Goal: Task Accomplishment & Management: Manage account settings

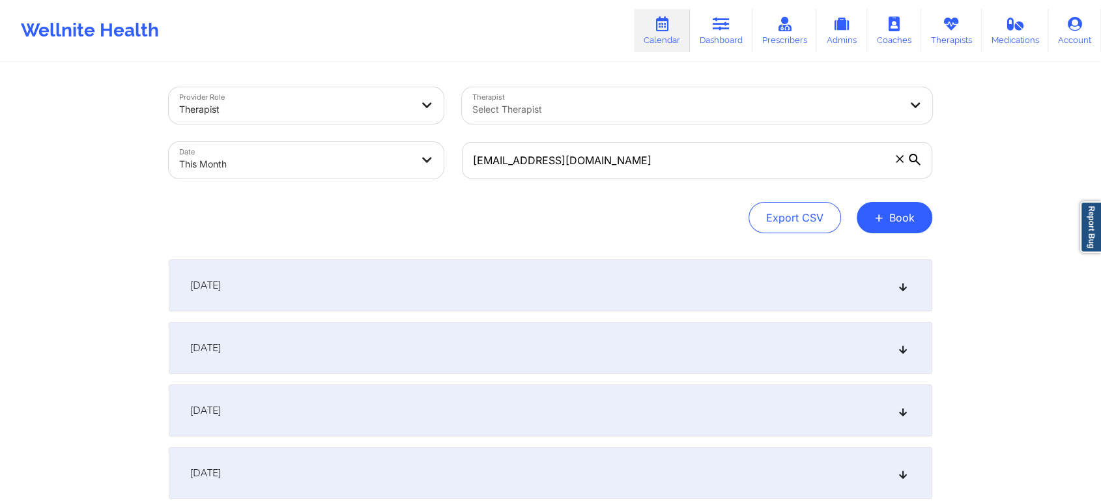
click at [328, 155] on body "Wellnite Health Calendar Dashboard Prescribers Admins Coaches Therapists Medica…" at bounding box center [550, 251] width 1101 height 503
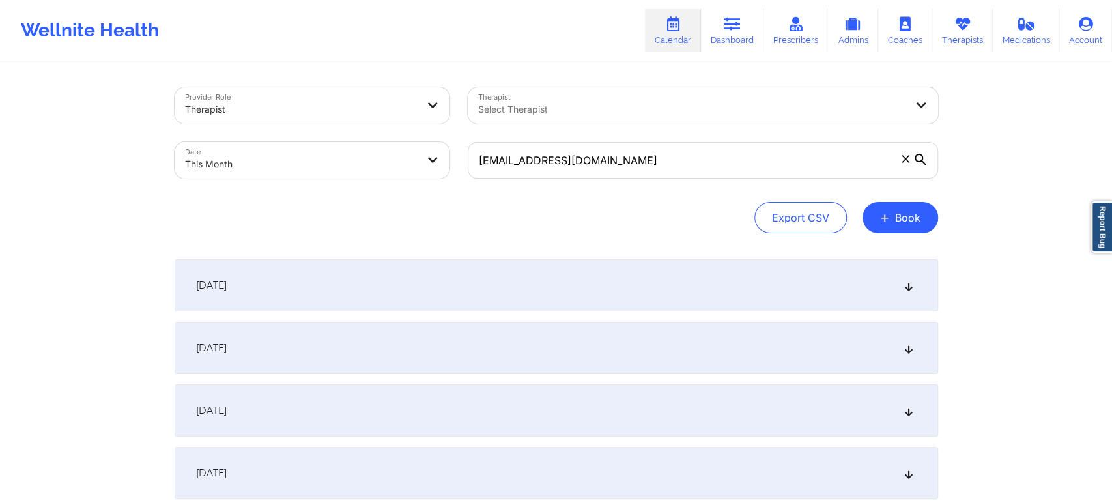
select select "2025-9"
select select "2025-10"
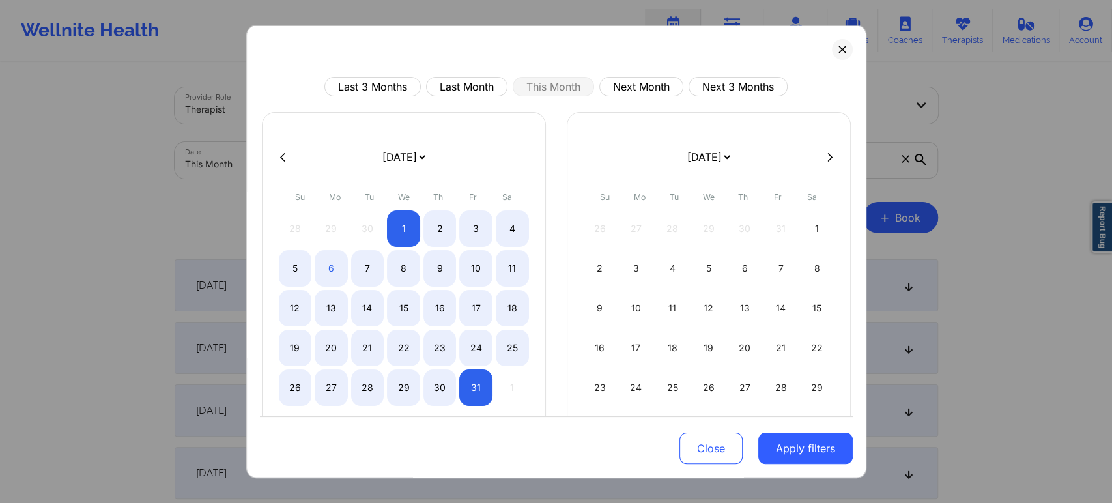
drag, startPoint x: 479, startPoint y: 83, endPoint x: 757, endPoint y: 395, distance: 418.1
click at [757, 395] on div "Last 3 Months Last Month This Month Next Month Next 3 Months [DATE] [DATE] [DAT…" at bounding box center [556, 313] width 593 height 472
click at [774, 452] on button "Apply filters" at bounding box center [805, 448] width 94 height 31
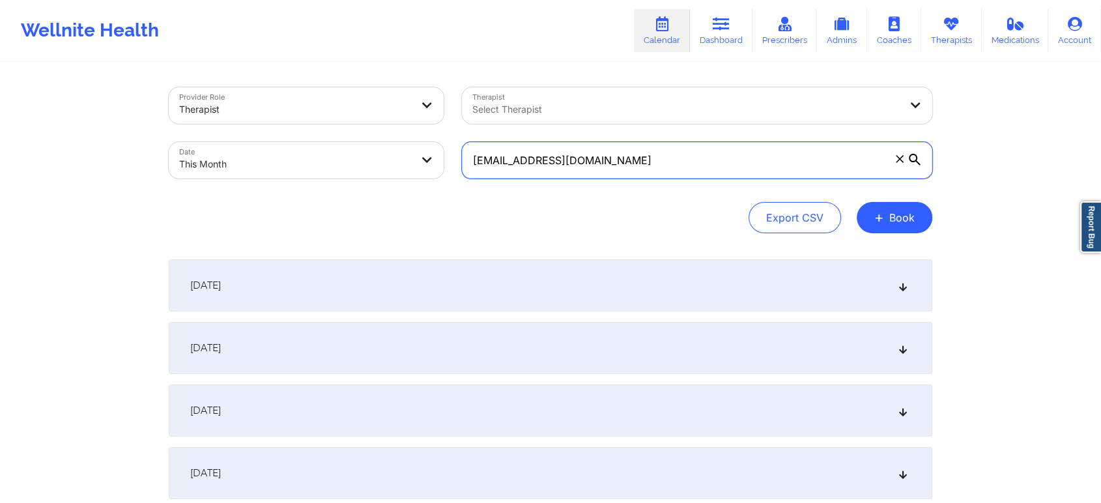
drag, startPoint x: 682, startPoint y: 167, endPoint x: 462, endPoint y: 128, distance: 223.0
click at [462, 128] on div "Provider Role Therapist Therapist Select Therapist Date This Month [EMAIL_ADDRE…" at bounding box center [551, 132] width 782 height 109
paste input "lookinggreatbody@g"
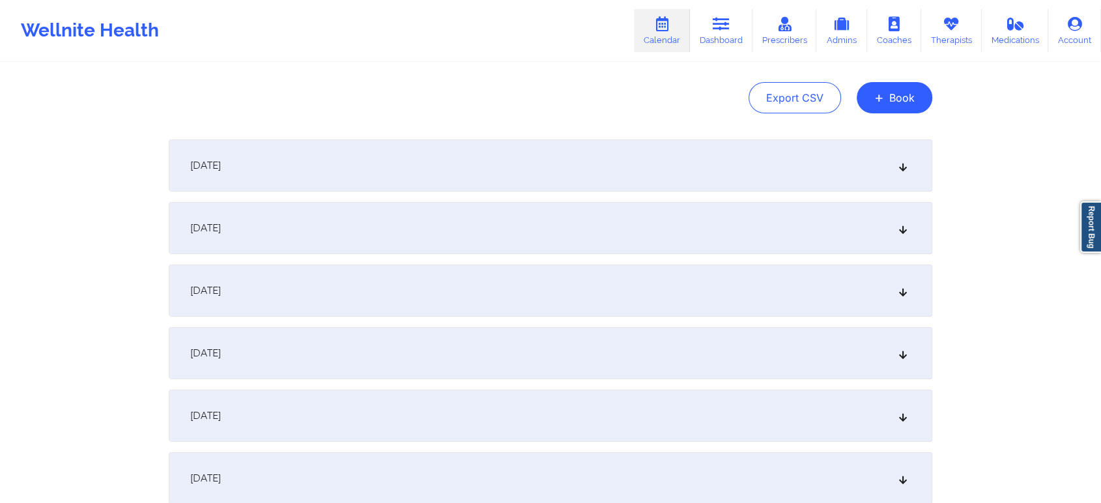
type input "[EMAIL_ADDRESS][DOMAIN_NAME]"
click at [415, 309] on div "[DATE]" at bounding box center [551, 291] width 764 height 52
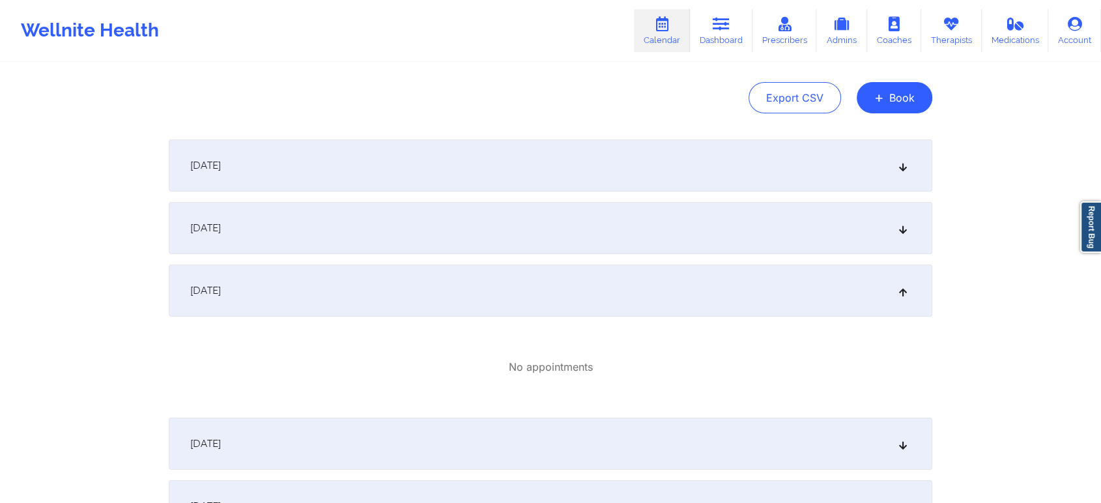
scroll to position [0, 0]
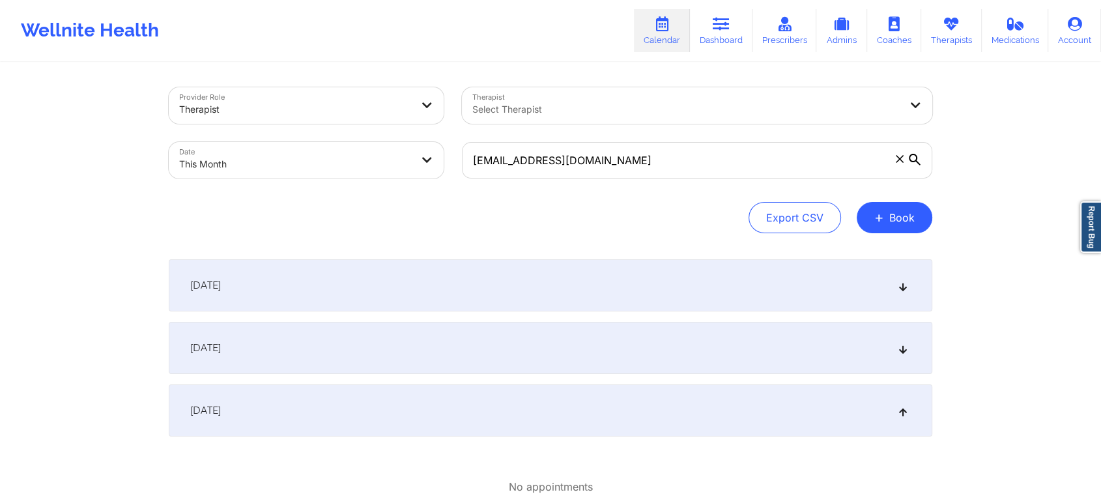
click at [351, 150] on body "Wellnite Health Calendar Dashboard Prescribers Admins Coaches Therapists Medica…" at bounding box center [550, 251] width 1101 height 503
select select "2025-9"
select select "2025-10"
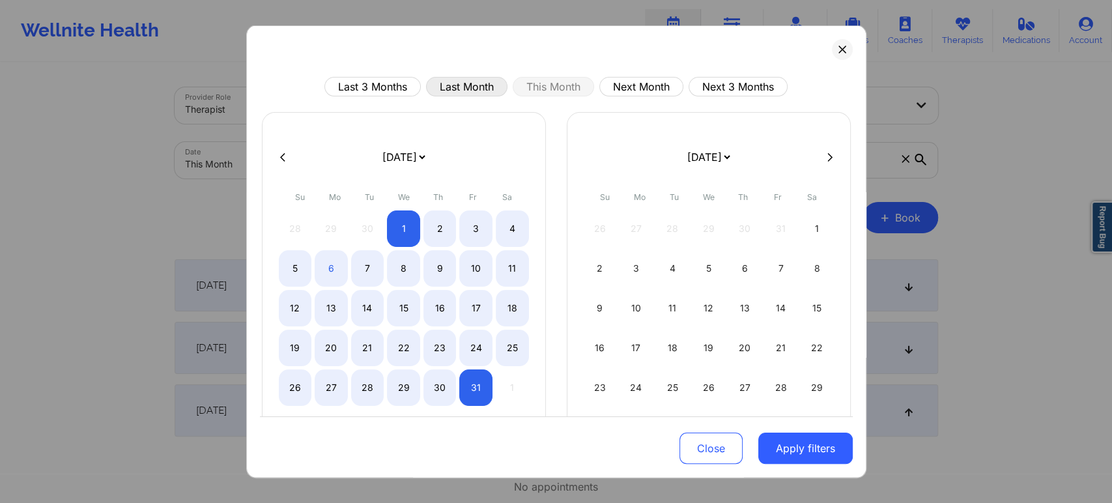
click at [468, 92] on button "Last Month" at bounding box center [466, 87] width 81 height 20
select select "2025-8"
select select "2025-9"
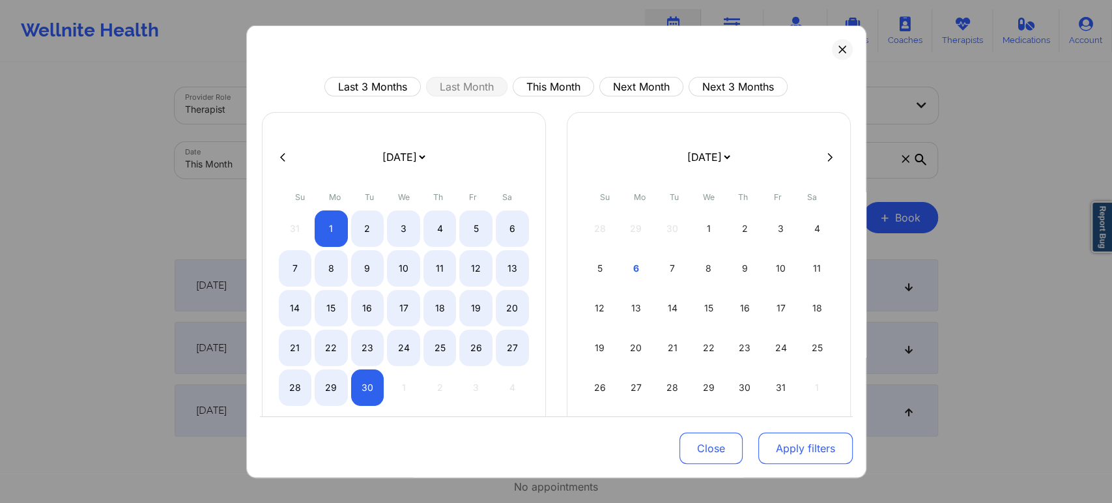
click at [760, 457] on button "Apply filters" at bounding box center [805, 448] width 94 height 31
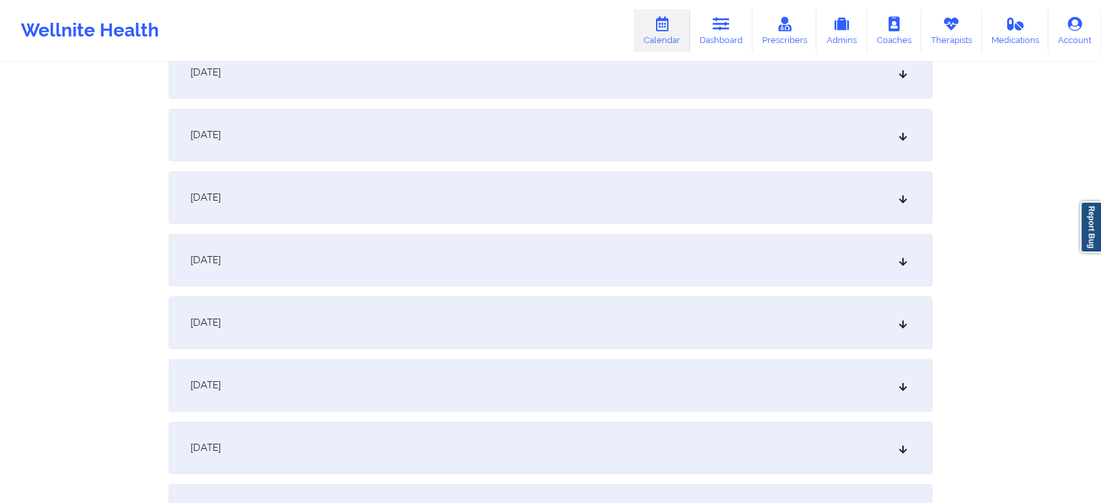
scroll to position [1568, 0]
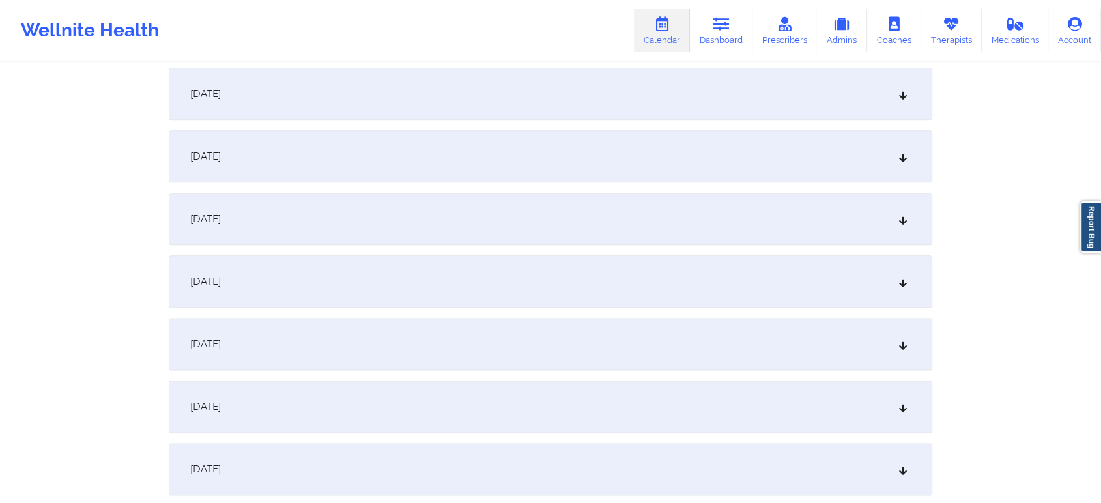
click at [422, 235] on div "[DATE]" at bounding box center [551, 219] width 764 height 52
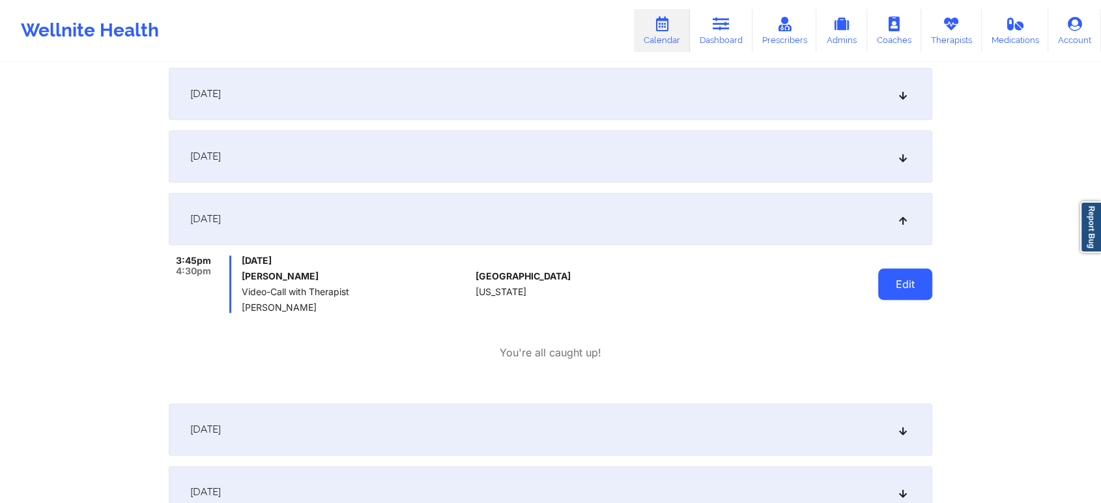
click at [920, 287] on button "Edit" at bounding box center [905, 283] width 54 height 31
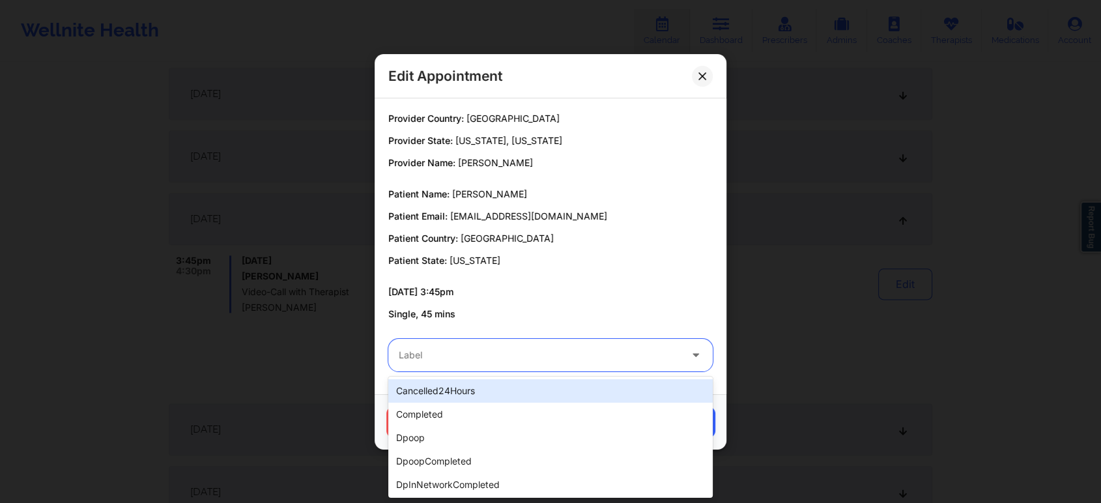
click at [504, 358] on div at bounding box center [539, 355] width 281 height 16
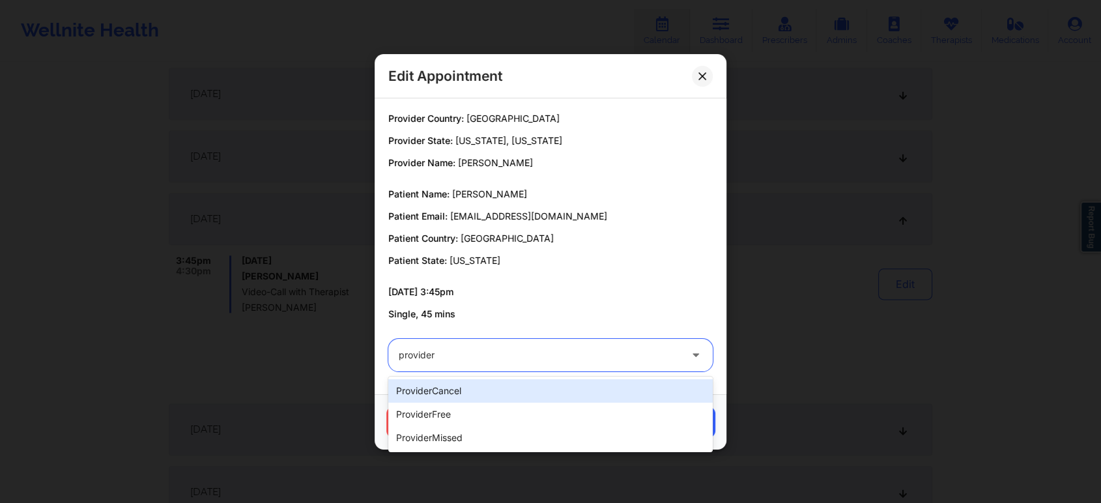
type input "provider"
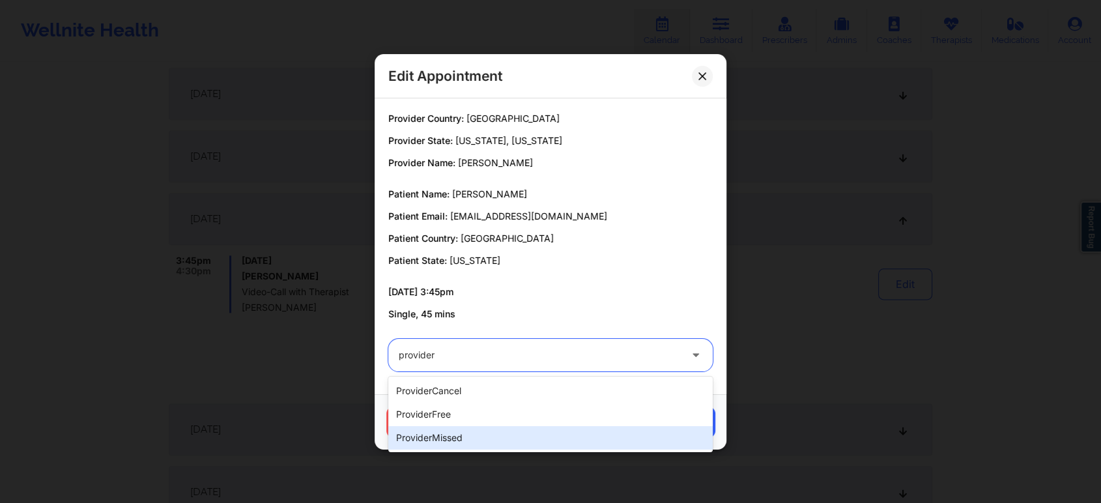
click at [469, 426] on div "providerMissed" at bounding box center [550, 437] width 324 height 23
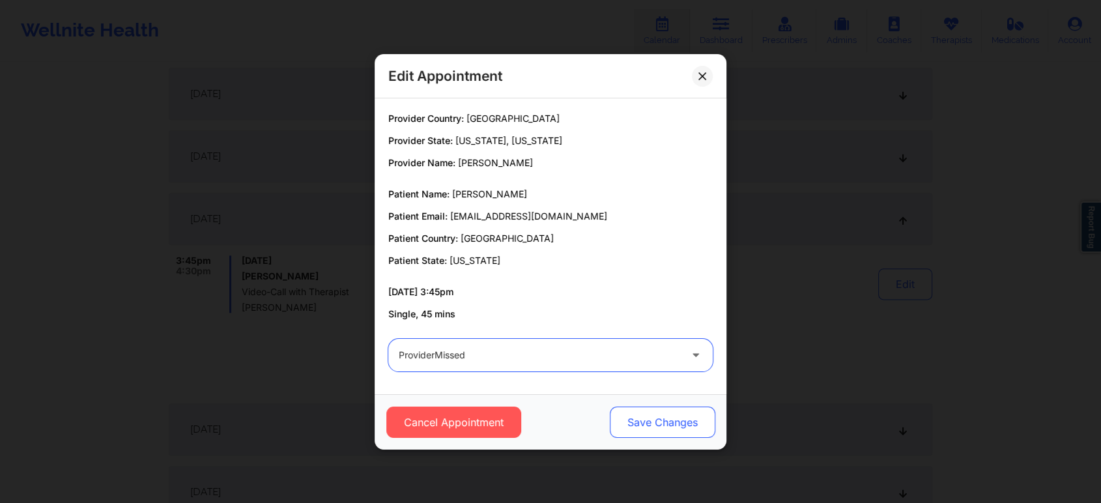
click at [658, 420] on button "Save Changes" at bounding box center [663, 422] width 106 height 31
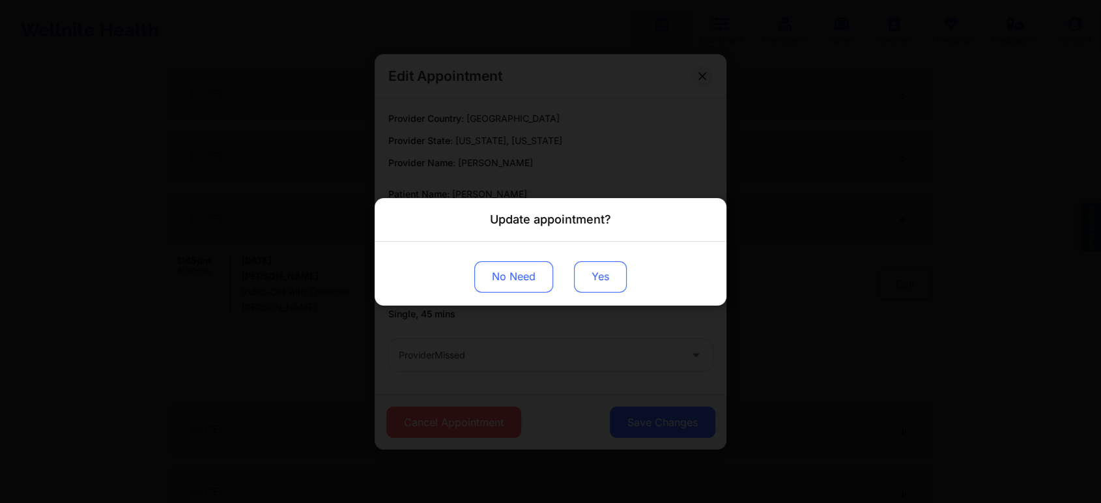
click at [607, 287] on button "Yes" at bounding box center [600, 276] width 53 height 31
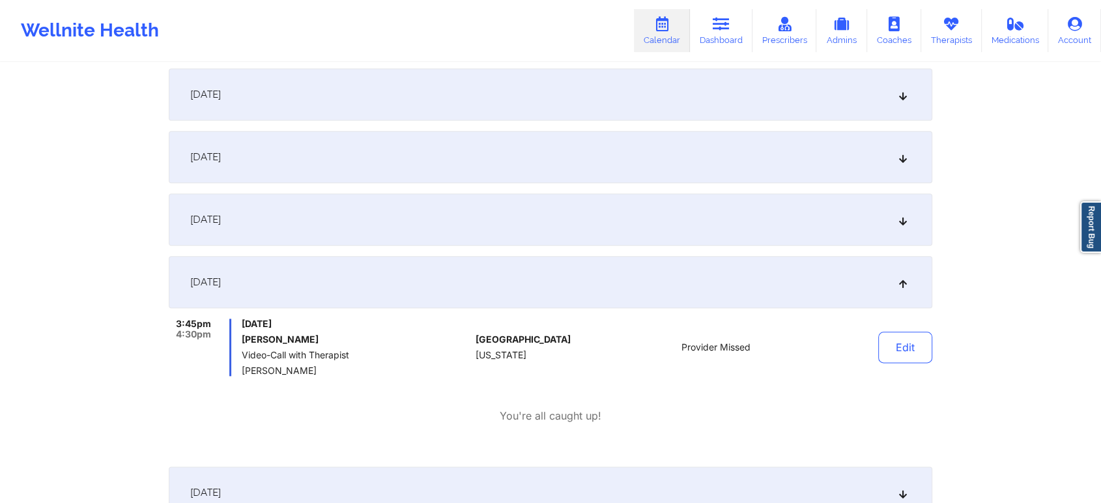
scroll to position [0, 0]
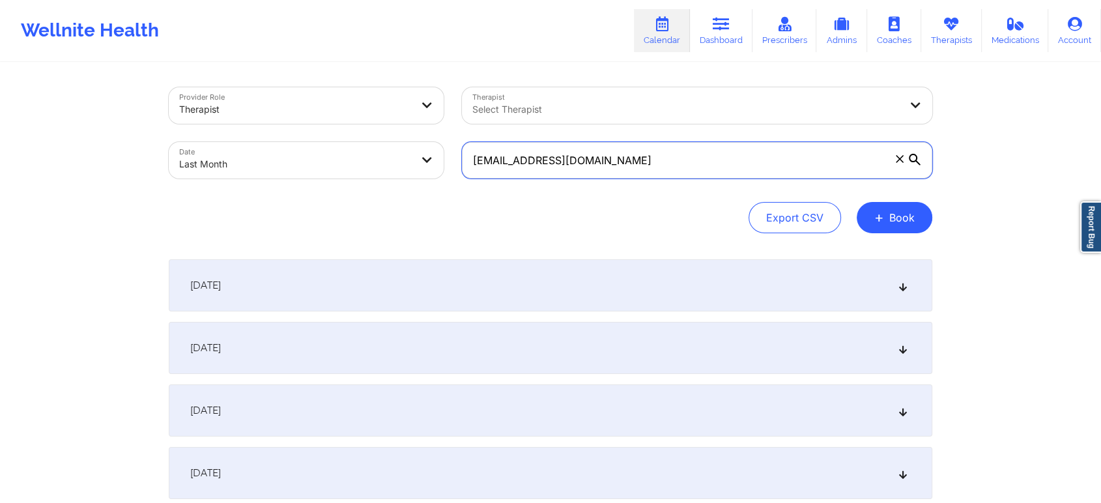
drag, startPoint x: 642, startPoint y: 152, endPoint x: 375, endPoint y: 115, distance: 269.7
click at [375, 115] on div "Provider Role Therapist Therapist Select Therapist Date Last Month [EMAIL_ADDRE…" at bounding box center [551, 132] width 782 height 109
paste input "acsheaffer89@hot"
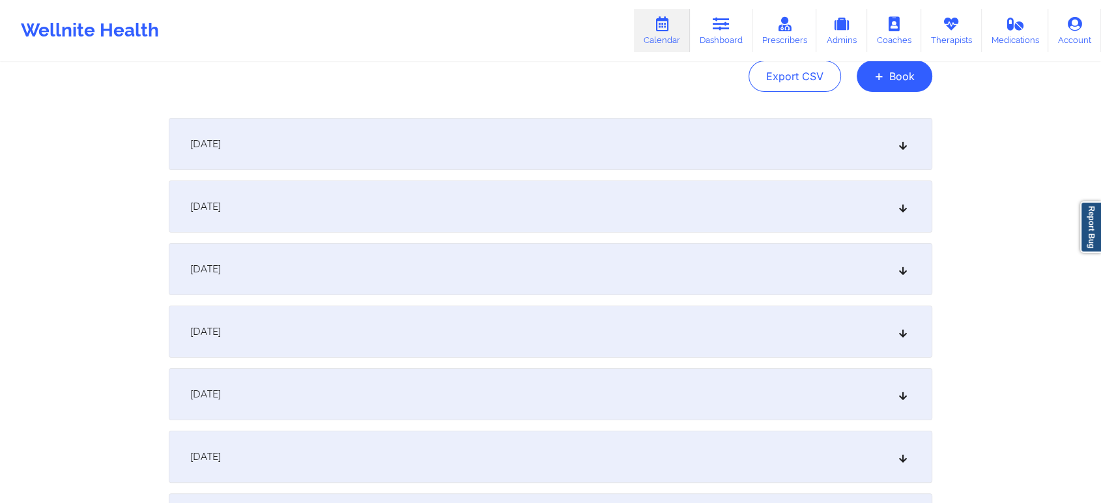
scroll to position [134, 0]
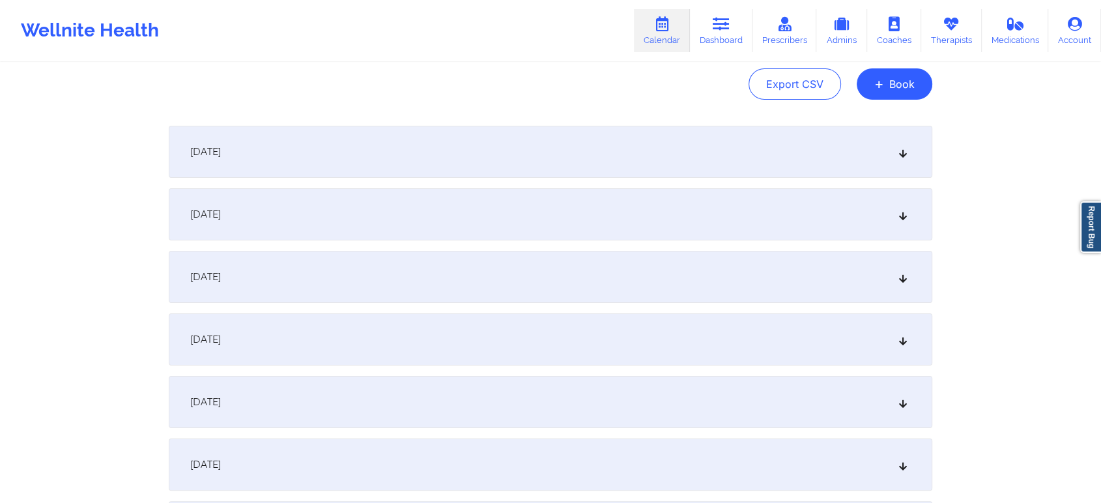
click at [624, 223] on div "[DATE]" at bounding box center [551, 214] width 764 height 52
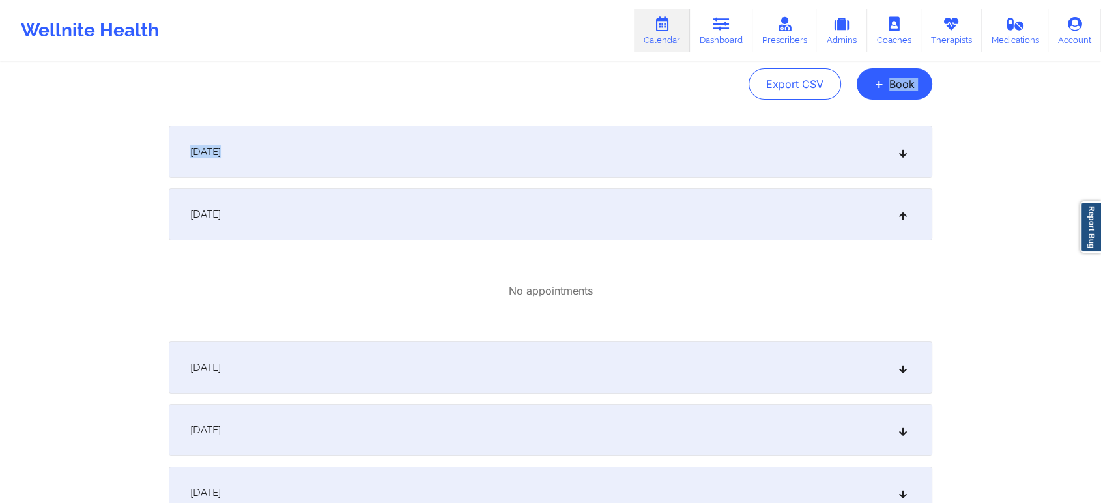
drag, startPoint x: 1090, startPoint y: 140, endPoint x: 1096, endPoint y: 66, distance: 73.9
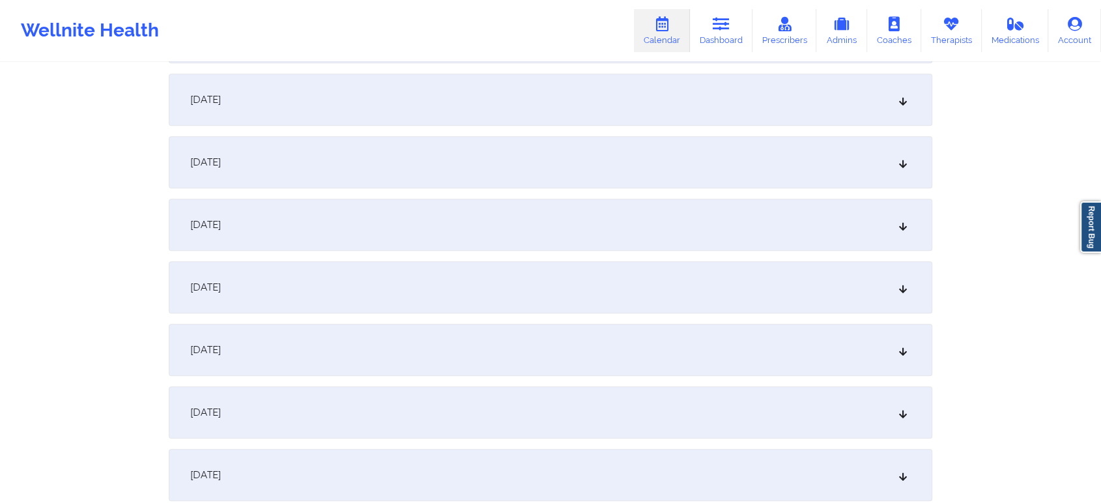
scroll to position [1467, 0]
click at [444, 420] on div "[DATE]" at bounding box center [551, 410] width 764 height 52
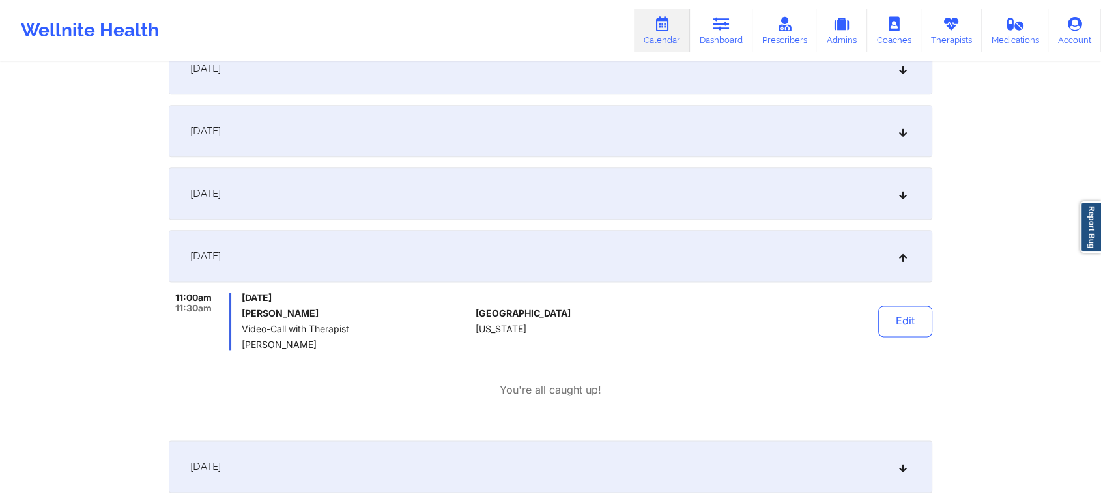
scroll to position [1627, 0]
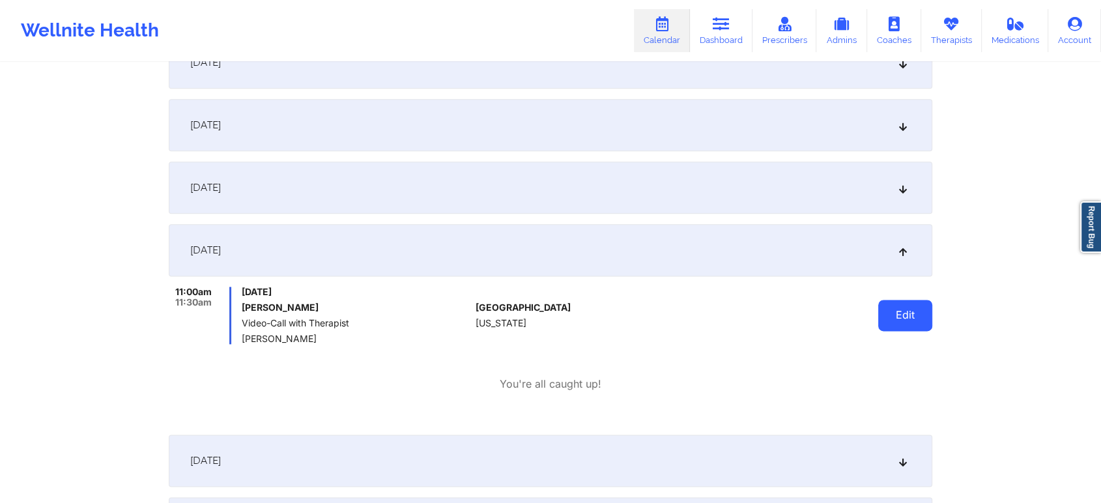
click at [924, 309] on button "Edit" at bounding box center [905, 315] width 54 height 31
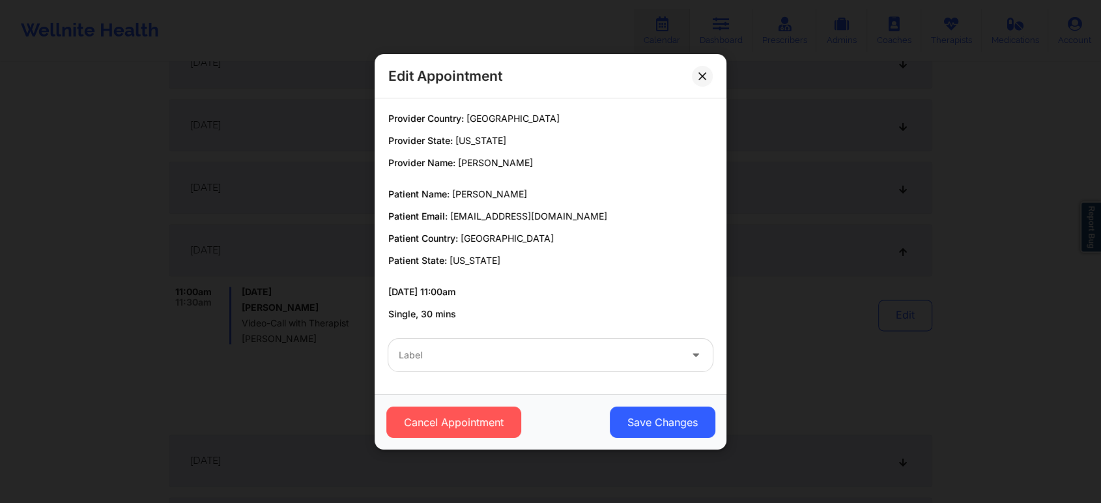
click at [529, 372] on div "Label" at bounding box center [550, 355] width 343 height 51
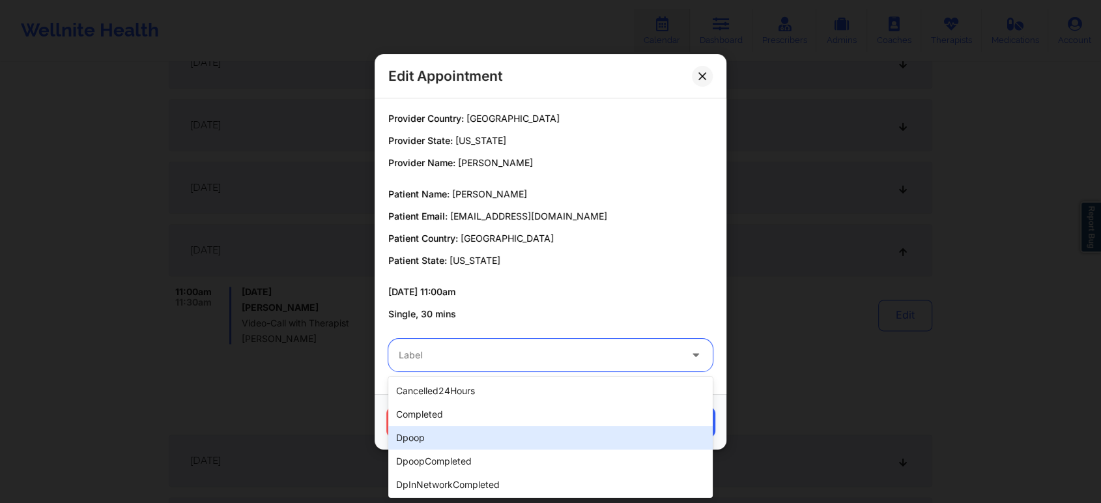
drag, startPoint x: 493, startPoint y: 357, endPoint x: 459, endPoint y: 433, distance: 82.8
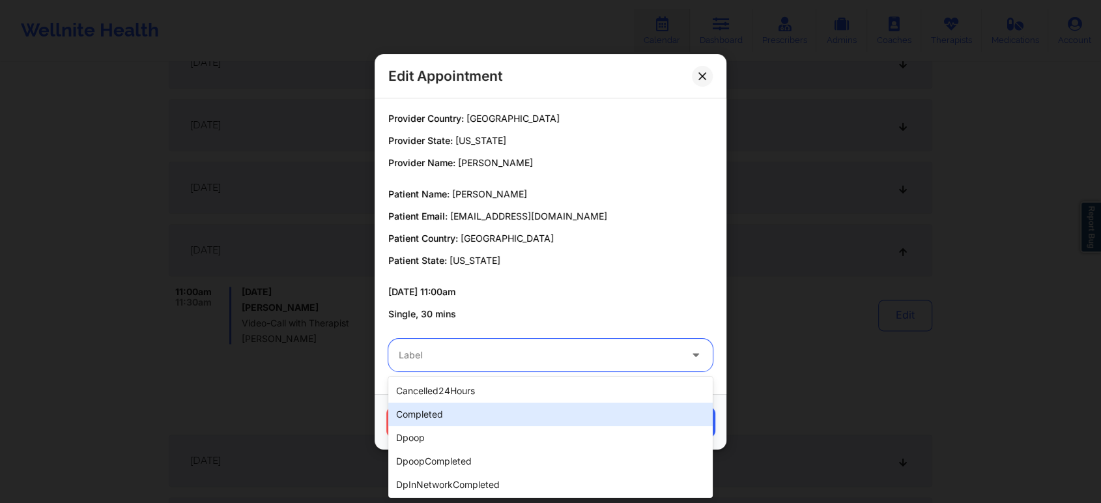
click at [480, 416] on div "completed" at bounding box center [550, 414] width 324 height 23
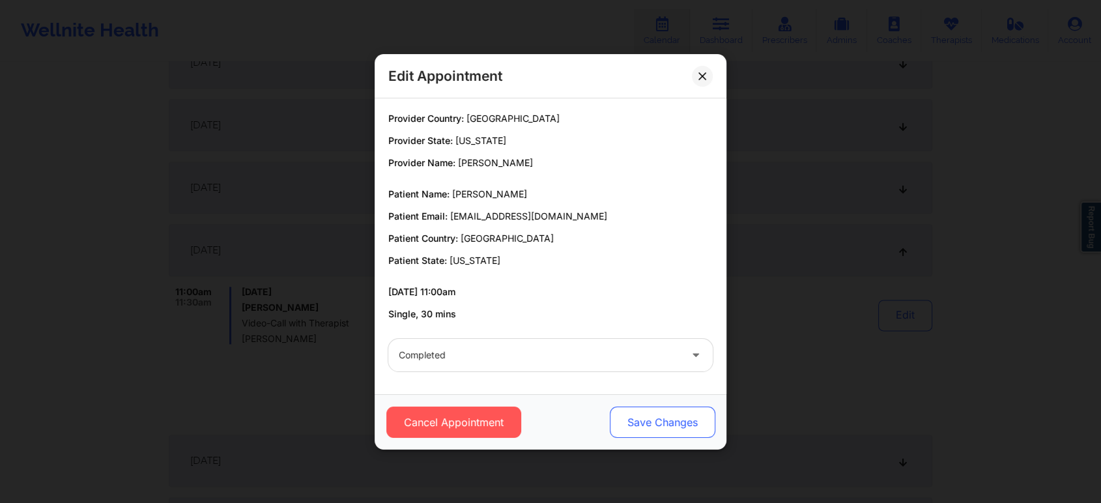
click at [685, 424] on button "Save Changes" at bounding box center [663, 422] width 106 height 31
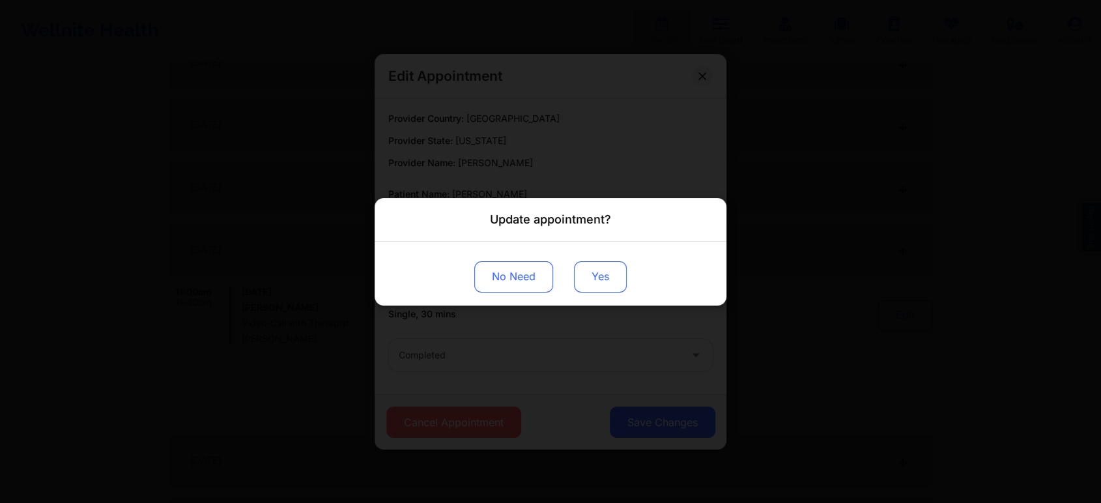
click at [602, 280] on button "Yes" at bounding box center [600, 276] width 53 height 31
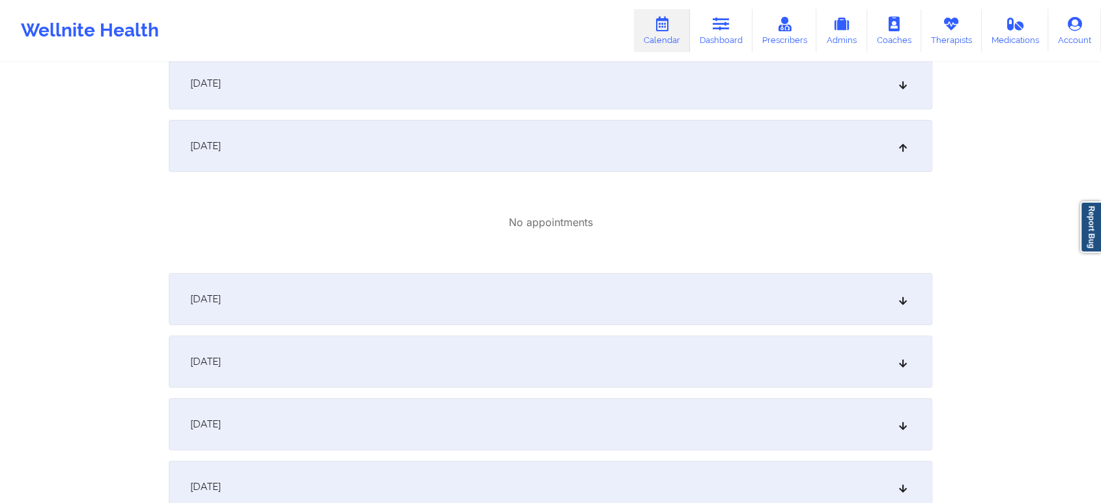
scroll to position [61, 0]
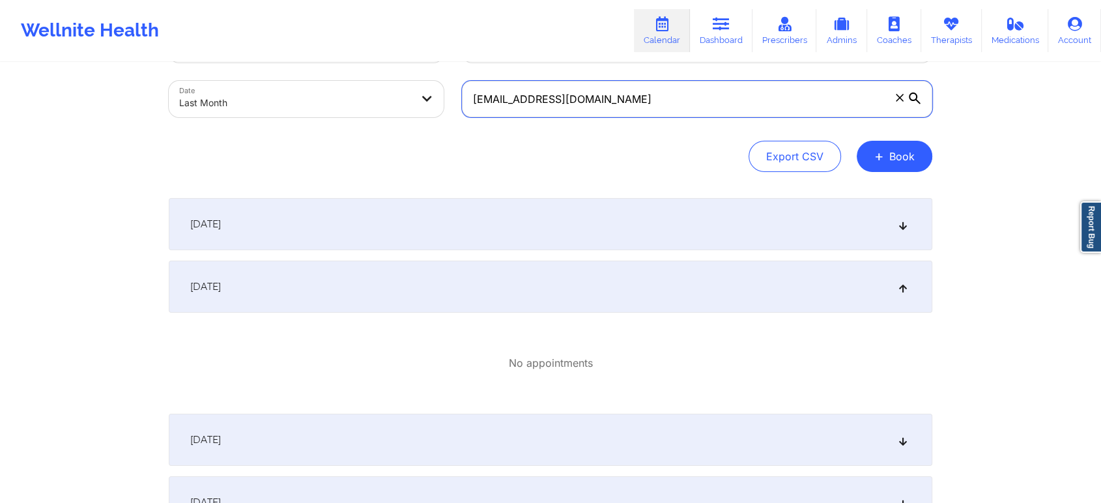
drag, startPoint x: 640, startPoint y: 102, endPoint x: 423, endPoint y: 124, distance: 218.2
click at [423, 124] on div "Provider Role Therapist Therapist Select Therapist Date Last Month [EMAIL_ADDRE…" at bounding box center [551, 71] width 782 height 109
paste input "jessexbrady@g"
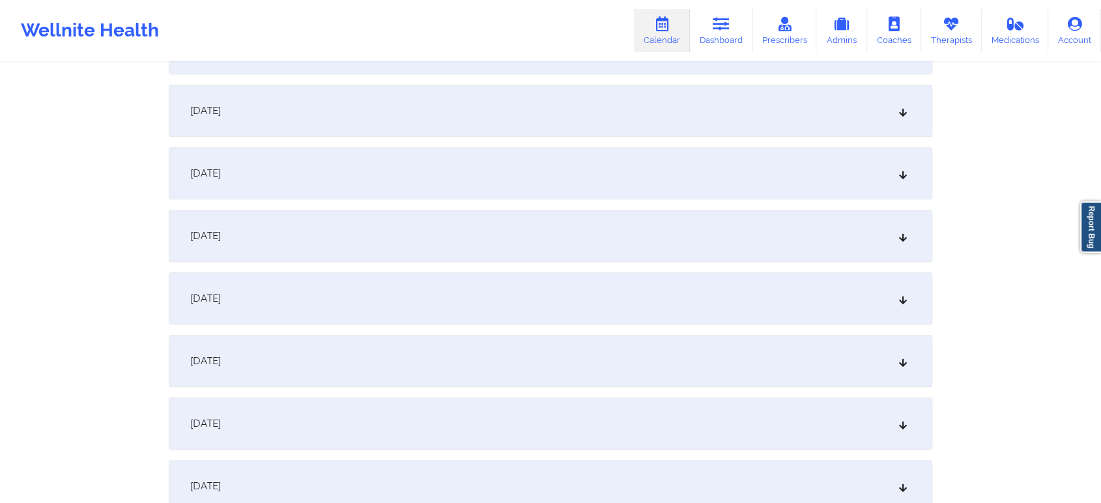
scroll to position [1499, 0]
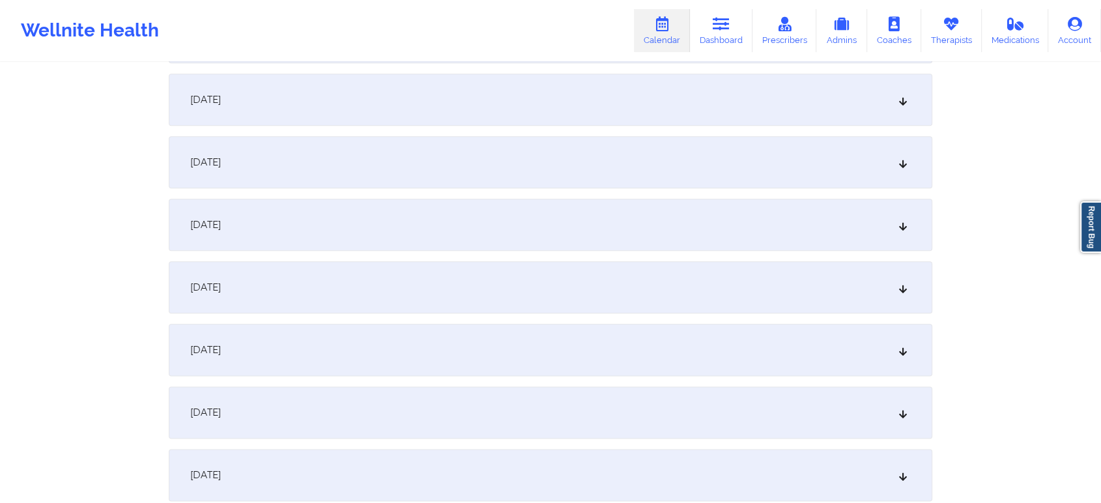
click at [521, 100] on div "[DATE]" at bounding box center [551, 100] width 764 height 52
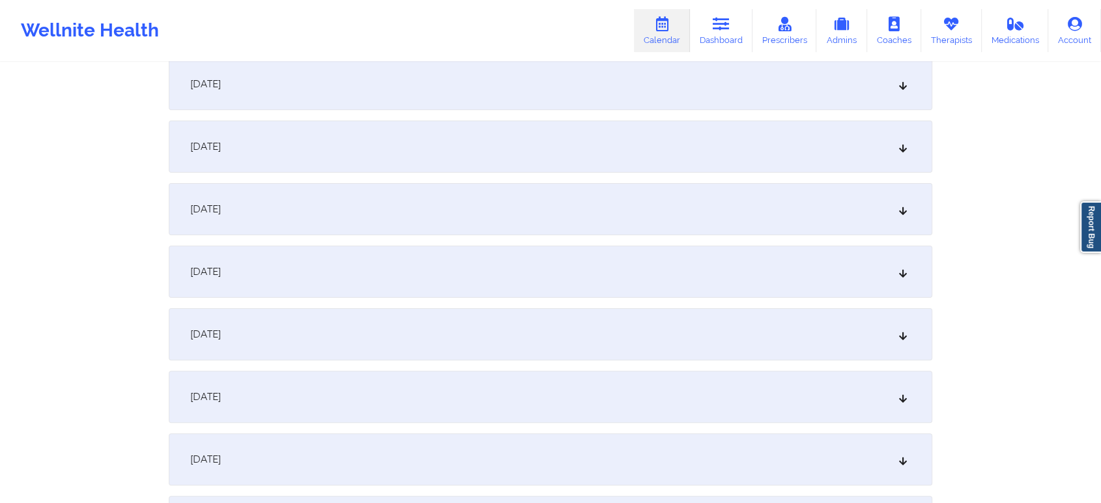
scroll to position [0, 0]
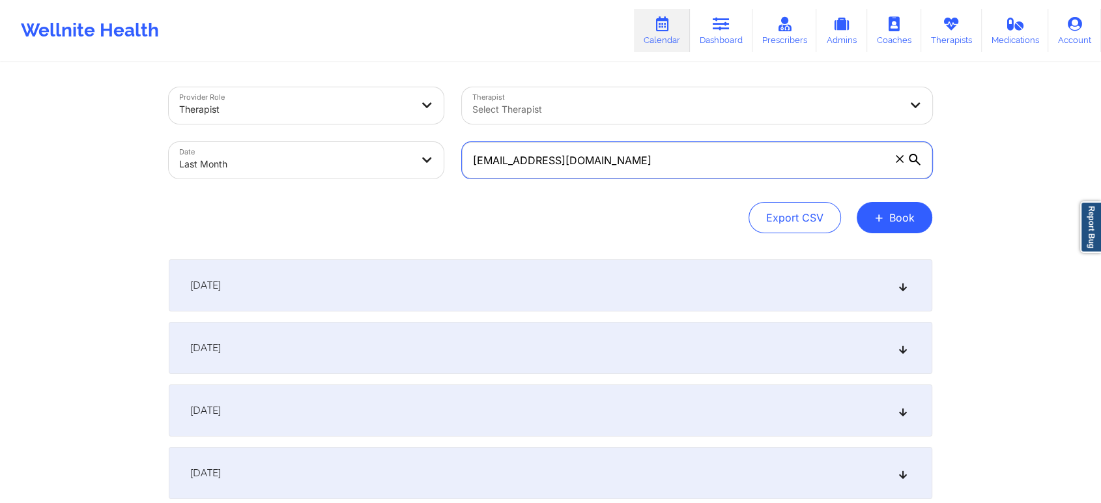
drag, startPoint x: 638, startPoint y: 150, endPoint x: 414, endPoint y: 160, distance: 223.7
click at [414, 160] on div "Provider Role Therapist Therapist Select Therapist Date Last Month [EMAIL_ADDRE…" at bounding box center [551, 132] width 782 height 109
paste input "[EMAIL_ADDRESS]"
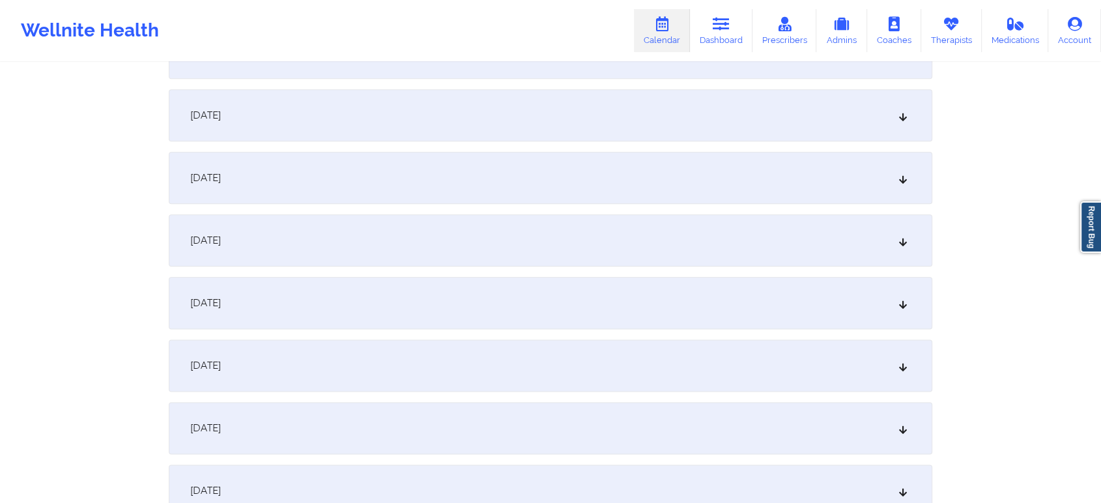
scroll to position [1541, 0]
click at [728, 233] on div "[DATE]" at bounding box center [551, 246] width 764 height 52
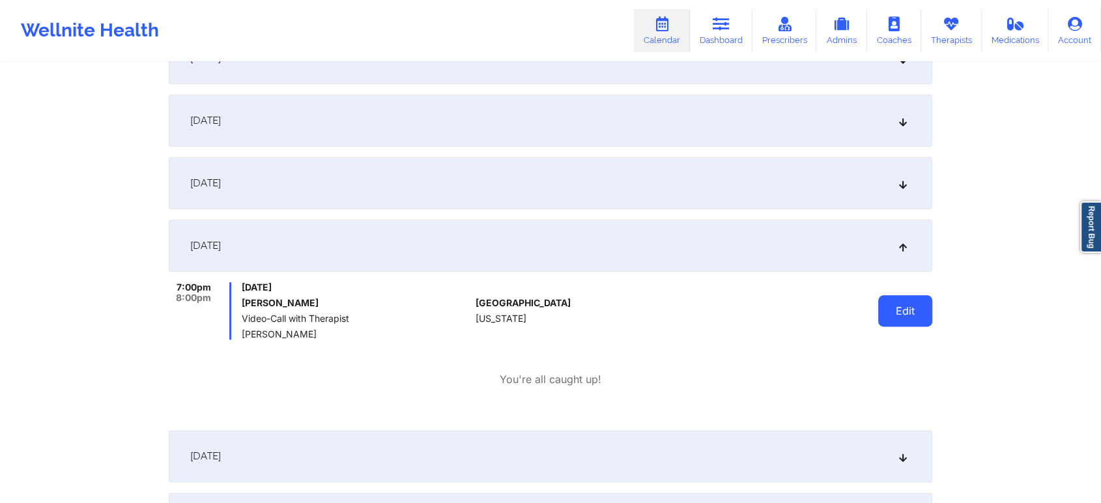
click at [882, 297] on button "Edit" at bounding box center [905, 310] width 54 height 31
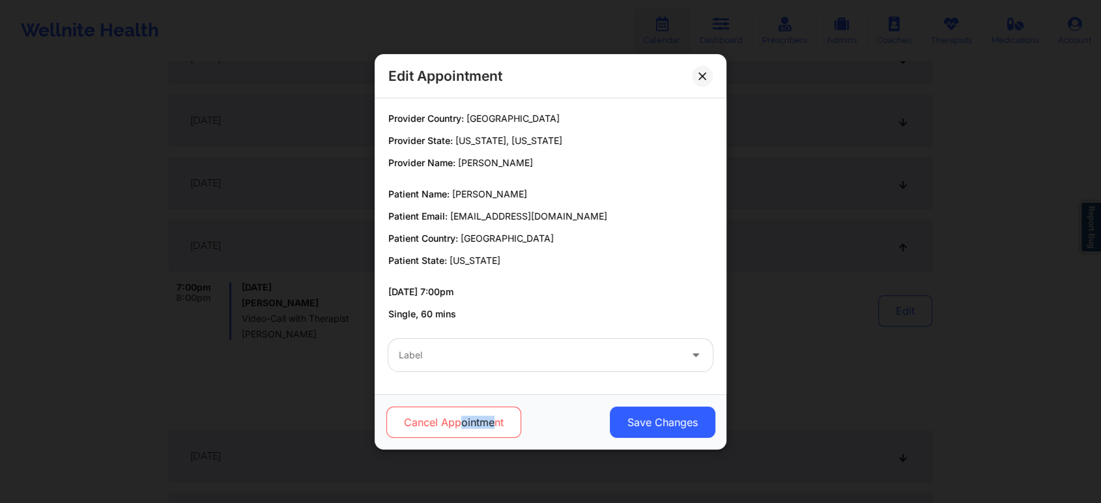
drag, startPoint x: 491, startPoint y: 439, endPoint x: 450, endPoint y: 415, distance: 47.6
click at [450, 415] on div "Cancel Appointment Save Changes" at bounding box center [551, 421] width 352 height 55
click at [450, 415] on button "Cancel Appointment" at bounding box center [453, 422] width 135 height 31
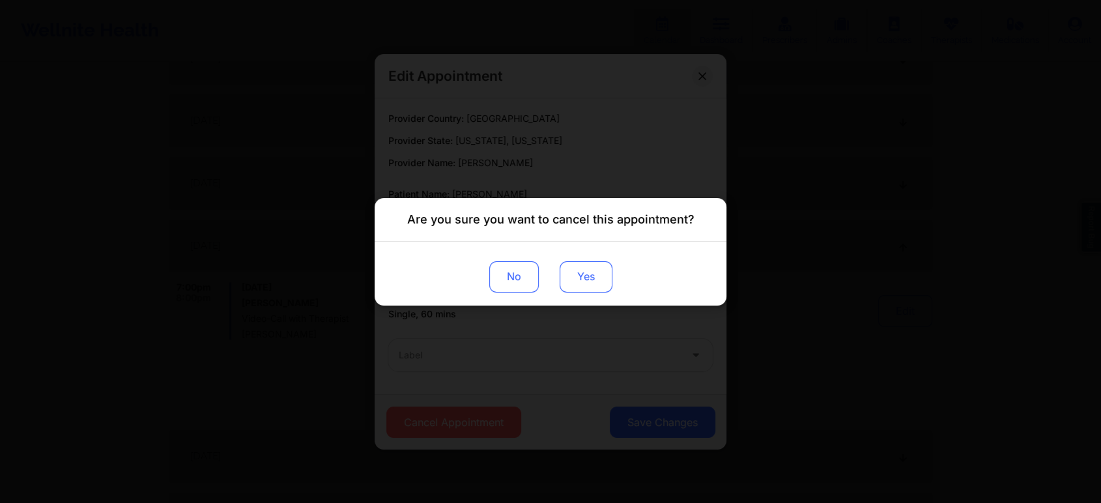
click at [584, 269] on button "Yes" at bounding box center [586, 276] width 53 height 31
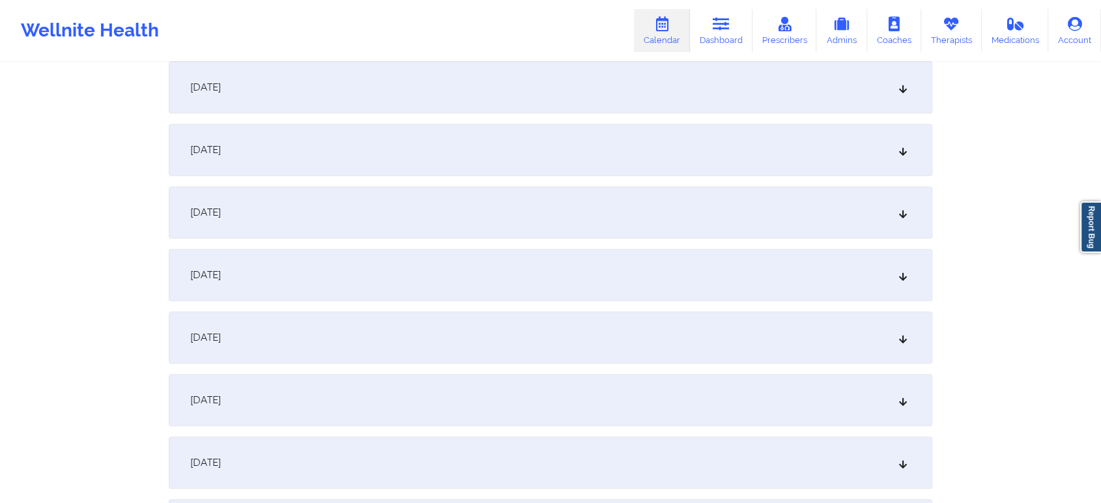
scroll to position [0, 0]
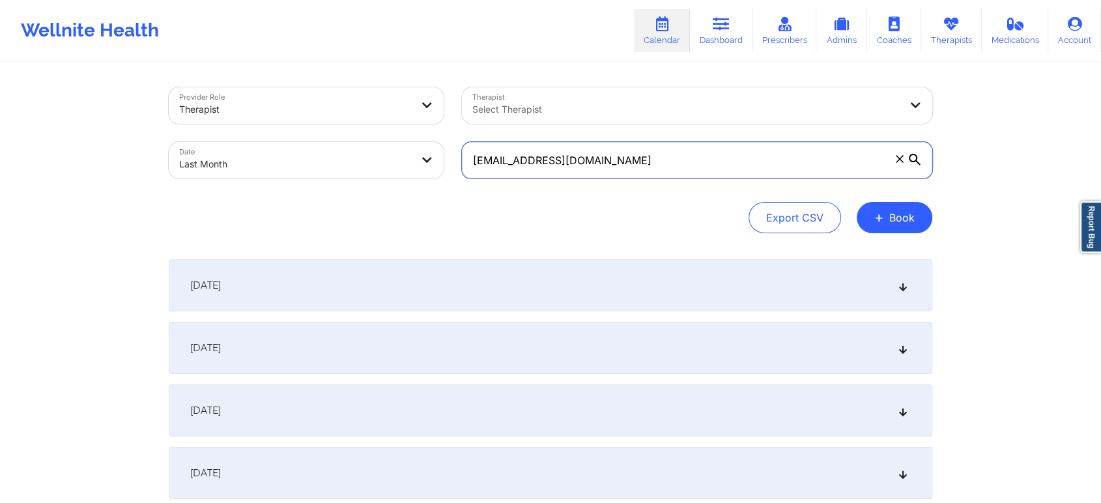
drag, startPoint x: 693, startPoint y: 162, endPoint x: 360, endPoint y: 207, distance: 336.1
click at [360, 207] on div "Provider Role Therapist Therapist Select Therapist Date Last Month [EMAIL_ADDRE…" at bounding box center [551, 160] width 764 height 146
paste input "[EMAIL_ADDRESS]"
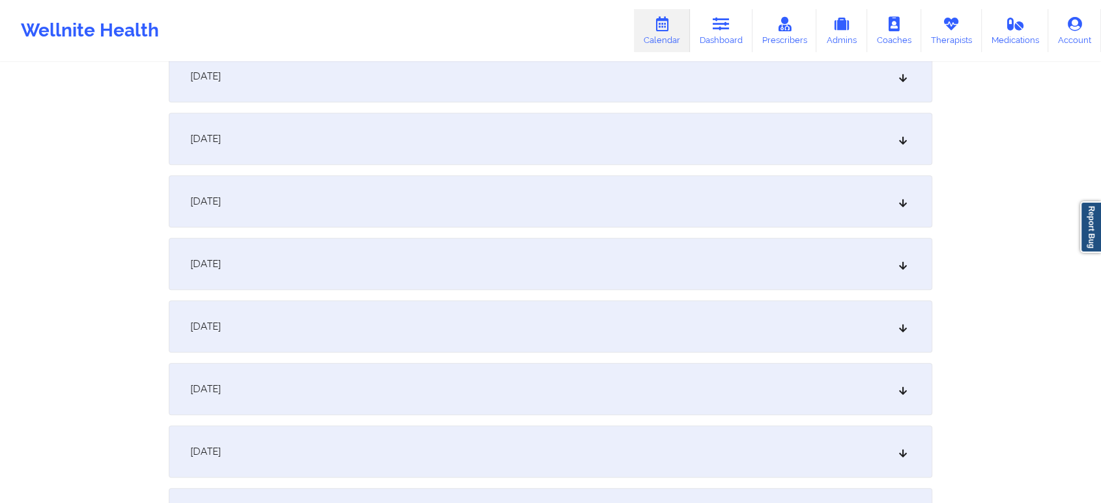
scroll to position [1240, 0]
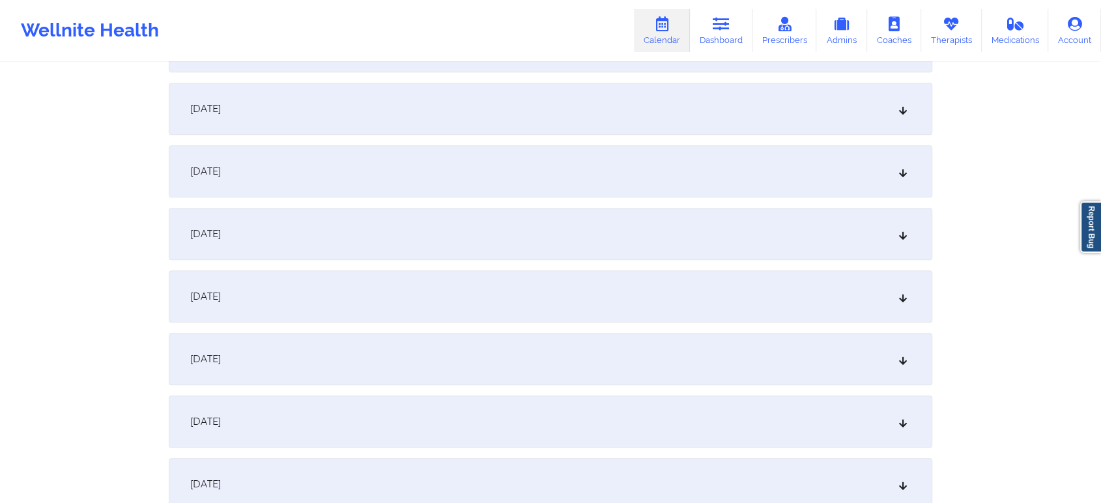
click at [725, 442] on div "[DATE]" at bounding box center [551, 422] width 764 height 52
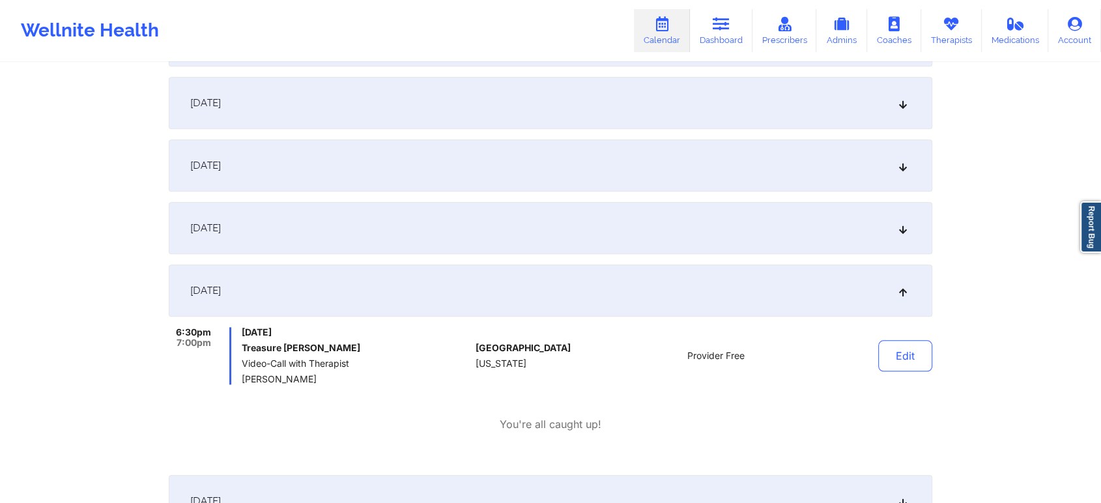
scroll to position [1374, 0]
click at [573, 231] on div "[DATE]" at bounding box center [551, 225] width 764 height 52
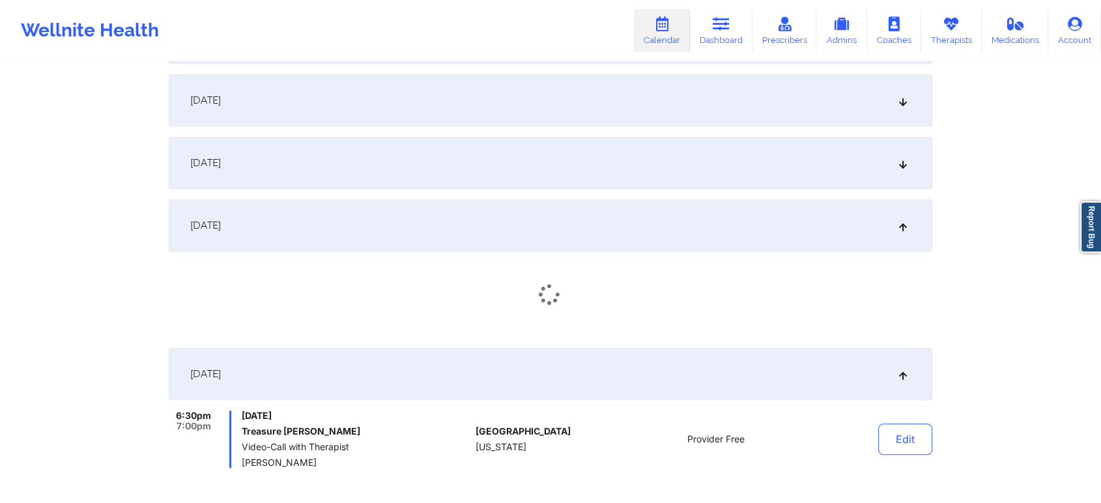
click at [631, 113] on div "[DATE]" at bounding box center [551, 100] width 764 height 52
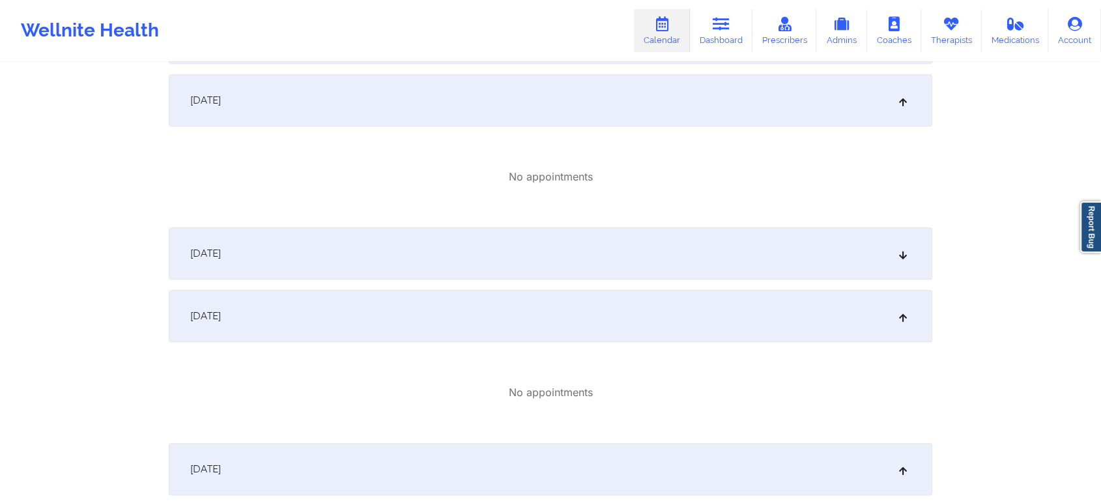
click at [692, 241] on div "[DATE]" at bounding box center [551, 253] width 764 height 52
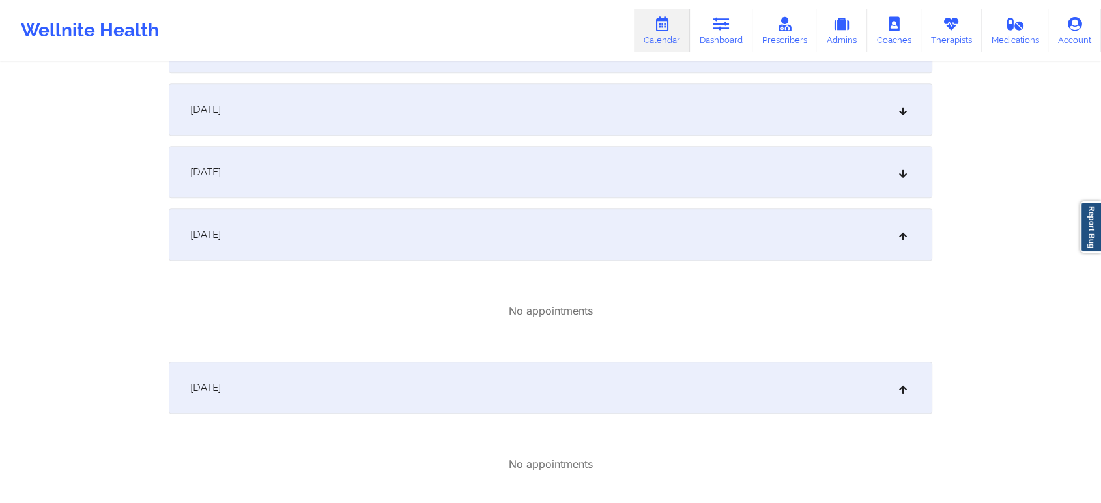
scroll to position [1204, 0]
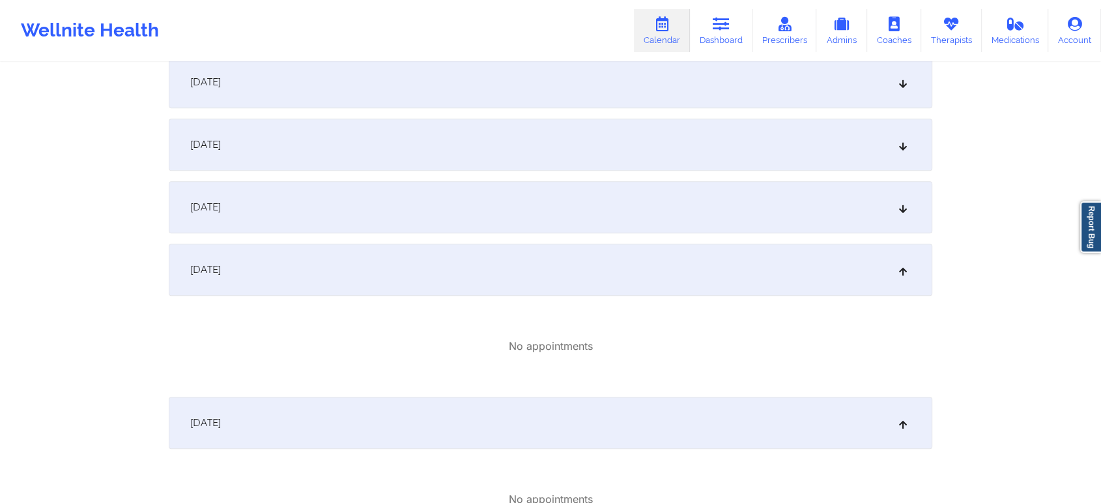
click at [704, 226] on div "[DATE]" at bounding box center [551, 207] width 764 height 52
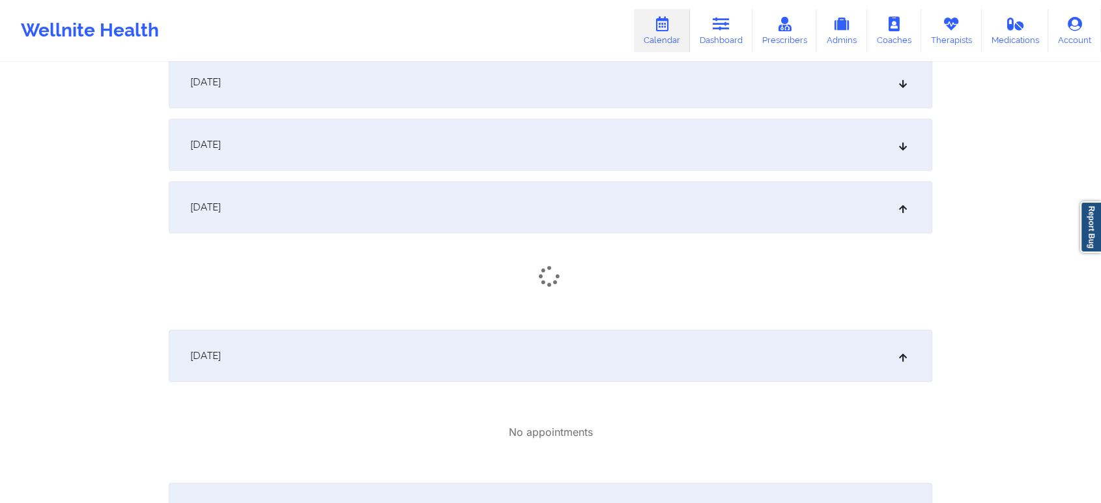
click at [704, 226] on div "[DATE]" at bounding box center [551, 207] width 764 height 52
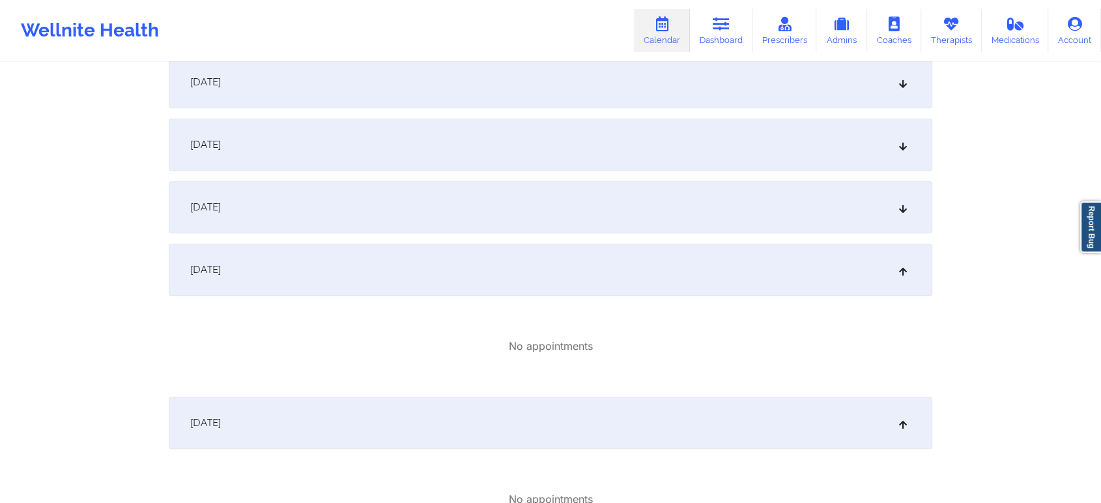
click at [583, 78] on div "[DATE]" at bounding box center [551, 82] width 764 height 52
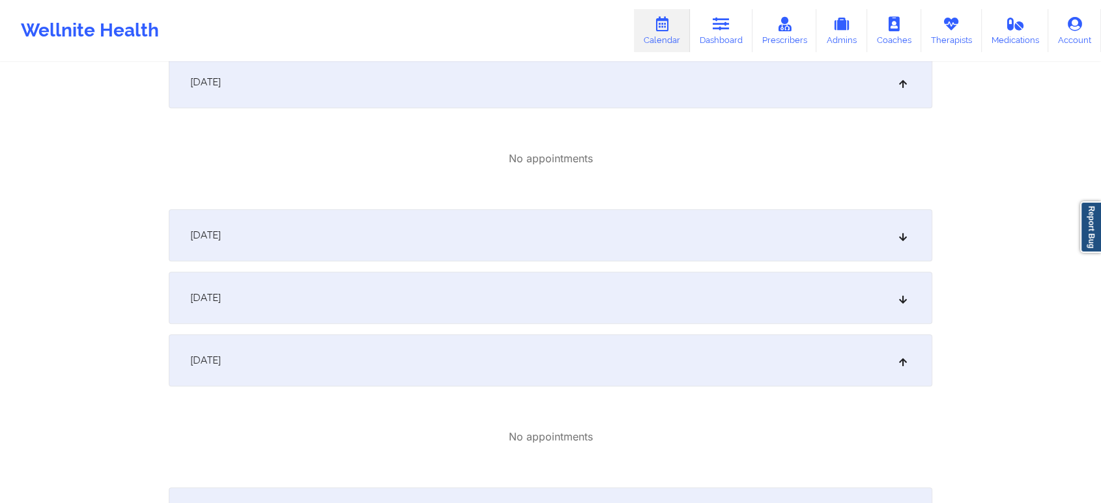
click at [551, 231] on div "[DATE]" at bounding box center [551, 235] width 764 height 52
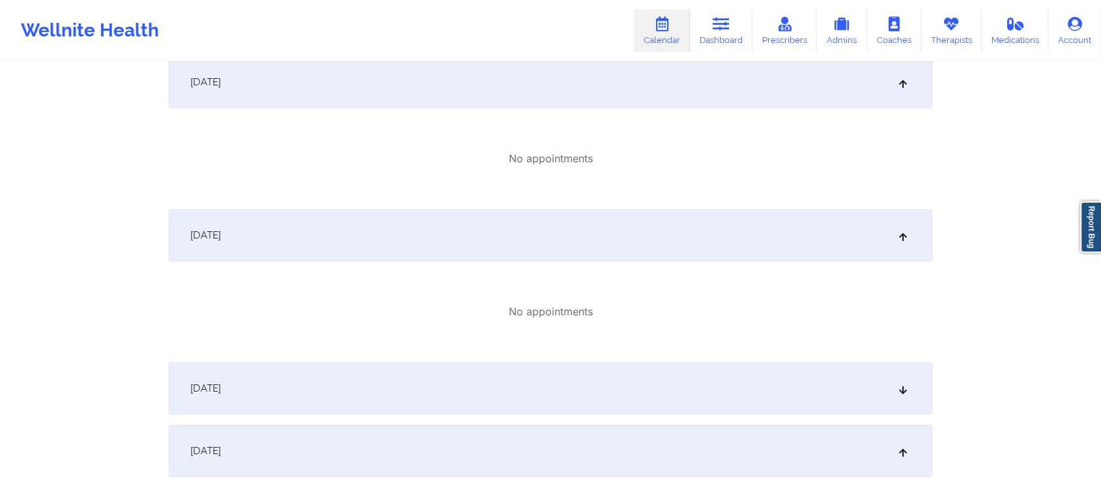
click at [511, 364] on div "[DATE]" at bounding box center [551, 388] width 764 height 52
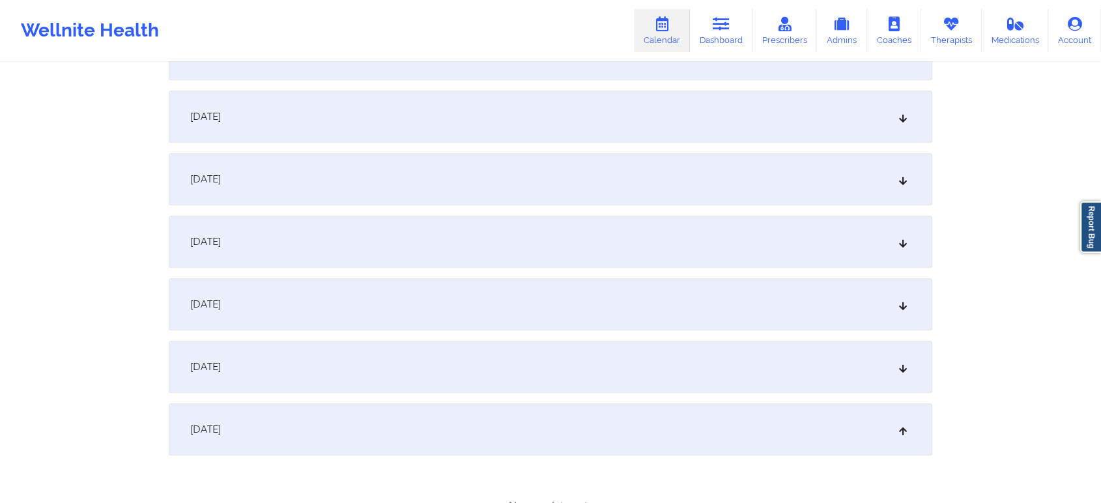
scroll to position [846, 0]
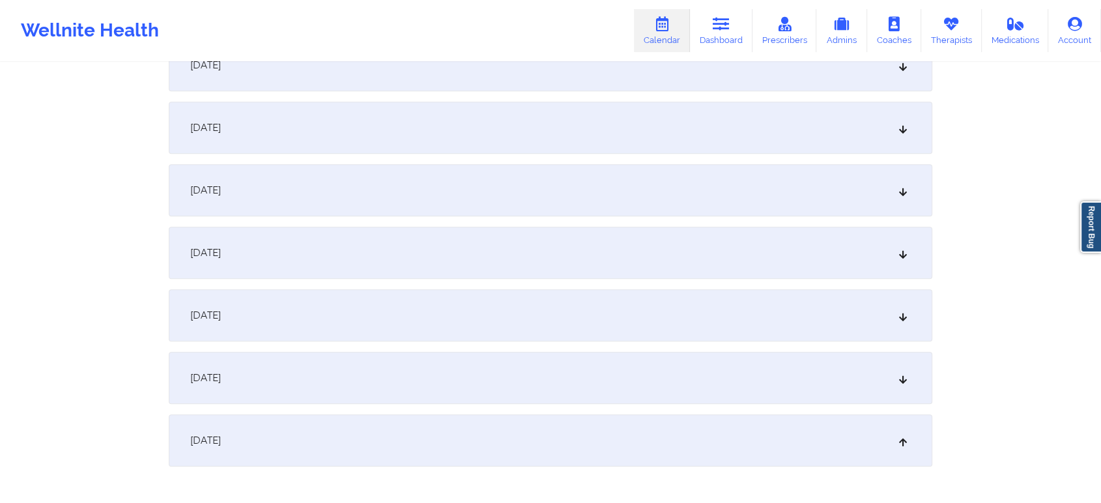
click at [644, 386] on div "[DATE]" at bounding box center [551, 378] width 764 height 52
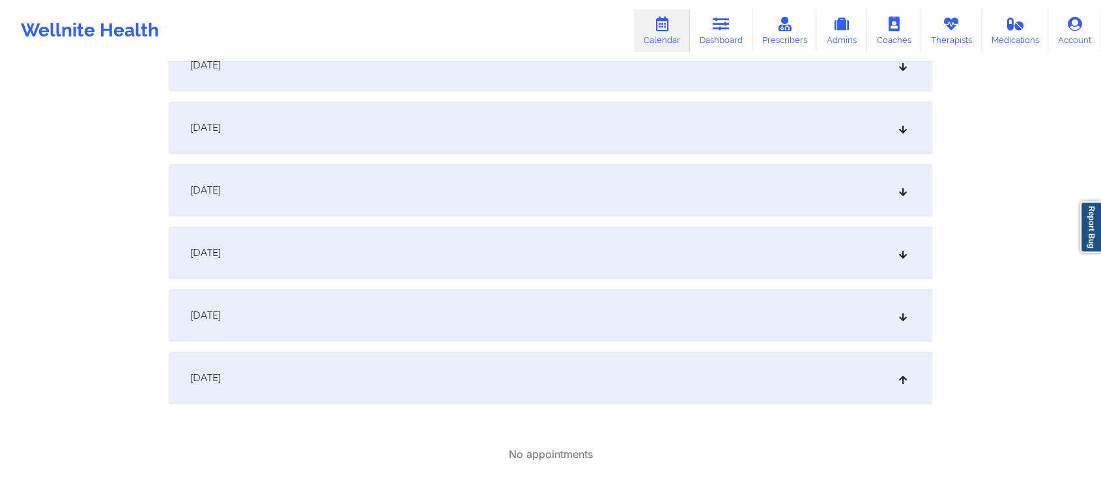
click at [547, 331] on div "[DATE]" at bounding box center [551, 315] width 764 height 52
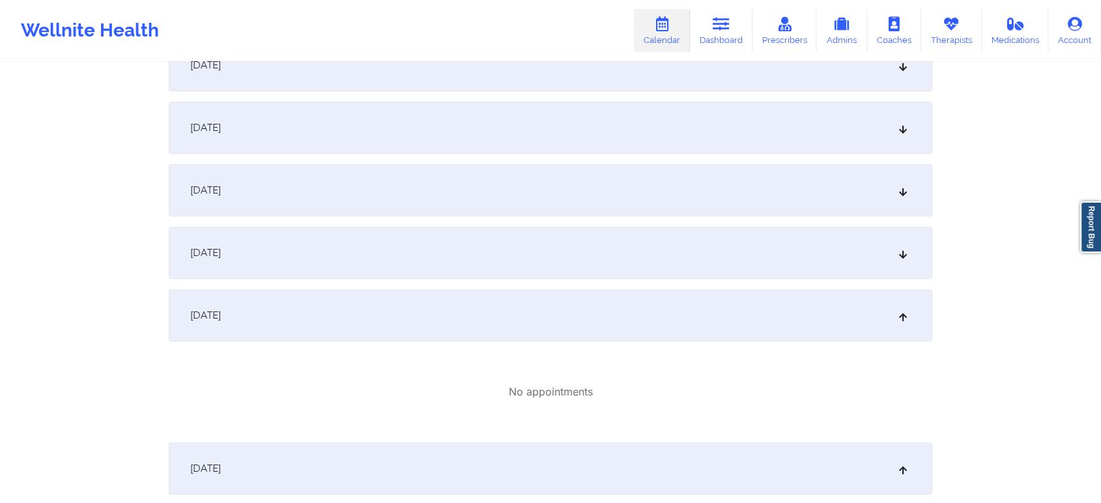
click at [526, 255] on div "[DATE]" at bounding box center [551, 253] width 764 height 52
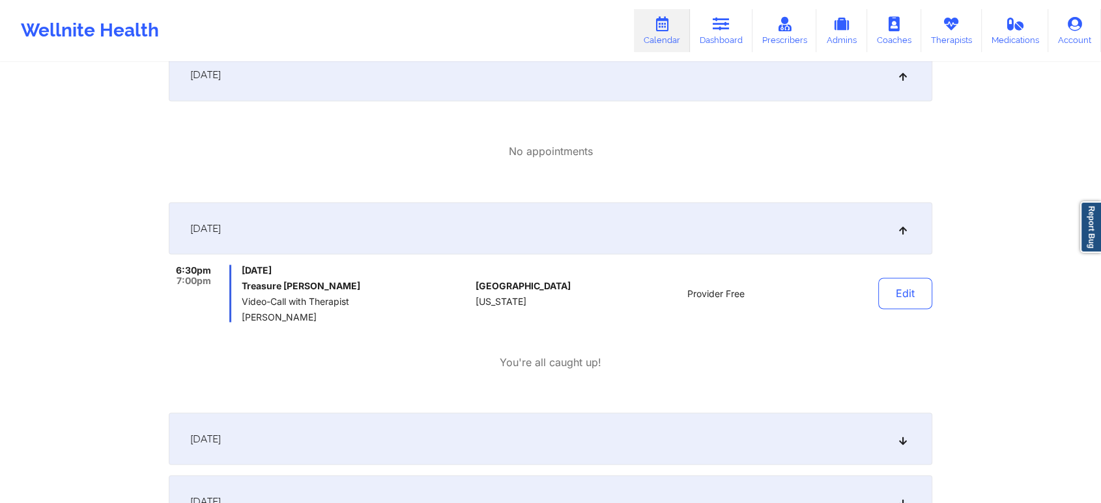
scroll to position [2275, 0]
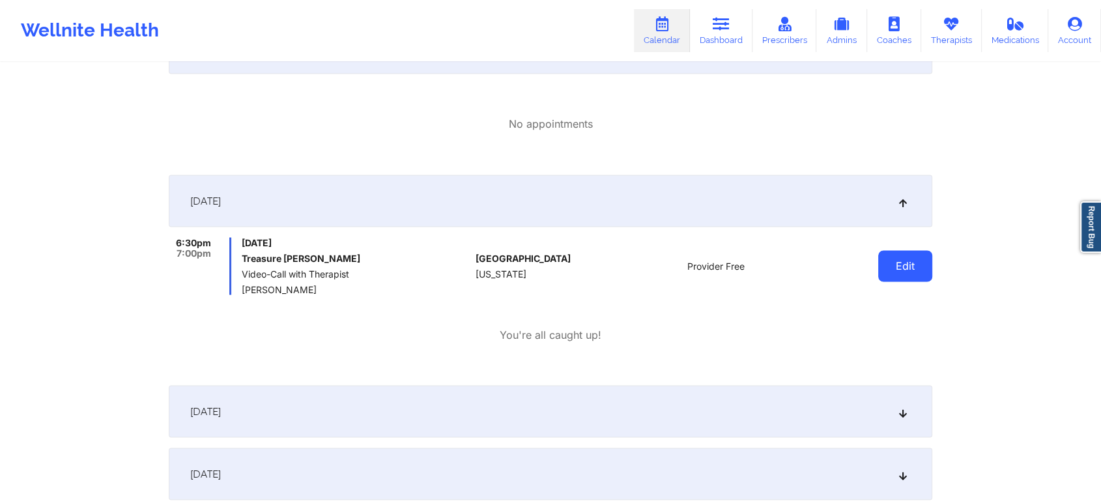
click at [928, 259] on button "Edit" at bounding box center [905, 265] width 54 height 31
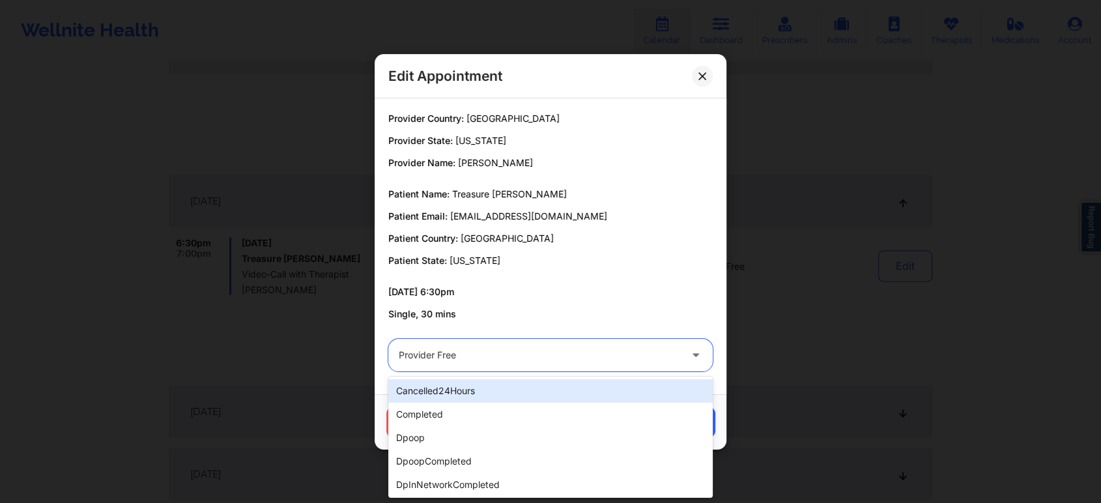
click at [515, 369] on div "Provider Free" at bounding box center [539, 355] width 281 height 33
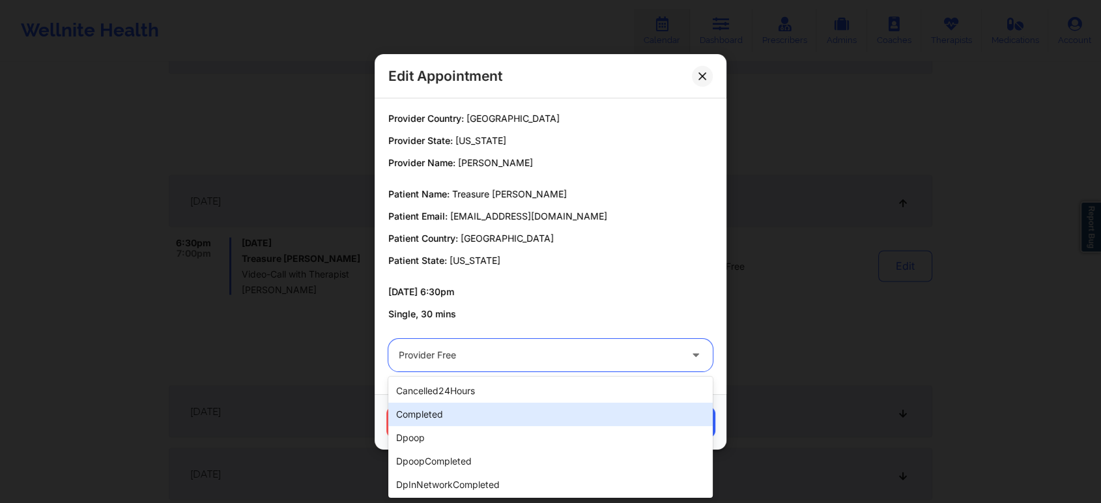
click at [445, 404] on div "completed" at bounding box center [550, 414] width 324 height 23
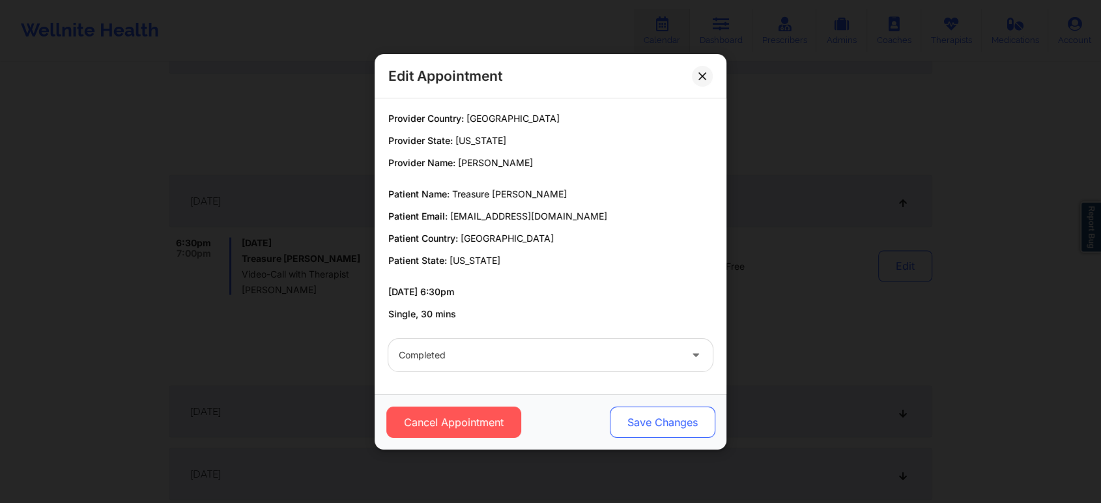
click at [642, 418] on button "Save Changes" at bounding box center [663, 422] width 106 height 31
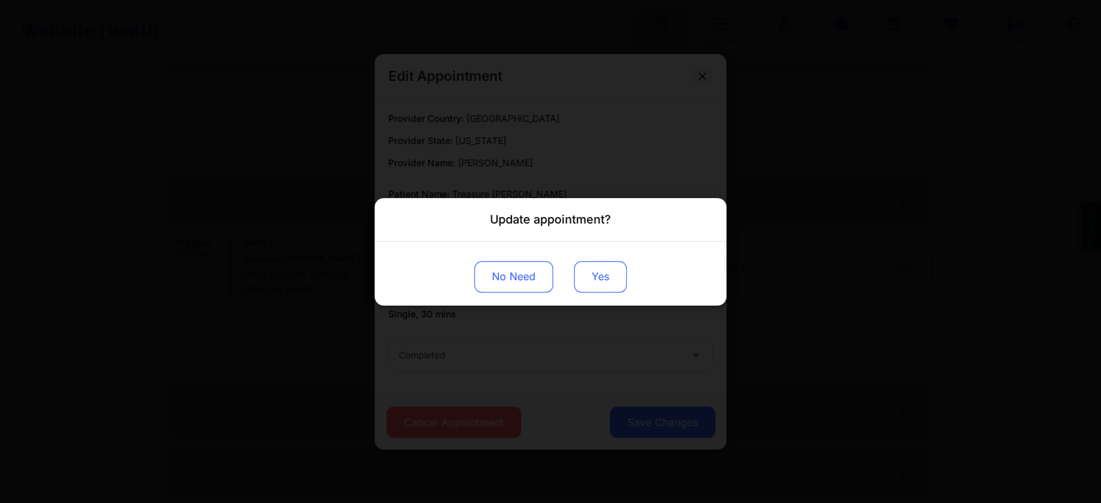
click at [612, 275] on button "Yes" at bounding box center [600, 276] width 53 height 31
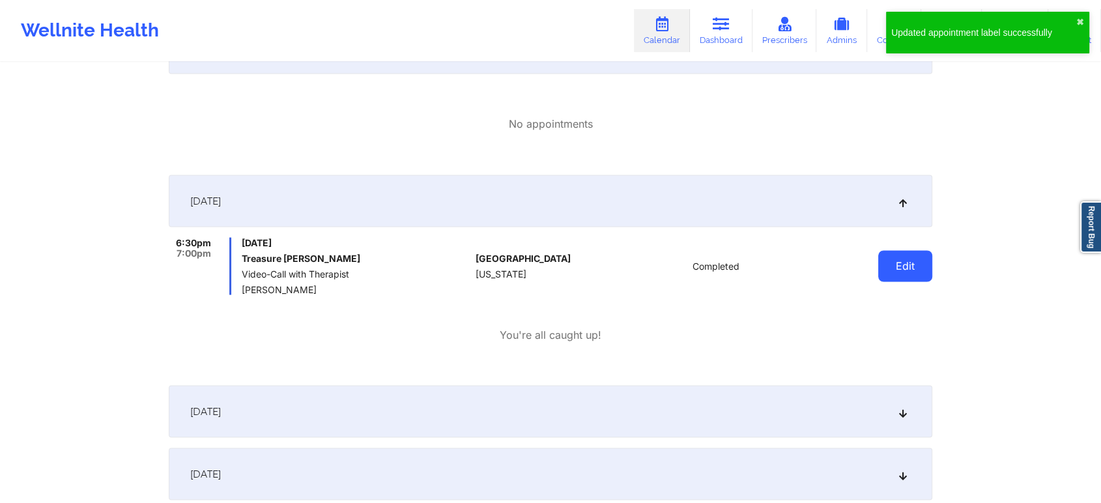
click at [908, 272] on button "Edit" at bounding box center [905, 265] width 54 height 31
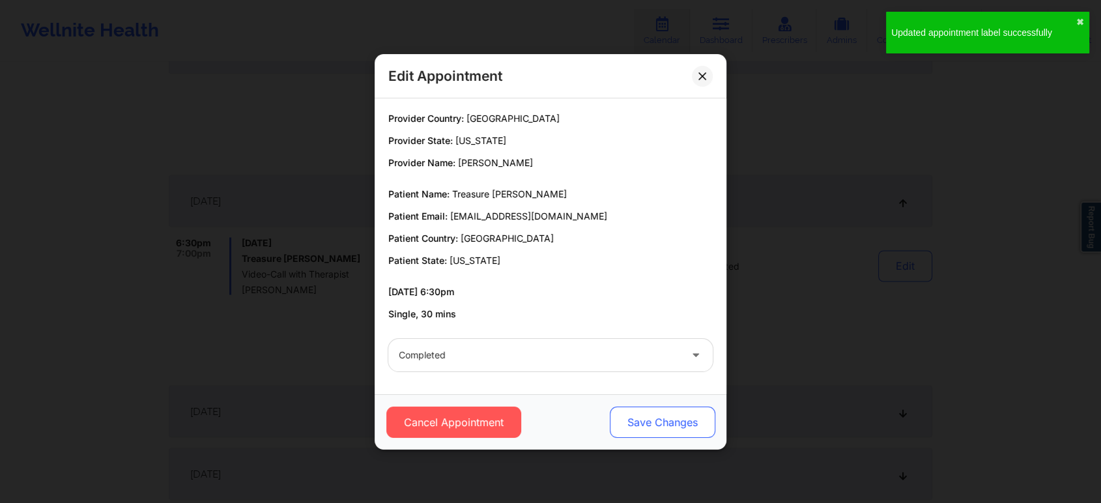
click at [658, 421] on button "Save Changes" at bounding box center [663, 422] width 106 height 31
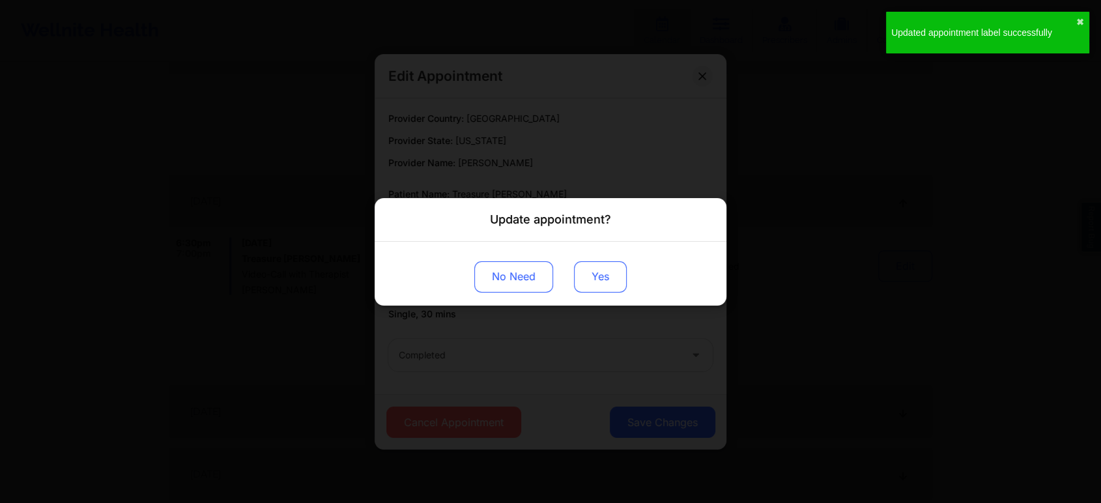
click at [586, 275] on button "Yes" at bounding box center [600, 276] width 53 height 31
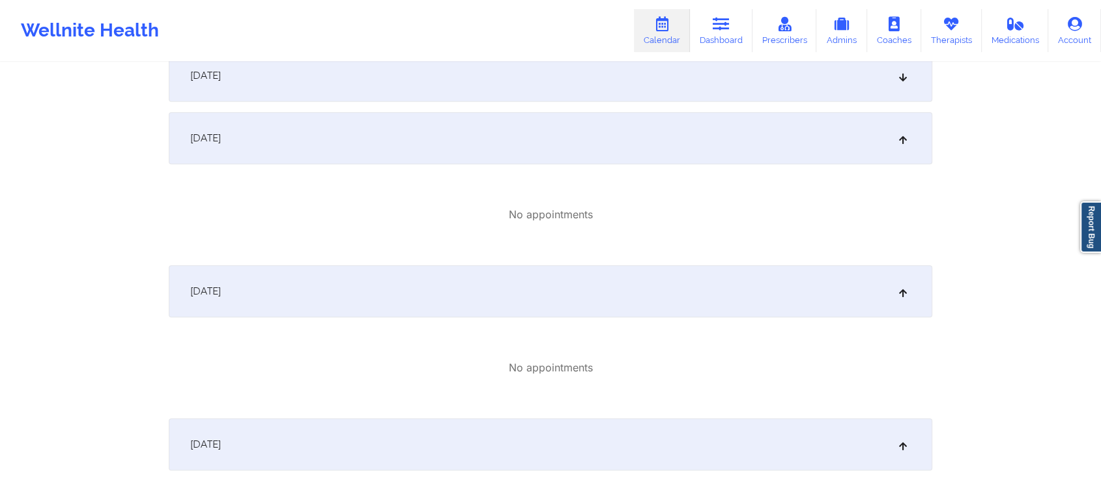
scroll to position [0, 0]
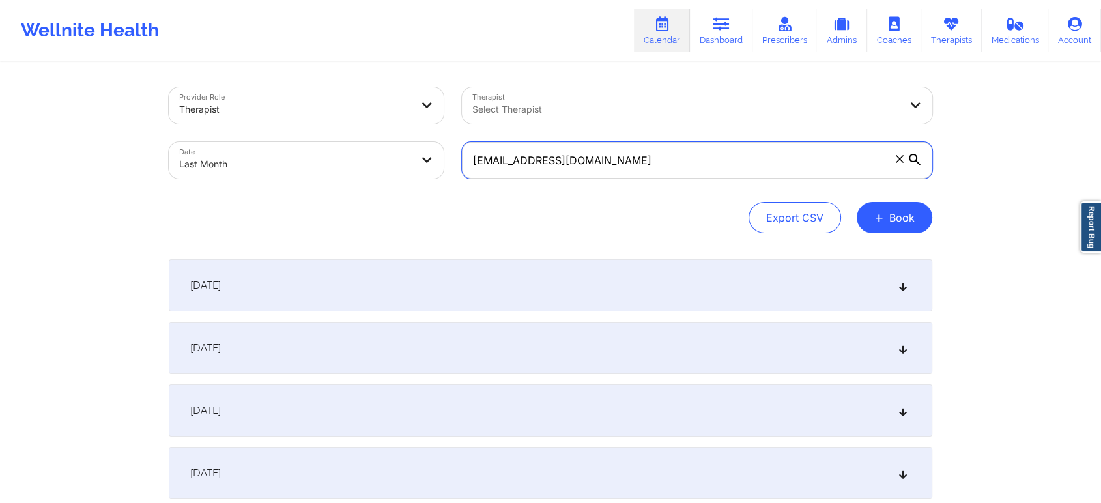
drag, startPoint x: 682, startPoint y: 173, endPoint x: 452, endPoint y: 172, distance: 230.7
click at [452, 172] on div "Provider Role Therapist Therapist Select Therapist Date Last Month [EMAIL_ADDRE…" at bounding box center [551, 132] width 782 height 109
paste input "kingdomgirld@ao"
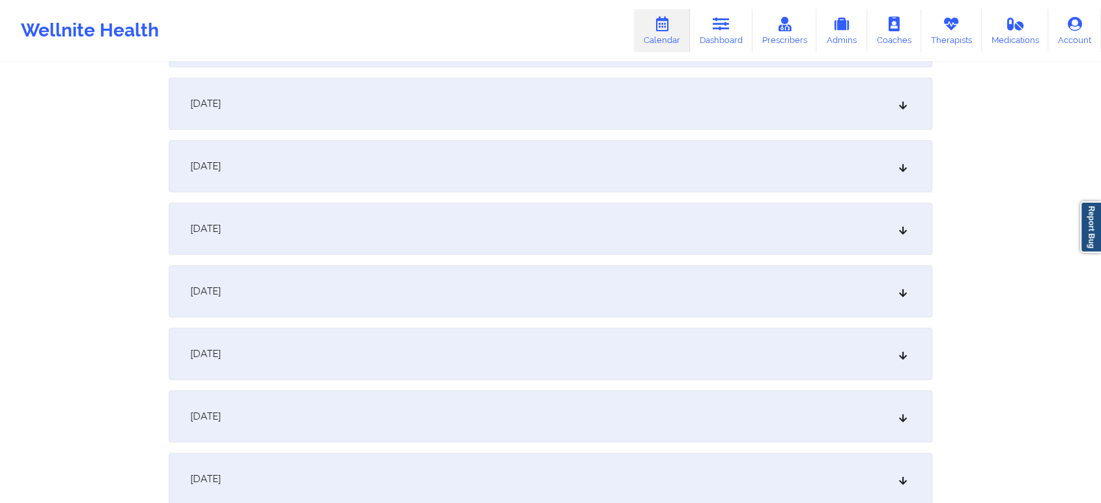
scroll to position [1373, 0]
click at [407, 403] on div "[DATE]" at bounding box center [551, 414] width 764 height 52
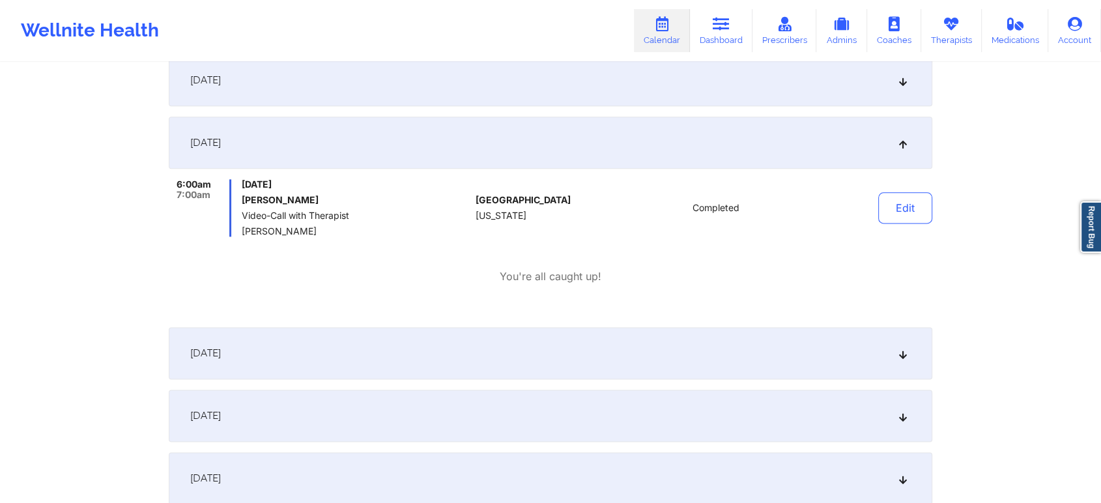
scroll to position [1638, 0]
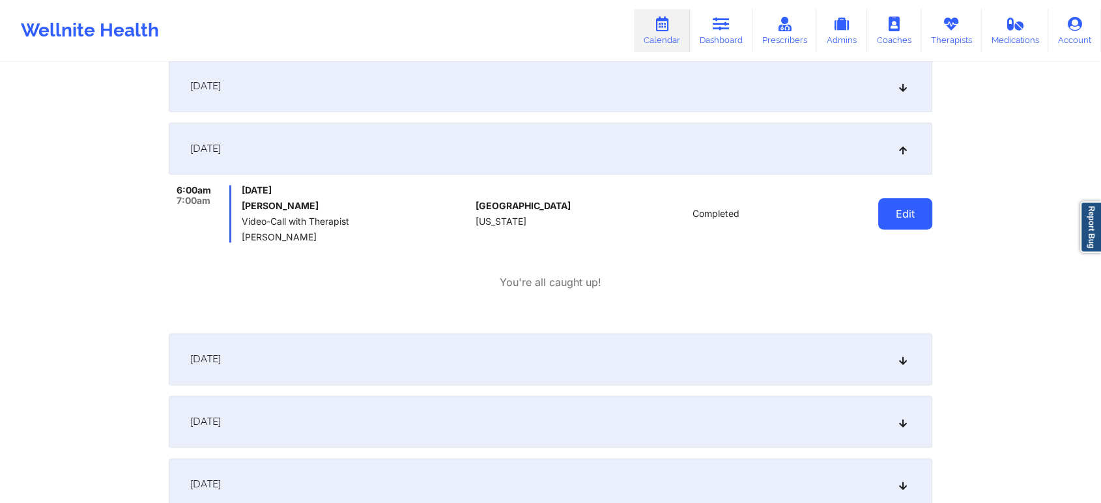
click at [906, 214] on button "Edit" at bounding box center [905, 213] width 54 height 31
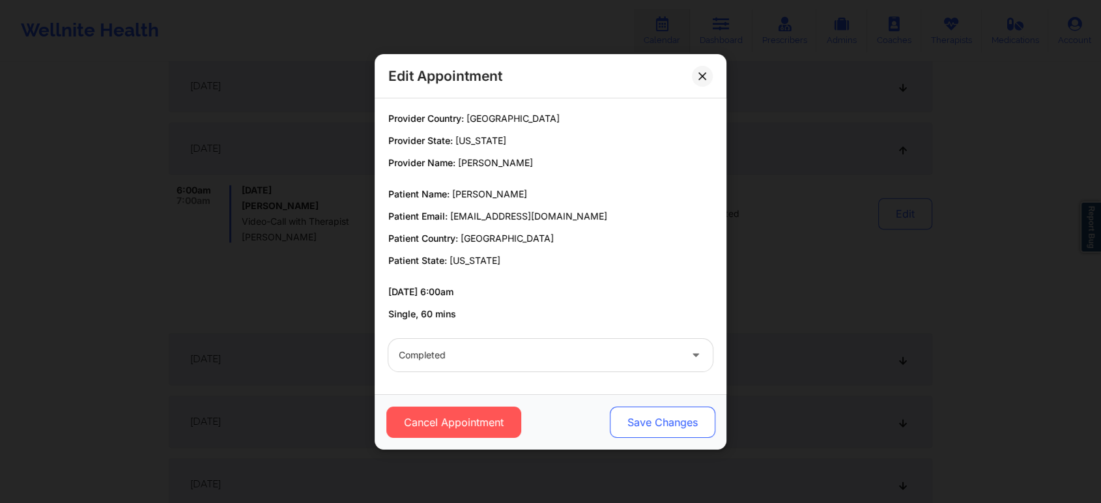
click at [682, 410] on button "Save Changes" at bounding box center [663, 422] width 106 height 31
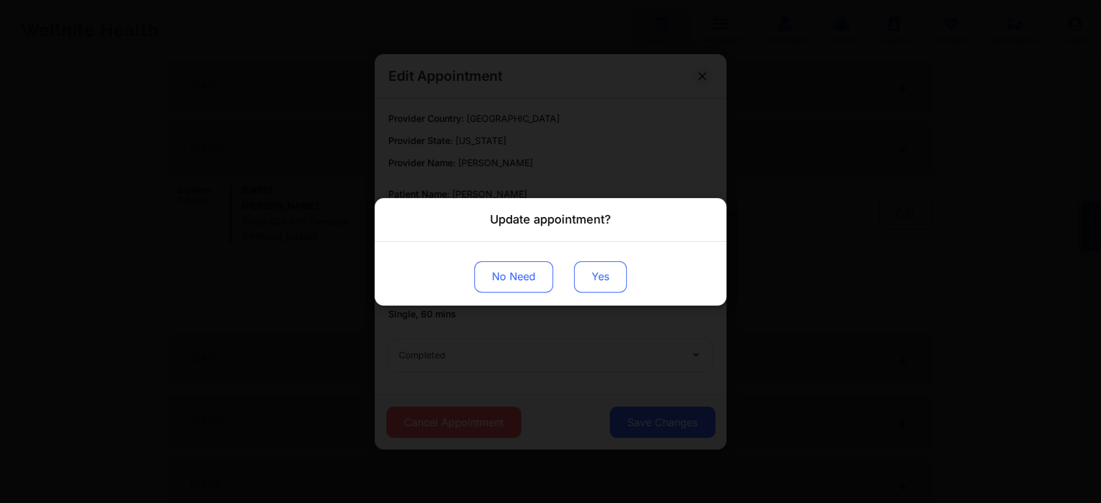
click at [606, 269] on button "Yes" at bounding box center [600, 276] width 53 height 31
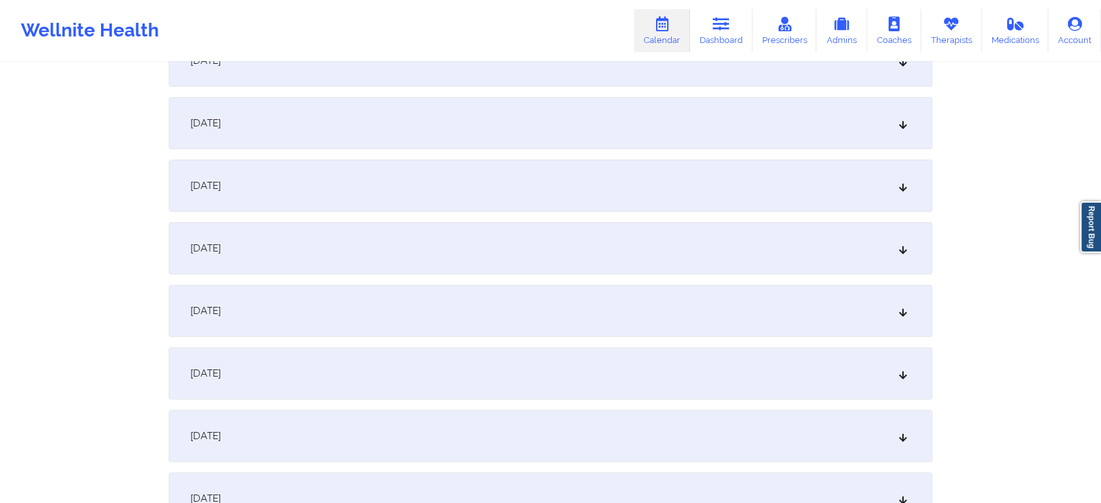
scroll to position [0, 0]
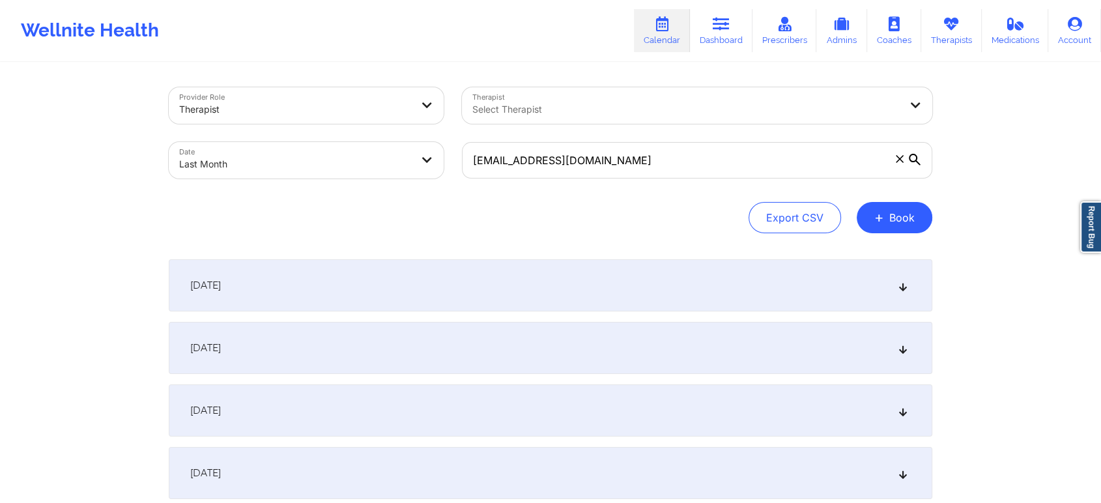
drag, startPoint x: 632, startPoint y: 135, endPoint x: 593, endPoint y: 174, distance: 55.3
click at [593, 174] on div "[EMAIL_ADDRESS][DOMAIN_NAME]" at bounding box center [697, 160] width 489 height 55
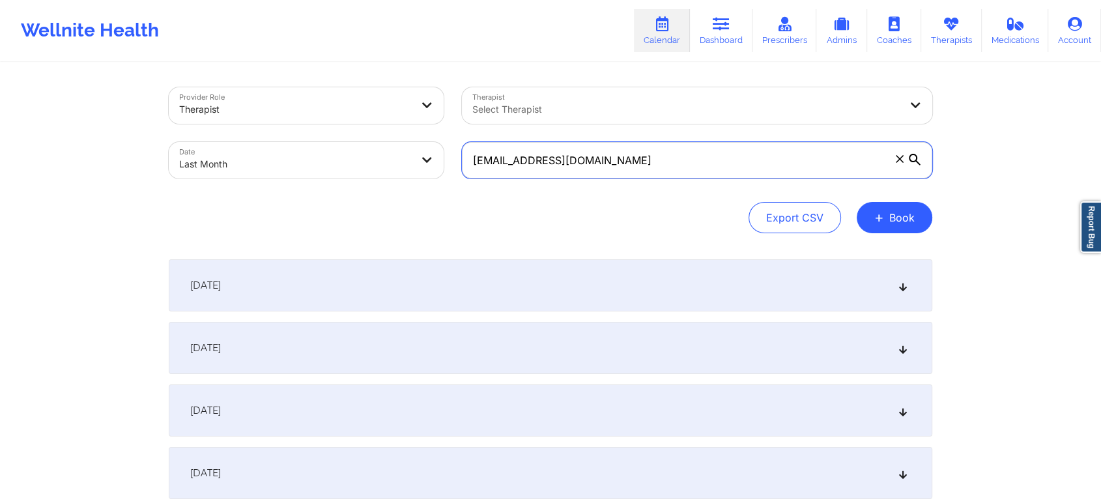
drag, startPoint x: 593, startPoint y: 174, endPoint x: 375, endPoint y: 161, distance: 218.0
click at [375, 161] on div "Provider Role Therapist Therapist Select Therapist Date Last Month [EMAIL_ADDRE…" at bounding box center [551, 132] width 782 height 109
paste input "eoriol04@gmai"
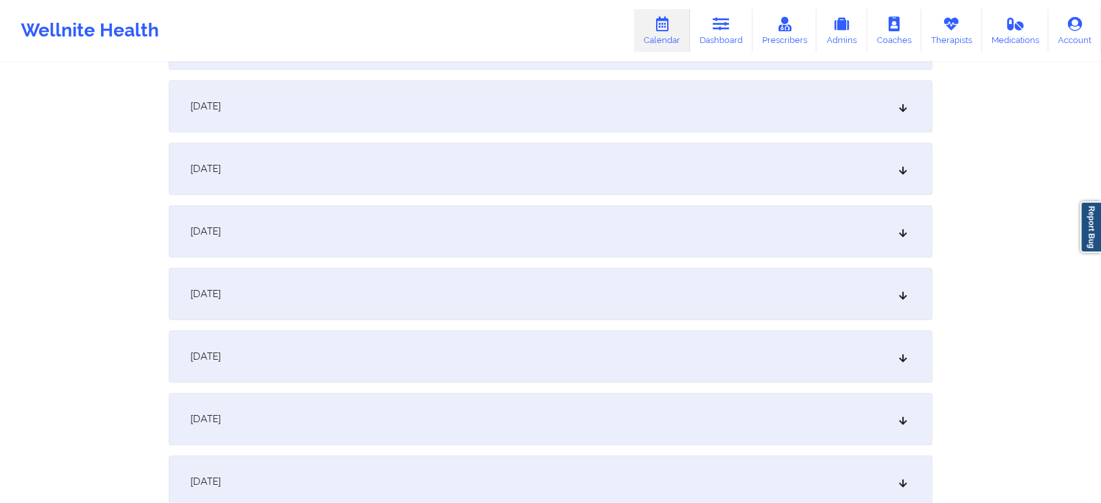
scroll to position [1303, 0]
click at [732, 299] on div "[DATE]" at bounding box center [551, 296] width 764 height 52
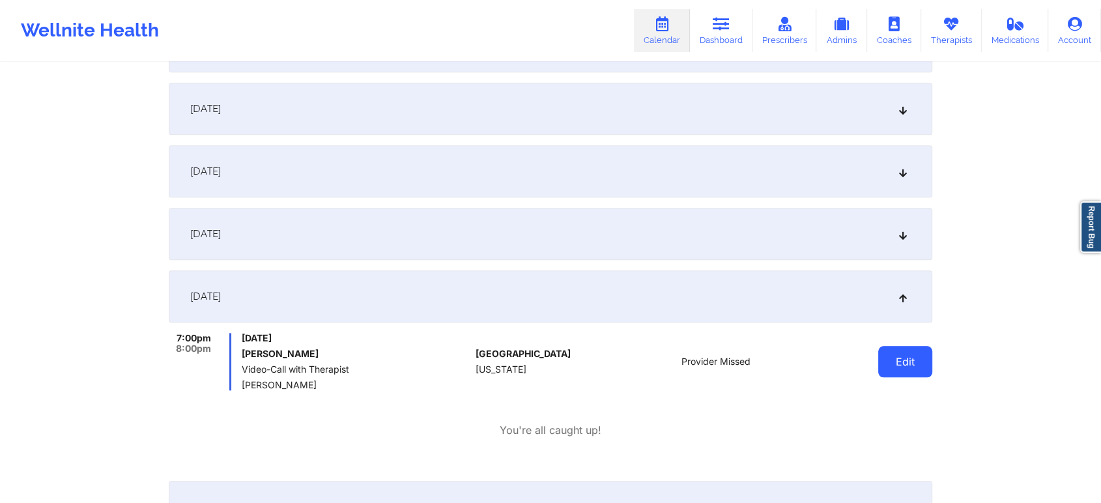
click at [908, 362] on button "Edit" at bounding box center [905, 361] width 54 height 31
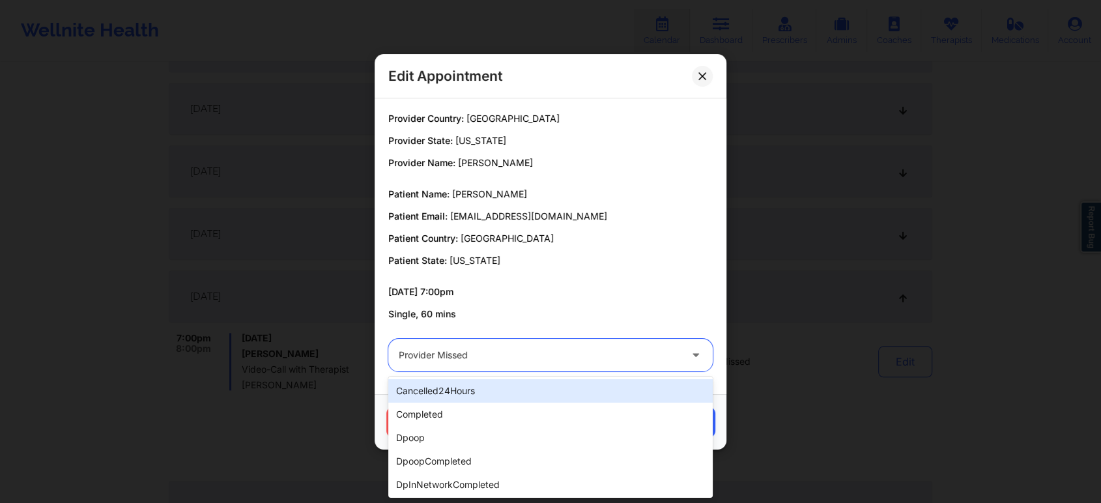
click at [516, 351] on div at bounding box center [539, 355] width 281 height 16
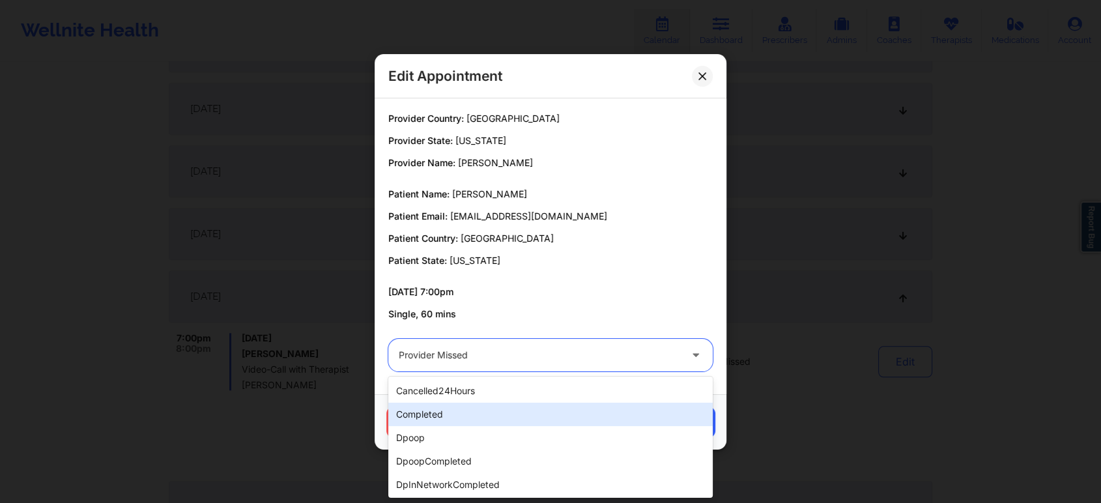
click at [459, 403] on div "completed" at bounding box center [550, 414] width 324 height 23
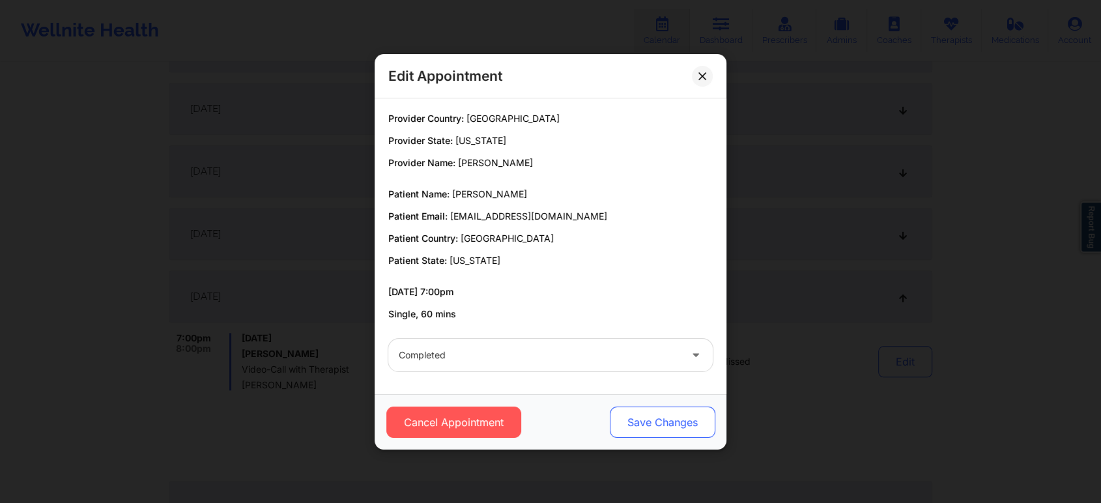
click at [614, 408] on button "Save Changes" at bounding box center [663, 422] width 106 height 31
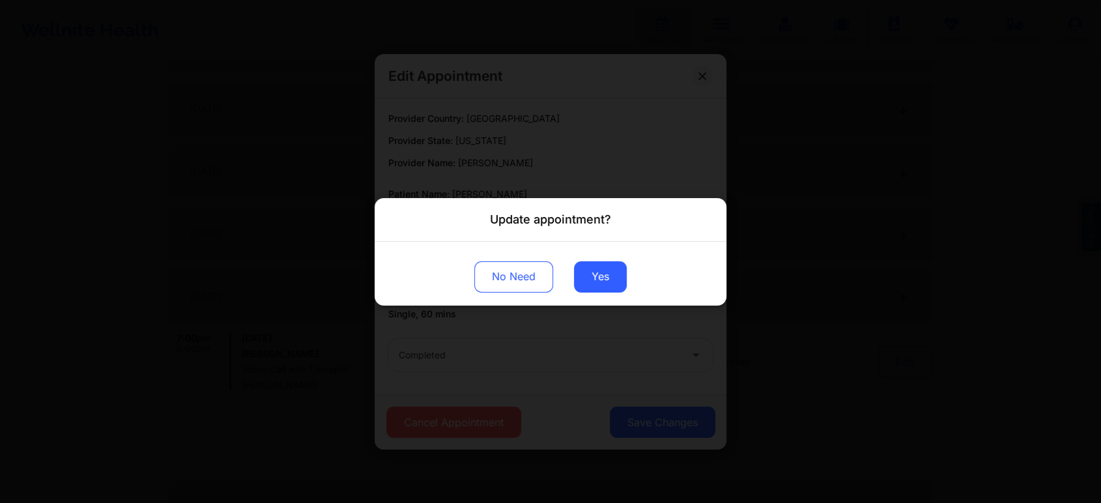
click at [585, 259] on div "No Need Yes" at bounding box center [551, 273] width 352 height 64
click at [587, 284] on button "Yes" at bounding box center [600, 276] width 53 height 31
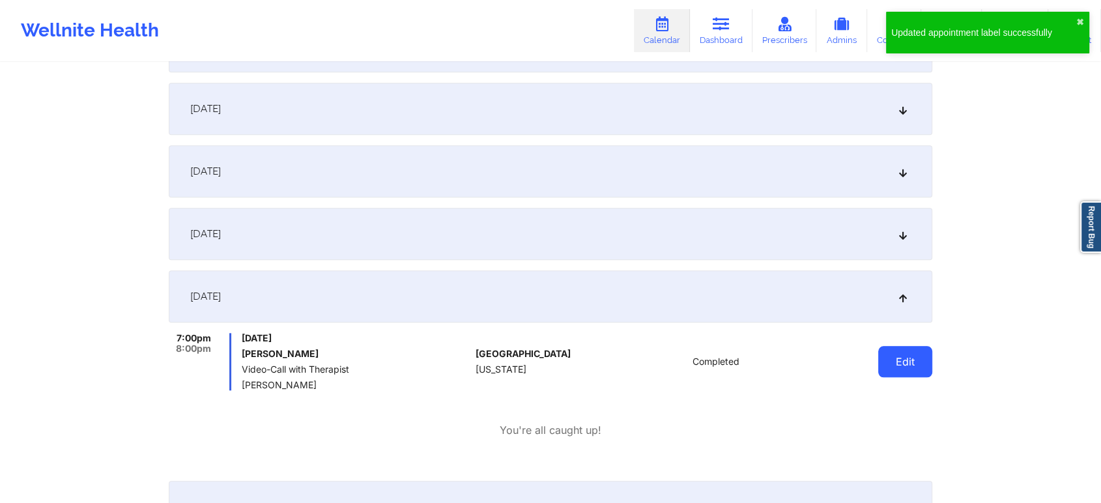
click at [927, 361] on button "Edit" at bounding box center [905, 361] width 54 height 31
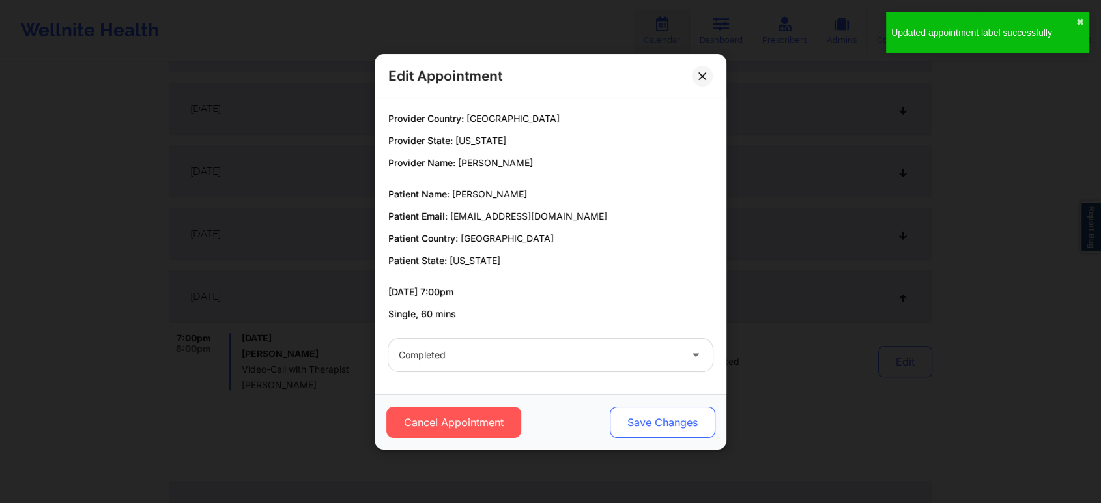
click at [669, 423] on button "Save Changes" at bounding box center [663, 422] width 106 height 31
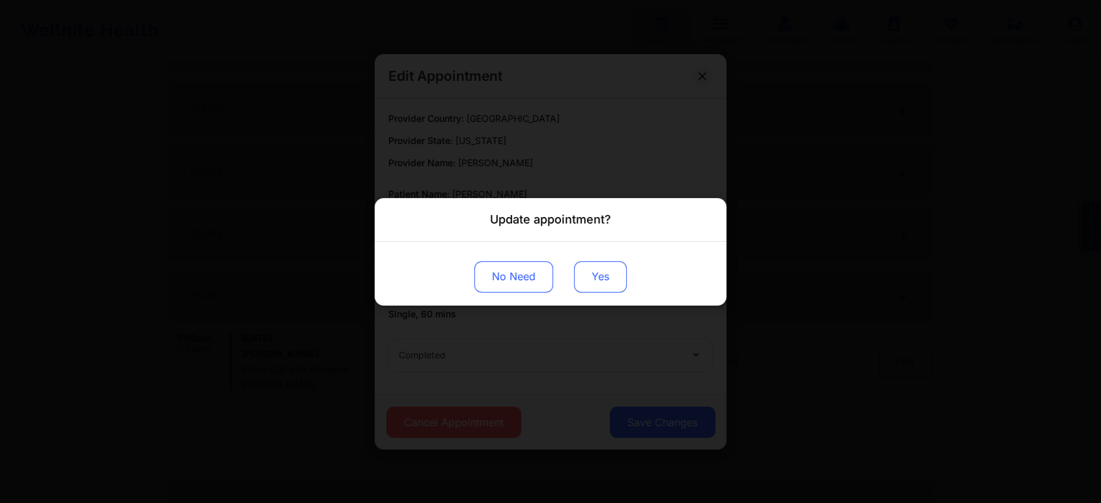
click at [605, 274] on button "Yes" at bounding box center [600, 276] width 53 height 31
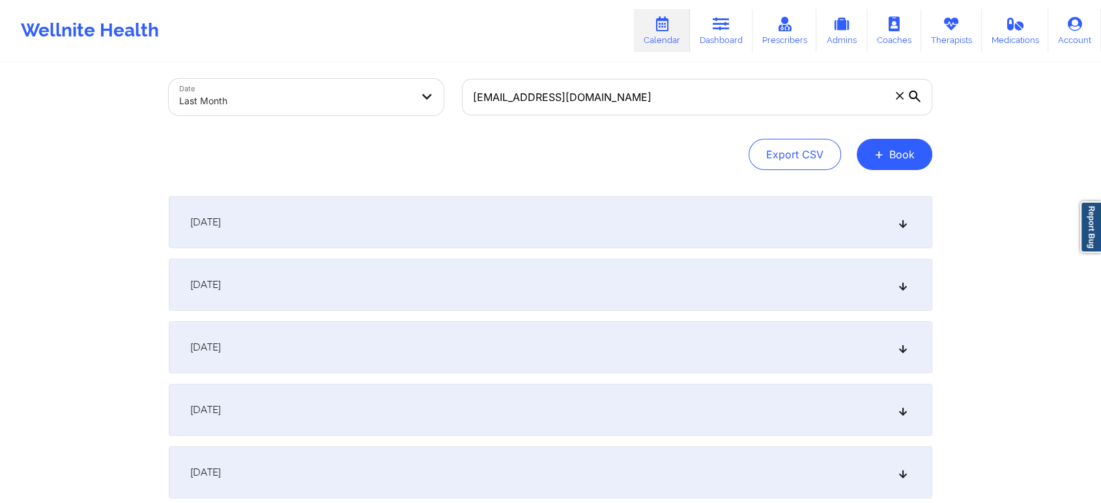
scroll to position [0, 0]
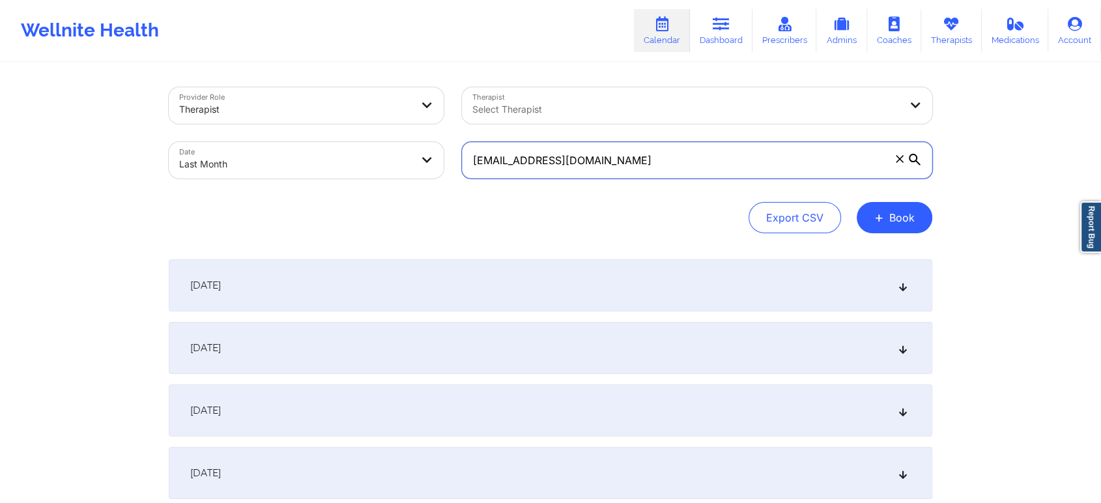
drag, startPoint x: 702, startPoint y: 164, endPoint x: 316, endPoint y: 139, distance: 386.5
click at [316, 139] on div "Provider Role Therapist Therapist Select Therapist Date Last Month [EMAIL_ADDRE…" at bounding box center [551, 132] width 782 height 109
paste input "bbritelmi"
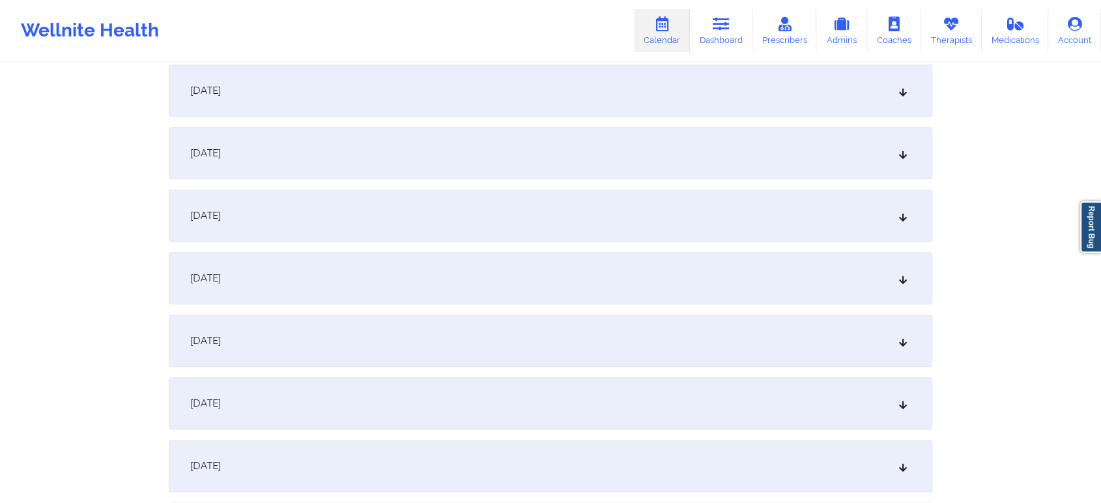
scroll to position [1449, 0]
click at [672, 348] on div "[DATE]" at bounding box center [551, 337] width 764 height 52
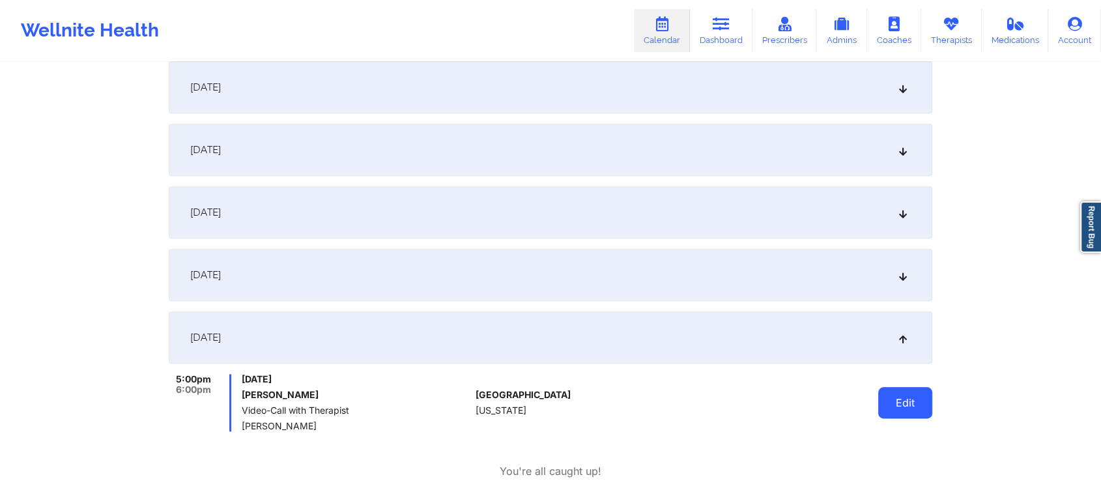
click at [891, 415] on button "Edit" at bounding box center [905, 402] width 54 height 31
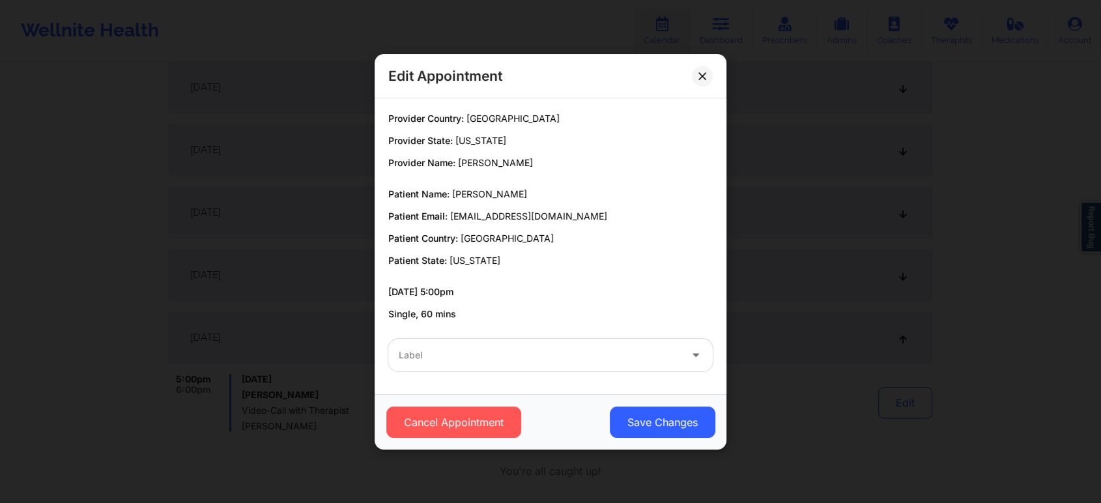
drag, startPoint x: 478, startPoint y: 374, endPoint x: 507, endPoint y: 356, distance: 34.5
click at [507, 356] on div "Label" at bounding box center [550, 355] width 343 height 51
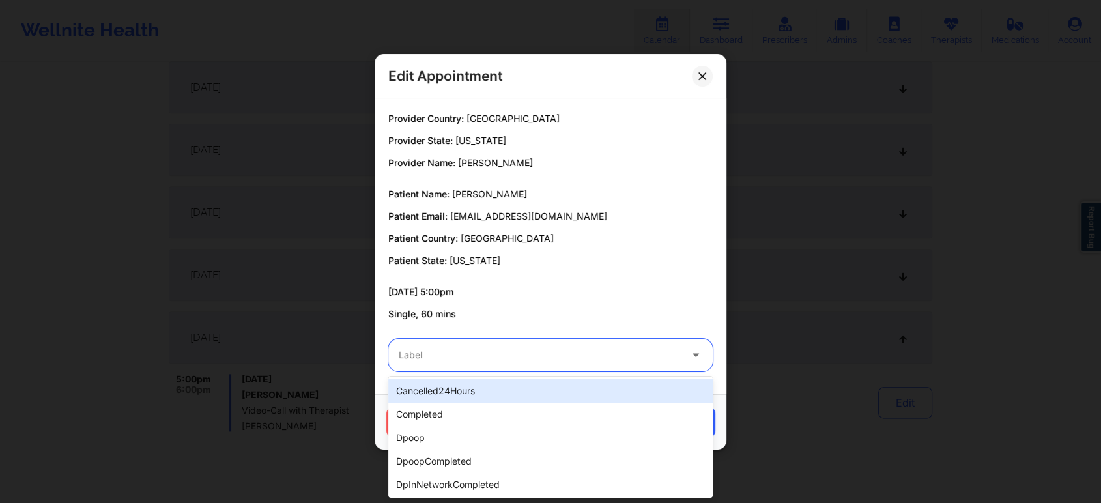
click at [507, 356] on div at bounding box center [539, 355] width 281 height 16
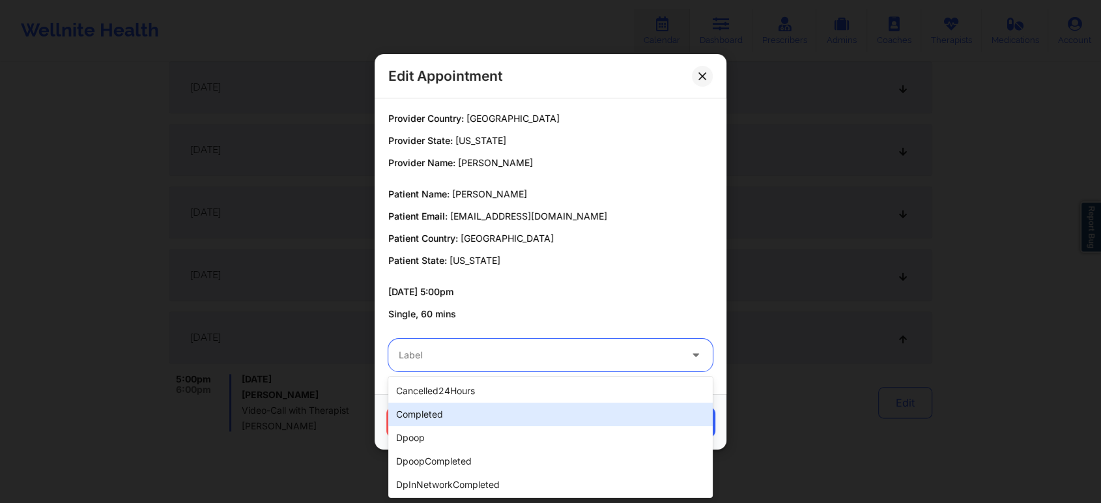
click at [465, 410] on div "completed" at bounding box center [550, 414] width 324 height 23
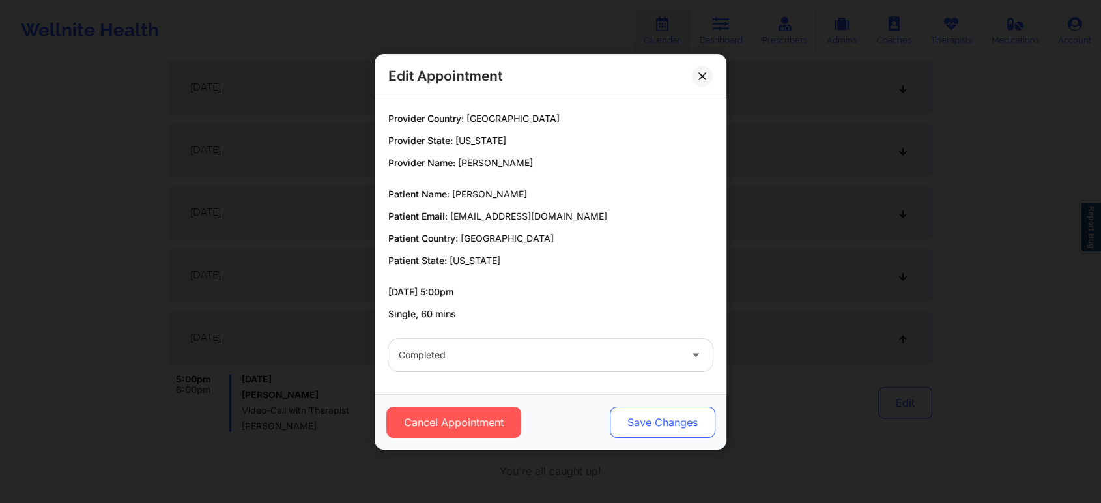
click at [641, 416] on button "Save Changes" at bounding box center [663, 422] width 106 height 31
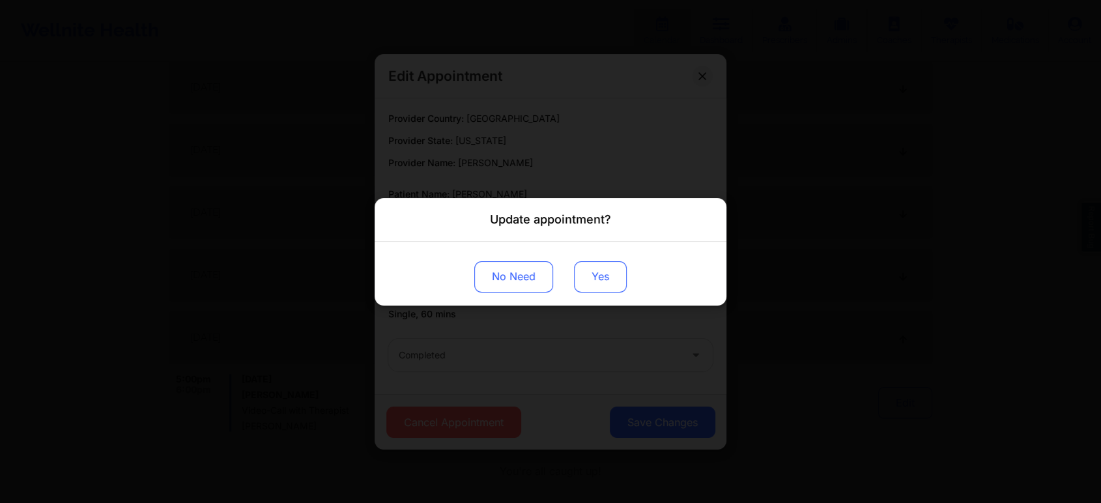
click at [609, 268] on button "Yes" at bounding box center [600, 276] width 53 height 31
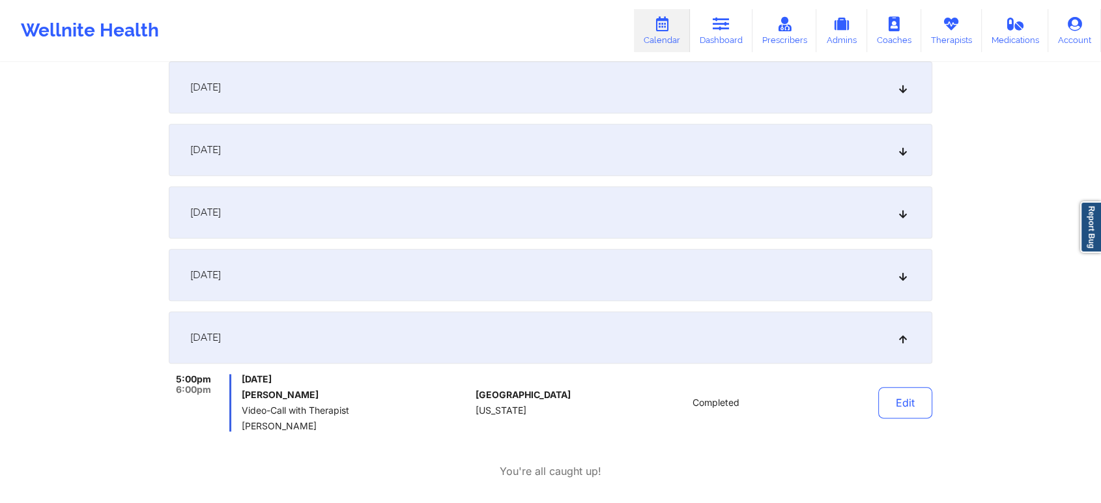
scroll to position [0, 0]
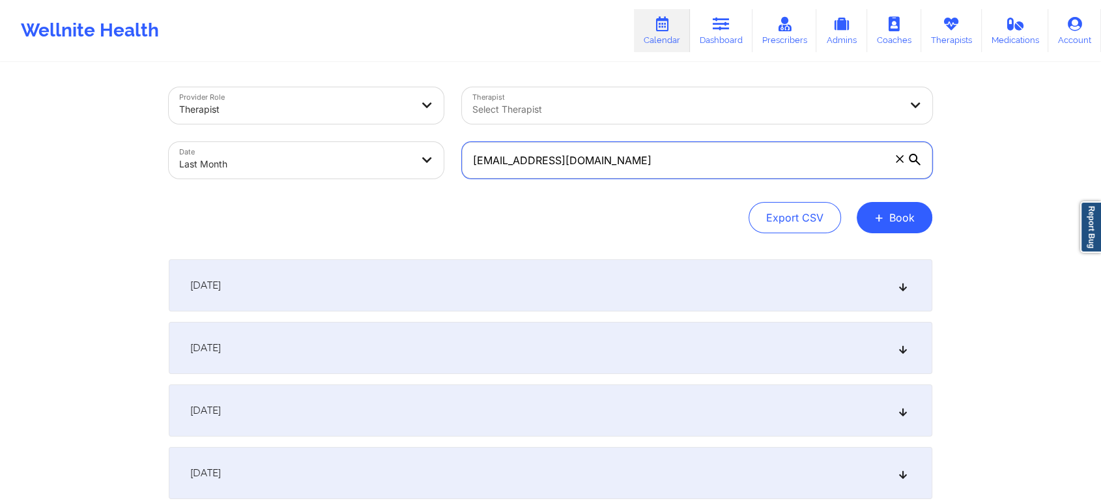
drag, startPoint x: 699, startPoint y: 143, endPoint x: 351, endPoint y: 182, distance: 350.9
click at [351, 182] on div "Provider Role Therapist Therapist Select Therapist Date Last Month [EMAIL_ADDRE…" at bounding box center [551, 132] width 782 height 109
paste input "orkahms1"
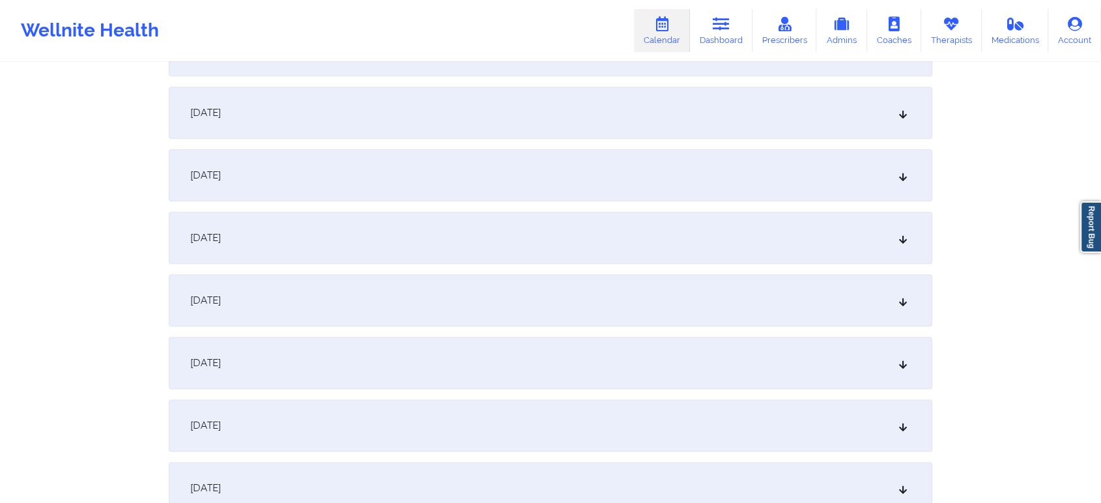
scroll to position [1460, 0]
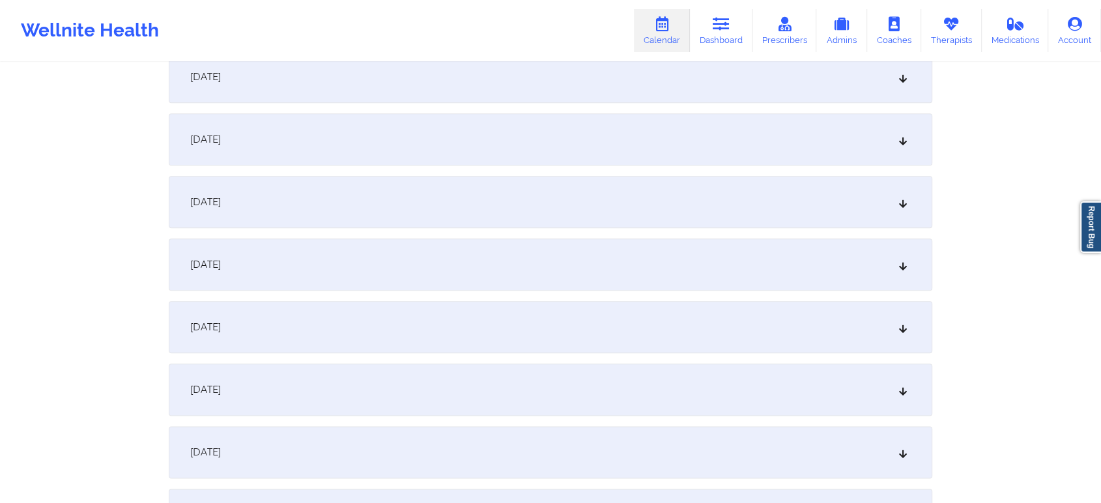
click at [405, 310] on div "[DATE]" at bounding box center [551, 327] width 764 height 52
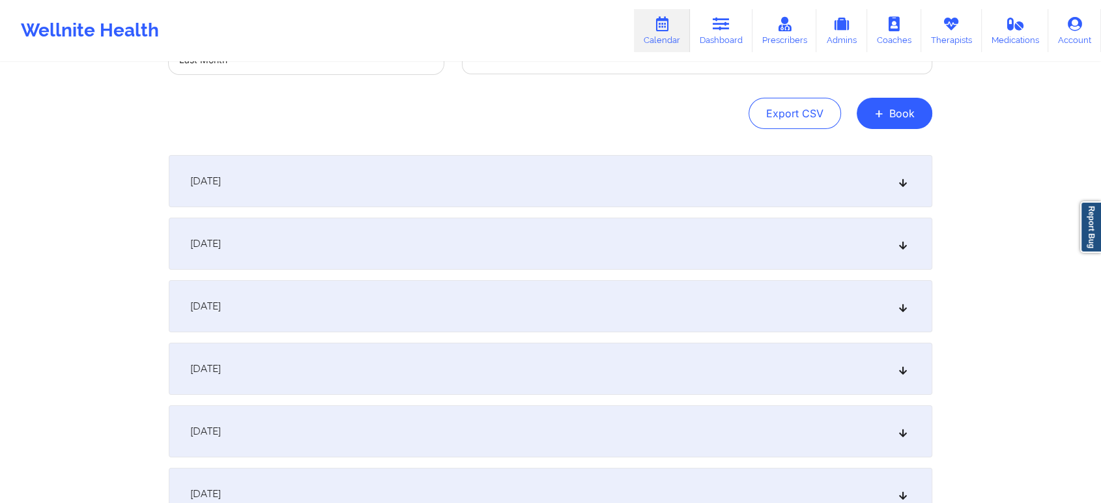
scroll to position [0, 0]
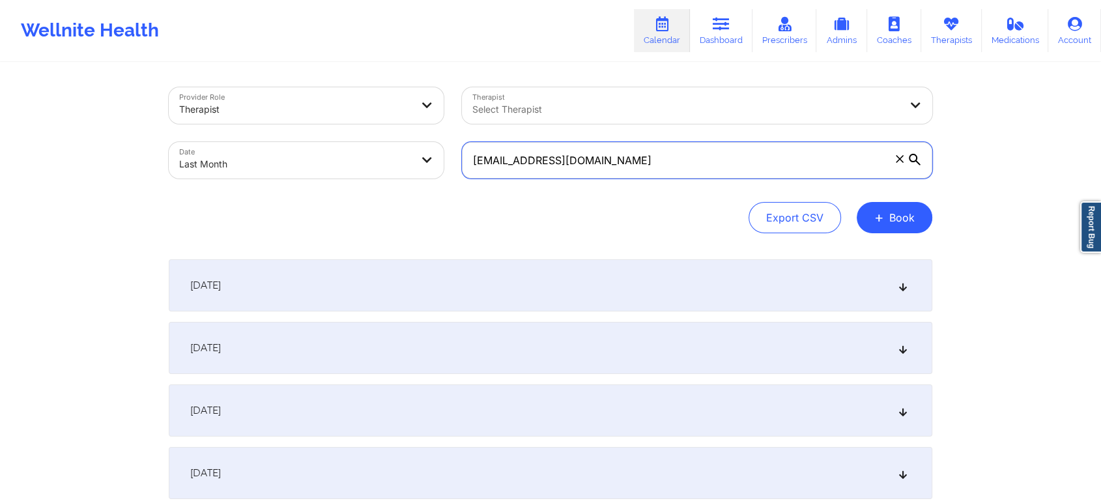
drag, startPoint x: 641, startPoint y: 162, endPoint x: 363, endPoint y: 185, distance: 278.6
click at [363, 185] on div "Provider Role Therapist Therapist Select Therapist Date Last Month [EMAIL_ADDRE…" at bounding box center [551, 132] width 782 height 109
paste input "travisw12002"
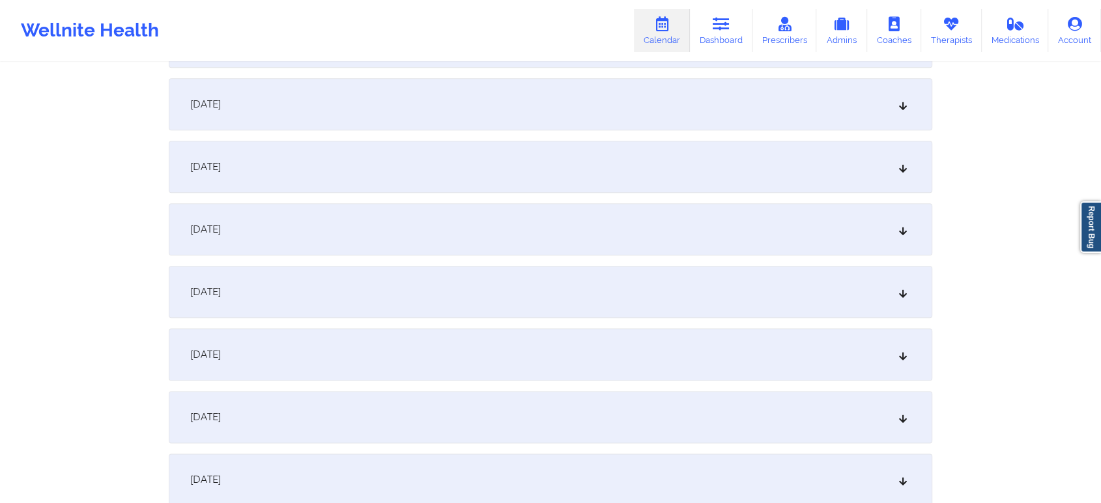
scroll to position [1492, 0]
click at [553, 311] on div "[DATE]" at bounding box center [551, 294] width 764 height 52
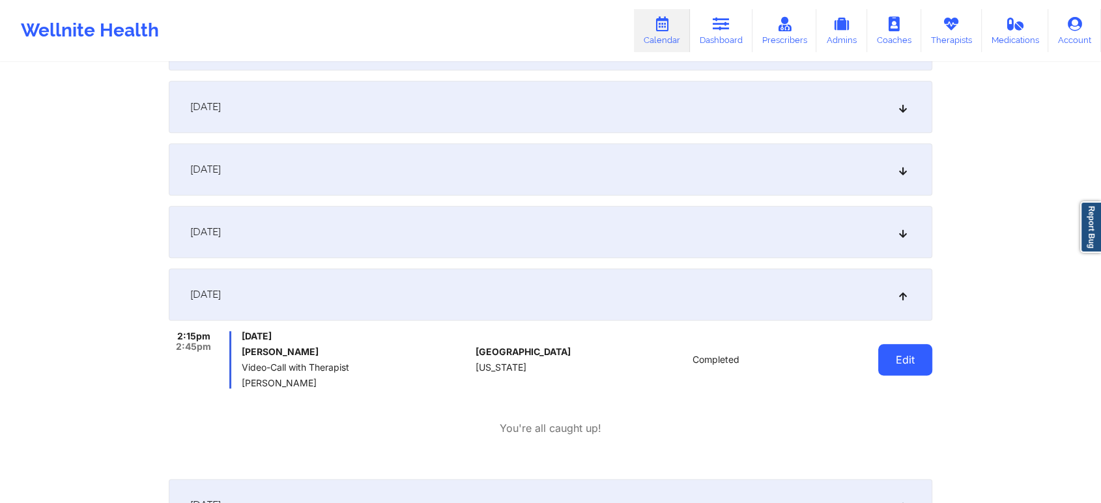
click at [899, 362] on button "Edit" at bounding box center [905, 359] width 54 height 31
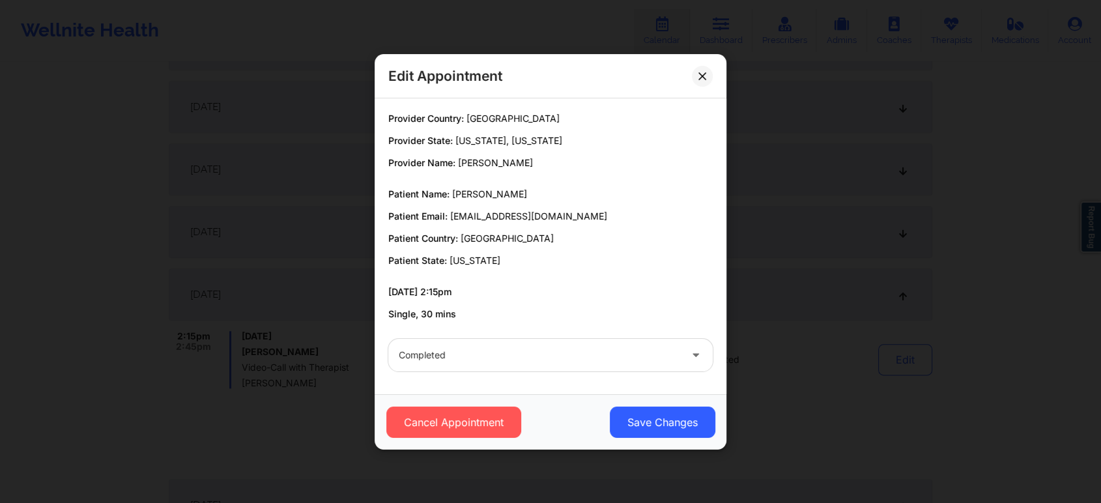
drag, startPoint x: 698, startPoint y: 394, endPoint x: 400, endPoint y: -36, distance: 522.5
click at [704, 68] on button at bounding box center [702, 75] width 21 height 21
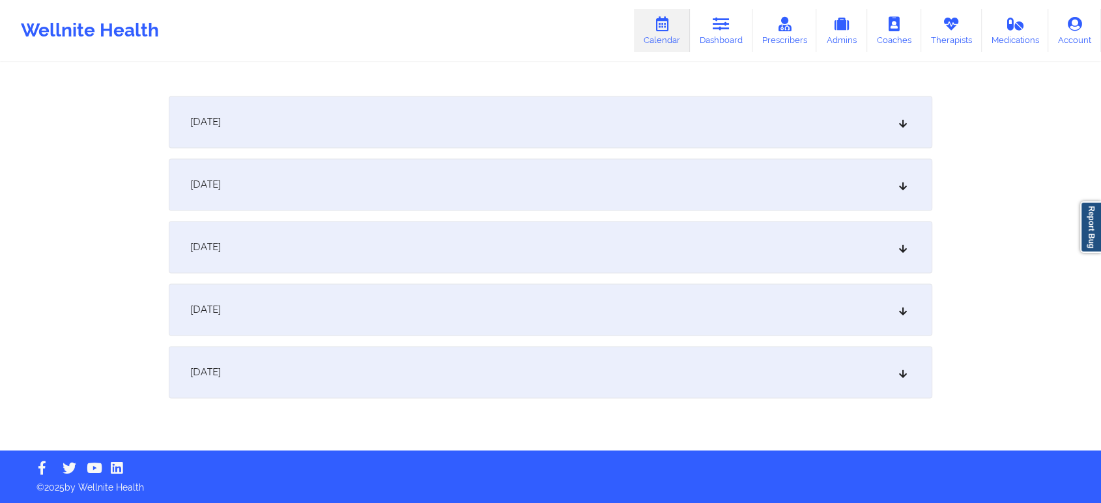
scroll to position [0, 0]
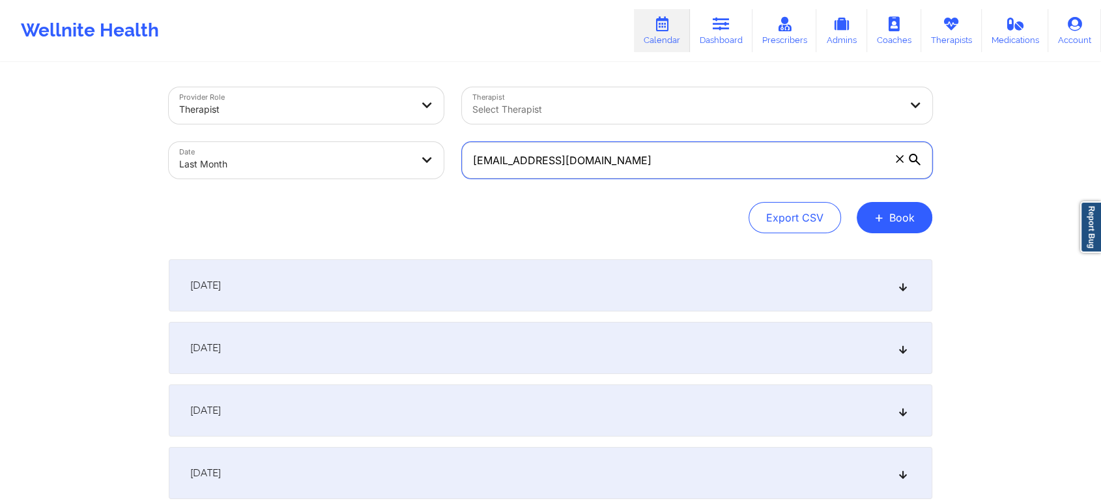
drag, startPoint x: 679, startPoint y: 165, endPoint x: 385, endPoint y: 226, distance: 300.2
click at [385, 226] on div "Provider Role Therapist Therapist Select Therapist Date Last Month [EMAIL_ADDRE…" at bounding box center [551, 160] width 764 height 146
paste input "[EMAIL_ADDRESS]"
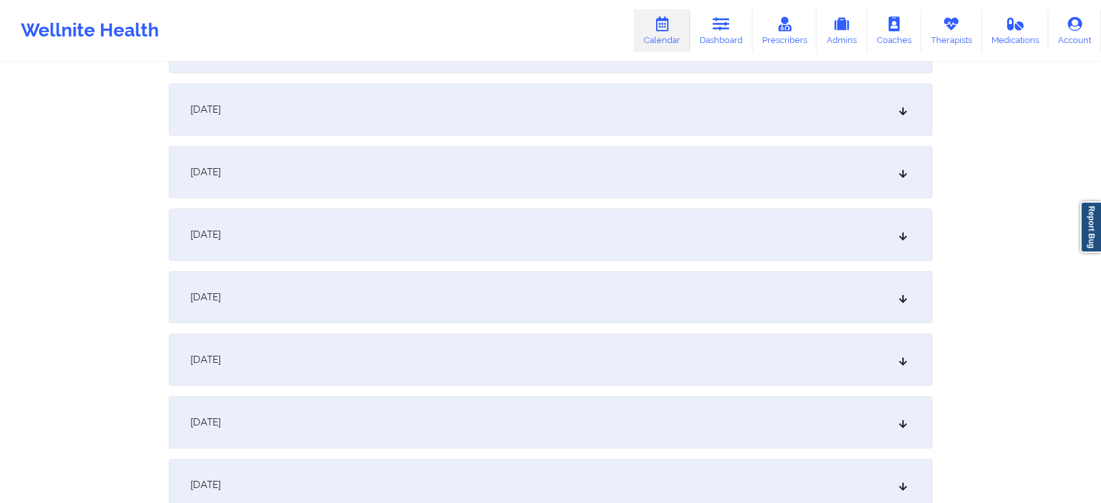
scroll to position [1413, 0]
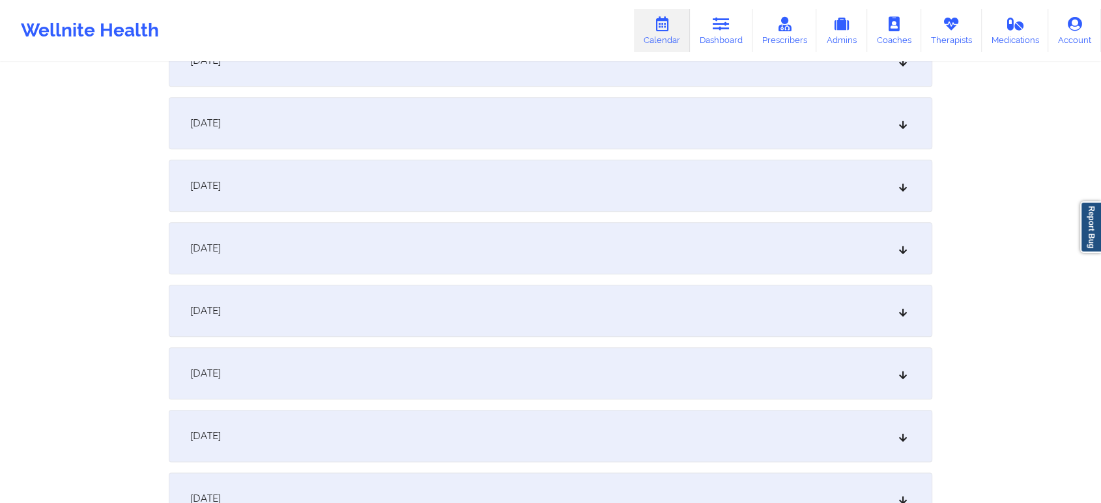
click at [500, 194] on div "[DATE]" at bounding box center [551, 186] width 764 height 52
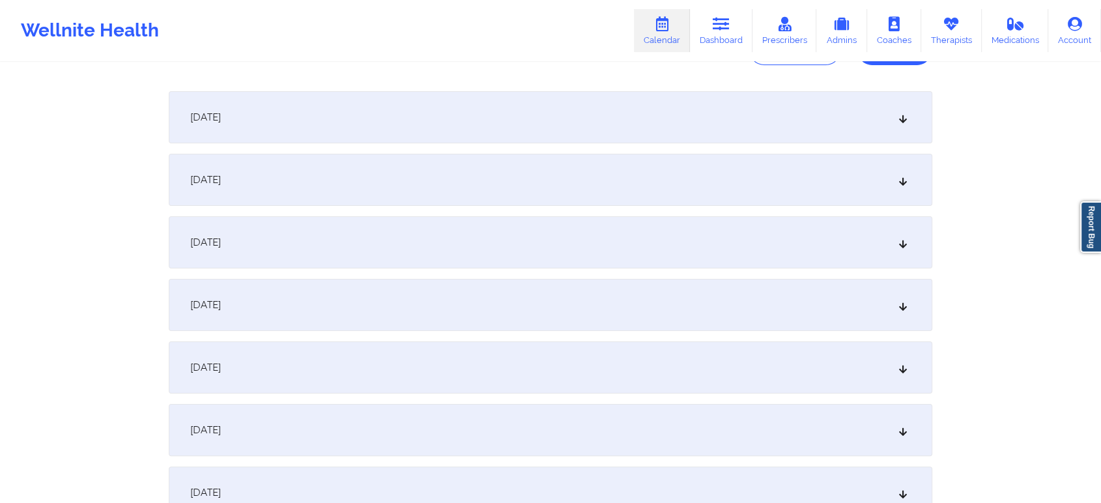
scroll to position [0, 0]
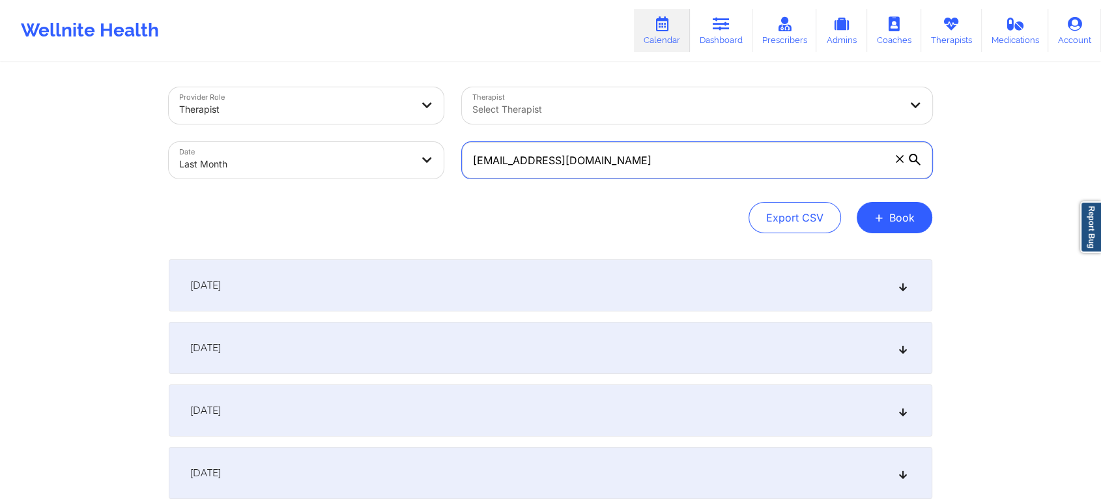
drag, startPoint x: 657, startPoint y: 171, endPoint x: 328, endPoint y: 169, distance: 329.1
click at [328, 169] on div "Provider Role Therapist Therapist Select Therapist Date Last Month [EMAIL_ADDRE…" at bounding box center [551, 132] width 782 height 109
paste input "[EMAIL_ADDRESS]"
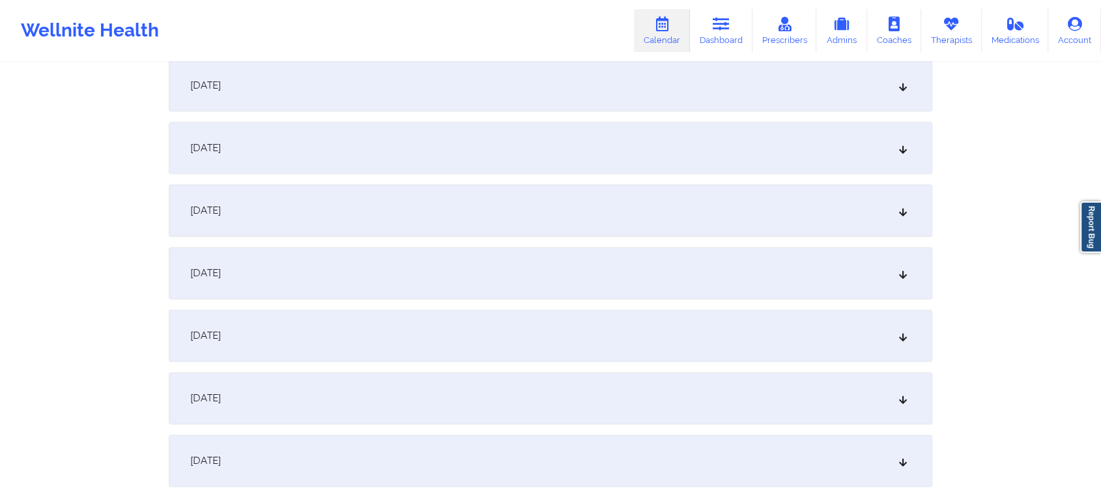
scroll to position [1644, 0]
click at [406, 156] on div "[DATE]" at bounding box center [551, 143] width 764 height 52
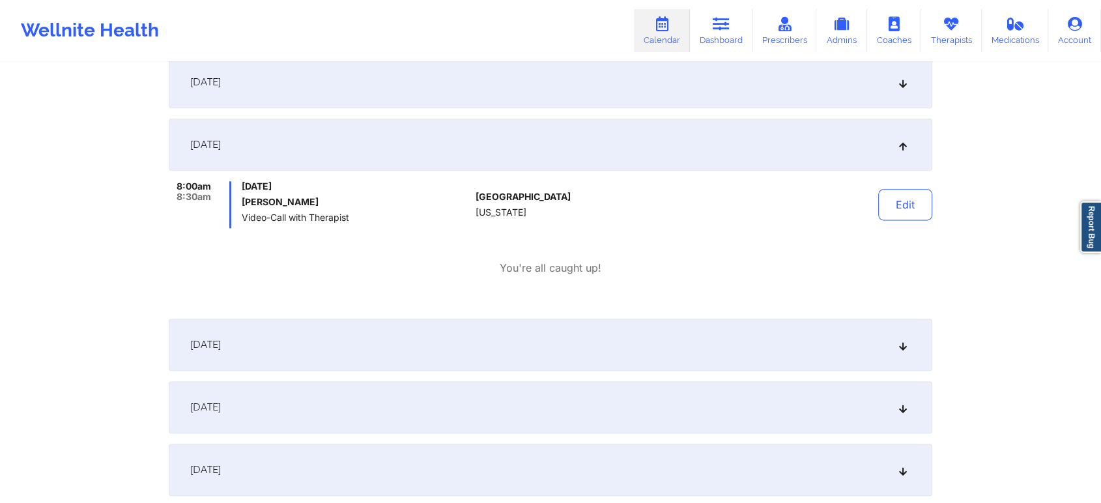
scroll to position [0, 0]
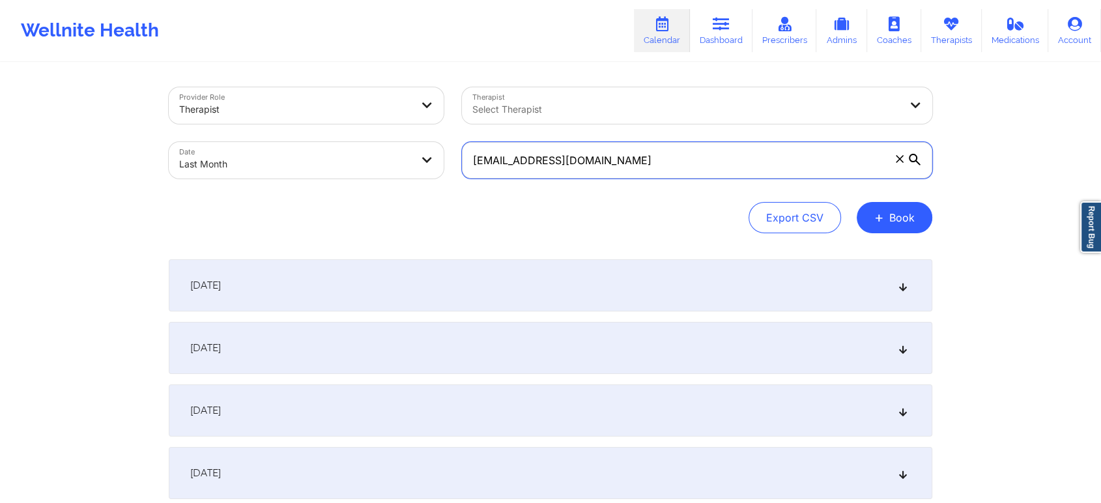
drag, startPoint x: 627, startPoint y: 160, endPoint x: 379, endPoint y: 146, distance: 249.3
click at [379, 146] on div "Provider Role Therapist Therapist Select Therapist Date Last Month [EMAIL_ADDRE…" at bounding box center [551, 132] width 782 height 109
paste input "nicholasfarrington"
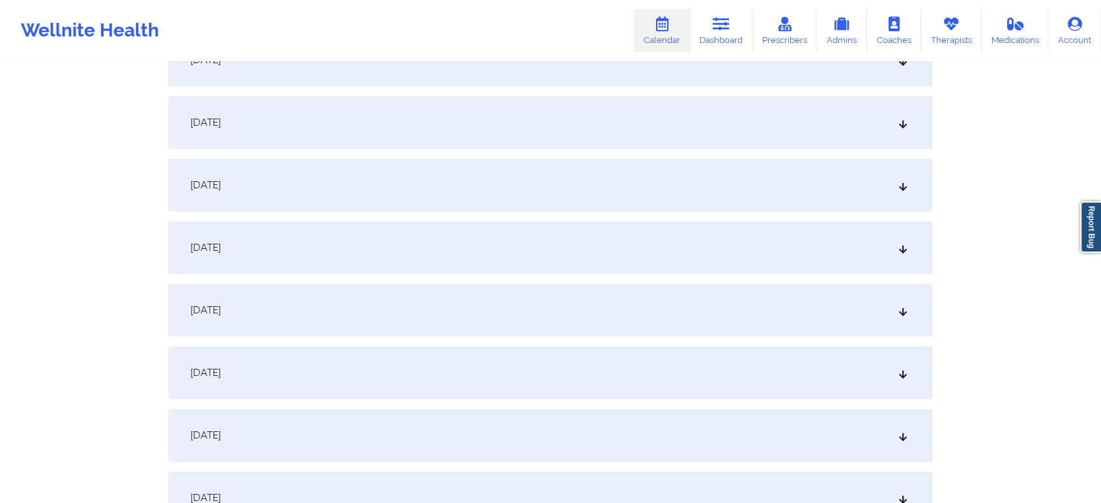
scroll to position [1471, 0]
click at [702, 266] on div "[DATE]" at bounding box center [551, 253] width 764 height 52
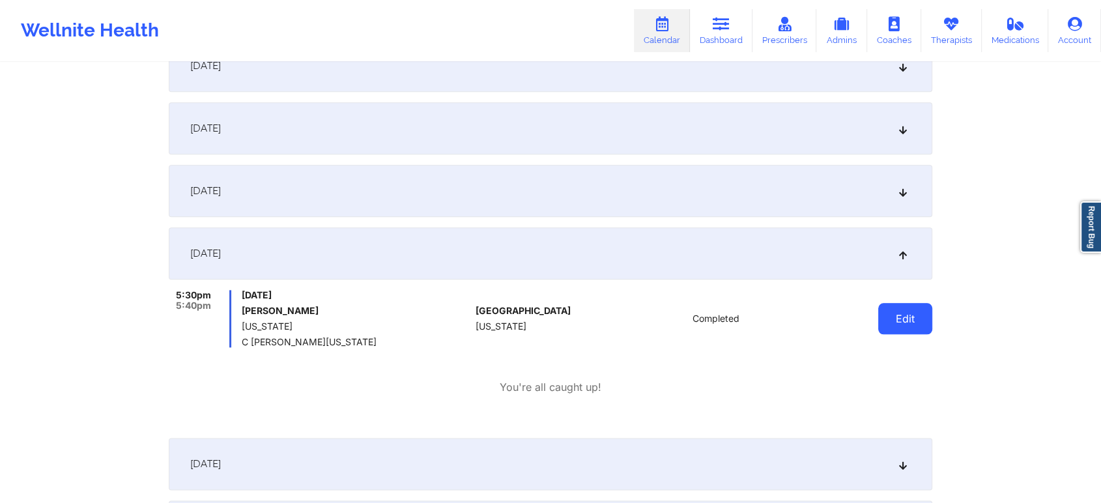
click at [916, 312] on button "Edit" at bounding box center [905, 318] width 54 height 31
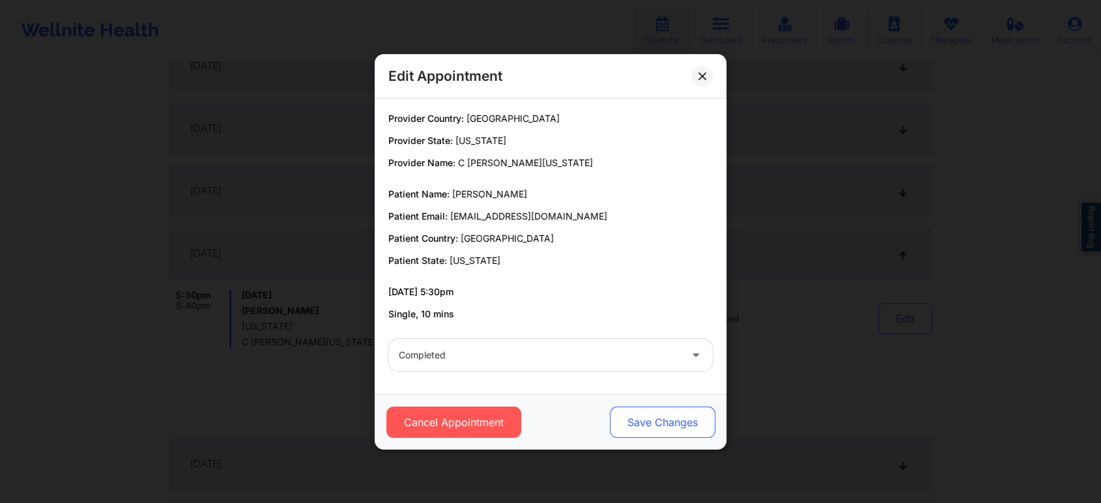
click at [636, 421] on button "Save Changes" at bounding box center [663, 422] width 106 height 31
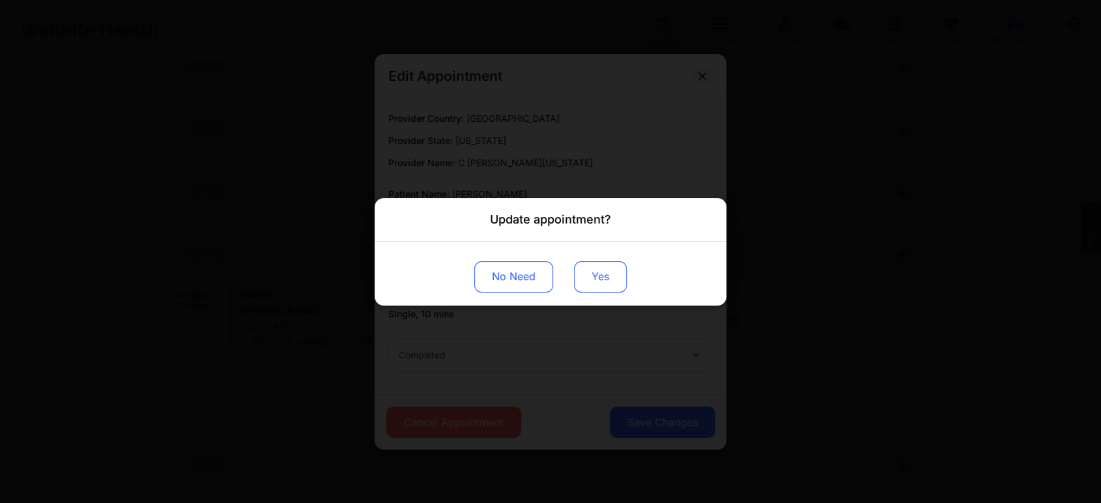
click at [574, 280] on button "Yes" at bounding box center [600, 276] width 53 height 31
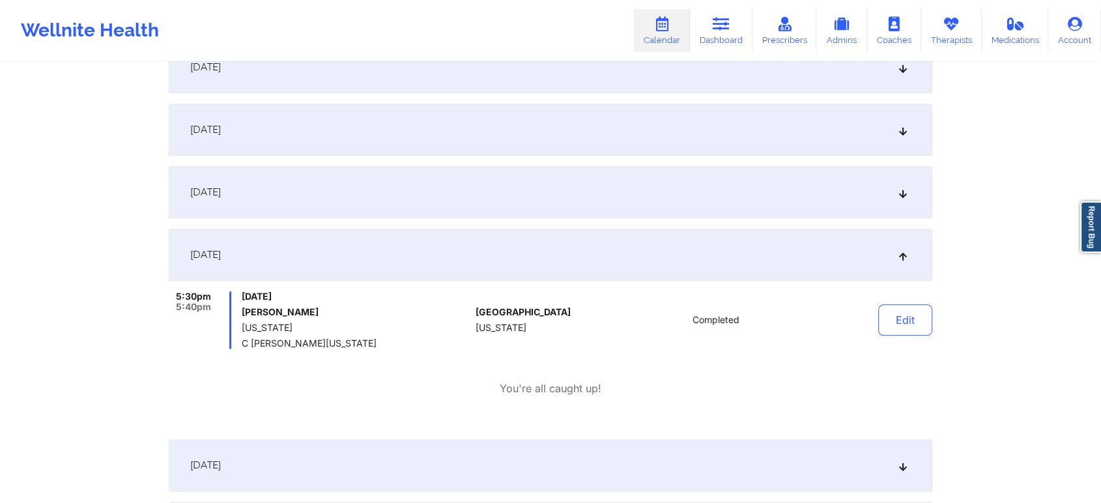
scroll to position [0, 0]
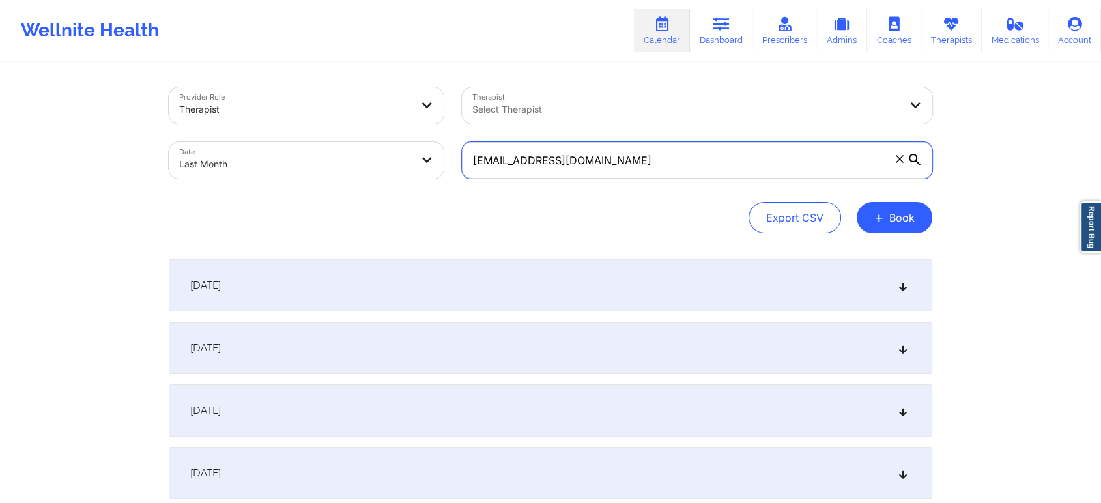
drag, startPoint x: 671, startPoint y: 155, endPoint x: 268, endPoint y: 171, distance: 403.6
click at [268, 171] on div "Provider Role Therapist Therapist Select Therapist Date Last Month [EMAIL_ADDRE…" at bounding box center [551, 132] width 782 height 109
paste input "brandiburgess@y"
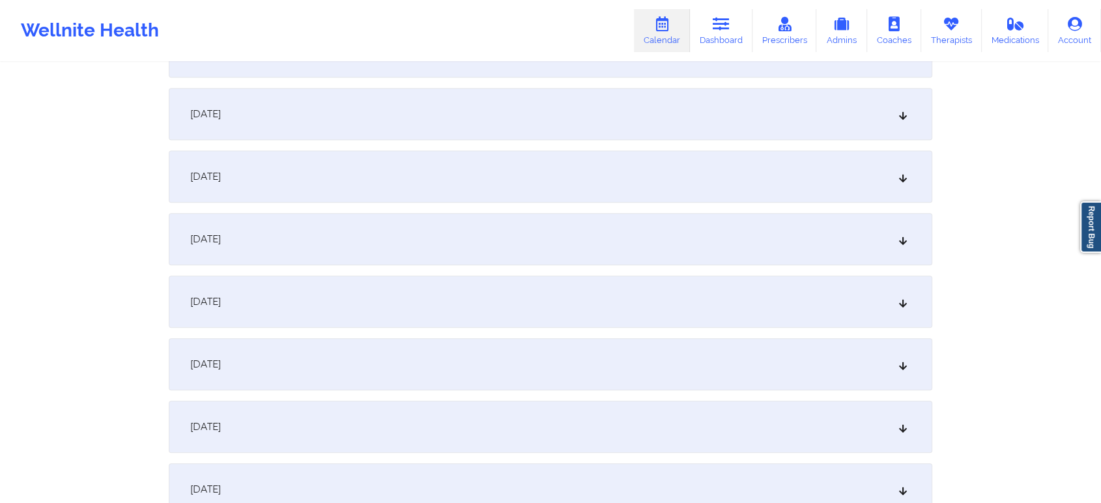
scroll to position [1248, 0]
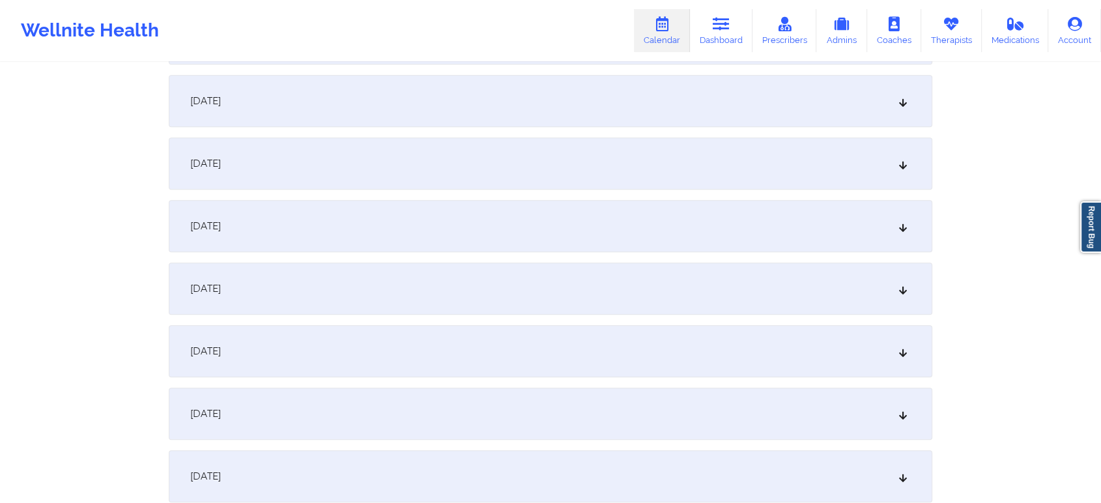
click at [408, 463] on div "[DATE]" at bounding box center [551, 476] width 764 height 52
click at [680, 339] on div "[DATE]" at bounding box center [551, 351] width 764 height 52
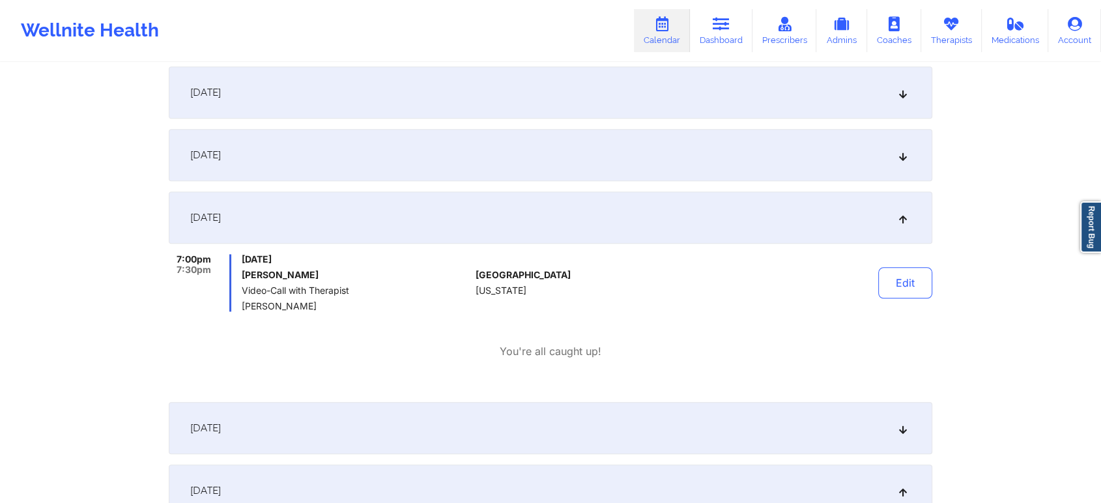
scroll to position [1399, 0]
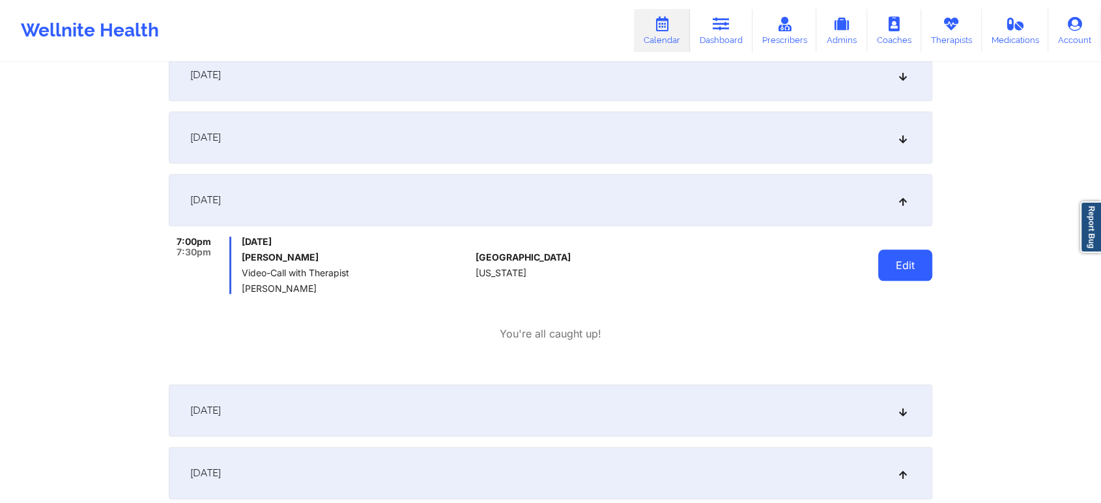
click at [895, 266] on button "Edit" at bounding box center [905, 265] width 54 height 31
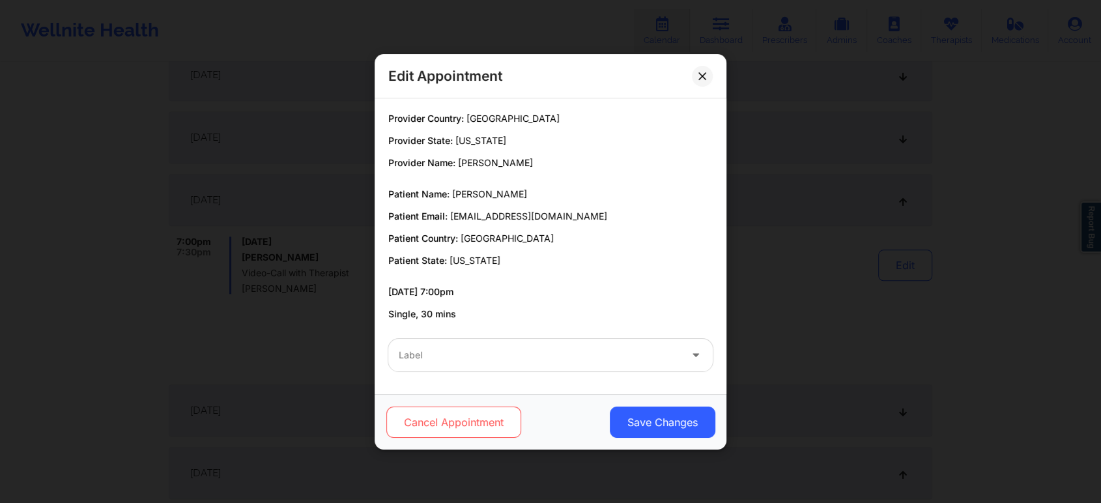
click at [459, 416] on button "Cancel Appointment" at bounding box center [453, 422] width 135 height 31
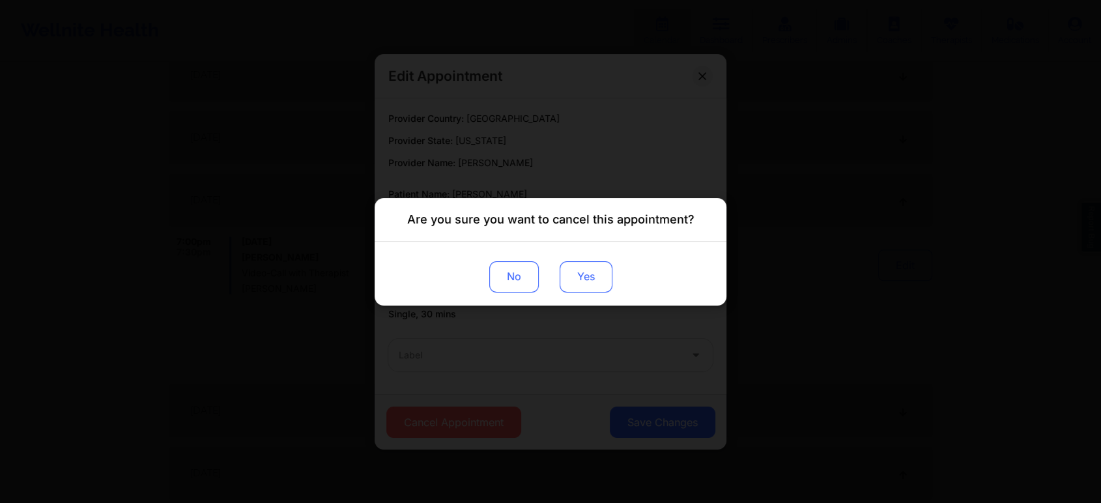
click at [592, 281] on button "Yes" at bounding box center [586, 276] width 53 height 31
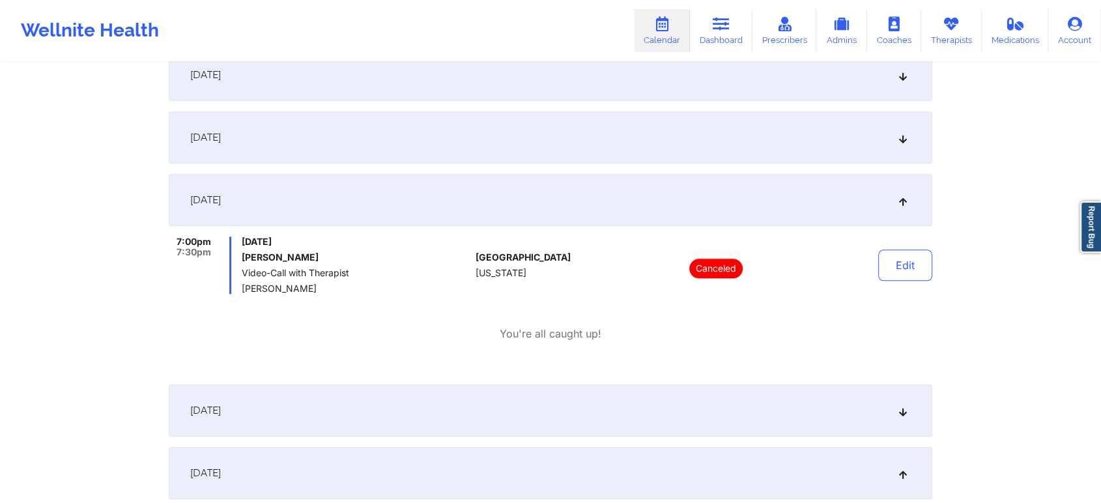
scroll to position [0, 0]
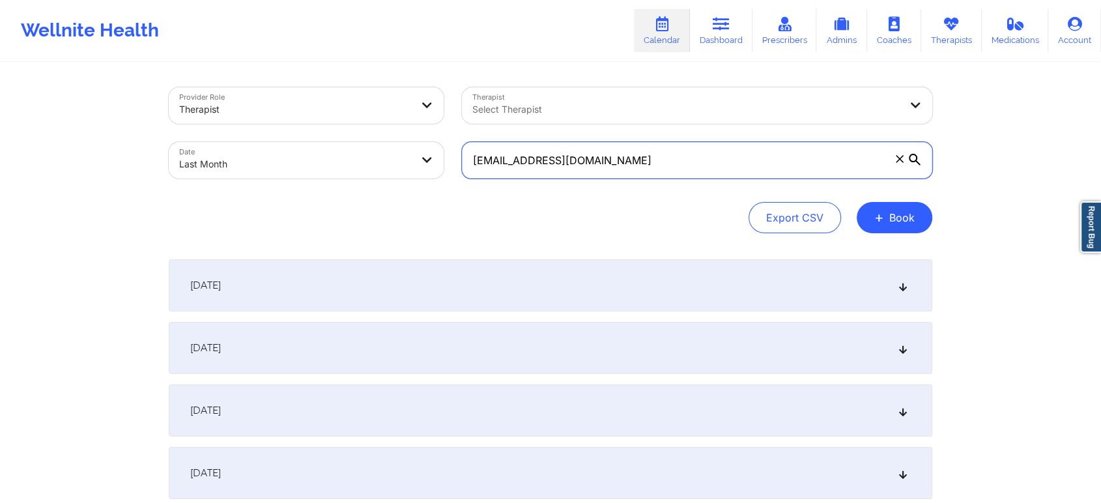
drag, startPoint x: 631, startPoint y: 157, endPoint x: 260, endPoint y: 137, distance: 371.3
click at [260, 137] on div "Provider Role Therapist Therapist Select Therapist Date Last Month [EMAIL_ADDRE…" at bounding box center [551, 132] width 782 height 109
paste input "leianyb28@g"
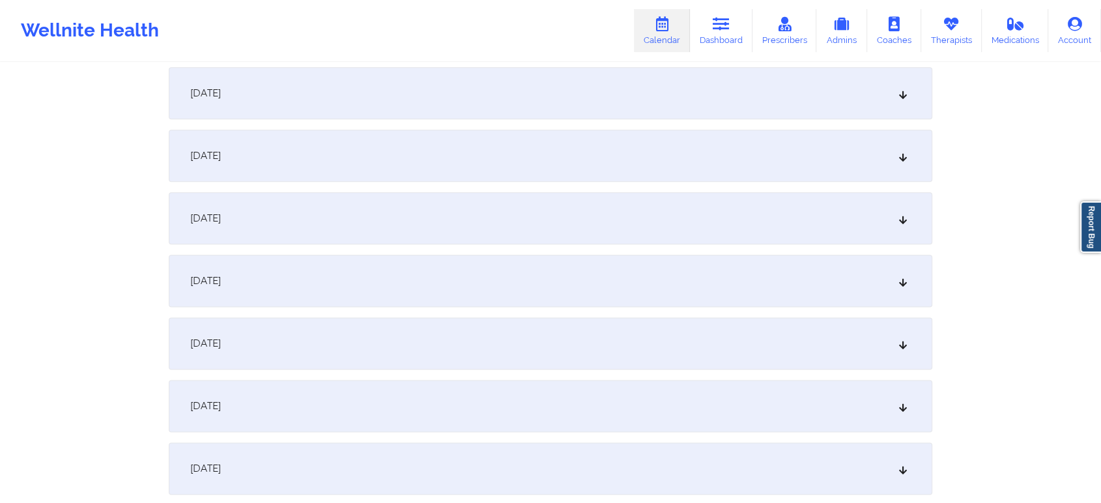
scroll to position [1560, 0]
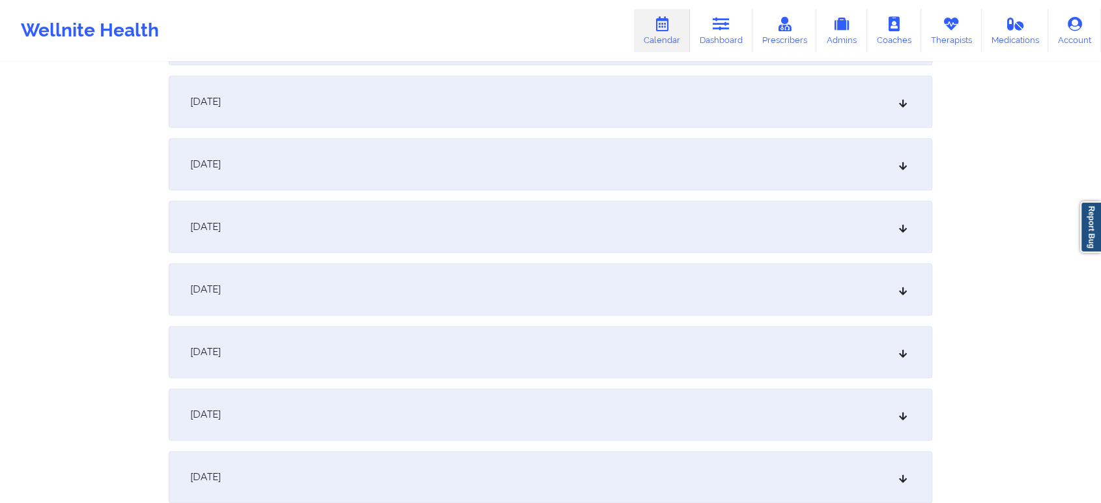
drag, startPoint x: 612, startPoint y: 195, endPoint x: 614, endPoint y: 224, distance: 28.7
click at [614, 224] on div "[DATE]" at bounding box center [551, 227] width 764 height 52
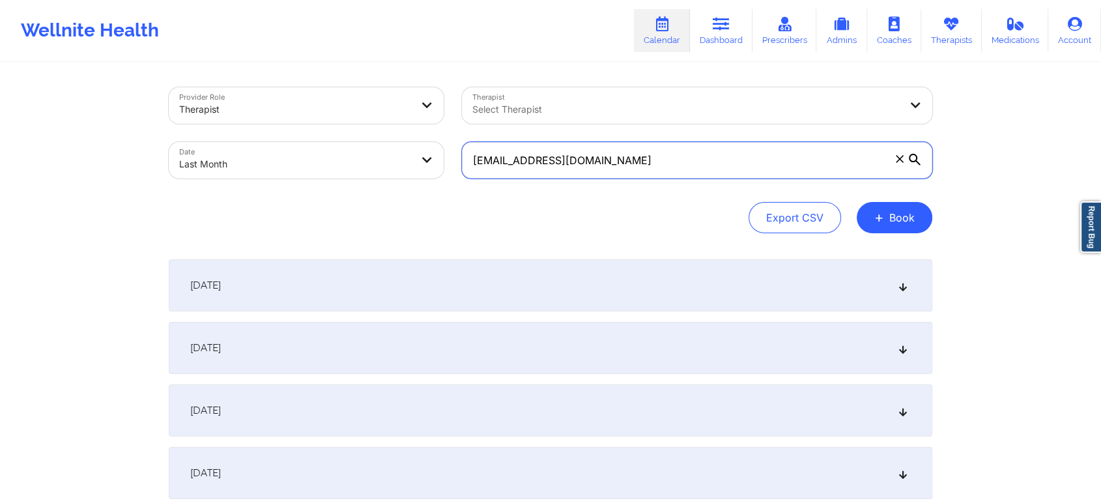
drag, startPoint x: 605, startPoint y: 161, endPoint x: 315, endPoint y: 152, distance: 290.1
click at [315, 152] on div "Provider Role Therapist Therapist Select Therapist Date Last Month [EMAIL_ADDRE…" at bounding box center [551, 132] width 782 height 109
paste input "[EMAIL_ADDRESS]"
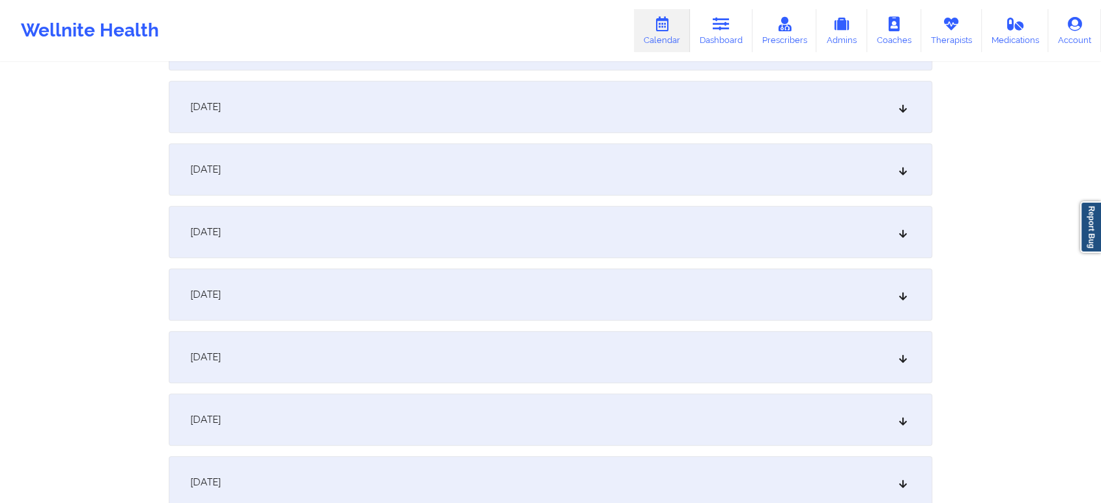
scroll to position [1383, 0]
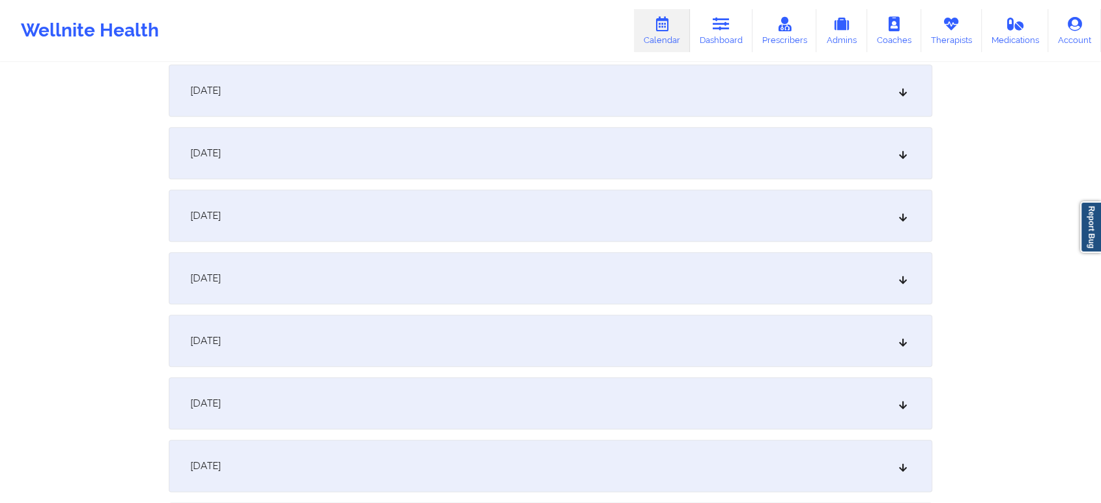
click at [607, 362] on div "[DATE]" at bounding box center [551, 341] width 764 height 52
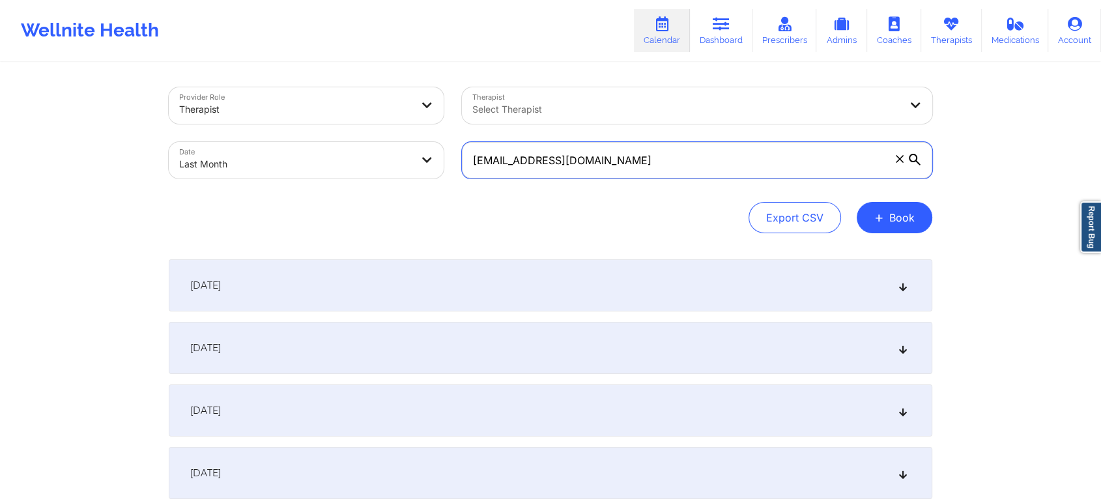
drag, startPoint x: 646, startPoint y: 152, endPoint x: 289, endPoint y: 139, distance: 356.6
click at [289, 139] on div "Provider Role Therapist Therapist Select Therapist Date Last Month [EMAIL_ADDRE…" at bounding box center [551, 132] width 782 height 109
paste input "[PERSON_NAME]"
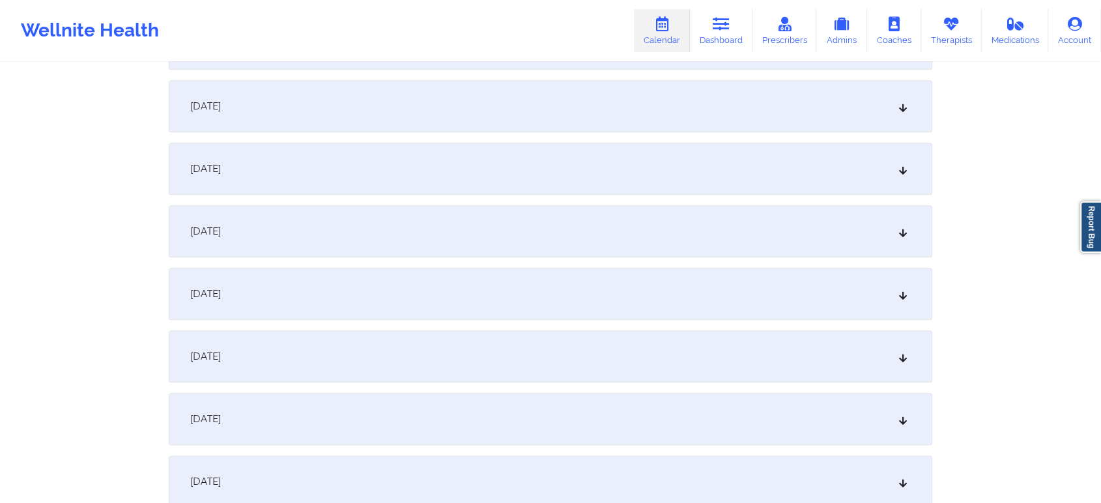
scroll to position [1412, 0]
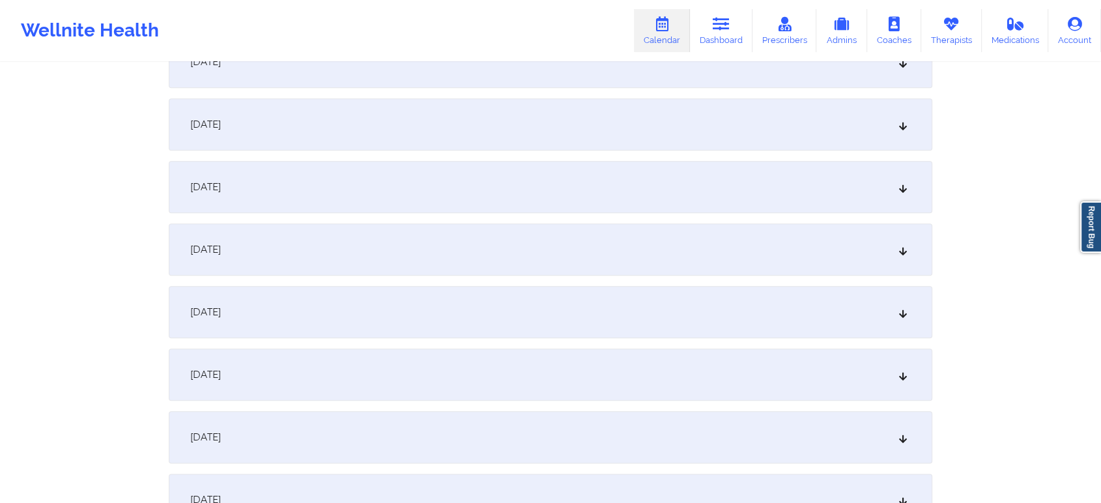
click at [632, 323] on div "[DATE]" at bounding box center [551, 312] width 764 height 52
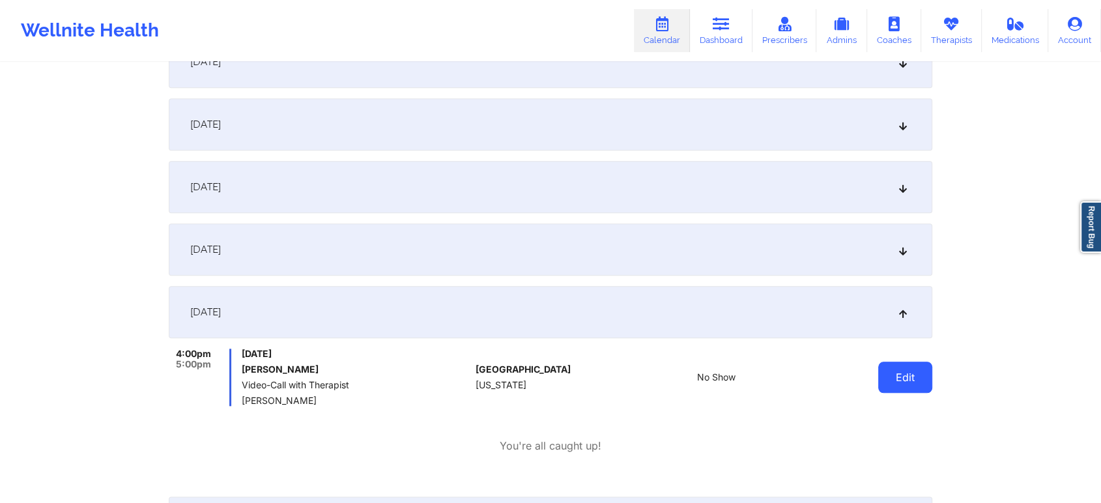
click at [902, 392] on button "Edit" at bounding box center [905, 377] width 54 height 31
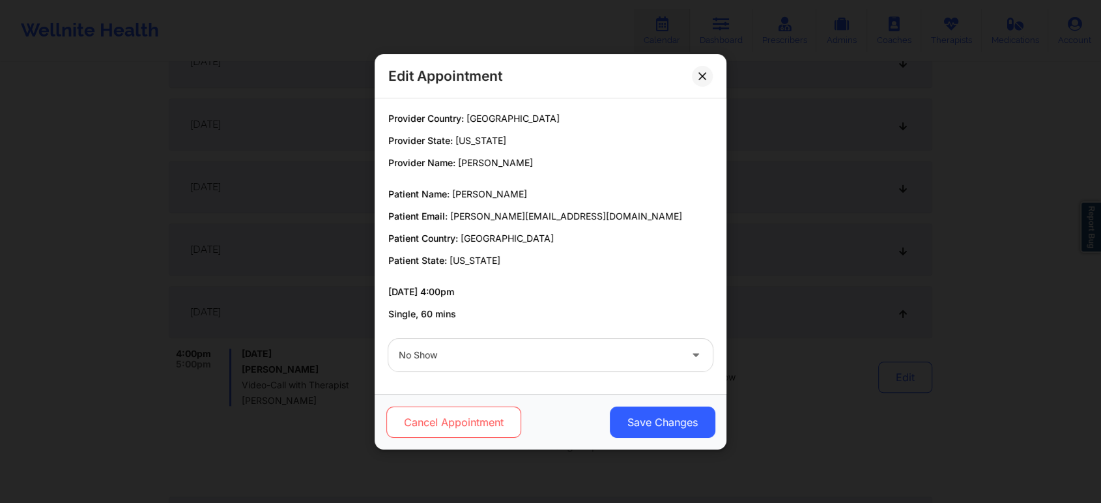
click at [459, 418] on button "Cancel Appointment" at bounding box center [453, 422] width 135 height 31
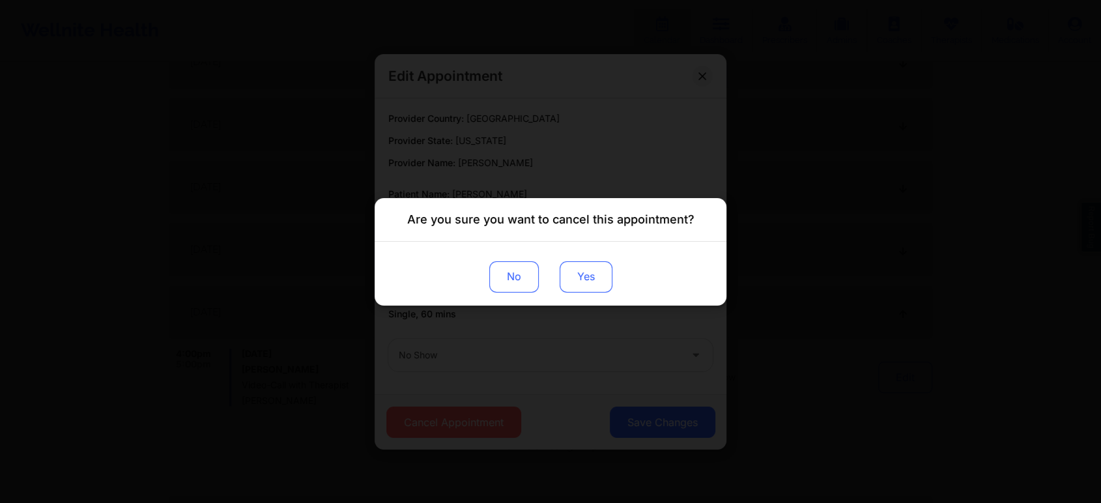
click at [590, 280] on button "Yes" at bounding box center [586, 276] width 53 height 31
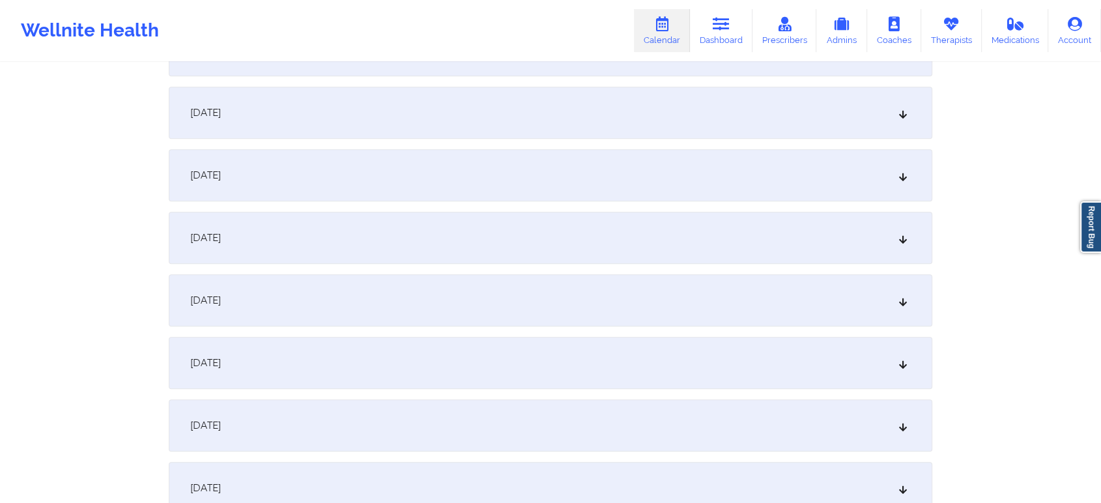
scroll to position [0, 0]
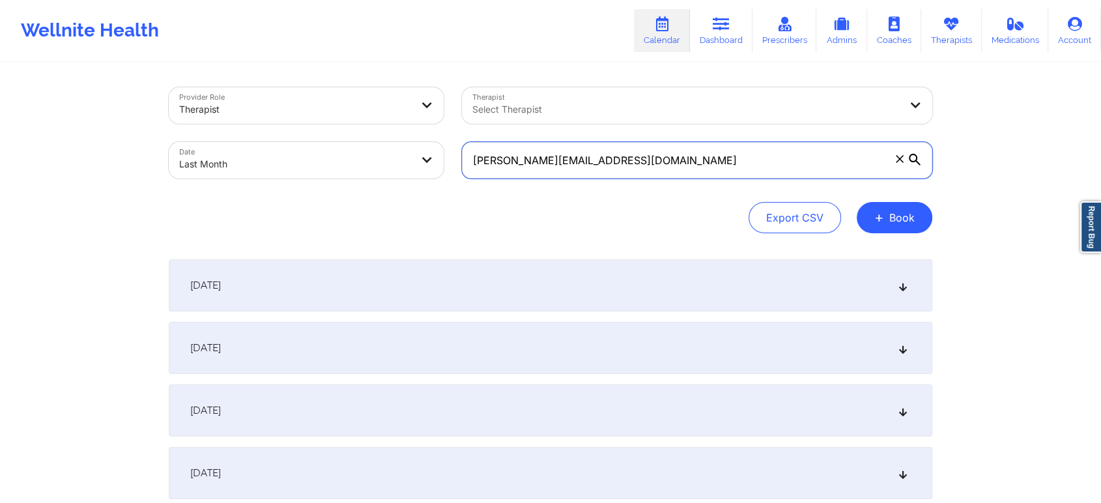
drag, startPoint x: 676, startPoint y: 158, endPoint x: 302, endPoint y: 158, distance: 374.0
click at [302, 158] on div "Provider Role Therapist Therapist Select Therapist Date Last Month [PERSON_NAME…" at bounding box center [551, 132] width 782 height 109
paste input "[EMAIL_ADDRESS]"
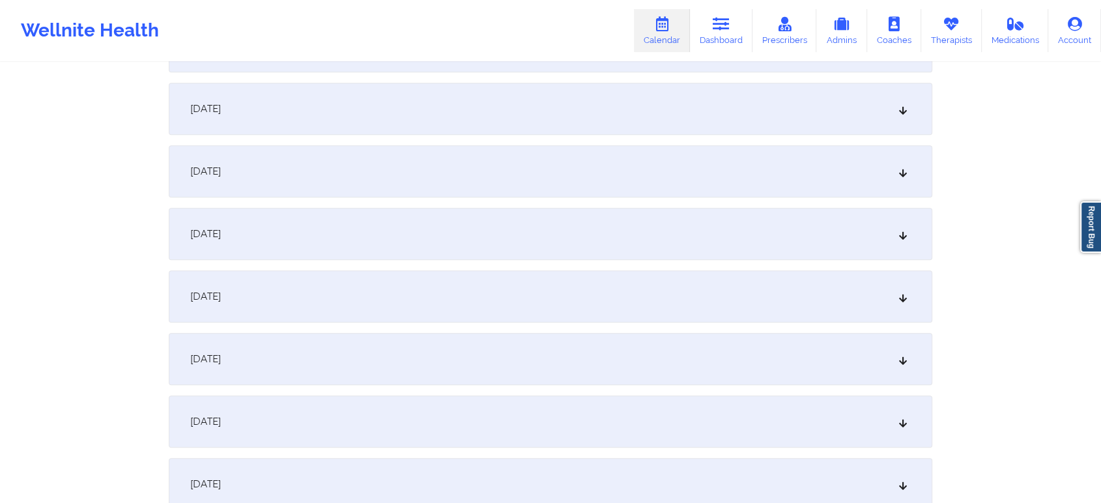
scroll to position [1327, 0]
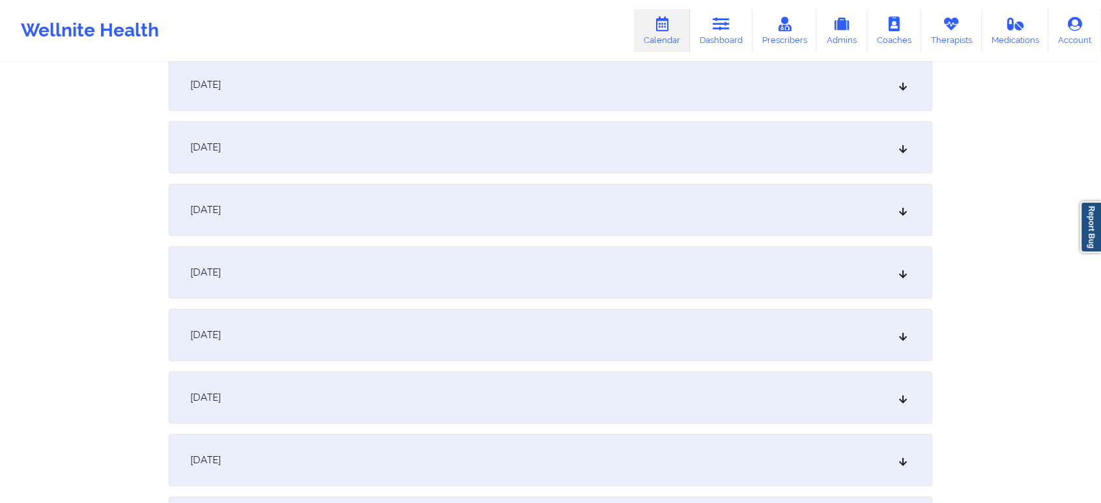
click at [529, 265] on div "[DATE]" at bounding box center [551, 272] width 764 height 52
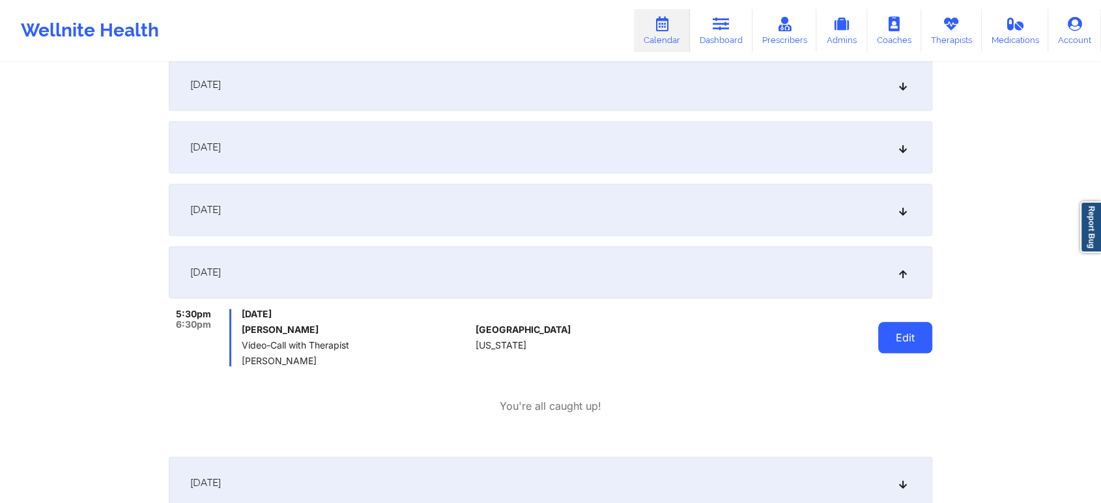
click at [906, 351] on button "Edit" at bounding box center [905, 337] width 54 height 31
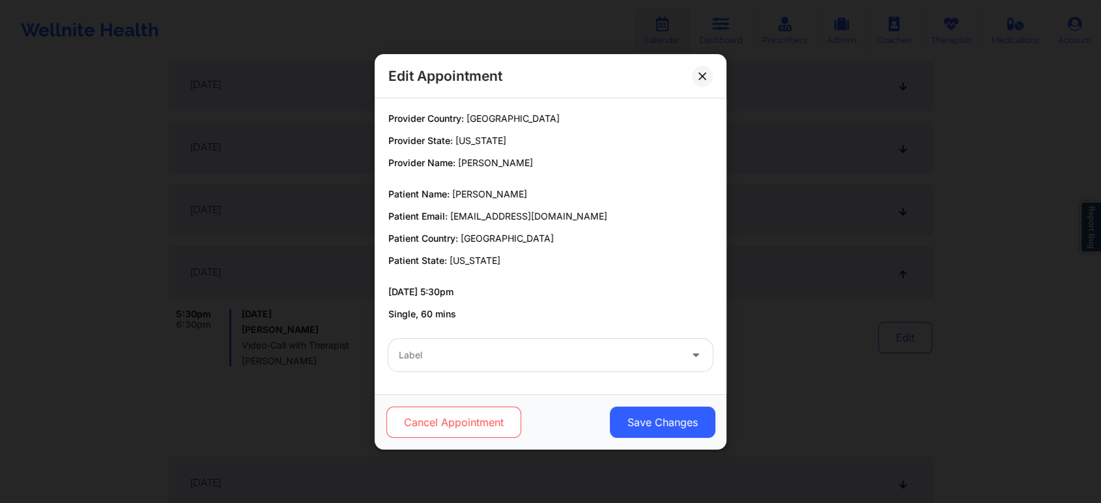
click at [474, 436] on button "Cancel Appointment" at bounding box center [453, 422] width 135 height 31
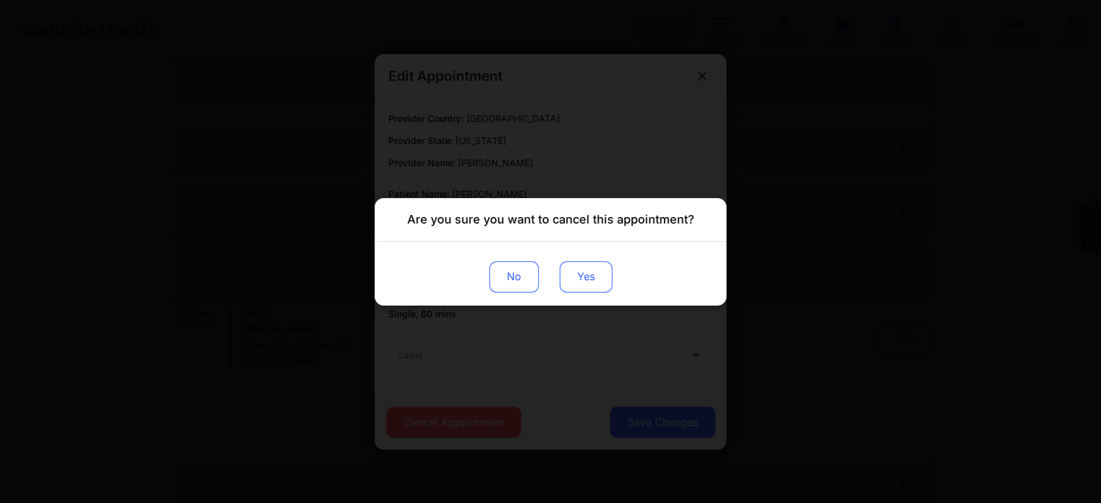
click at [580, 280] on button "Yes" at bounding box center [586, 276] width 53 height 31
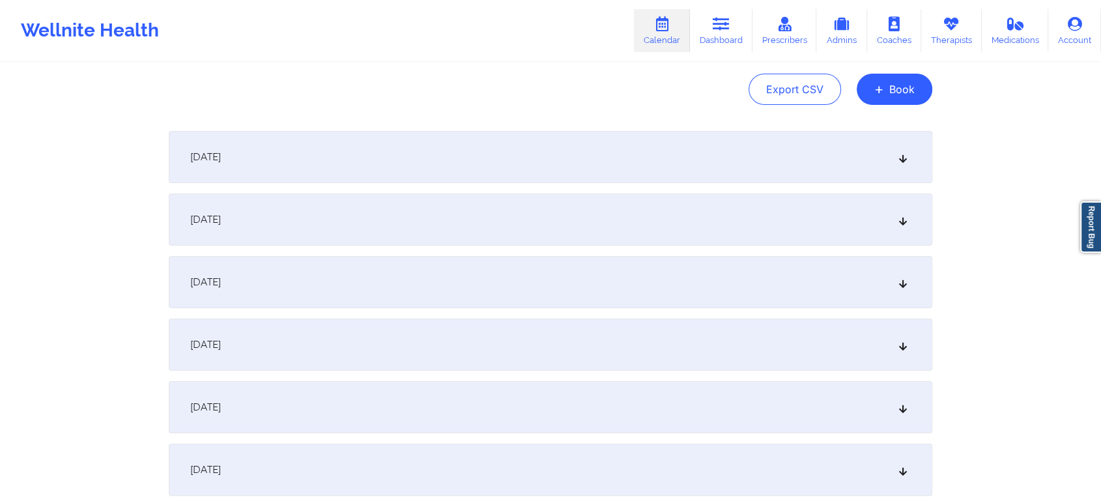
scroll to position [0, 0]
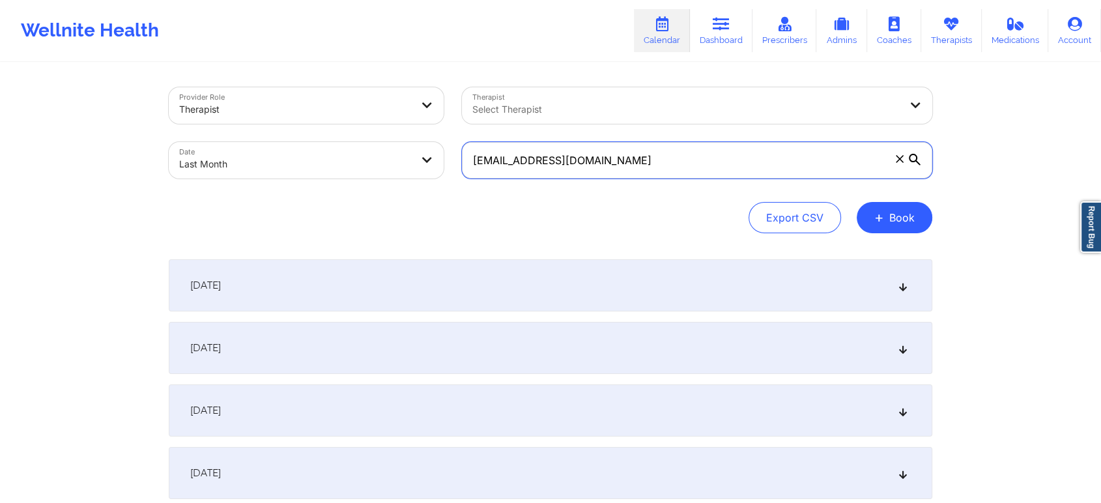
drag, startPoint x: 687, startPoint y: 178, endPoint x: 485, endPoint y: 179, distance: 202.0
click at [485, 179] on div "[EMAIL_ADDRESS][DOMAIN_NAME]" at bounding box center [697, 160] width 489 height 55
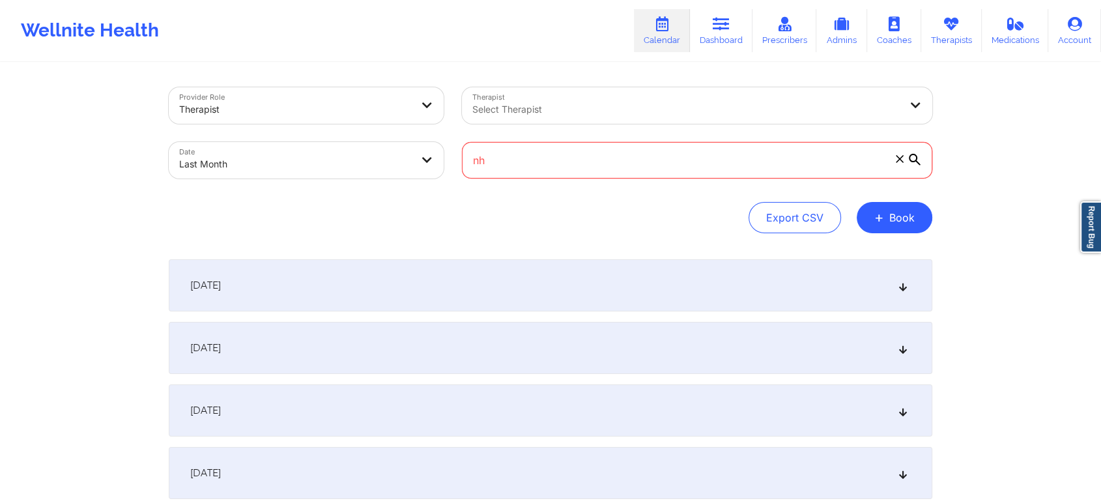
type input "n"
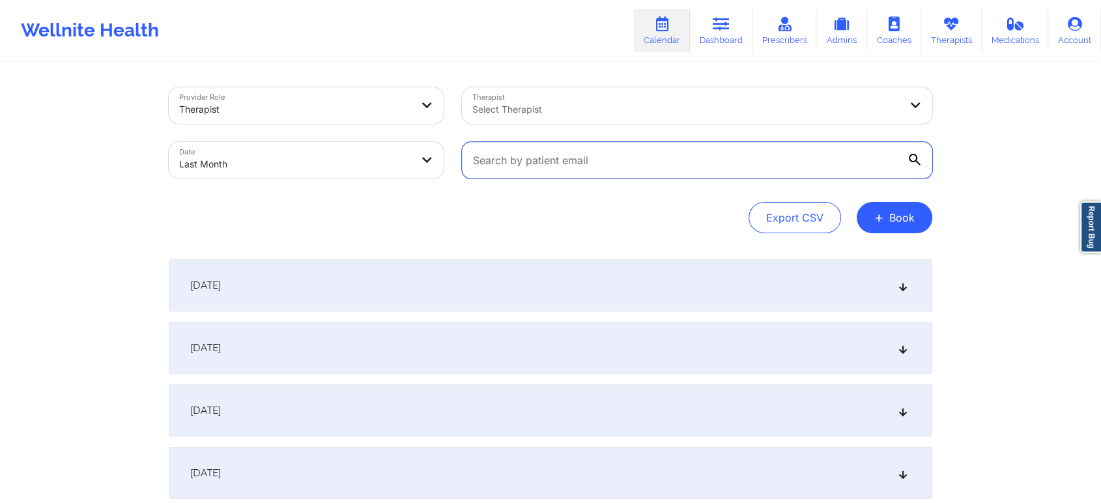
paste input "[EMAIL_ADDRESS][DOMAIN_NAME]"
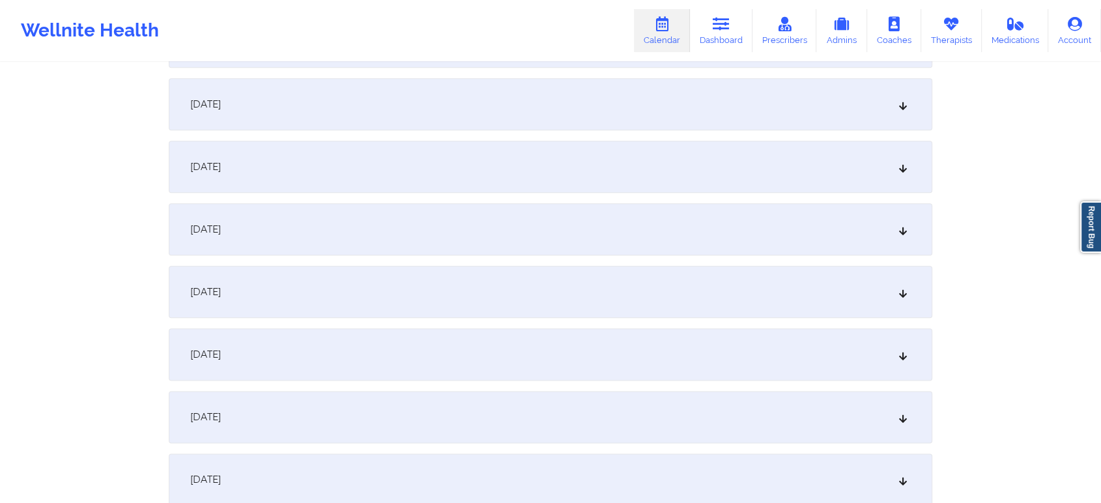
scroll to position [1473, 0]
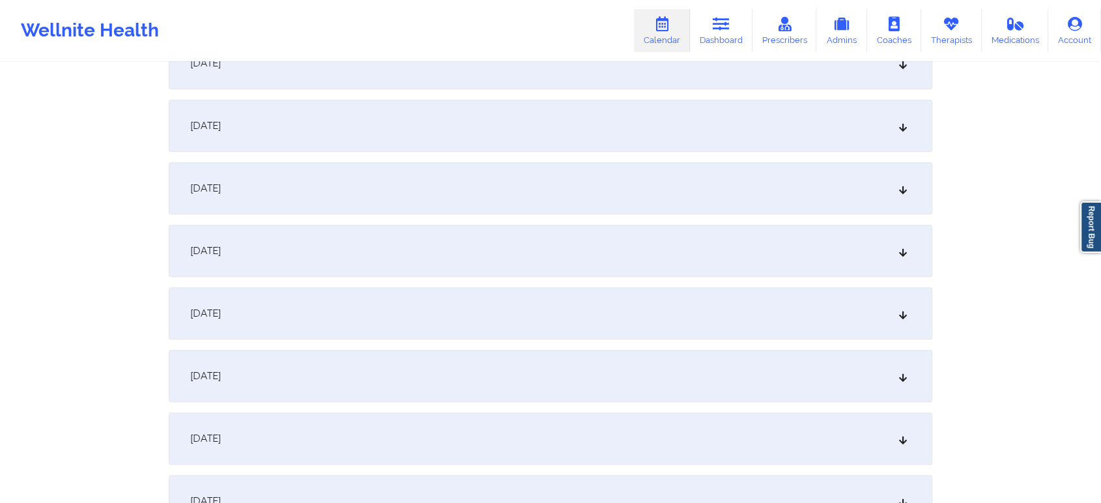
click at [500, 233] on div "[DATE]" at bounding box center [551, 251] width 764 height 52
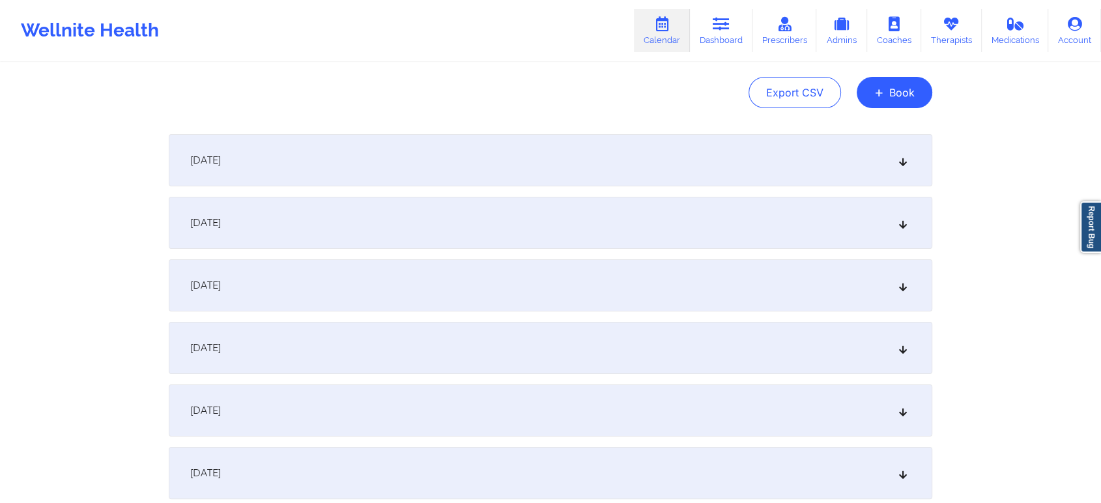
scroll to position [0, 0]
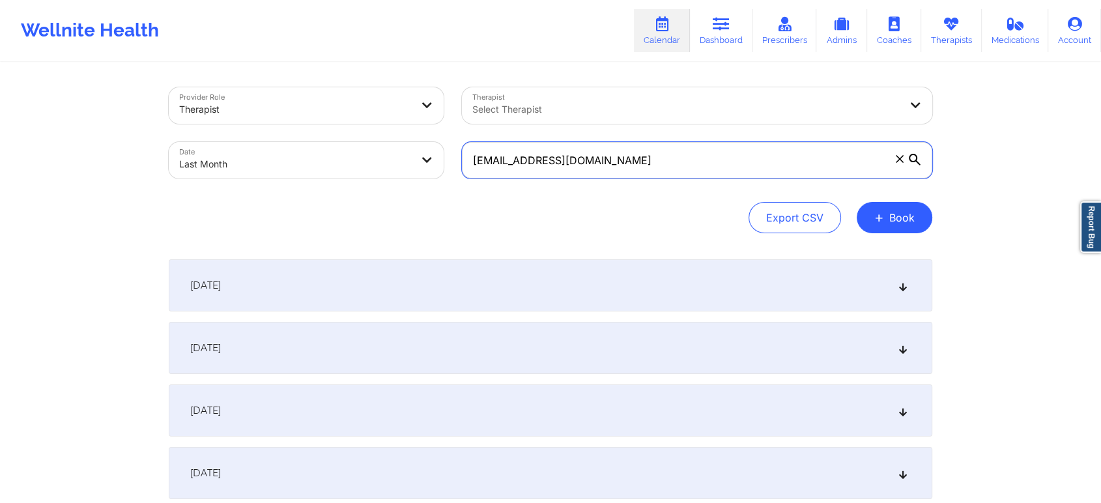
drag, startPoint x: 626, startPoint y: 177, endPoint x: 386, endPoint y: 186, distance: 240.0
click at [386, 186] on div "Provider Role Therapist Therapist Select Therapist Date Last Month [EMAIL_ADDRE…" at bounding box center [551, 132] width 782 height 109
paste input "aysiablackman77"
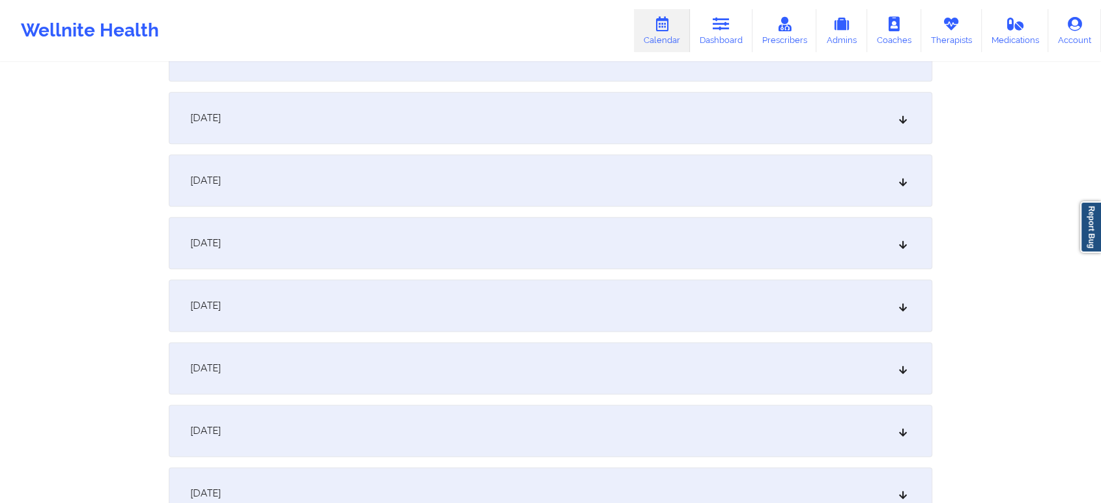
scroll to position [1549, 0]
click at [346, 233] on div "[DATE]" at bounding box center [551, 238] width 764 height 52
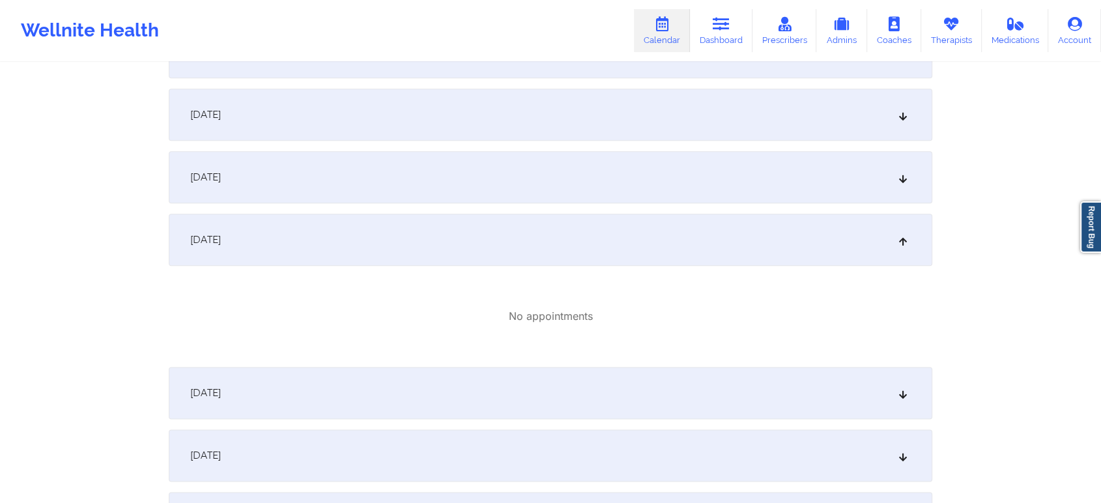
scroll to position [0, 0]
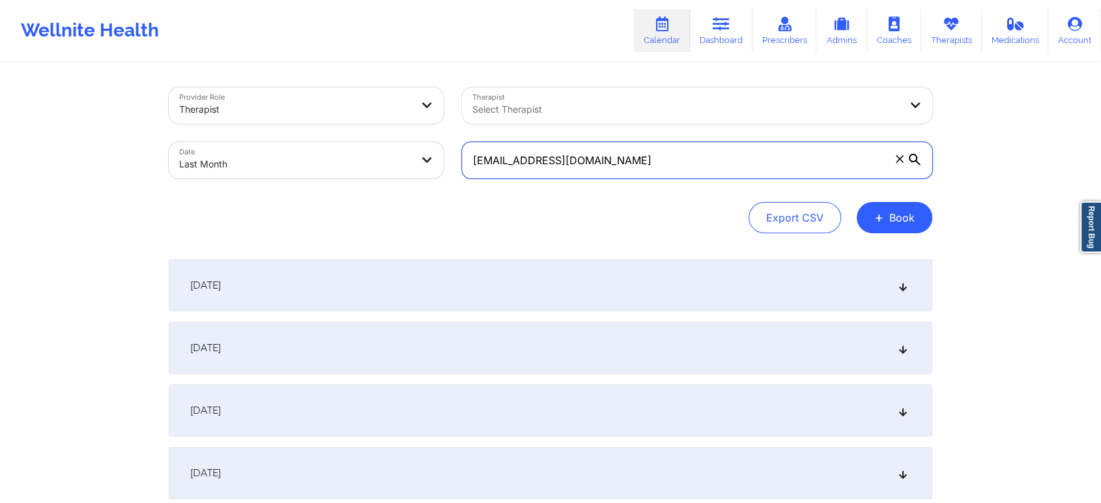
drag, startPoint x: 672, startPoint y: 168, endPoint x: 302, endPoint y: 163, distance: 369.5
click at [302, 163] on div "Provider Role Therapist Therapist Select Therapist Date Last Month [EMAIL_ADDRE…" at bounding box center [551, 132] width 782 height 109
paste input "xmayablanc"
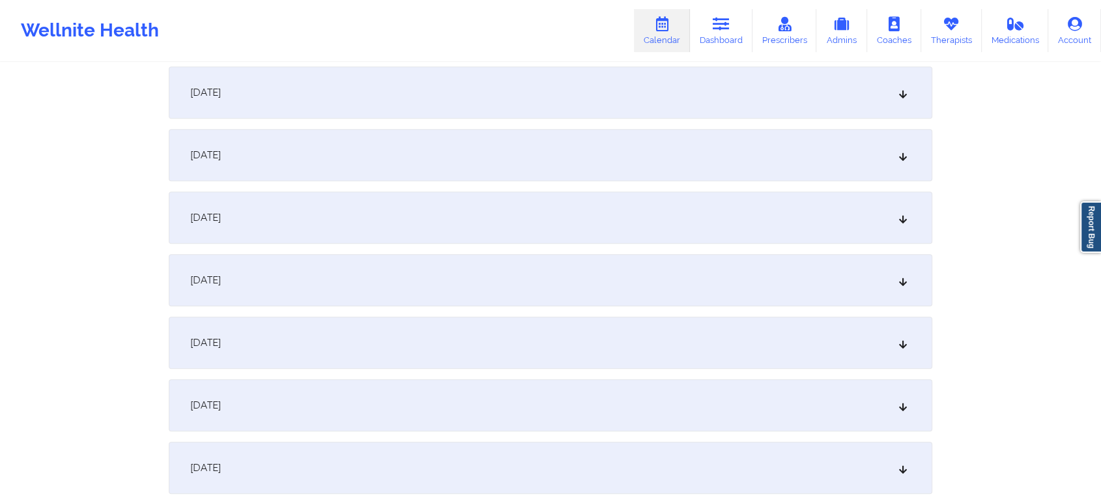
scroll to position [1533, 0]
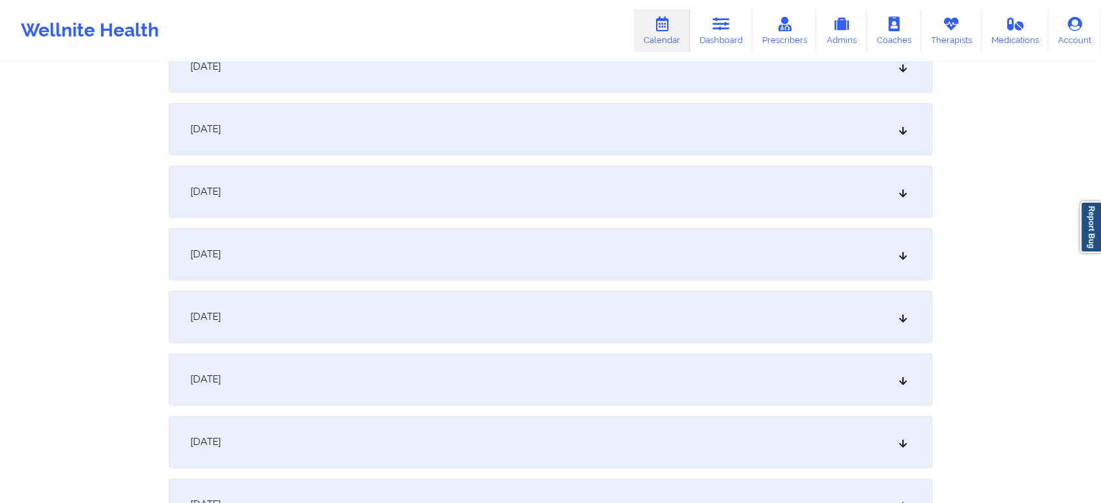
click at [404, 258] on div "[DATE]" at bounding box center [551, 254] width 764 height 52
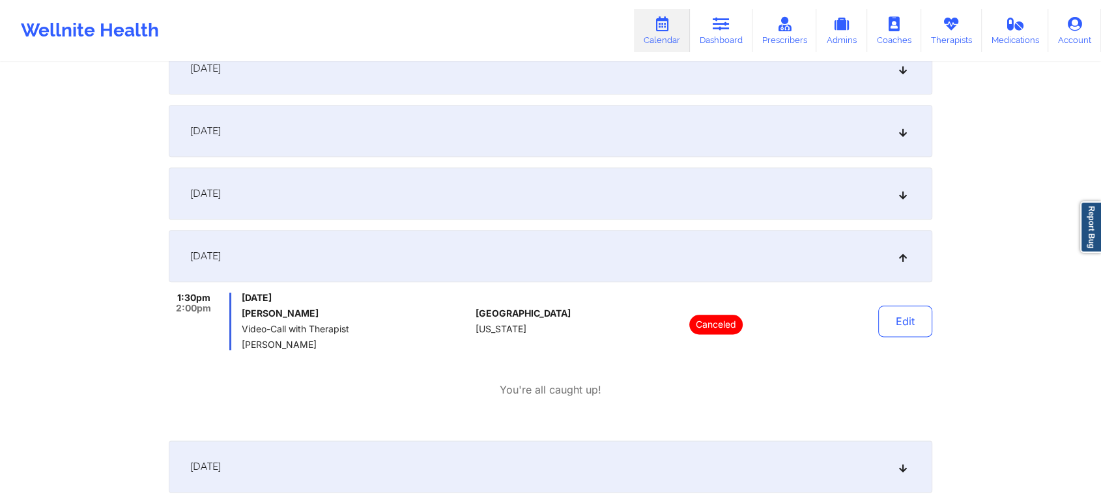
scroll to position [0, 0]
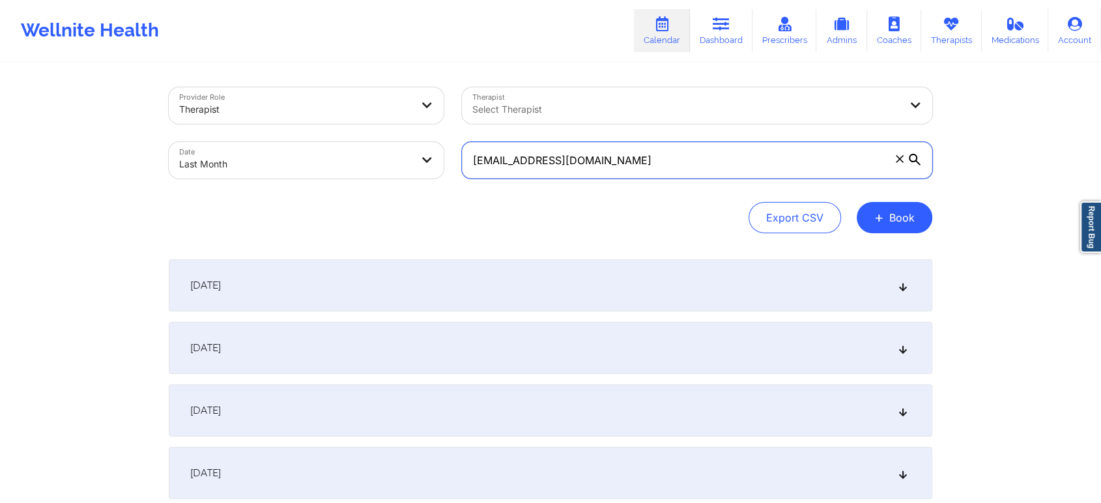
drag, startPoint x: 631, startPoint y: 164, endPoint x: 258, endPoint y: 176, distance: 372.9
click at [258, 176] on div "Provider Role Therapist Therapist Select Therapist Date Last Month [EMAIL_ADDRE…" at bounding box center [551, 132] width 782 height 109
paste input "mrpuggsworth515"
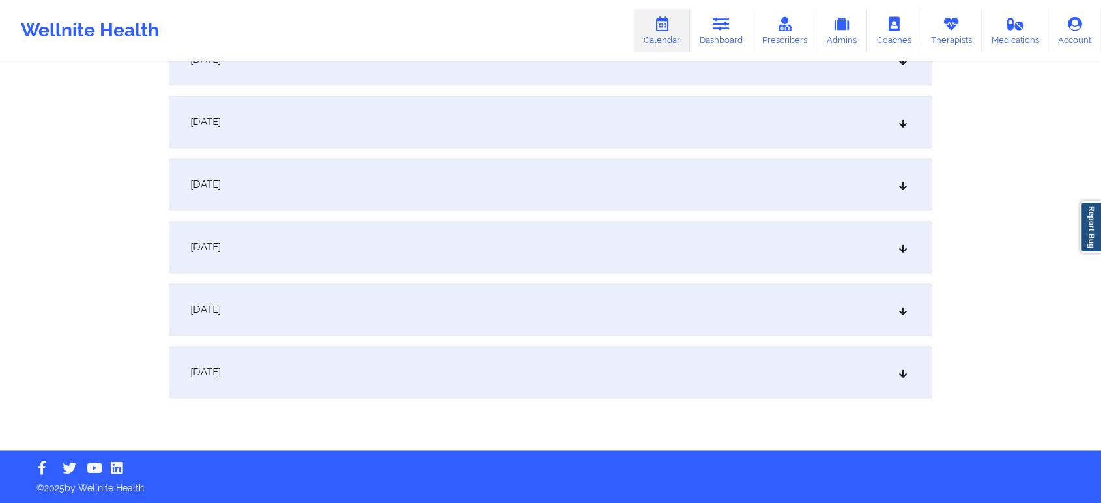
scroll to position [1609, 0]
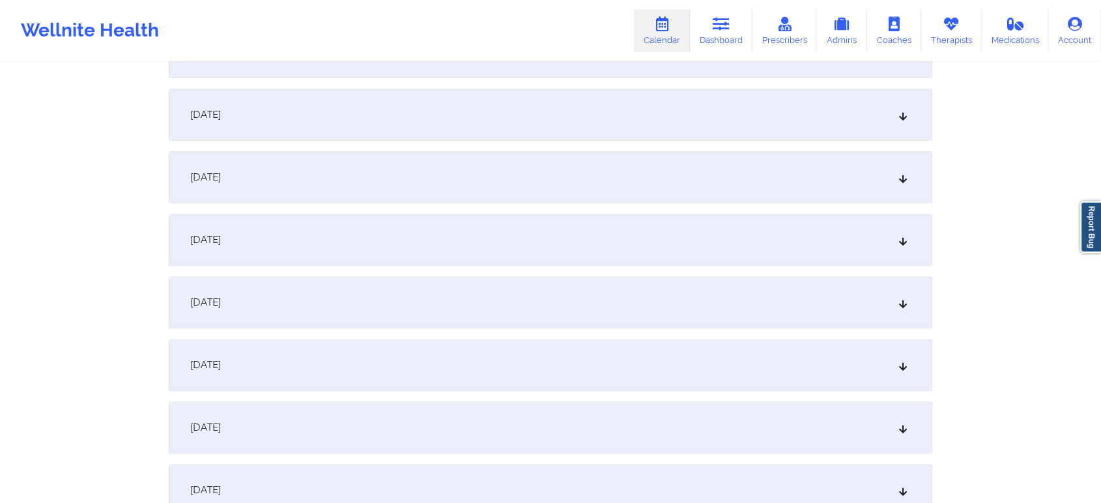
click at [364, 182] on div "[DATE]" at bounding box center [551, 177] width 764 height 52
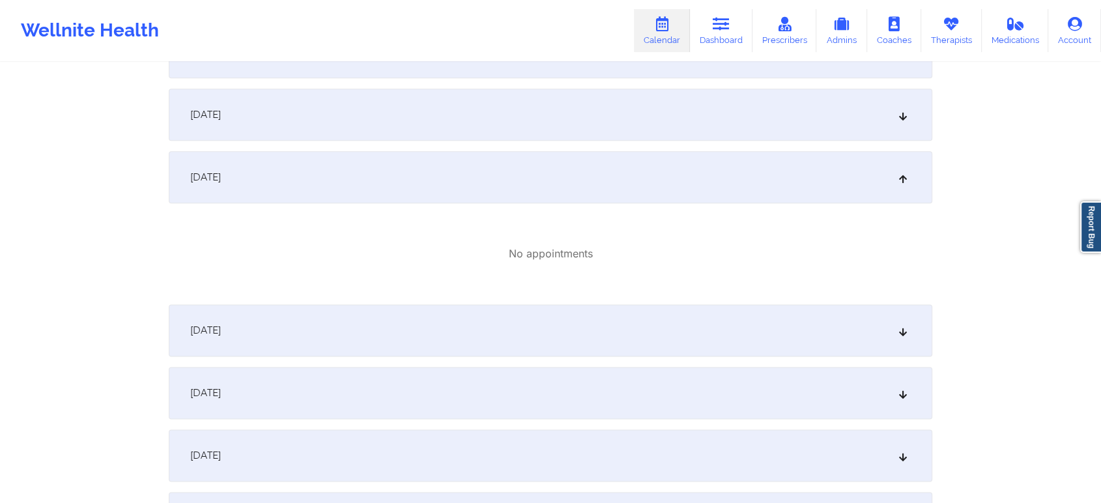
click at [347, 116] on div "[DATE]" at bounding box center [551, 115] width 764 height 52
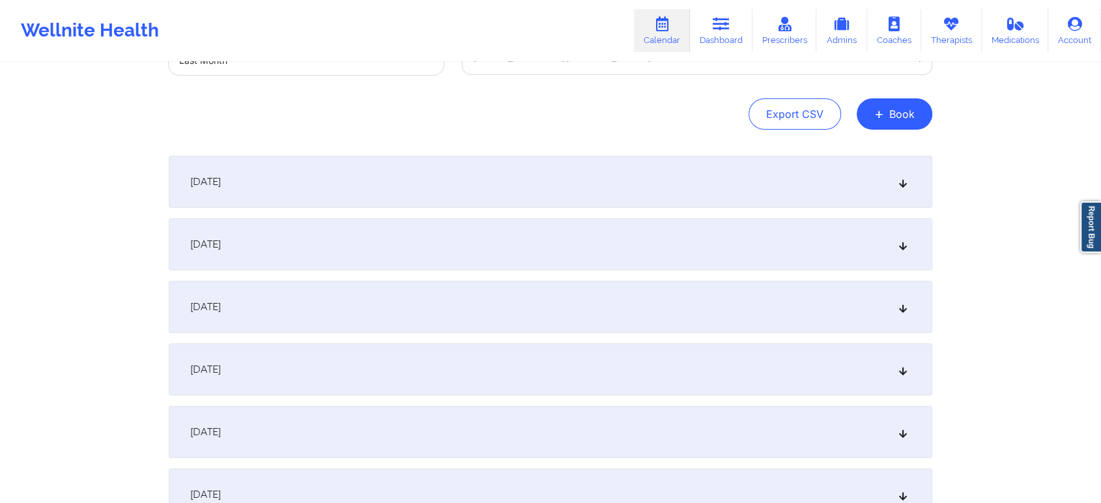
scroll to position [0, 0]
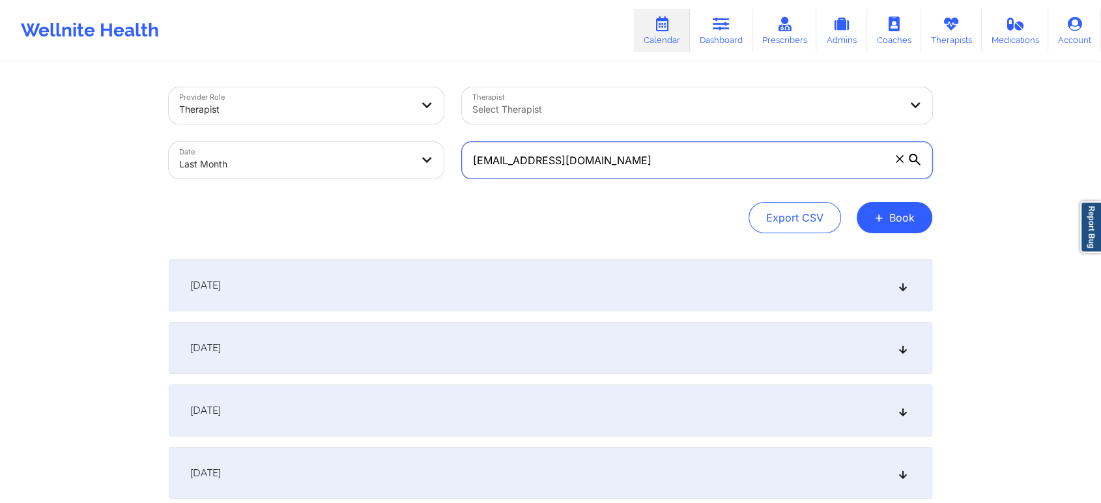
drag, startPoint x: 715, startPoint y: 151, endPoint x: 334, endPoint y: 198, distance: 384.1
click at [334, 198] on div "Provider Role Therapist Therapist Select Therapist Date Last Month [EMAIL_ADDRE…" at bounding box center [551, 160] width 764 height 146
paste input "[EMAIL_ADDRESS][DOMAIN_NAME]"
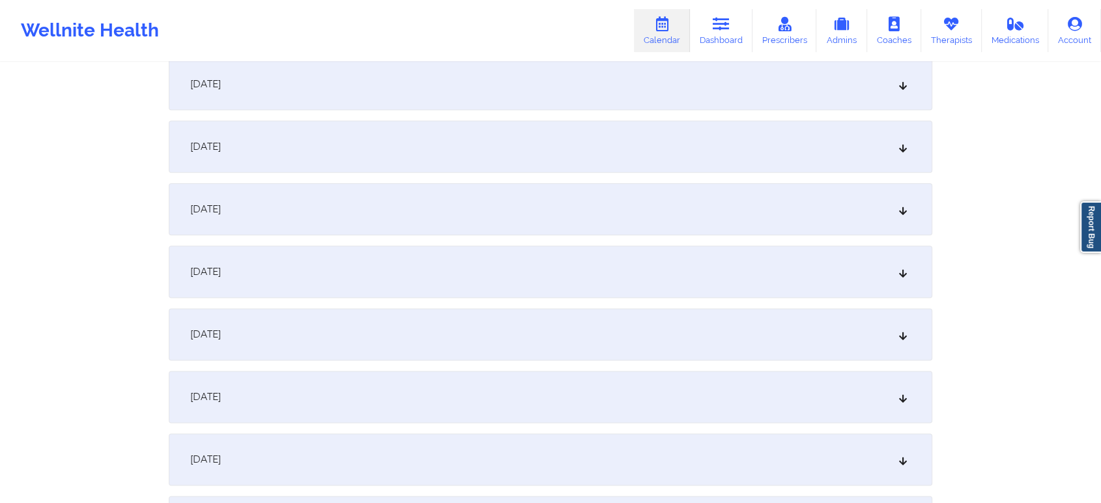
scroll to position [1561, 0]
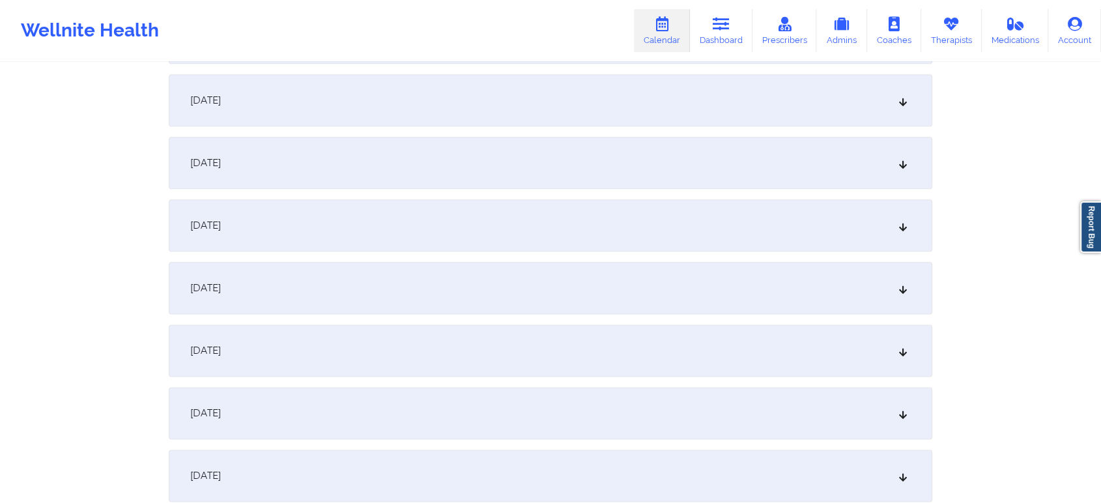
click at [447, 227] on div "[DATE]" at bounding box center [551, 225] width 764 height 52
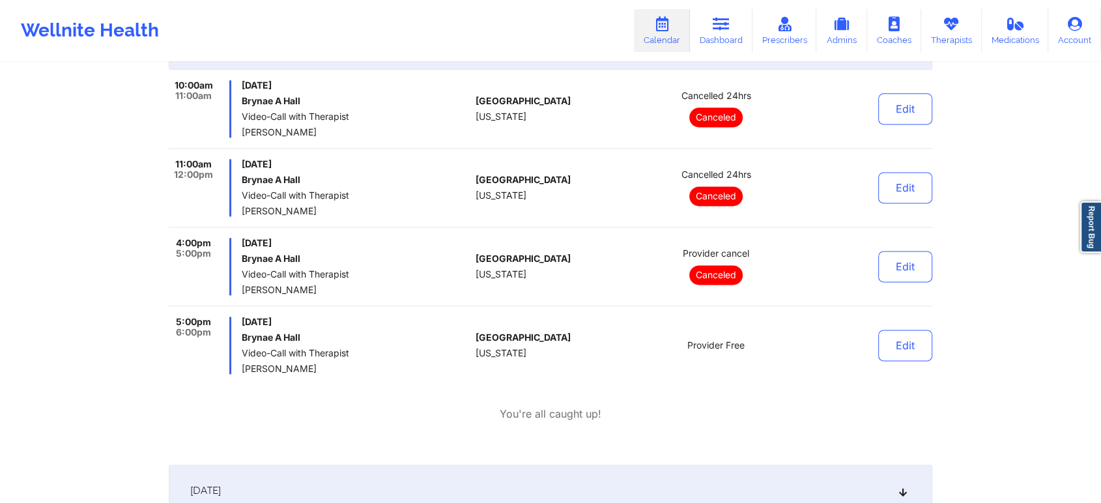
scroll to position [1736, 0]
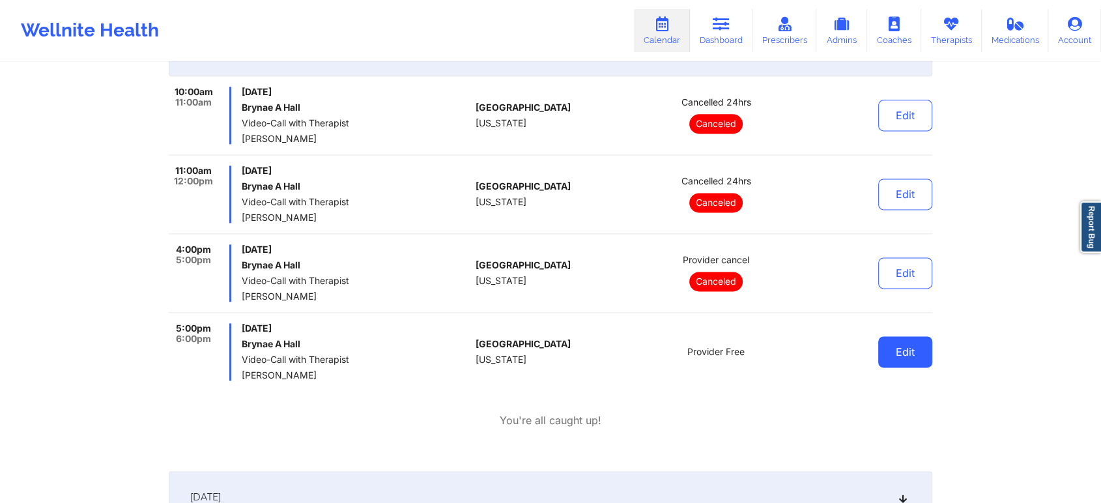
click at [897, 346] on button "Edit" at bounding box center [905, 351] width 54 height 31
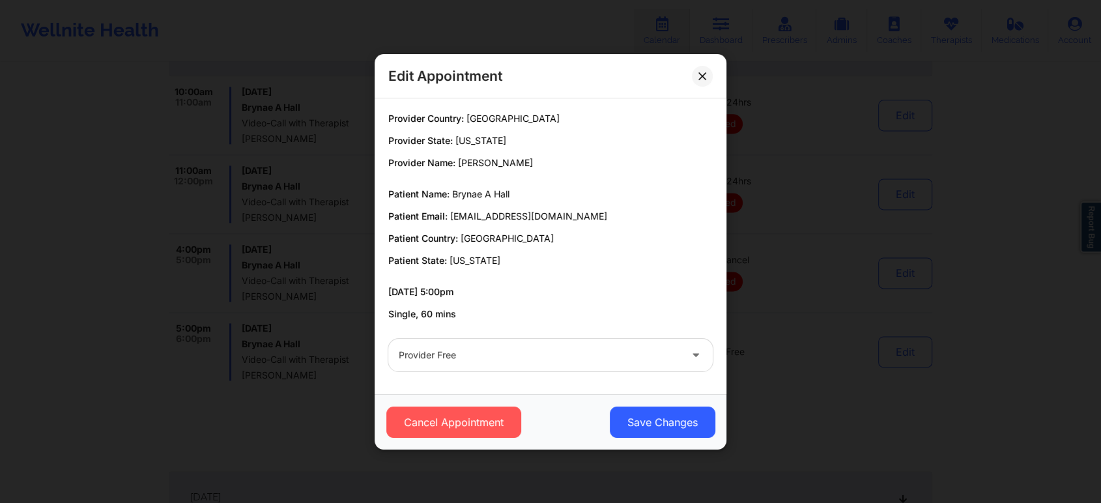
click at [459, 354] on div at bounding box center [539, 355] width 281 height 16
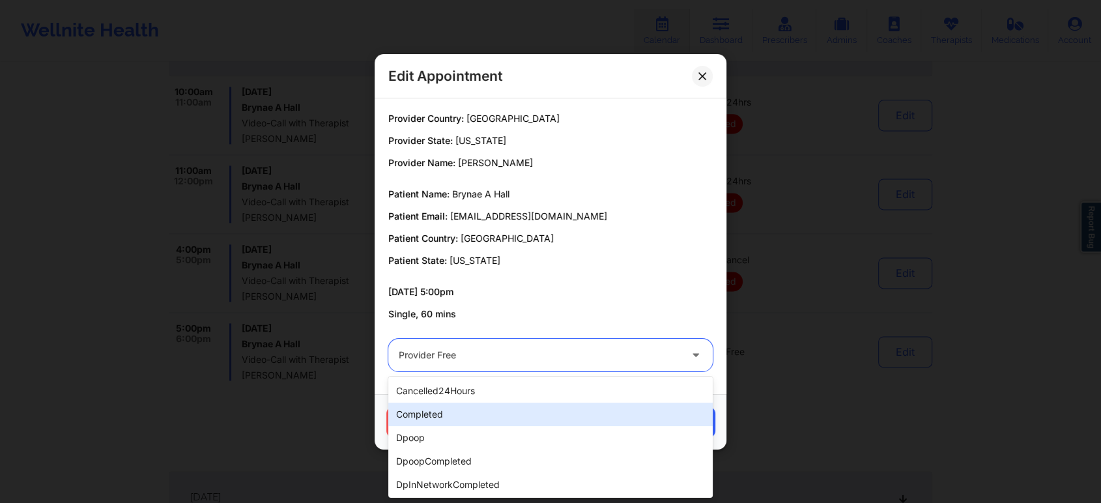
drag, startPoint x: 427, startPoint y: 427, endPoint x: 470, endPoint y: 412, distance: 44.7
click at [470, 412] on div "cancelled24Hours completed dpoop dpoopCompleted dpInNetworkCompleted freeNoShow…" at bounding box center [550, 437] width 324 height 121
click at [470, 412] on div "completed" at bounding box center [550, 414] width 324 height 23
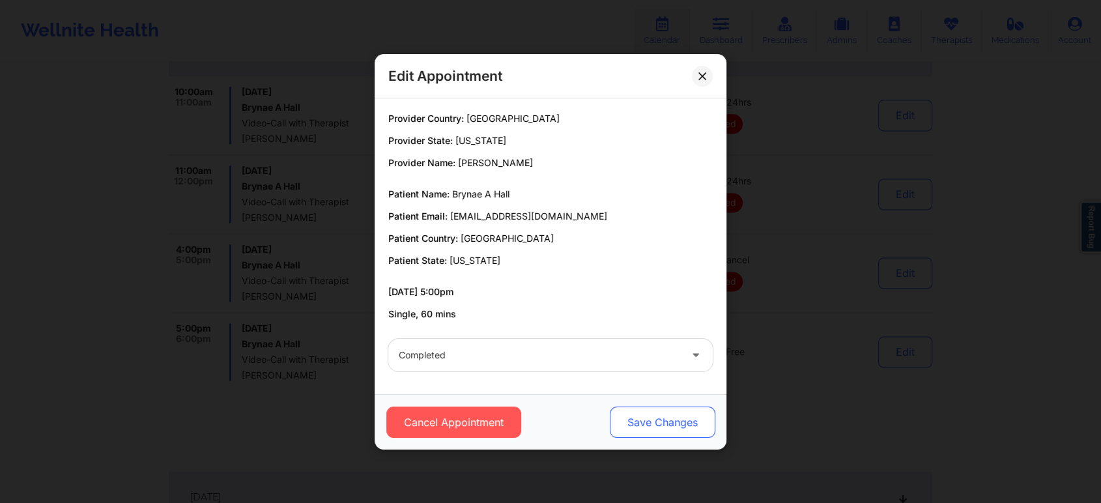
click at [632, 410] on button "Save Changes" at bounding box center [663, 422] width 106 height 31
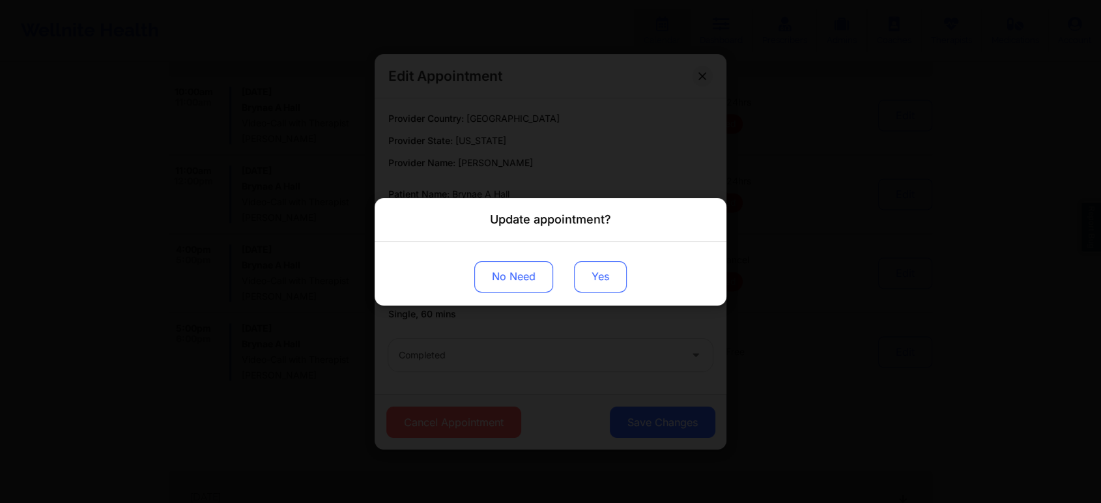
click at [588, 273] on button "Yes" at bounding box center [600, 276] width 53 height 31
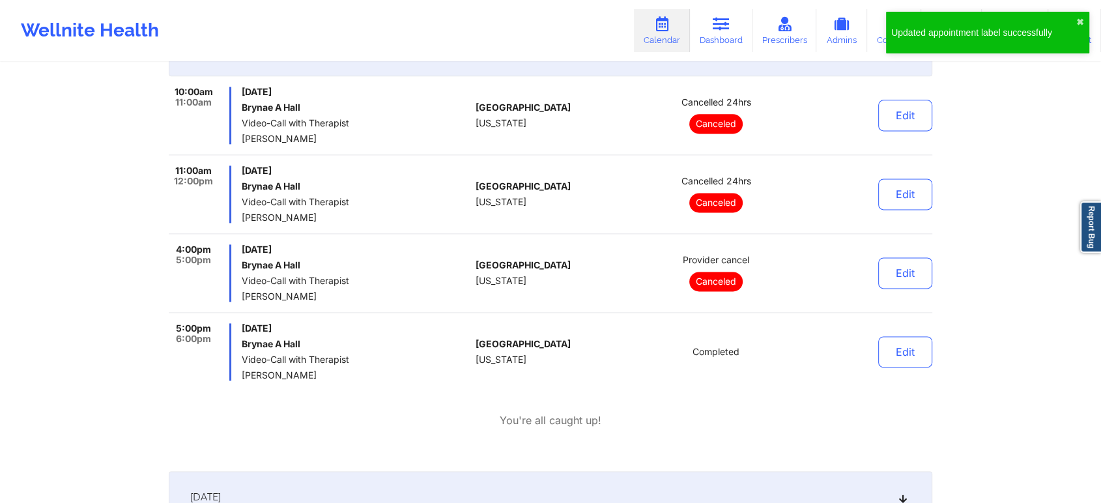
click at [908, 367] on div "Edit" at bounding box center [872, 351] width 121 height 57
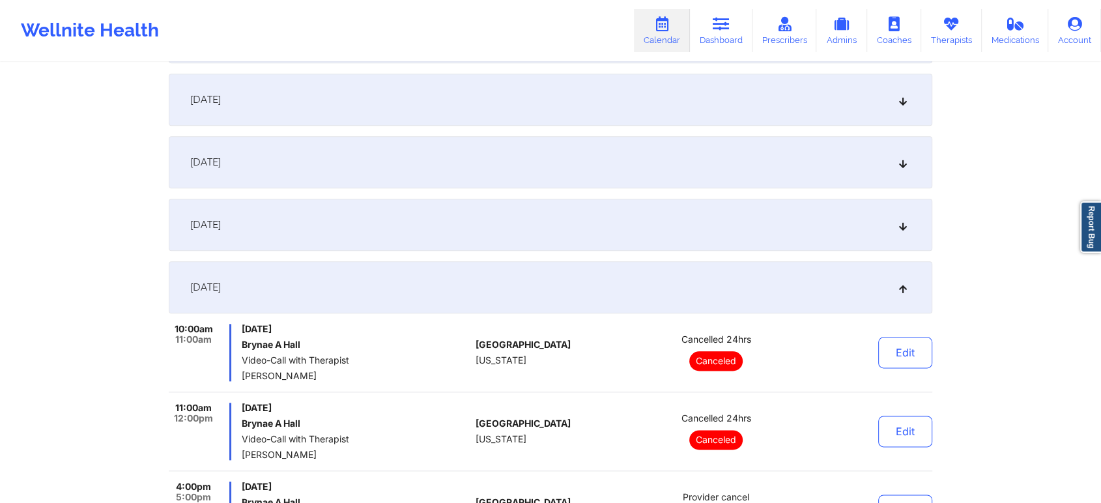
scroll to position [0, 0]
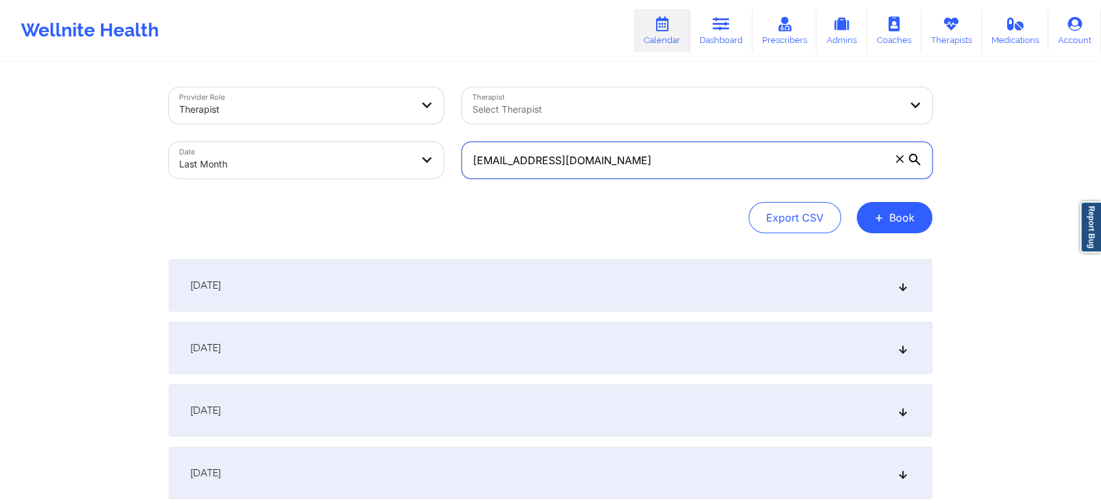
drag, startPoint x: 708, startPoint y: 169, endPoint x: 298, endPoint y: 222, distance: 413.3
click at [298, 222] on div "Provider Role Therapist Therapist Select Therapist Date Last Month [EMAIL_ADDRE…" at bounding box center [551, 160] width 764 height 146
paste input "[EMAIL_ADDRESS][DOMAIN_NAME]"
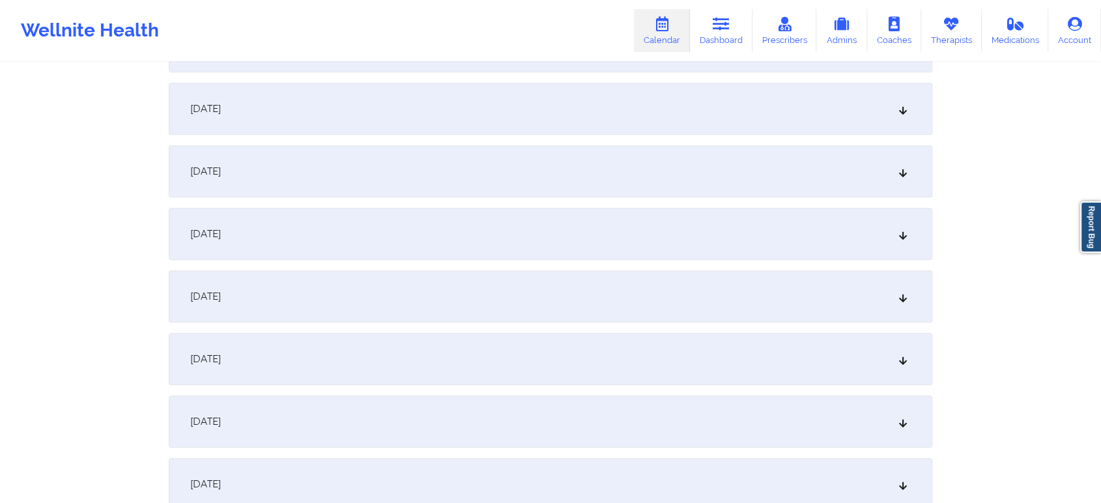
scroll to position [1359, 0]
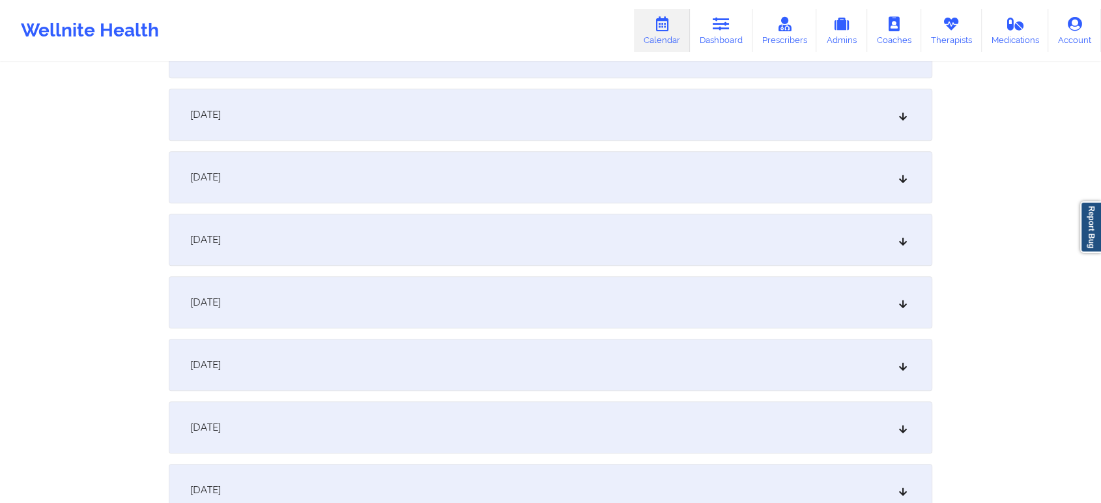
click at [436, 175] on div "[DATE]" at bounding box center [551, 177] width 764 height 52
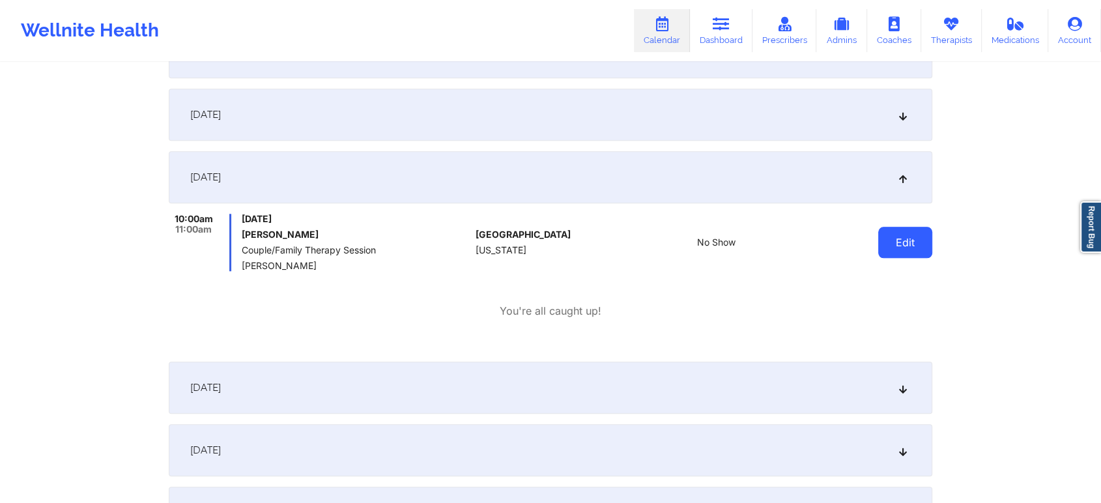
drag, startPoint x: 919, startPoint y: 225, endPoint x: 898, endPoint y: 244, distance: 29.1
click at [898, 244] on div "Edit" at bounding box center [872, 242] width 121 height 57
click at [898, 244] on button "Edit" at bounding box center [905, 242] width 54 height 31
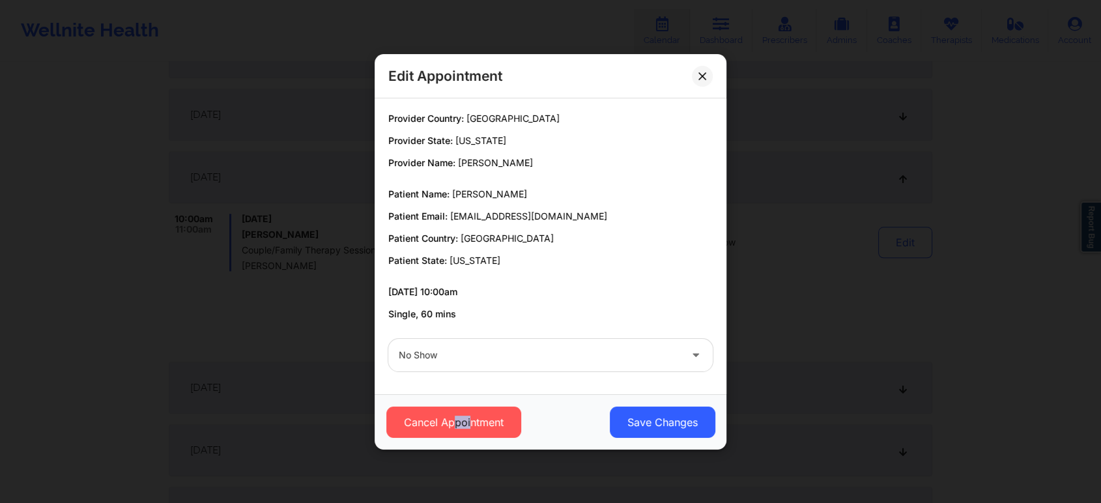
drag, startPoint x: 455, startPoint y: 444, endPoint x: 470, endPoint y: 403, distance: 43.7
click at [470, 403] on div "Cancel Appointment Save Changes" at bounding box center [551, 421] width 352 height 55
click at [495, 417] on button "Cancel Appointment" at bounding box center [453, 422] width 135 height 31
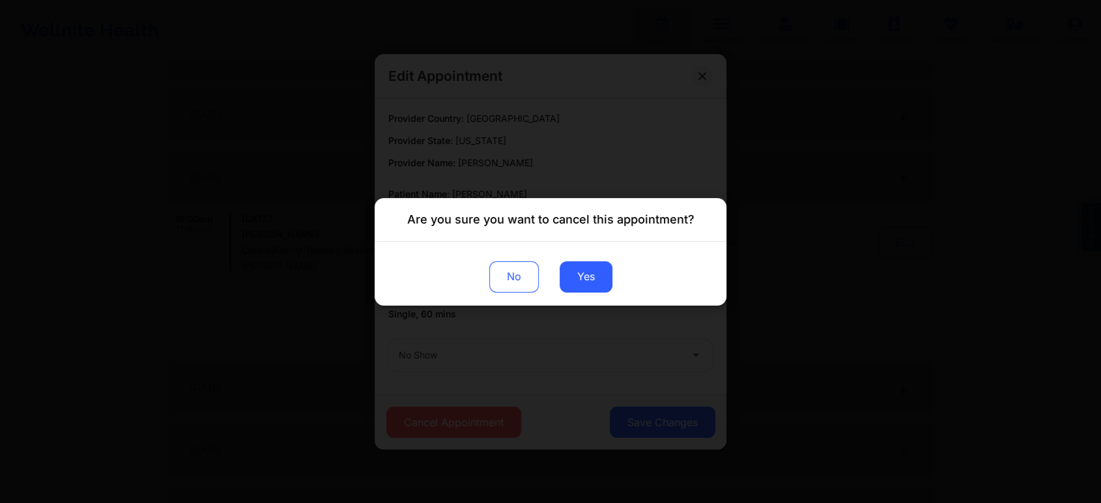
click at [614, 276] on div "No Yes" at bounding box center [551, 273] width 352 height 64
drag, startPoint x: 596, startPoint y: 293, endPoint x: 595, endPoint y: 283, distance: 9.8
click at [595, 283] on div "No Yes" at bounding box center [551, 273] width 352 height 64
click at [595, 283] on button "Yes" at bounding box center [586, 276] width 53 height 31
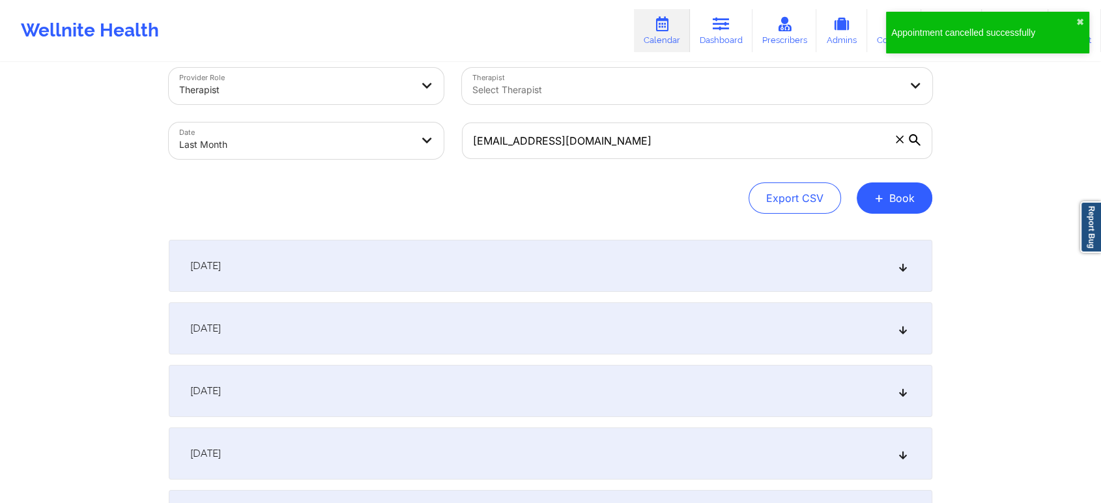
scroll to position [0, 0]
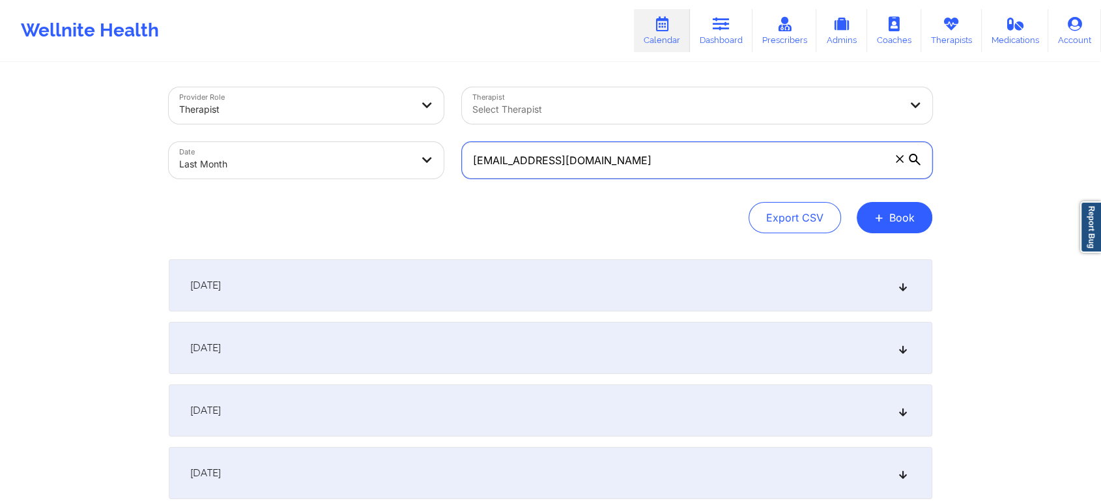
drag, startPoint x: 672, startPoint y: 162, endPoint x: 343, endPoint y: 177, distance: 330.0
click at [343, 177] on div "Provider Role Therapist Therapist Select Therapist Date Last Month [EMAIL_ADDRE…" at bounding box center [551, 132] width 782 height 109
paste input "[PERSON_NAME][EMAIL_ADDRESS][PERSON_NAME]"
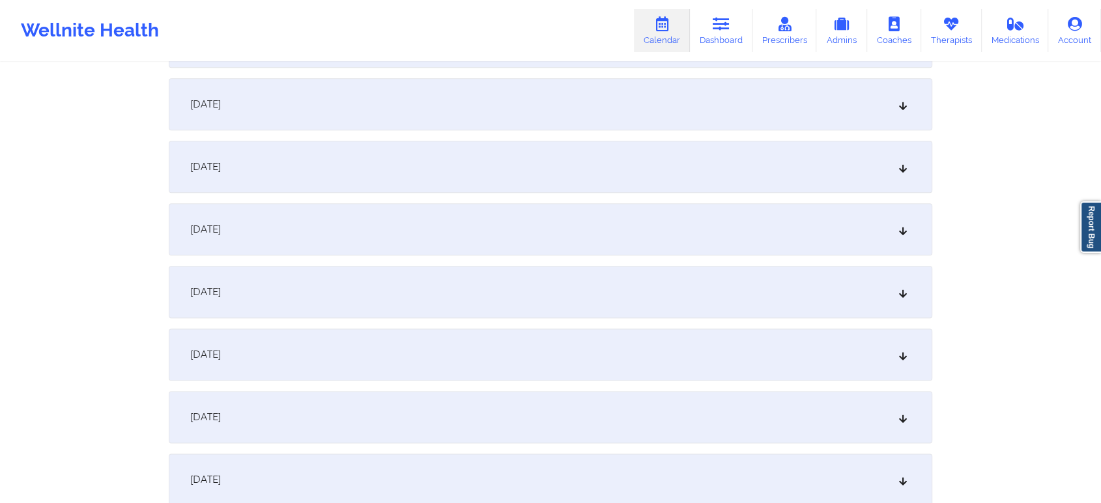
scroll to position [1351, 0]
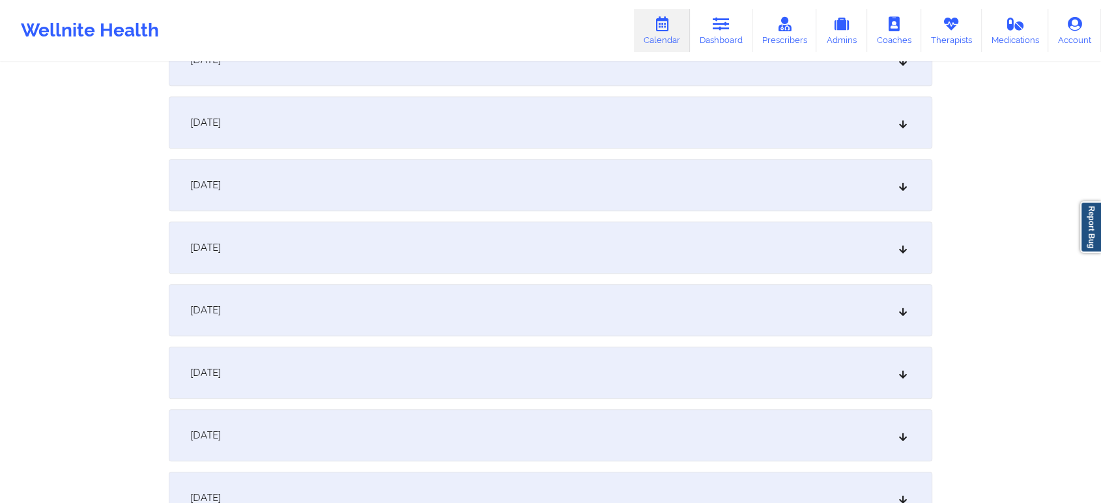
click at [443, 268] on div "[DATE]" at bounding box center [551, 248] width 764 height 52
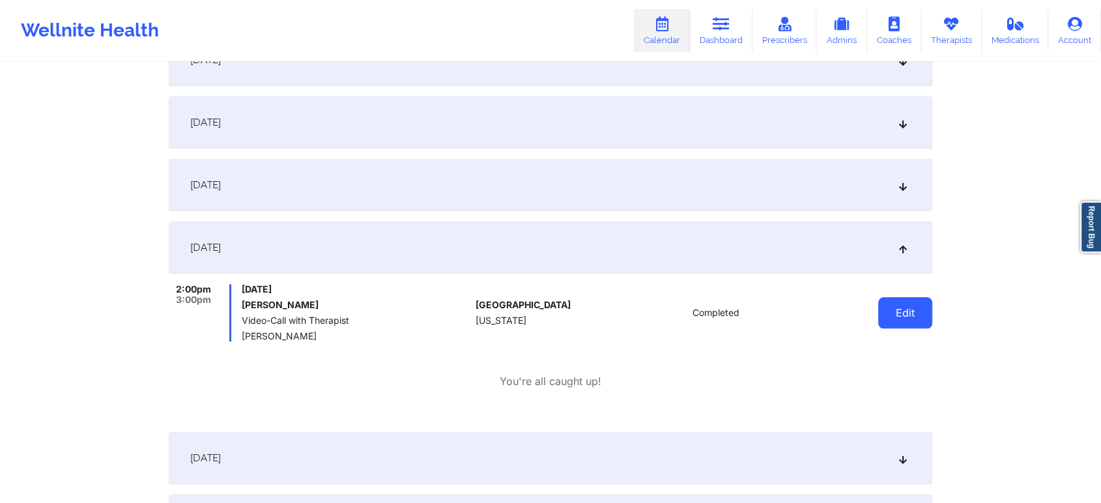
click at [882, 306] on button "Edit" at bounding box center [905, 312] width 54 height 31
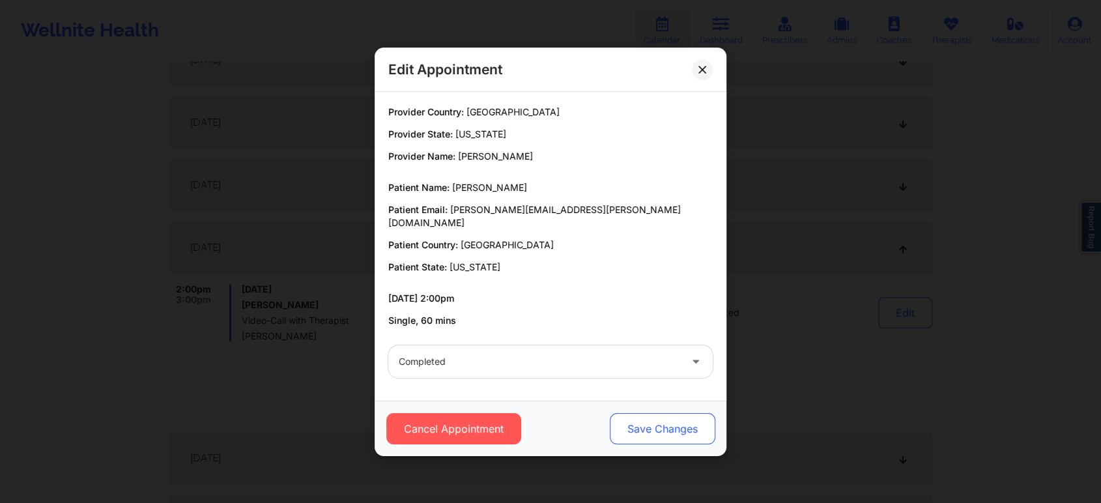
drag, startPoint x: 646, startPoint y: 436, endPoint x: 666, endPoint y: 423, distance: 23.5
click at [666, 423] on button "Save Changes" at bounding box center [663, 428] width 106 height 31
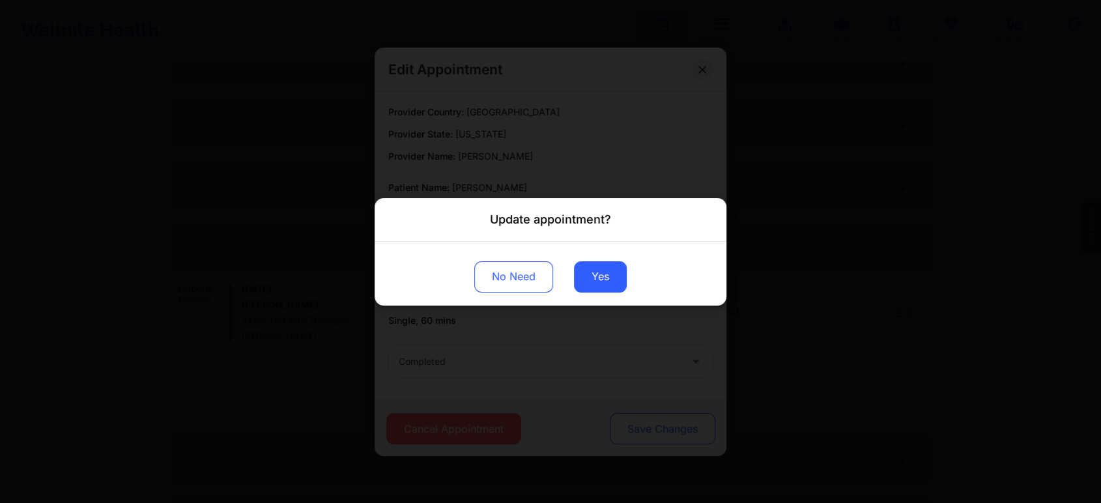
click at [666, 423] on div "Update appointment? No Need Yes" at bounding box center [550, 251] width 1101 height 503
click at [593, 291] on button "Yes" at bounding box center [600, 276] width 53 height 31
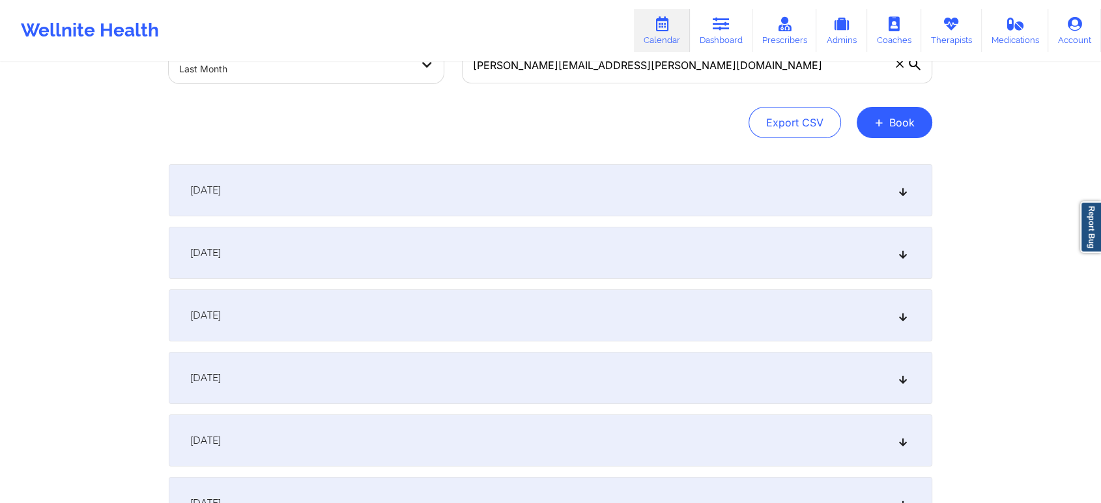
scroll to position [0, 0]
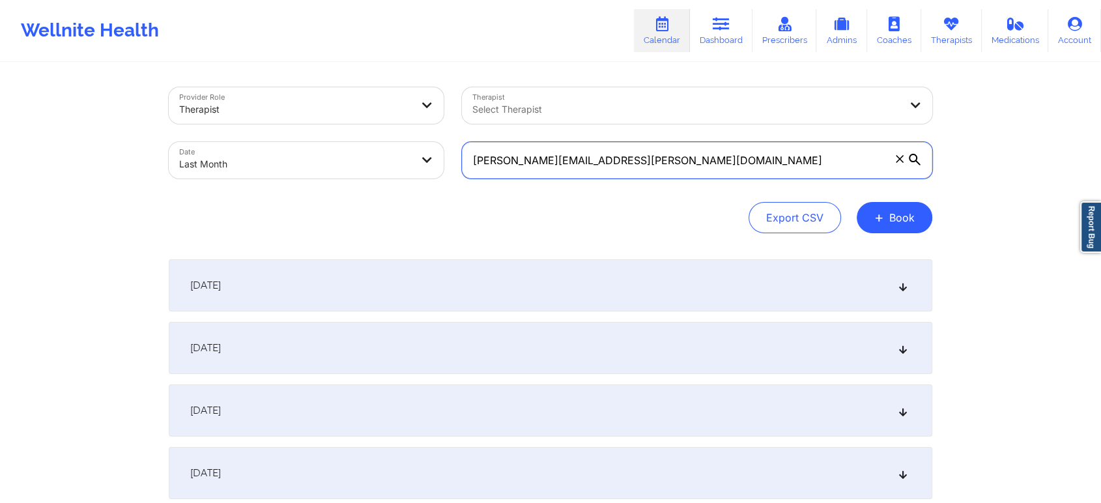
drag, startPoint x: 663, startPoint y: 142, endPoint x: 340, endPoint y: 156, distance: 323.5
click at [340, 156] on div "Provider Role Therapist Therapist Select Therapist Date Last Month [PERSON_NAME…" at bounding box center [551, 132] width 782 height 109
paste input "[EMAIL_ADDRESS]"
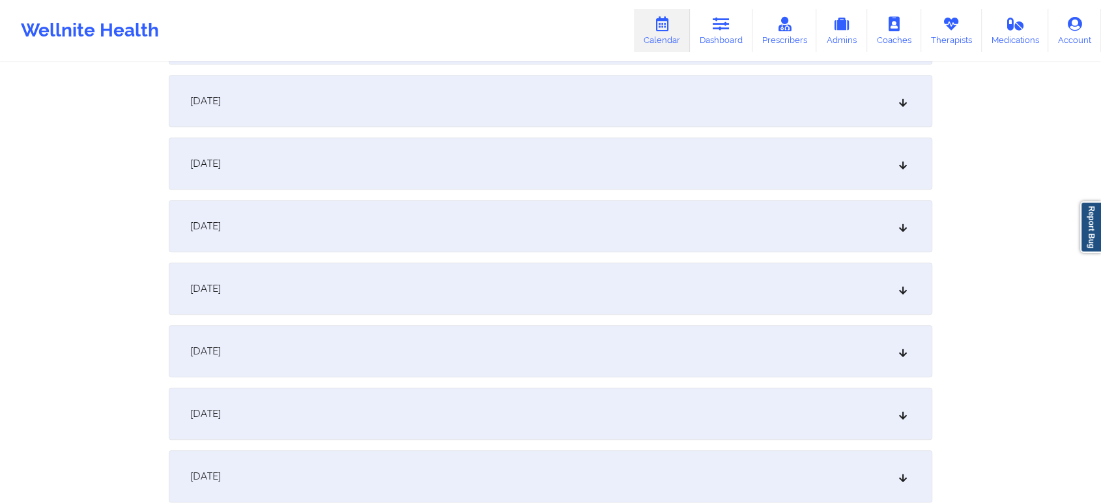
scroll to position [1481, 0]
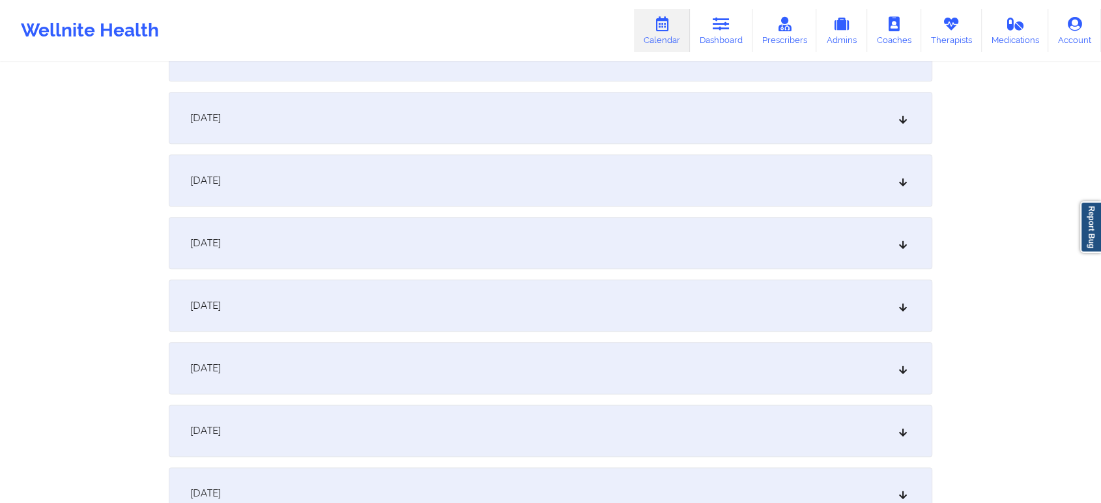
drag, startPoint x: 470, startPoint y: 315, endPoint x: 682, endPoint y: 306, distance: 211.3
click at [682, 306] on div "[DATE]" at bounding box center [551, 306] width 764 height 52
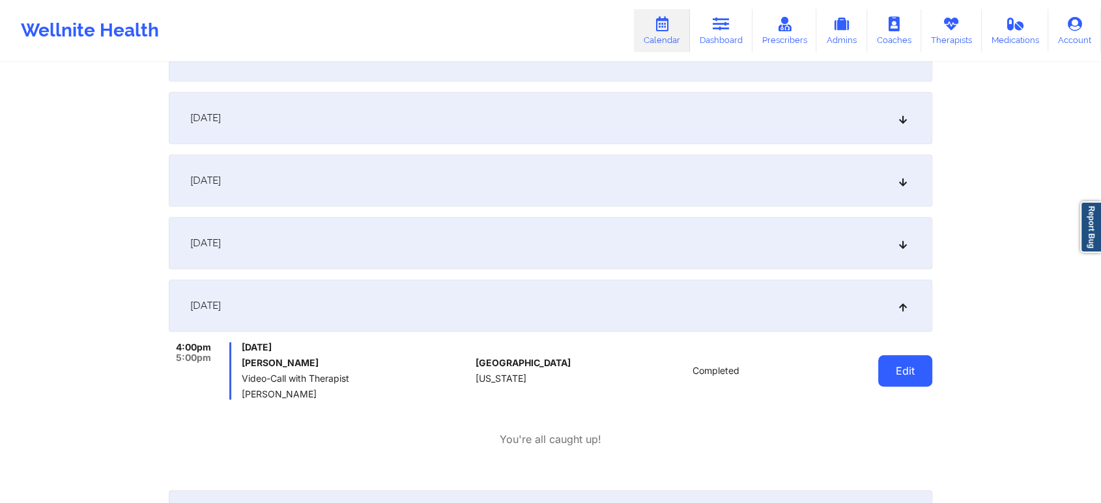
click at [918, 358] on button "Edit" at bounding box center [905, 370] width 54 height 31
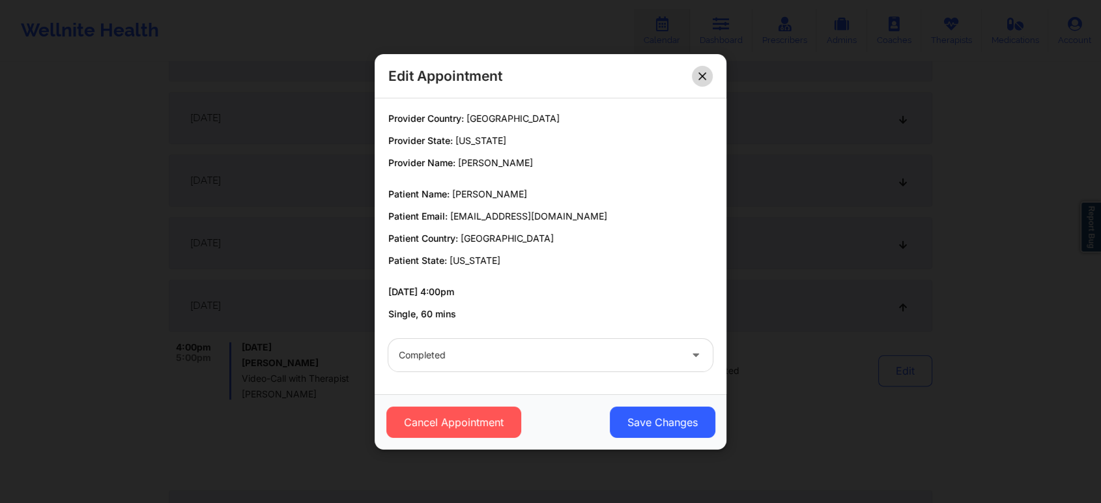
click at [695, 78] on div "Edit Appointment" at bounding box center [551, 76] width 352 height 44
click at [695, 78] on button at bounding box center [702, 75] width 21 height 21
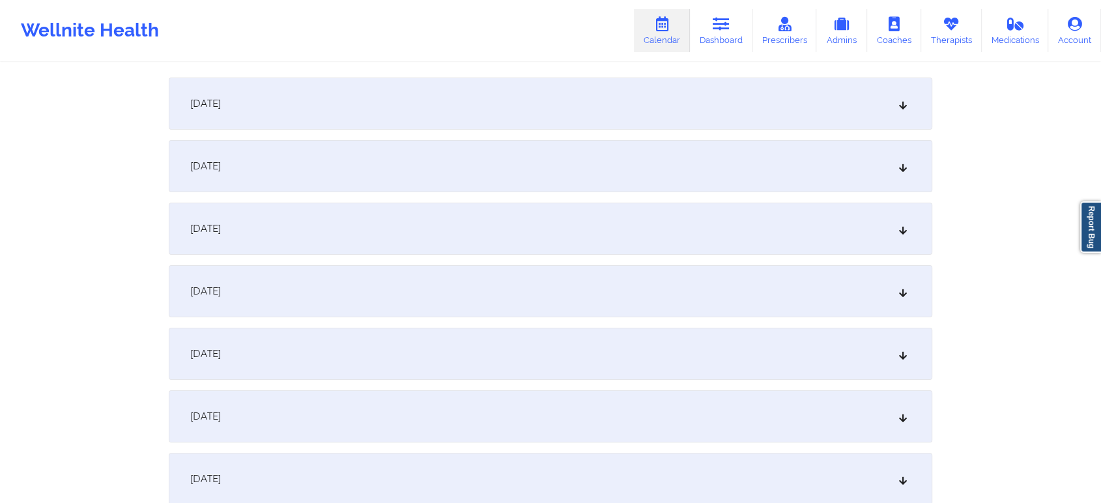
scroll to position [0, 0]
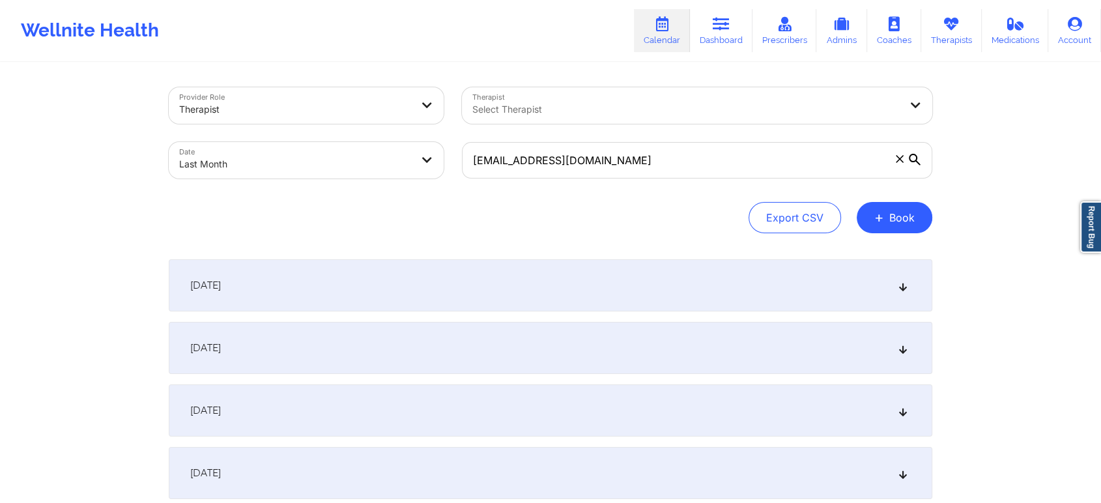
drag, startPoint x: 618, startPoint y: 141, endPoint x: 576, endPoint y: 166, distance: 49.4
click at [576, 166] on div "[EMAIL_ADDRESS][DOMAIN_NAME]" at bounding box center [697, 160] width 489 height 55
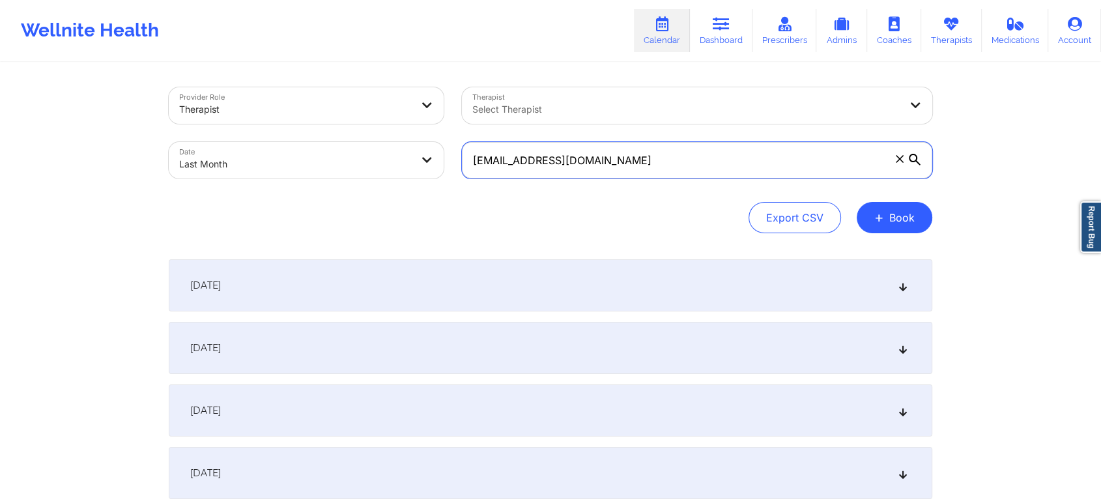
drag, startPoint x: 576, startPoint y: 166, endPoint x: 619, endPoint y: 163, distance: 43.1
click at [619, 163] on input "[EMAIL_ADDRESS][DOMAIN_NAME]" at bounding box center [697, 160] width 470 height 36
drag, startPoint x: 619, startPoint y: 163, endPoint x: 423, endPoint y: 151, distance: 196.5
click at [423, 151] on div "Provider Role Therapist Therapist Select Therapist Date Last Month [EMAIL_ADDRE…" at bounding box center [551, 132] width 782 height 109
paste input "[EMAIL_ADDRESS][PERSON_NAME]"
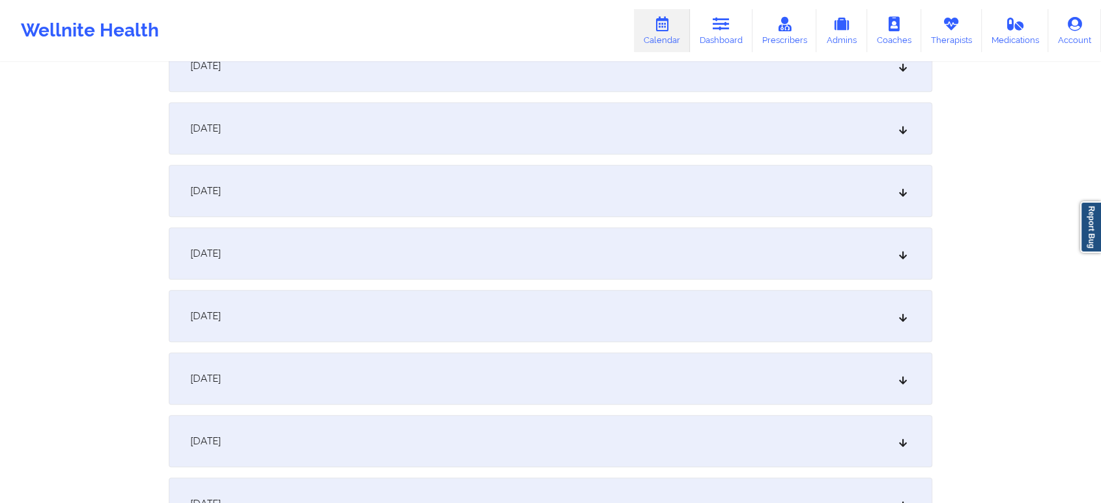
scroll to position [1365, 0]
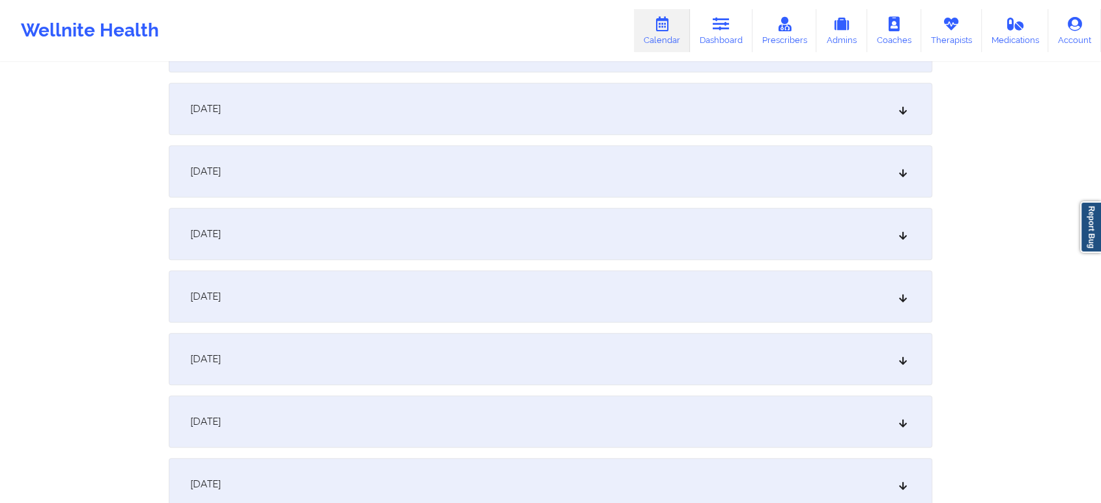
click at [359, 210] on div "[DATE]" at bounding box center [551, 234] width 764 height 52
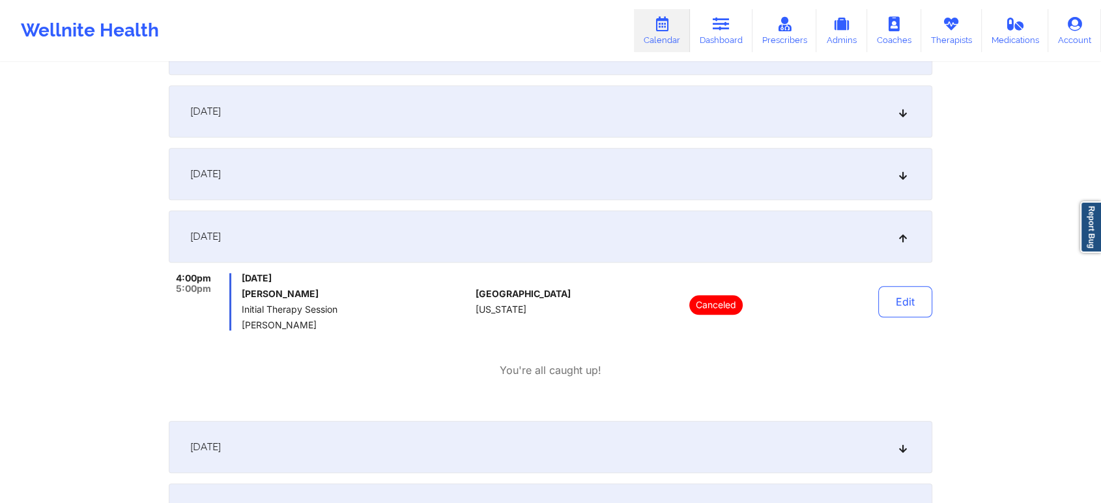
scroll to position [0, 0]
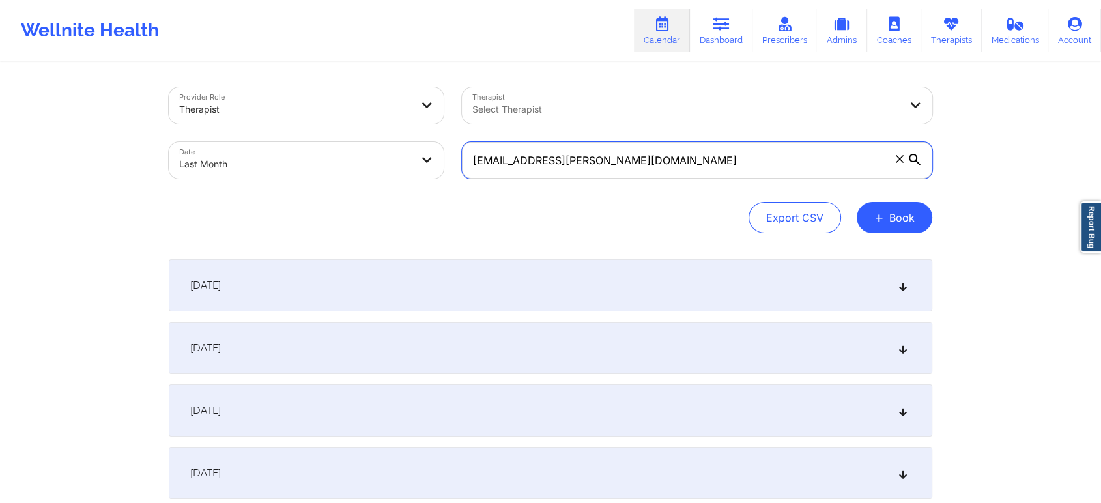
drag, startPoint x: 641, startPoint y: 170, endPoint x: 225, endPoint y: 132, distance: 417.5
click at [225, 132] on div "Provider Role Therapist Therapist Select Therapist Date Last Month [EMAIL_ADDRE…" at bounding box center [551, 132] width 782 height 109
paste input "[EMAIL_ADDRESS][DOMAIN_NAME]"
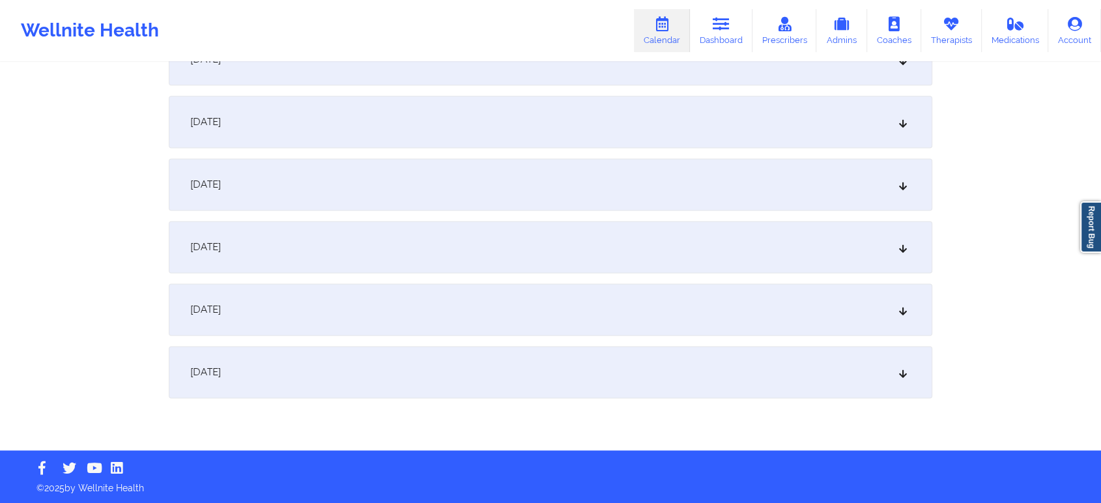
click at [335, 81] on div "[DATE]" at bounding box center [551, 59] width 764 height 52
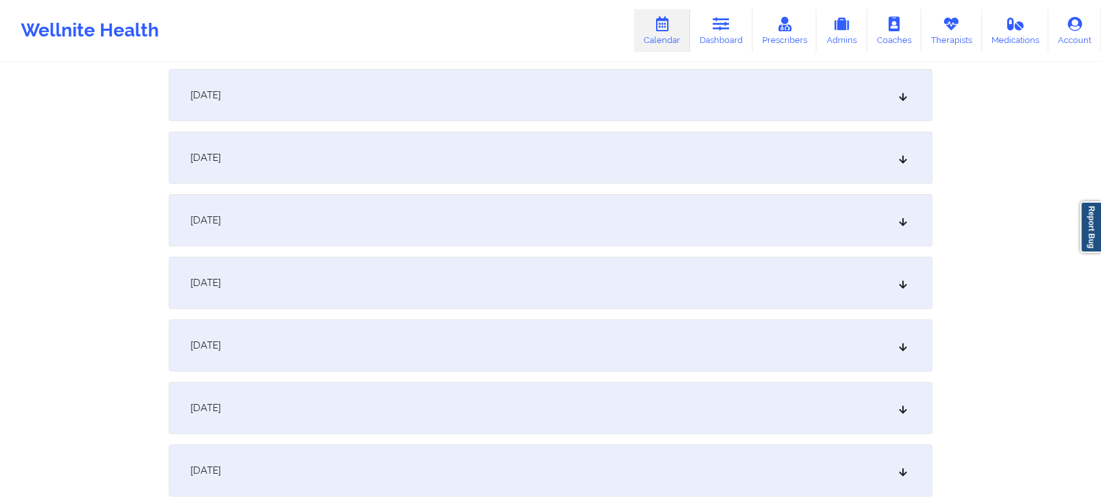
scroll to position [0, 0]
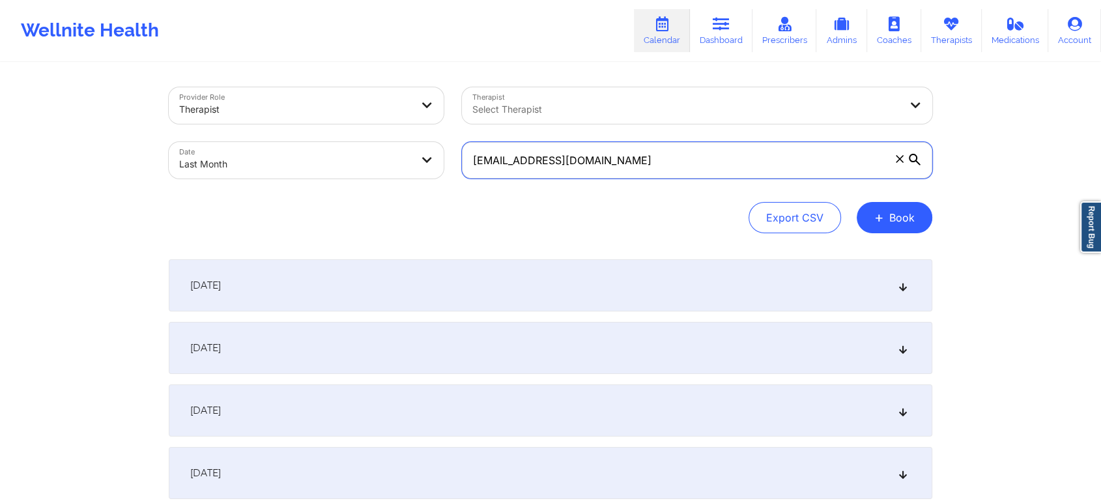
drag, startPoint x: 620, startPoint y: 160, endPoint x: 365, endPoint y: 152, distance: 255.5
click at [365, 152] on div "Provider Role Therapist Therapist Select Therapist Date Last Month [EMAIL_ADDRE…" at bounding box center [551, 132] width 782 height 109
paste input "[EMAIL_ADDRESS][DOMAIN_NAME]"
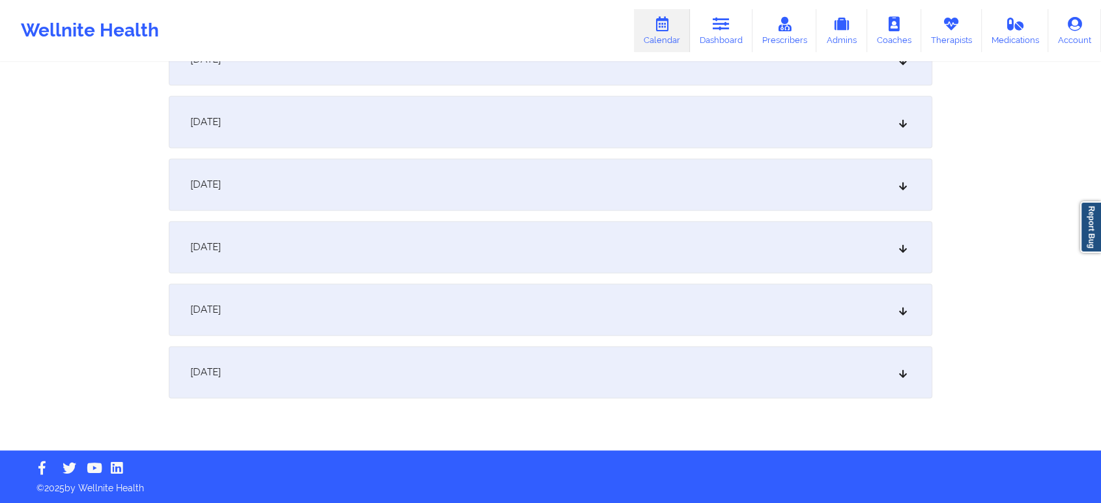
click at [334, 63] on div "[DATE]" at bounding box center [551, 59] width 764 height 52
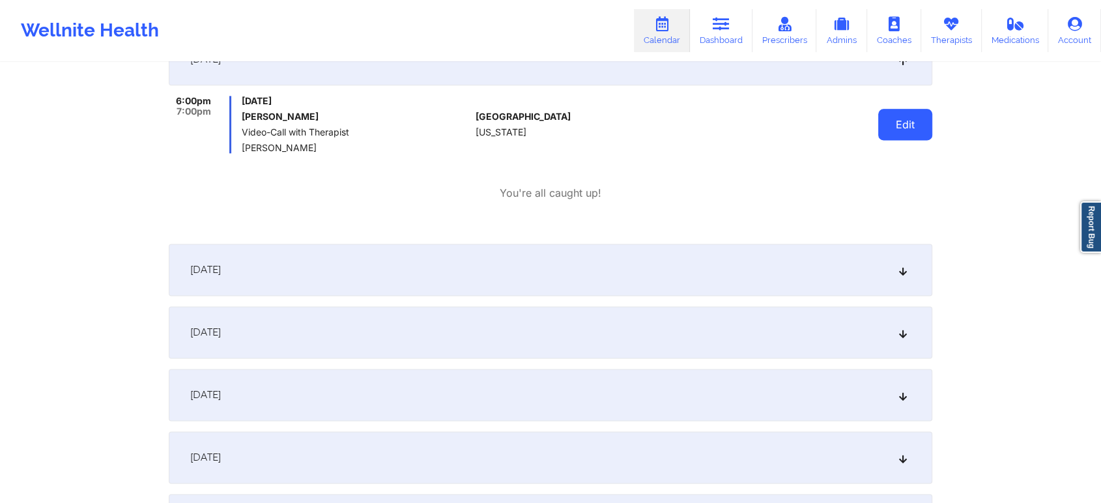
click at [920, 126] on button "Edit" at bounding box center [905, 124] width 54 height 31
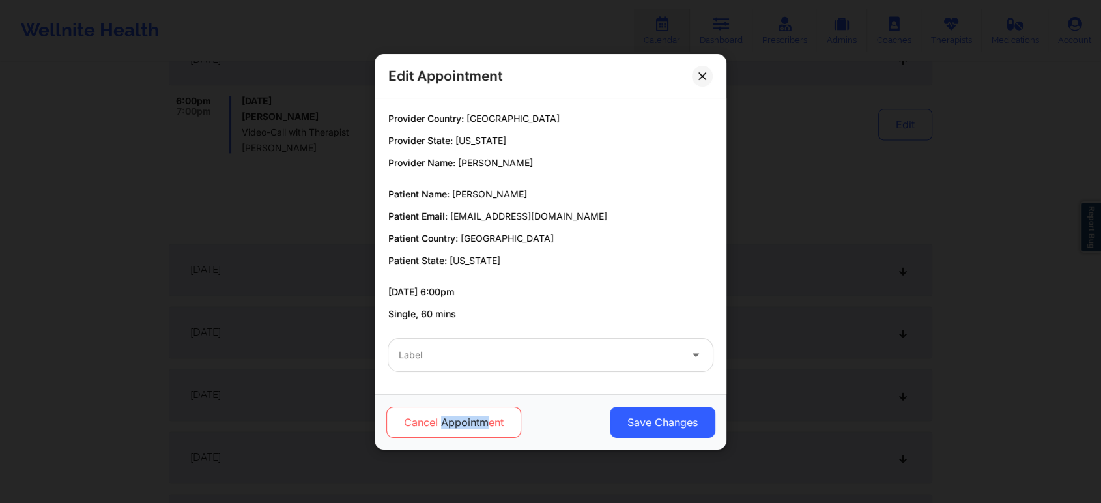
drag, startPoint x: 490, startPoint y: 445, endPoint x: 439, endPoint y: 431, distance: 52.6
click at [439, 431] on div "Cancel Appointment Save Changes" at bounding box center [551, 421] width 352 height 55
click at [439, 431] on button "Cancel Appointment" at bounding box center [453, 422] width 135 height 31
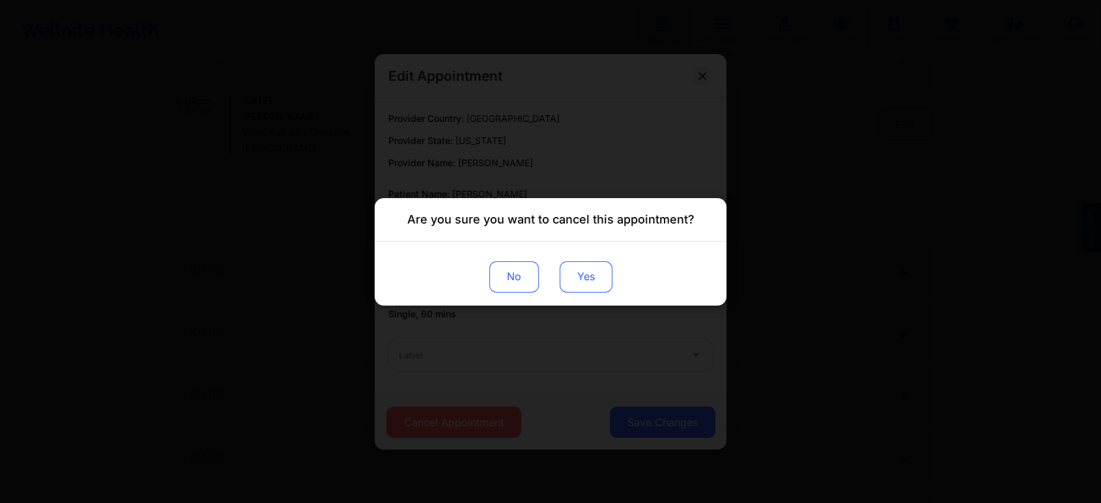
click at [579, 270] on button "Yes" at bounding box center [586, 276] width 53 height 31
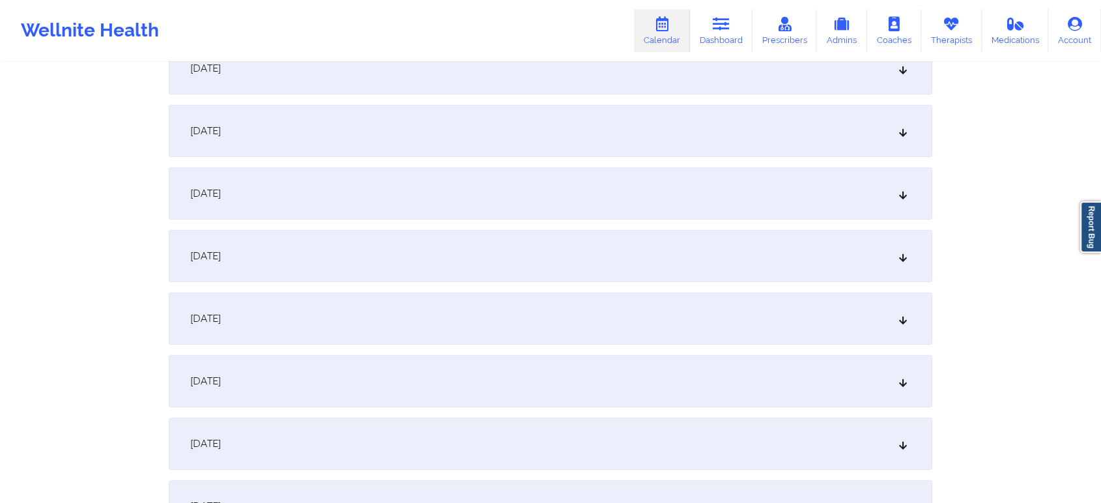
scroll to position [0, 0]
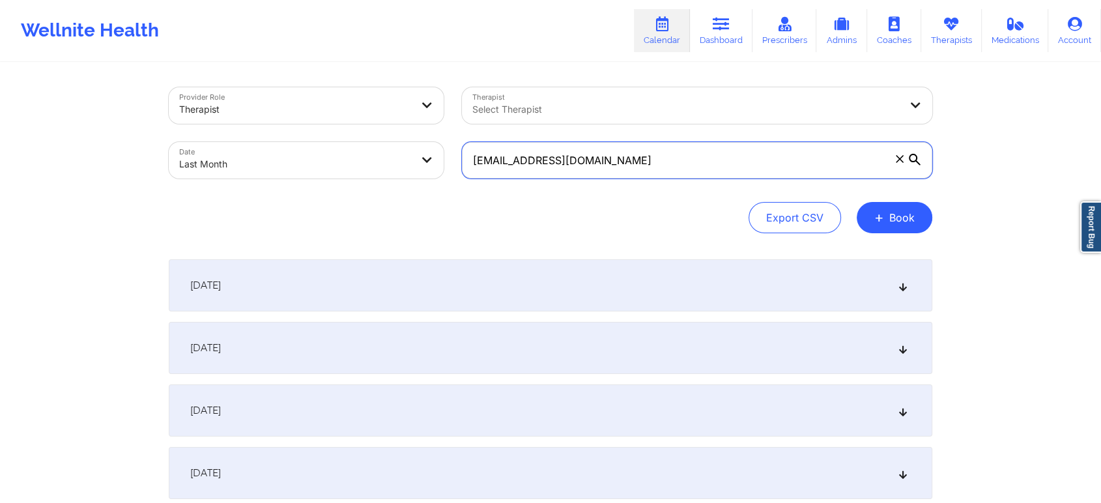
drag, startPoint x: 661, startPoint y: 148, endPoint x: 439, endPoint y: 143, distance: 221.6
click at [439, 143] on div "Provider Role Therapist Therapist Select Therapist Date Last Month [EMAIL_ADDRE…" at bounding box center [551, 132] width 782 height 109
paste input "anthonyderasmo77"
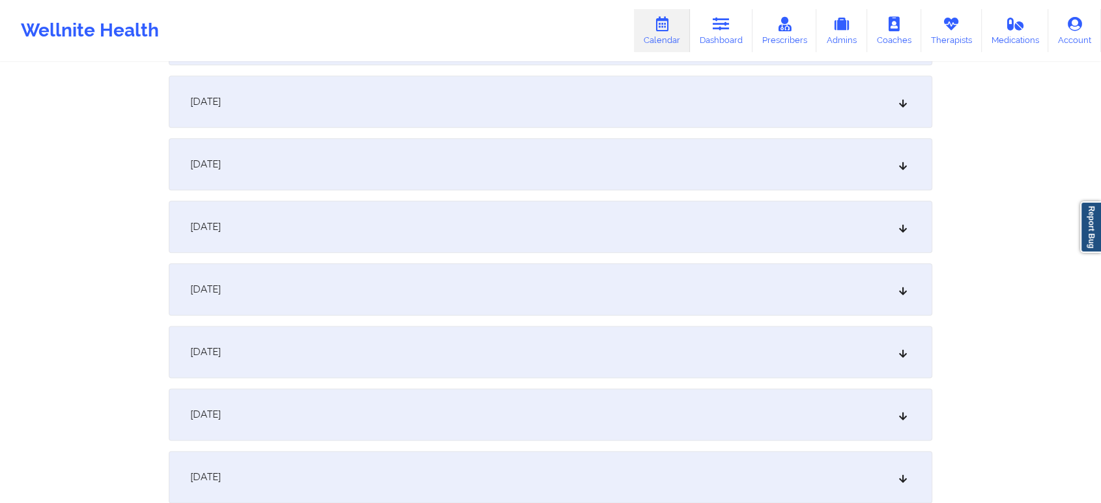
scroll to position [1552, 0]
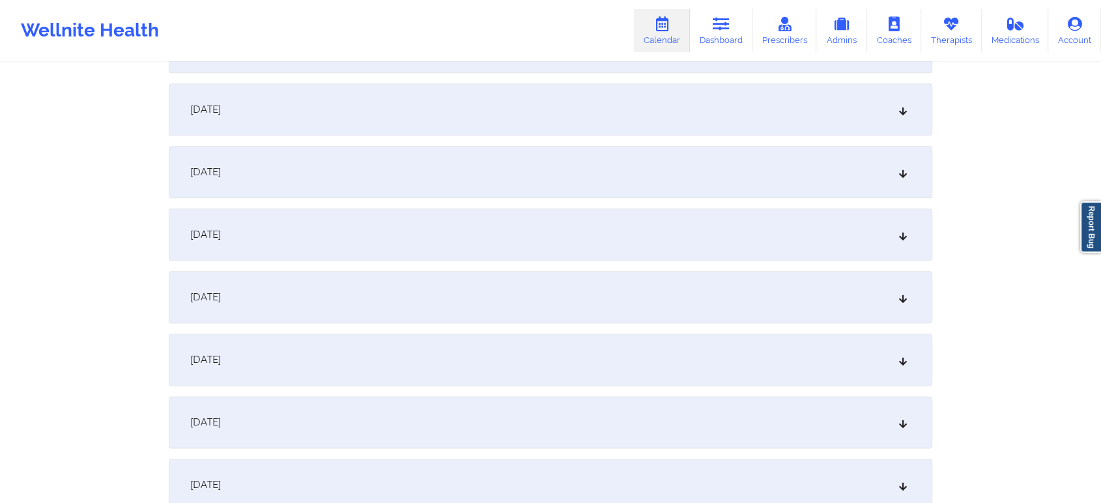
click at [568, 72] on div "[DATE]" at bounding box center [551, 47] width 764 height 52
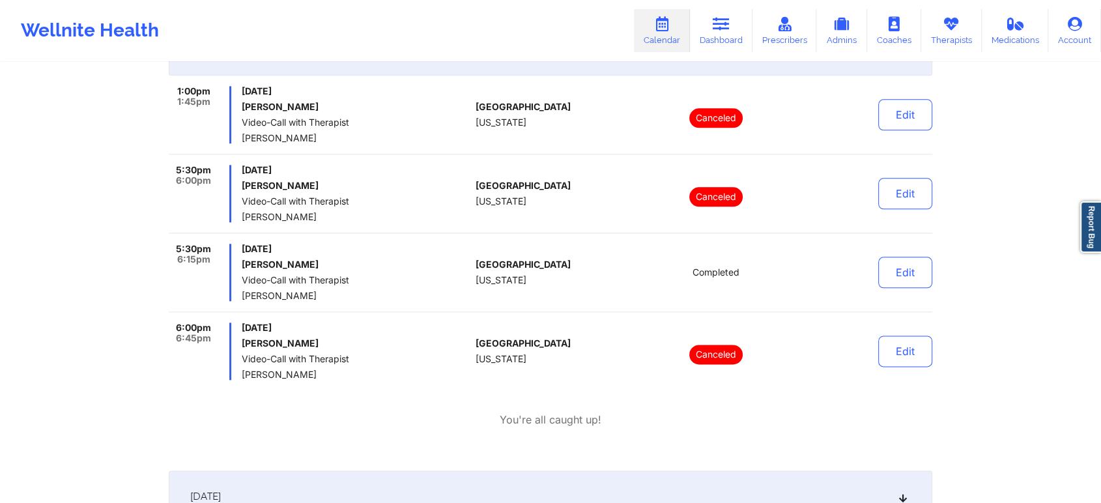
scroll to position [0, 0]
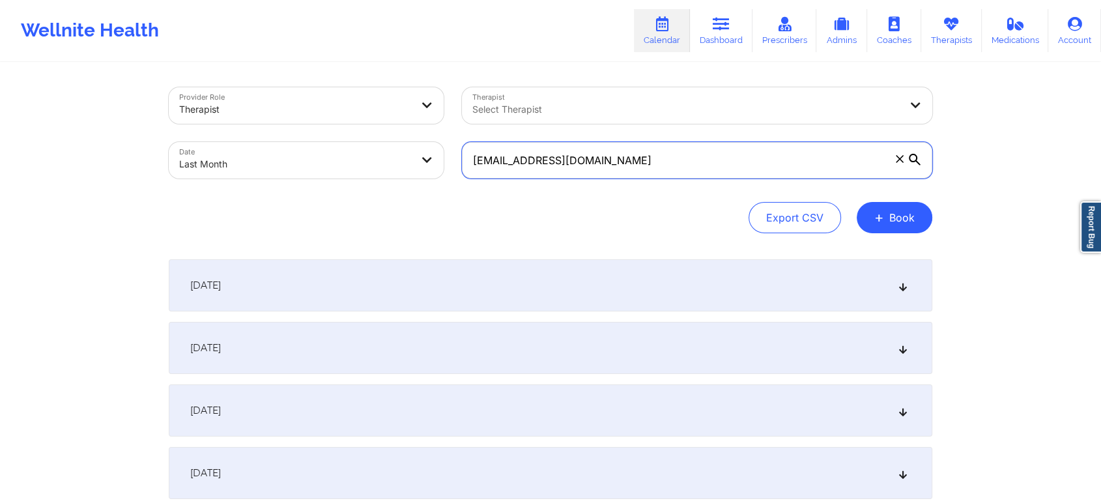
drag, startPoint x: 674, startPoint y: 162, endPoint x: 276, endPoint y: 107, distance: 401.9
click at [276, 107] on div "Provider Role Therapist Therapist Select Therapist Date Last Month [EMAIL_ADDRE…" at bounding box center [551, 132] width 782 height 109
paste input "rosamluisi"
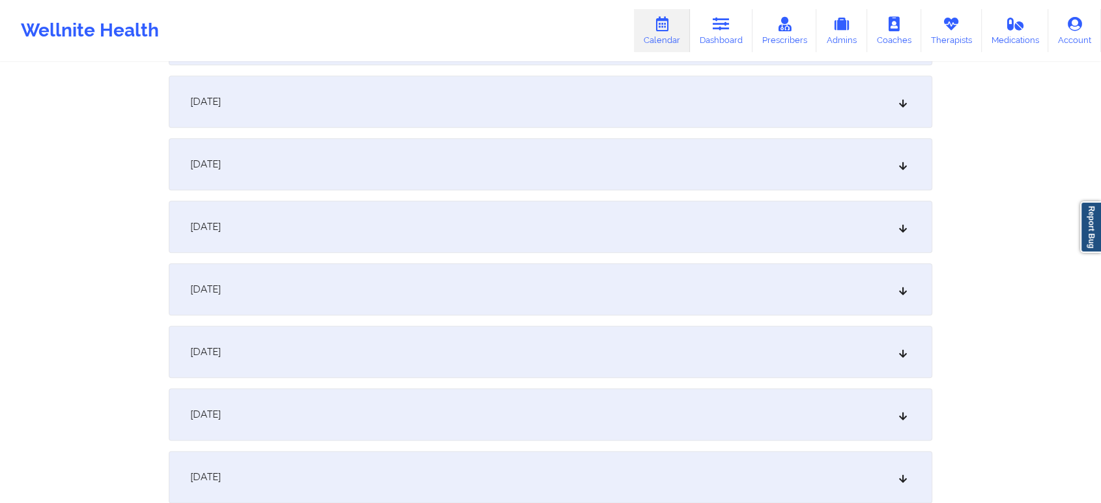
scroll to position [1430, 0]
click at [423, 316] on div "[DATE]" at bounding box center [551, 294] width 764 height 52
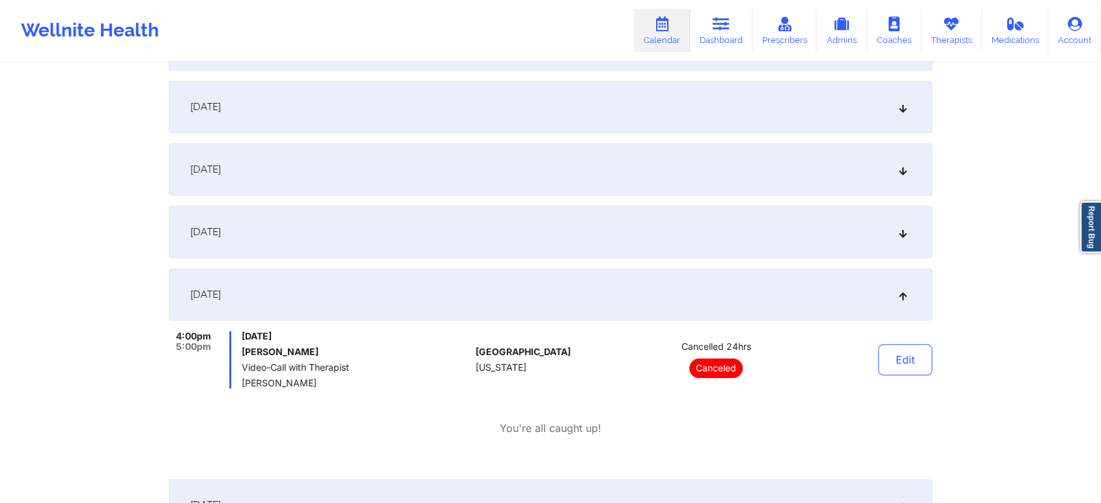
scroll to position [0, 0]
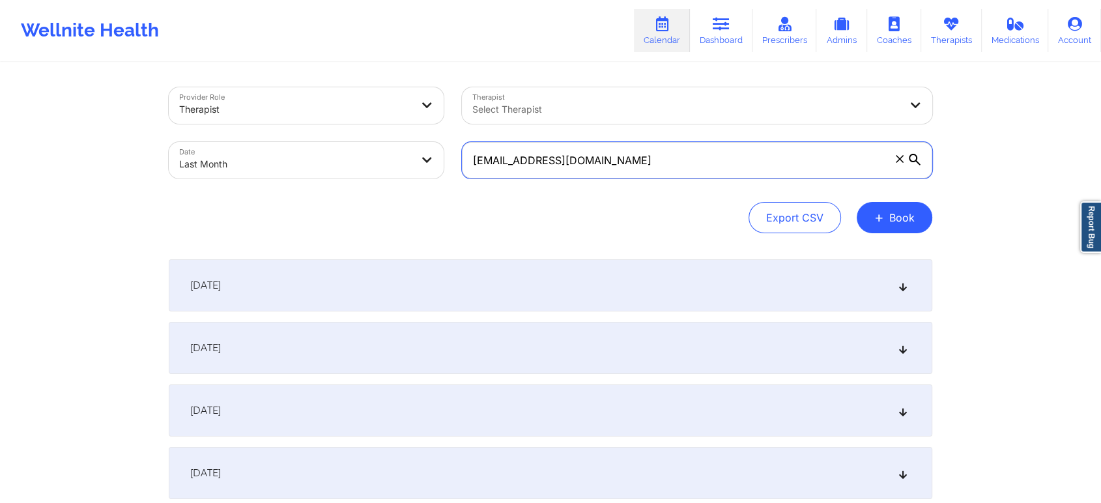
drag, startPoint x: 648, startPoint y: 166, endPoint x: 268, endPoint y: 134, distance: 380.6
click at [268, 134] on div "Provider Role Therapist Therapist Select Therapist Date Last Month [EMAIL_ADDRE…" at bounding box center [551, 132] width 782 height 109
paste input "markdouglas918"
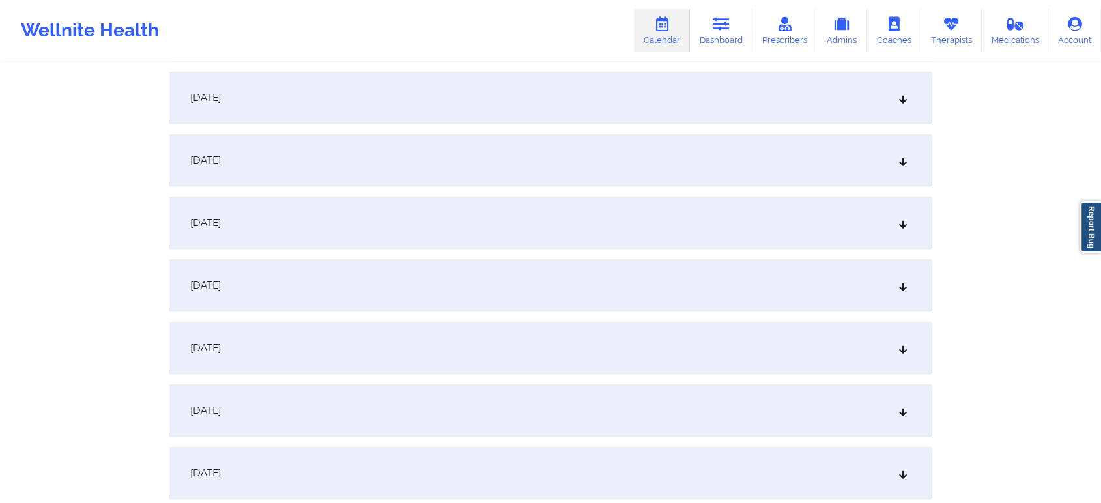
scroll to position [1294, 0]
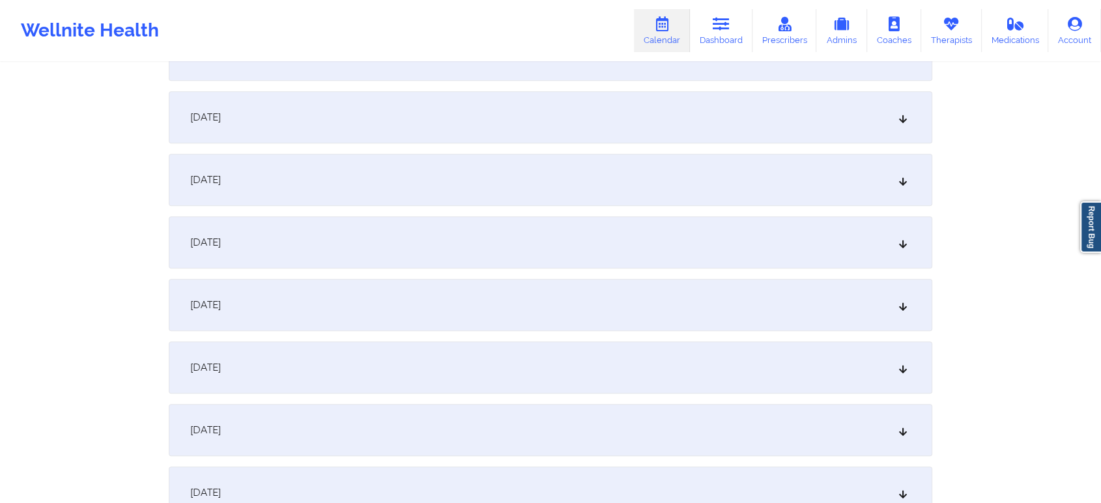
click at [485, 427] on div "[DATE]" at bounding box center [551, 430] width 764 height 52
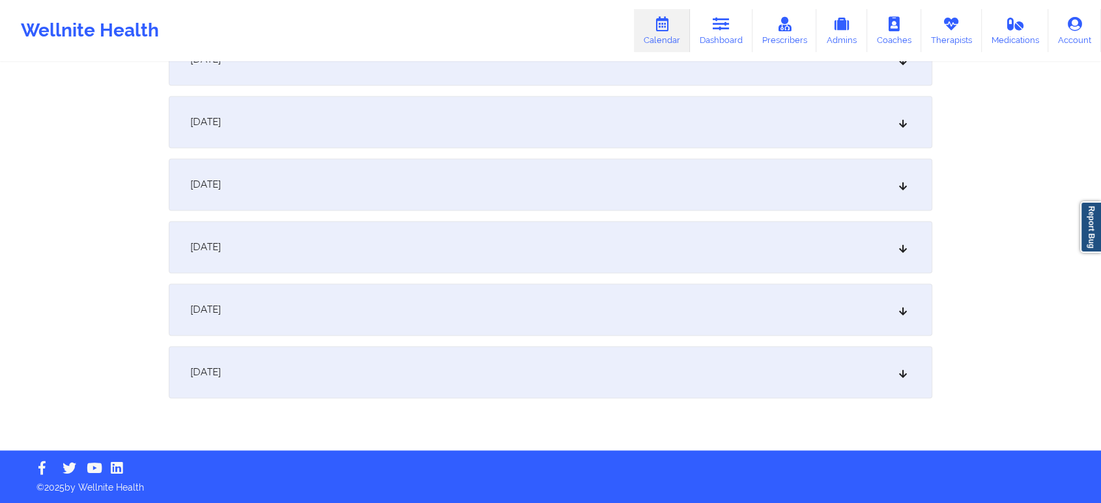
scroll to position [1604, 0]
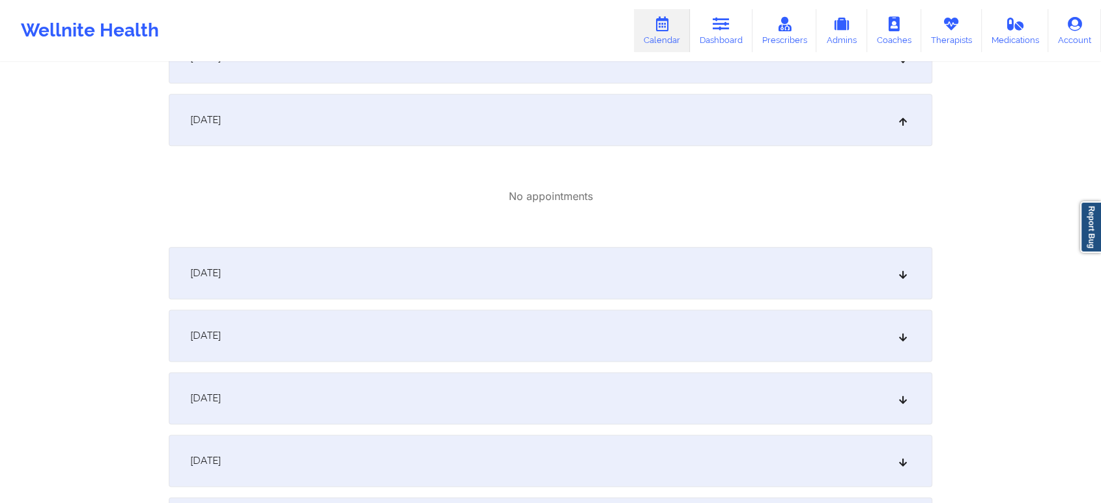
click at [365, 263] on div "[DATE]" at bounding box center [551, 273] width 764 height 52
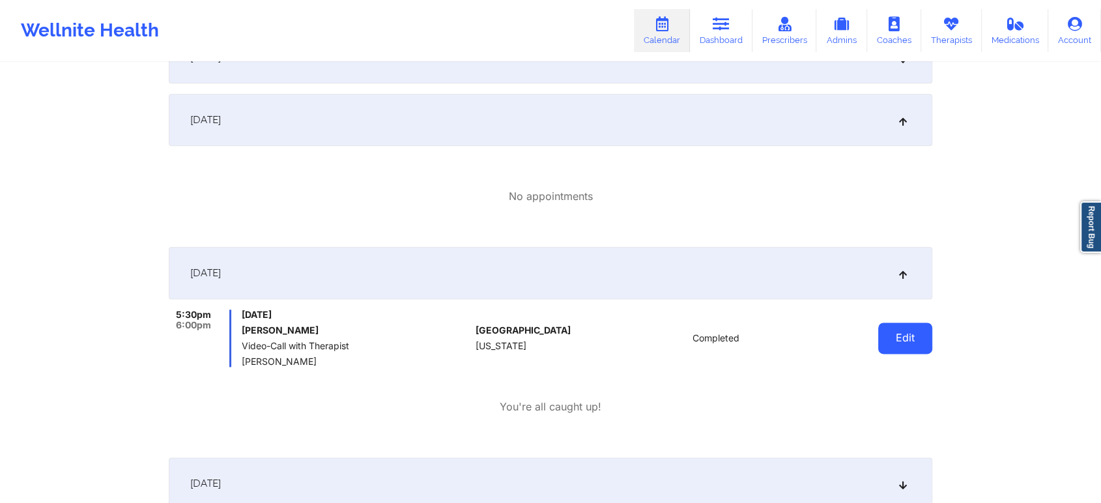
click at [899, 338] on button "Edit" at bounding box center [905, 338] width 54 height 31
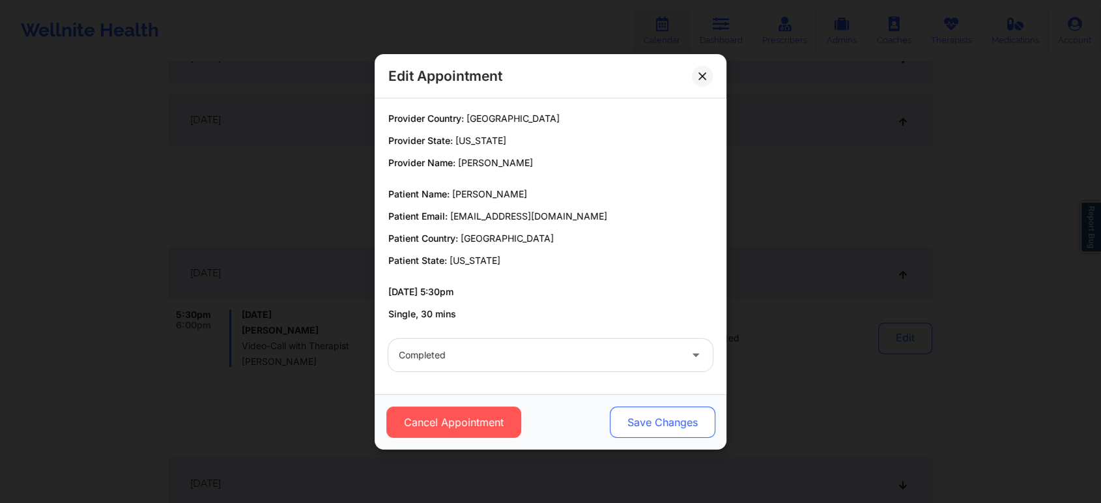
click at [662, 423] on button "Save Changes" at bounding box center [663, 422] width 106 height 31
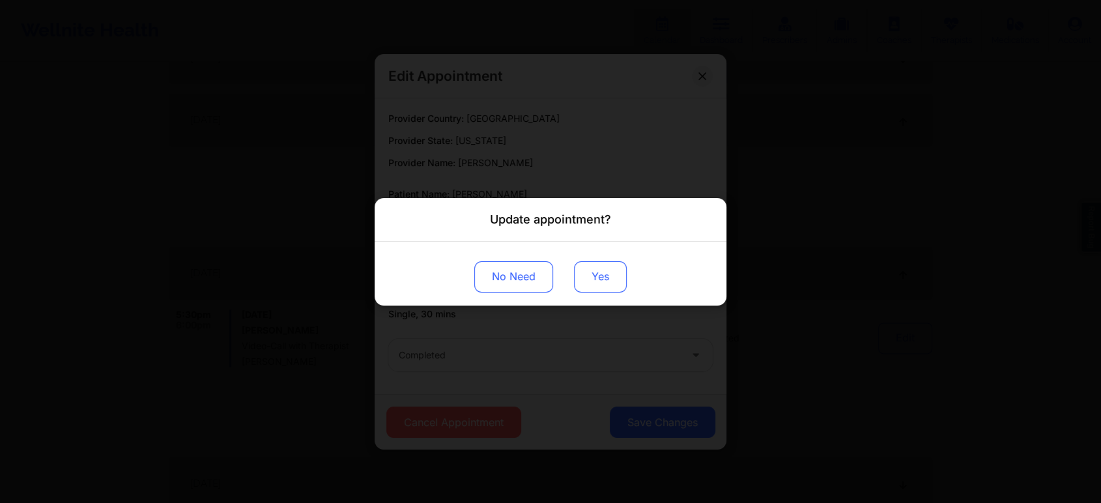
click at [605, 290] on button "Yes" at bounding box center [600, 276] width 53 height 31
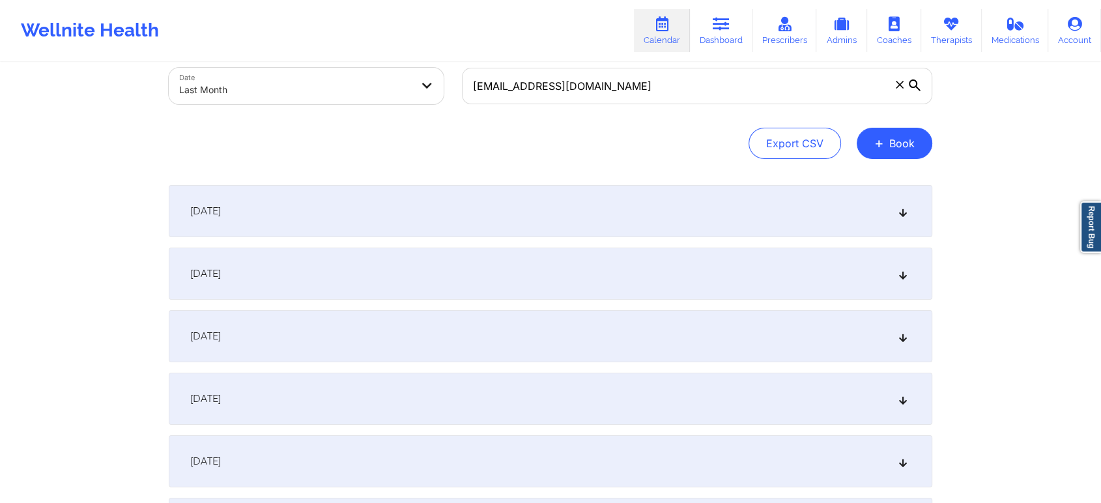
scroll to position [0, 0]
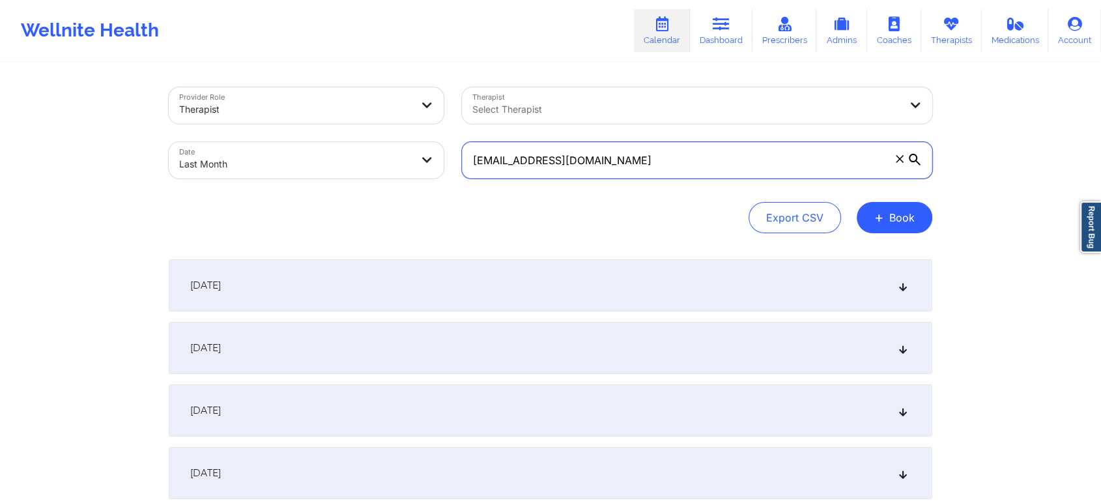
drag, startPoint x: 661, startPoint y: 164, endPoint x: 336, endPoint y: 108, distance: 329.9
click at [336, 108] on div "Provider Role Therapist Therapist Select Therapist Date Last Month [EMAIL_ADDRE…" at bounding box center [551, 132] width 782 height 109
paste input "nico655@live"
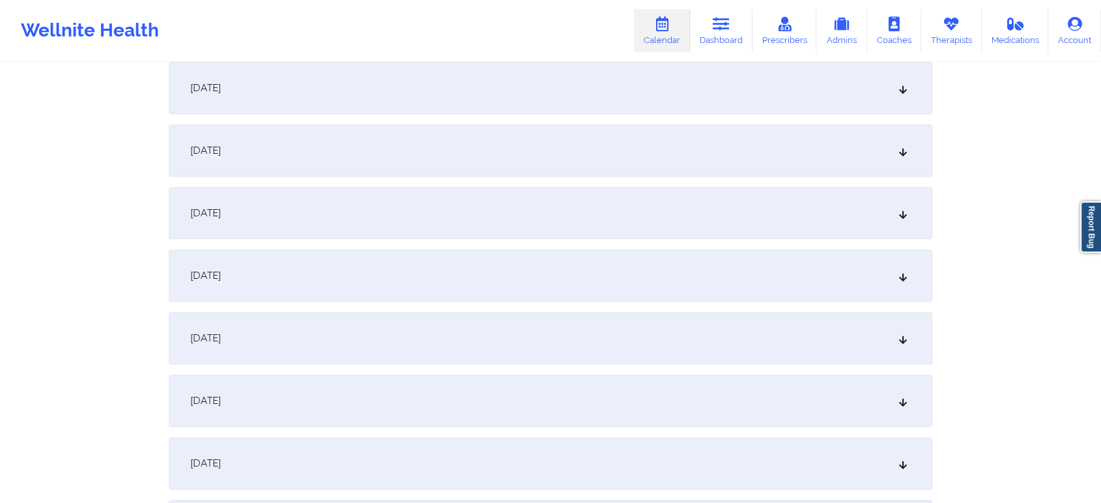
scroll to position [1540, 0]
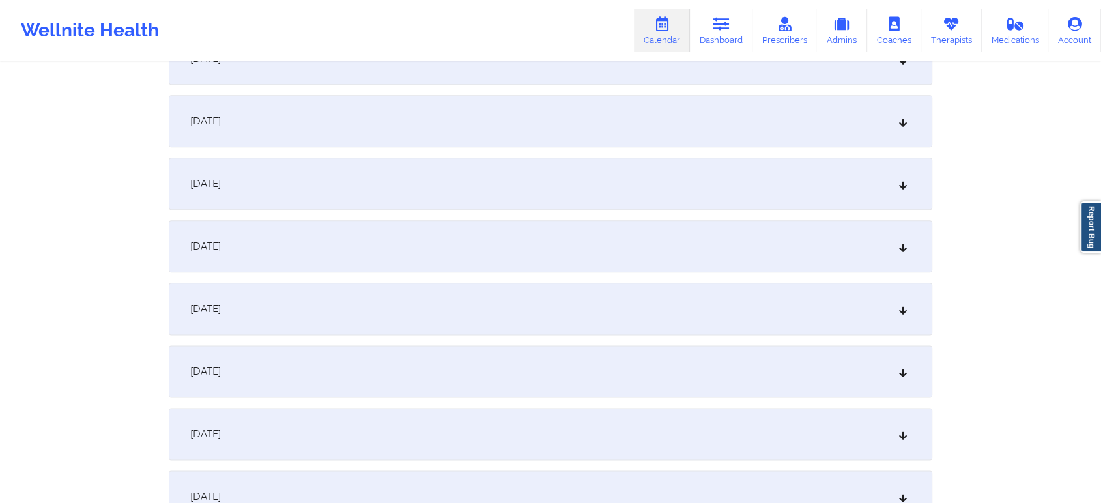
click at [439, 250] on div "[DATE]" at bounding box center [551, 246] width 764 height 52
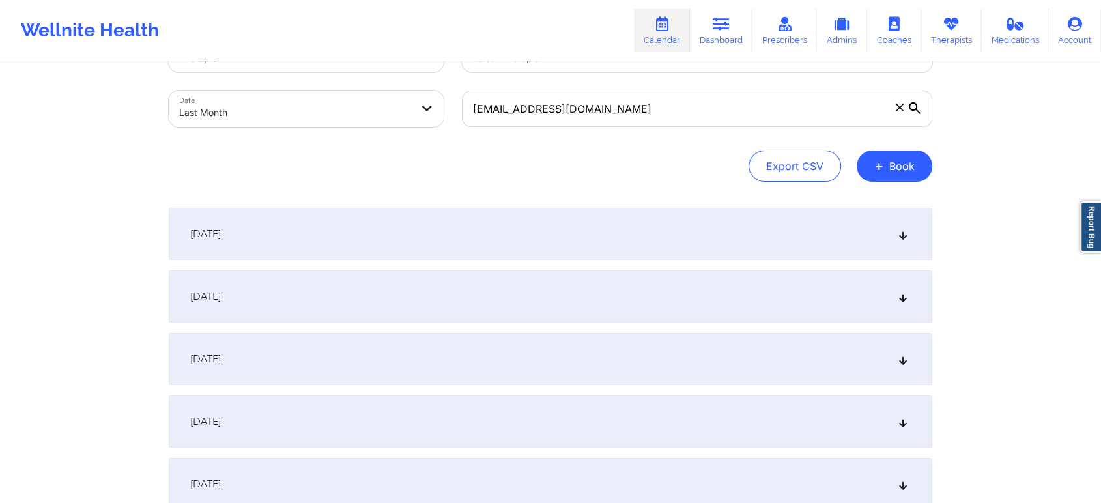
scroll to position [0, 0]
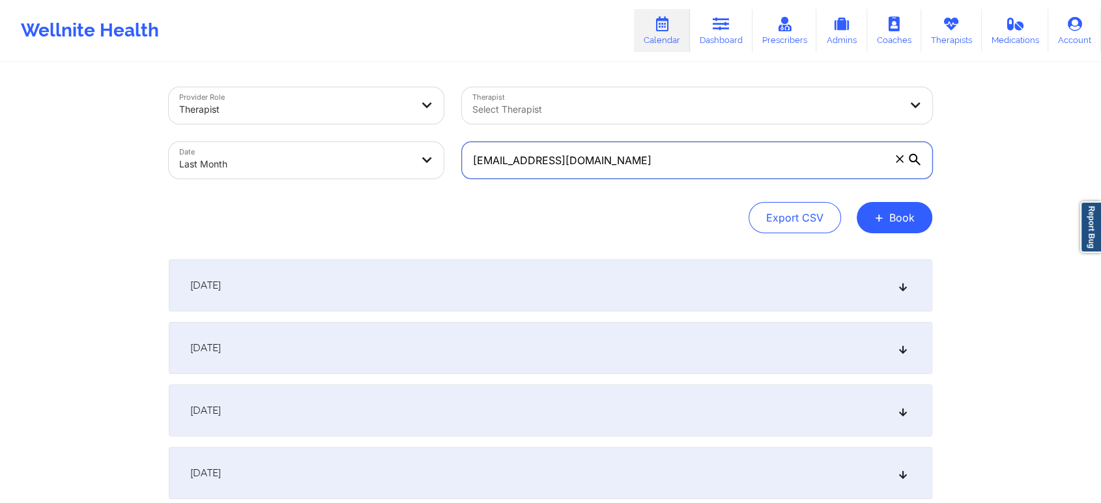
drag, startPoint x: 609, startPoint y: 170, endPoint x: 347, endPoint y: 157, distance: 262.3
click at [347, 157] on div "Provider Role Therapist Therapist Select Therapist Date Last Month [EMAIL_ADDRE…" at bounding box center [551, 132] width 782 height 109
paste input "[EMAIL_ADDRESS]"
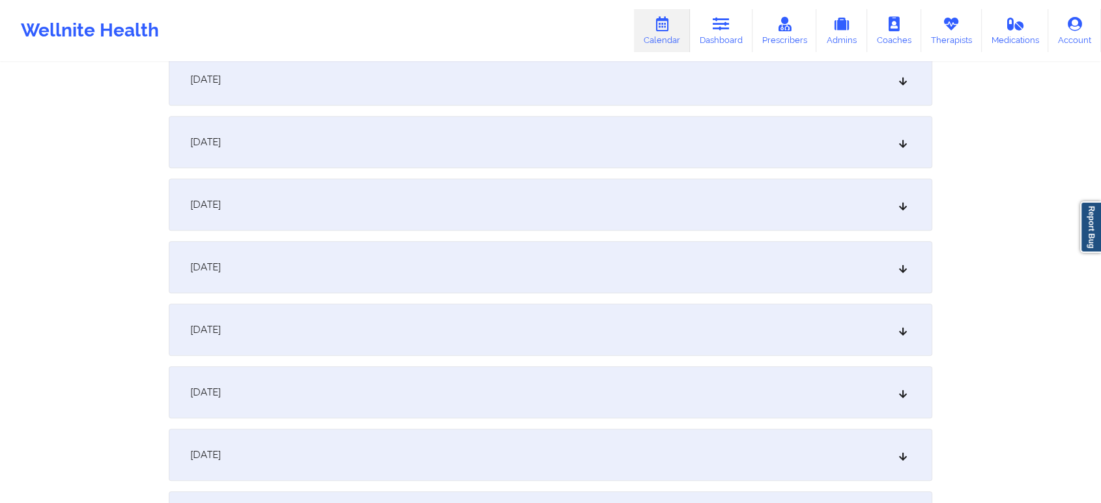
scroll to position [1414, 0]
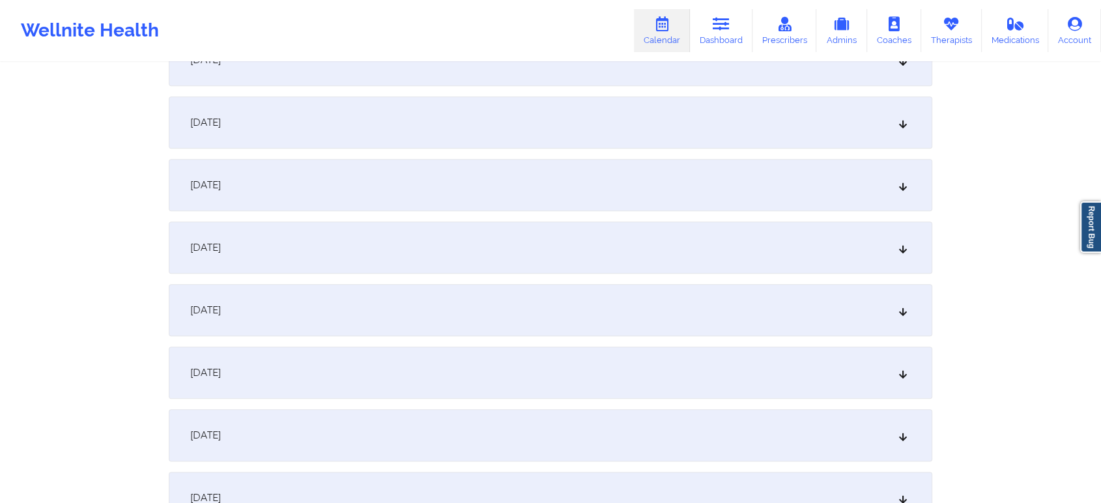
click at [477, 306] on div "[DATE]" at bounding box center [551, 310] width 764 height 52
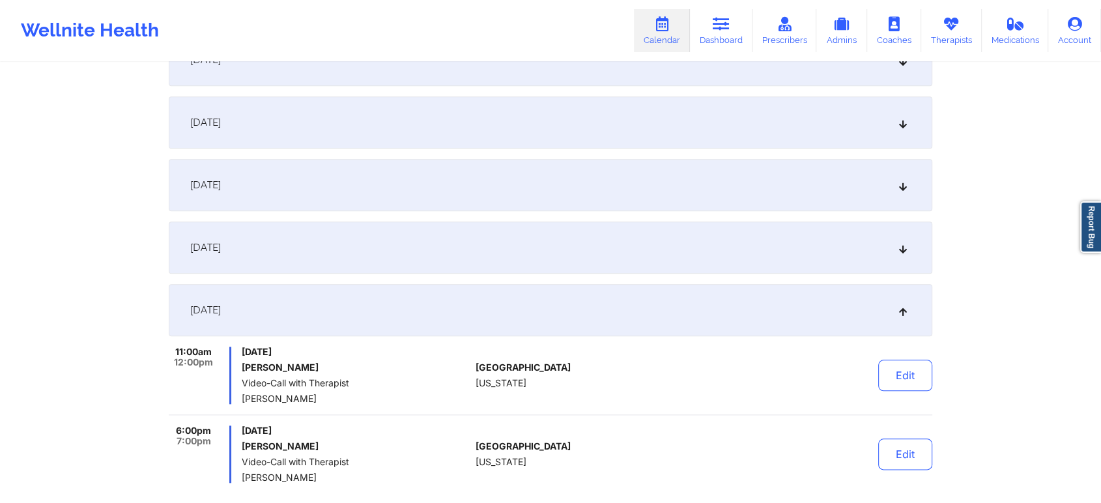
scroll to position [1559, 0]
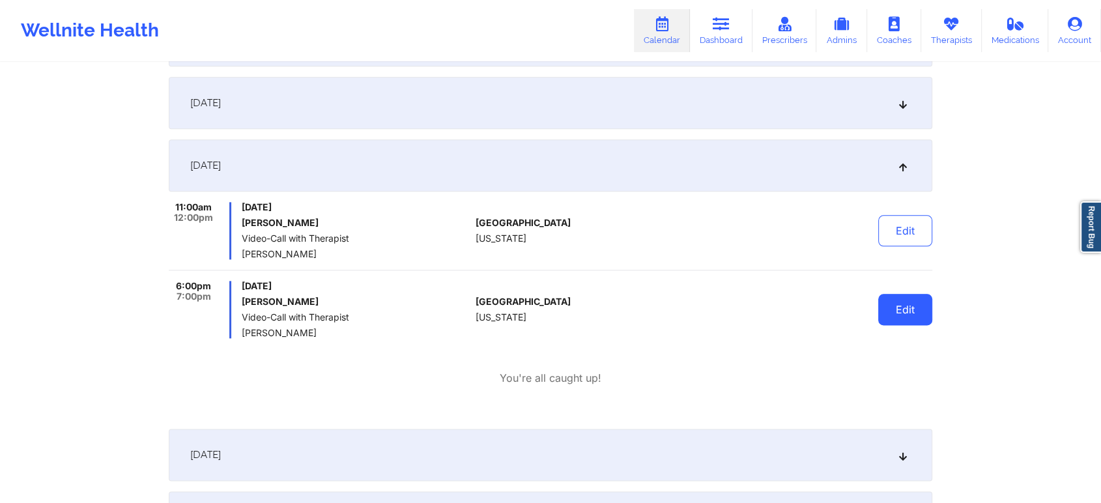
click at [891, 313] on button "Edit" at bounding box center [905, 309] width 54 height 31
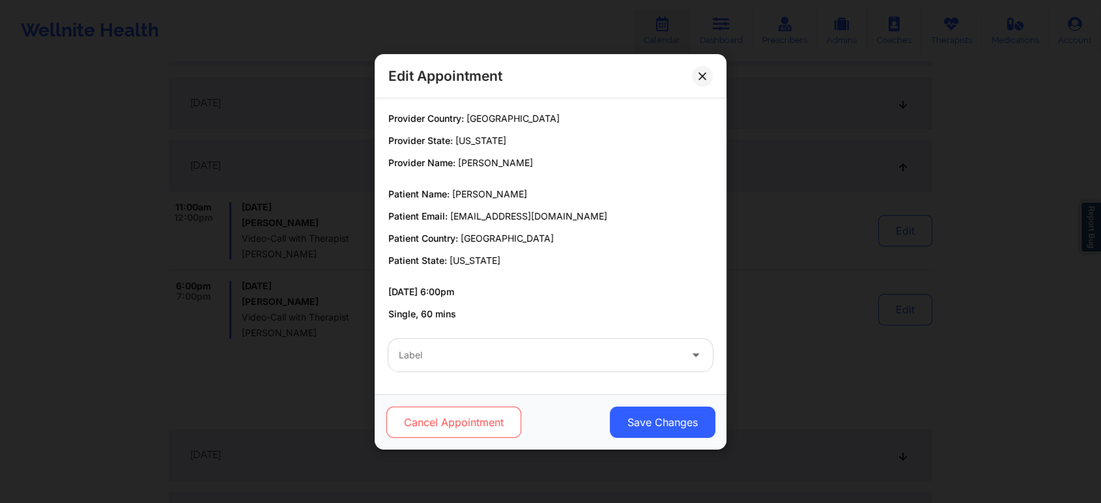
click at [423, 409] on button "Cancel Appointment" at bounding box center [453, 422] width 135 height 31
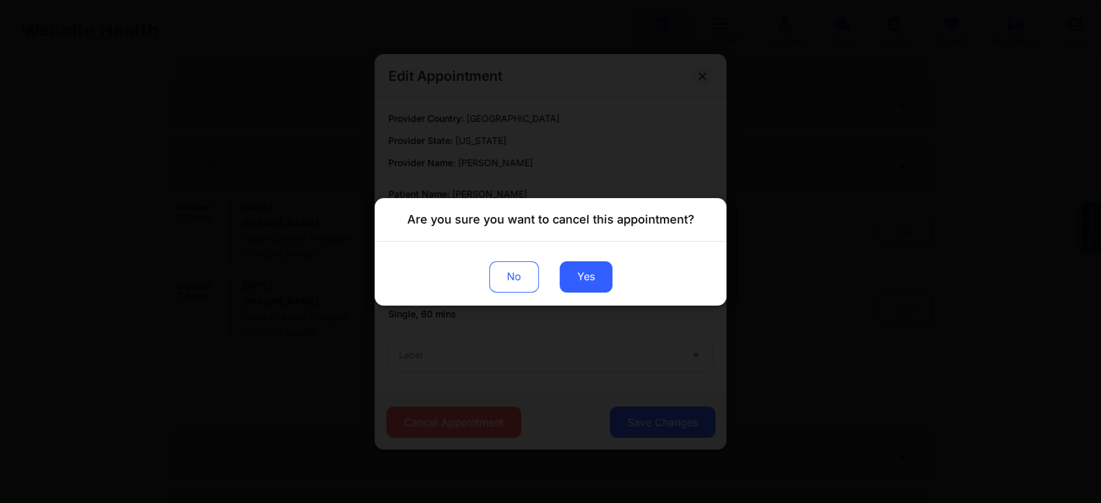
click at [553, 294] on div "No Yes" at bounding box center [551, 273] width 352 height 64
click at [594, 276] on button "Yes" at bounding box center [586, 276] width 53 height 31
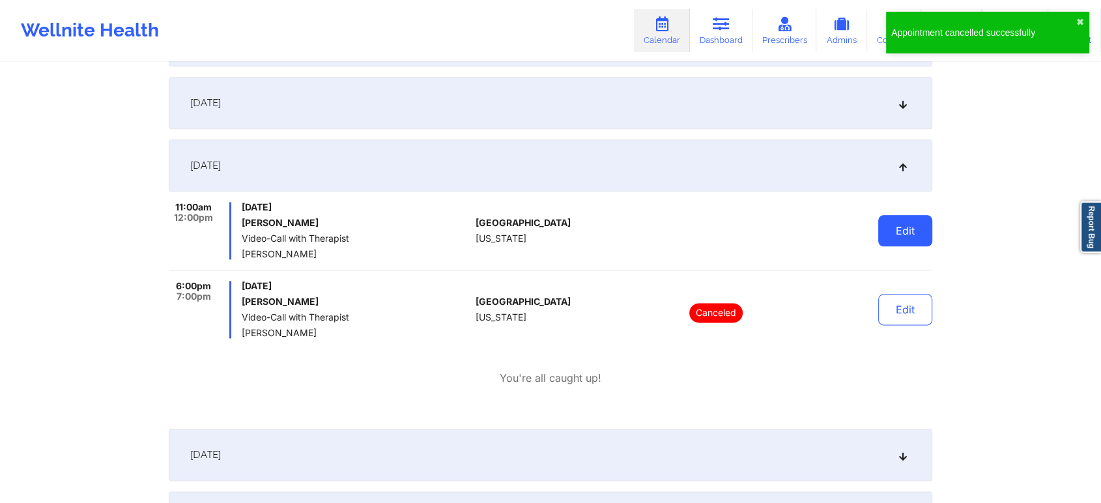
click at [895, 221] on button "Edit" at bounding box center [905, 230] width 54 height 31
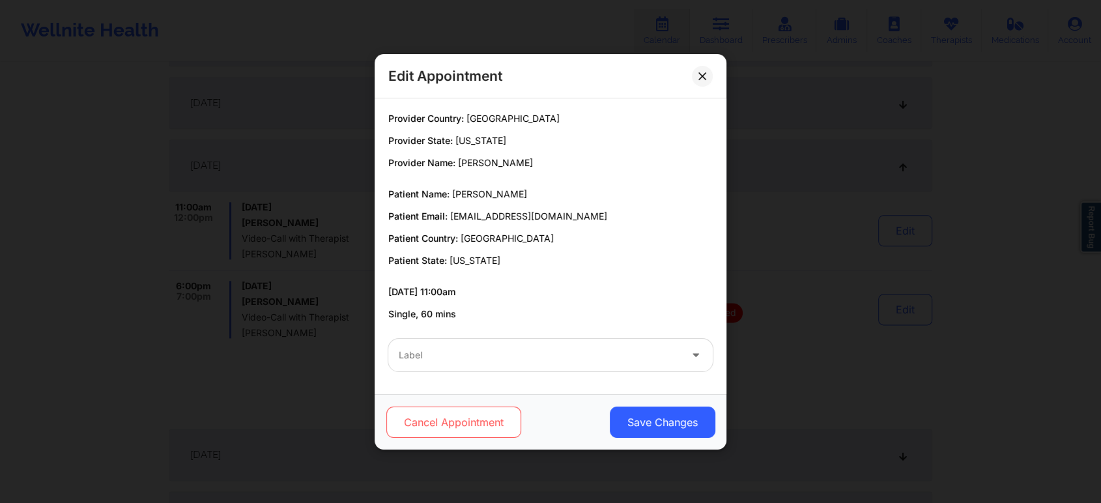
click at [435, 412] on button "Cancel Appointment" at bounding box center [453, 422] width 135 height 31
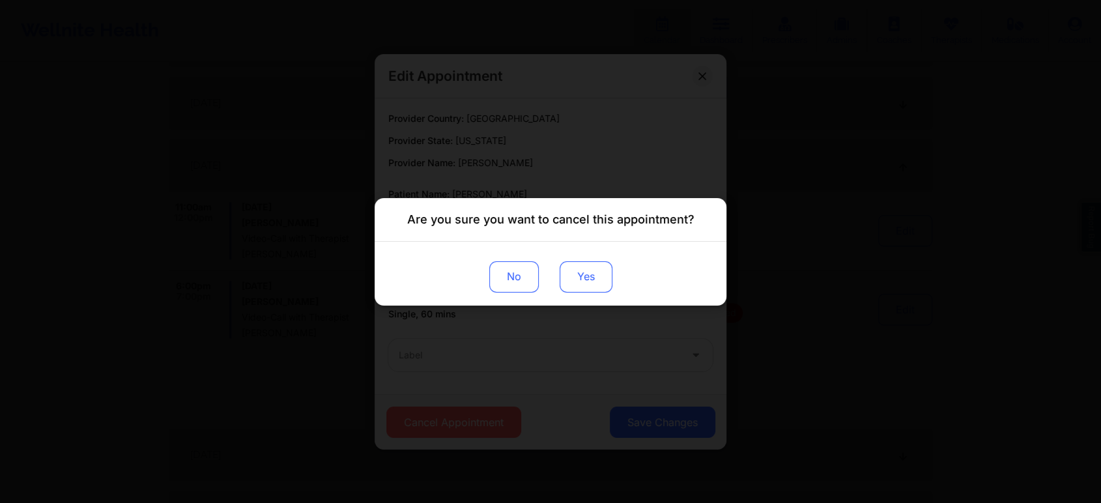
click at [599, 272] on button "Yes" at bounding box center [586, 276] width 53 height 31
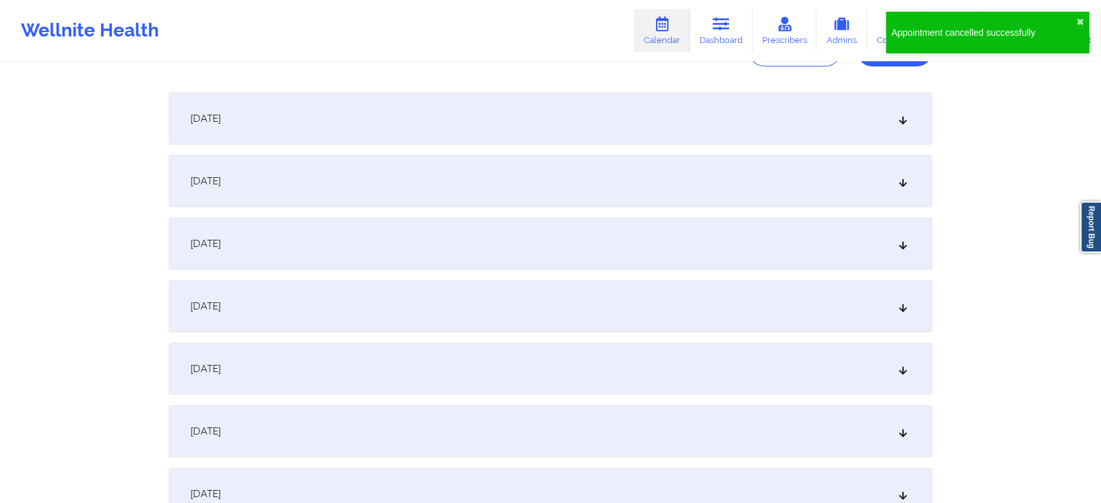
scroll to position [0, 0]
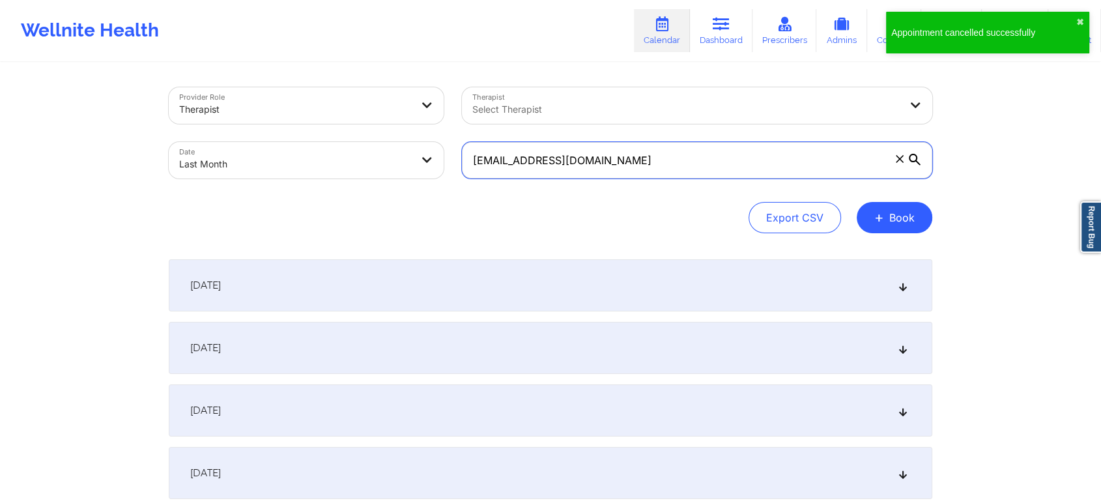
drag, startPoint x: 696, startPoint y: 153, endPoint x: 354, endPoint y: 76, distance: 350.6
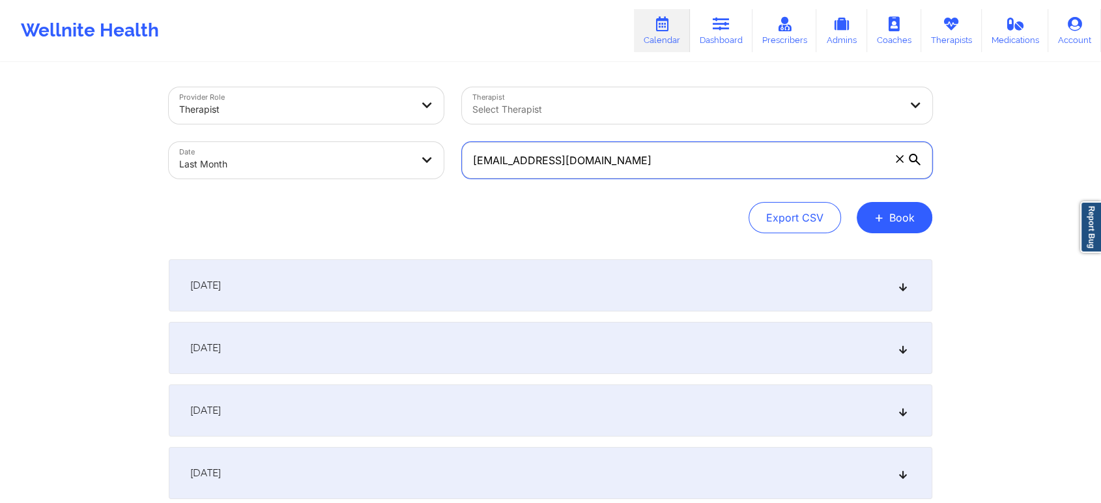
paste input "lauren.cherpion"
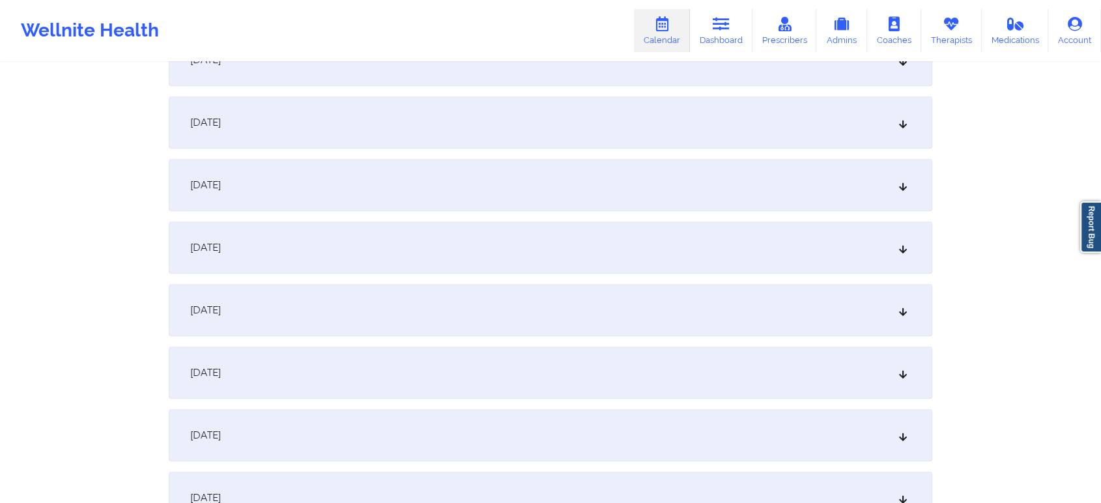
scroll to position [1334, 0]
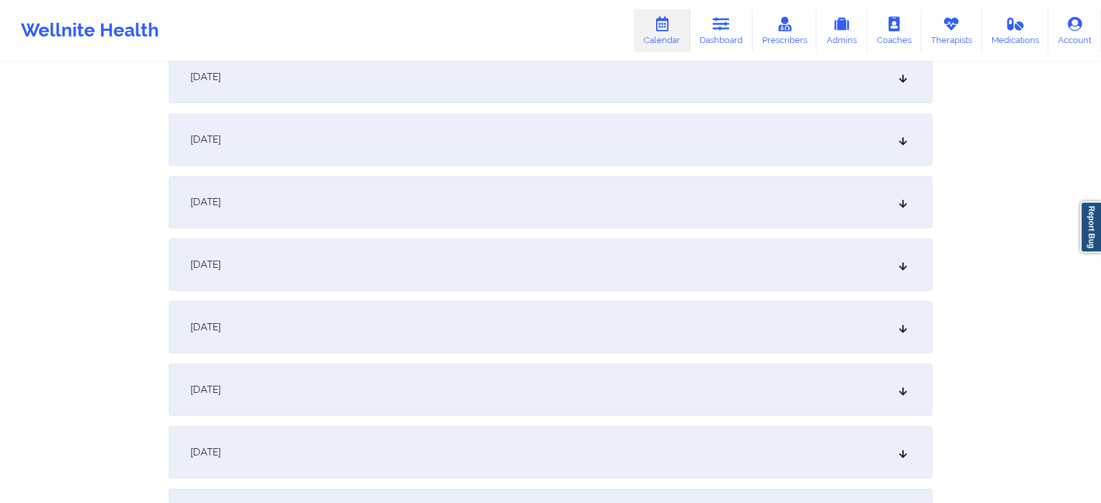
click at [532, 282] on div "[DATE]" at bounding box center [551, 264] width 764 height 52
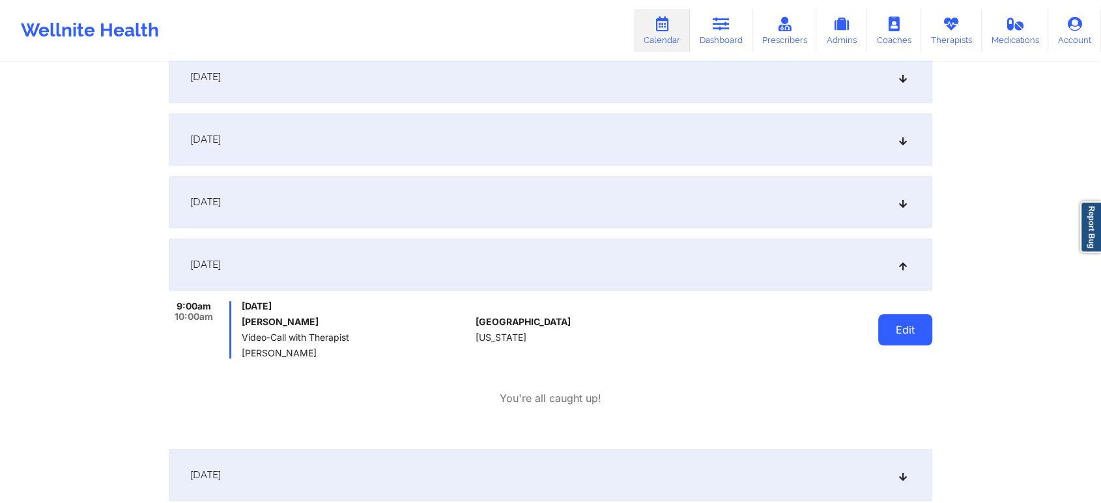
click at [917, 338] on button "Edit" at bounding box center [905, 329] width 54 height 31
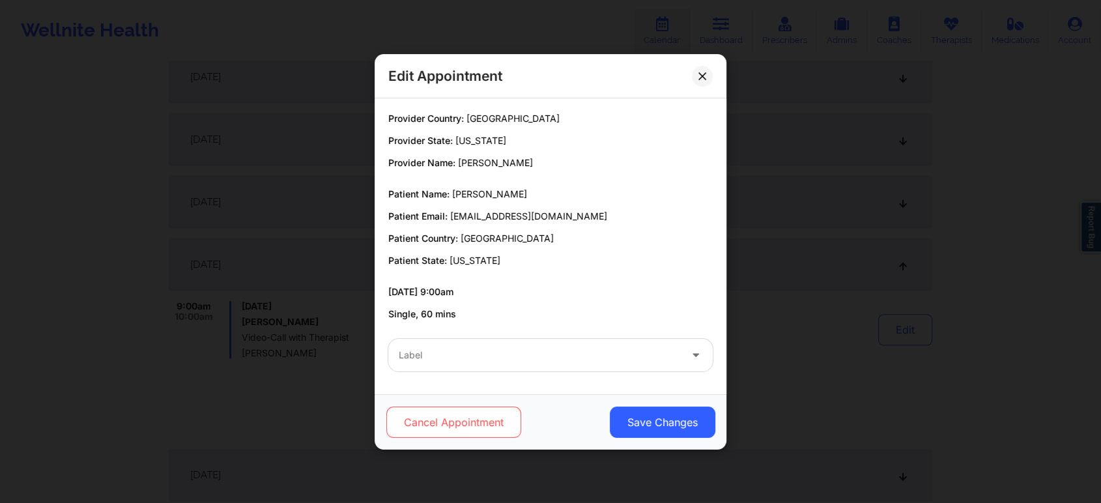
click at [431, 427] on button "Cancel Appointment" at bounding box center [453, 422] width 135 height 31
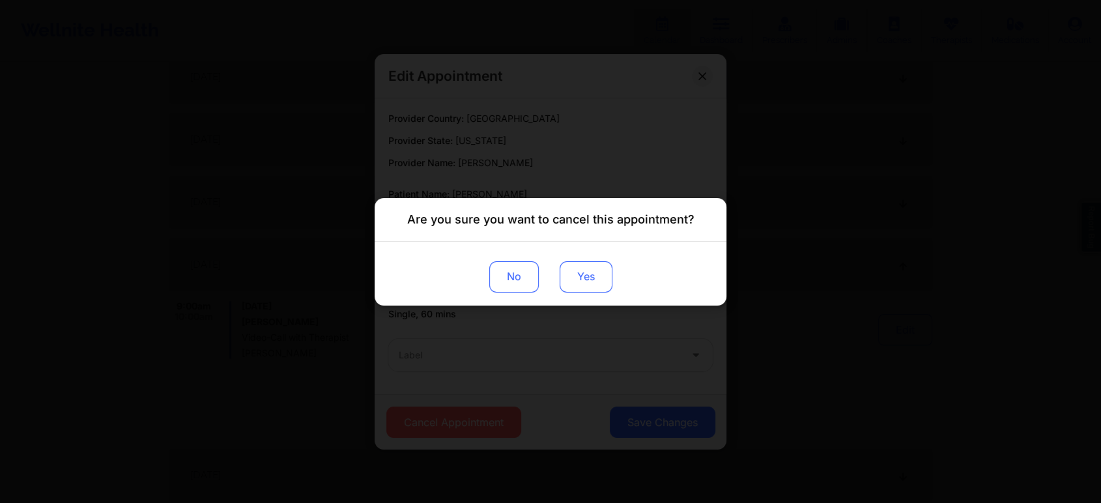
click at [590, 271] on button "Yes" at bounding box center [586, 276] width 53 height 31
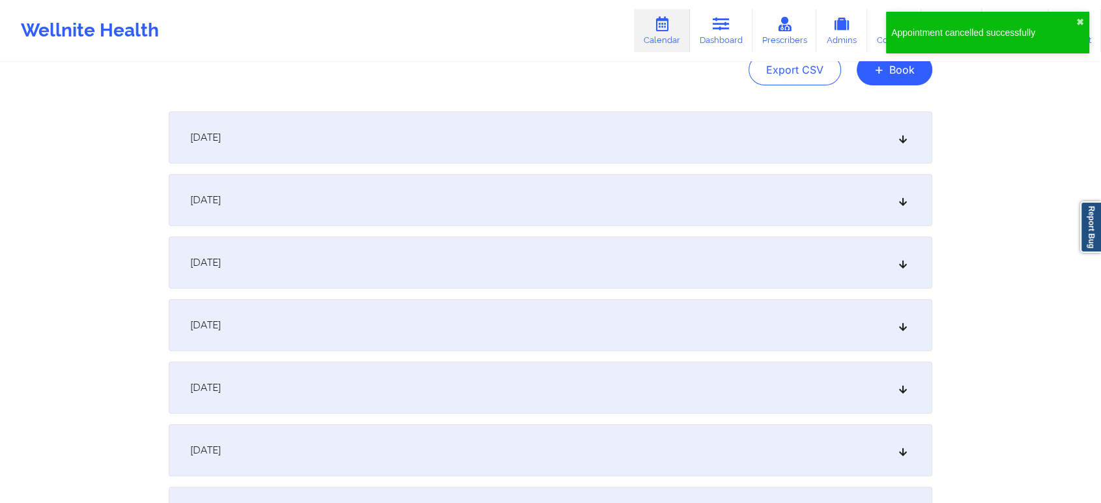
scroll to position [0, 0]
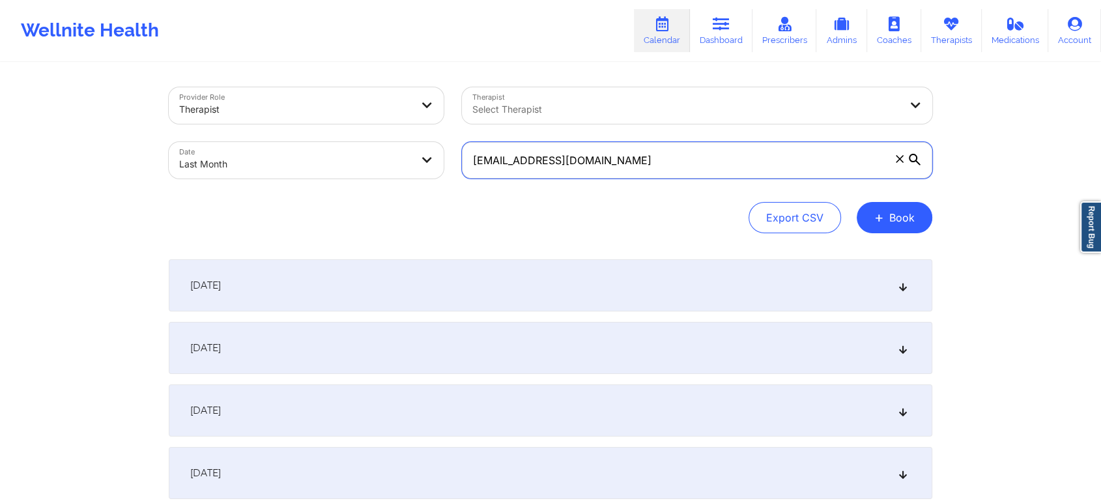
drag, startPoint x: 698, startPoint y: 166, endPoint x: 329, endPoint y: 100, distance: 374.5
click at [329, 100] on div "Provider Role Therapist Therapist Select Therapist Date Last Month [EMAIL_ADDRE…" at bounding box center [551, 132] width 782 height 109
paste input "[EMAIL_ADDRESS][DOMAIN_NAME]"
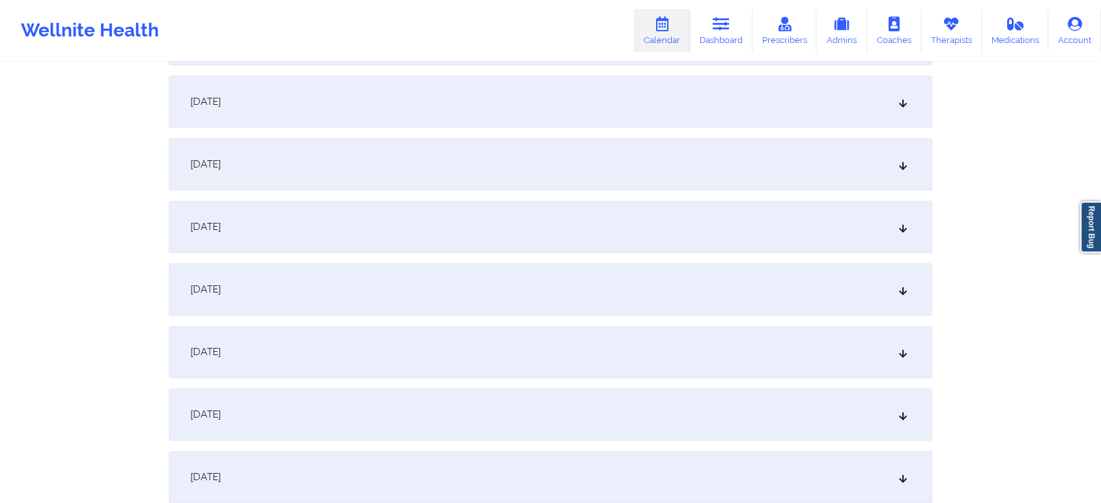
scroll to position [1530, 0]
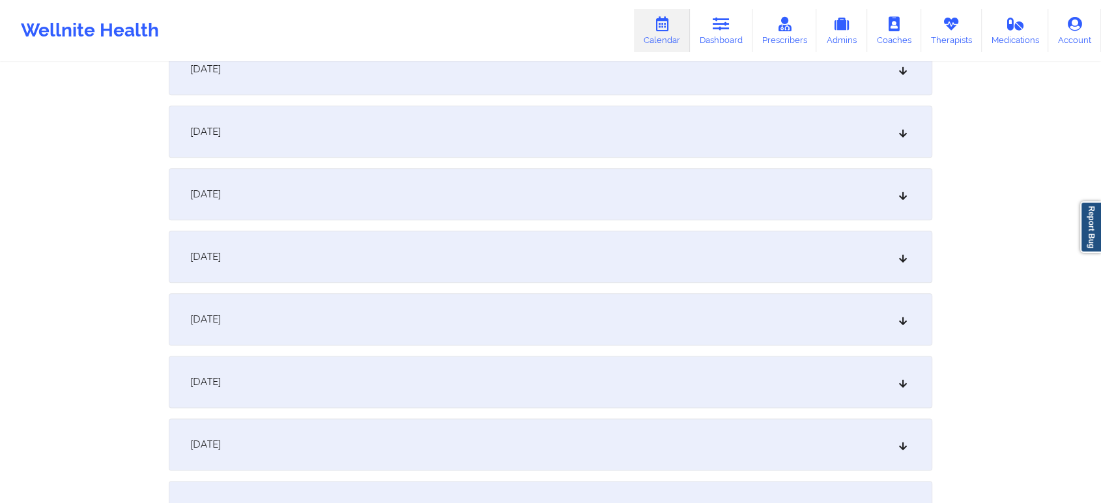
click at [450, 92] on div "[DATE]" at bounding box center [551, 69] width 764 height 52
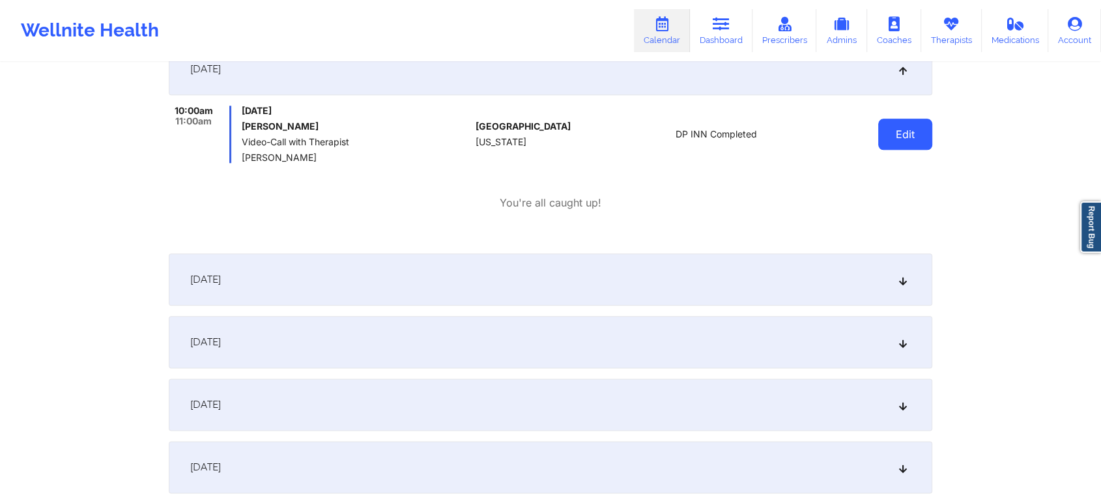
click at [885, 137] on button "Edit" at bounding box center [905, 134] width 54 height 31
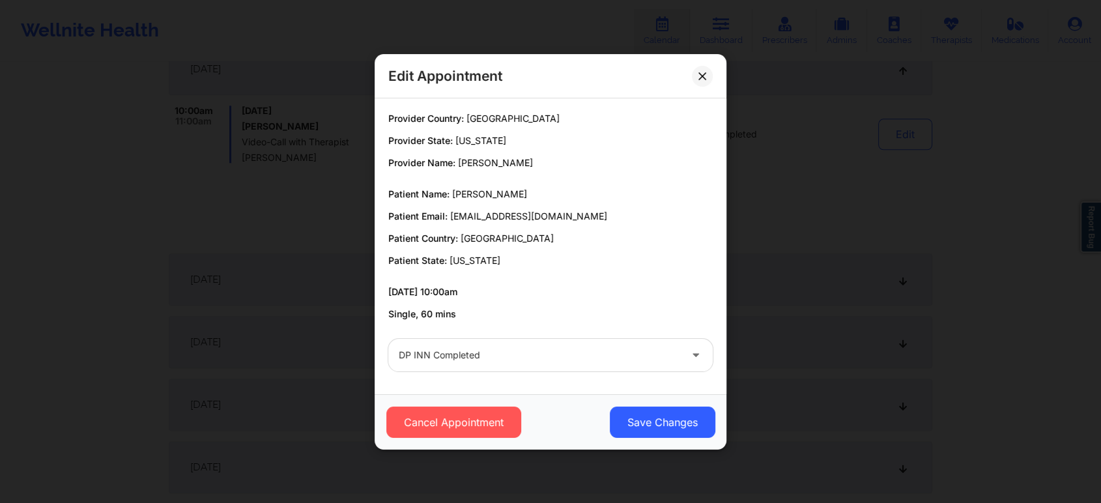
click at [645, 439] on div "Cancel Appointment Save Changes" at bounding box center [551, 421] width 352 height 55
click at [653, 431] on button "Save Changes" at bounding box center [663, 422] width 106 height 31
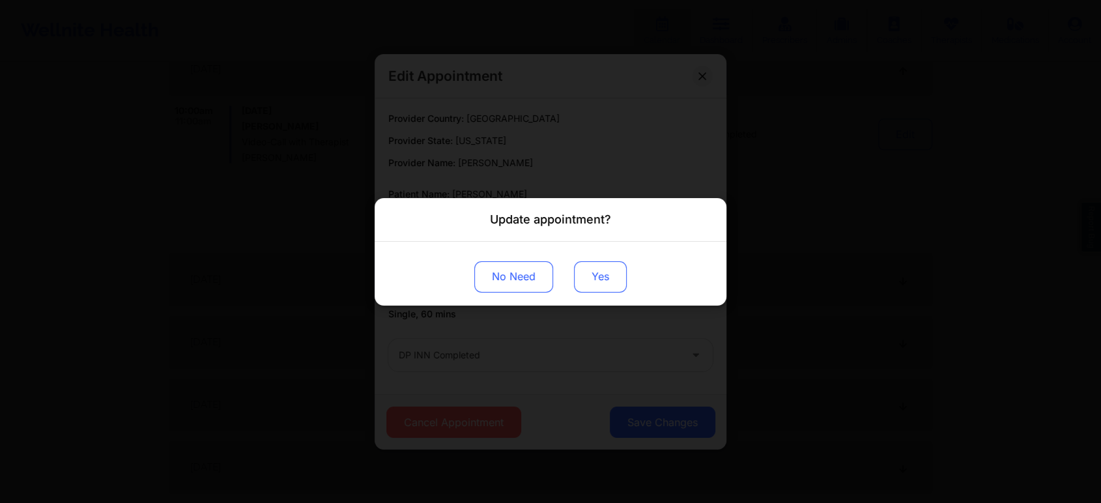
click at [591, 286] on button "Yes" at bounding box center [600, 276] width 53 height 31
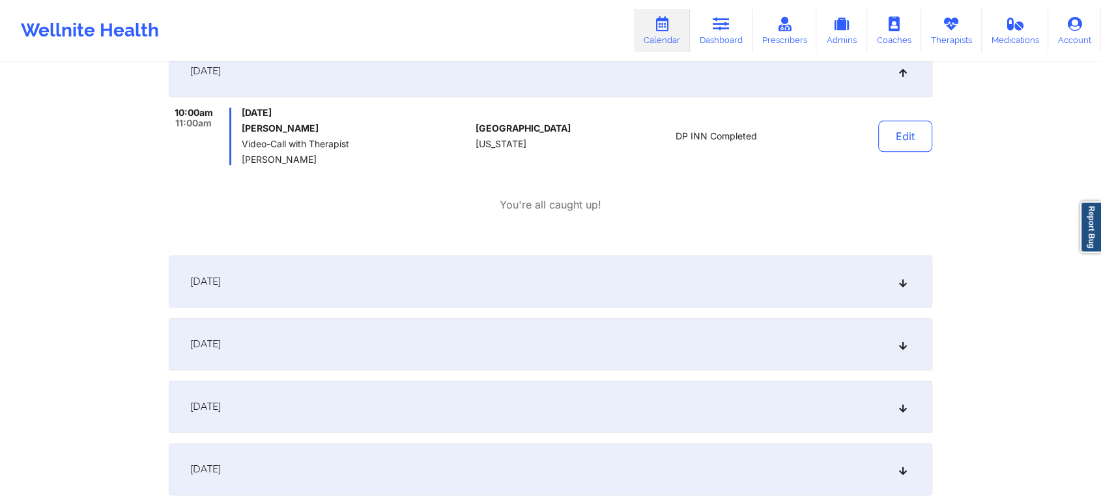
scroll to position [0, 0]
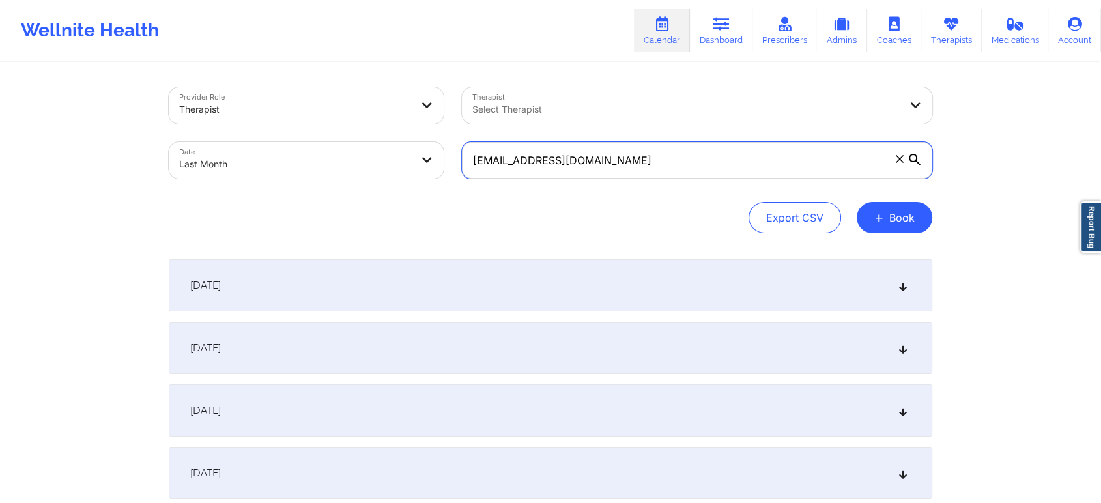
drag, startPoint x: 662, startPoint y: 177, endPoint x: 344, endPoint y: 146, distance: 319.5
click at [344, 146] on div "Provider Role Therapist Therapist Select Therapist Date Last Month [EMAIL_ADDRE…" at bounding box center [551, 132] width 782 height 109
paste input "[EMAIL_ADDRESS][DOMAIN_NAME]"
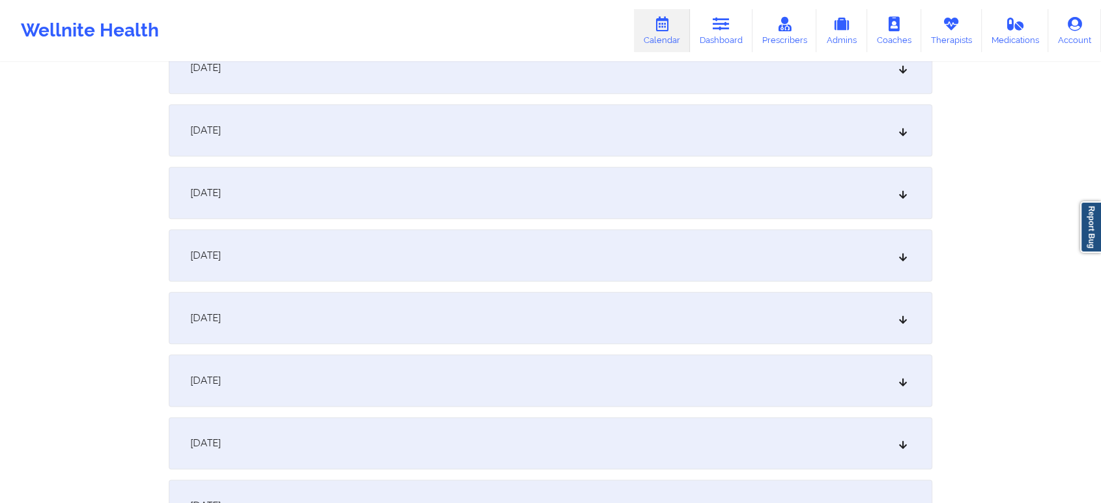
scroll to position [1474, 0]
click at [536, 121] on div "[DATE]" at bounding box center [551, 125] width 764 height 52
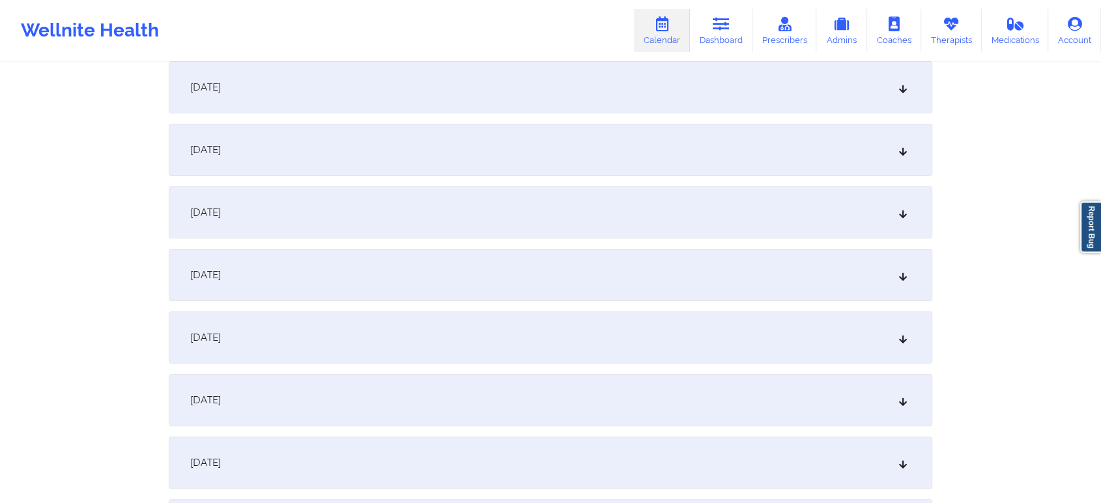
scroll to position [0, 0]
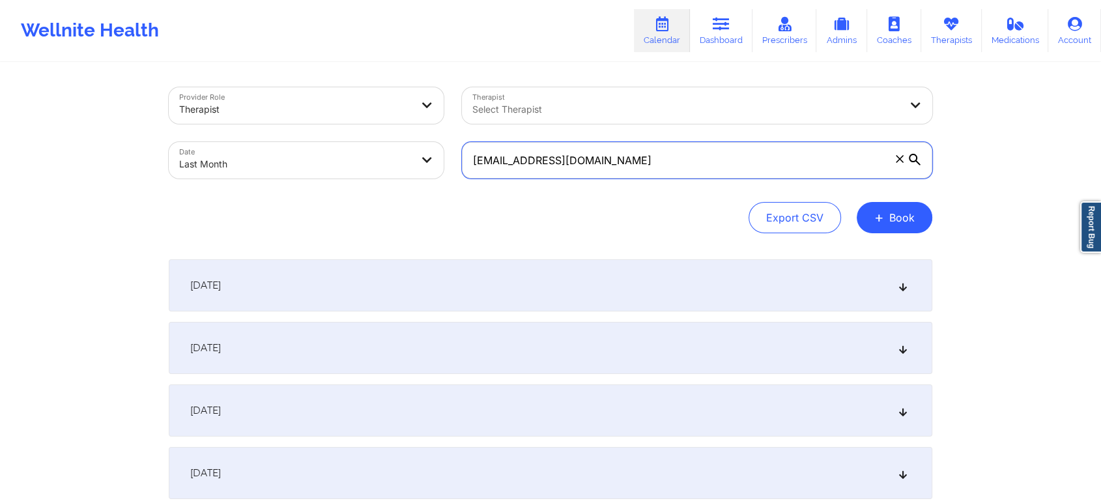
drag, startPoint x: 645, startPoint y: 158, endPoint x: 381, endPoint y: 126, distance: 266.5
click at [381, 126] on div "Provider Role Therapist Therapist Select Therapist Date Last Month [EMAIL_ADDRE…" at bounding box center [551, 132] width 782 height 109
paste input "croberts595"
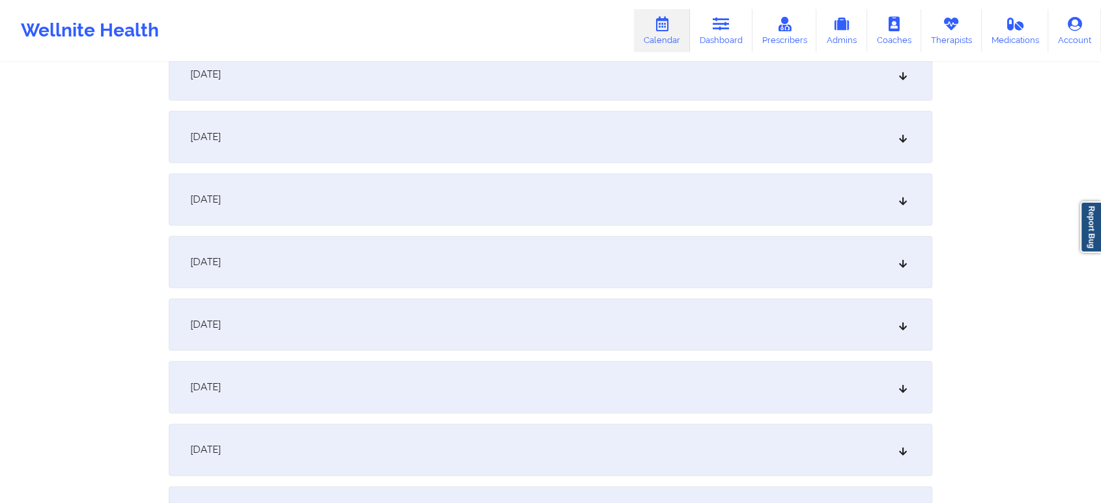
scroll to position [1346, 0]
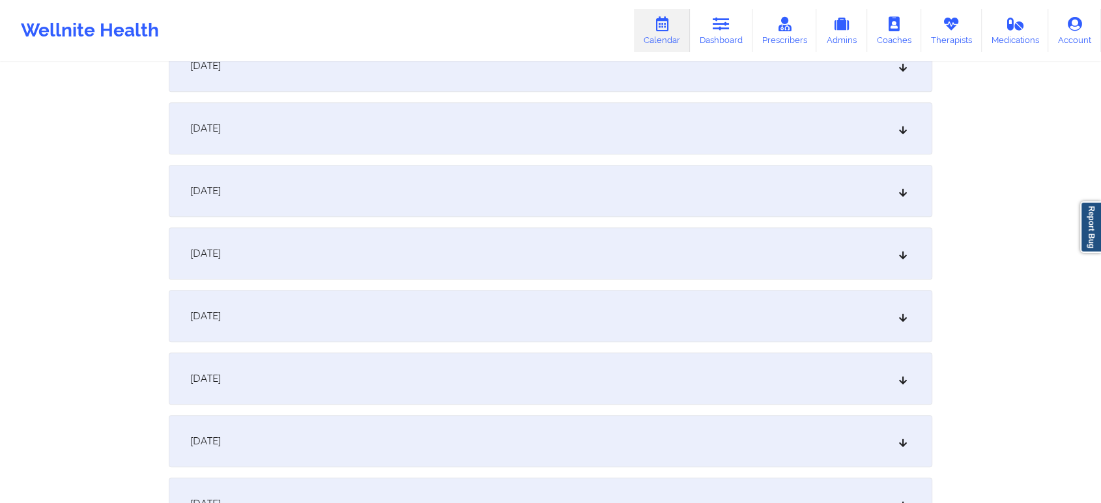
click at [605, 276] on div "[DATE]" at bounding box center [551, 253] width 764 height 52
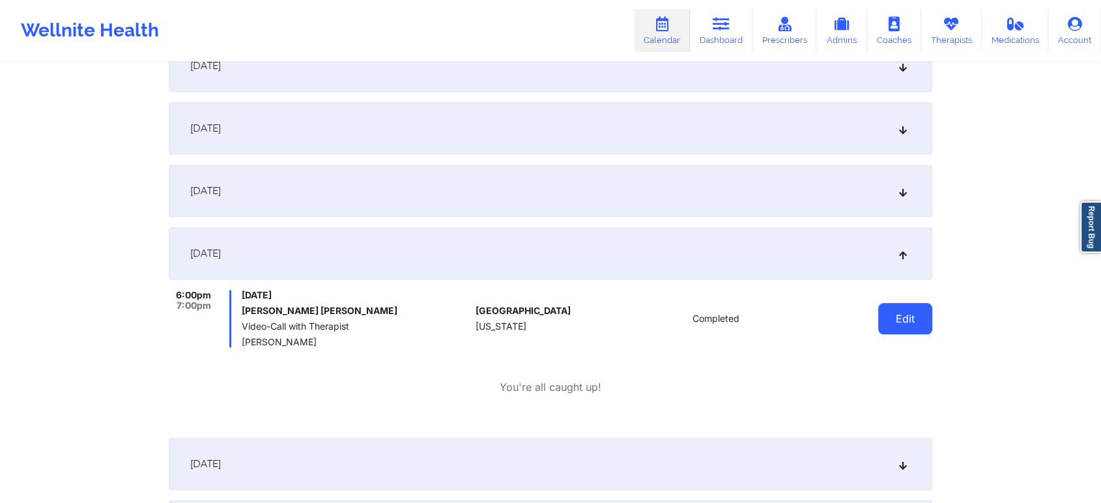
click at [900, 317] on button "Edit" at bounding box center [905, 318] width 54 height 31
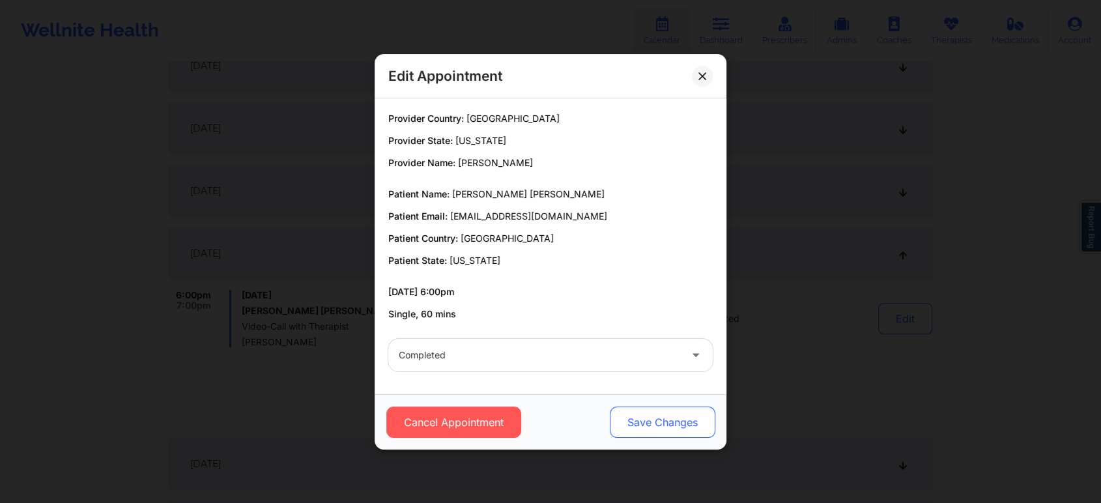
click at [660, 420] on button "Save Changes" at bounding box center [663, 422] width 106 height 31
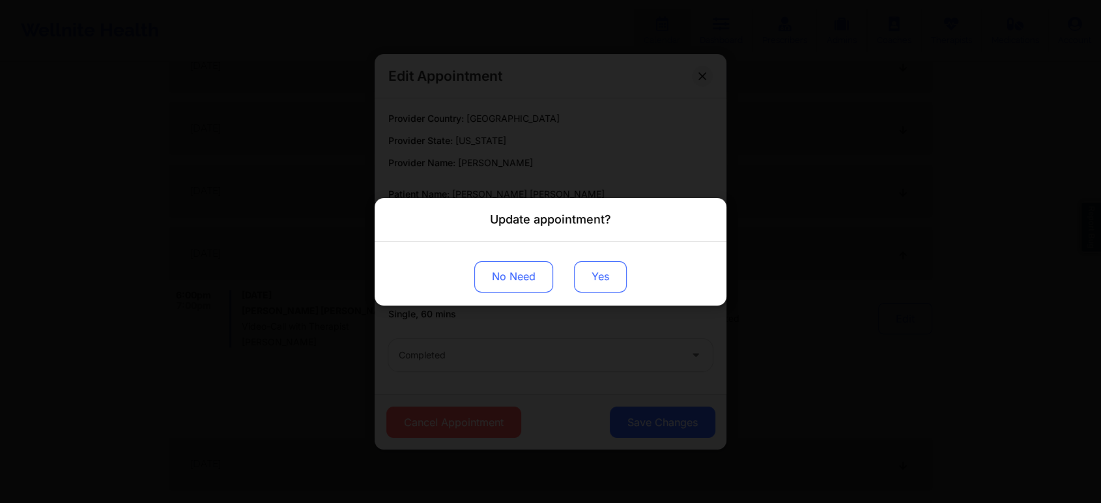
click at [576, 268] on button "Yes" at bounding box center [600, 276] width 53 height 31
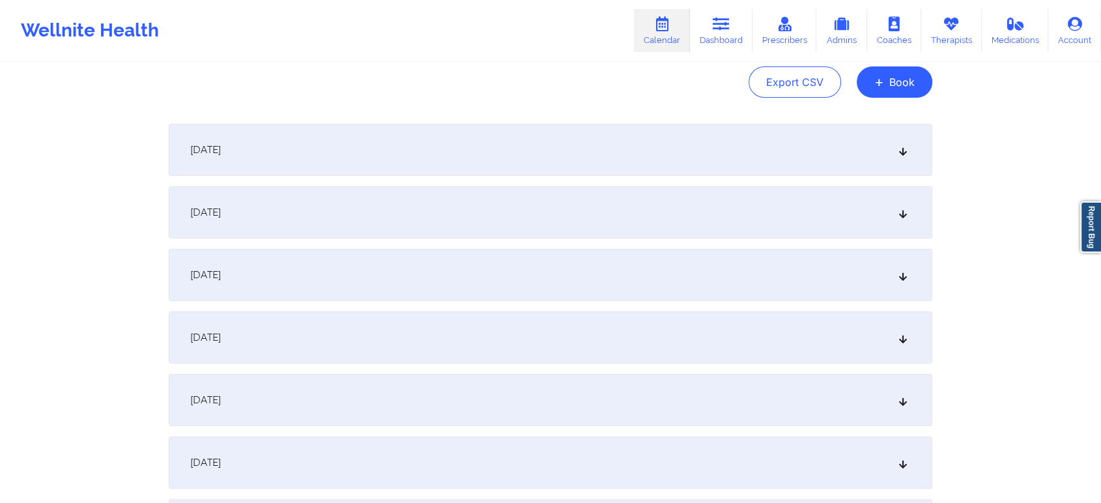
scroll to position [0, 0]
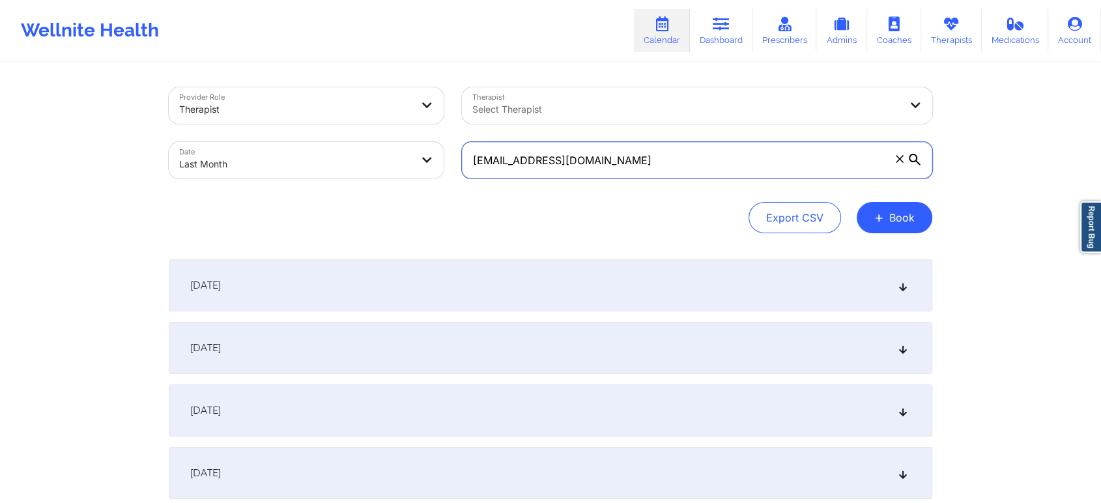
drag, startPoint x: 616, startPoint y: 160, endPoint x: 352, endPoint y: 128, distance: 266.5
click at [352, 128] on div "Provider Role Therapist Therapist Select Therapist Date Last Month [EMAIL_ADDRE…" at bounding box center [551, 132] width 782 height 109
paste input "adreamiawilson@y"
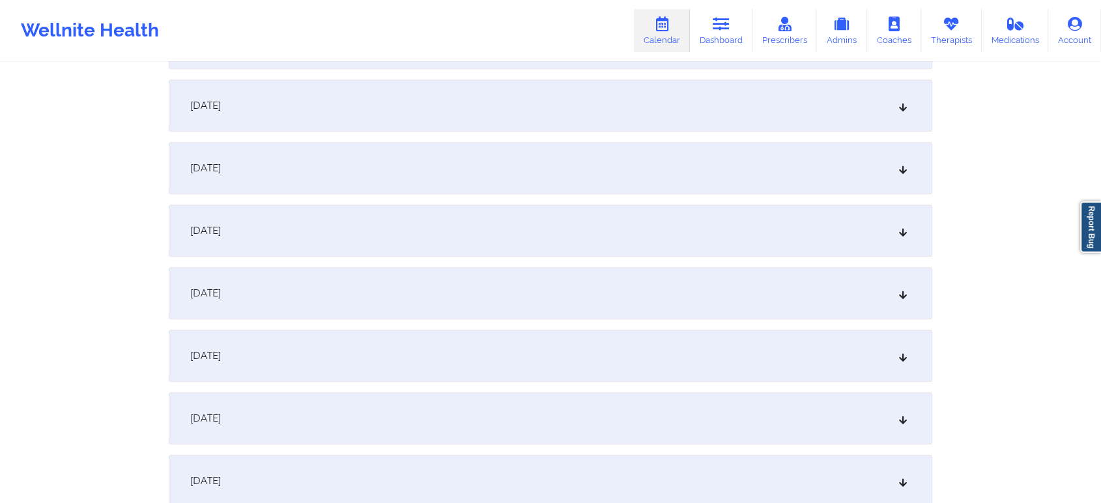
scroll to position [1349, 0]
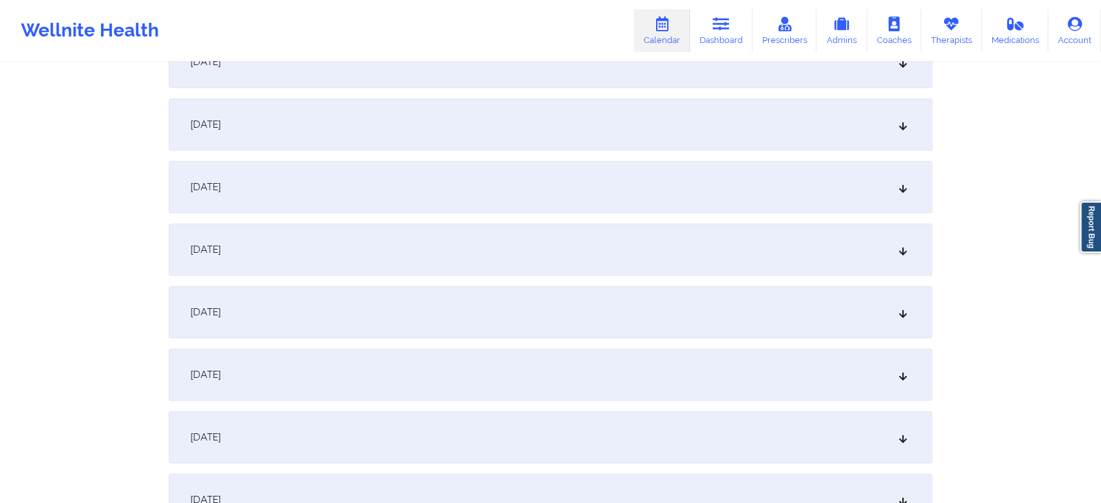
click at [403, 265] on div "[DATE]" at bounding box center [551, 249] width 764 height 52
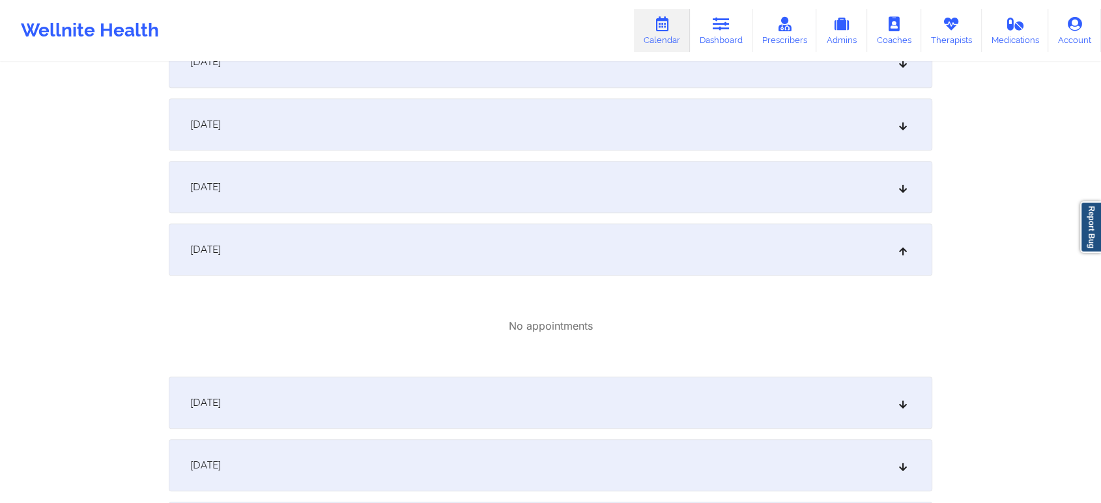
scroll to position [0, 0]
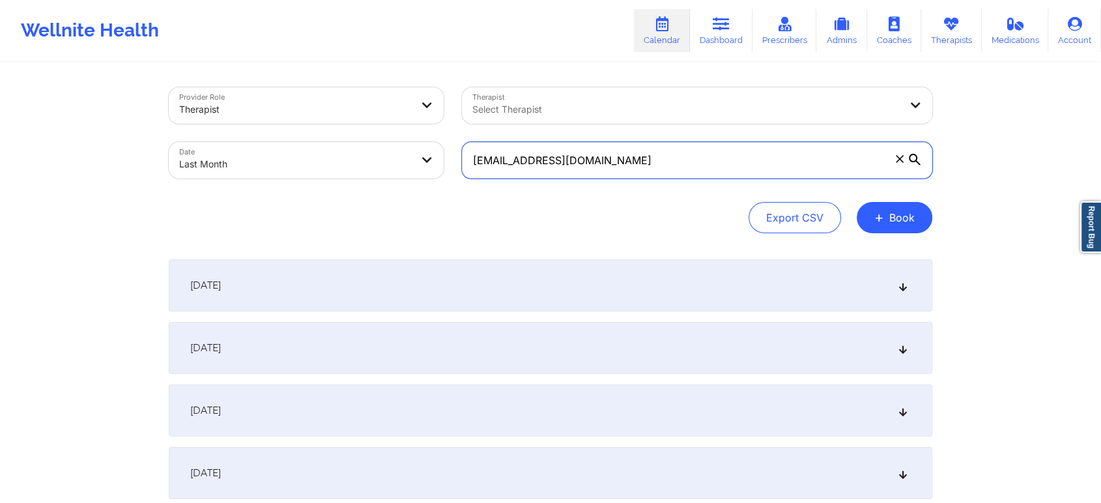
drag, startPoint x: 666, startPoint y: 160, endPoint x: 280, endPoint y: 128, distance: 387.7
click at [280, 128] on div "Provider Role Therapist Therapist Select Therapist Date Last Month [EMAIL_ADDRE…" at bounding box center [551, 132] width 782 height 109
paste input "[EMAIL_ADDRESS]"
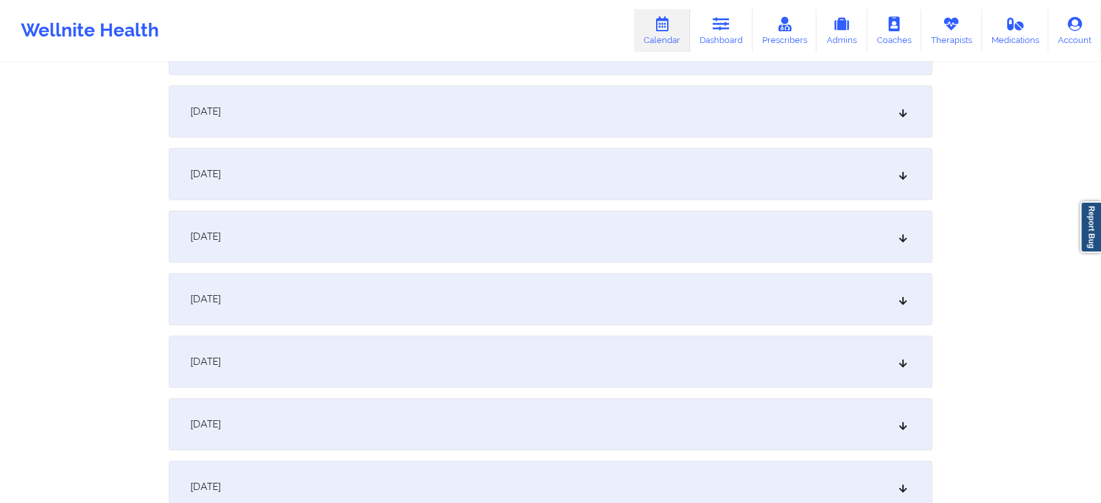
scroll to position [1308, 0]
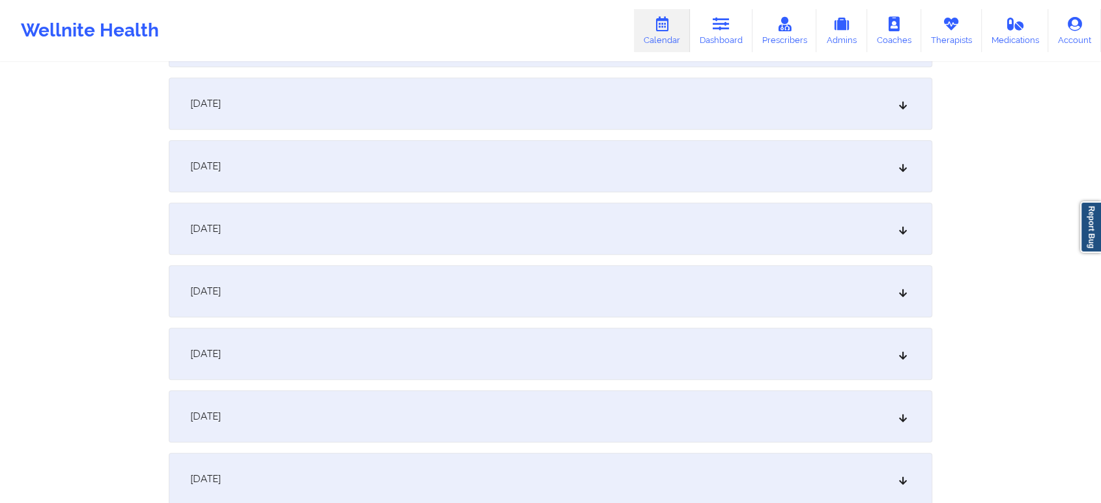
click at [455, 277] on div "[DATE]" at bounding box center [551, 291] width 764 height 52
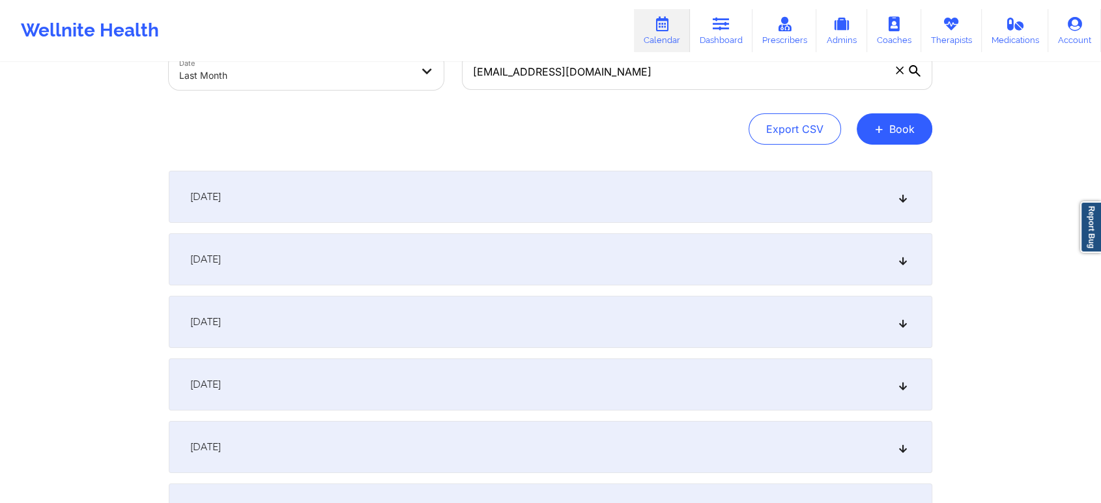
scroll to position [0, 0]
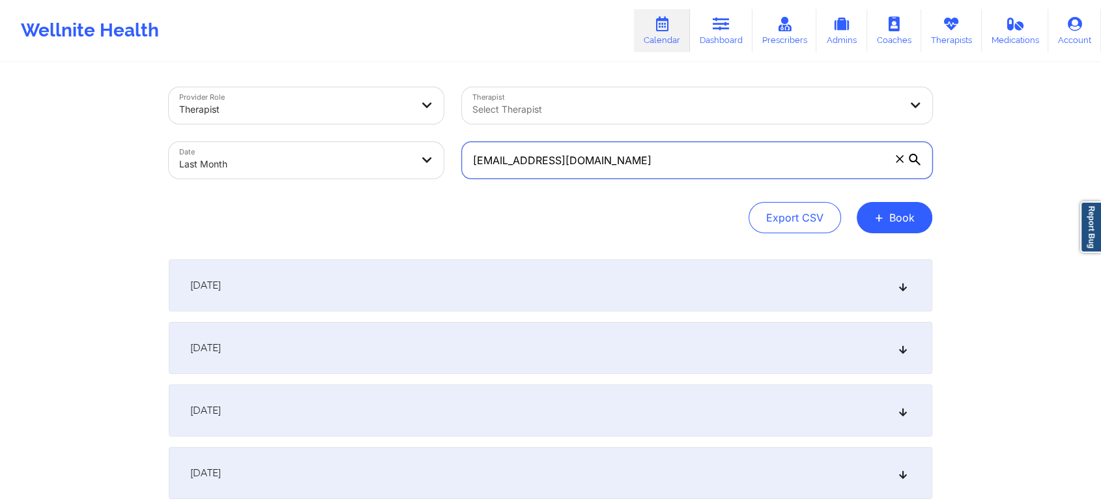
drag, startPoint x: 637, startPoint y: 152, endPoint x: 292, endPoint y: 181, distance: 346.6
click at [292, 181] on div "Provider Role Therapist Therapist Select Therapist Date Last Month [EMAIL_ADDRE…" at bounding box center [551, 132] width 782 height 109
paste input "[EMAIL_ADDRESS][DOMAIN_NAME]"
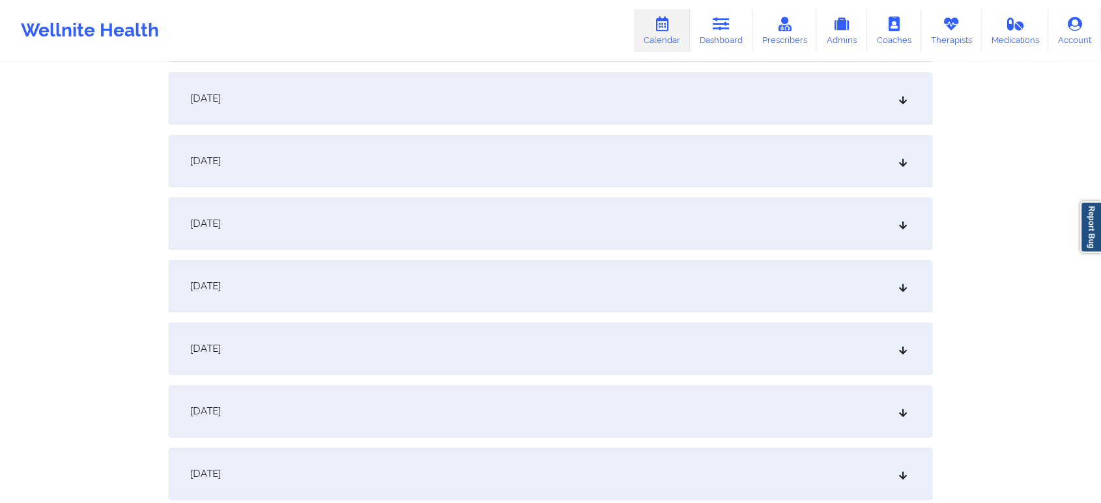
scroll to position [1492, 0]
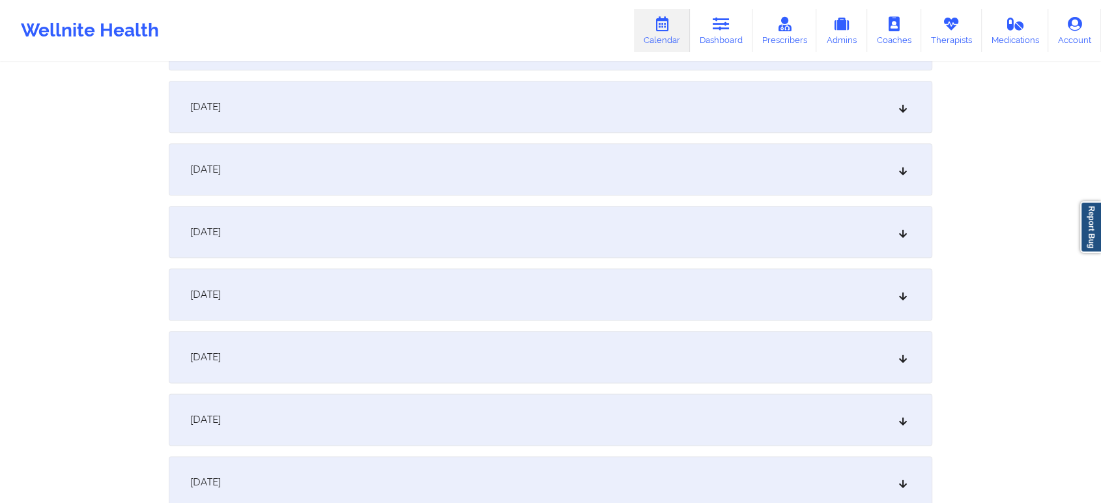
click at [542, 270] on div "[DATE]" at bounding box center [551, 294] width 764 height 52
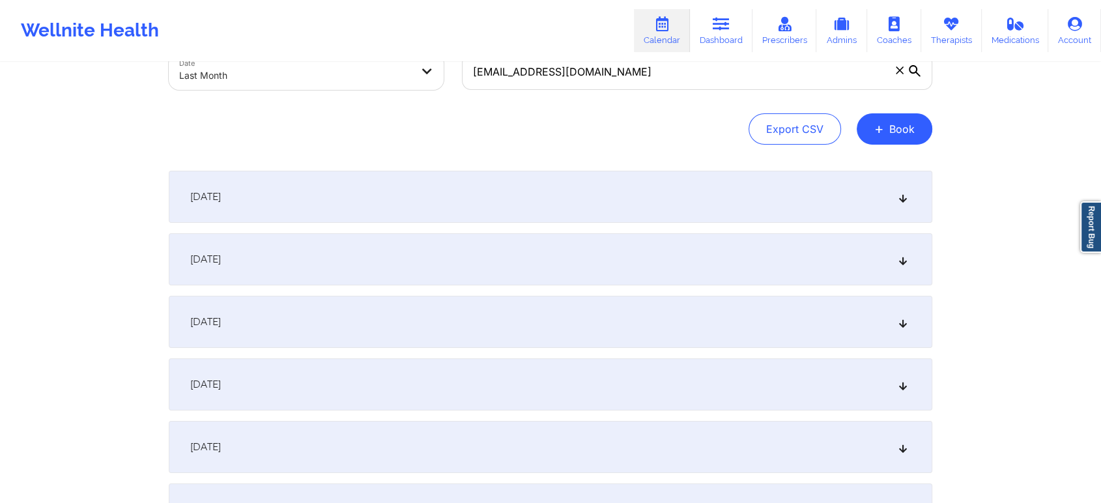
scroll to position [0, 0]
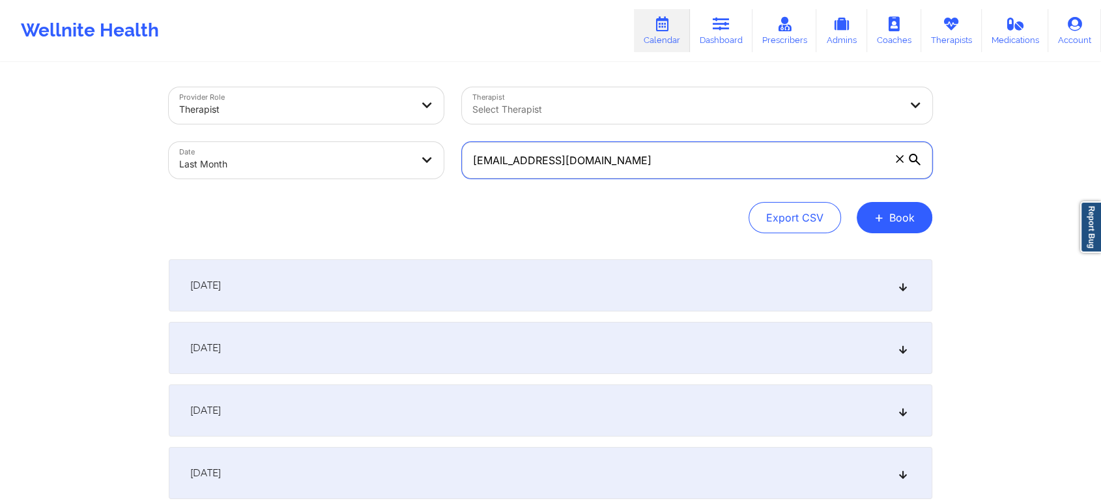
drag, startPoint x: 672, startPoint y: 155, endPoint x: 343, endPoint y: 194, distance: 330.7
click at [343, 194] on div "Provider Role Therapist Therapist Select Therapist Date Last Month [EMAIL_ADDRE…" at bounding box center [551, 160] width 764 height 146
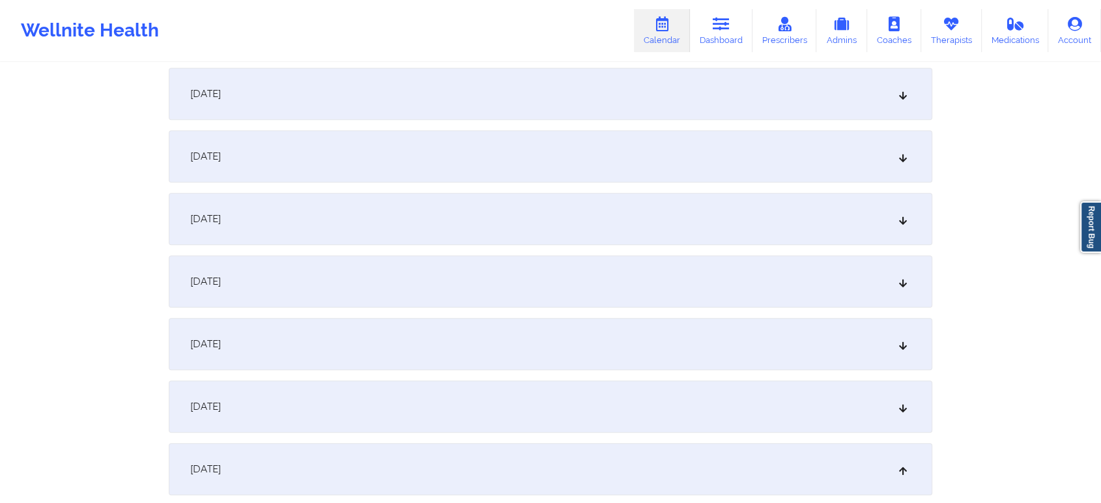
scroll to position [1323, 0]
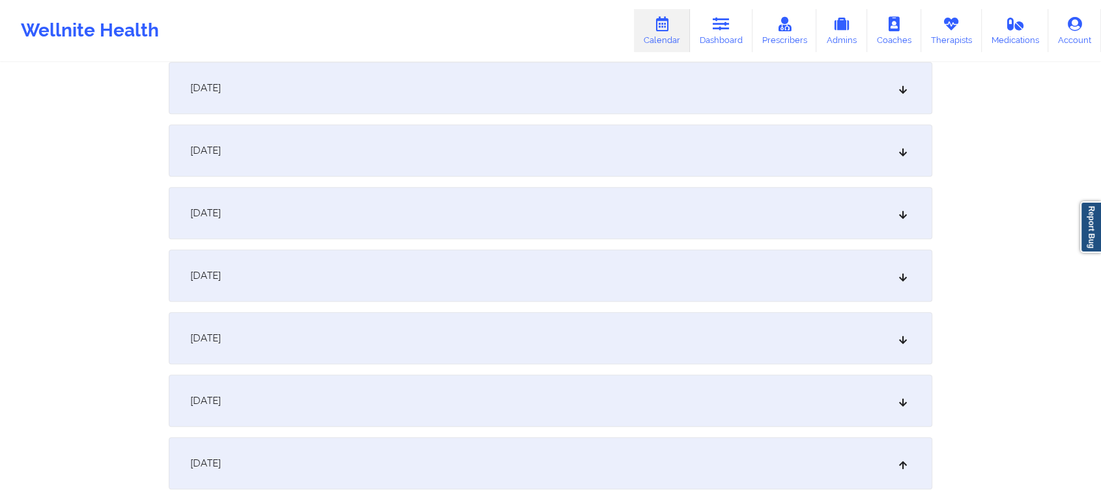
click at [631, 266] on div "[DATE]" at bounding box center [551, 276] width 764 height 52
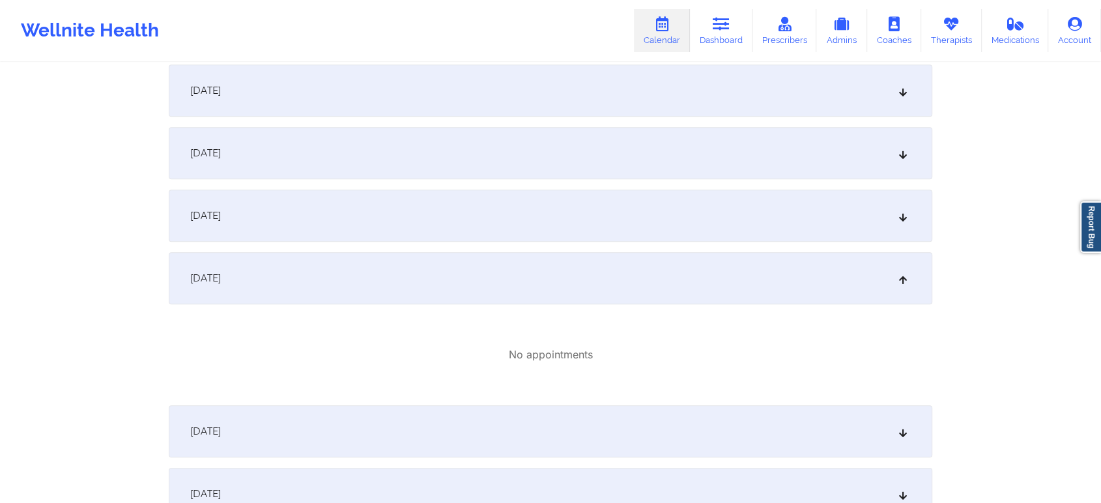
scroll to position [0, 0]
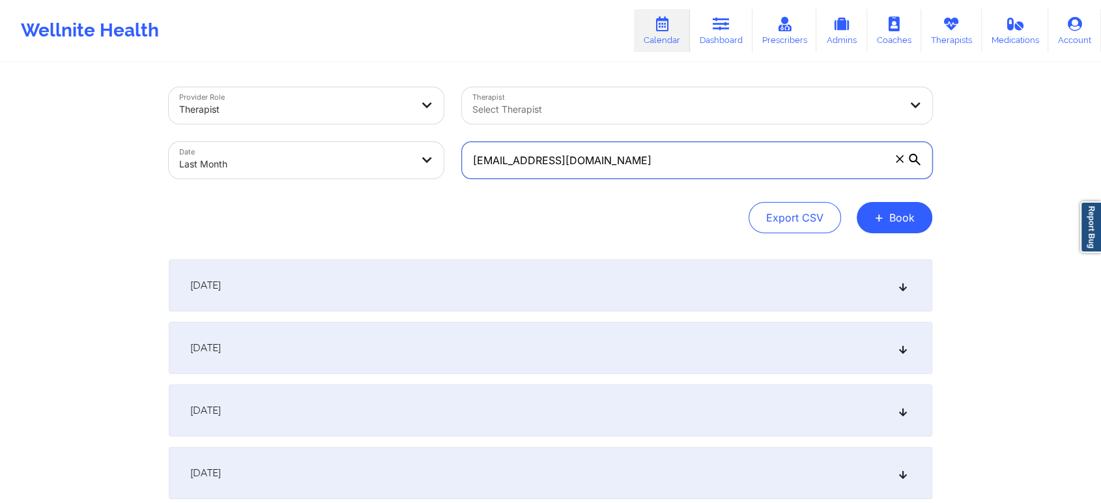
drag, startPoint x: 676, startPoint y: 178, endPoint x: 265, endPoint y: 147, distance: 411.6
click at [265, 147] on div "Provider Role Therapist Therapist Select Therapist Date Last Month [EMAIL_ADDRE…" at bounding box center [551, 132] width 782 height 109
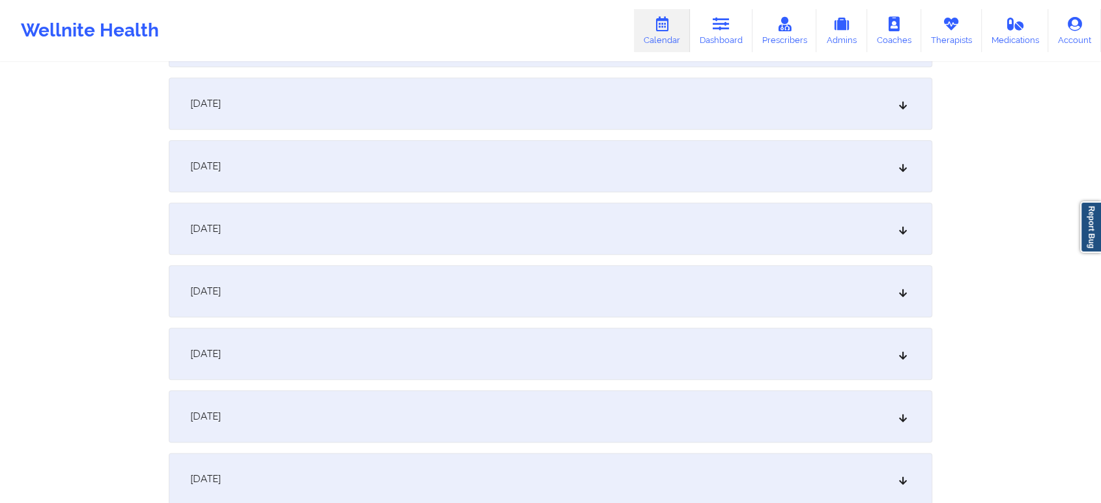
scroll to position [1424, 0]
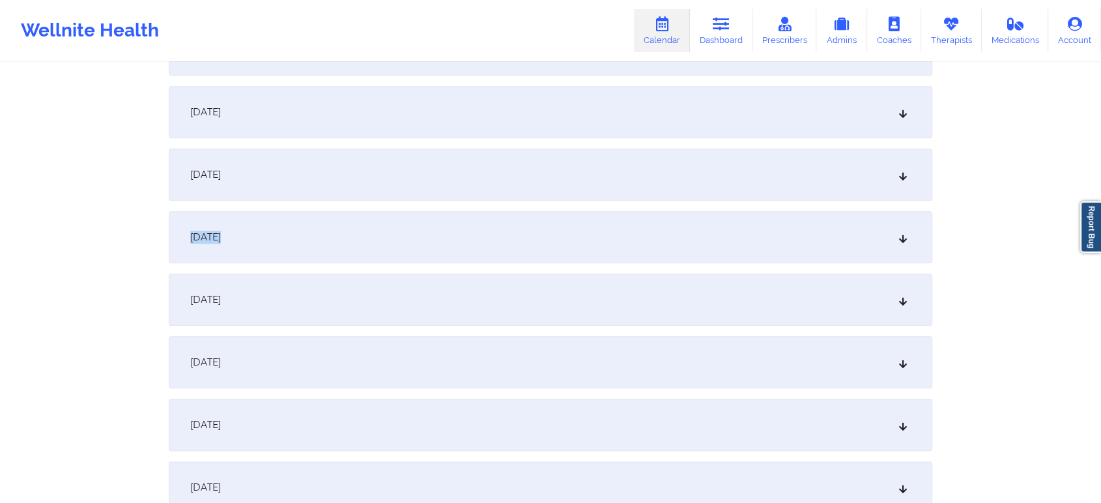
drag, startPoint x: 655, startPoint y: 216, endPoint x: 683, endPoint y: 198, distance: 33.4
click at [683, 198] on div "[DATE]" at bounding box center [551, 175] width 764 height 52
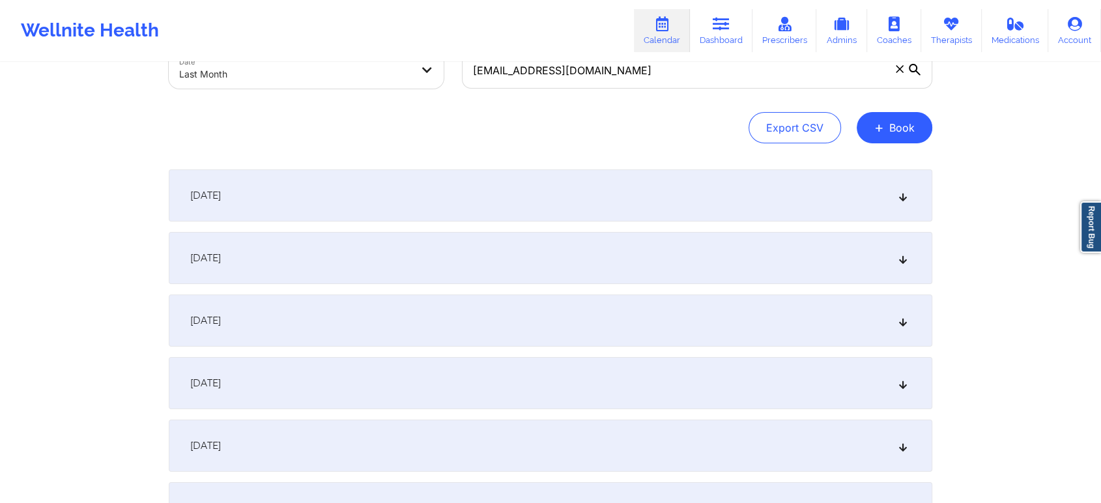
scroll to position [0, 0]
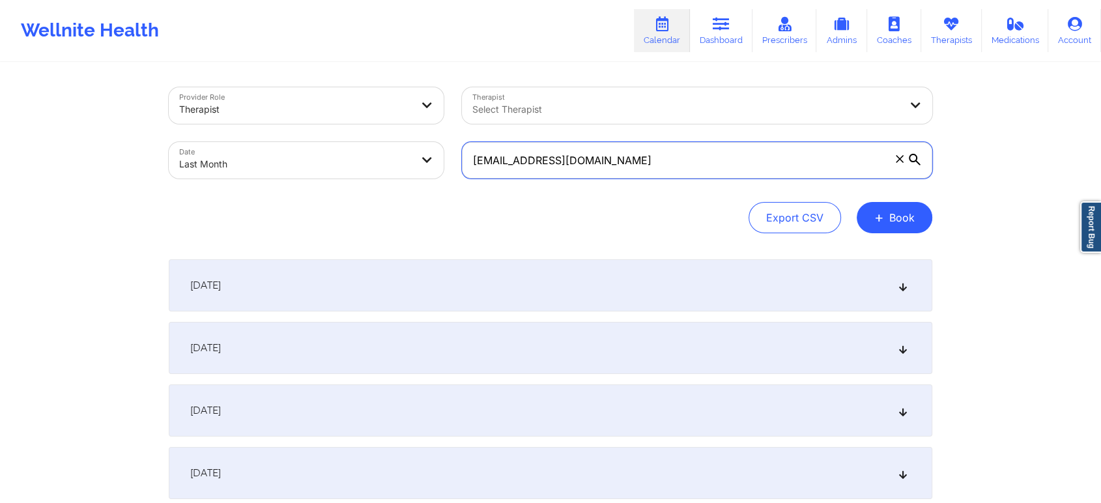
drag, startPoint x: 672, startPoint y: 145, endPoint x: 343, endPoint y: 128, distance: 329.5
click at [343, 128] on div "Provider Role Therapist Therapist Select Therapist Date Last Month [EMAIL_ADDRE…" at bounding box center [551, 132] width 782 height 109
paste input "cberdeaux91@g"
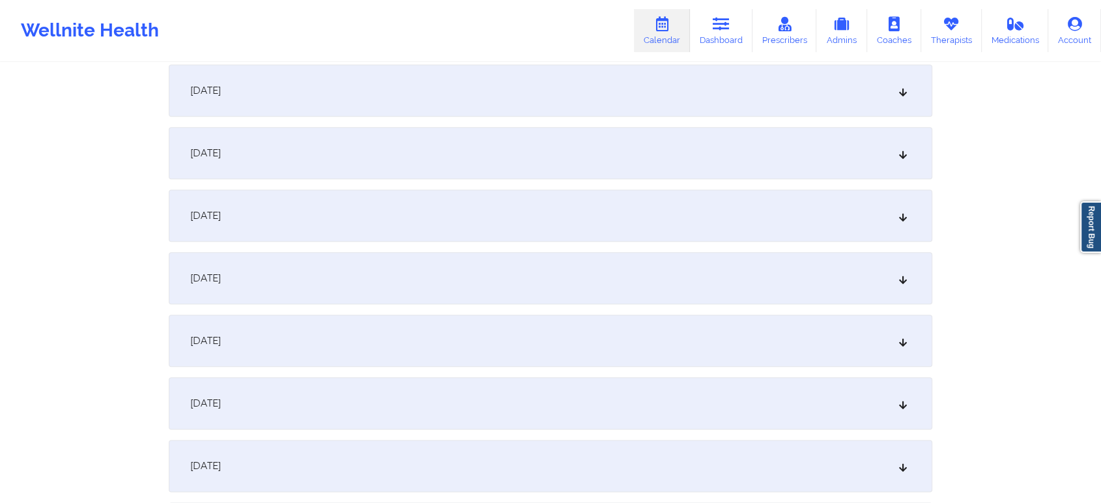
scroll to position [1438, 0]
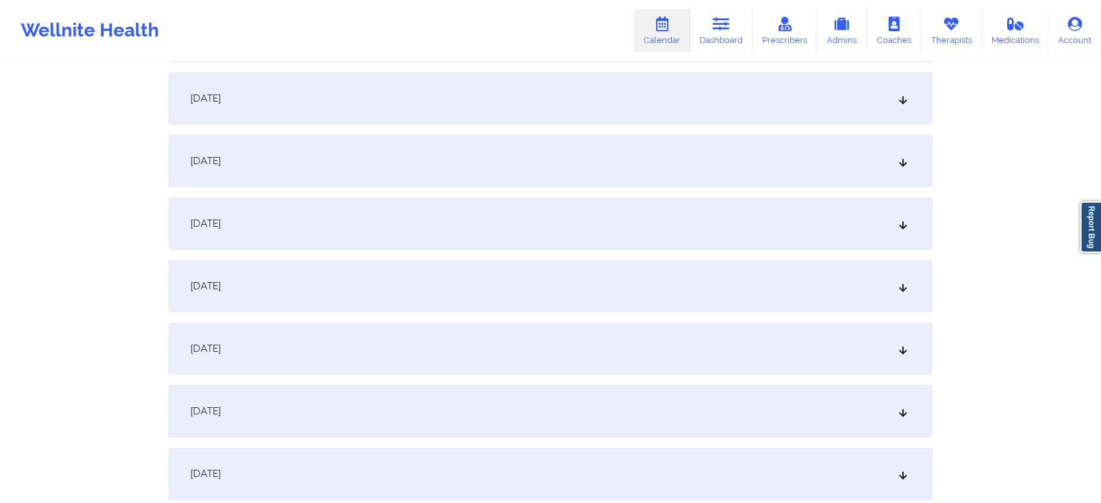
click at [495, 170] on div "[DATE]" at bounding box center [551, 161] width 764 height 52
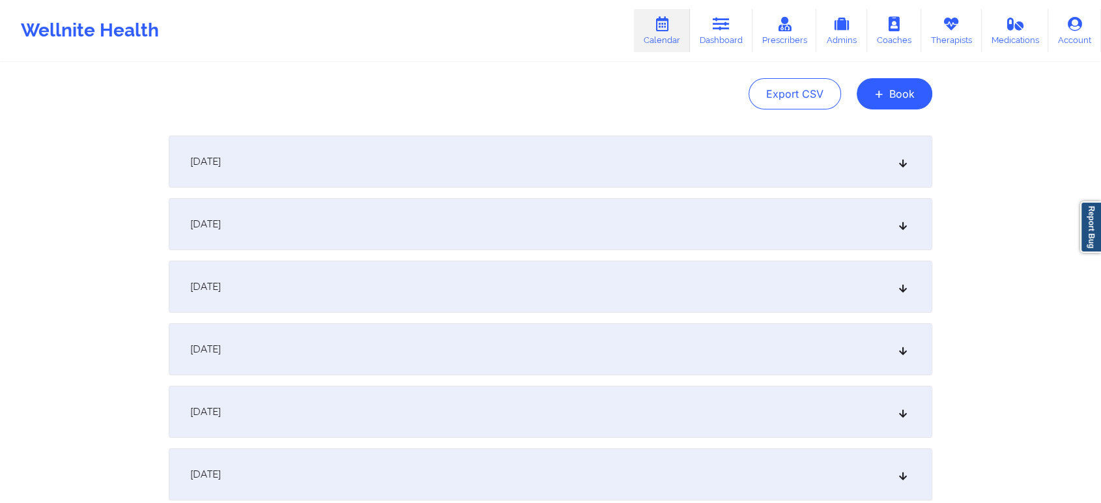
scroll to position [0, 0]
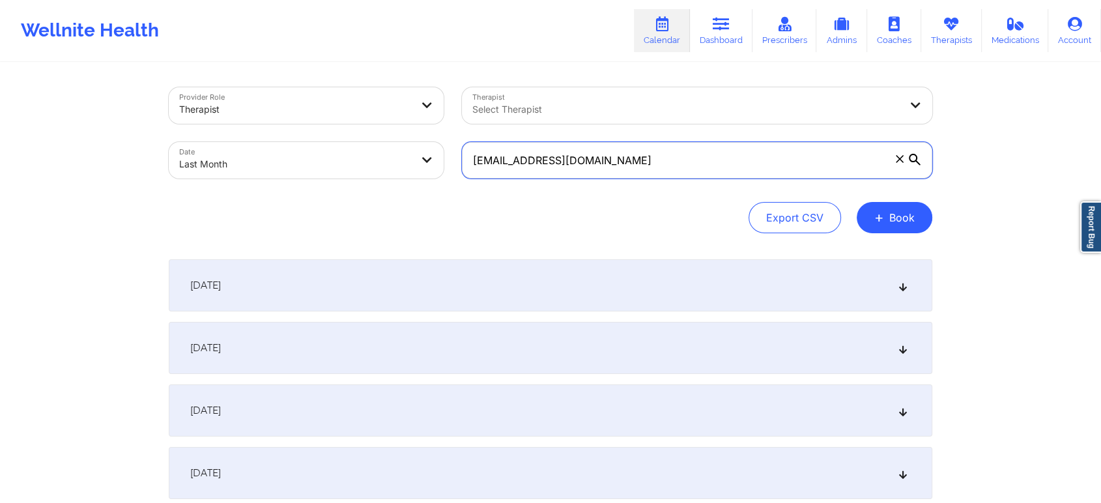
drag, startPoint x: 641, startPoint y: 171, endPoint x: 277, endPoint y: 158, distance: 364.5
click at [277, 158] on div "Provider Role Therapist Therapist Select Therapist Date Last Month [EMAIL_ADDRE…" at bounding box center [551, 132] width 782 height 109
paste input "melanyshalom10"
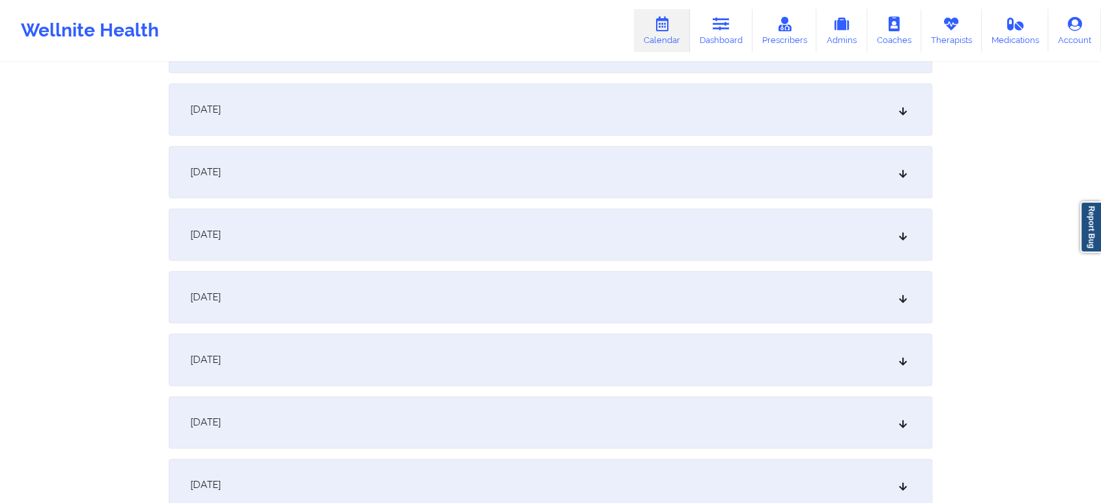
scroll to position [1418, 0]
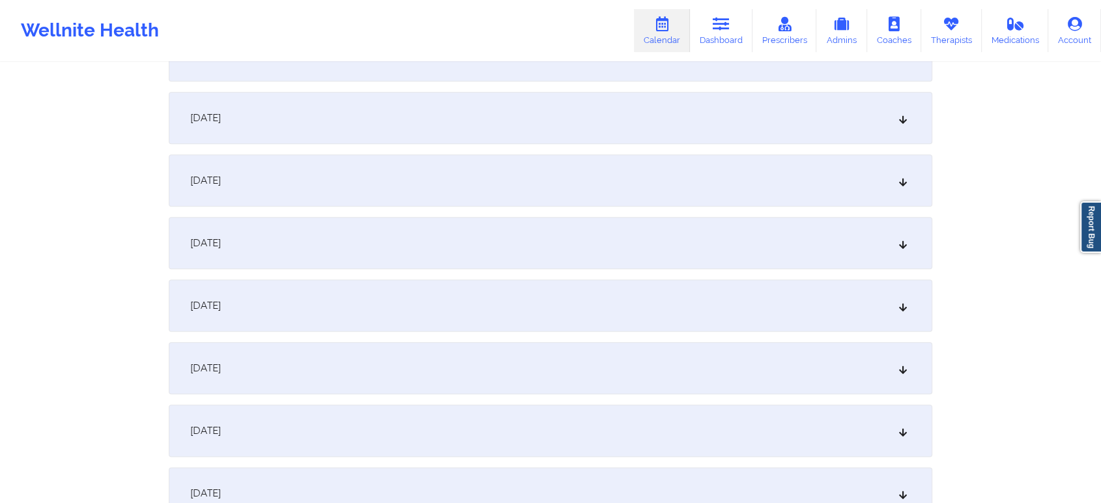
click at [480, 246] on div "[DATE]" at bounding box center [551, 243] width 764 height 52
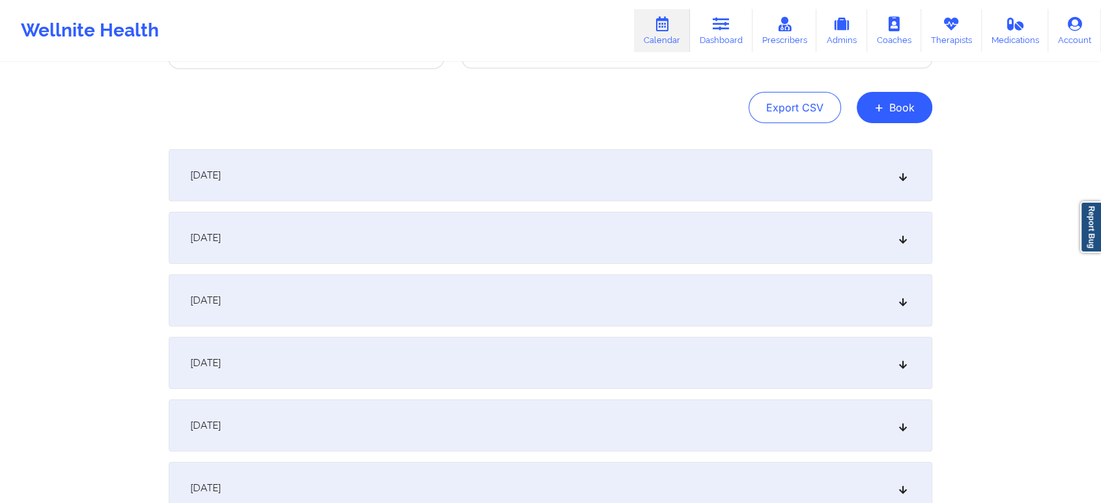
scroll to position [102, 0]
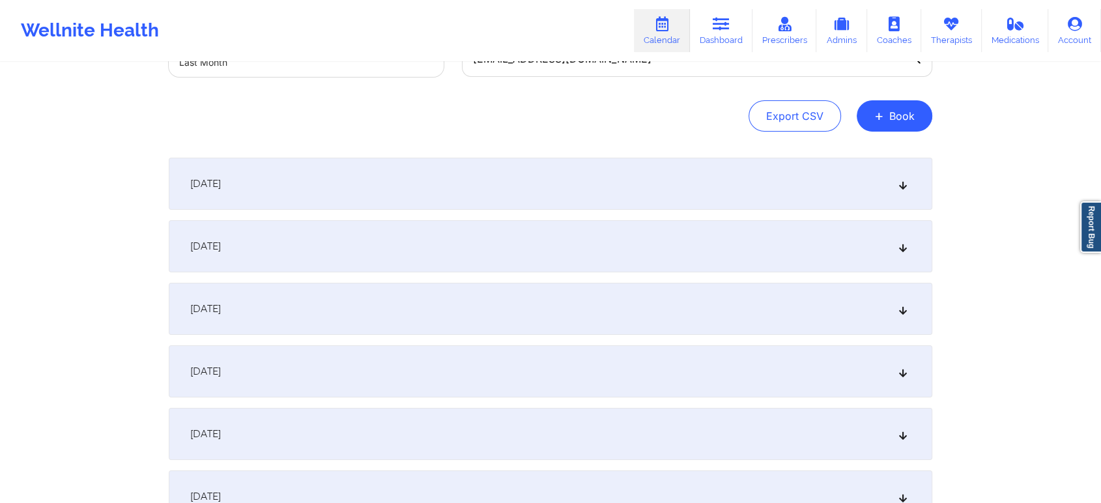
drag, startPoint x: 1095, startPoint y: 104, endPoint x: 1111, endPoint y: 96, distance: 18.1
click at [1101, 96] on html "Wellnite Health Calendar Dashboard Prescribers Admins Coaches Therapists Medica…" at bounding box center [550, 149] width 1101 height 503
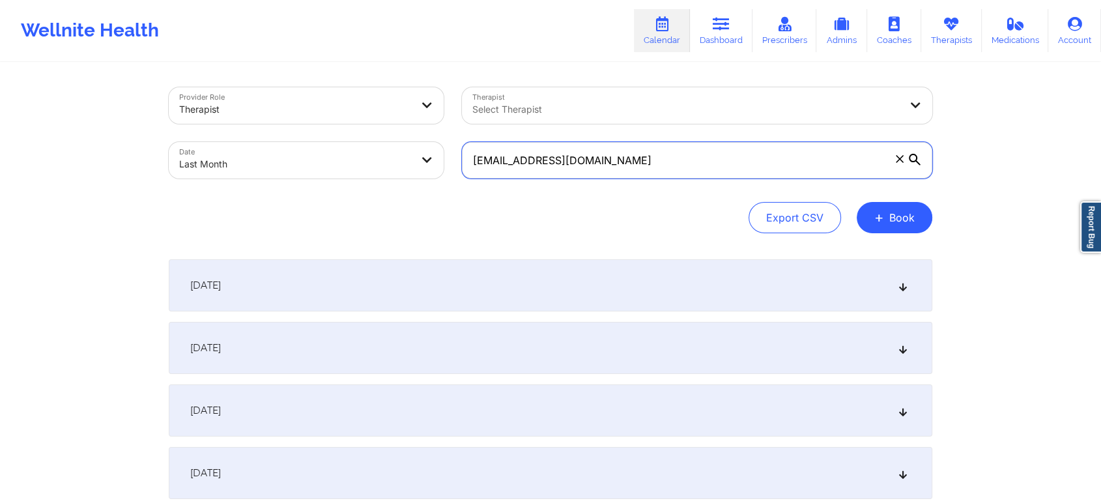
drag, startPoint x: 661, startPoint y: 166, endPoint x: 188, endPoint y: 200, distance: 475.0
click at [188, 200] on div "Provider Role Therapist Therapist Select Therapist Date Last Month [EMAIL_ADDRE…" at bounding box center [551, 160] width 764 height 146
paste input "jandaconcepcion"
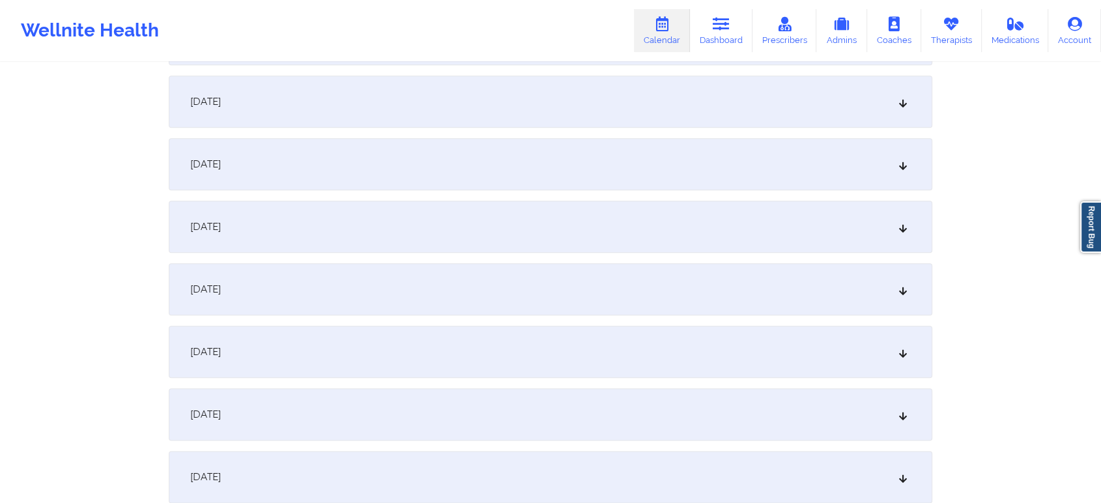
scroll to position [1438, 0]
click at [305, 160] on div "[DATE]" at bounding box center [551, 161] width 764 height 52
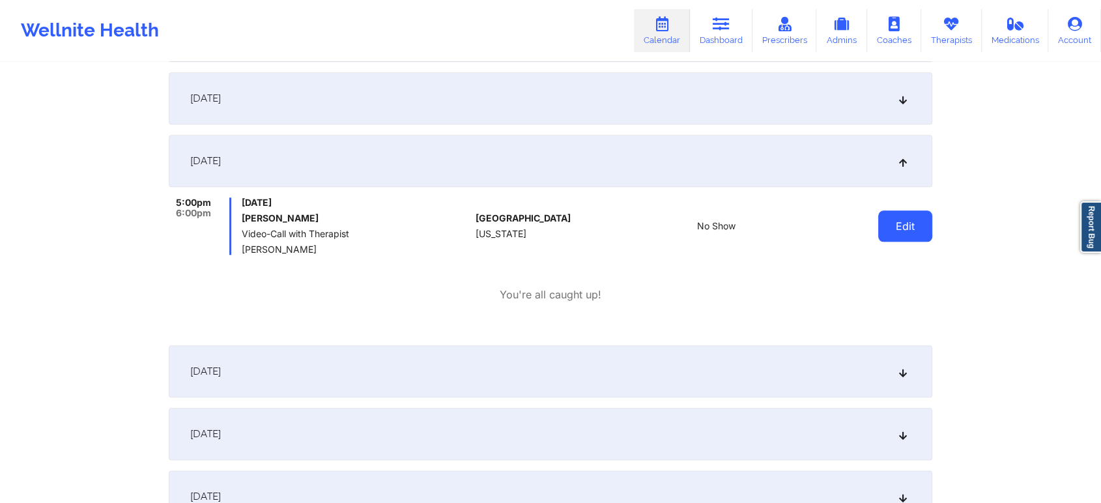
click at [923, 230] on button "Edit" at bounding box center [905, 225] width 54 height 31
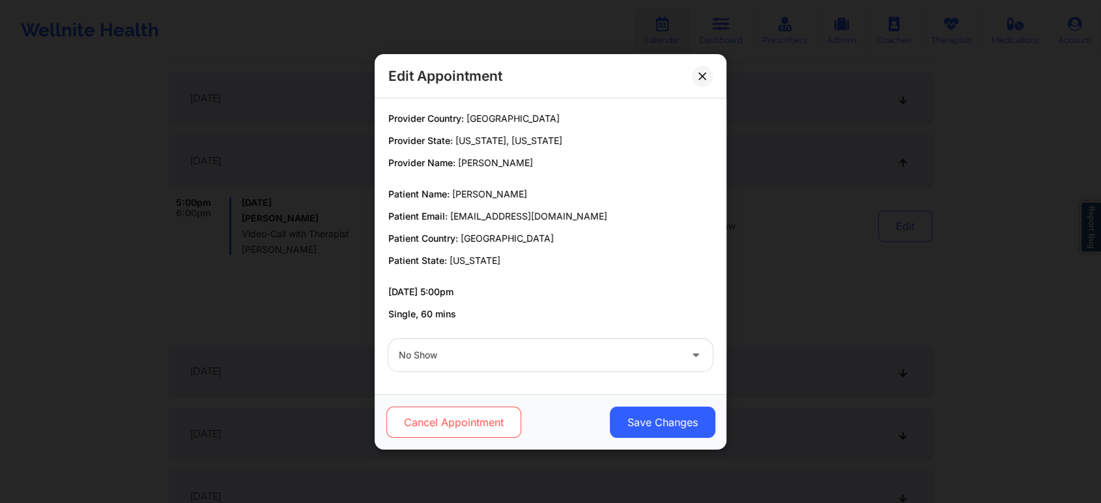
click at [452, 416] on button "Cancel Appointment" at bounding box center [453, 422] width 135 height 31
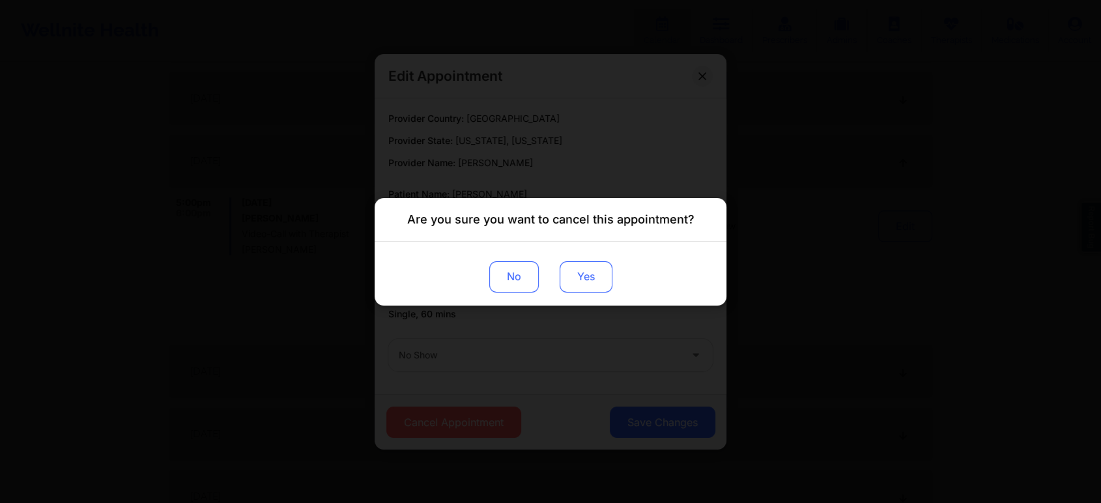
click at [583, 276] on button "Yes" at bounding box center [586, 276] width 53 height 31
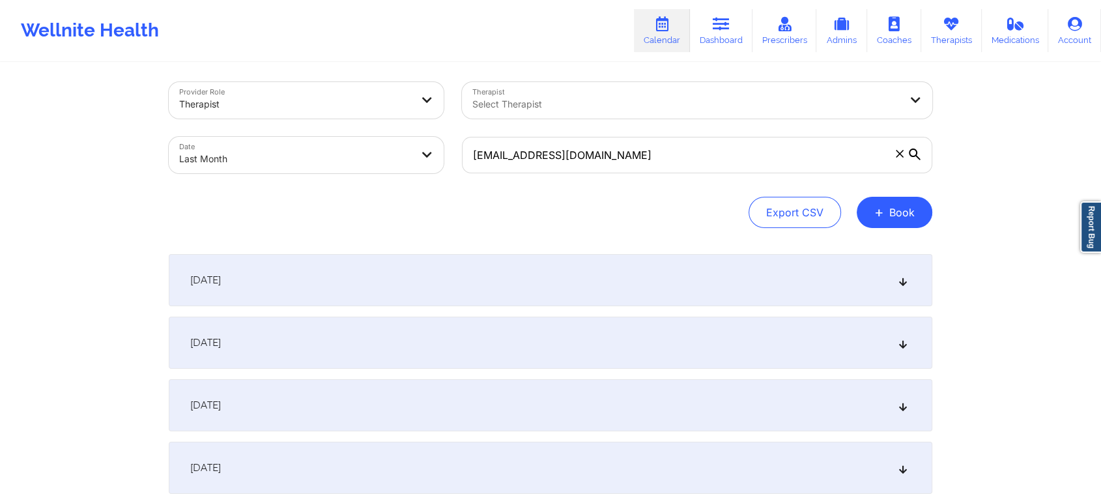
scroll to position [0, 0]
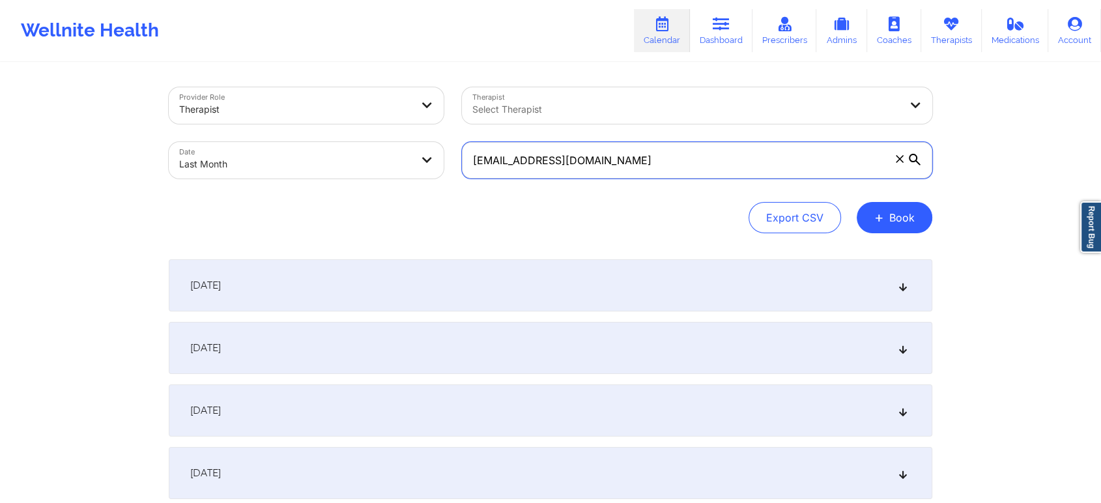
drag, startPoint x: 698, startPoint y: 149, endPoint x: 313, endPoint y: 176, distance: 386.0
click at [313, 176] on div "Provider Role Therapist Therapist Select Therapist Date Last Month [EMAIL_ADDRE…" at bounding box center [551, 132] width 782 height 109
paste input "carloszavalajr1011"
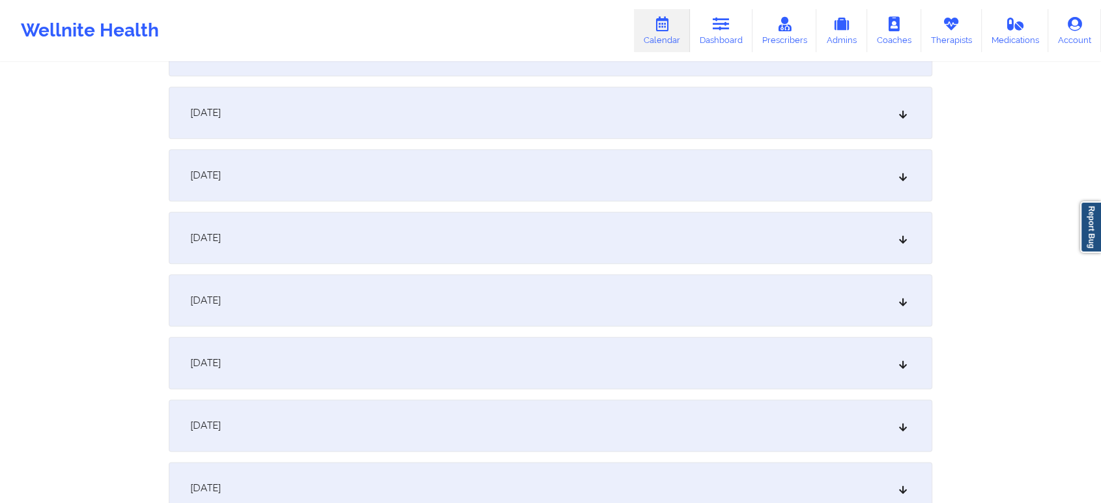
scroll to position [1512, 0]
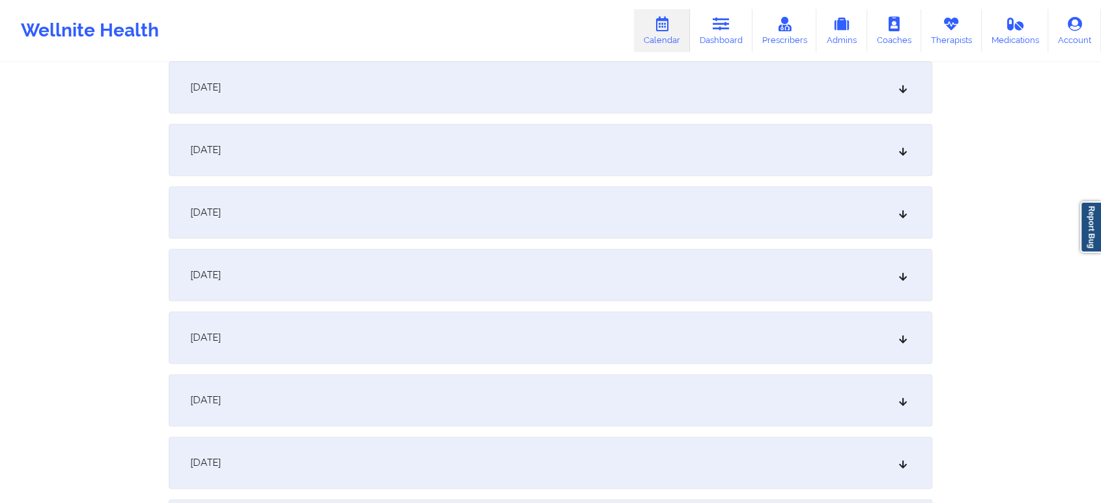
click at [450, 74] on div "[DATE]" at bounding box center [551, 87] width 764 height 52
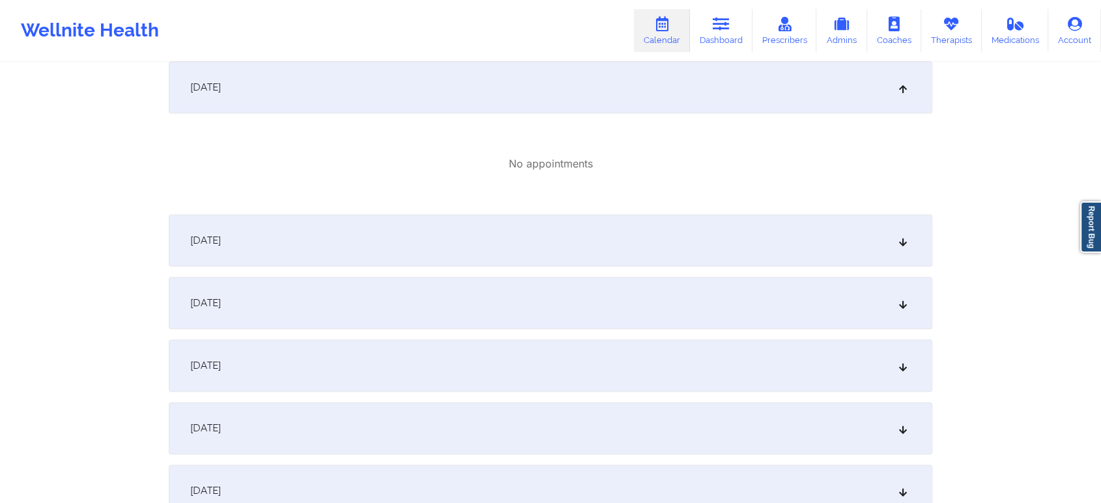
click at [407, 294] on div "[DATE]" at bounding box center [551, 303] width 764 height 52
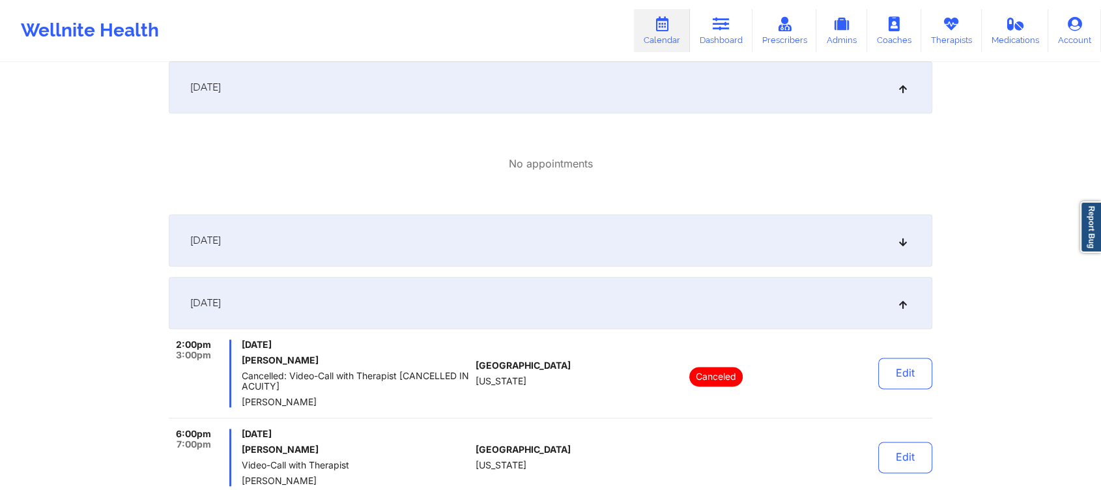
click at [891, 474] on div "Edit" at bounding box center [872, 457] width 121 height 57
drag, startPoint x: 923, startPoint y: 483, endPoint x: 894, endPoint y: 446, distance: 47.8
click at [894, 446] on div "Edit" at bounding box center [872, 457] width 121 height 57
click at [894, 446] on button "Edit" at bounding box center [905, 457] width 54 height 31
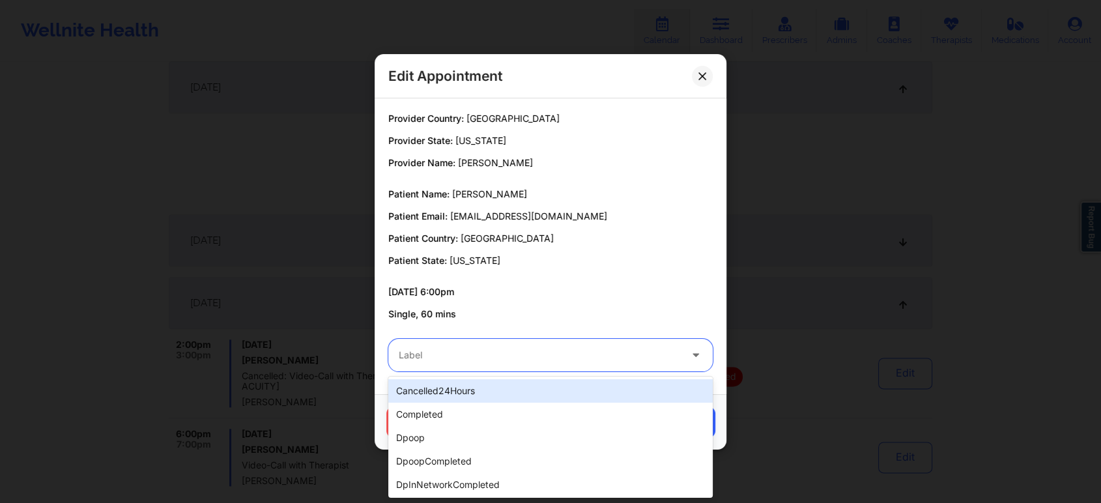
click at [518, 353] on div at bounding box center [539, 355] width 281 height 16
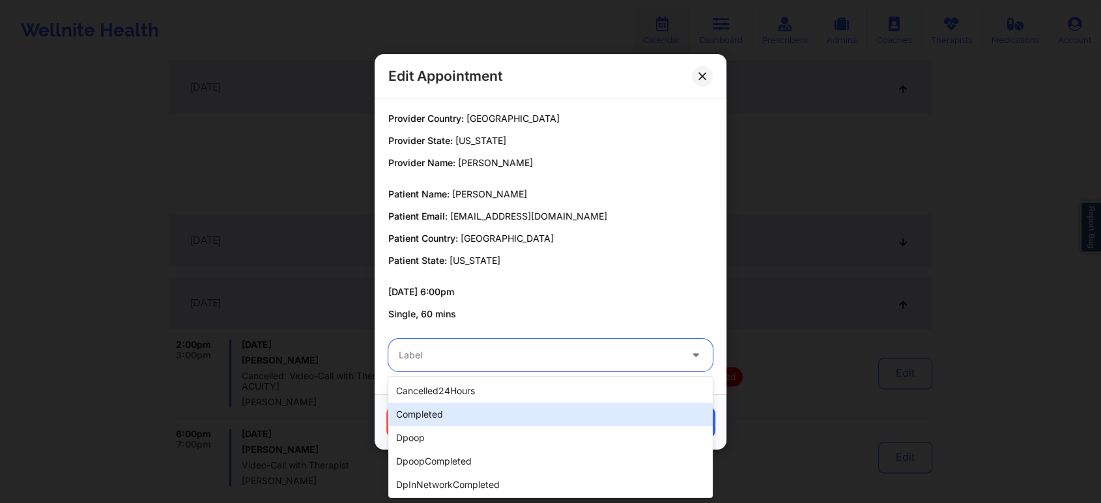
click at [455, 403] on div "completed" at bounding box center [550, 414] width 324 height 23
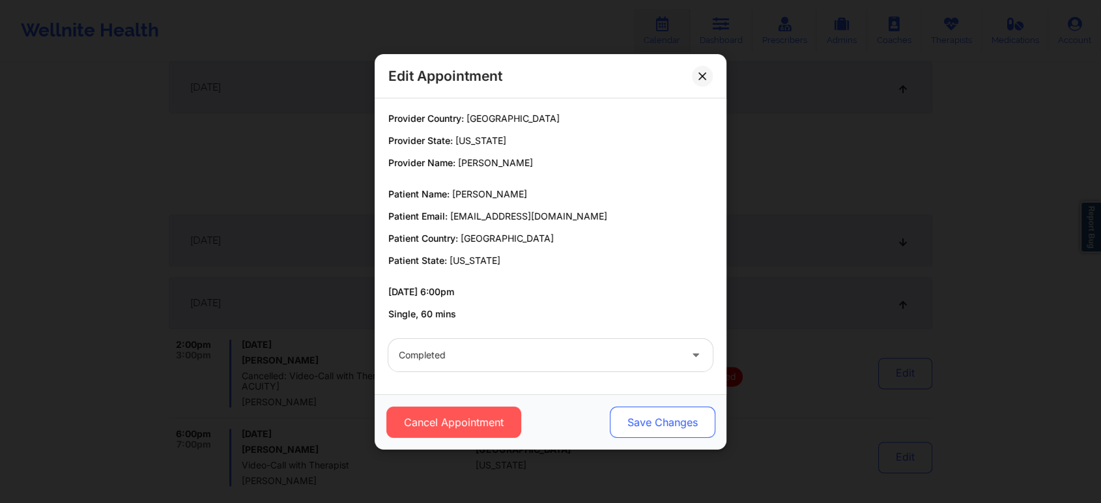
click at [625, 422] on button "Save Changes" at bounding box center [663, 422] width 106 height 31
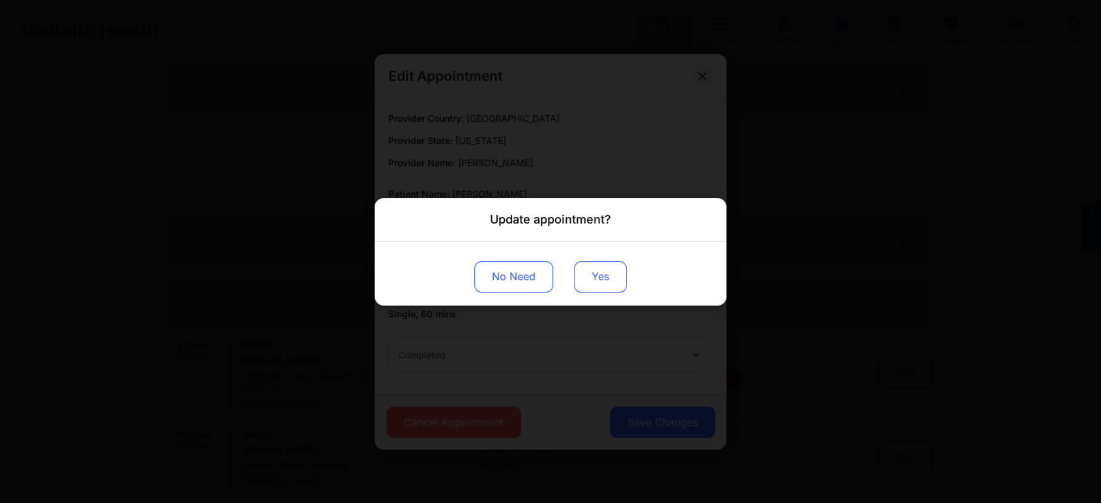
click at [587, 291] on button "Yes" at bounding box center [600, 276] width 53 height 31
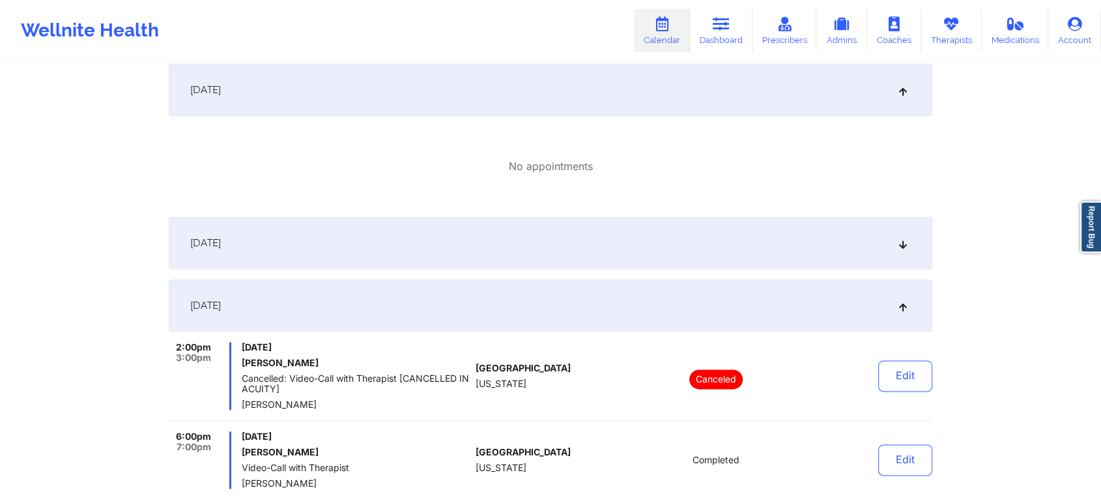
scroll to position [0, 0]
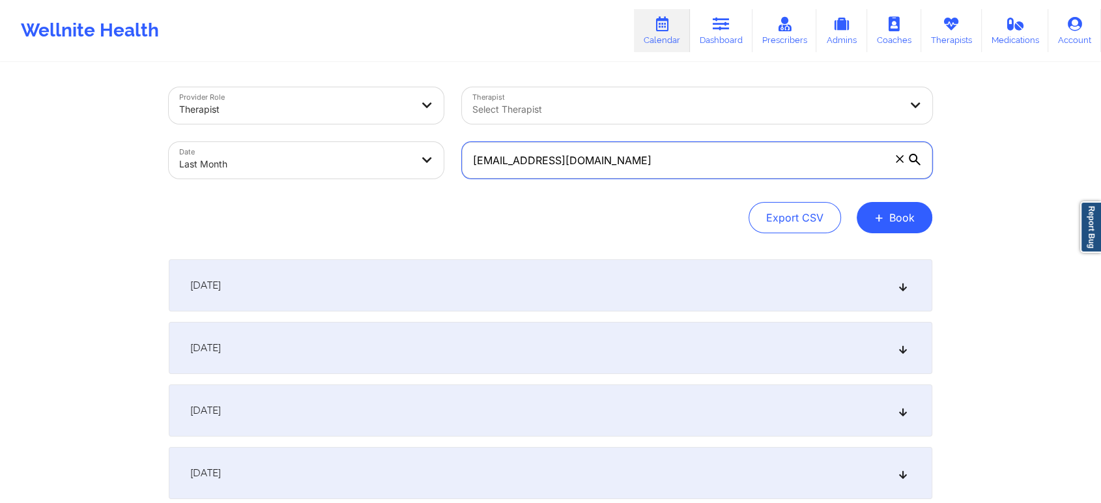
drag, startPoint x: 678, startPoint y: 147, endPoint x: 362, endPoint y: 126, distance: 316.7
click at [362, 126] on div "Provider Role Therapist Therapist Select Therapist Date Last Month [EMAIL_ADDRE…" at bounding box center [551, 132] width 782 height 109
paste input "rianna.moustapha"
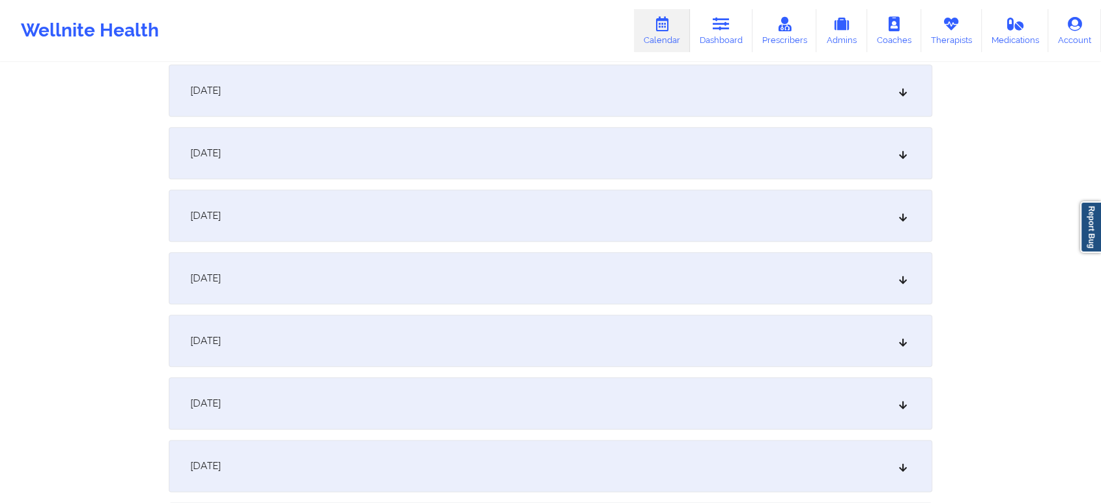
scroll to position [1486, 0]
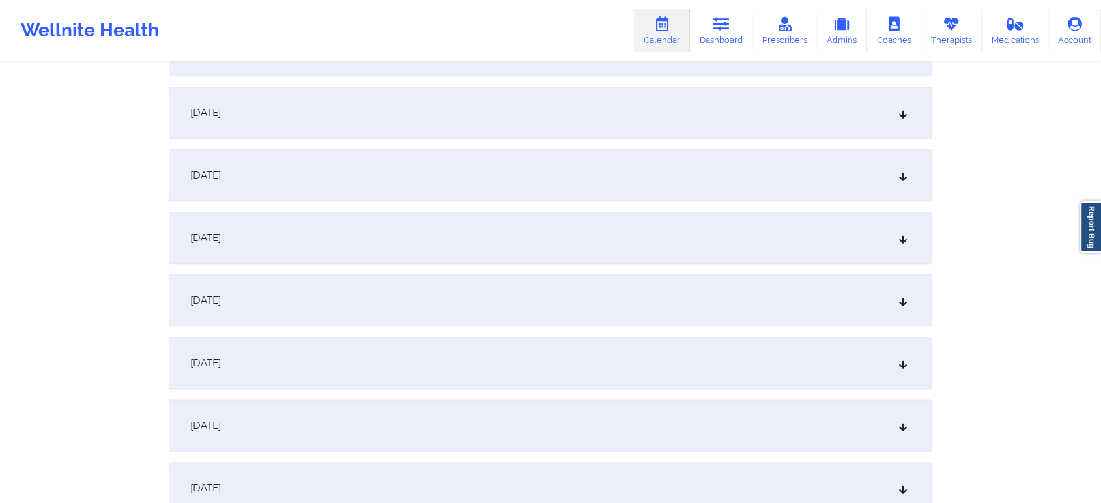
click at [467, 113] on div "[DATE]" at bounding box center [551, 113] width 764 height 52
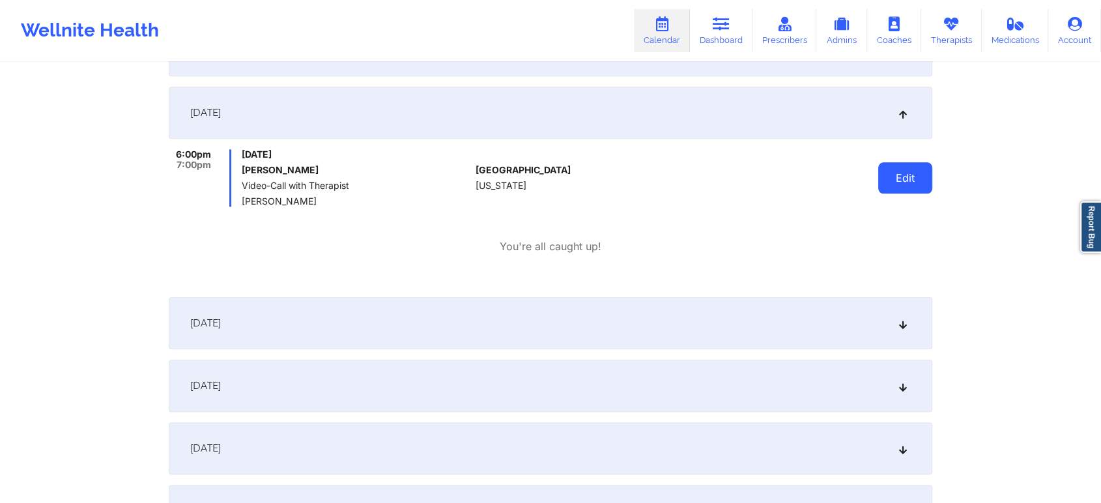
click at [906, 173] on button "Edit" at bounding box center [905, 177] width 54 height 31
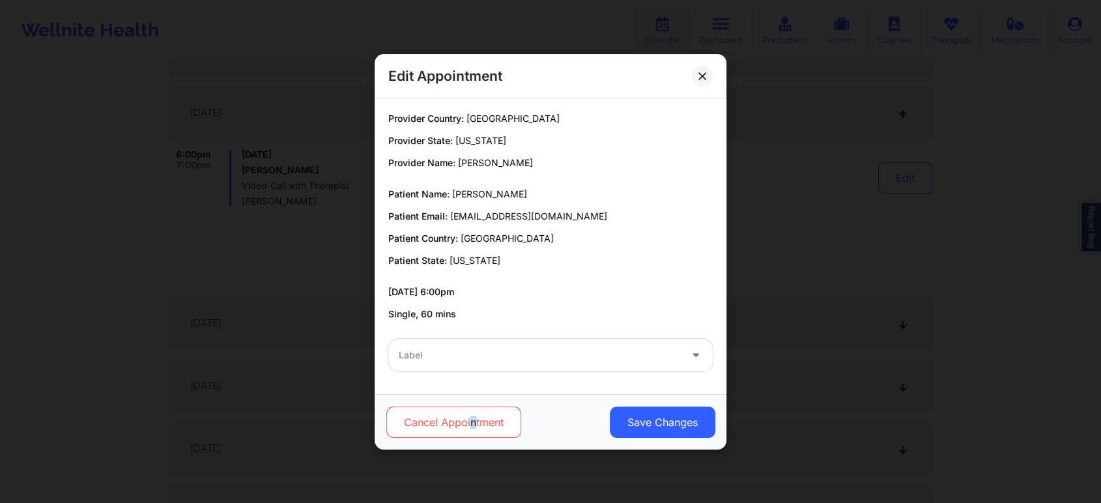
drag, startPoint x: 473, startPoint y: 405, endPoint x: 472, endPoint y: 422, distance: 17.0
click at [472, 422] on div "Cancel Appointment Save Changes" at bounding box center [551, 421] width 352 height 55
click at [472, 422] on button "Cancel Appointment" at bounding box center [453, 422] width 135 height 31
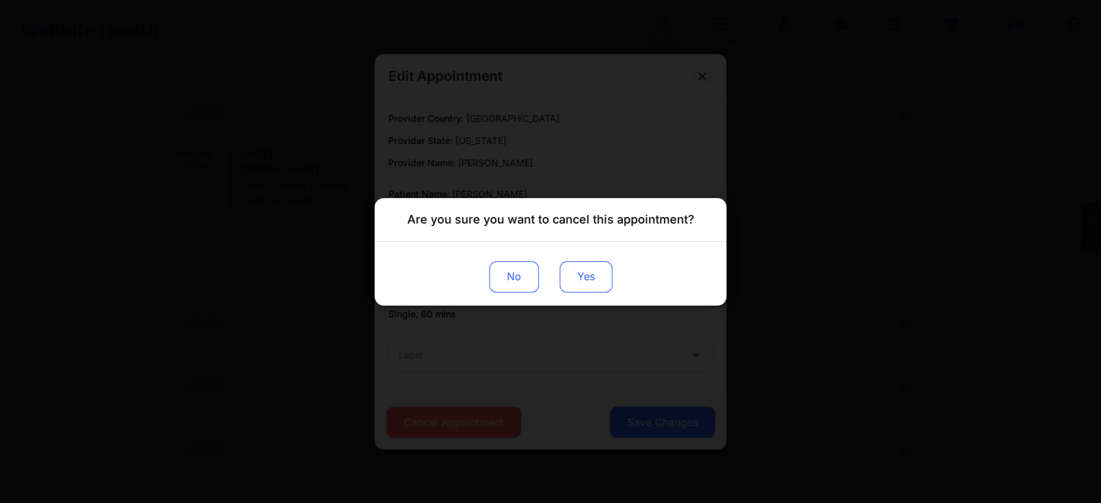
click at [575, 281] on button "Yes" at bounding box center [586, 276] width 53 height 31
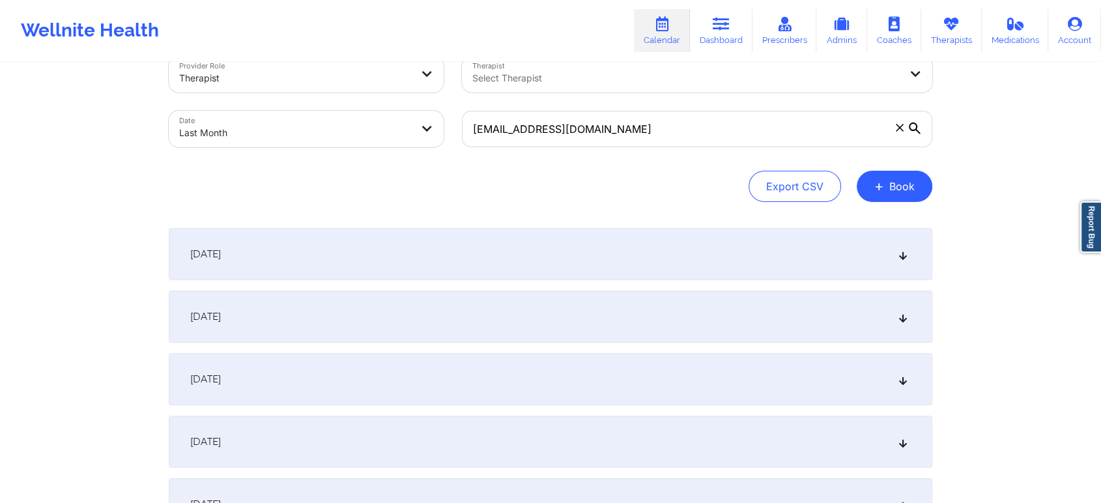
scroll to position [0, 0]
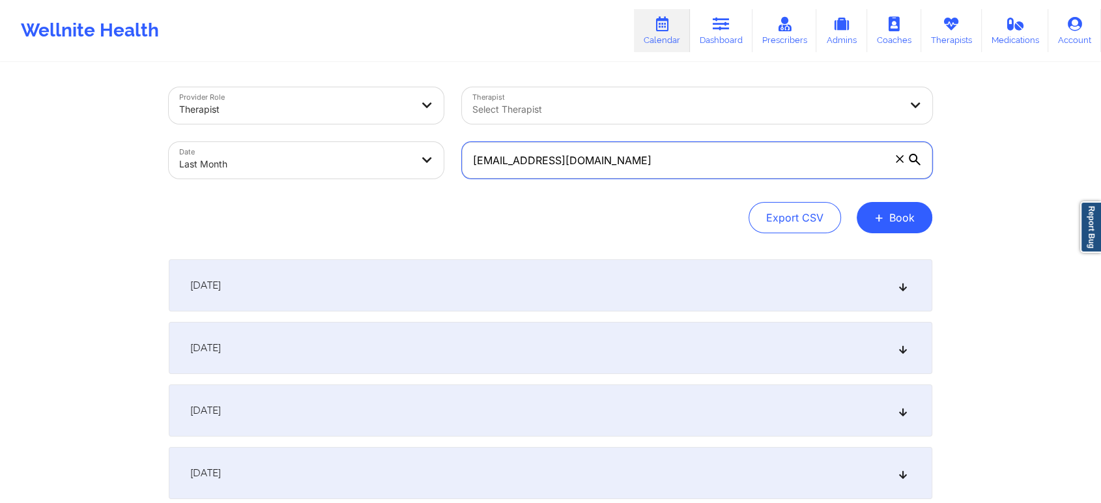
drag, startPoint x: 717, startPoint y: 171, endPoint x: 257, endPoint y: 173, distance: 459.4
click at [257, 173] on div "Provider Role Therapist Therapist Select Therapist Date Last Month [EMAIL_ADDRE…" at bounding box center [551, 132] width 782 height 109
paste input "llampasone"
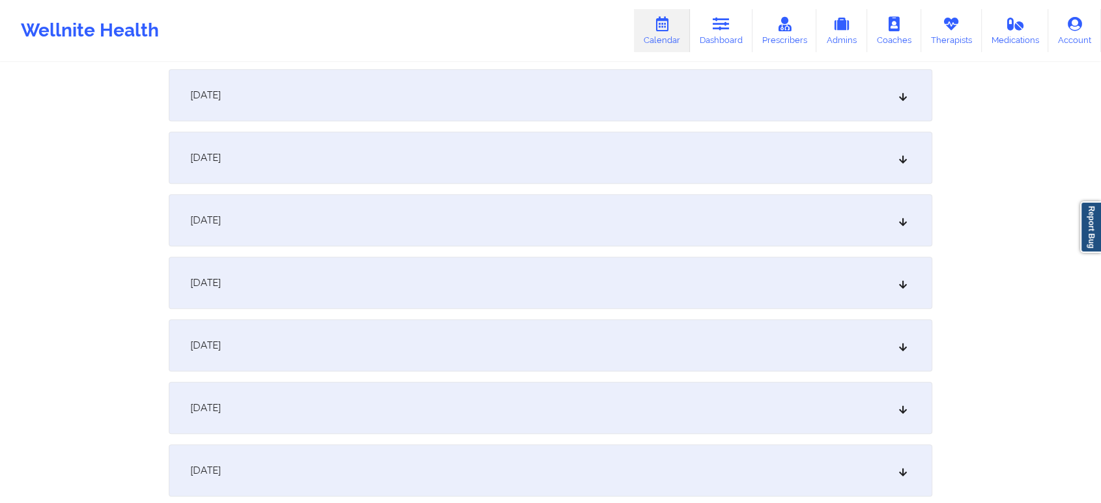
scroll to position [1191, 0]
click at [480, 404] on div "[DATE]" at bounding box center [551, 408] width 764 height 52
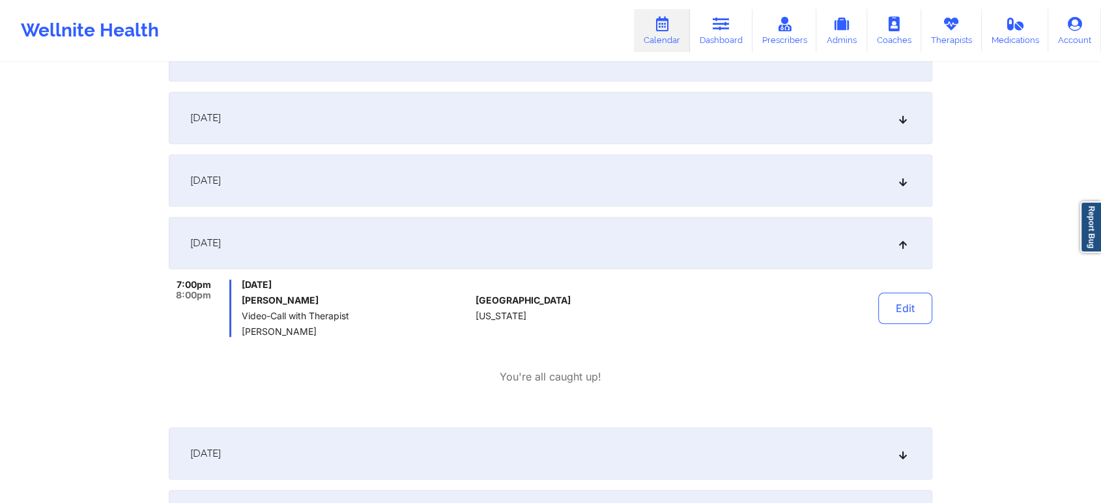
scroll to position [1365, 0]
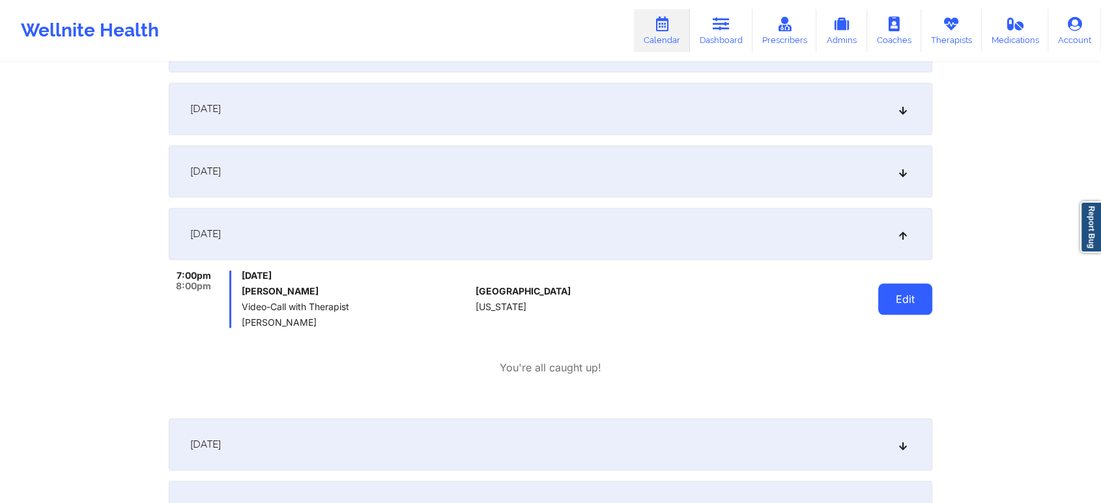
click at [891, 293] on button "Edit" at bounding box center [905, 298] width 54 height 31
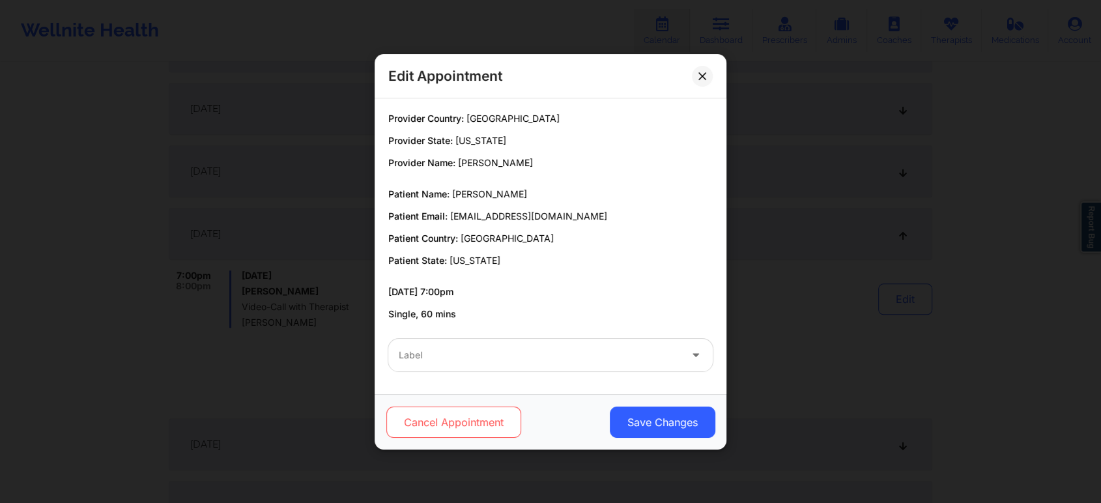
click at [486, 416] on button "Cancel Appointment" at bounding box center [453, 422] width 135 height 31
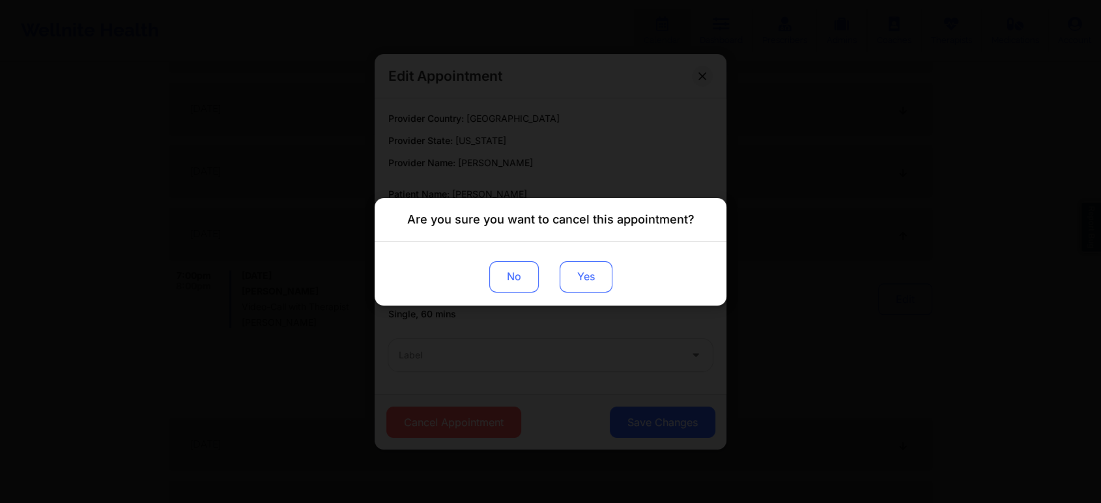
click at [589, 285] on button "Yes" at bounding box center [586, 276] width 53 height 31
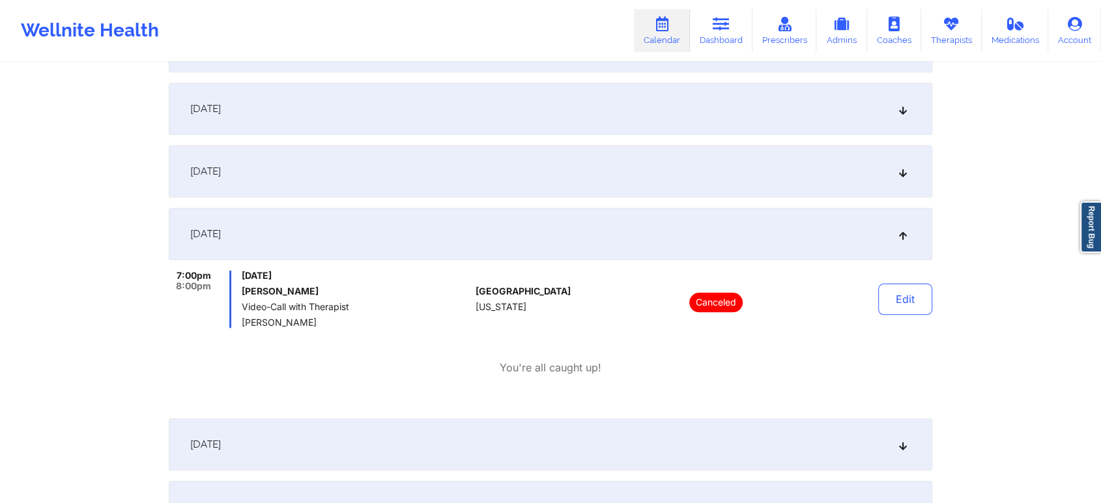
scroll to position [0, 0]
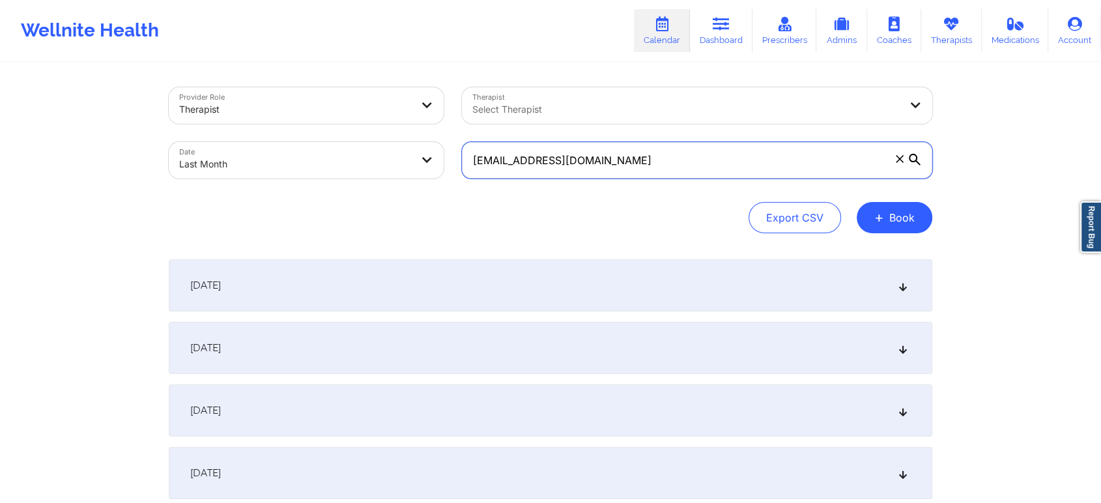
drag, startPoint x: 655, startPoint y: 170, endPoint x: 268, endPoint y: 163, distance: 387.1
click at [268, 163] on div "Provider Role Therapist Therapist Select Therapist Date Last Month [EMAIL_ADDRE…" at bounding box center [551, 132] width 782 height 109
paste input "40f.pac12"
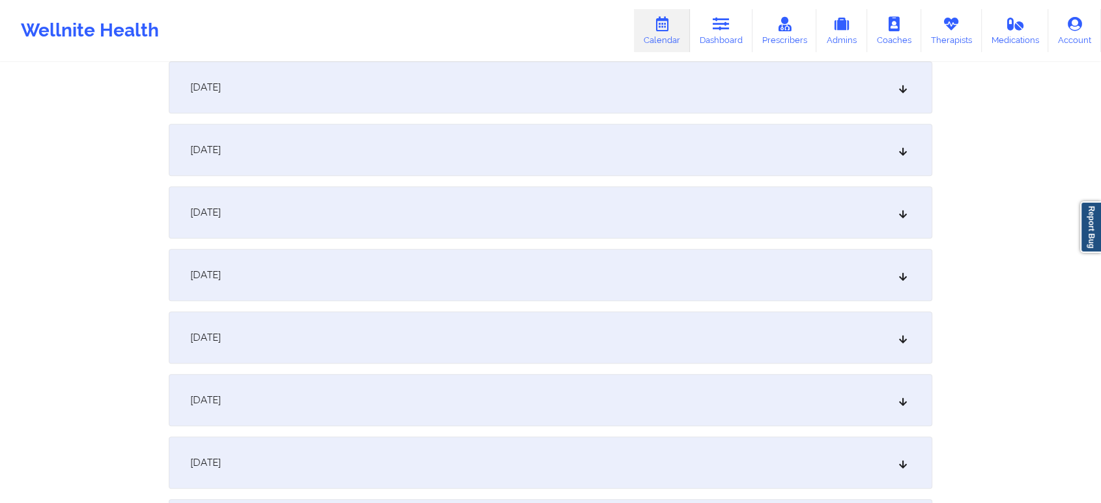
scroll to position [1373, 0]
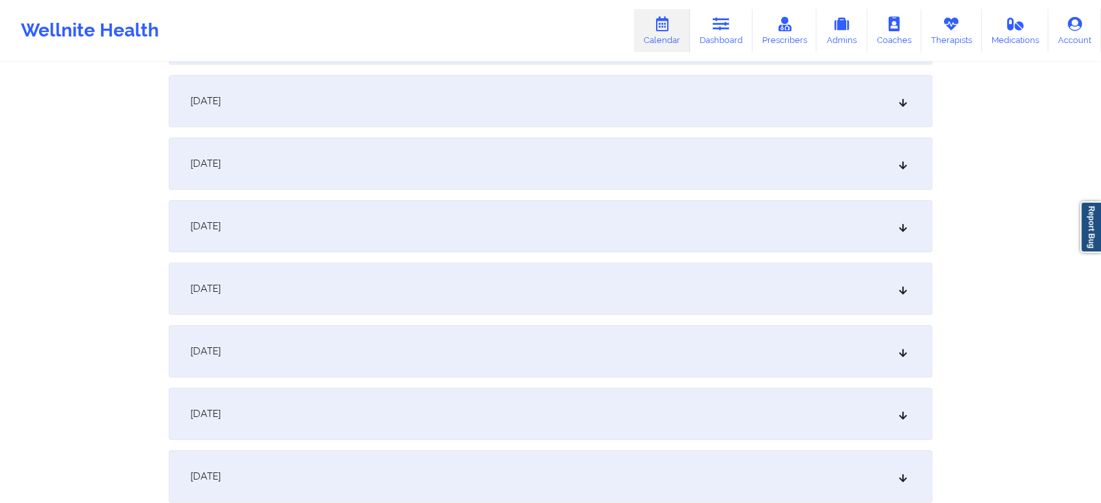
click at [491, 216] on div "[DATE]" at bounding box center [551, 226] width 764 height 52
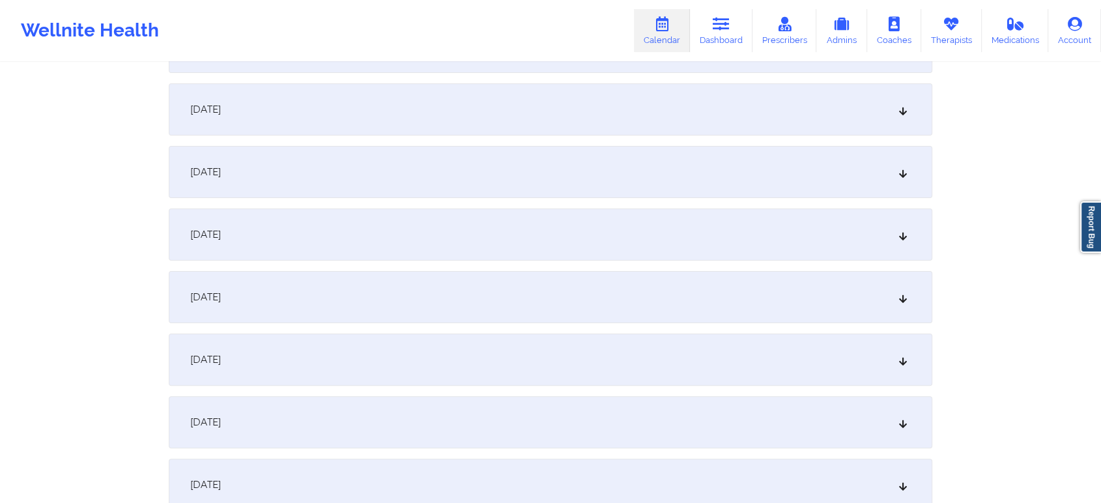
scroll to position [0, 0]
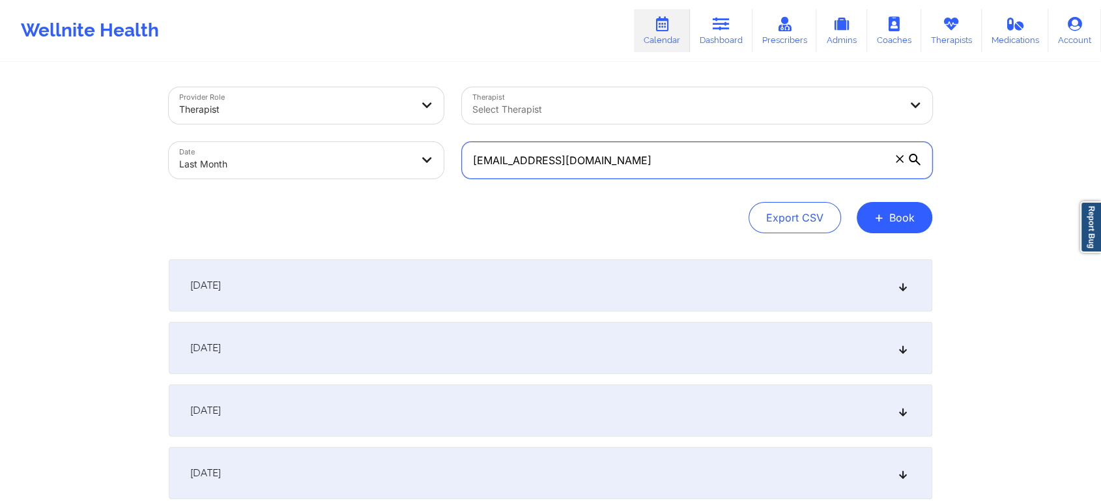
drag, startPoint x: 593, startPoint y: 160, endPoint x: 309, endPoint y: 155, distance: 284.1
click at [309, 155] on div "Provider Role Therapist Therapist Select Therapist Date Last Month [EMAIL_ADDRE…" at bounding box center [551, 132] width 782 height 109
paste input "ltgalactie"
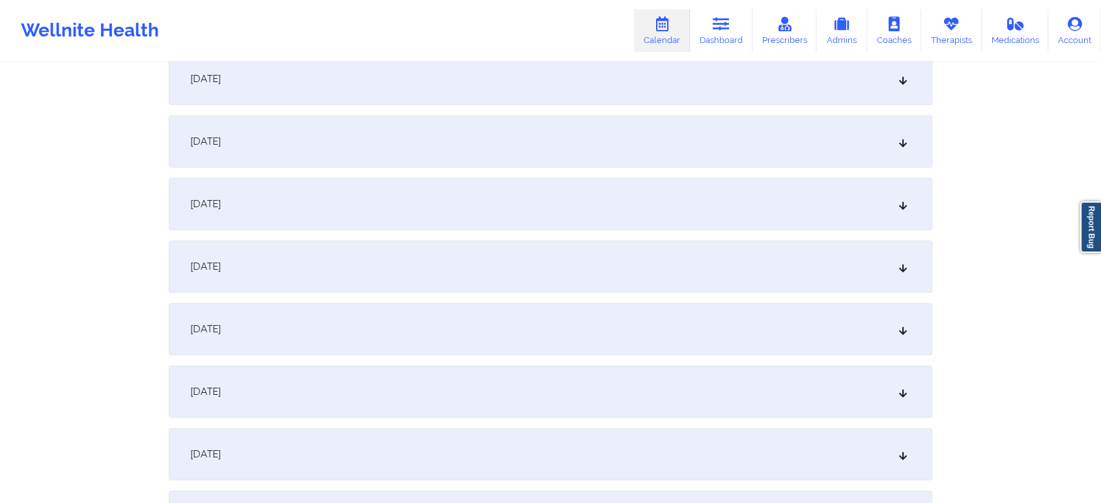
scroll to position [1134, 0]
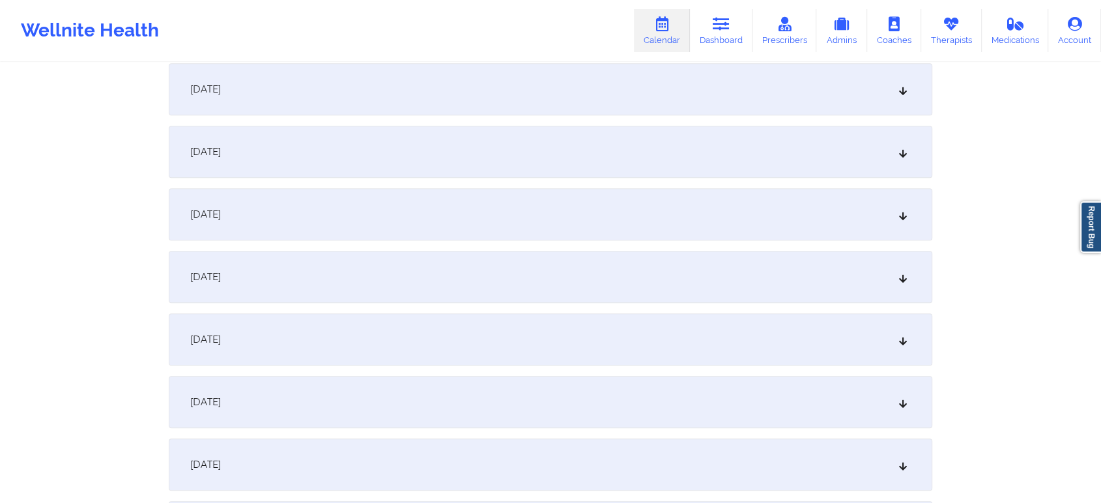
click at [672, 442] on div "[DATE]" at bounding box center [551, 465] width 764 height 52
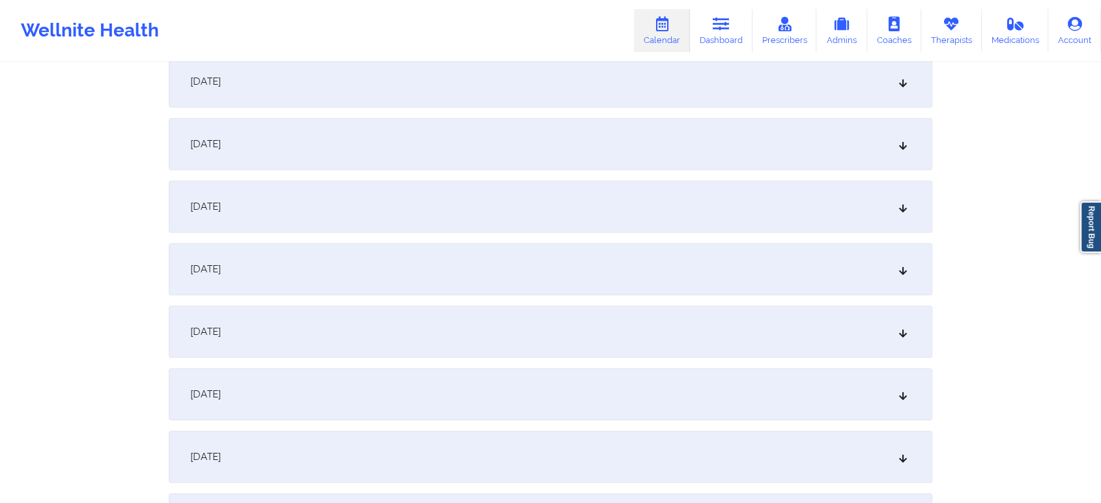
scroll to position [0, 0]
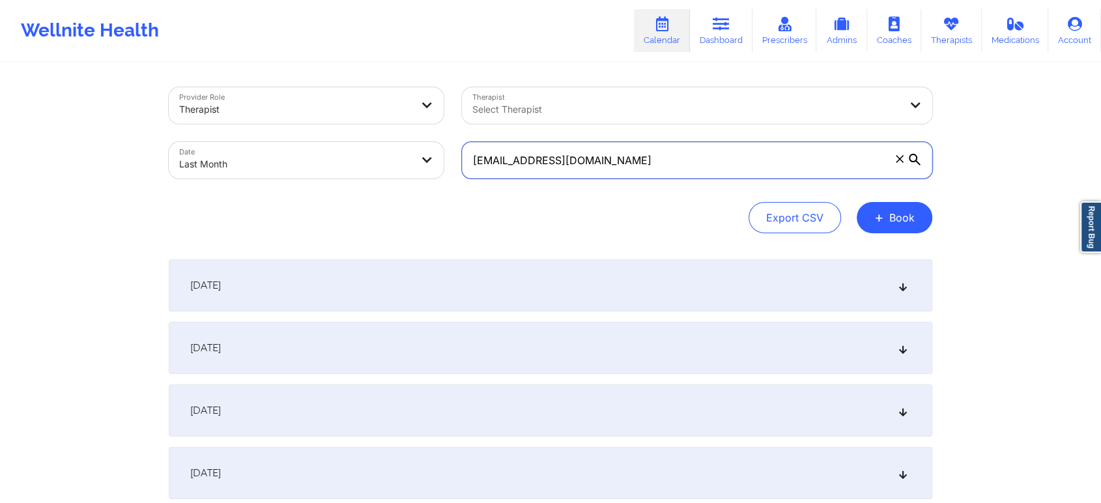
drag, startPoint x: 652, startPoint y: 162, endPoint x: 284, endPoint y: 139, distance: 368.8
click at [284, 139] on div "Provider Role Therapist Therapist Select Therapist Date Last Month [EMAIL_ADDRE…" at bounding box center [551, 132] width 782 height 109
paste input "[PERSON_NAME].[PERSON_NAME]"
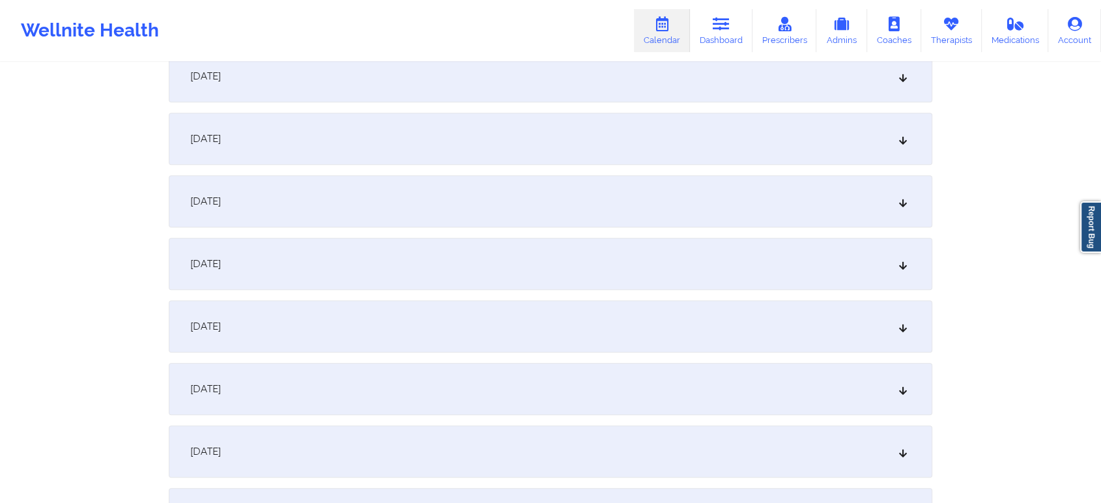
scroll to position [1291, 0]
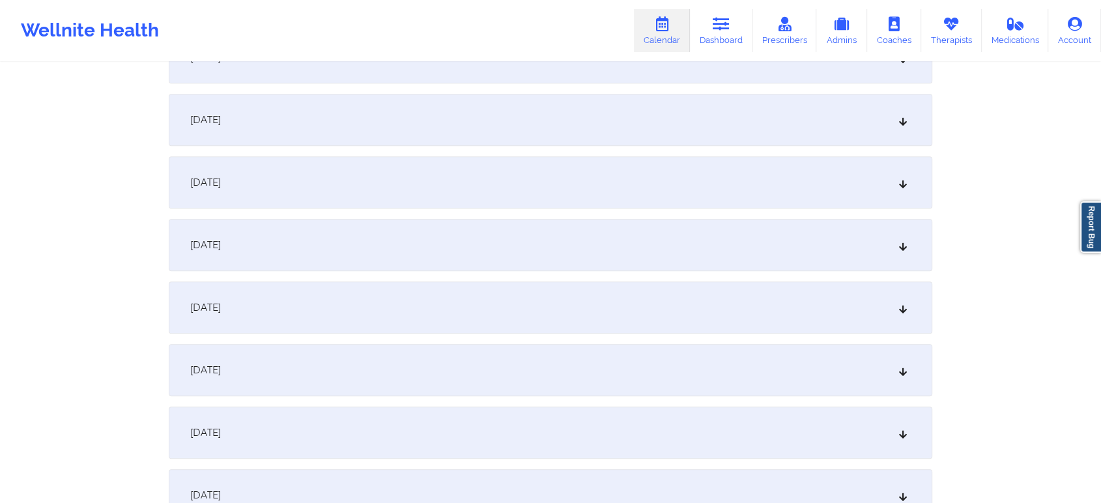
click at [542, 435] on div "[DATE]" at bounding box center [551, 433] width 764 height 52
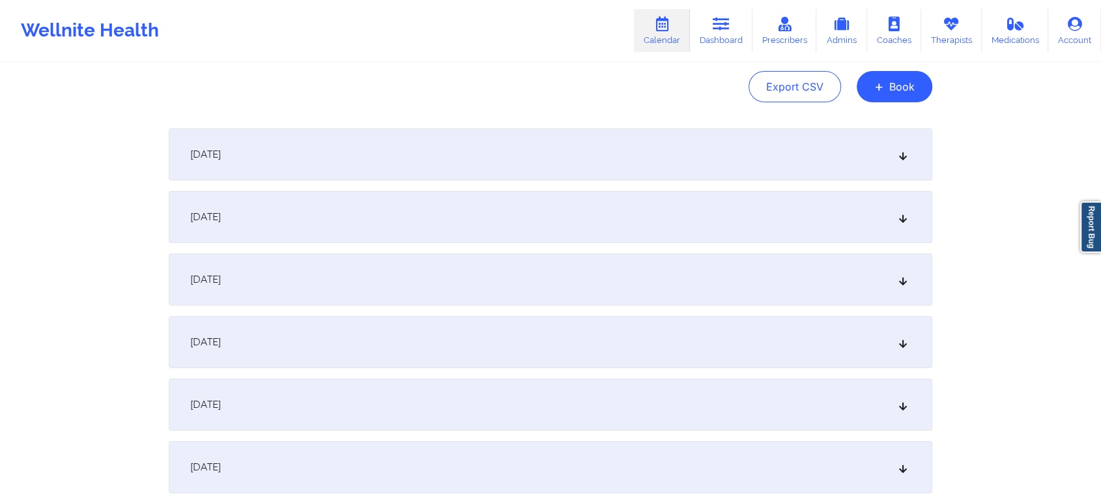
scroll to position [0, 0]
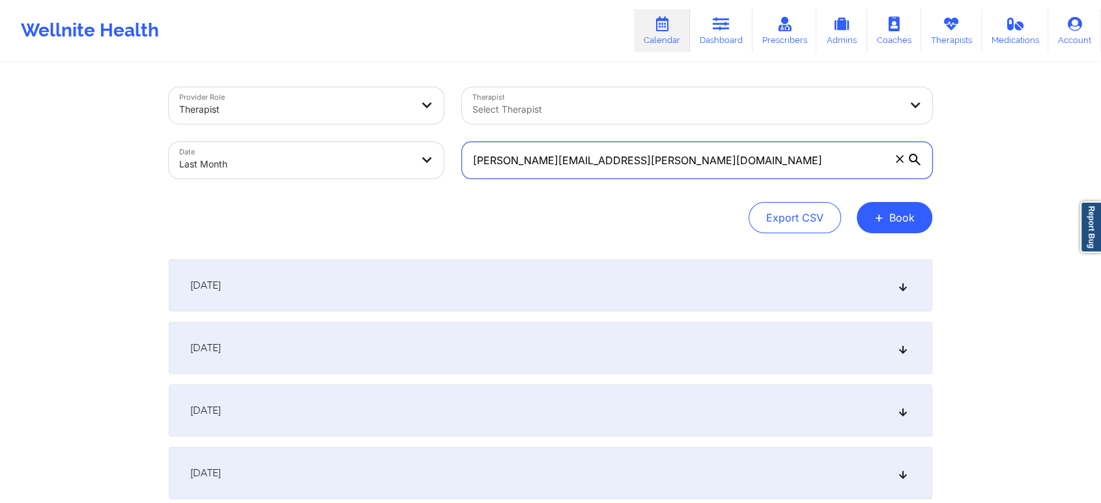
drag, startPoint x: 662, startPoint y: 162, endPoint x: 439, endPoint y: 119, distance: 227.1
click at [439, 119] on div "Provider Role Therapist Therapist Select Therapist Date Last Month [PERSON_NAME…" at bounding box center [551, 132] width 782 height 109
paste input "felipempineda"
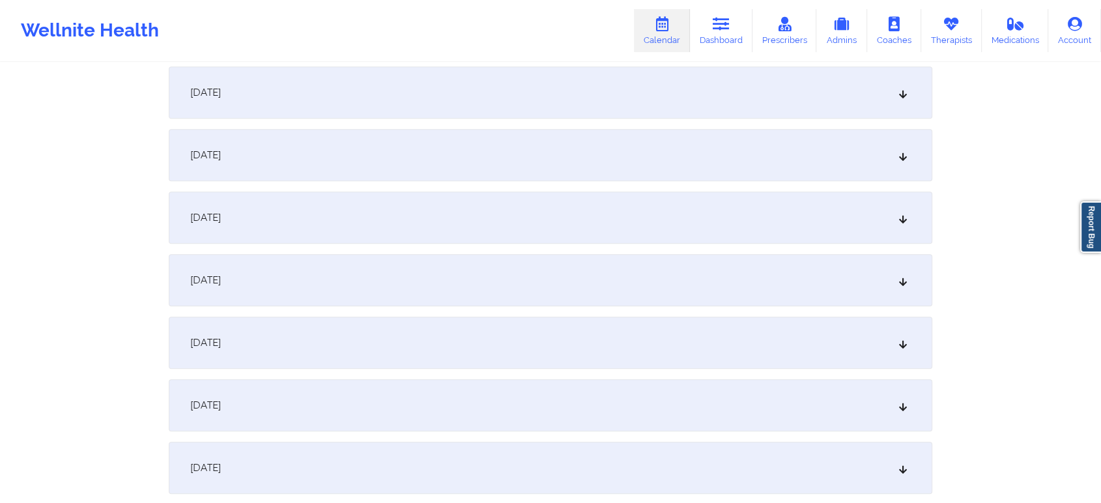
scroll to position [1294, 0]
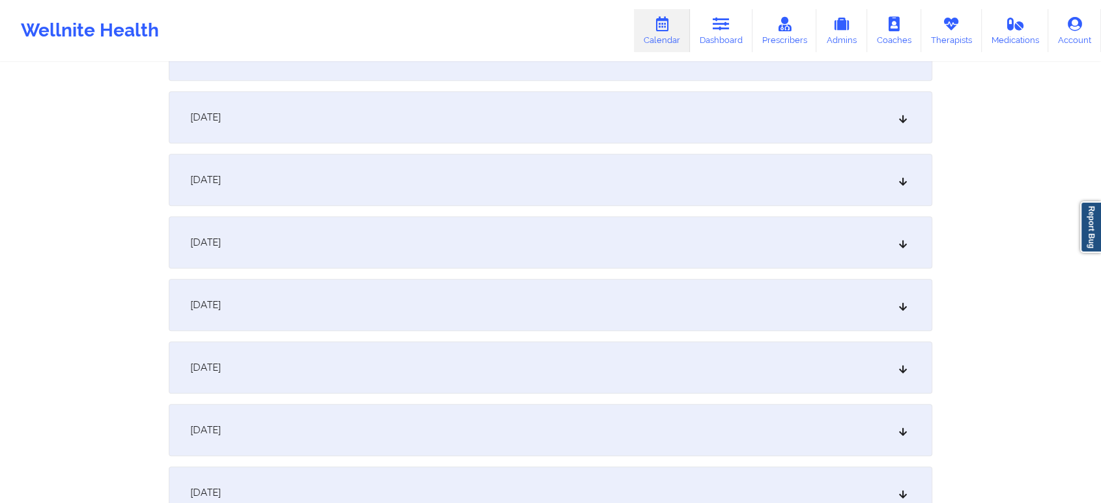
click at [221, 300] on span "[DATE]" at bounding box center [205, 304] width 31 height 13
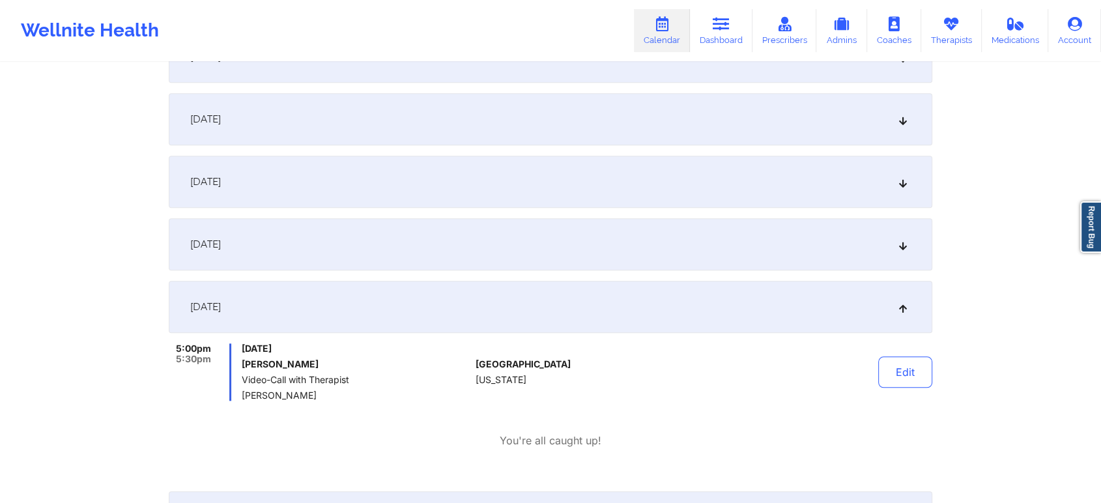
scroll to position [0, 0]
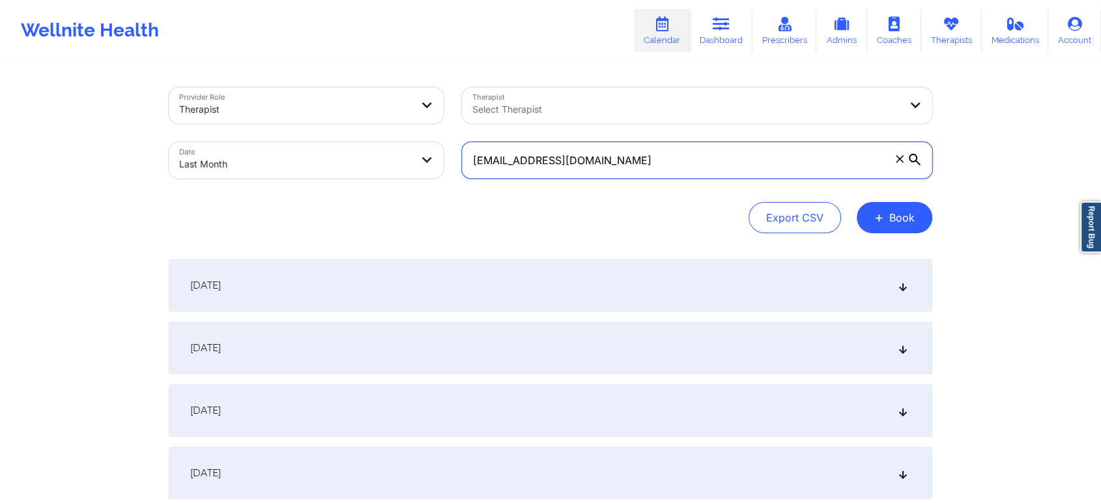
drag, startPoint x: 673, startPoint y: 149, endPoint x: 292, endPoint y: 124, distance: 382.0
click at [292, 124] on div "Provider Role Therapist Therapist Select Therapist Date Last Month [EMAIL_ADDRE…" at bounding box center [551, 132] width 782 height 109
paste input "syrenag121"
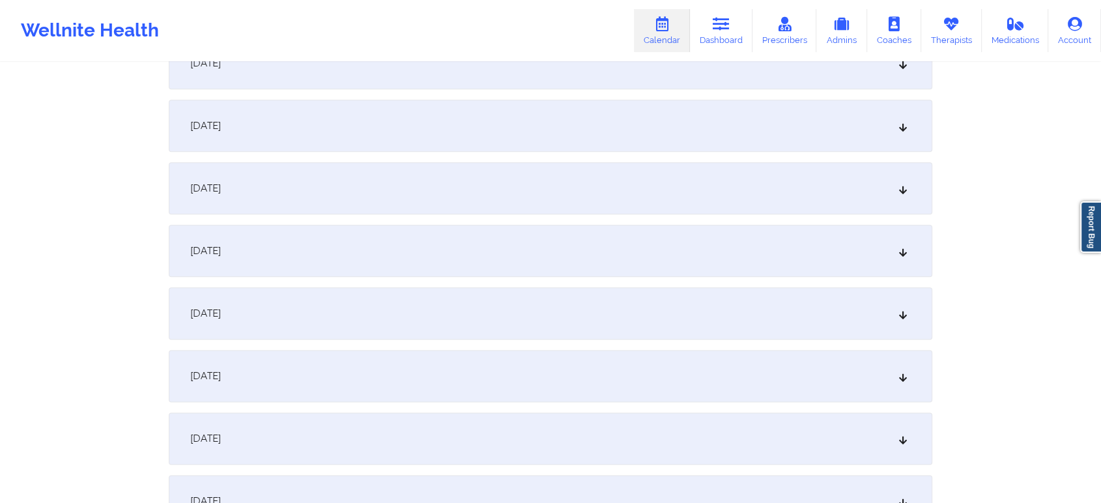
scroll to position [1462, 0]
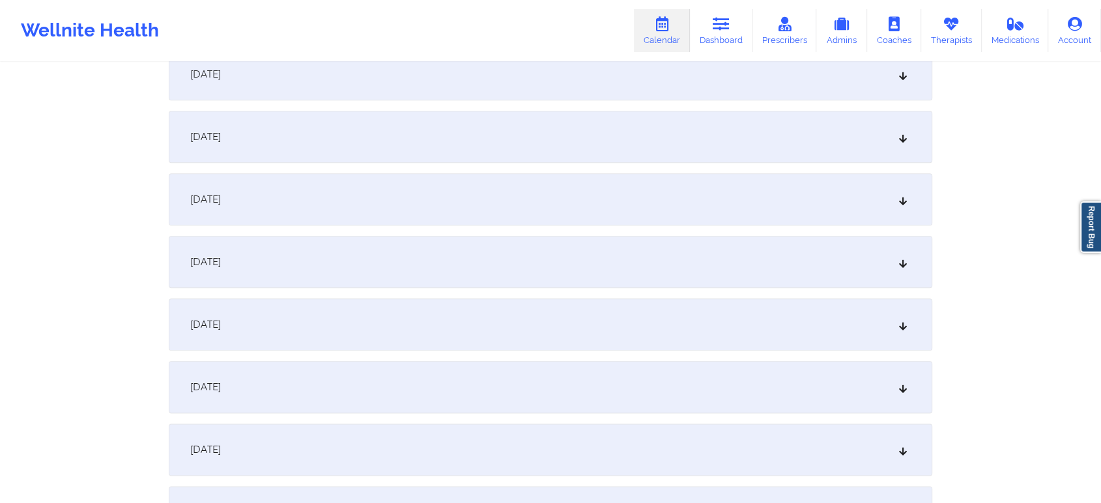
click at [325, 267] on div "[DATE]" at bounding box center [551, 262] width 764 height 52
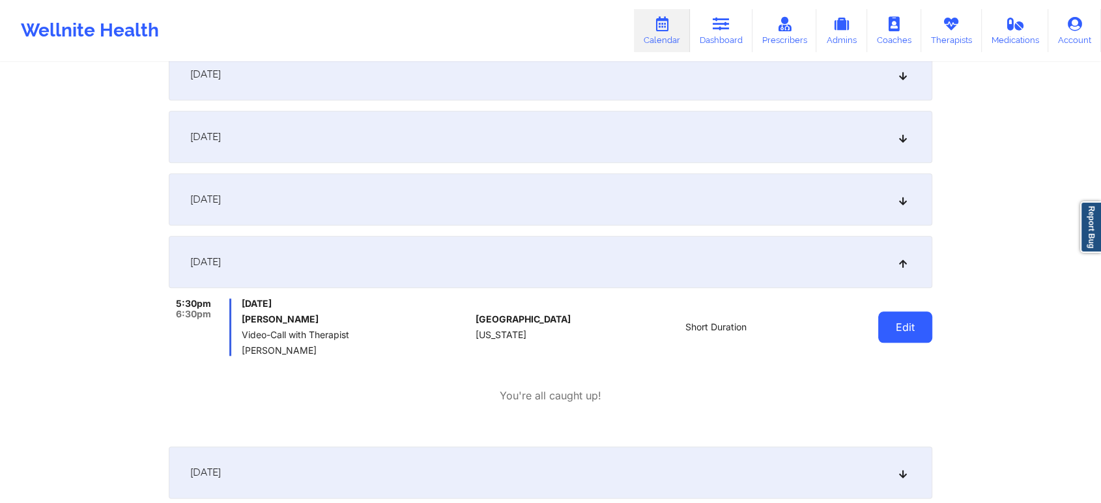
click at [911, 335] on button "Edit" at bounding box center [905, 326] width 54 height 31
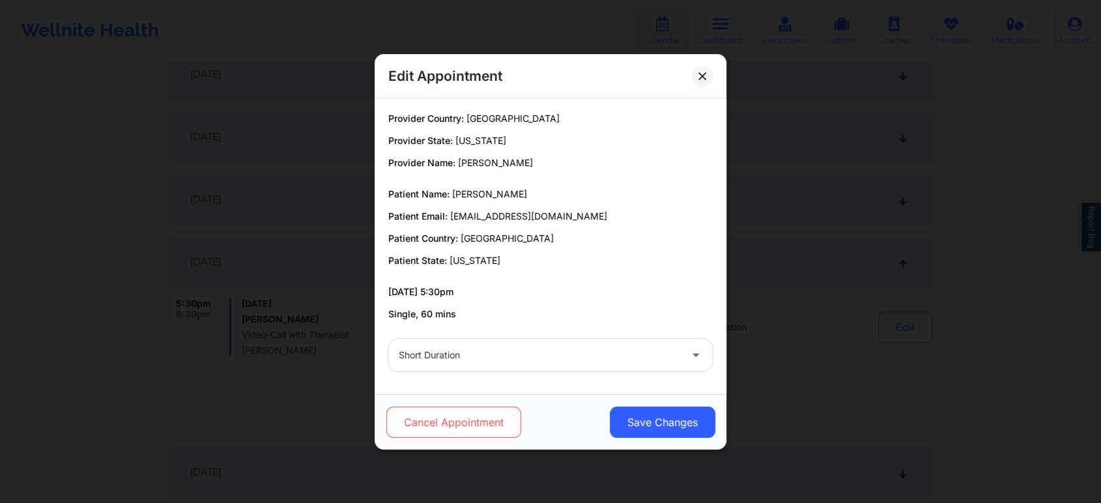
click at [452, 414] on button "Cancel Appointment" at bounding box center [453, 422] width 135 height 31
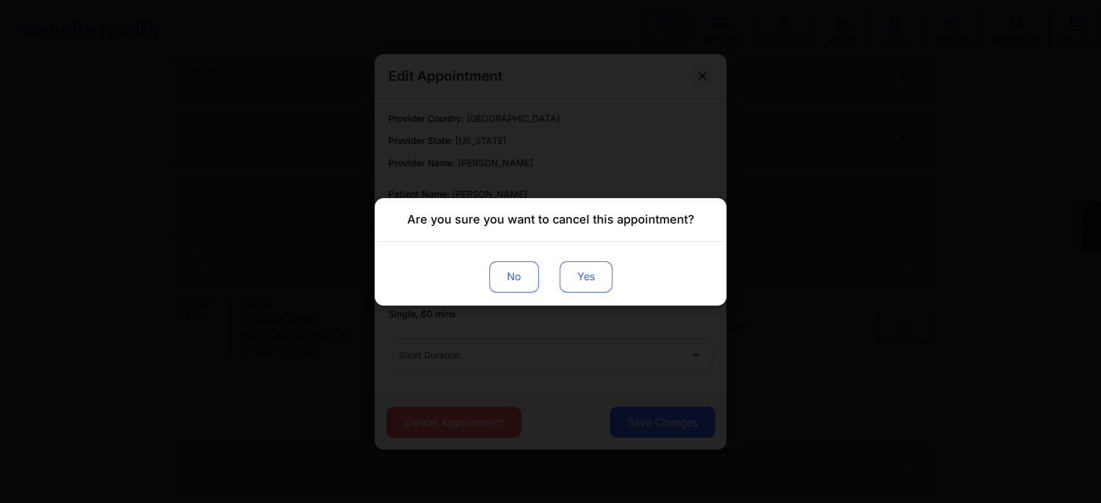
click at [592, 278] on button "Yes" at bounding box center [586, 276] width 53 height 31
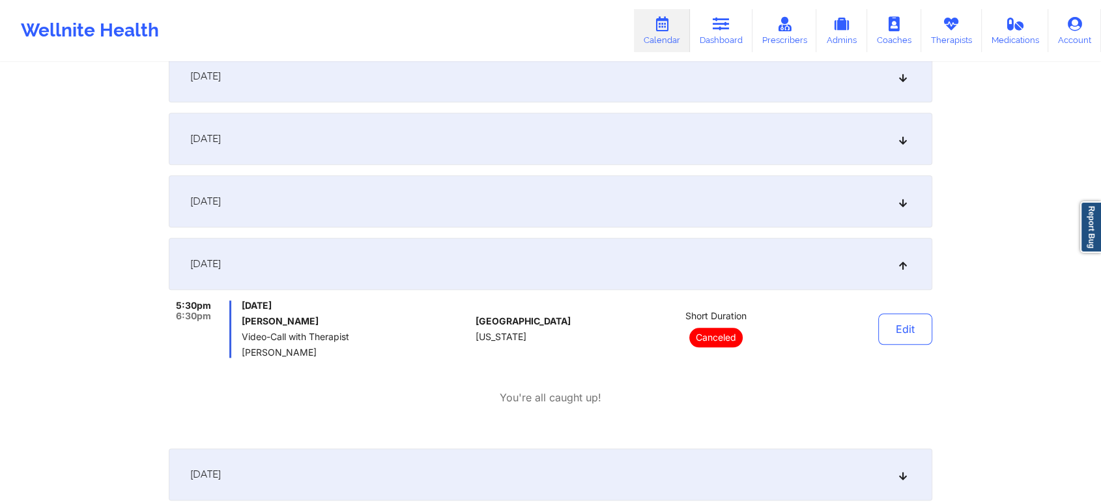
scroll to position [0, 0]
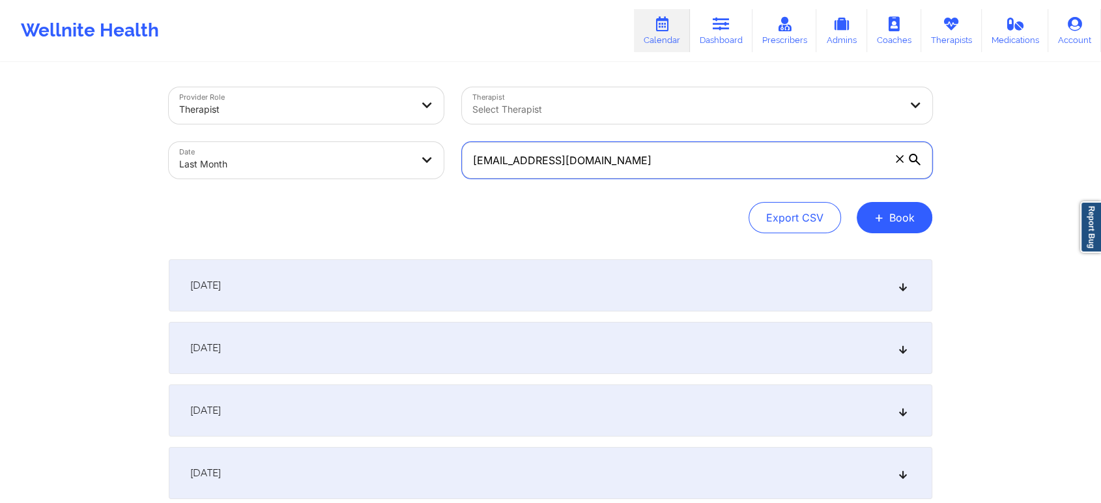
drag, startPoint x: 639, startPoint y: 167, endPoint x: 323, endPoint y: 123, distance: 319.7
click at [323, 123] on div "Provider Role Therapist Therapist Select Therapist Date Last Month [EMAIL_ADDRE…" at bounding box center [551, 132] width 782 height 109
paste input "gotace127"
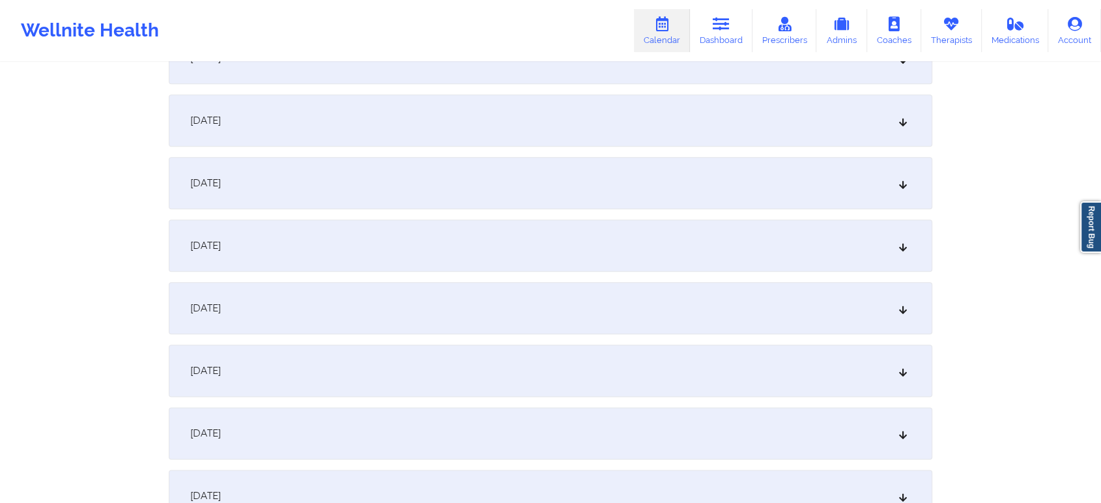
scroll to position [1517, 0]
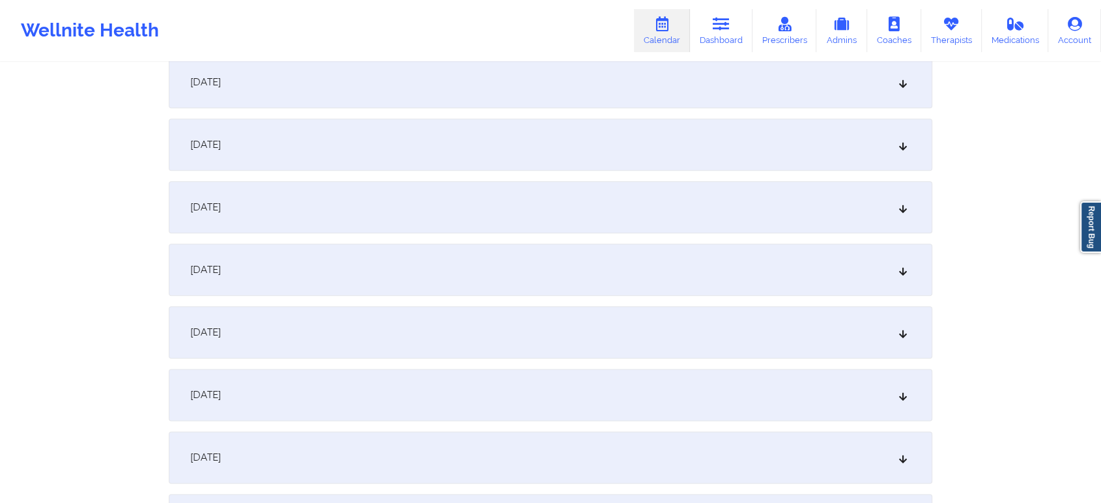
click at [326, 218] on div "[DATE]" at bounding box center [551, 207] width 764 height 52
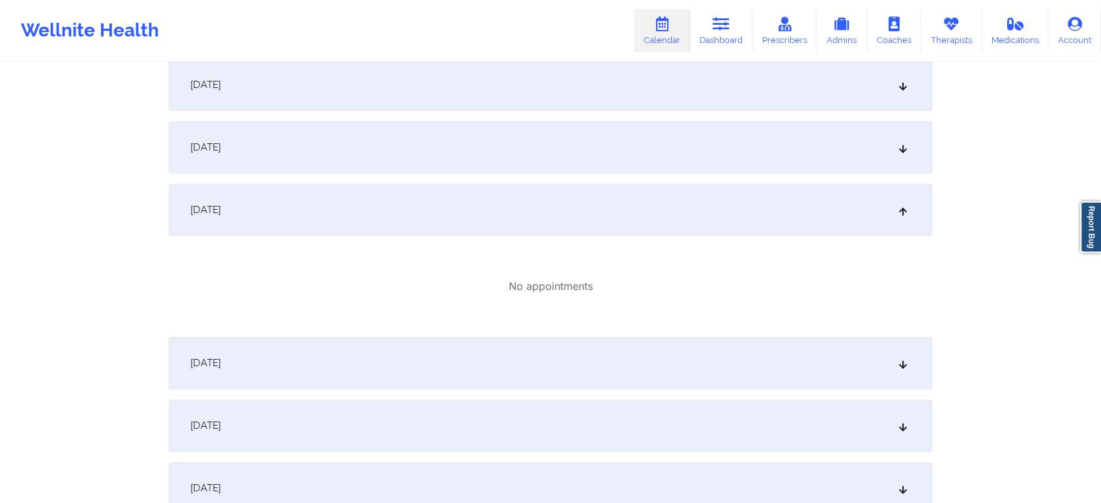
scroll to position [0, 0]
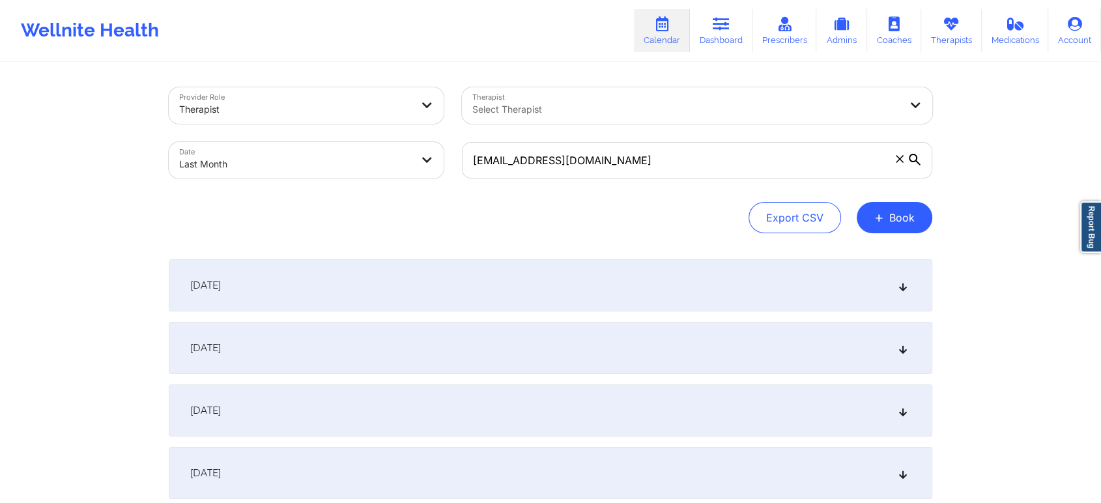
drag, startPoint x: 669, startPoint y: 137, endPoint x: 646, endPoint y: 167, distance: 37.1
click at [646, 167] on div "[EMAIL_ADDRESS][DOMAIN_NAME]" at bounding box center [697, 160] width 489 height 55
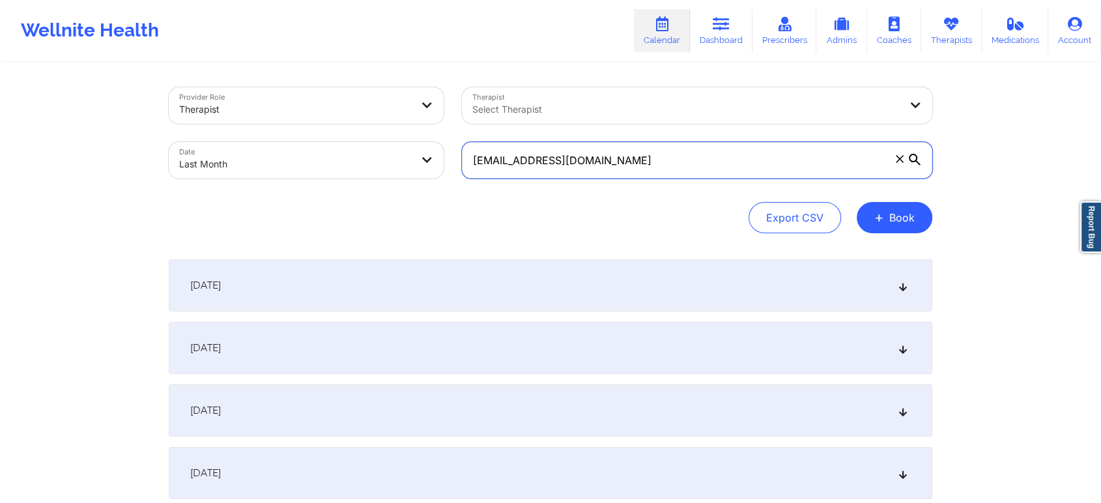
drag, startPoint x: 646, startPoint y: 167, endPoint x: 339, endPoint y: 126, distance: 308.9
click at [339, 126] on div "Provider Role Therapist Therapist Select Therapist Date Last Month [EMAIL_ADDRE…" at bounding box center [551, 132] width 782 height 109
paste input "[PERSON_NAME].brittany443"
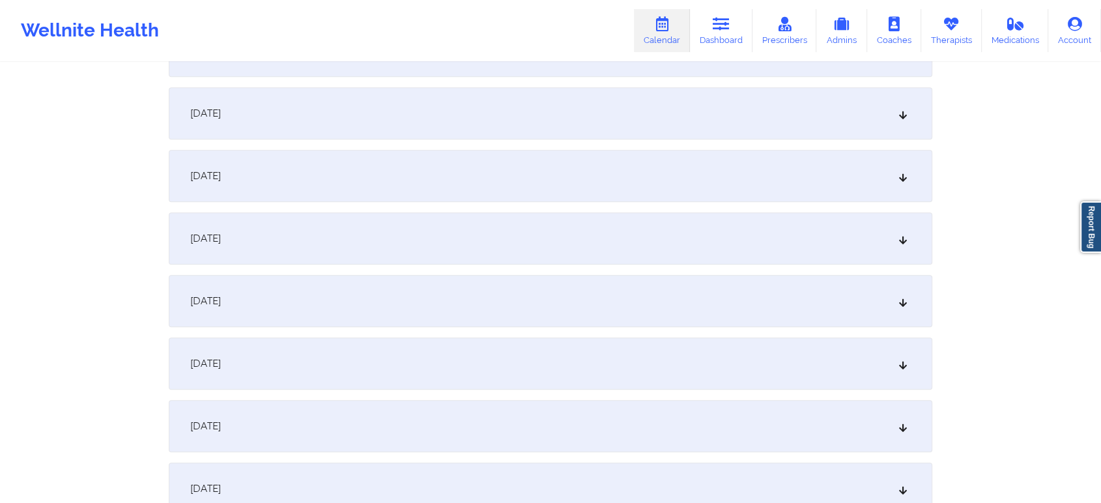
scroll to position [1101, 0]
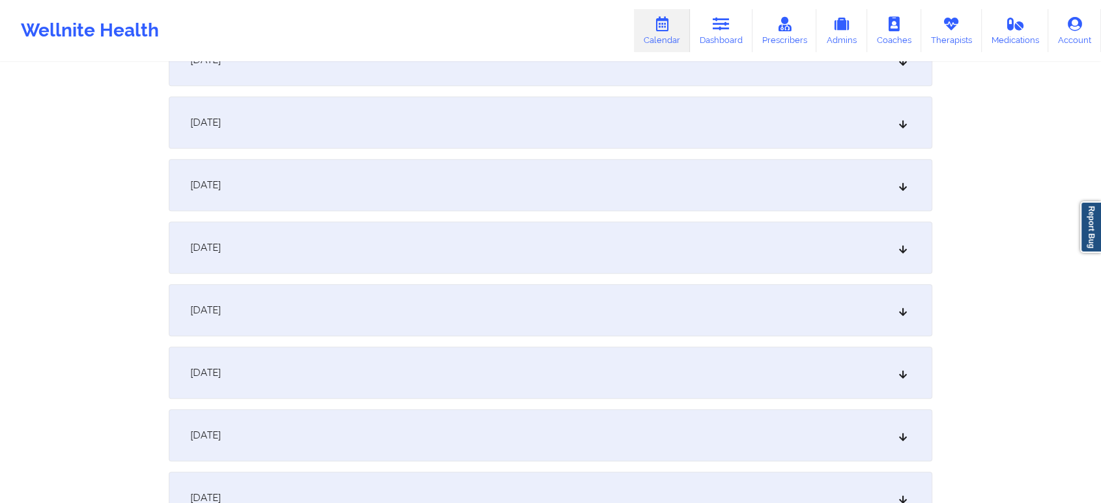
type input "[PERSON_NAME][EMAIL_ADDRESS][DOMAIN_NAME]"
click at [375, 322] on div "[DATE]" at bounding box center [551, 310] width 764 height 52
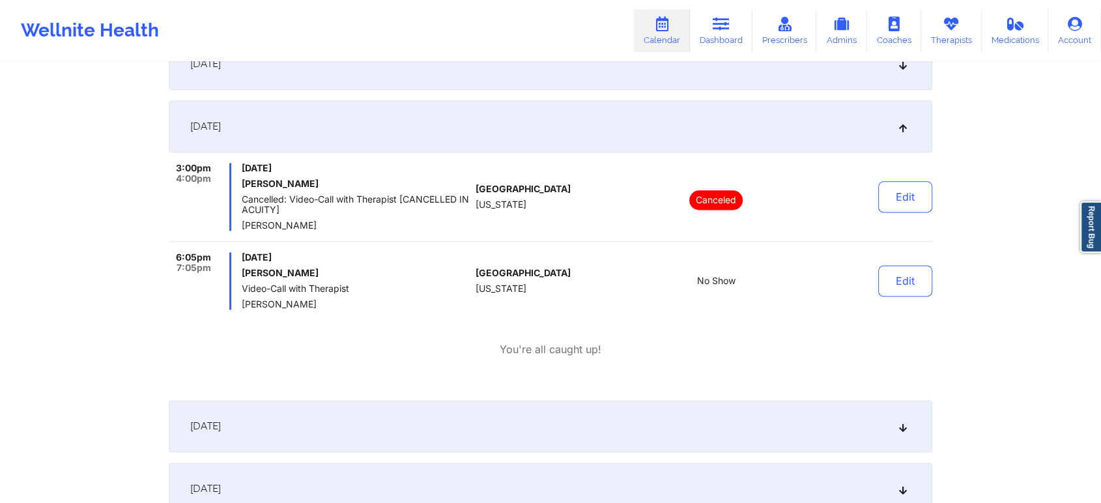
scroll to position [1675, 0]
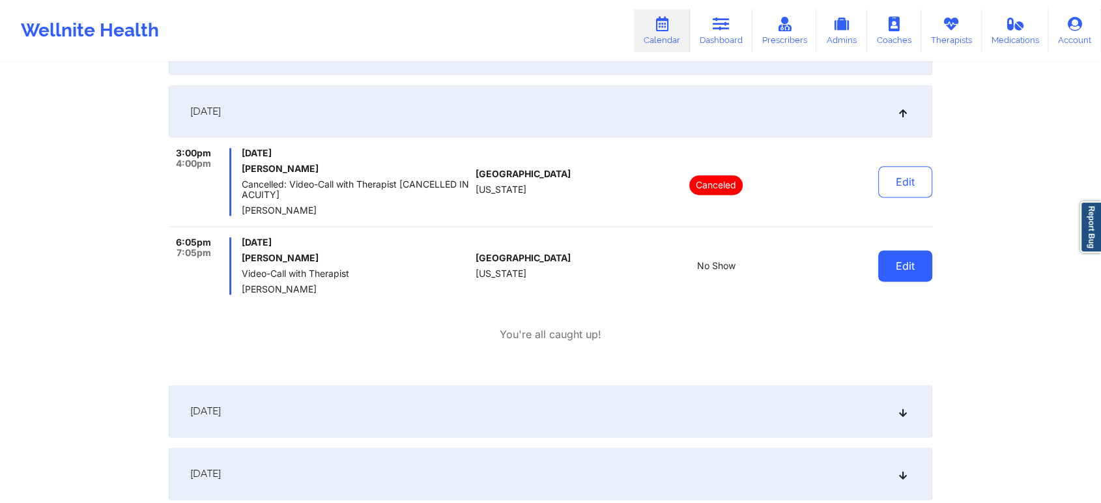
click at [923, 275] on button "Edit" at bounding box center [905, 265] width 54 height 31
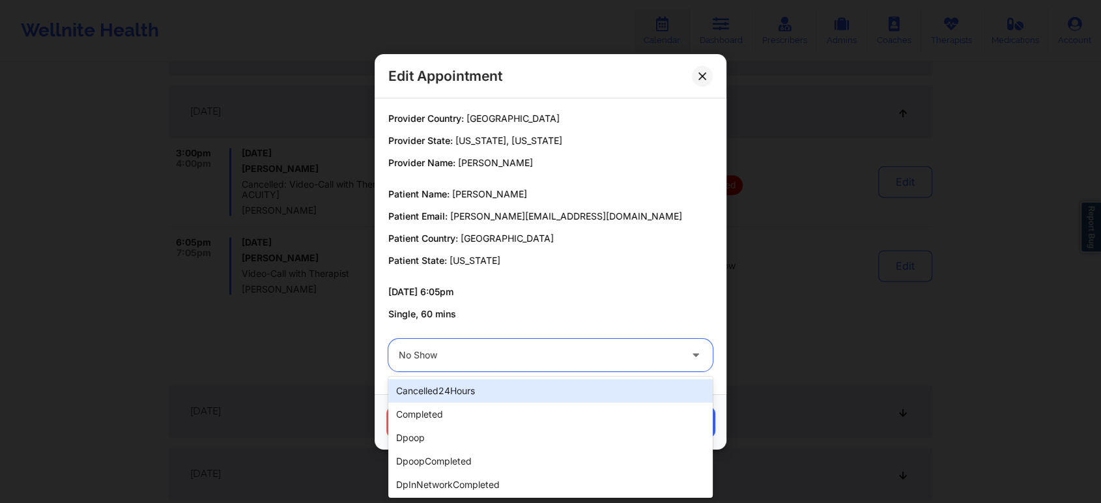
click at [558, 353] on div at bounding box center [539, 355] width 281 height 16
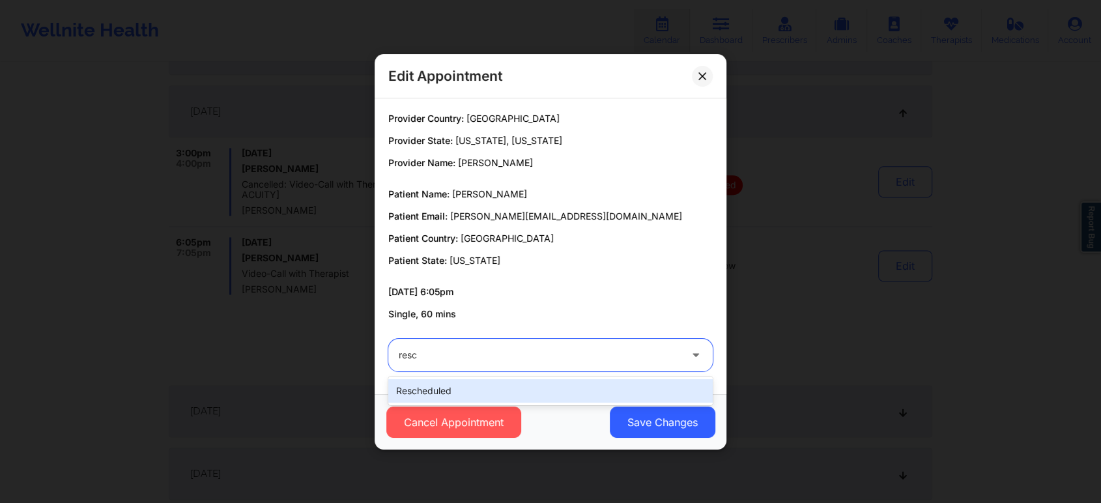
type input "[PERSON_NAME]"
click at [465, 380] on div "rescheduled" at bounding box center [550, 390] width 324 height 23
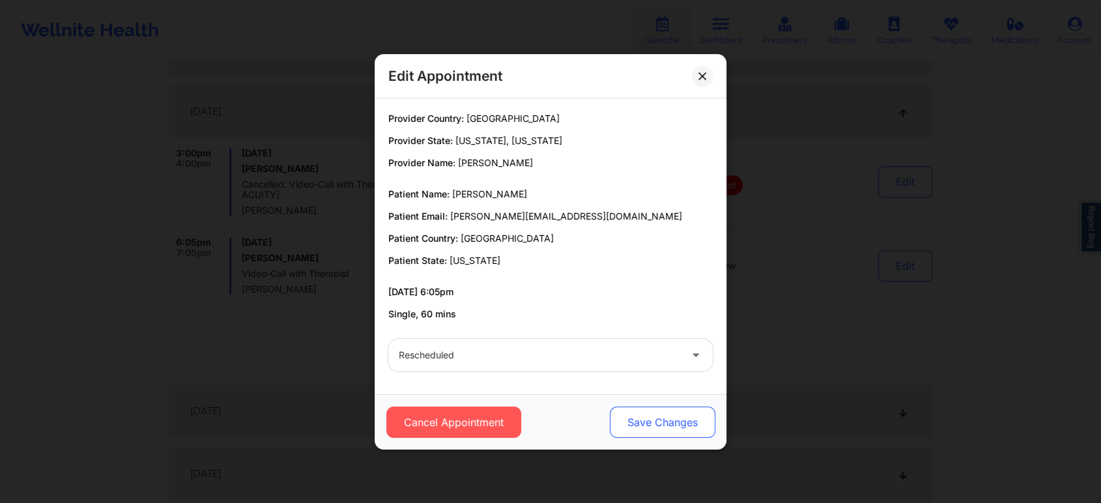
click at [639, 421] on button "Save Changes" at bounding box center [663, 422] width 106 height 31
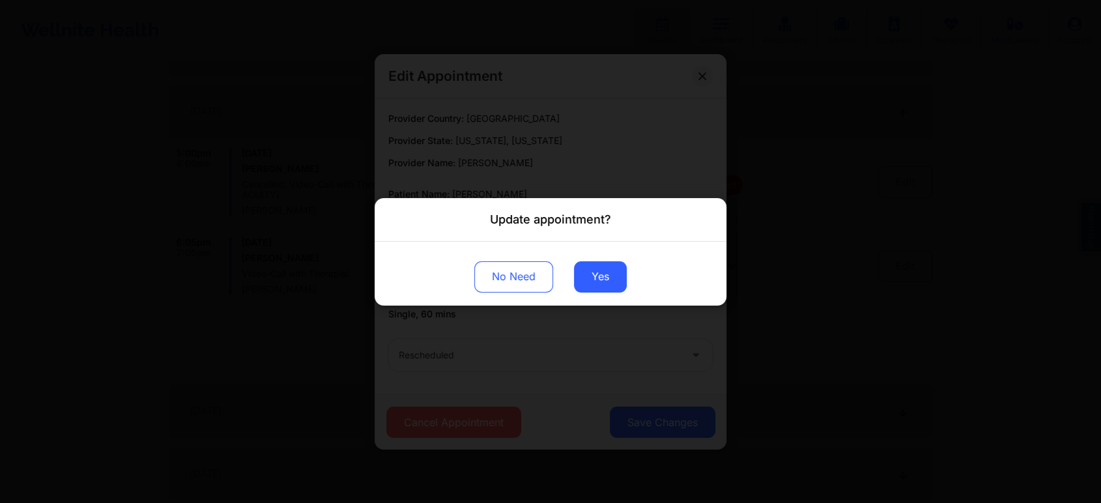
drag, startPoint x: 602, startPoint y: 281, endPoint x: 136, endPoint y: -88, distance: 594.7
click at [594, 285] on button "Yes" at bounding box center [600, 276] width 53 height 31
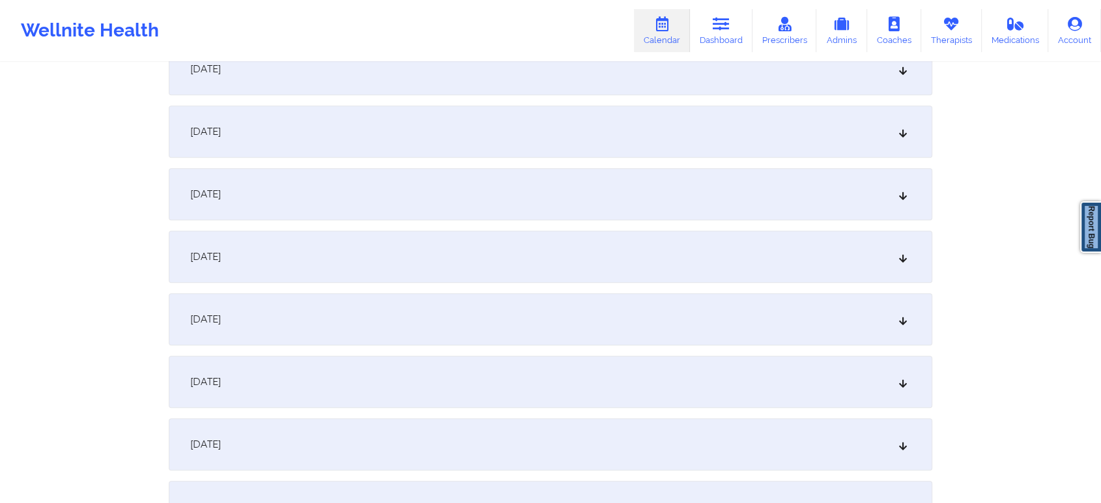
scroll to position [0, 0]
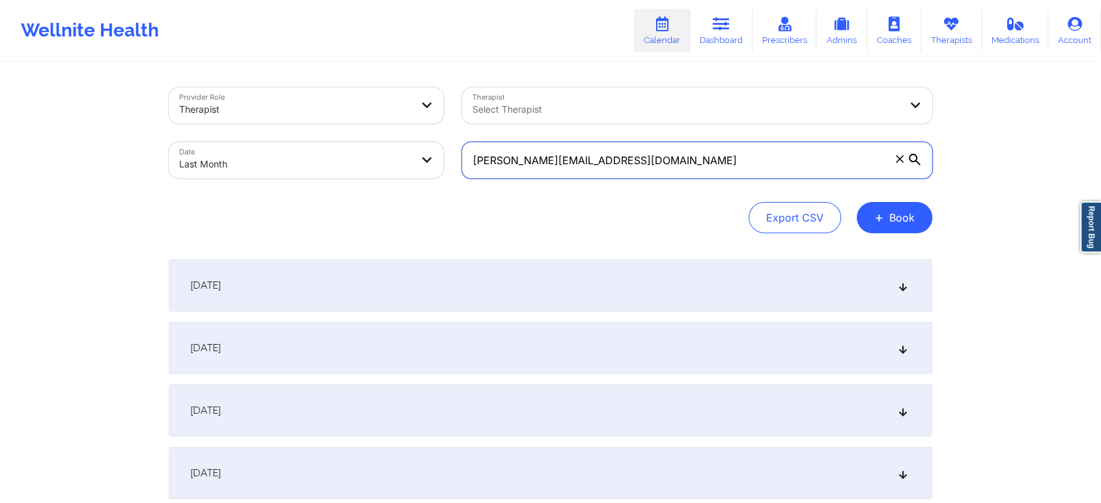
drag, startPoint x: 674, startPoint y: 170, endPoint x: 368, endPoint y: 129, distance: 308.3
click at [368, 129] on div "Provider Role Therapist Therapist Select Therapist Date Last Month [PERSON_NAME…" at bounding box center [551, 132] width 782 height 109
paste input "[EMAIL_ADDRESS]"
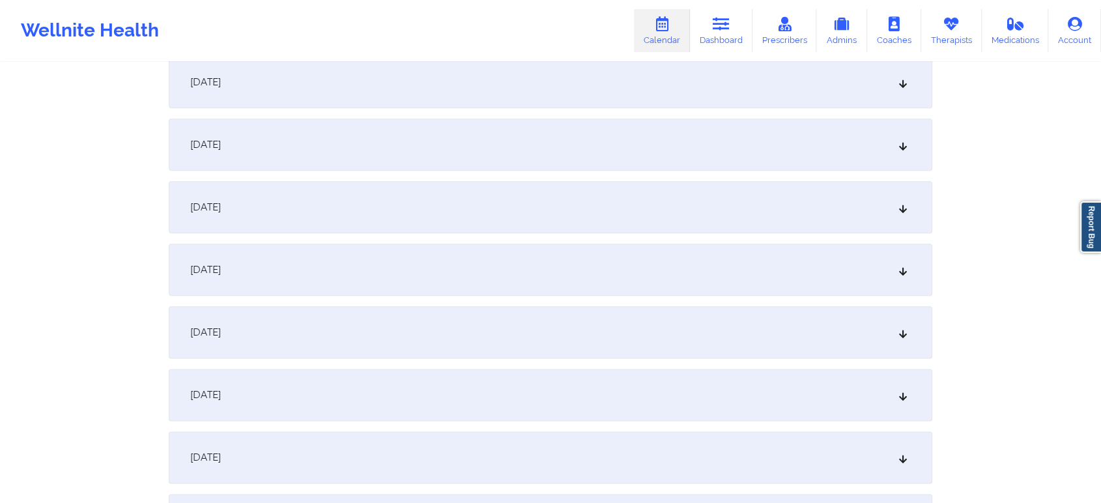
scroll to position [1492, 0]
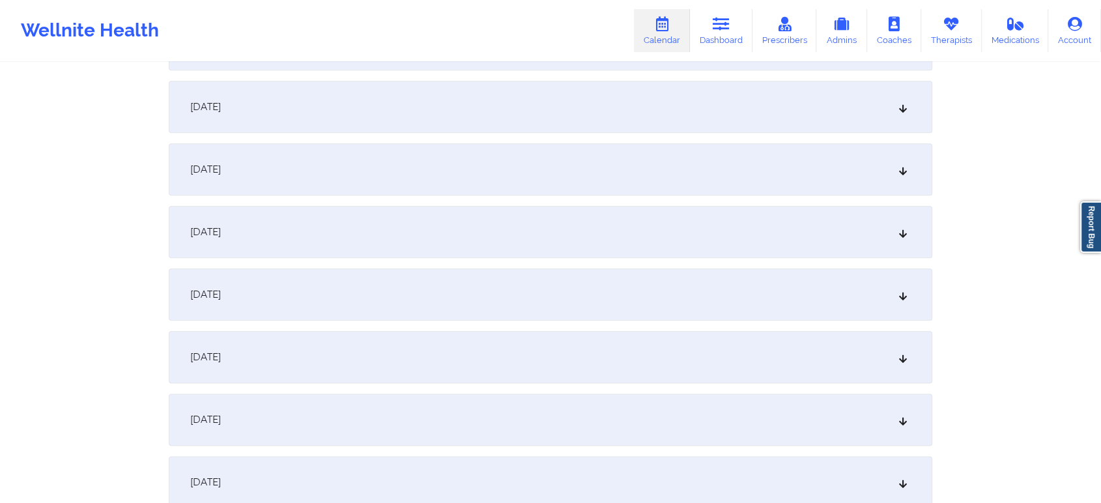
click at [281, 244] on div "[DATE]" at bounding box center [551, 232] width 764 height 52
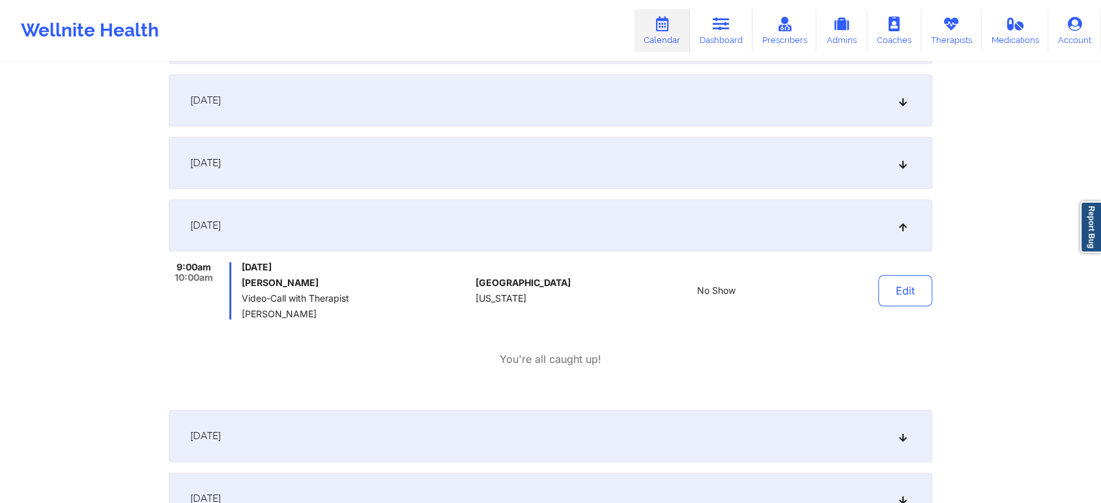
scroll to position [1501, 0]
click at [897, 289] on button "Edit" at bounding box center [905, 287] width 54 height 31
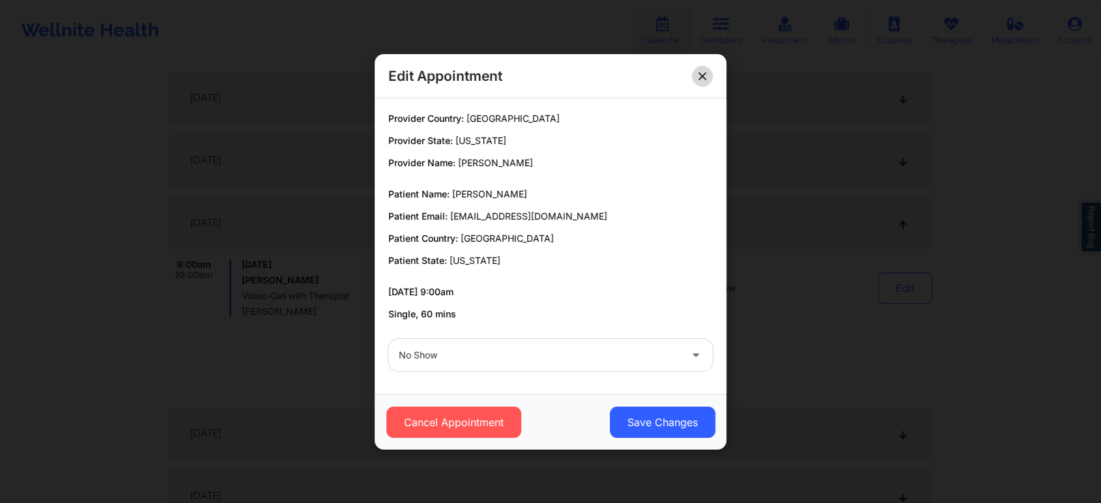
click at [702, 68] on button at bounding box center [702, 75] width 21 height 21
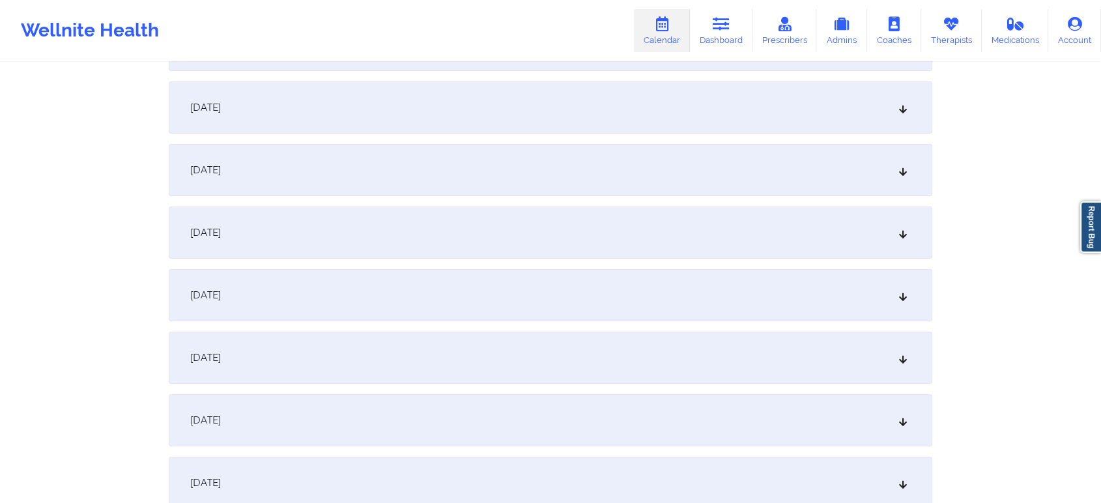
scroll to position [0, 0]
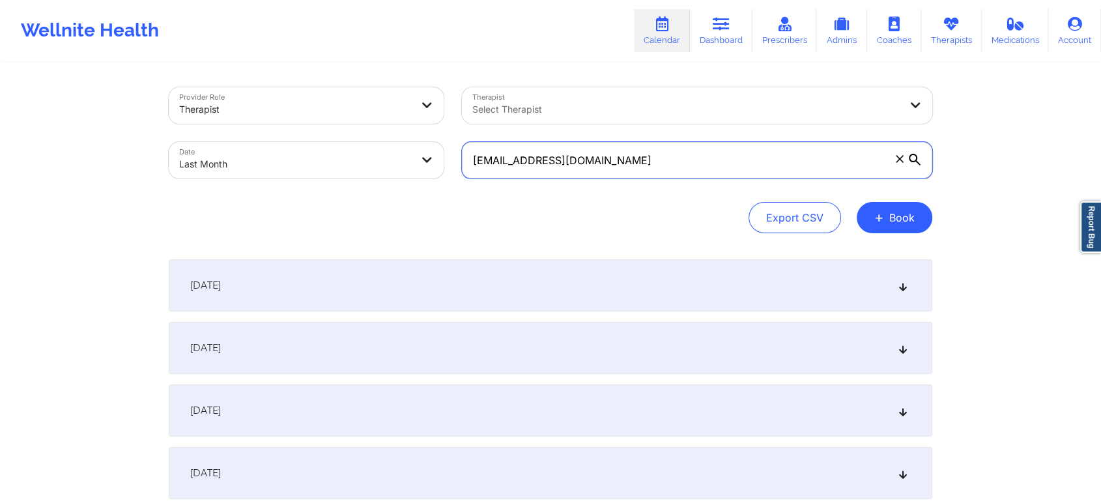
click at [642, 154] on input "[EMAIL_ADDRESS][DOMAIN_NAME]" at bounding box center [697, 160] width 470 height 36
drag, startPoint x: 642, startPoint y: 154, endPoint x: 444, endPoint y: 171, distance: 198.9
click at [444, 171] on div "Provider Role Therapist Therapist Select Therapist Date Last Month [EMAIL_ADDRE…" at bounding box center [551, 132] width 782 height 109
paste input "[EMAIL_ADDRESS]"
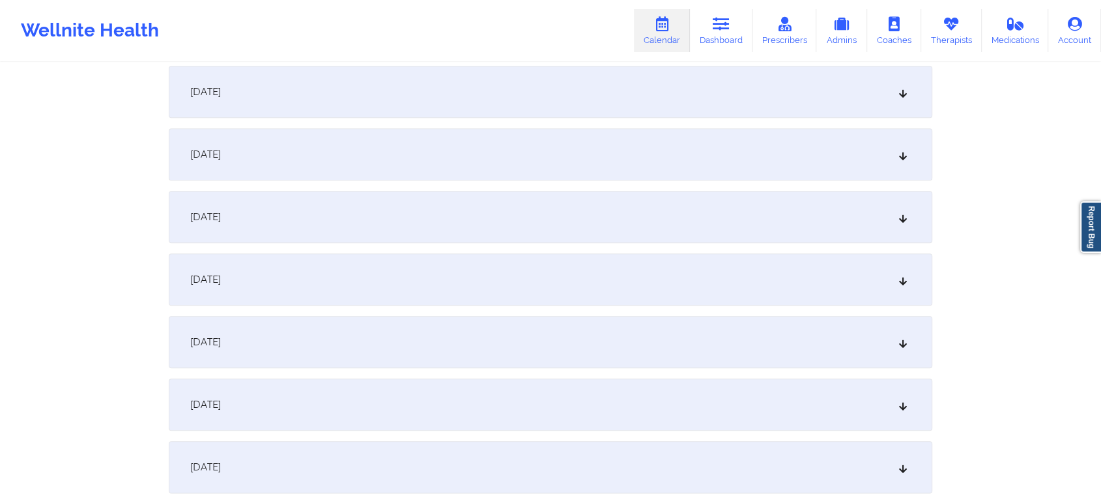
scroll to position [1385, 0]
click at [488, 395] on div "[DATE]" at bounding box center [551, 401] width 764 height 52
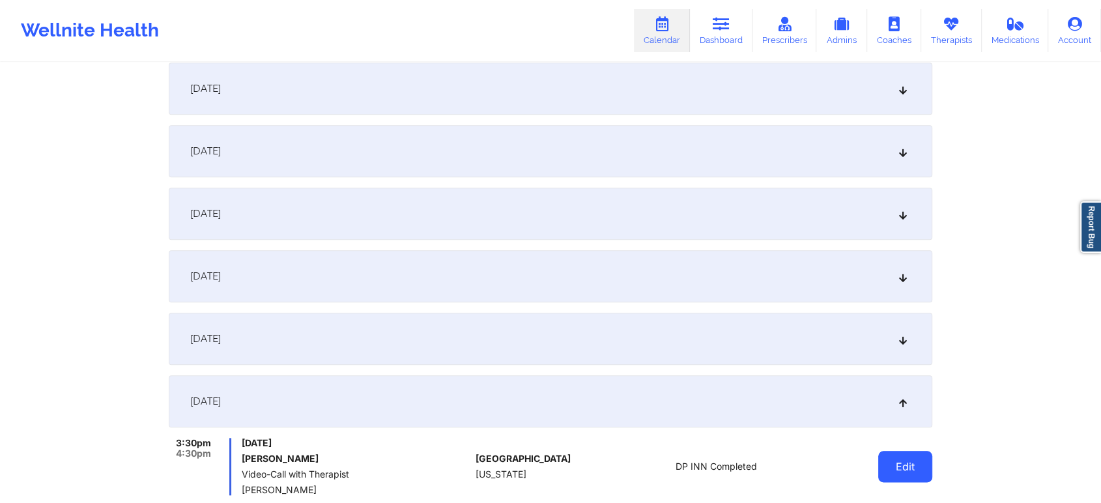
click at [907, 463] on button "Edit" at bounding box center [905, 466] width 54 height 31
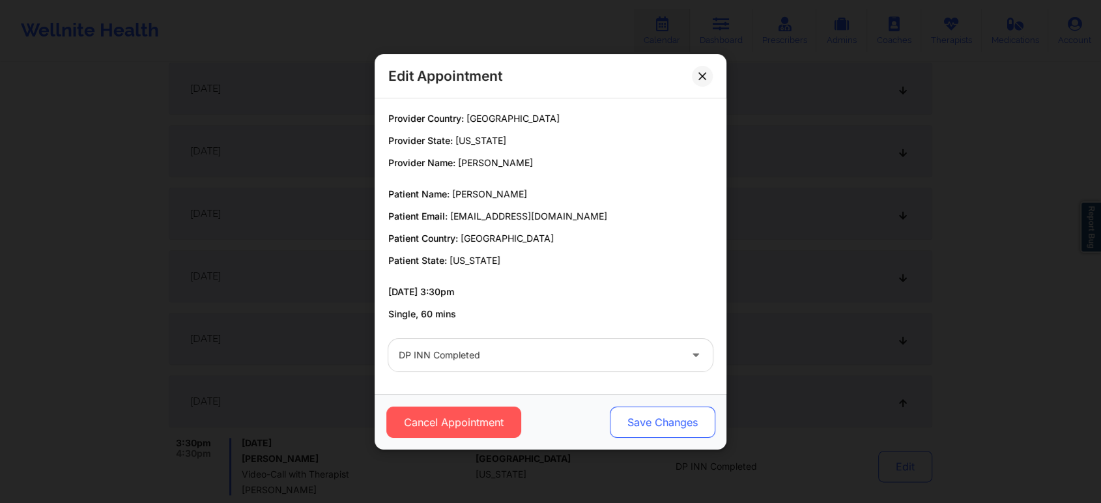
click at [667, 419] on button "Save Changes" at bounding box center [663, 422] width 106 height 31
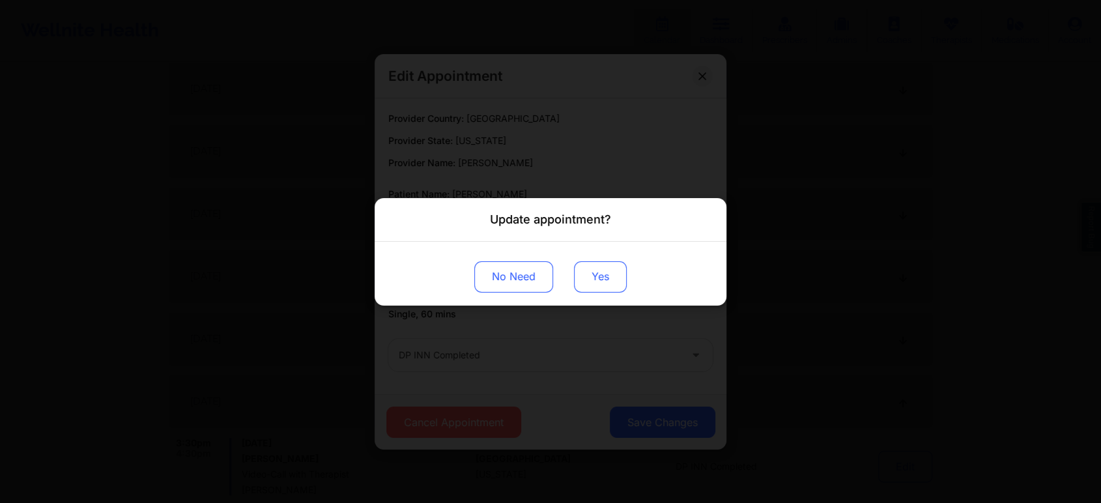
click at [600, 283] on button "Yes" at bounding box center [600, 276] width 53 height 31
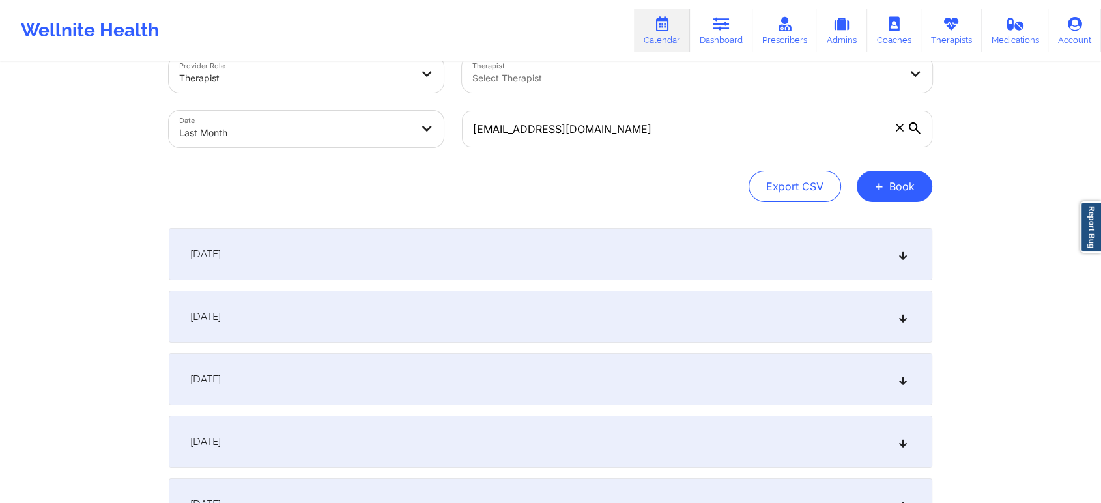
scroll to position [0, 0]
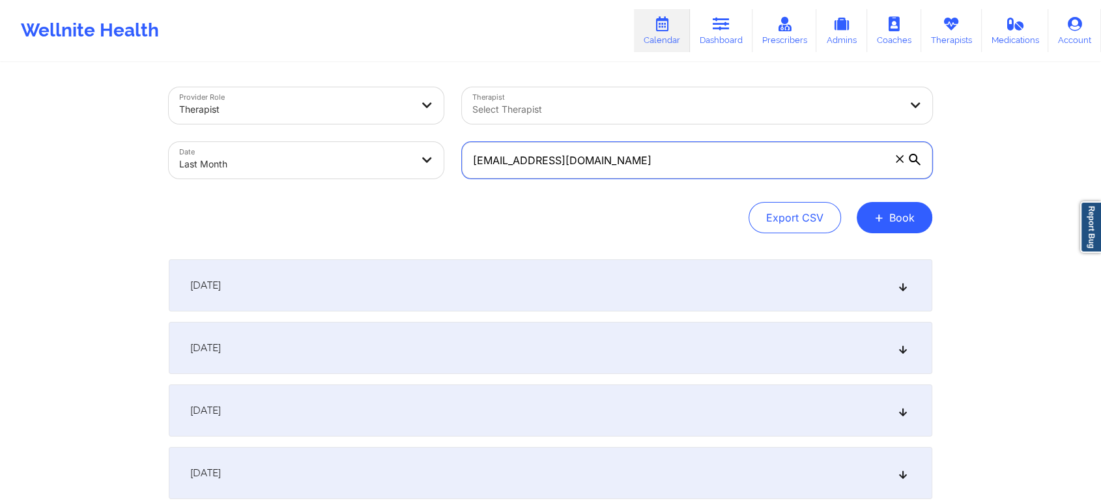
drag, startPoint x: 687, startPoint y: 165, endPoint x: 431, endPoint y: 156, distance: 256.2
click at [431, 156] on div "Provider Role Therapist Therapist Select Therapist Date Last Month [EMAIL_ADDRE…" at bounding box center [551, 132] width 782 height 109
paste input "jessstolz"
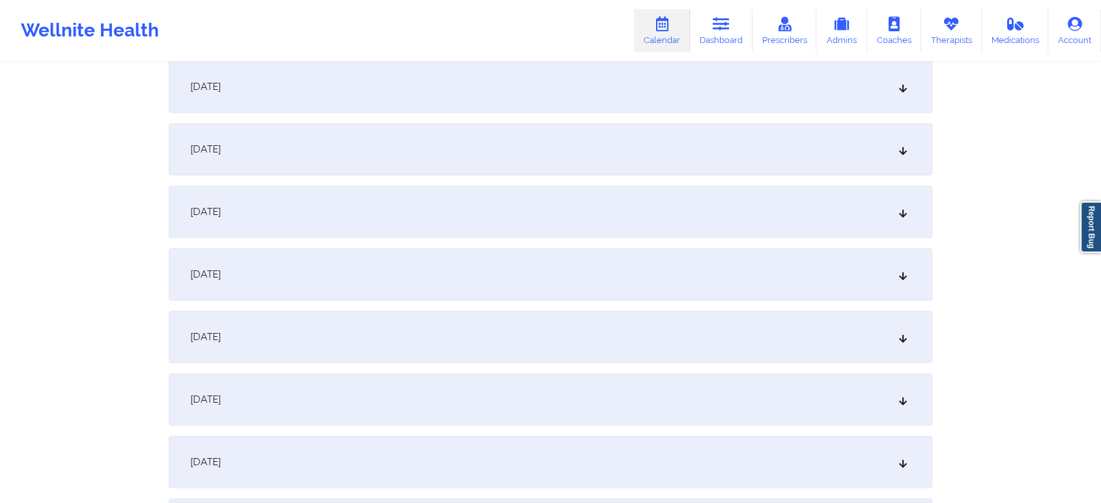
scroll to position [1355, 0]
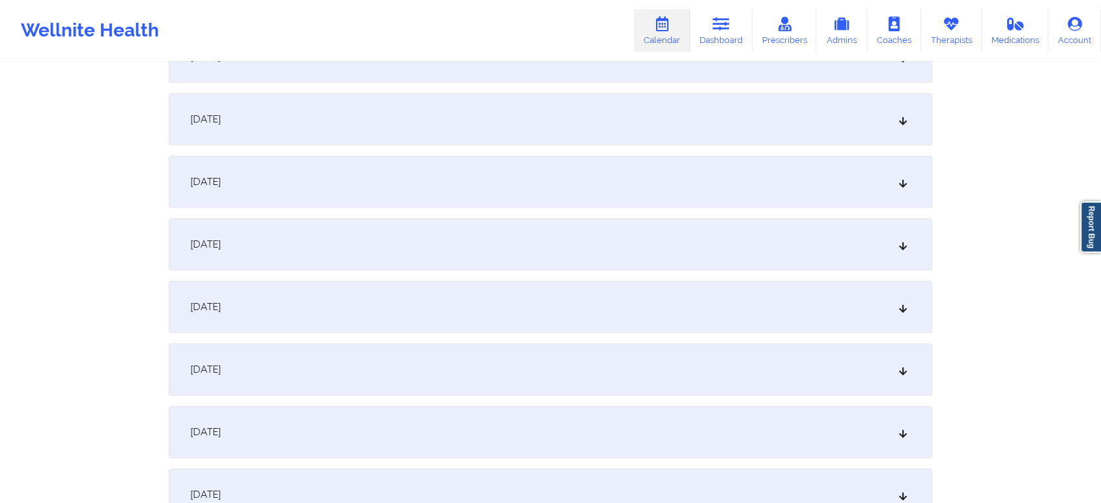
click at [454, 220] on div "[DATE]" at bounding box center [551, 244] width 764 height 52
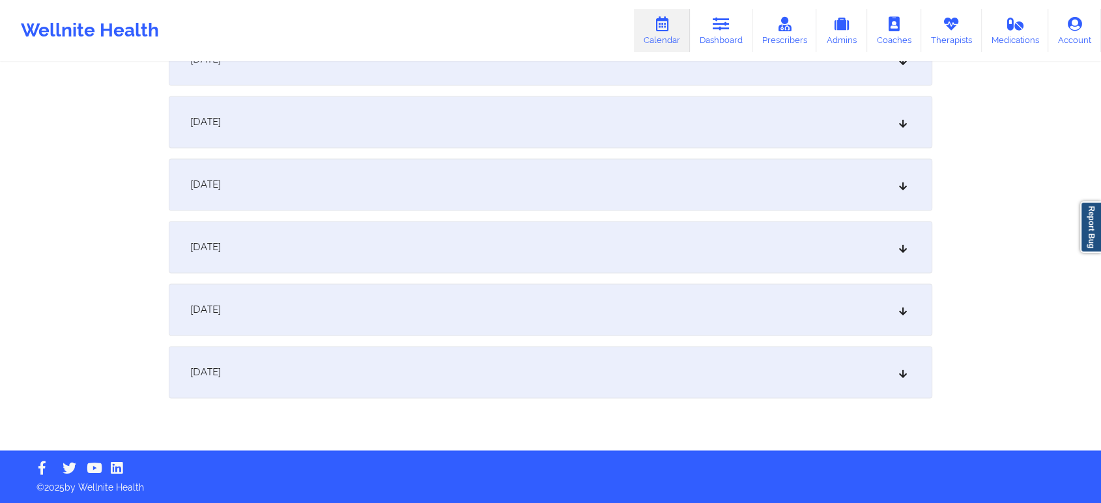
scroll to position [0, 0]
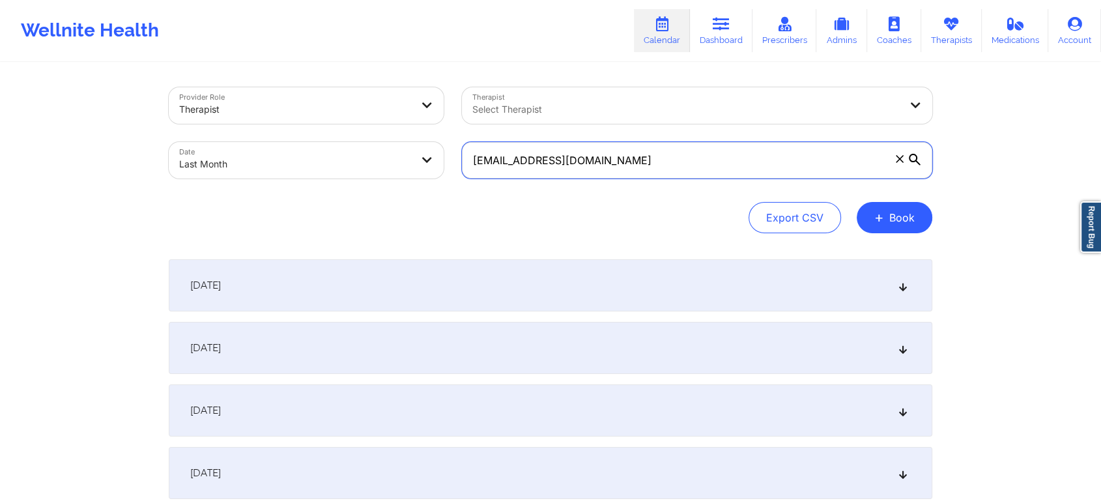
drag, startPoint x: 626, startPoint y: 158, endPoint x: 291, endPoint y: 173, distance: 334.6
click at [291, 173] on div "Provider Role Therapist Therapist Select Therapist Date Last Month [EMAIL_ADDRE…" at bounding box center [551, 132] width 782 height 109
paste input "[EMAIL_ADDRESS]"
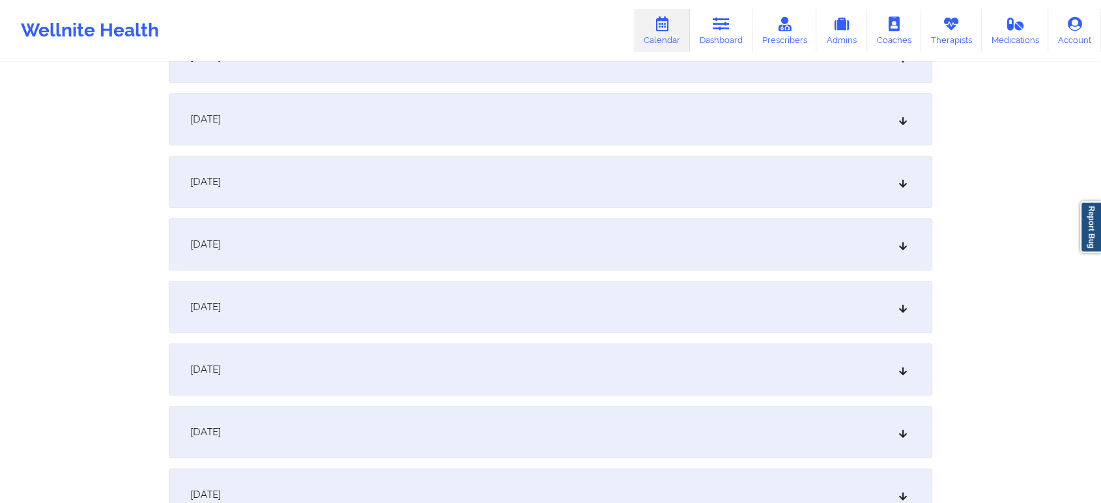
scroll to position [1330, 0]
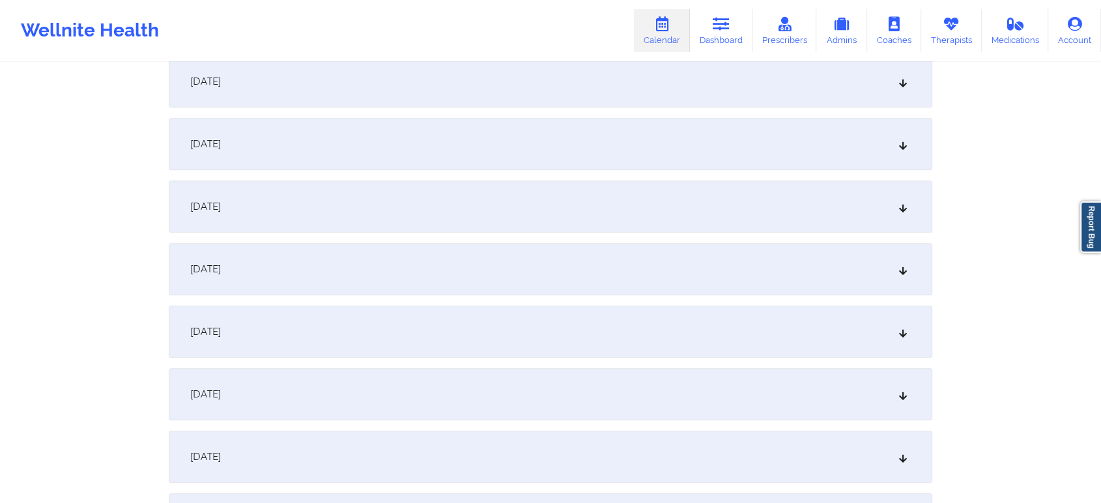
click at [399, 294] on div "[DATE]" at bounding box center [551, 269] width 764 height 52
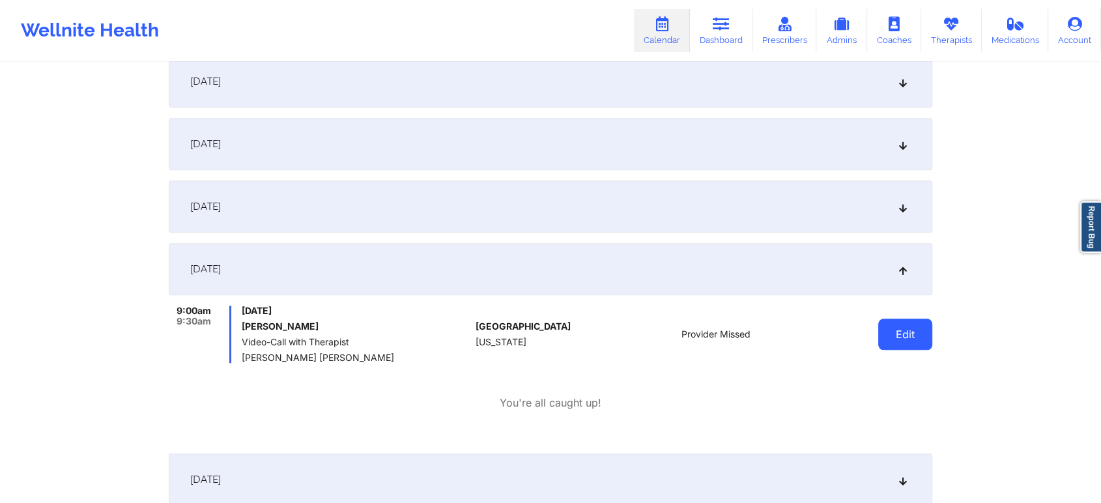
click at [894, 336] on button "Edit" at bounding box center [905, 334] width 54 height 31
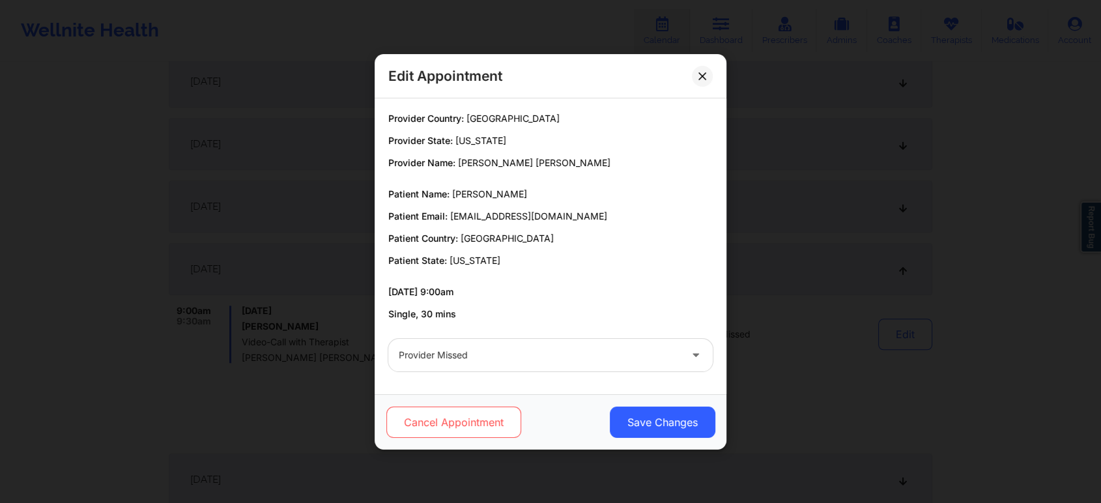
click at [420, 422] on button "Cancel Appointment" at bounding box center [453, 422] width 135 height 31
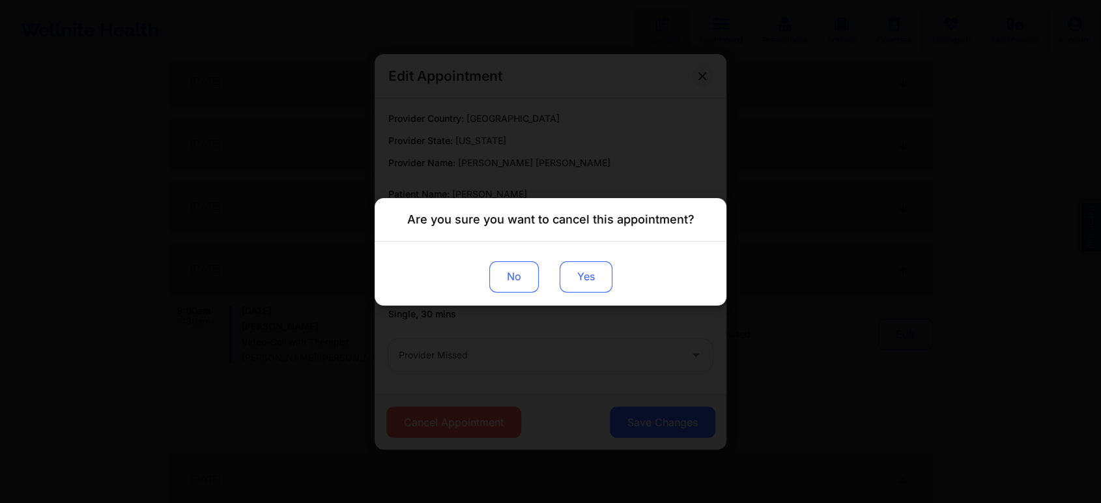
click at [594, 284] on button "Yes" at bounding box center [586, 276] width 53 height 31
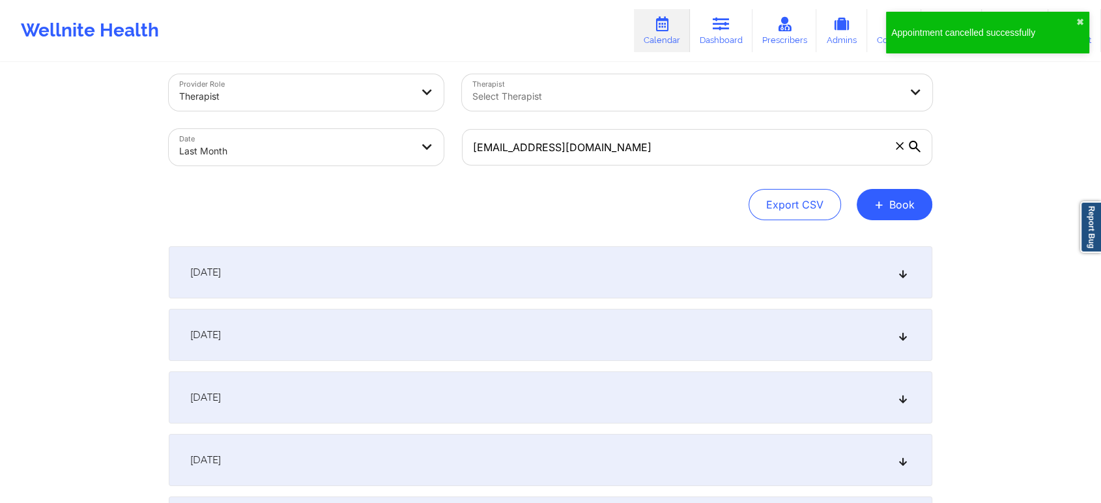
scroll to position [0, 0]
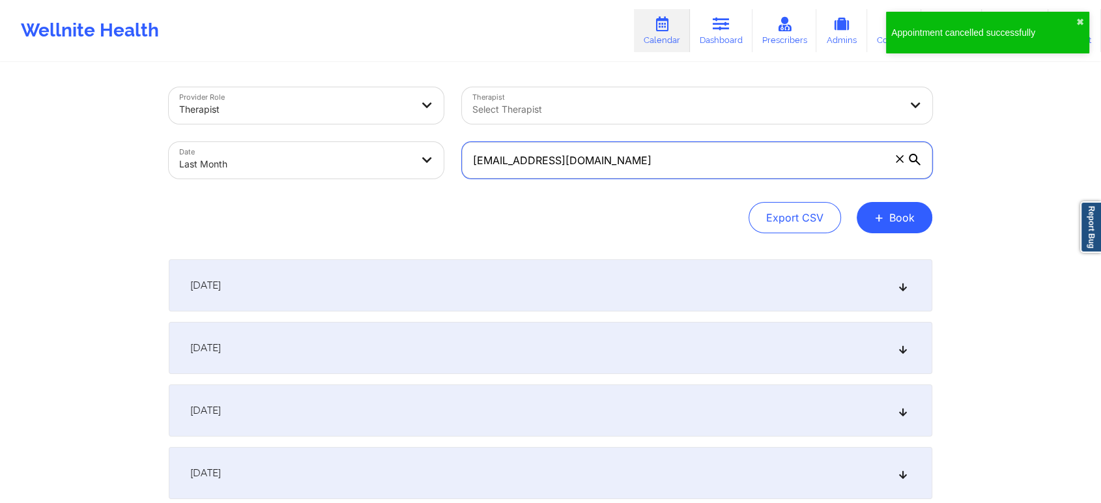
drag, startPoint x: 650, startPoint y: 146, endPoint x: 412, endPoint y: 166, distance: 238.6
click at [412, 166] on div "Provider Role Therapist Therapist Select Therapist Date Last Month [EMAIL_ADDRE…" at bounding box center [551, 132] width 782 height 109
paste input "[EMAIL_ADDRESS]"
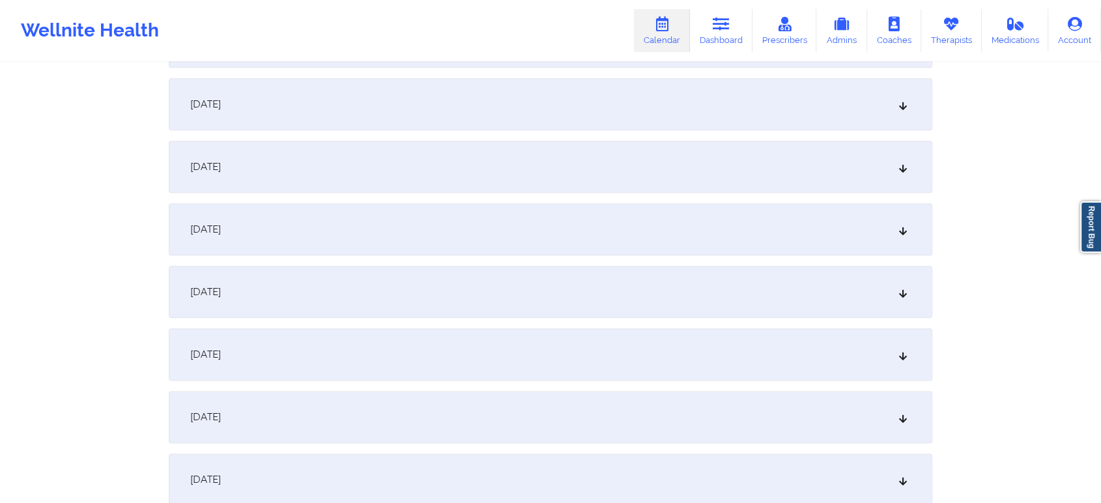
scroll to position [1546, 0]
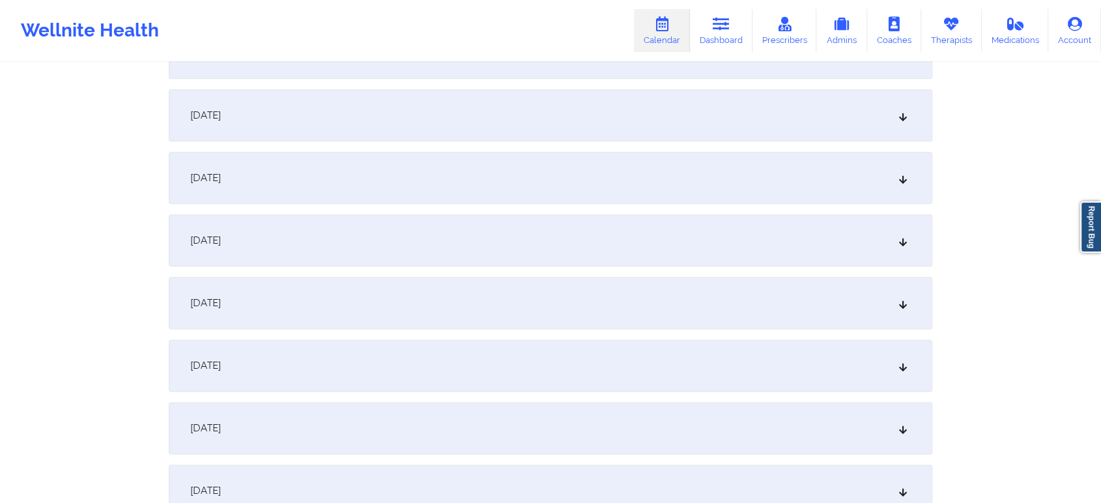
click at [328, 254] on div "[DATE]" at bounding box center [551, 240] width 764 height 52
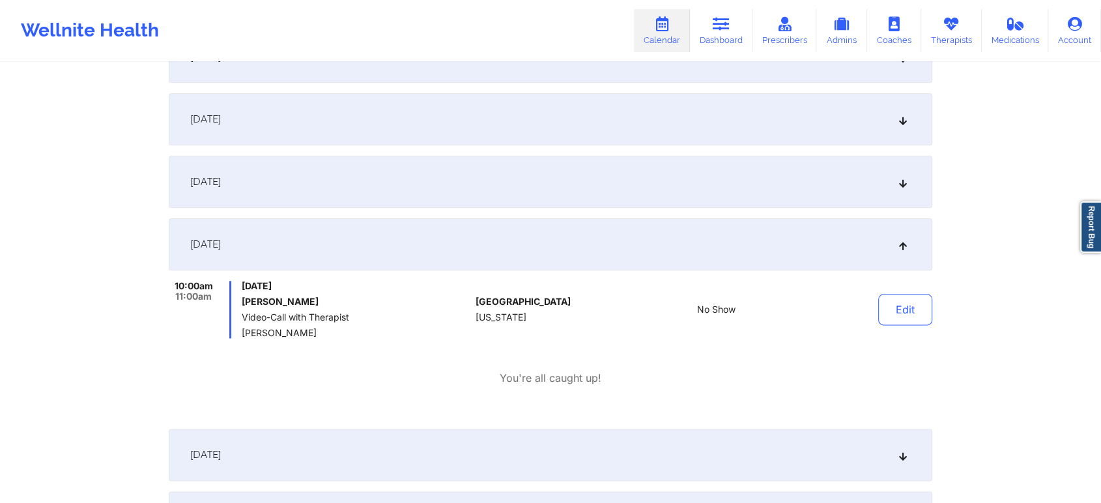
scroll to position [0, 0]
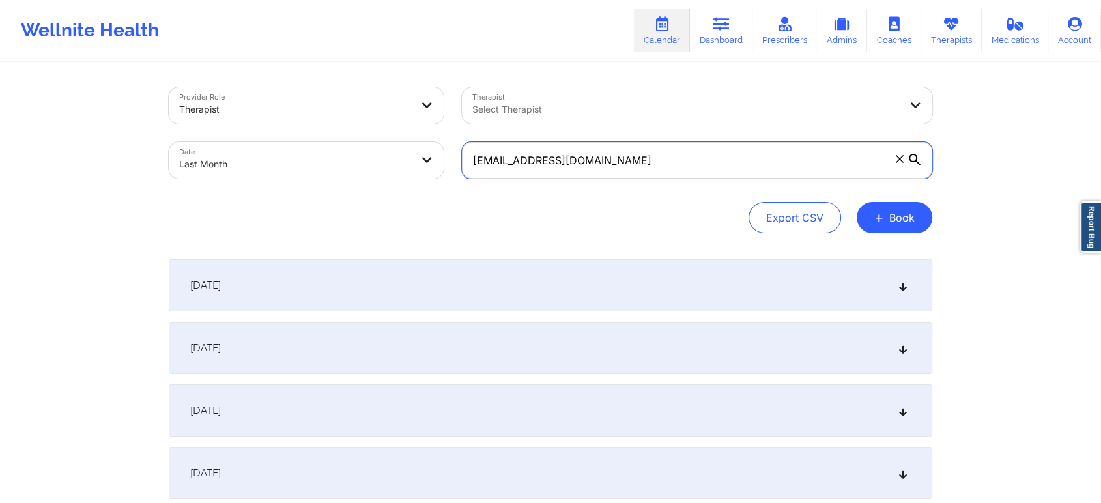
drag, startPoint x: 620, startPoint y: 174, endPoint x: 412, endPoint y: 179, distance: 207.9
click at [412, 179] on div "Provider Role Therapist Therapist Select Therapist Date Last Month [EMAIL_ADDRE…" at bounding box center [551, 132] width 782 height 109
paste input "ssaunders750"
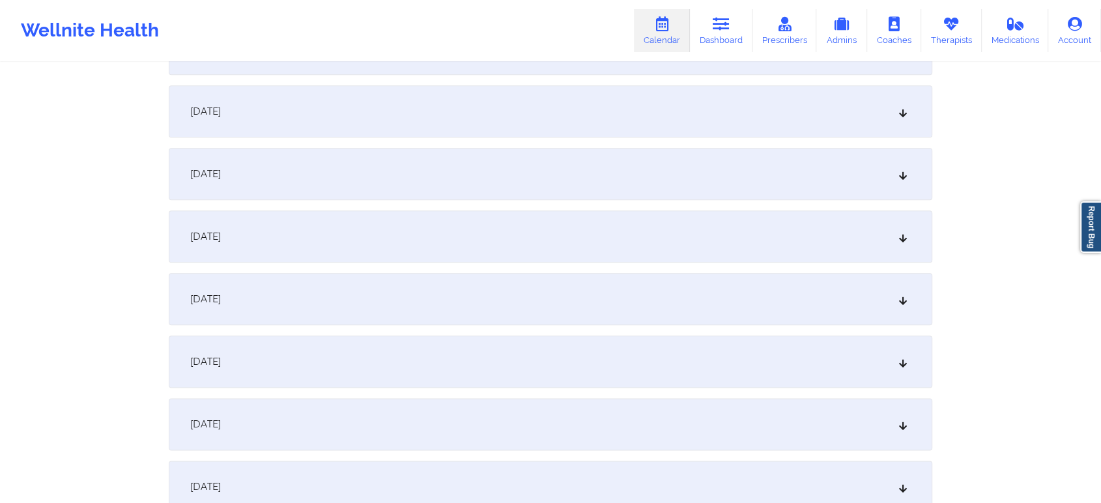
scroll to position [1485, 0]
click at [467, 242] on div "[DATE]" at bounding box center [551, 239] width 764 height 52
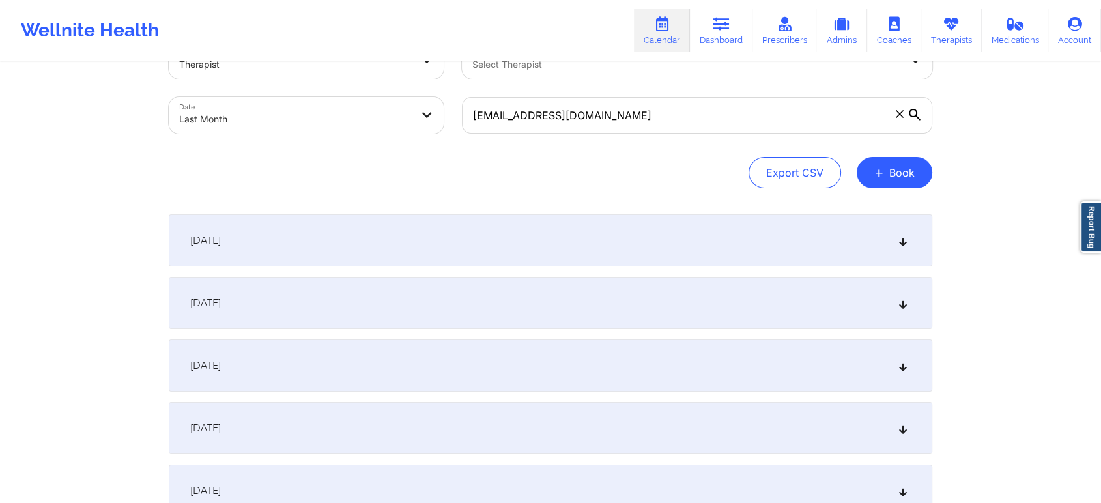
scroll to position [0, 0]
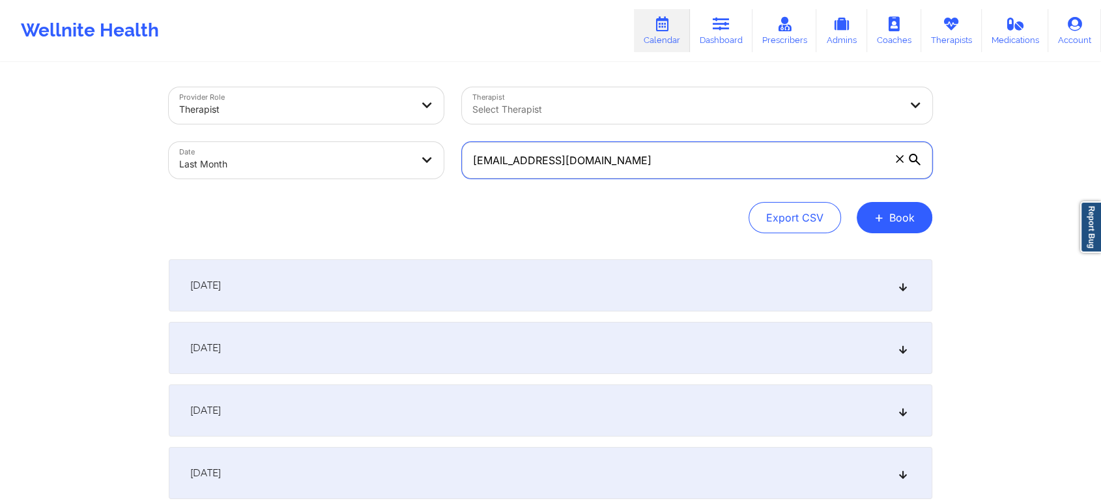
drag, startPoint x: 676, startPoint y: 168, endPoint x: 401, endPoint y: 151, distance: 275.5
click at [401, 151] on div "Provider Role Therapist Therapist Select Therapist Date Last Month [EMAIL_ADDRE…" at bounding box center [551, 132] width 782 height 109
paste input "gbrs1983"
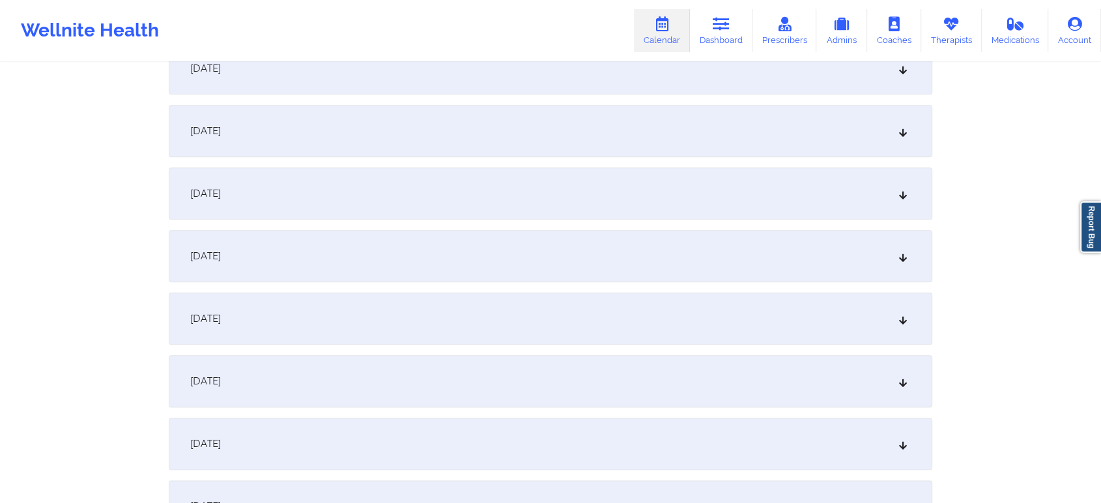
scroll to position [1470, 0]
click at [703, 271] on div "[DATE]" at bounding box center [551, 254] width 764 height 52
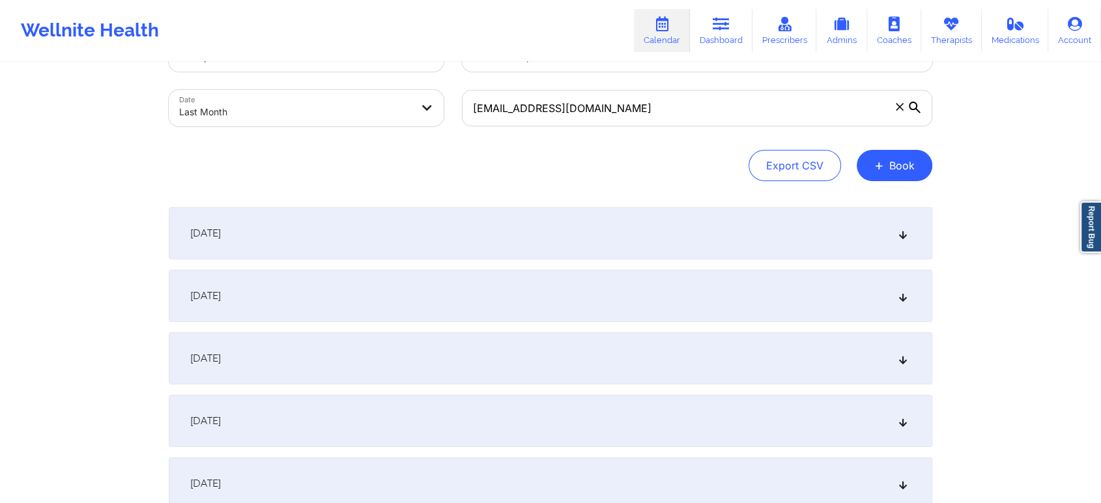
scroll to position [0, 0]
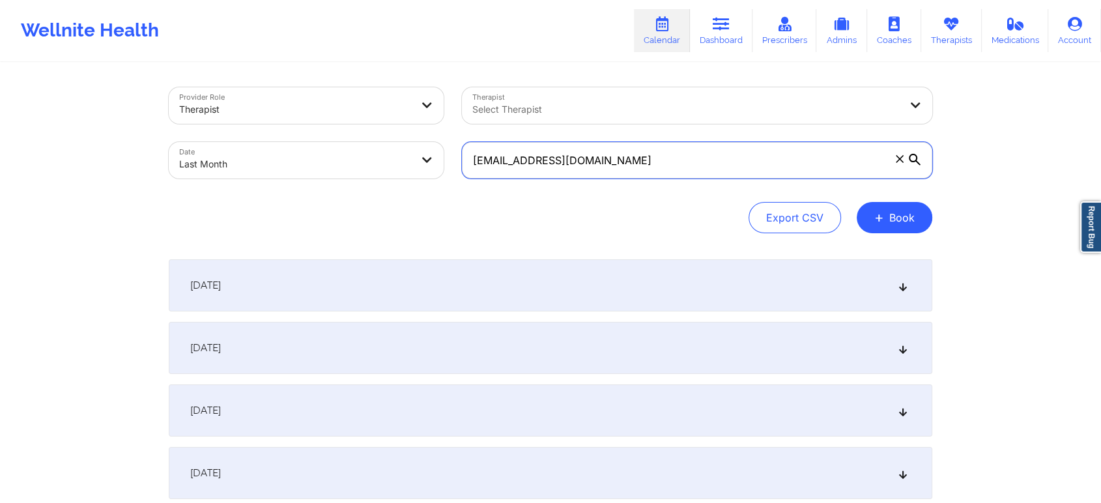
drag, startPoint x: 683, startPoint y: 175, endPoint x: 384, endPoint y: 164, distance: 298.7
click at [384, 164] on div "Provider Role Therapist Therapist Select Therapist Date Last Month [EMAIL_ADDRE…" at bounding box center [551, 132] width 782 height 109
paste input "konstantkara"
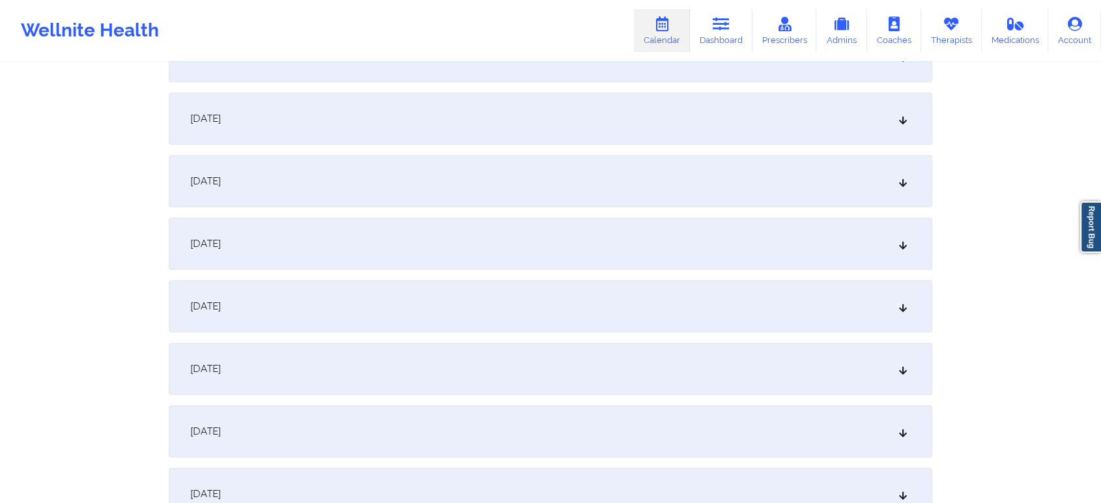
scroll to position [1241, 0]
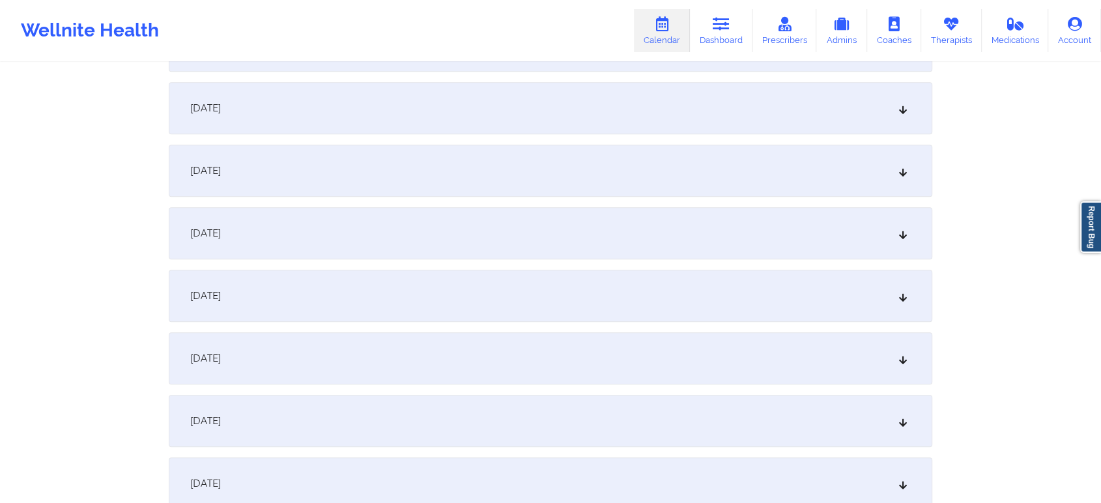
click at [650, 349] on div "[DATE]" at bounding box center [551, 358] width 764 height 52
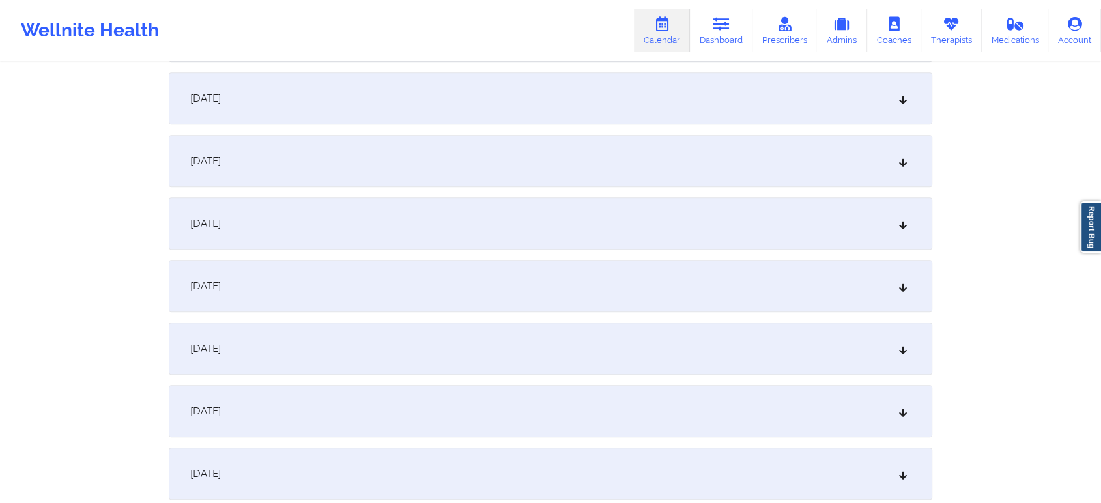
scroll to position [0, 0]
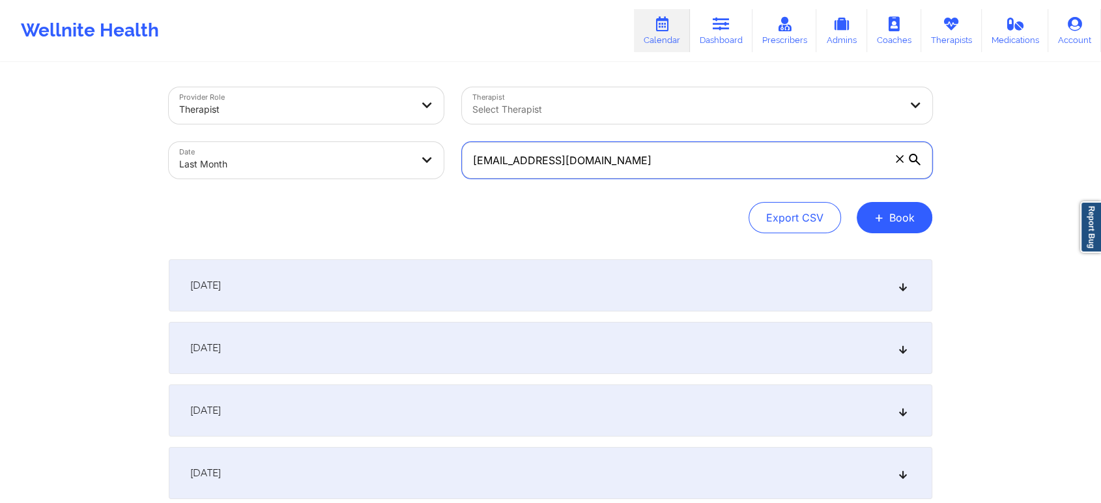
drag, startPoint x: 642, startPoint y: 168, endPoint x: 194, endPoint y: 145, distance: 448.9
click at [194, 145] on div "Provider Role Therapist Therapist Select Therapist Date Last Month [EMAIL_ADDRE…" at bounding box center [551, 132] width 782 height 109
drag, startPoint x: 625, startPoint y: 151, endPoint x: 401, endPoint y: 201, distance: 229.2
click at [401, 201] on div "Provider Role Therapist Therapist Select Therapist Date Last Month [EMAIL_ADDRE…" at bounding box center [551, 160] width 764 height 146
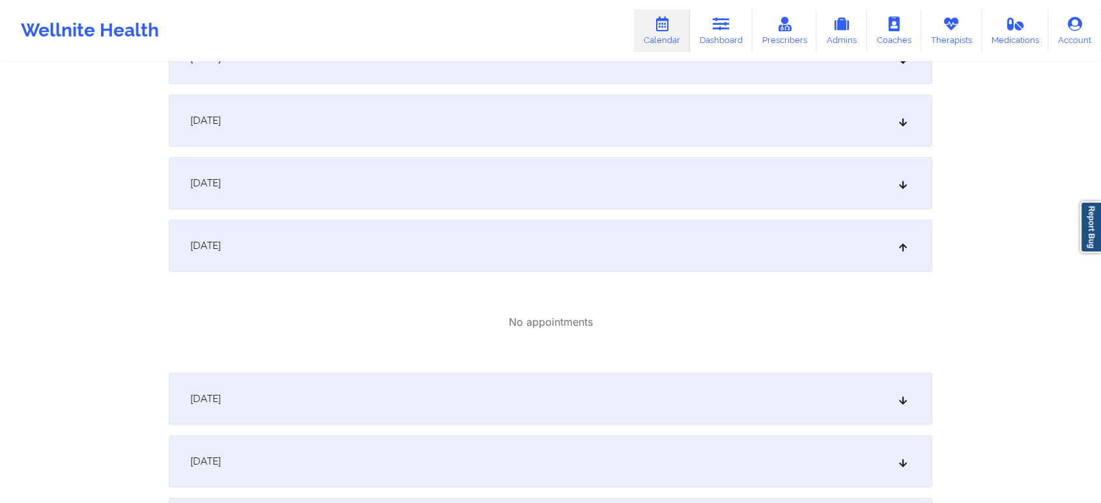
scroll to position [1356, 0]
click at [553, 265] on div "[DATE]" at bounding box center [551, 243] width 764 height 52
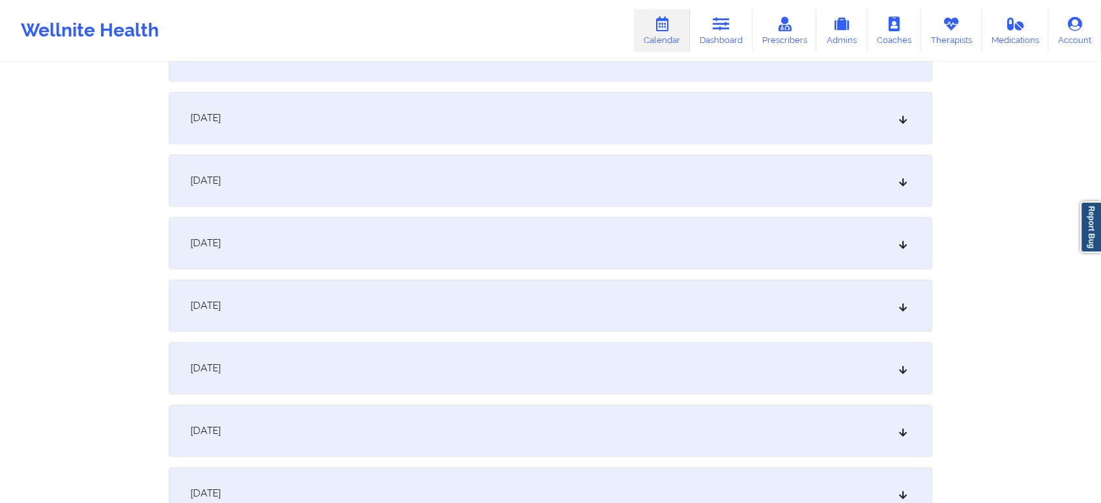
drag, startPoint x: 551, startPoint y: 148, endPoint x: 489, endPoint y: 201, distance: 81.3
click at [489, 201] on div "[DATE]" at bounding box center [551, 180] width 764 height 52
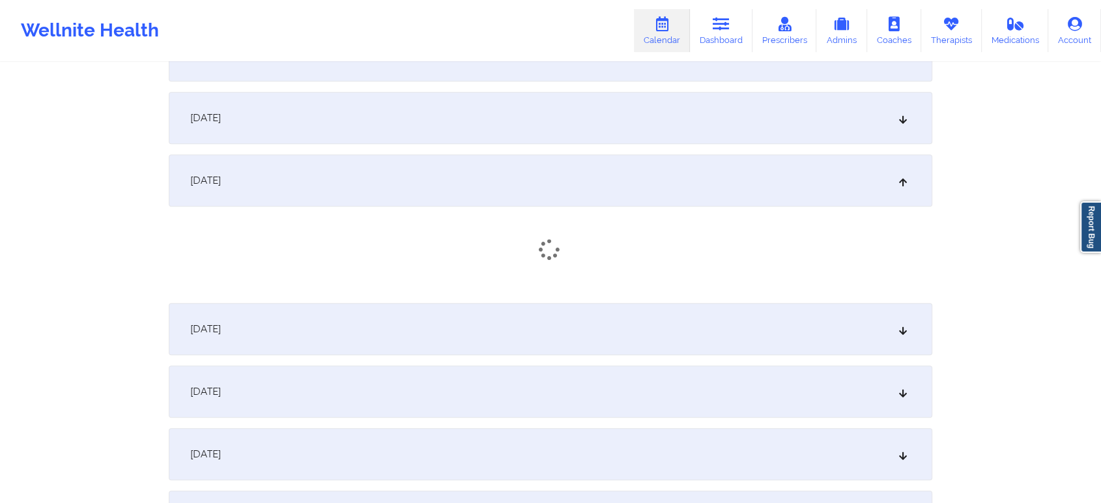
click at [358, 314] on div "[DATE]" at bounding box center [551, 329] width 764 height 52
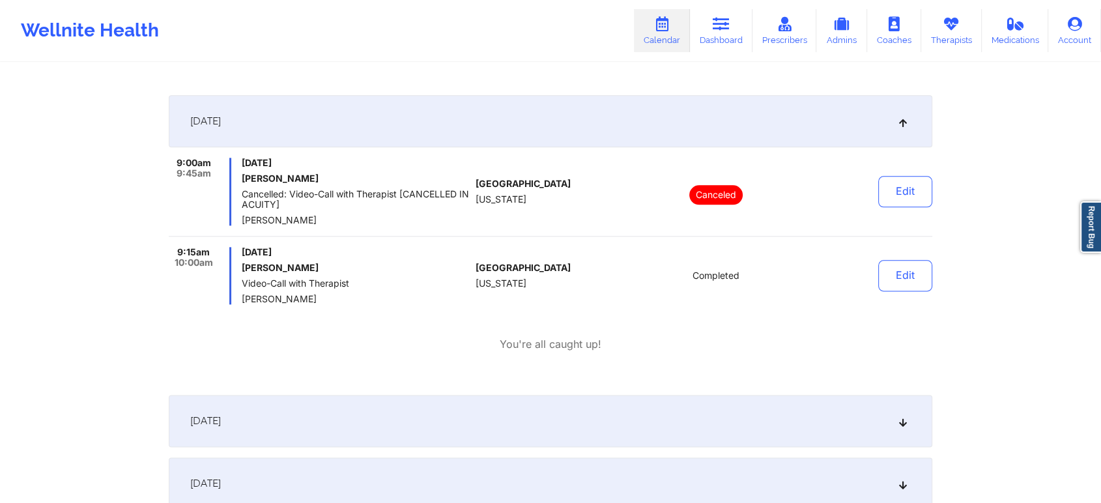
scroll to position [1538, 0]
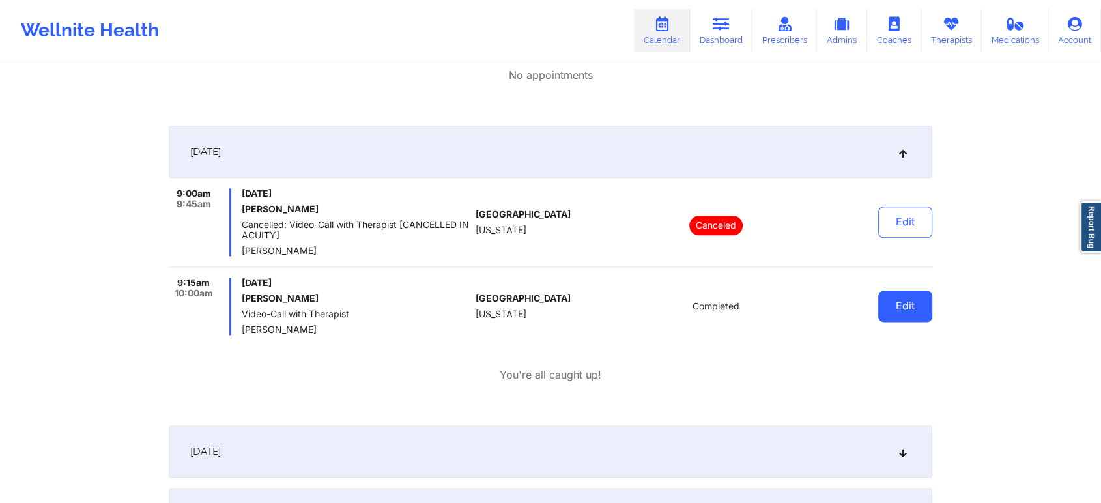
click at [881, 306] on button "Edit" at bounding box center [905, 306] width 54 height 31
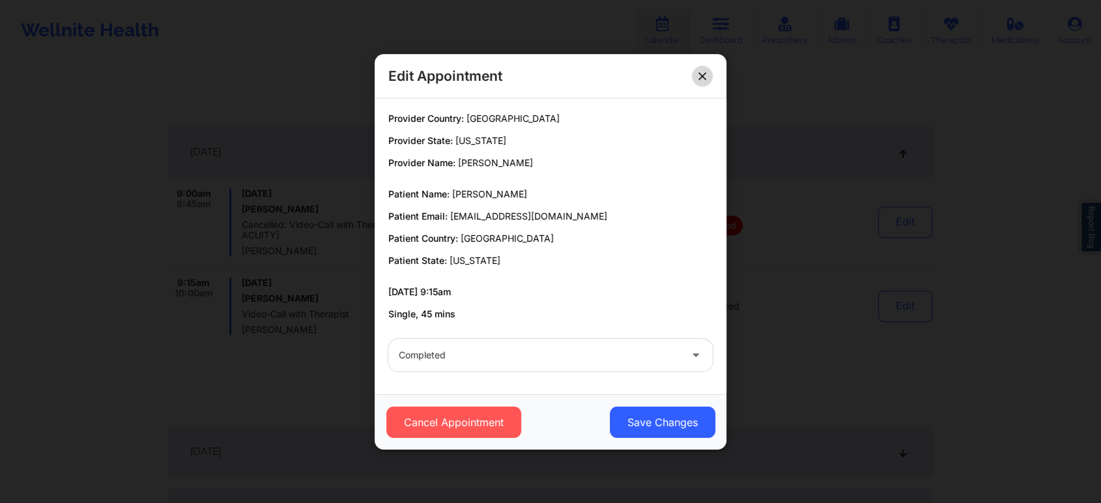
click at [708, 74] on button at bounding box center [702, 75] width 21 height 21
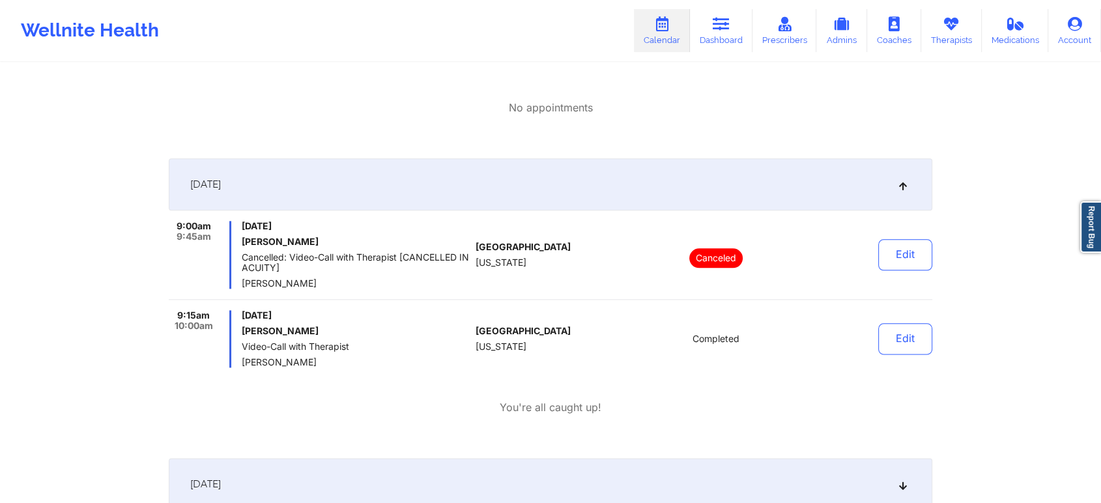
scroll to position [0, 0]
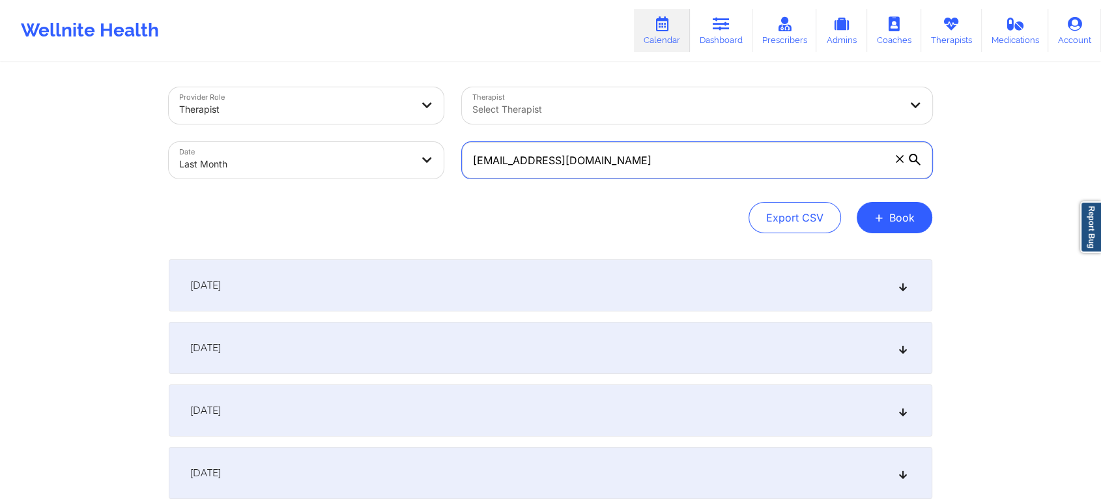
drag, startPoint x: 667, startPoint y: 176, endPoint x: 347, endPoint y: 157, distance: 319.8
click at [347, 157] on div "Provider Role Therapist Therapist Select Therapist Date Last Month [EMAIL_ADDRE…" at bounding box center [551, 132] width 782 height 109
paste input "a.m.maccubbin5"
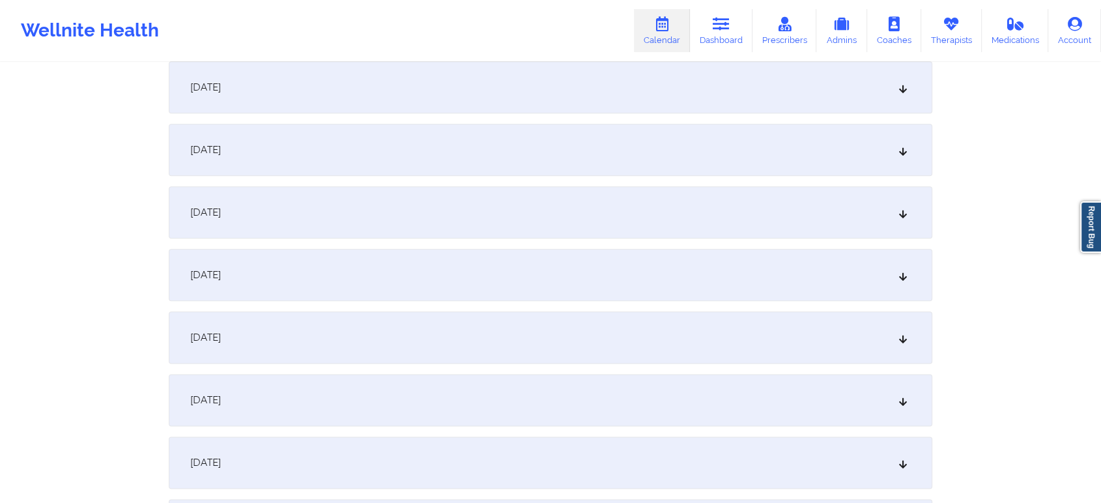
scroll to position [1492, 0]
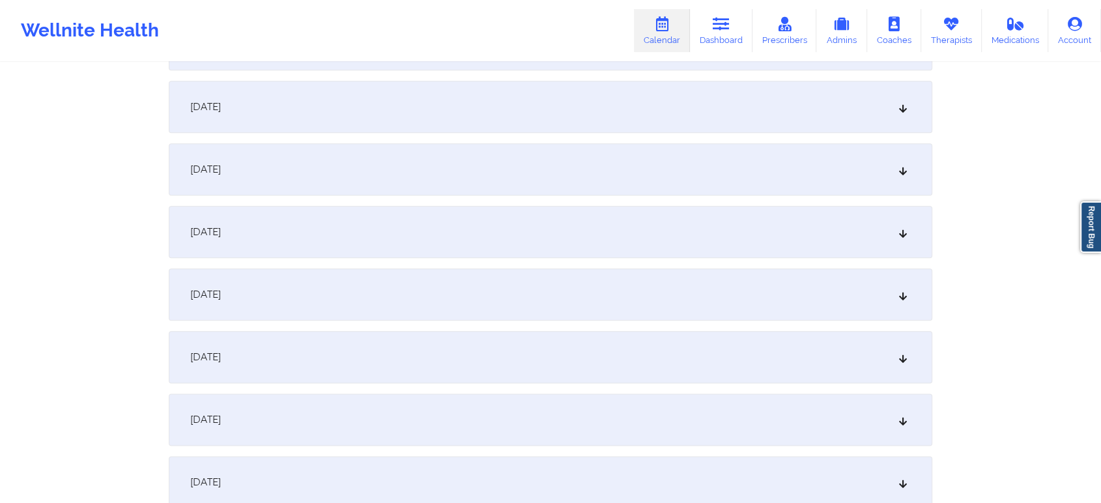
click at [474, 108] on div "[DATE]" at bounding box center [551, 107] width 764 height 52
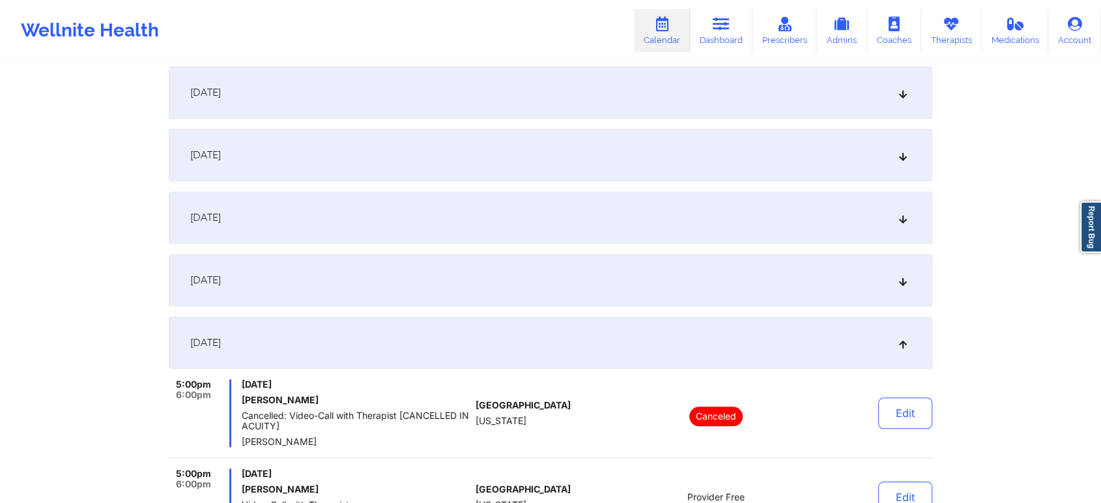
scroll to position [1253, 0]
click at [537, 209] on div "[DATE]" at bounding box center [551, 221] width 764 height 52
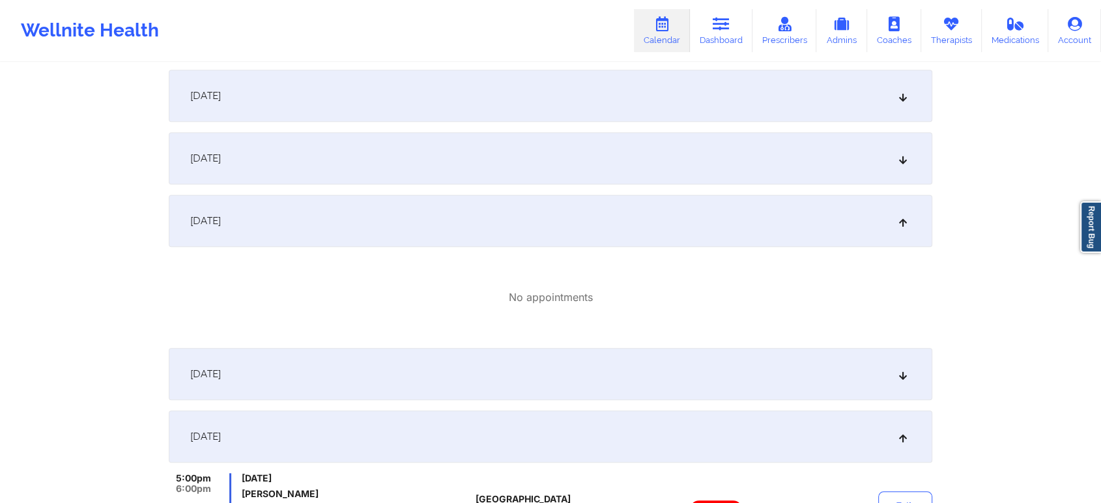
click at [563, 369] on div "[DATE]" at bounding box center [551, 374] width 764 height 52
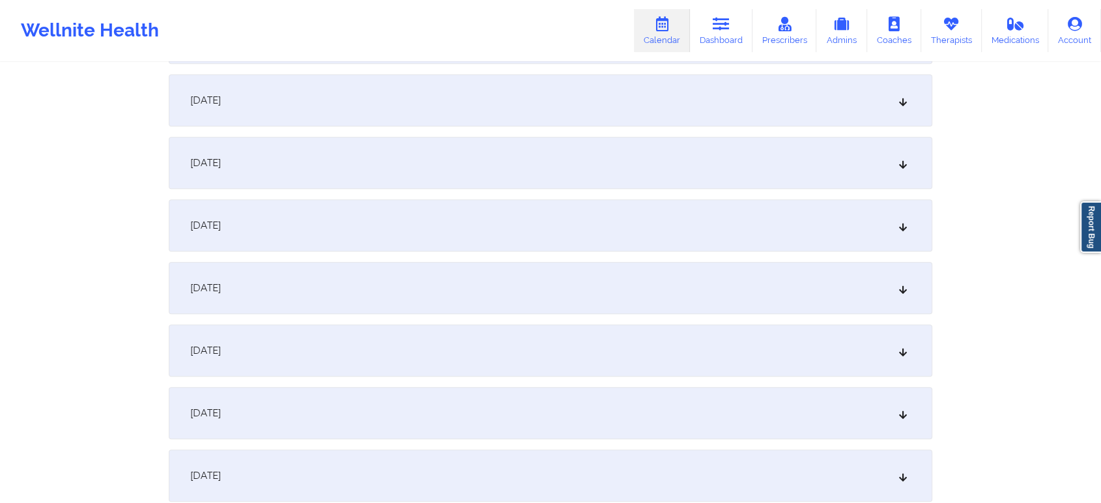
scroll to position [929, 0]
click at [558, 222] on div "[DATE]" at bounding box center [551, 232] width 764 height 52
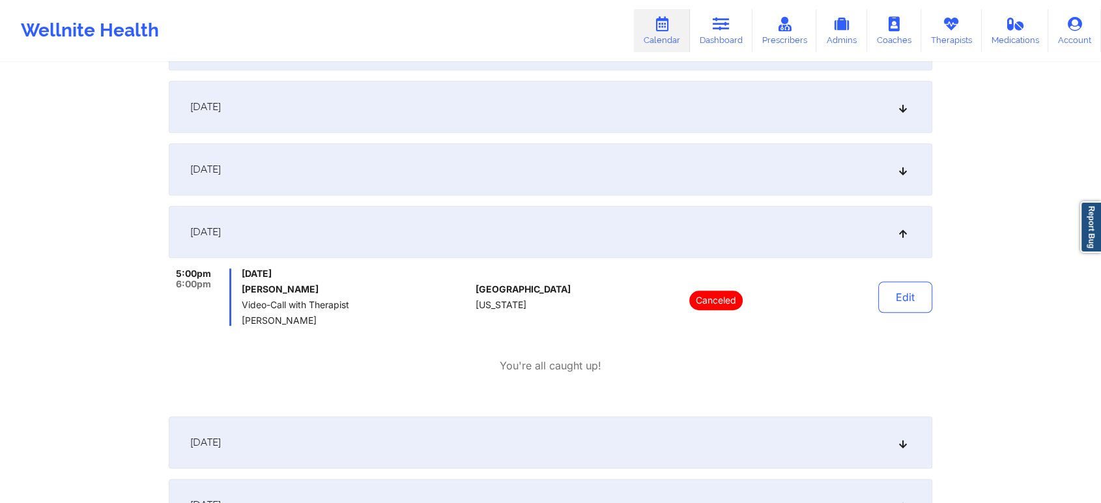
click at [756, 394] on div "[DATE] 5:00pm 6:00pm [DATE] [PERSON_NAME] Video-Call with Therapist [PERSON_NAM…" at bounding box center [551, 306] width 764 height 200
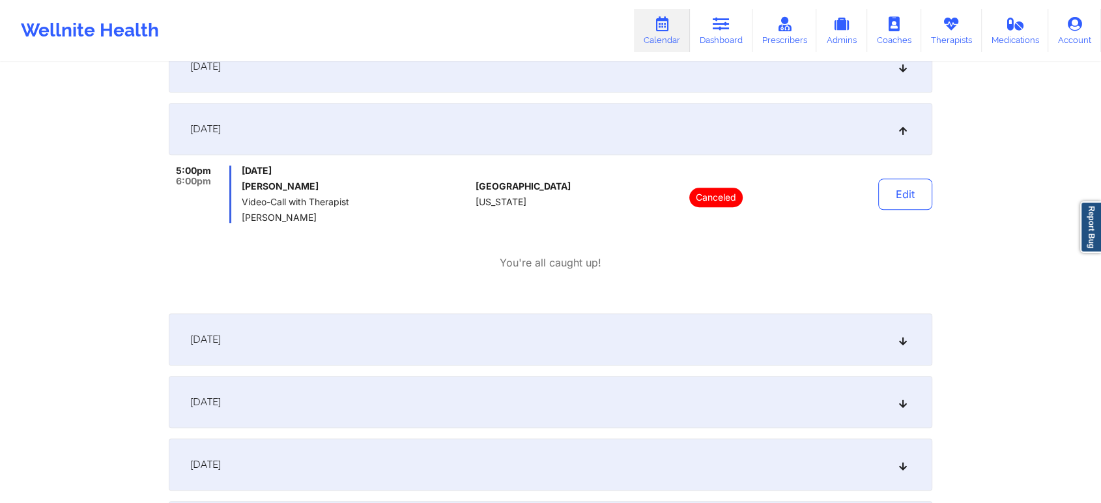
scroll to position [1114, 0]
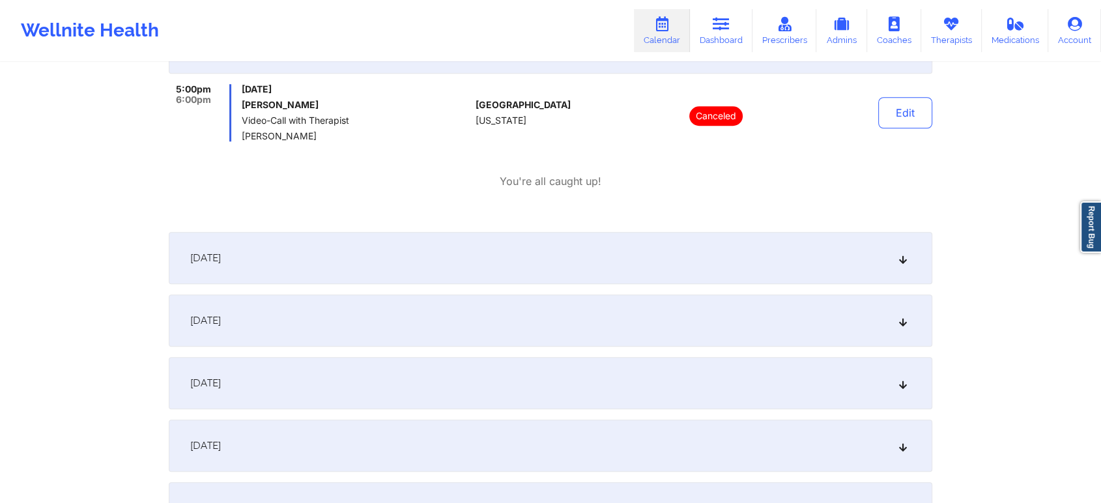
click at [729, 276] on div "[DATE]" at bounding box center [551, 258] width 764 height 52
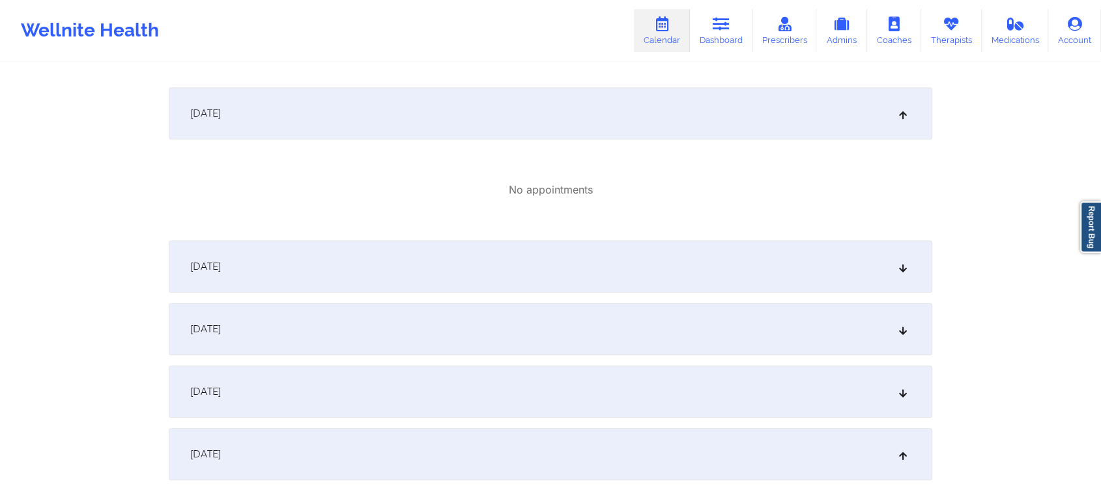
scroll to position [1279, 0]
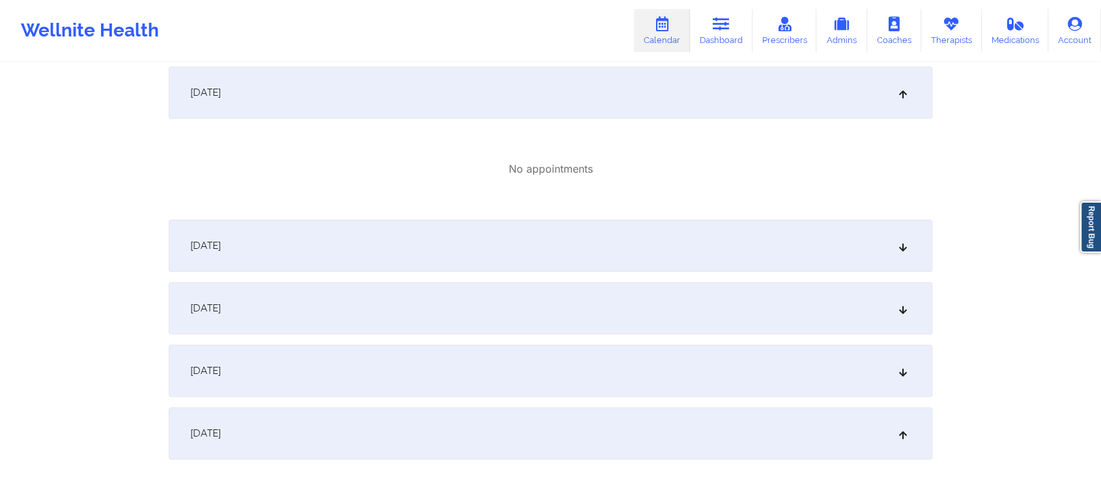
click at [709, 295] on div "[DATE]" at bounding box center [551, 308] width 764 height 52
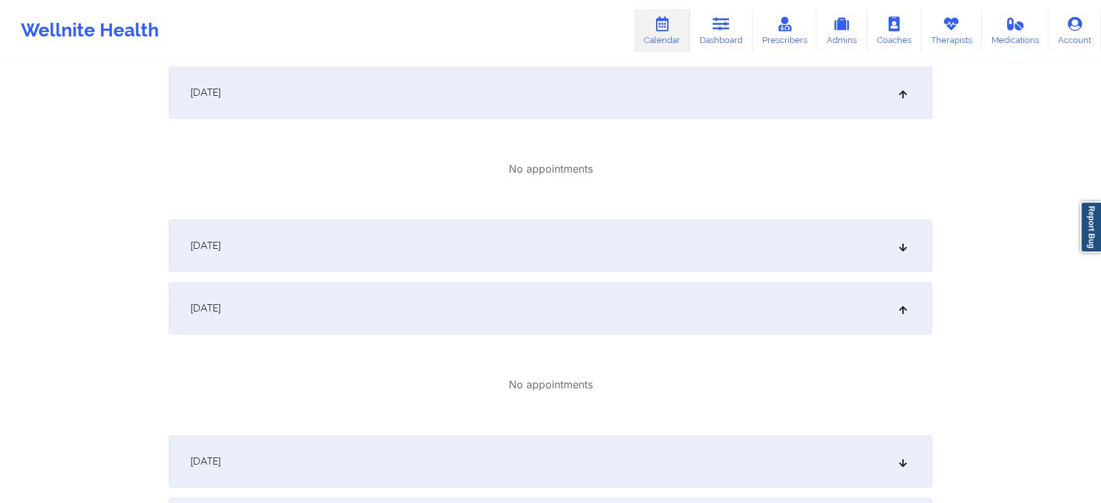
click at [644, 242] on div "[DATE]" at bounding box center [551, 246] width 764 height 52
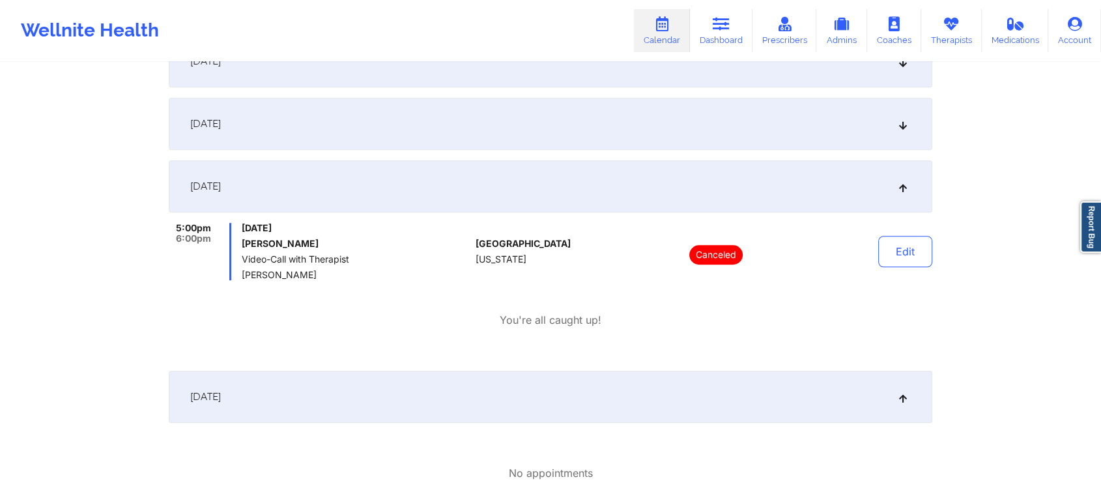
scroll to position [970, 0]
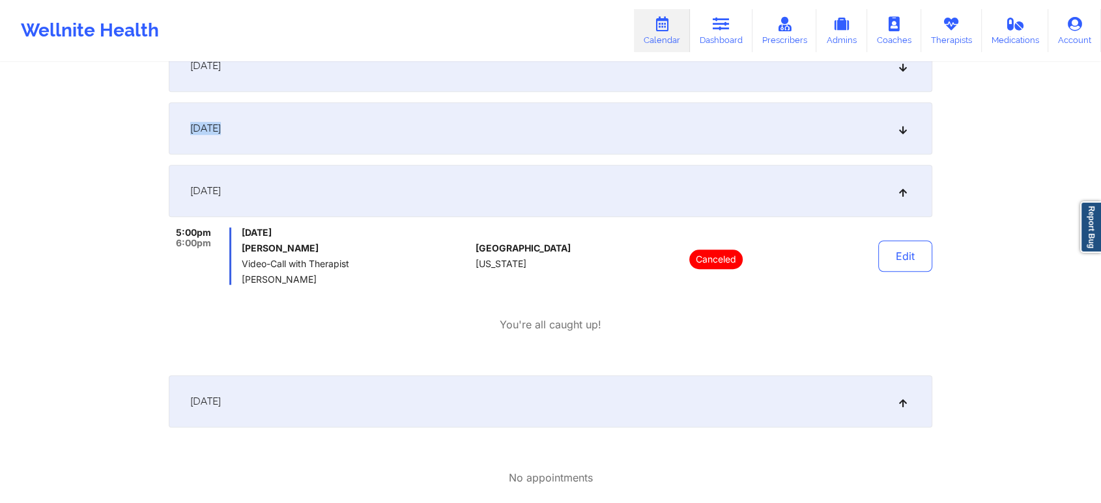
drag, startPoint x: 694, startPoint y: 89, endPoint x: 957, endPoint y: 177, distance: 277.5
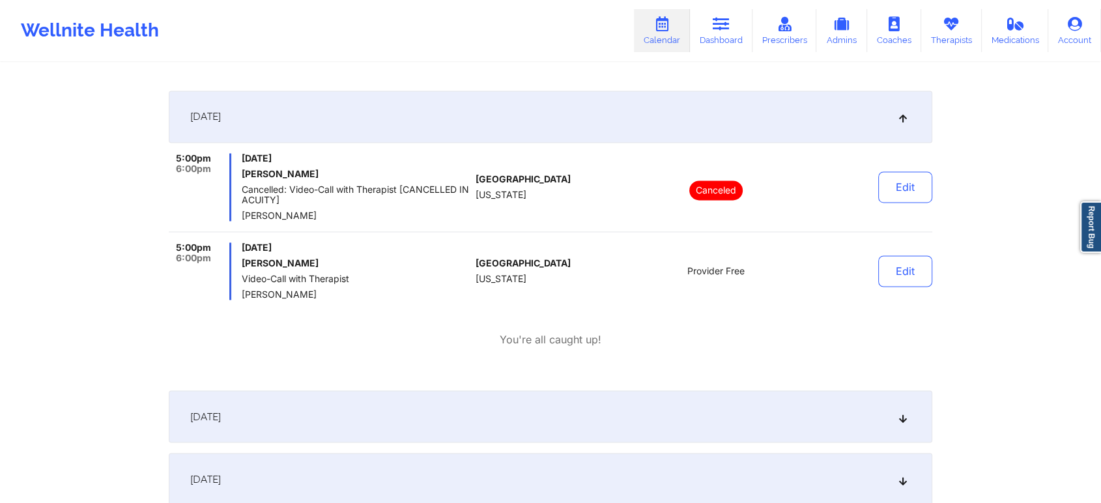
scroll to position [2120, 0]
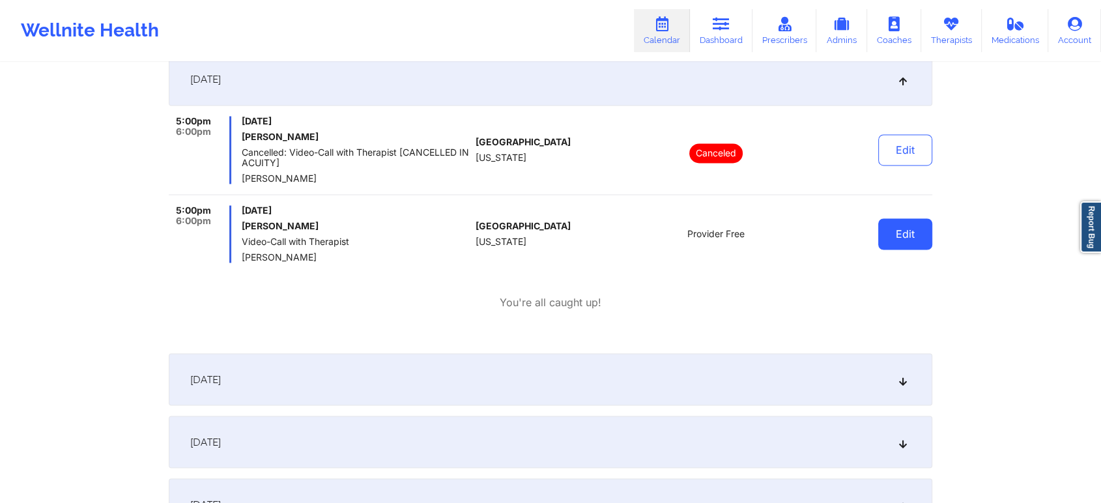
click at [897, 228] on button "Edit" at bounding box center [905, 233] width 54 height 31
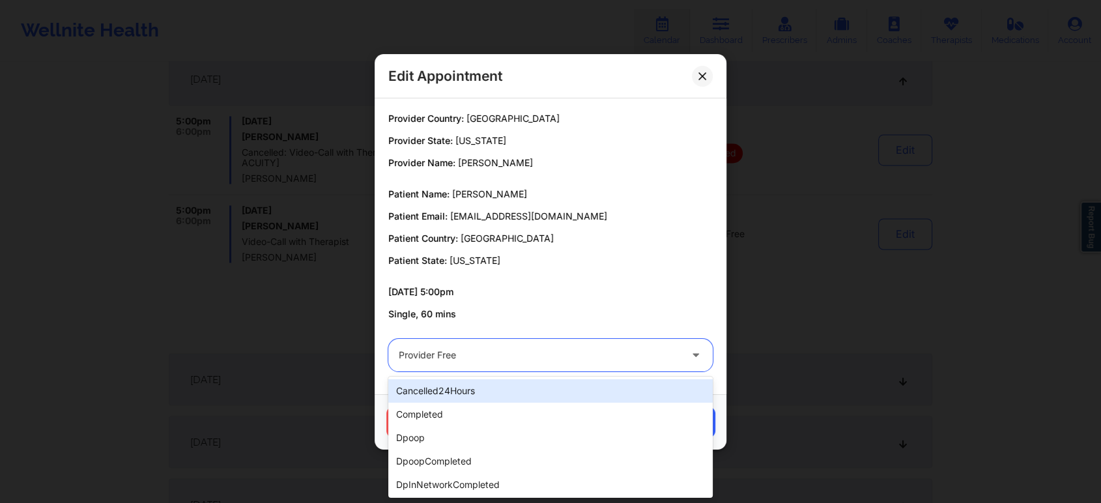
click at [487, 343] on div "Provider Free" at bounding box center [539, 355] width 281 height 33
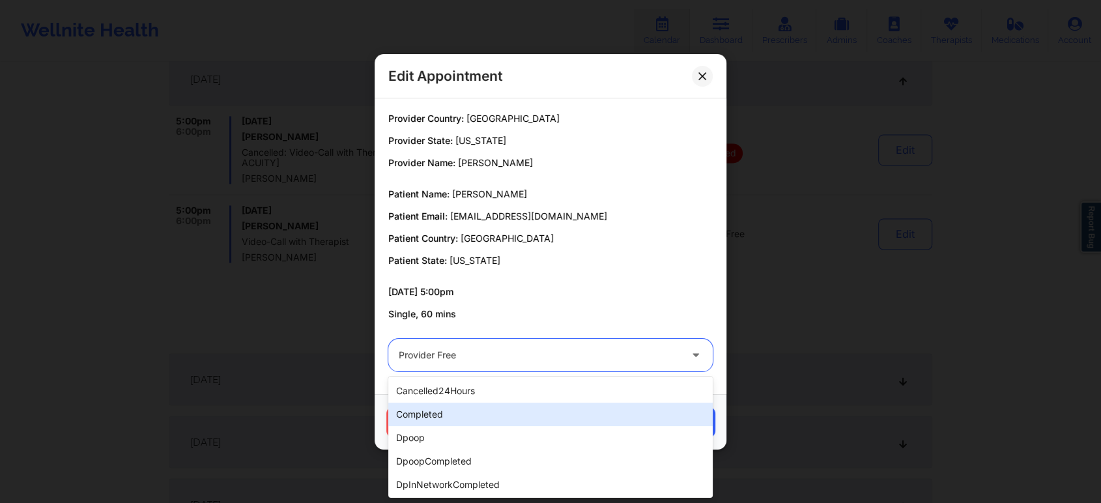
click at [440, 408] on div "completed" at bounding box center [550, 414] width 324 height 23
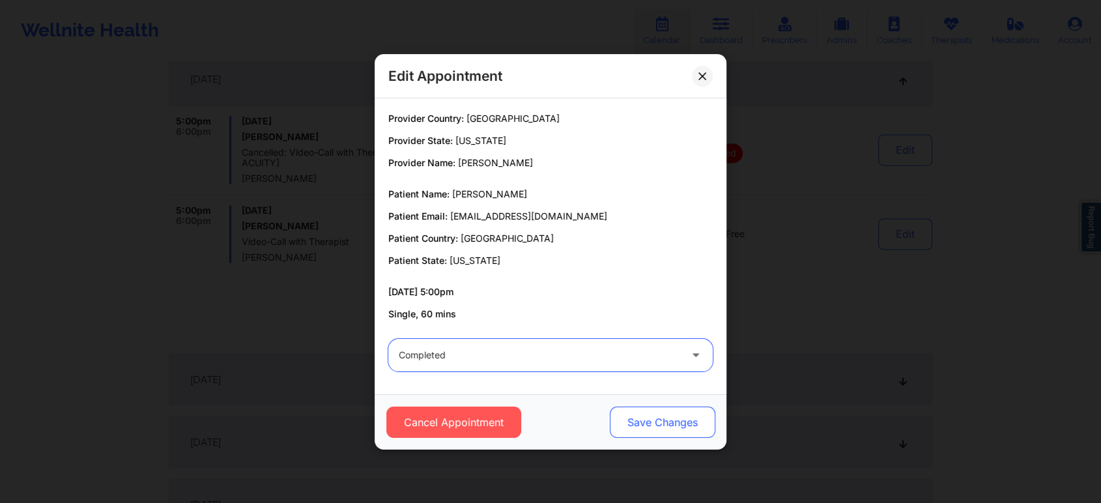
click at [622, 409] on button "Save Changes" at bounding box center [663, 422] width 106 height 31
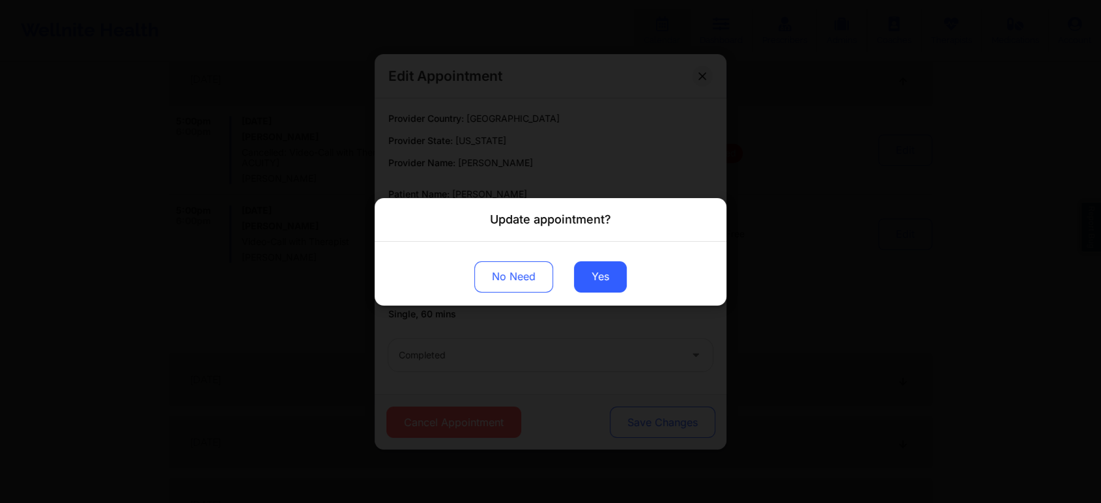
click at [622, 409] on div "Update appointment? No Need Yes" at bounding box center [550, 251] width 1101 height 503
click at [605, 282] on button "Yes" at bounding box center [600, 276] width 53 height 31
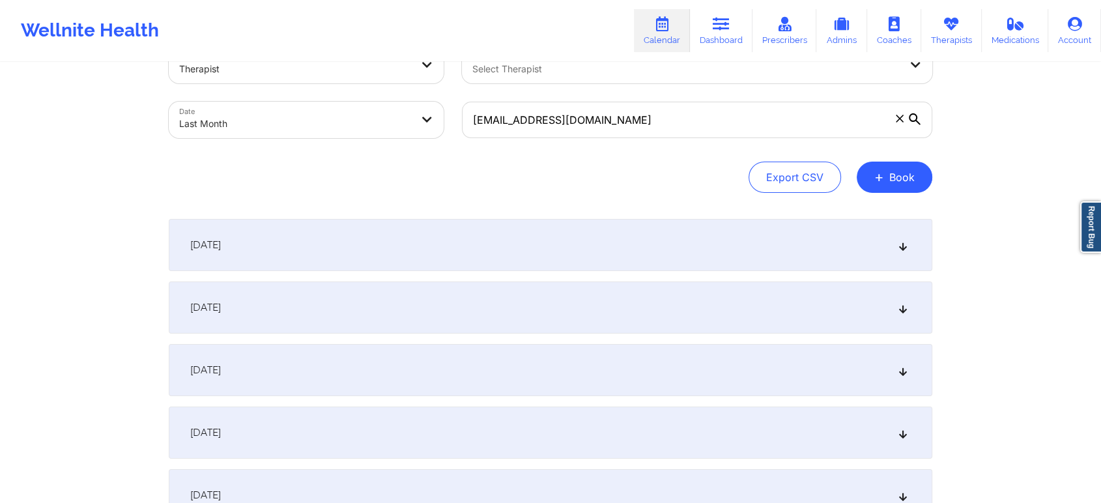
scroll to position [0, 0]
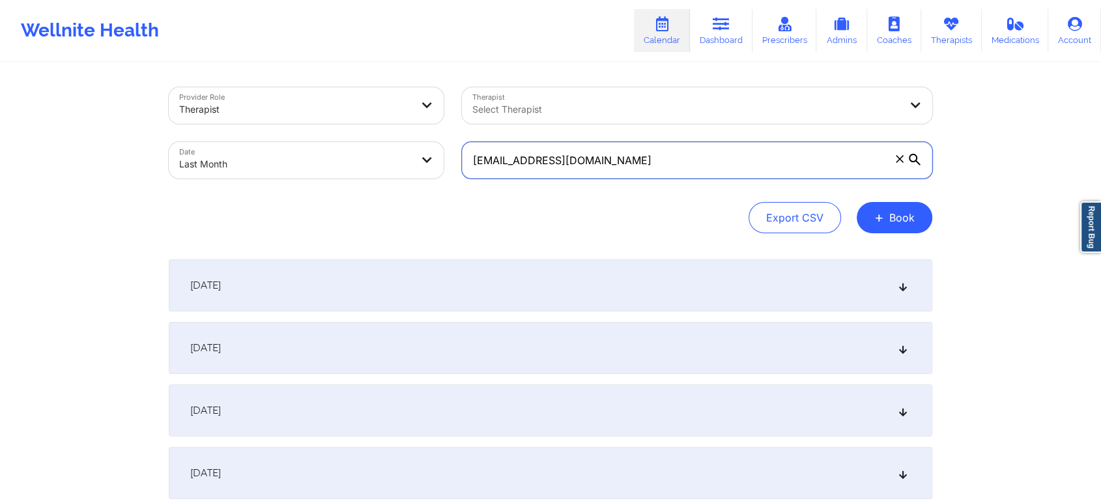
drag, startPoint x: 631, startPoint y: 155, endPoint x: 231, endPoint y: 178, distance: 401.4
click at [231, 178] on div "Provider Role Therapist Therapist Select Therapist Date Last Month [EMAIL_ADDRE…" at bounding box center [551, 132] width 782 height 109
paste input "[EMAIL_ADDRESS]"
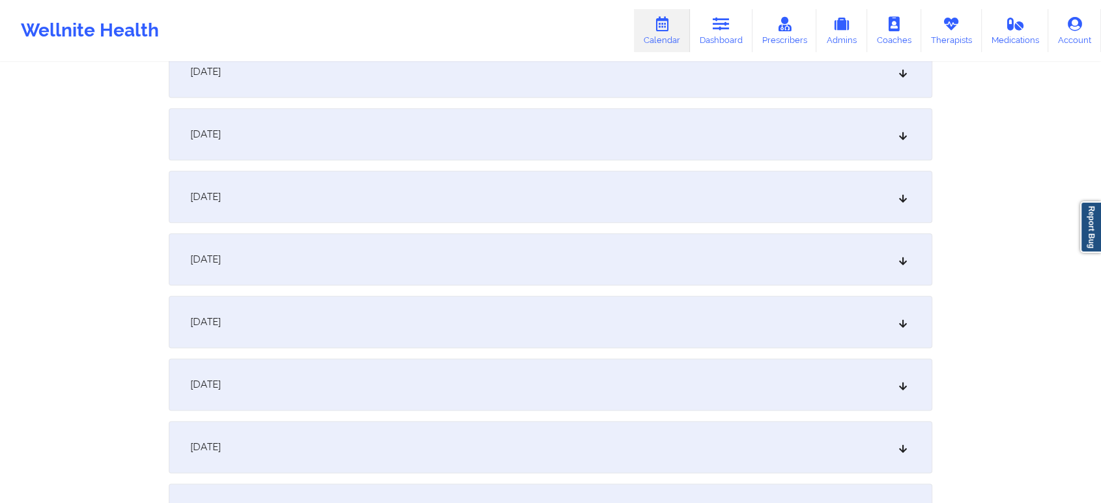
scroll to position [1503, 0]
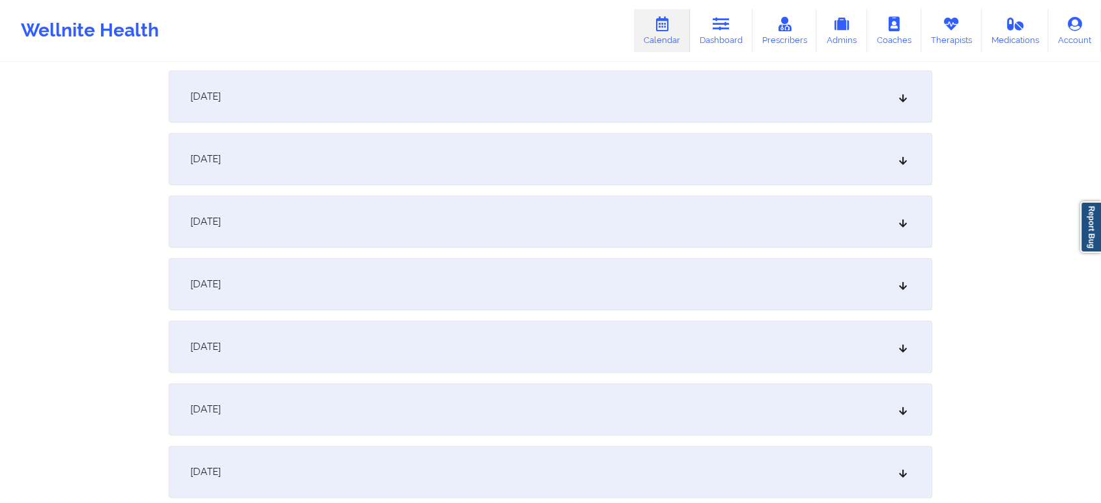
click at [418, 280] on div "[DATE]" at bounding box center [551, 284] width 764 height 52
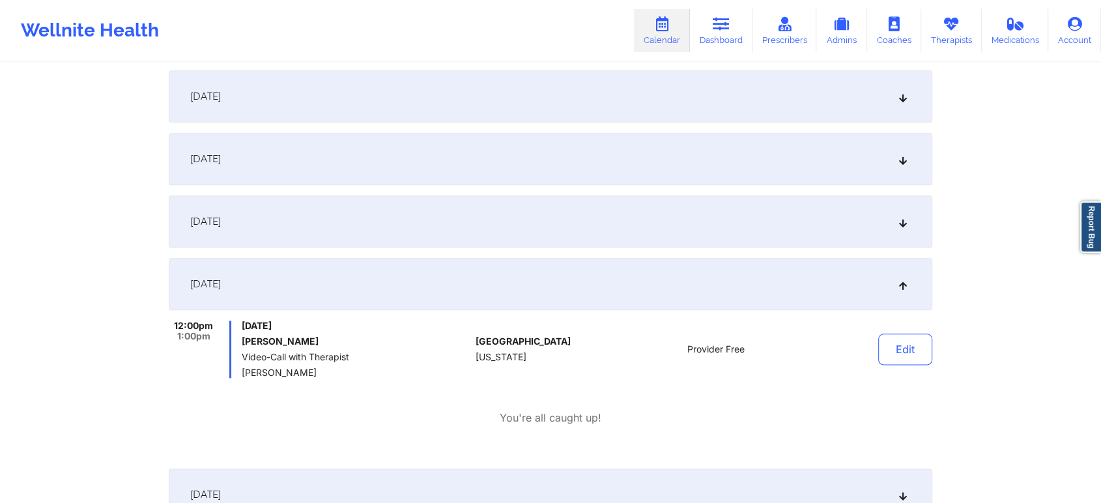
click at [541, 216] on div "[DATE]" at bounding box center [551, 221] width 764 height 52
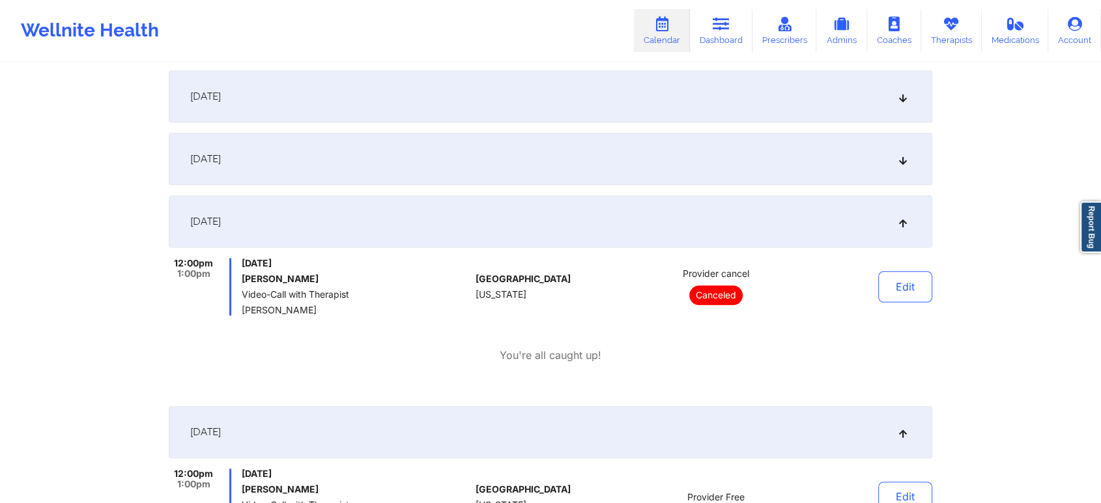
click at [547, 171] on div "[DATE]" at bounding box center [551, 159] width 764 height 52
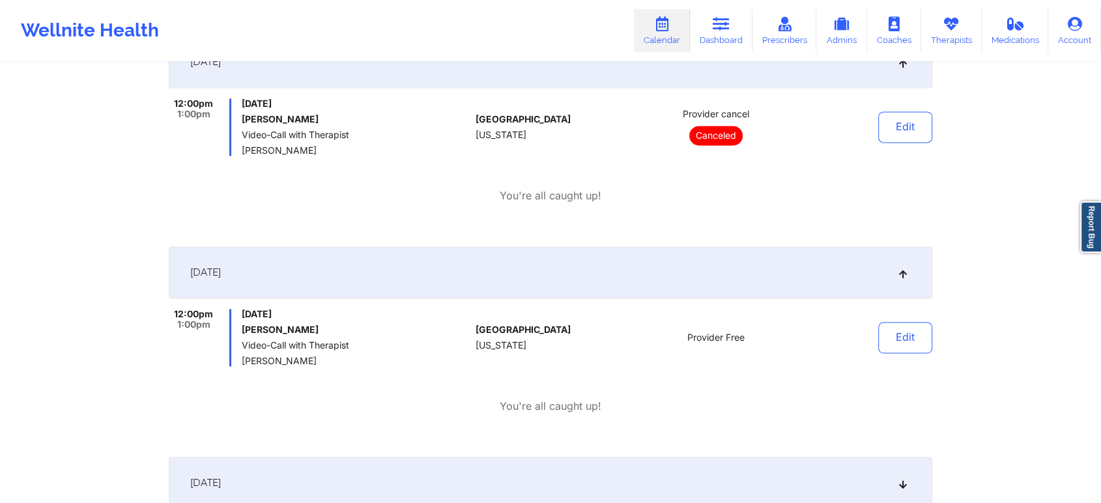
scroll to position [1830, 0]
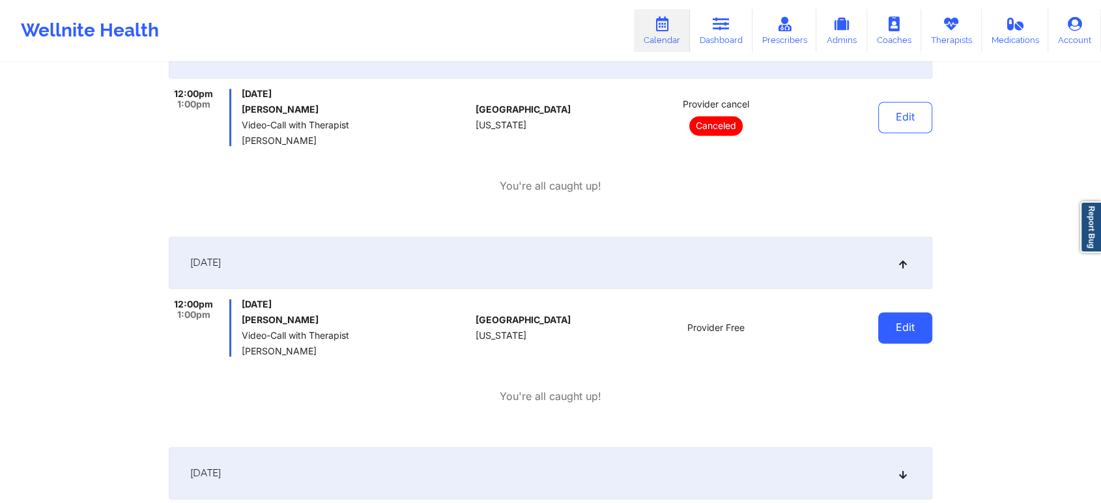
click at [902, 330] on button "Edit" at bounding box center [905, 327] width 54 height 31
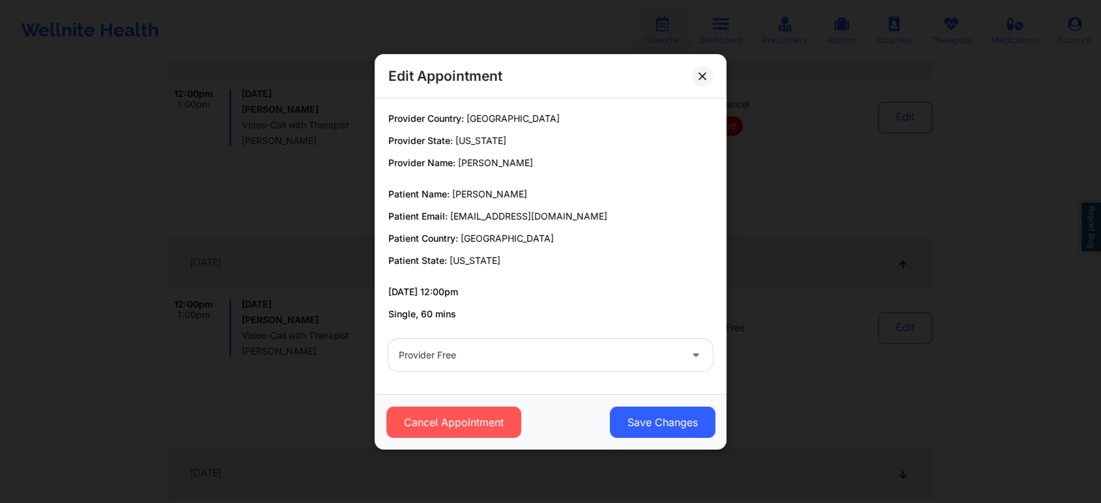
click at [500, 337] on div "Provider Free" at bounding box center [550, 355] width 343 height 51
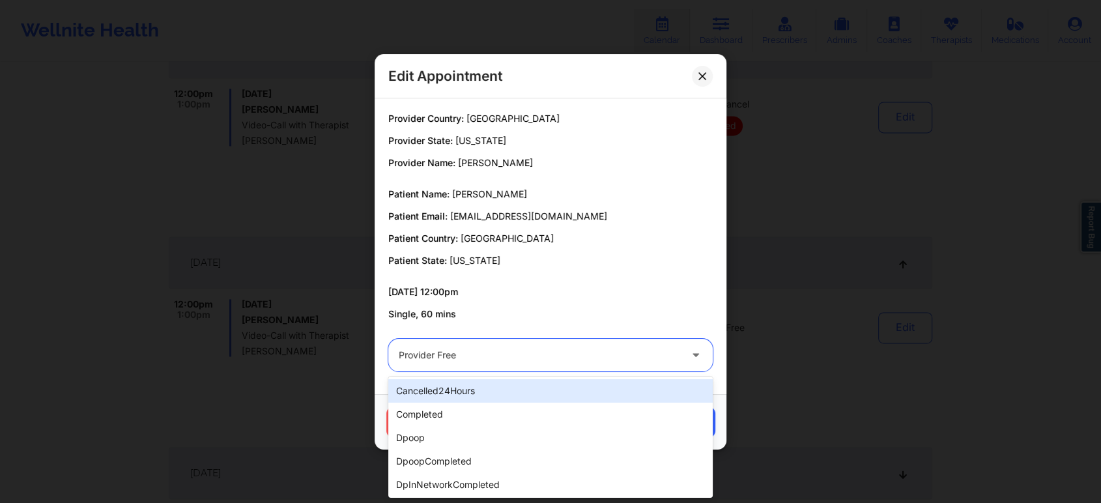
click at [486, 350] on div at bounding box center [539, 355] width 281 height 16
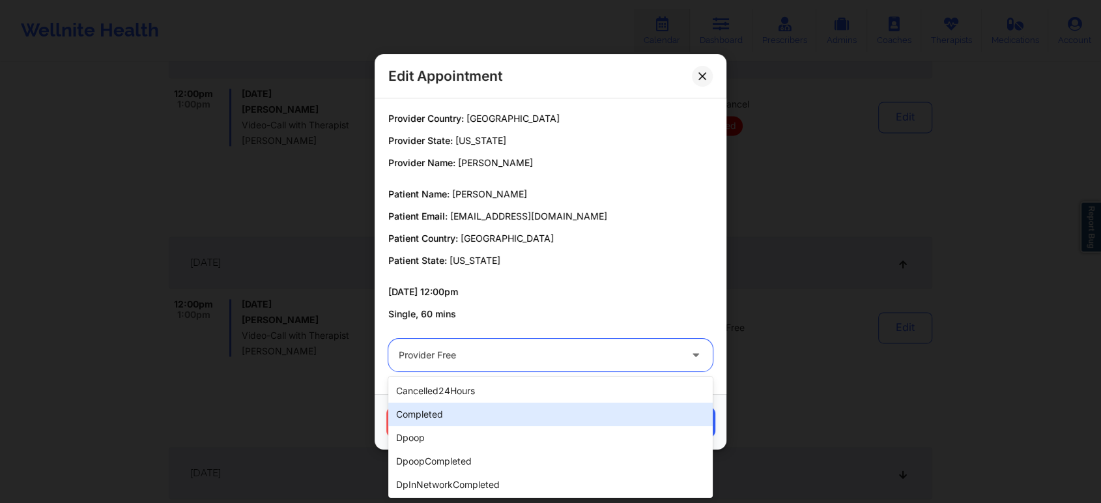
click at [428, 412] on div "completed" at bounding box center [550, 414] width 324 height 23
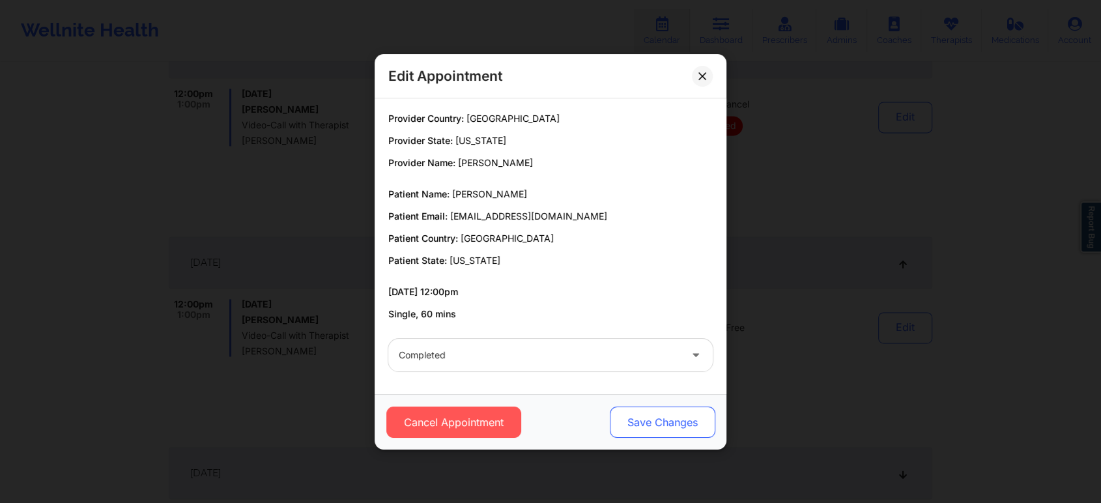
click at [645, 416] on button "Save Changes" at bounding box center [663, 422] width 106 height 31
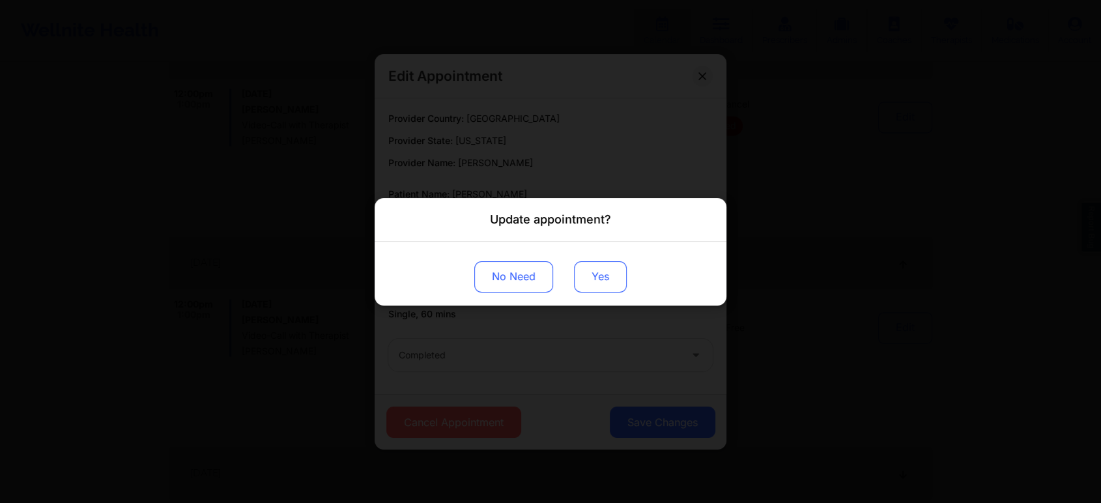
click at [606, 281] on button "Yes" at bounding box center [600, 276] width 53 height 31
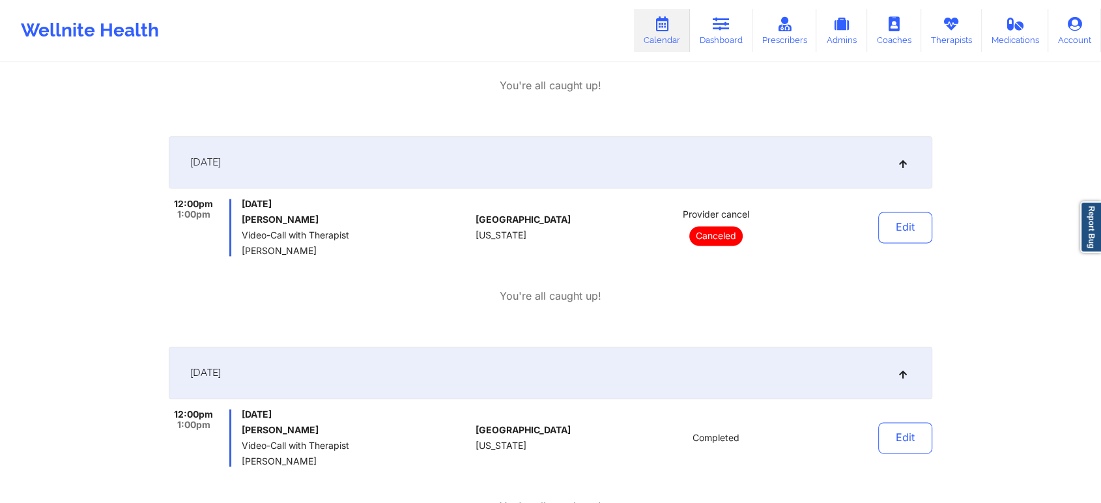
scroll to position [0, 0]
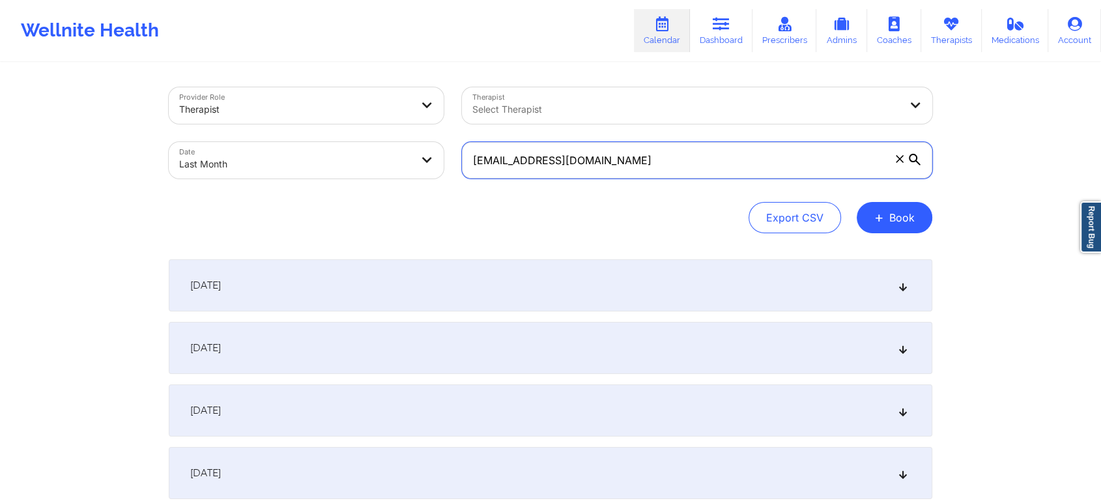
drag, startPoint x: 654, startPoint y: 150, endPoint x: 313, endPoint y: 188, distance: 342.9
click at [313, 188] on div "Provider Role Therapist Therapist Select Therapist Date Last Month [EMAIL_ADDRE…" at bounding box center [551, 160] width 764 height 146
paste input "[EMAIL_ADDRESS]"
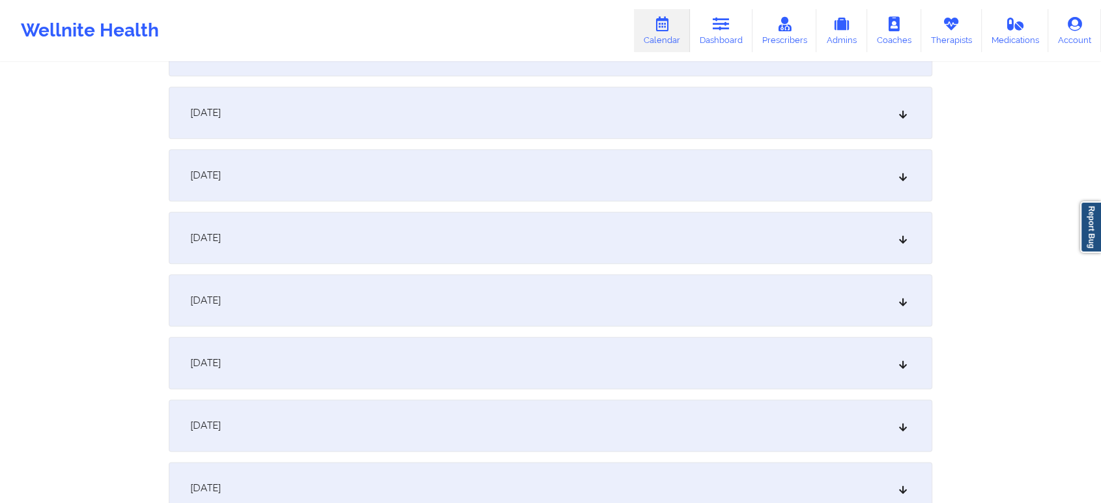
scroll to position [1454, 0]
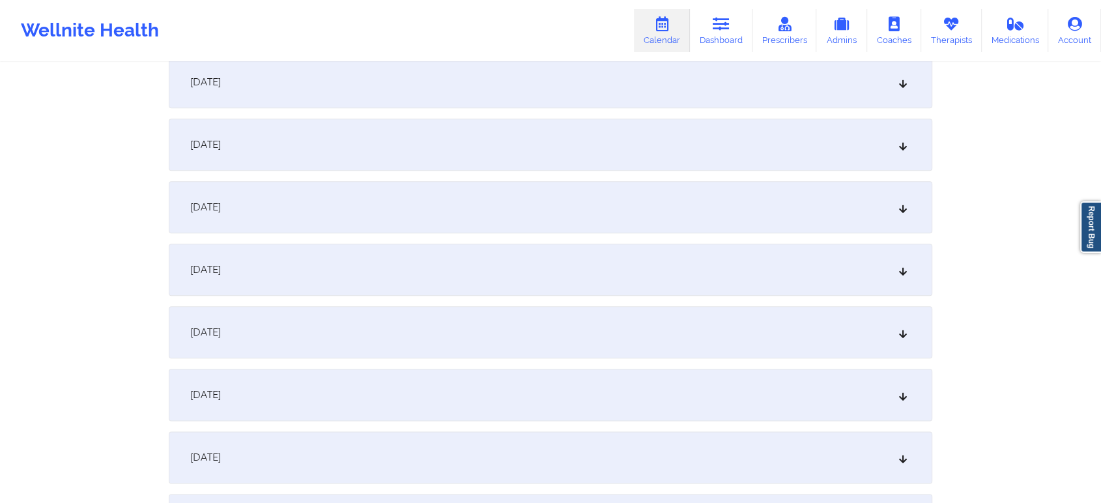
click at [618, 341] on div "[DATE]" at bounding box center [551, 332] width 764 height 52
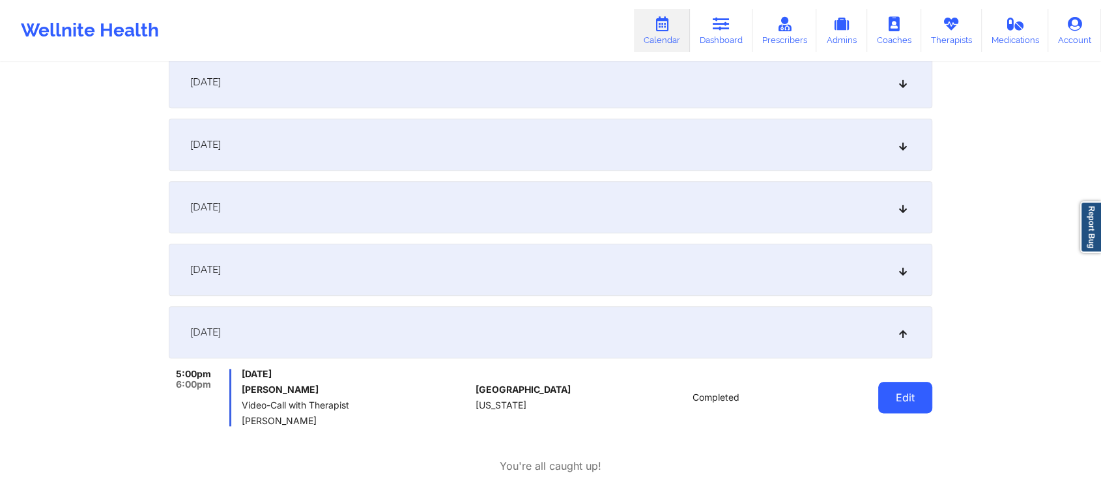
click at [921, 383] on button "Edit" at bounding box center [905, 397] width 54 height 31
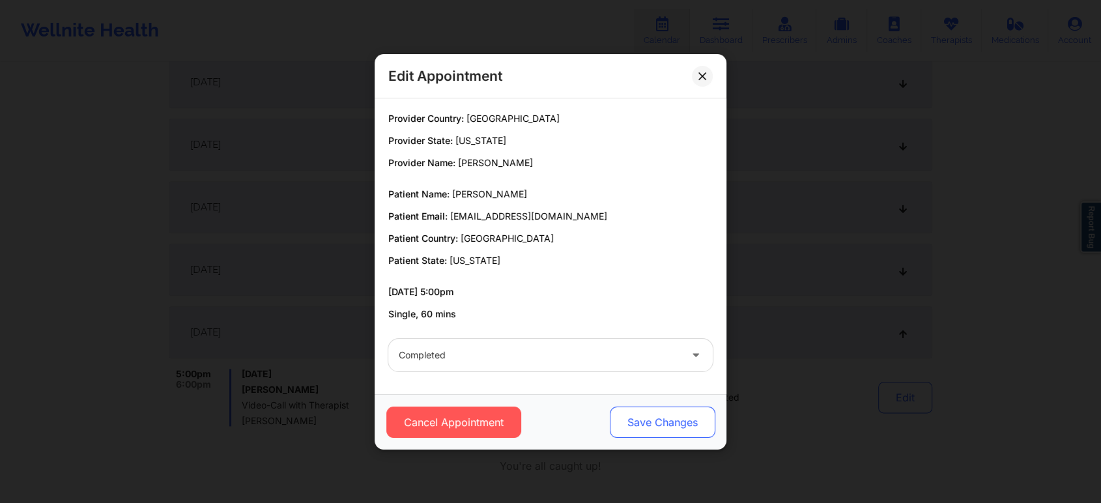
click at [672, 422] on button "Save Changes" at bounding box center [663, 422] width 106 height 31
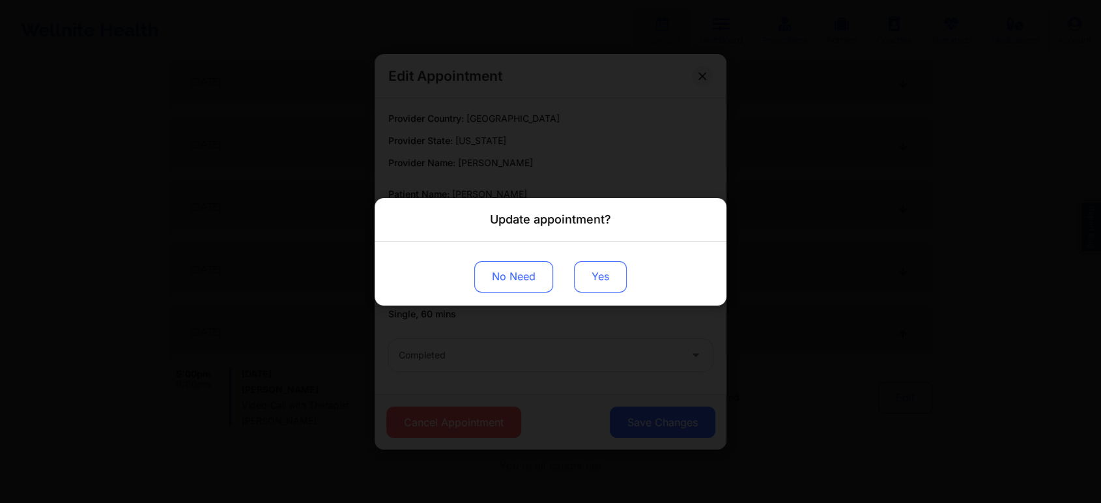
click at [607, 270] on button "Yes" at bounding box center [600, 276] width 53 height 31
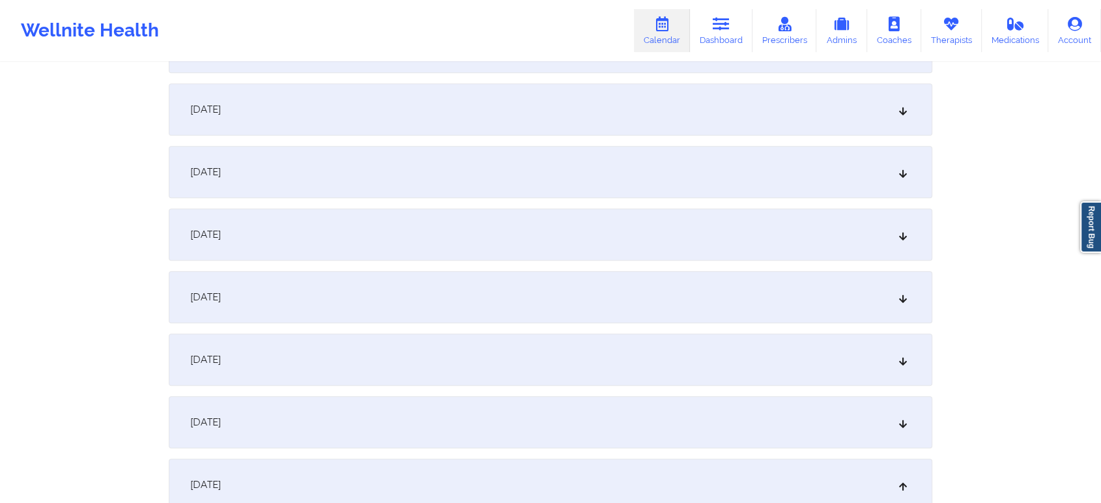
scroll to position [0, 0]
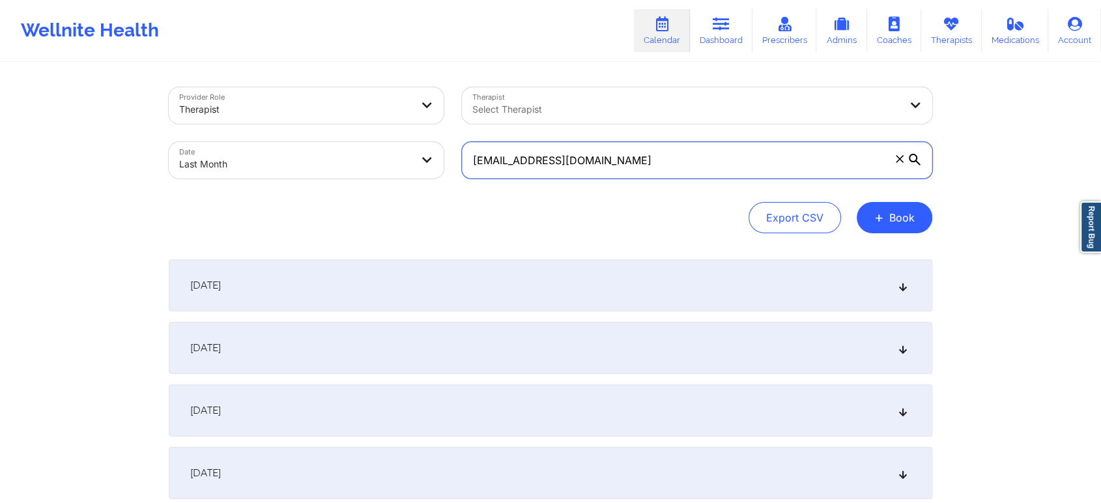
drag, startPoint x: 693, startPoint y: 173, endPoint x: 284, endPoint y: 158, distance: 409.4
click at [284, 158] on div "Provider Role Therapist Therapist Select Therapist Date Last Month [EMAIL_ADDRE…" at bounding box center [551, 132] width 782 height 109
paste input "[EMAIL_ADDRESS]"
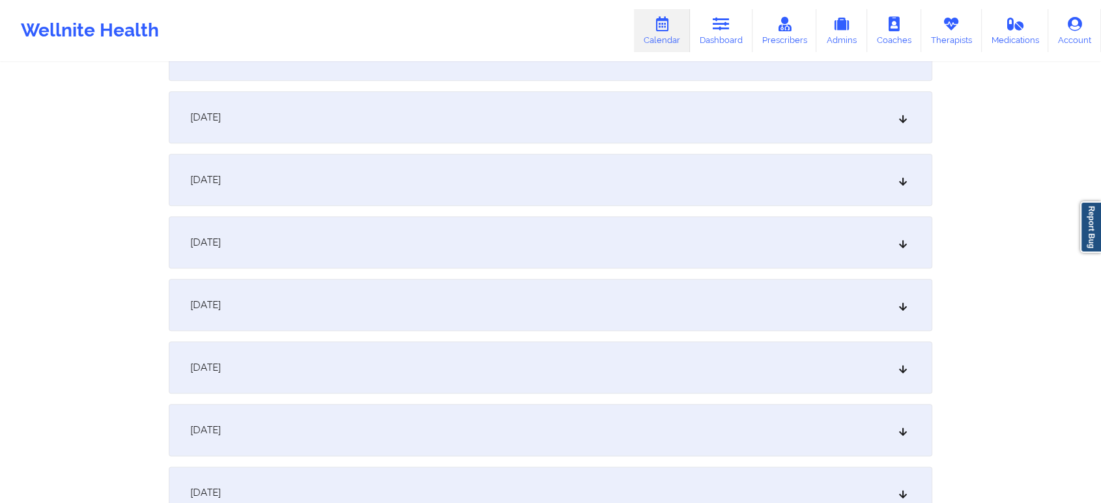
scroll to position [1411, 0]
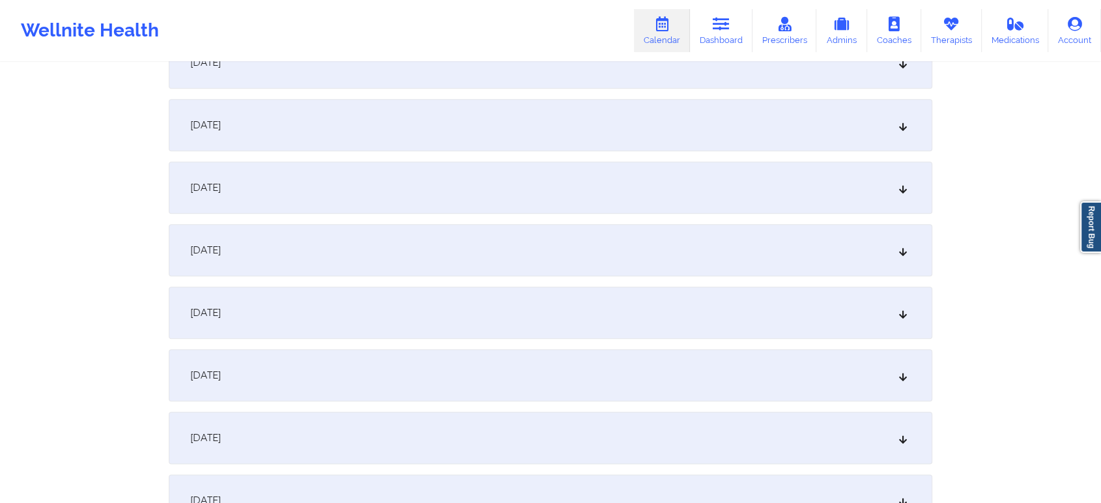
click at [601, 244] on div "[DATE]" at bounding box center [551, 250] width 764 height 52
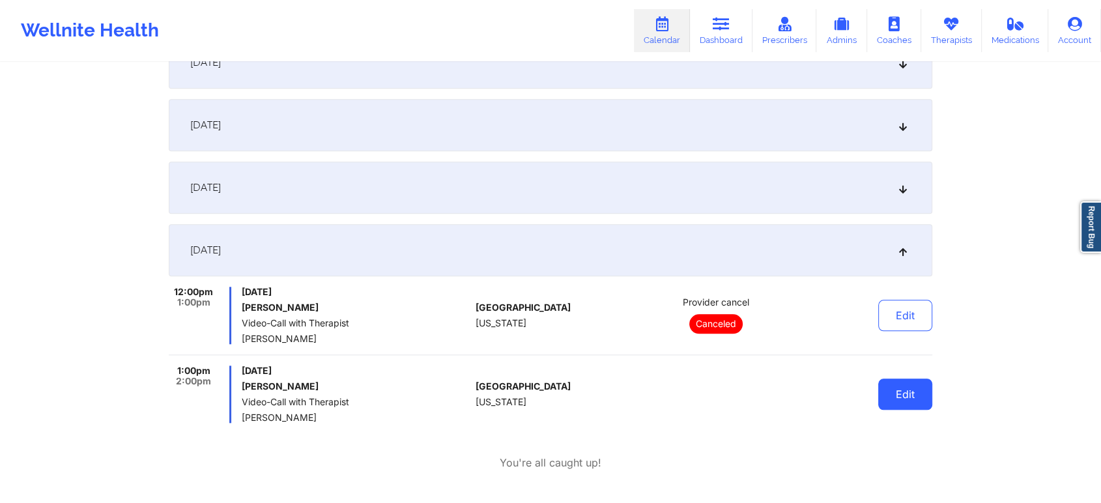
click at [891, 402] on button "Edit" at bounding box center [905, 394] width 54 height 31
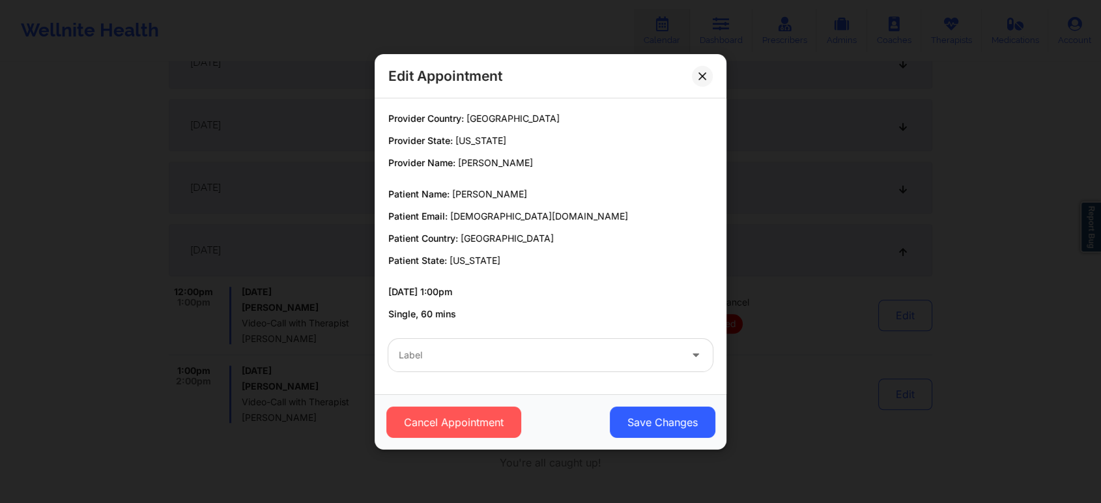
drag, startPoint x: 490, startPoint y: 372, endPoint x: 549, endPoint y: 358, distance: 60.9
click at [549, 358] on div "Label" at bounding box center [550, 355] width 343 height 51
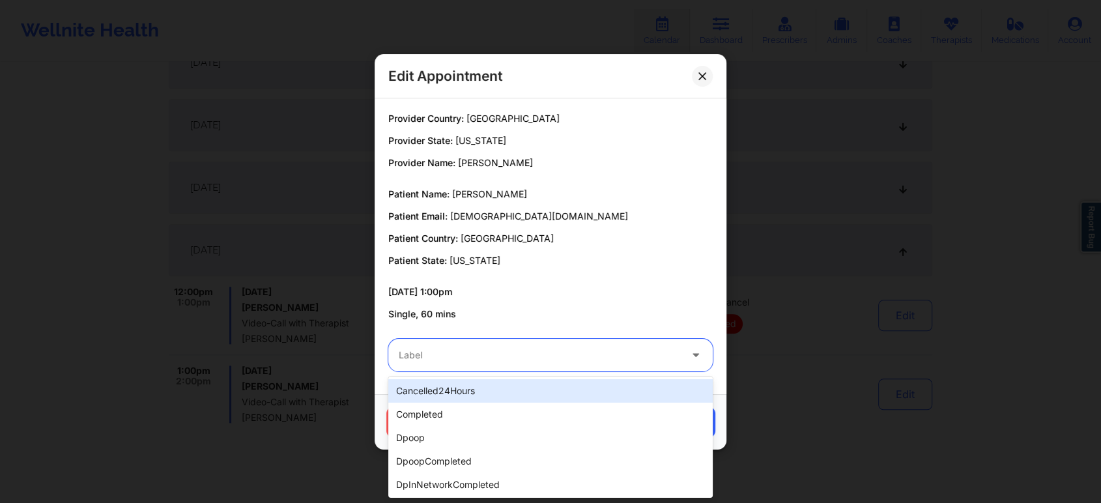
click at [549, 358] on div at bounding box center [539, 355] width 281 height 16
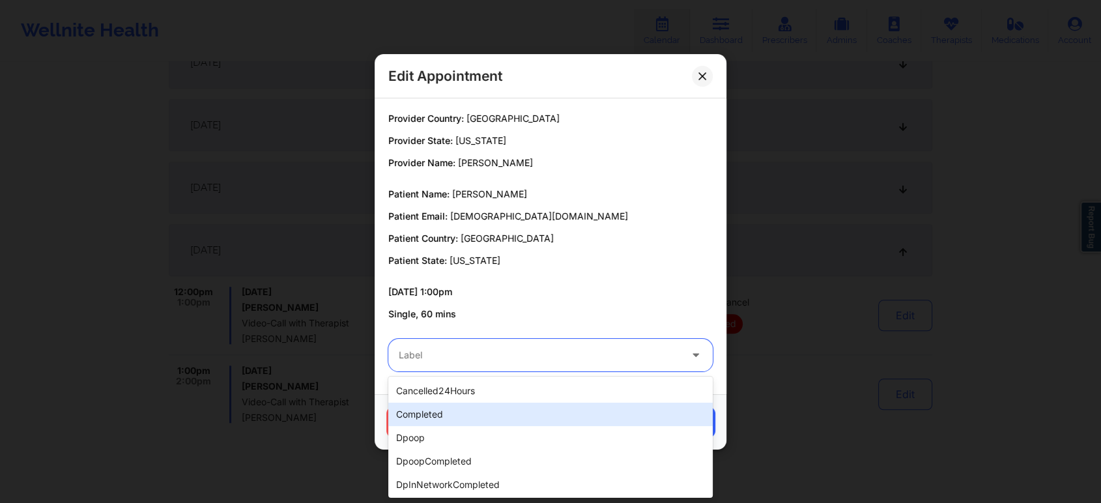
click at [475, 407] on div "completed" at bounding box center [550, 414] width 324 height 23
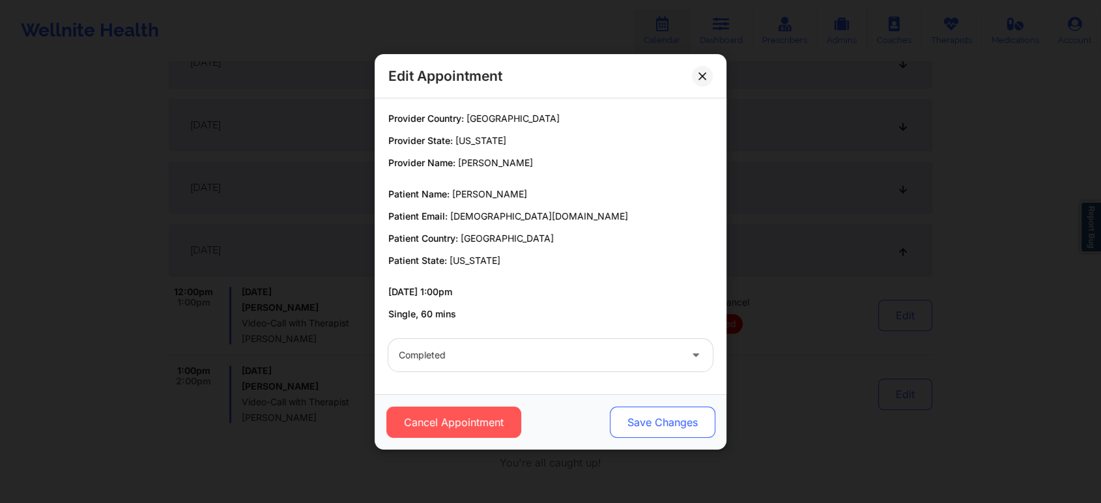
click at [662, 410] on button "Save Changes" at bounding box center [663, 422] width 106 height 31
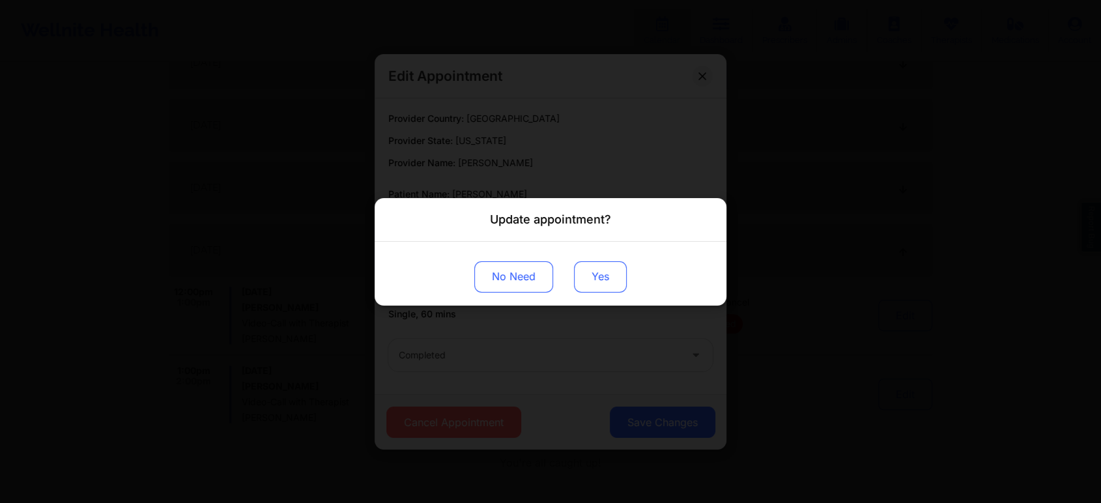
click at [610, 283] on button "Yes" at bounding box center [600, 276] width 53 height 31
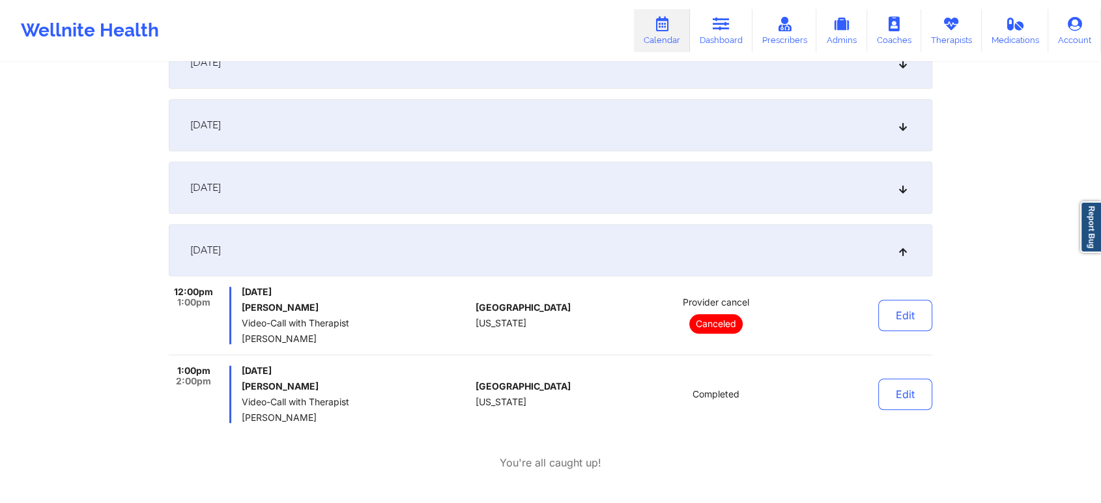
scroll to position [0, 0]
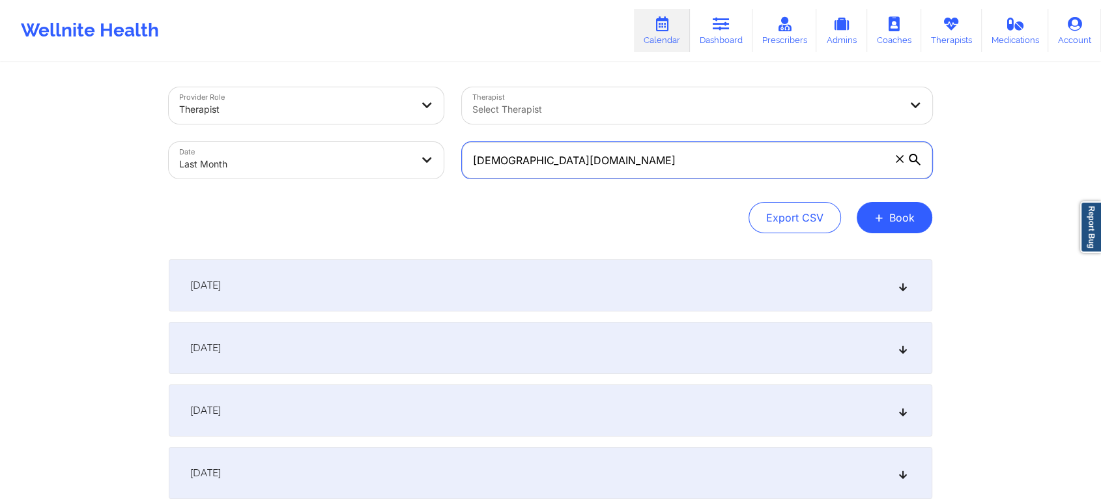
drag, startPoint x: 672, startPoint y: 147, endPoint x: 324, endPoint y: 153, distance: 348.7
click at [324, 153] on div "Provider Role Therapist Therapist Select Therapist Date Last Month [EMAIL_ADDRE…" at bounding box center [551, 132] width 782 height 109
paste input "[EMAIL_ADDRESS]"
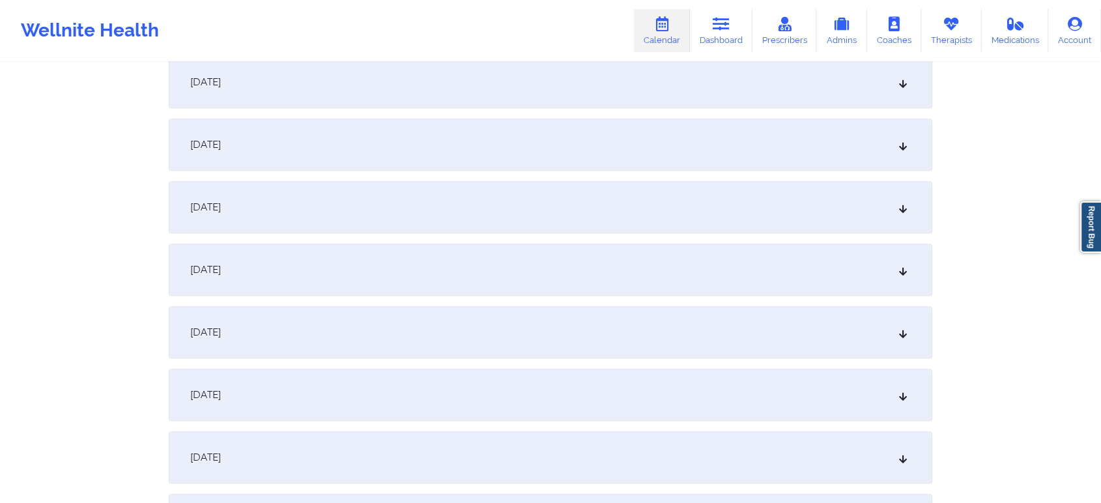
scroll to position [1316, 0]
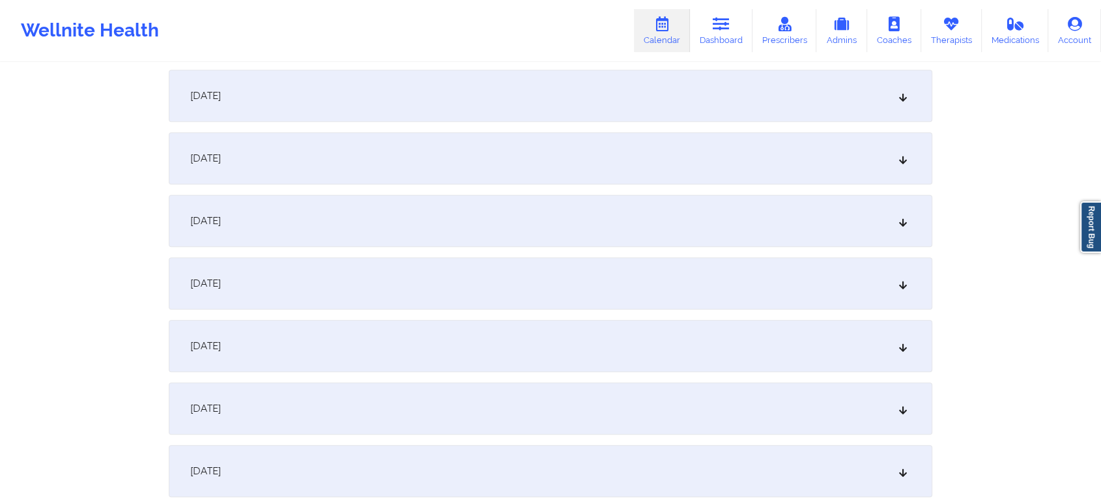
click at [633, 394] on div "[DATE]" at bounding box center [551, 408] width 764 height 52
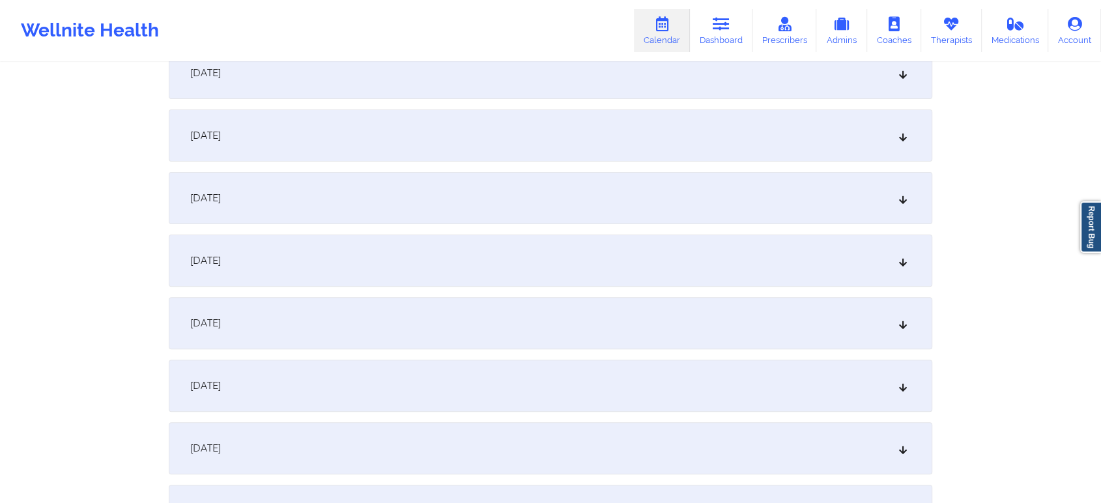
scroll to position [0, 0]
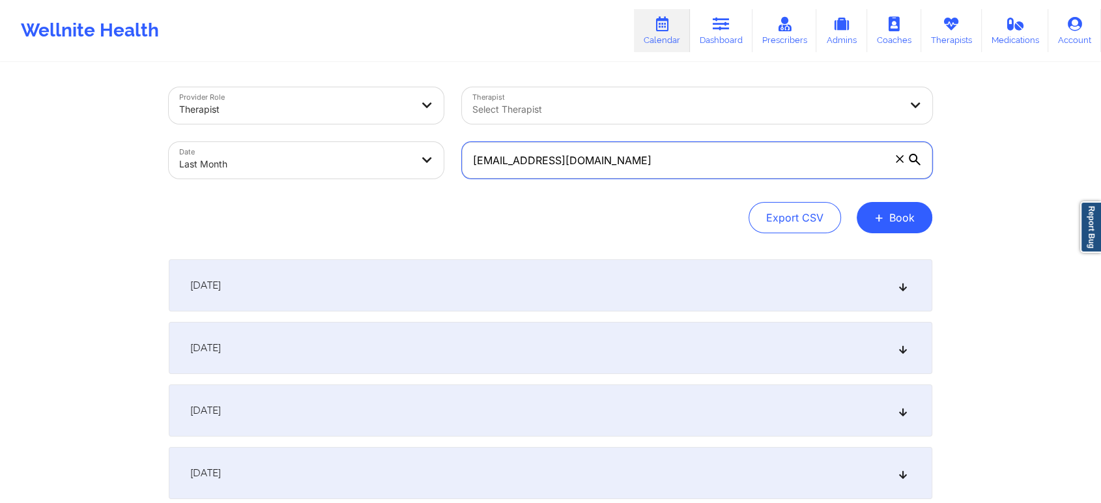
drag, startPoint x: 635, startPoint y: 165, endPoint x: 327, endPoint y: 170, distance: 308.2
click at [327, 170] on div "Provider Role Therapist Therapist Select Therapist Date Last Month [EMAIL_ADDRE…" at bounding box center [551, 132] width 782 height 109
paste input "browaesthetic"
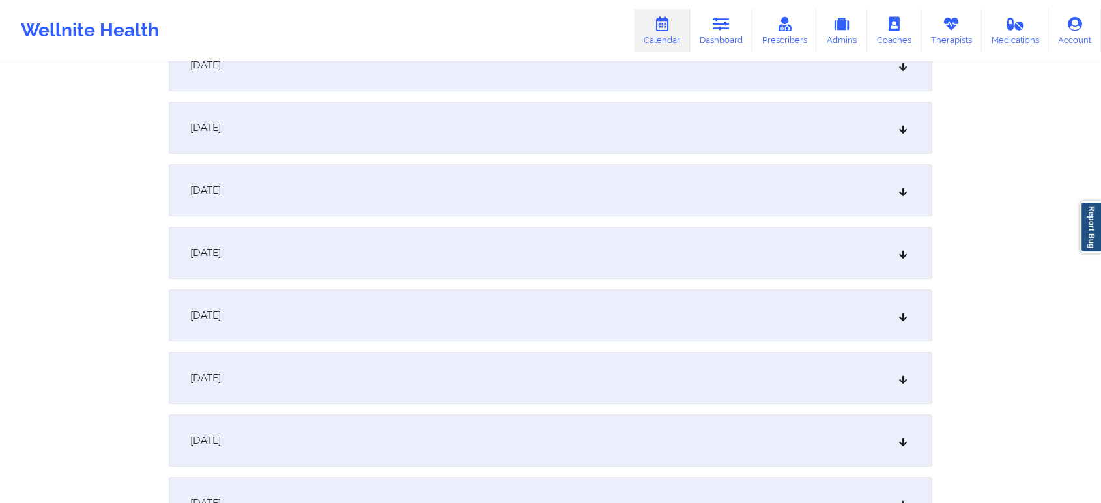
scroll to position [1365, 0]
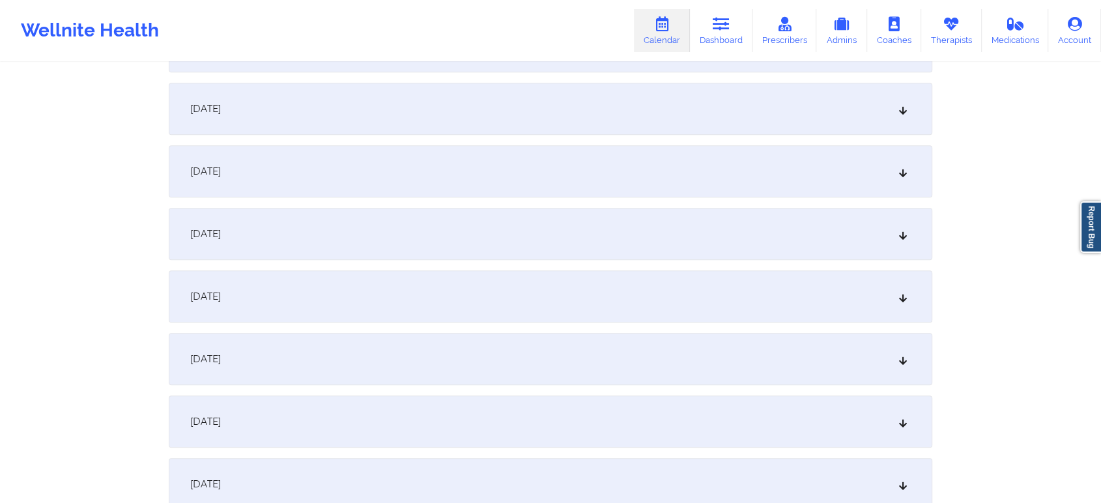
click at [344, 287] on div "[DATE]" at bounding box center [551, 296] width 764 height 52
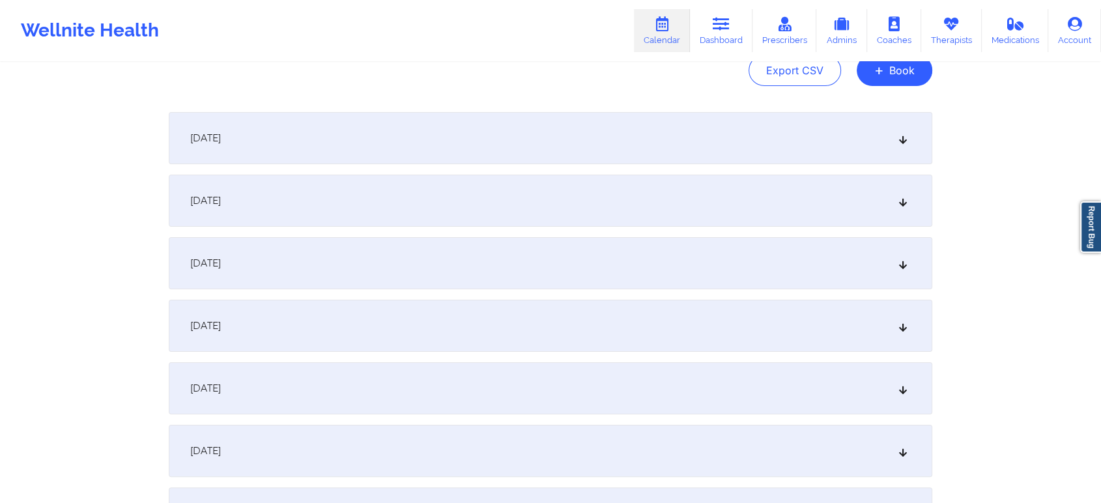
scroll to position [0, 0]
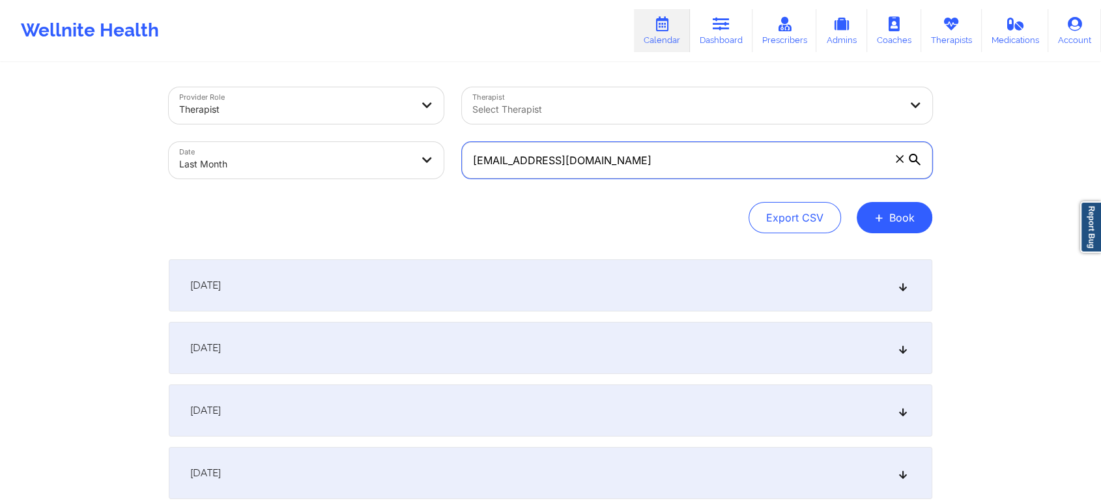
drag, startPoint x: 636, startPoint y: 166, endPoint x: 330, endPoint y: 154, distance: 305.8
click at [330, 154] on div "Provider Role Therapist Therapist Select Therapist Date Last Month [EMAIL_ADDRE…" at bounding box center [551, 132] width 782 height 109
paste input "anjalibalgobin01"
drag, startPoint x: 672, startPoint y: 162, endPoint x: 313, endPoint y: 160, distance: 359.7
click at [313, 160] on div "Provider Role Therapist Therapist Select Therapist Date Last Month [EMAIL_ADDRE…" at bounding box center [551, 132] width 782 height 109
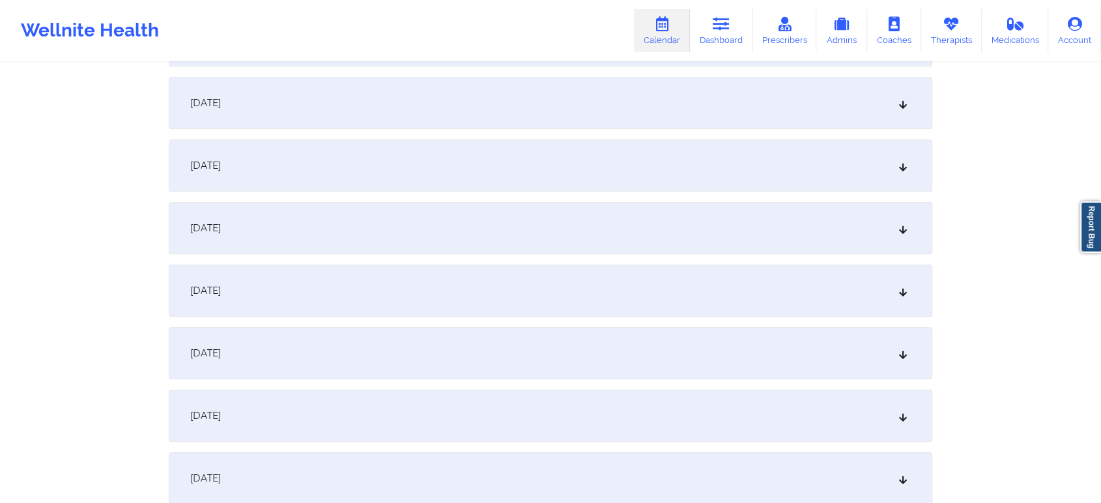
scroll to position [1368, 0]
click at [545, 283] on div "[DATE]" at bounding box center [551, 293] width 764 height 52
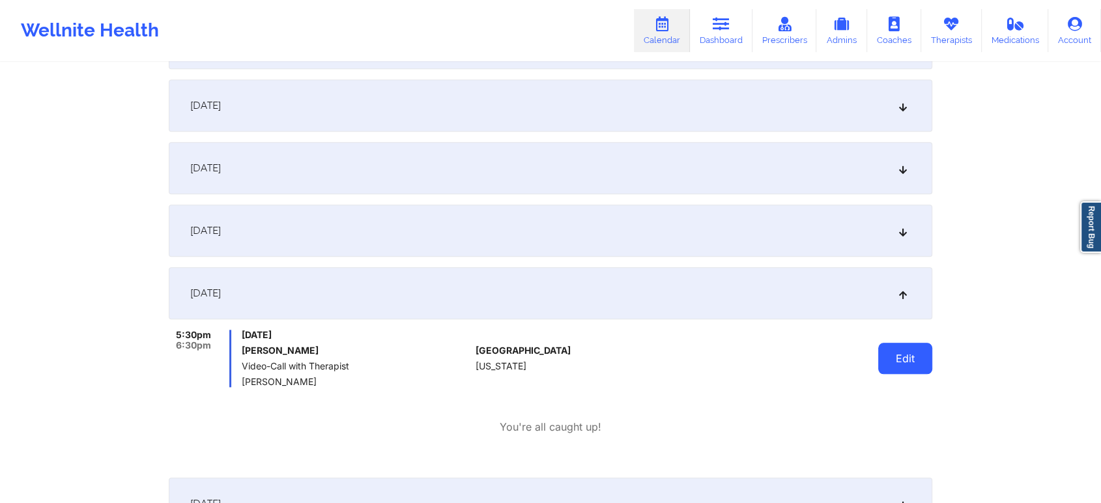
click at [895, 365] on button "Edit" at bounding box center [905, 358] width 54 height 31
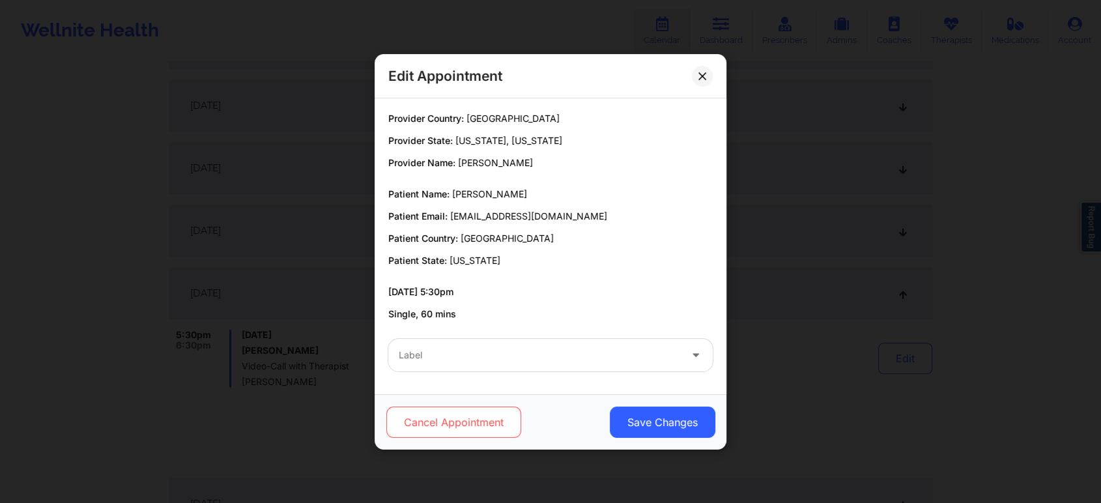
click at [439, 416] on button "Cancel Appointment" at bounding box center [453, 422] width 135 height 31
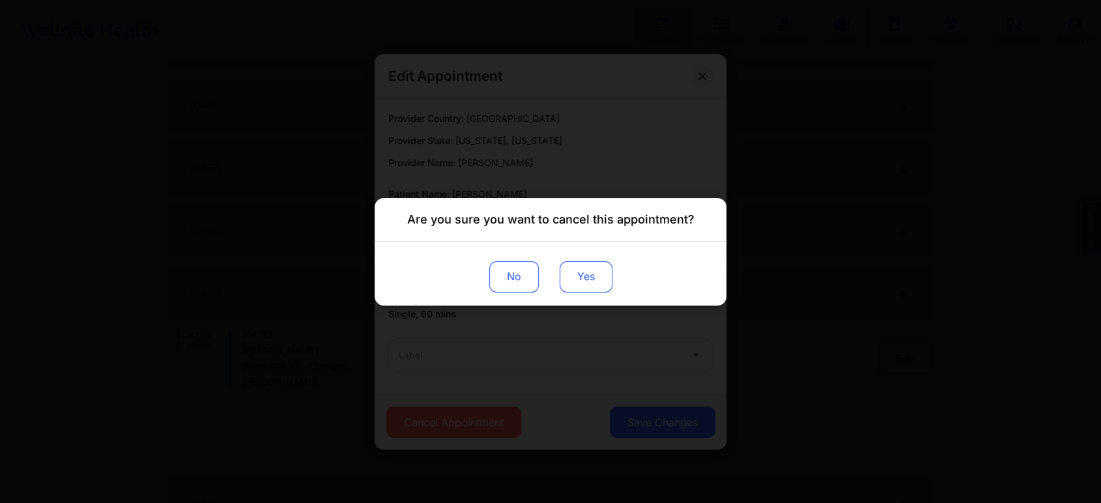
click at [576, 267] on button "Yes" at bounding box center [586, 276] width 53 height 31
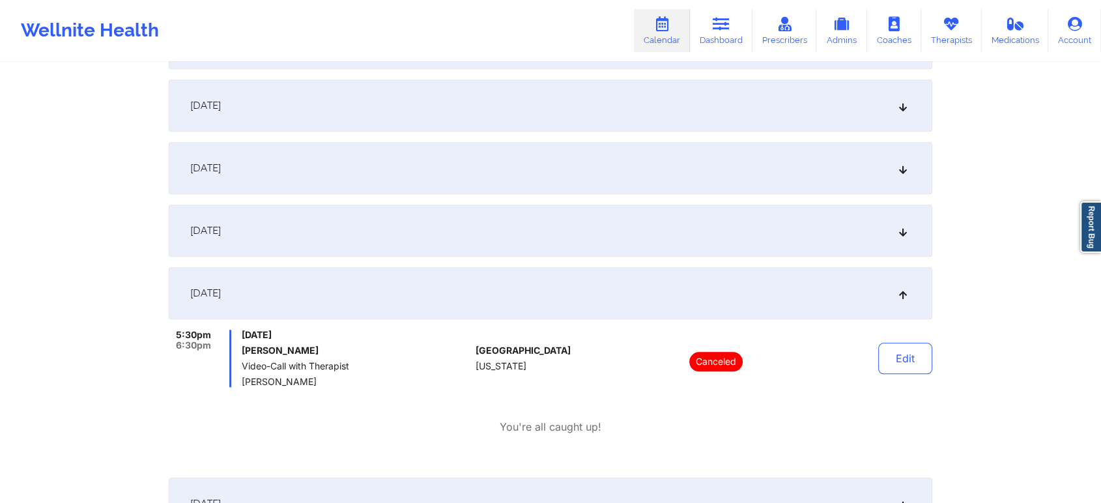
scroll to position [0, 0]
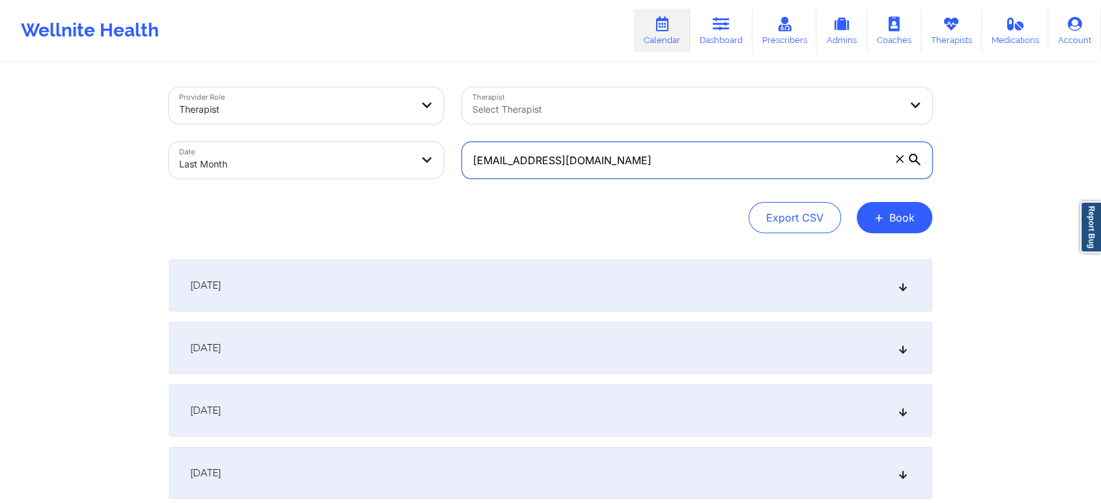
drag, startPoint x: 670, startPoint y: 167, endPoint x: 229, endPoint y: 199, distance: 442.2
click at [229, 199] on div "Provider Role Therapist Therapist Select Therapist Date Last Month [EMAIL_ADDRE…" at bounding box center [551, 160] width 764 height 146
paste input "earthdriller"
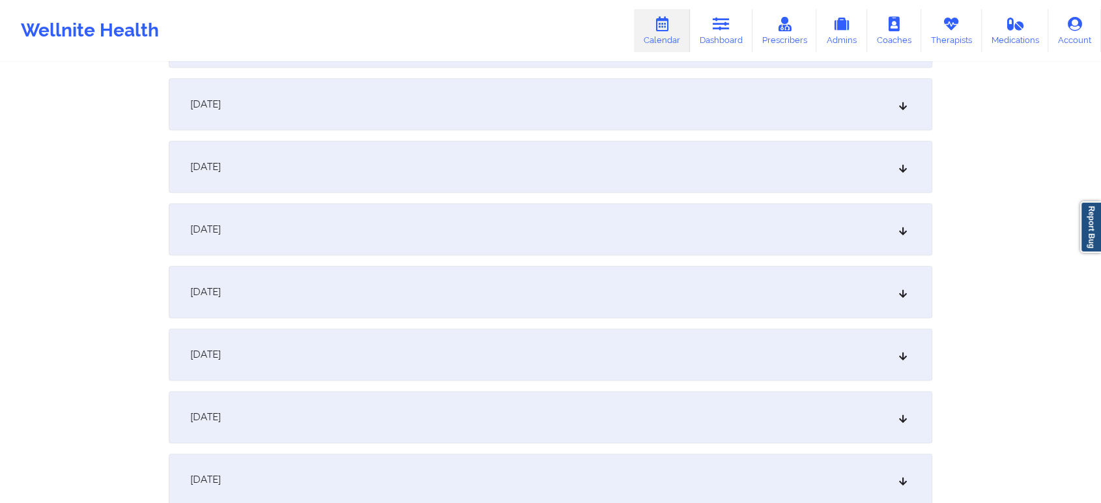
scroll to position [1590, 0]
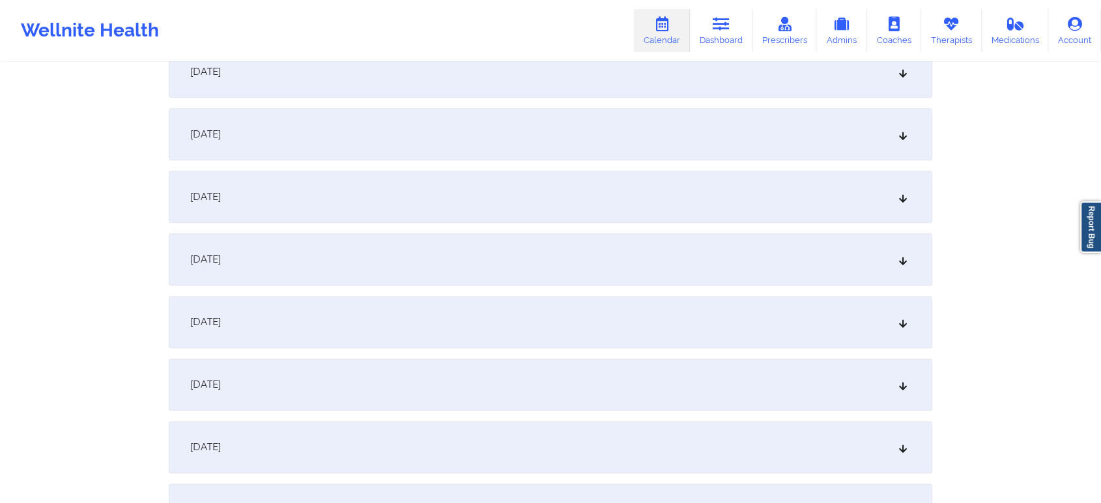
drag, startPoint x: 489, startPoint y: 166, endPoint x: 474, endPoint y: 186, distance: 24.2
click at [474, 186] on div "[DATE]" at bounding box center [551, 197] width 764 height 52
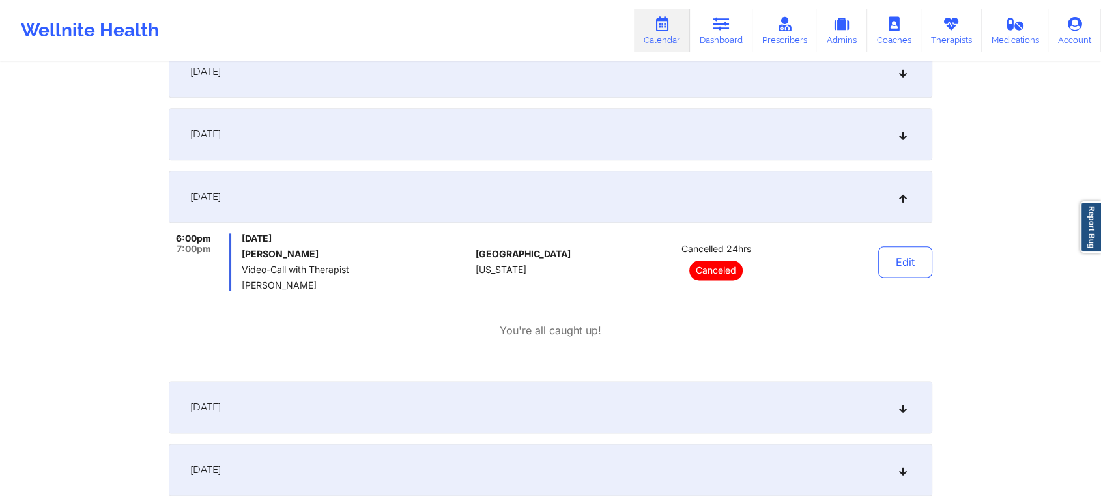
scroll to position [0, 0]
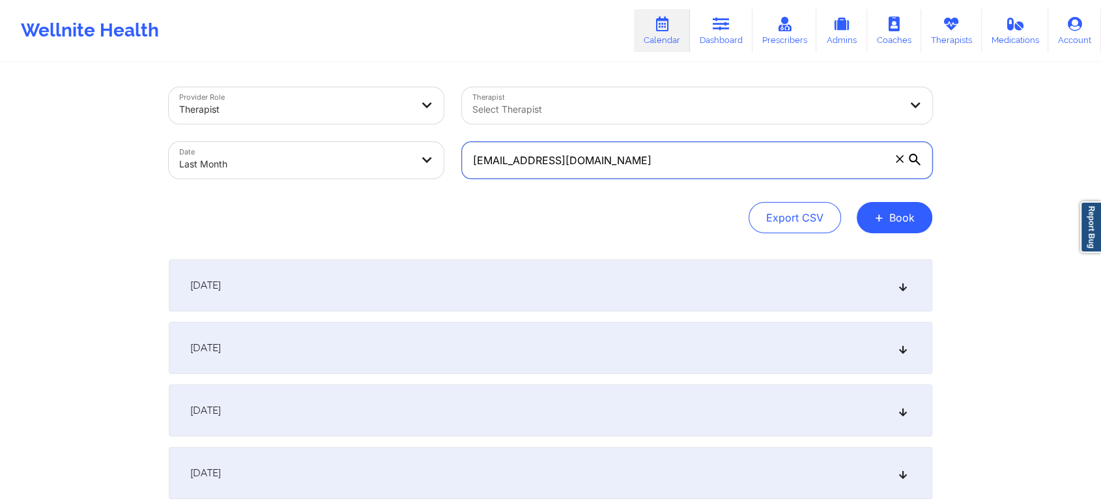
drag, startPoint x: 649, startPoint y: 152, endPoint x: 339, endPoint y: 167, distance: 310.5
click at [339, 167] on div "Provider Role Therapist Therapist Select Therapist Date Last Month [EMAIL_ADDRE…" at bounding box center [551, 132] width 782 height 109
paste input "annalagomarsini81"
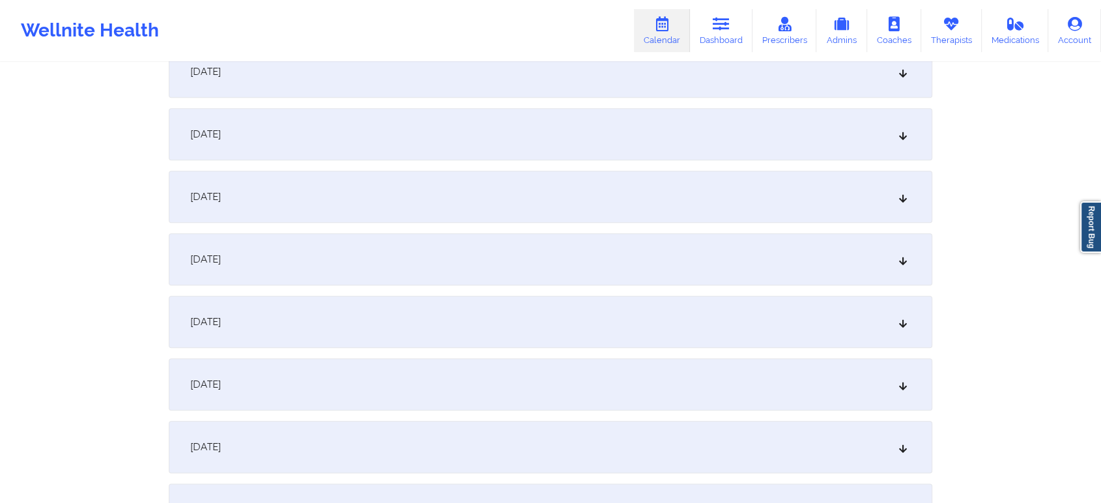
scroll to position [1400, 0]
click at [478, 205] on div "[DATE]" at bounding box center [551, 199] width 764 height 52
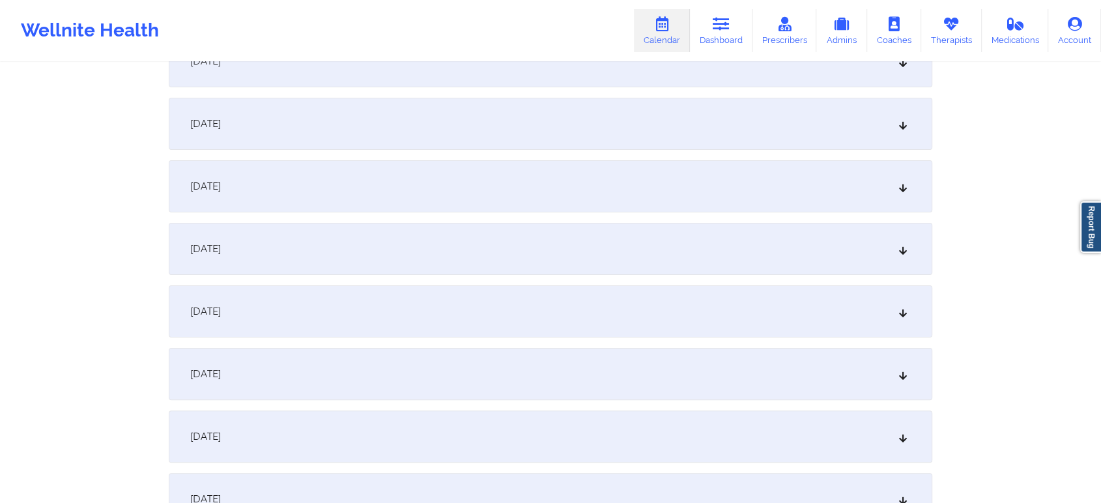
scroll to position [0, 0]
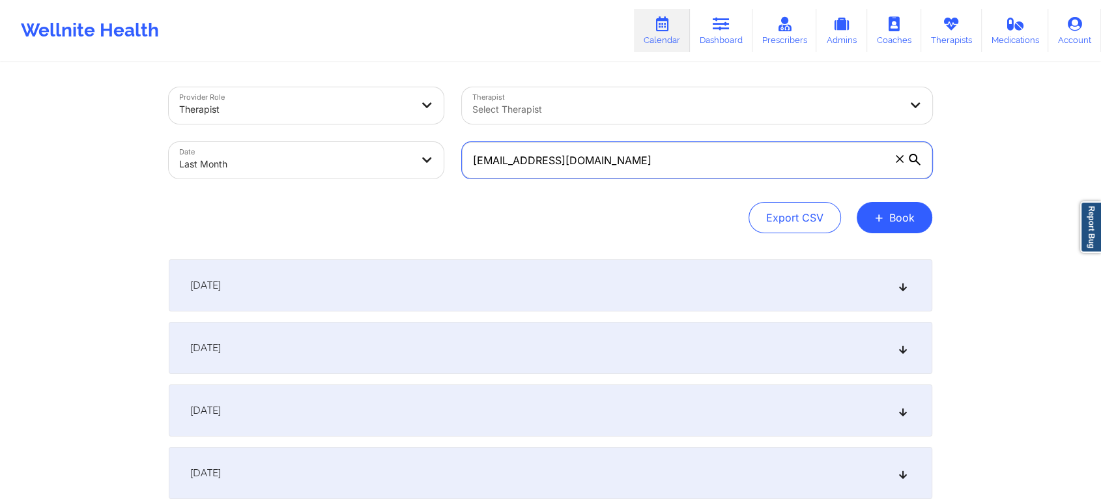
drag, startPoint x: 663, startPoint y: 173, endPoint x: 409, endPoint y: 143, distance: 255.9
click at [409, 143] on div "Provider Role Therapist Therapist Select Therapist Date Last Month [EMAIL_ADDRE…" at bounding box center [551, 132] width 782 height 109
paste input "[EMAIL_ADDRESS]"
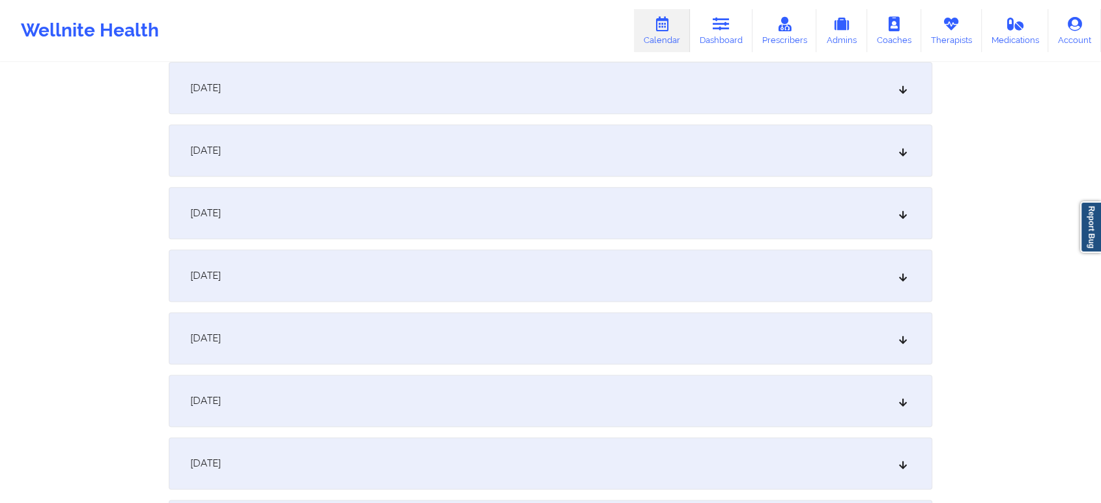
scroll to position [1576, 0]
click at [581, 153] on div "[DATE]" at bounding box center [551, 148] width 764 height 52
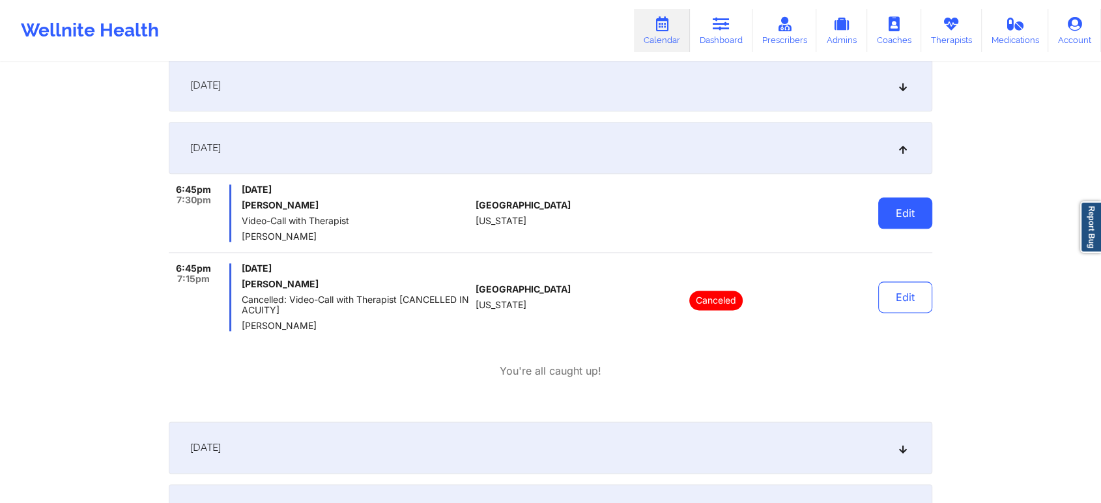
click at [903, 227] on button "Edit" at bounding box center [905, 212] width 54 height 31
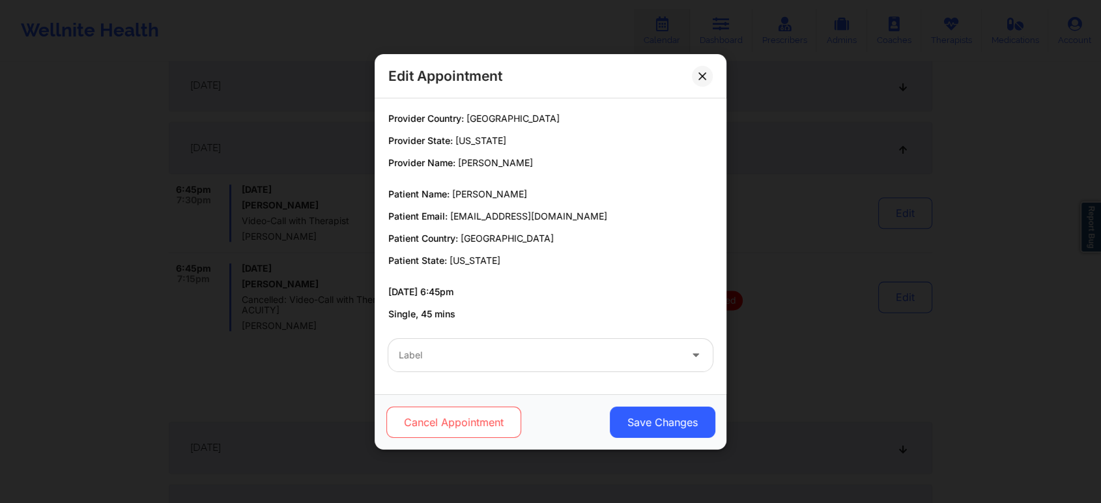
click at [430, 429] on button "Cancel Appointment" at bounding box center [453, 422] width 135 height 31
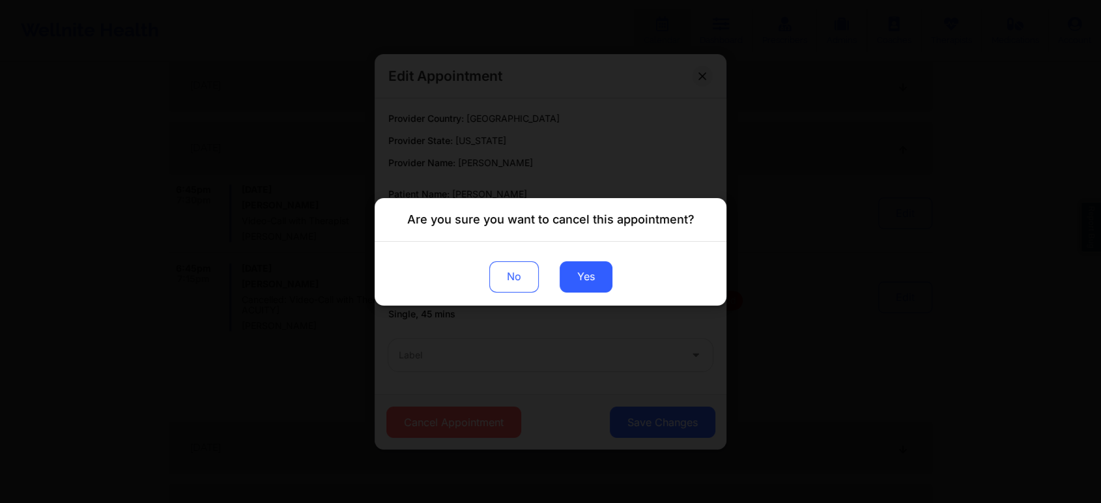
click at [571, 257] on div "No Yes" at bounding box center [551, 273] width 352 height 64
drag, startPoint x: 584, startPoint y: 262, endPoint x: 581, endPoint y: 280, distance: 18.5
click at [581, 280] on button "Yes" at bounding box center [586, 276] width 53 height 31
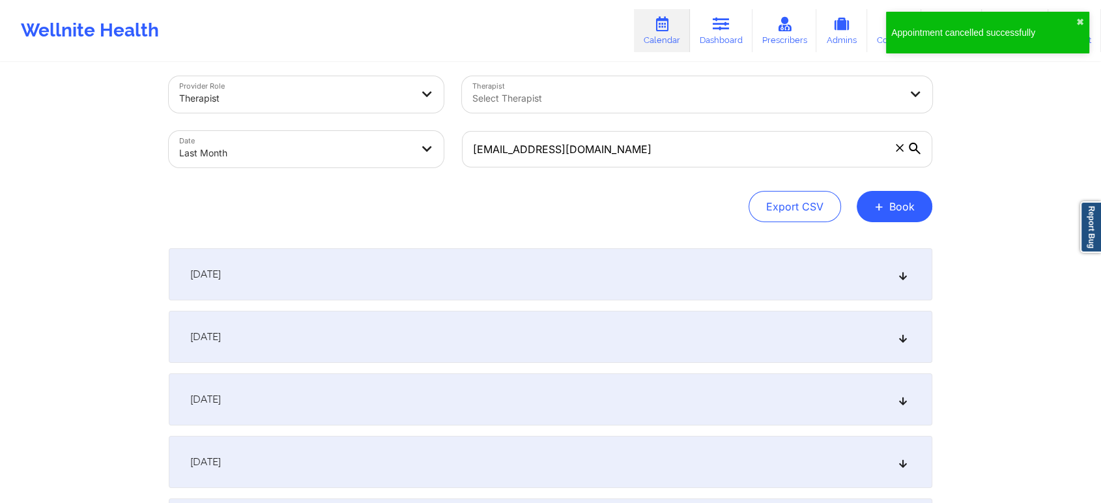
scroll to position [0, 0]
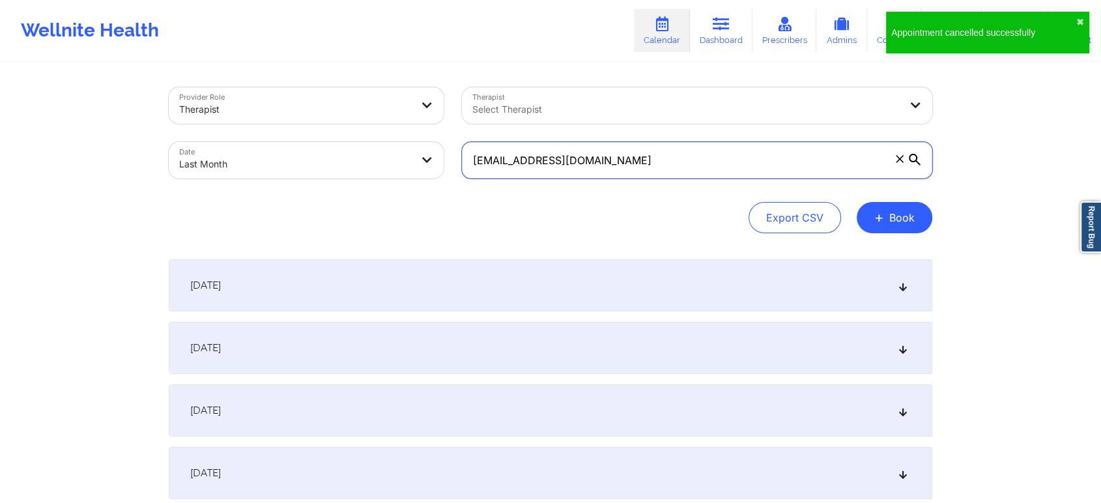
drag, startPoint x: 634, startPoint y: 172, endPoint x: 313, endPoint y: 168, distance: 321.3
click at [313, 168] on div "Provider Role Therapist Therapist Select Therapist Date Last Month [EMAIL_ADDRE…" at bounding box center [551, 132] width 782 height 109
paste input "[EMAIL_ADDRESS]"
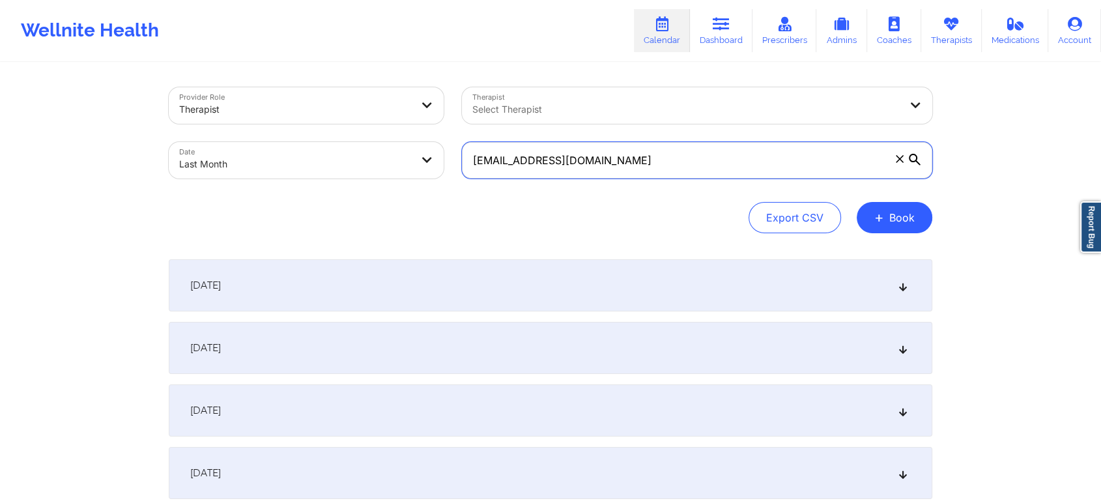
drag, startPoint x: 616, startPoint y: 160, endPoint x: 319, endPoint y: 179, distance: 297.7
click at [319, 179] on div "Provider Role Therapist Therapist Select Therapist Date Last Month [EMAIL_ADDRE…" at bounding box center [551, 132] width 782 height 109
paste input "mahabirakash8"
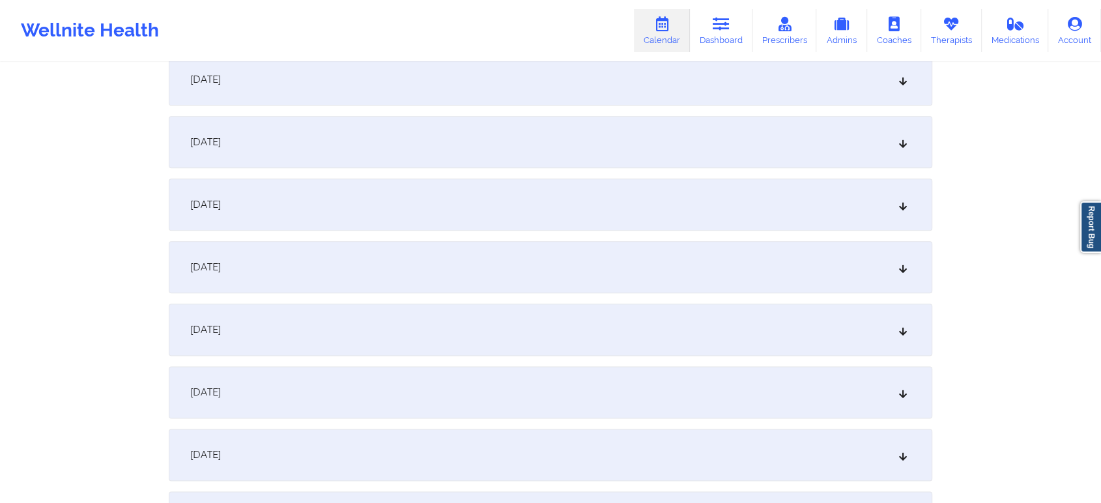
scroll to position [1492, 0]
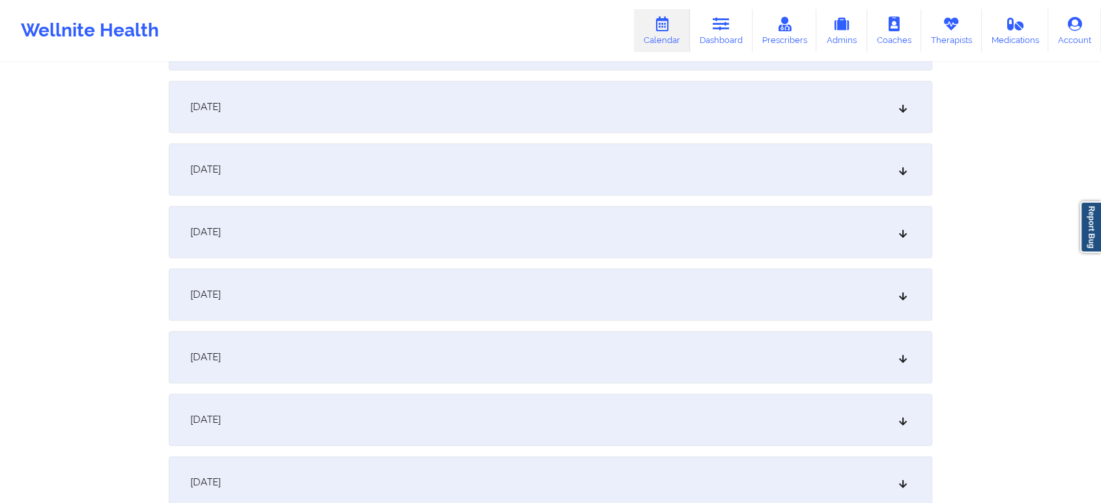
click at [601, 336] on div "[DATE]" at bounding box center [551, 357] width 764 height 52
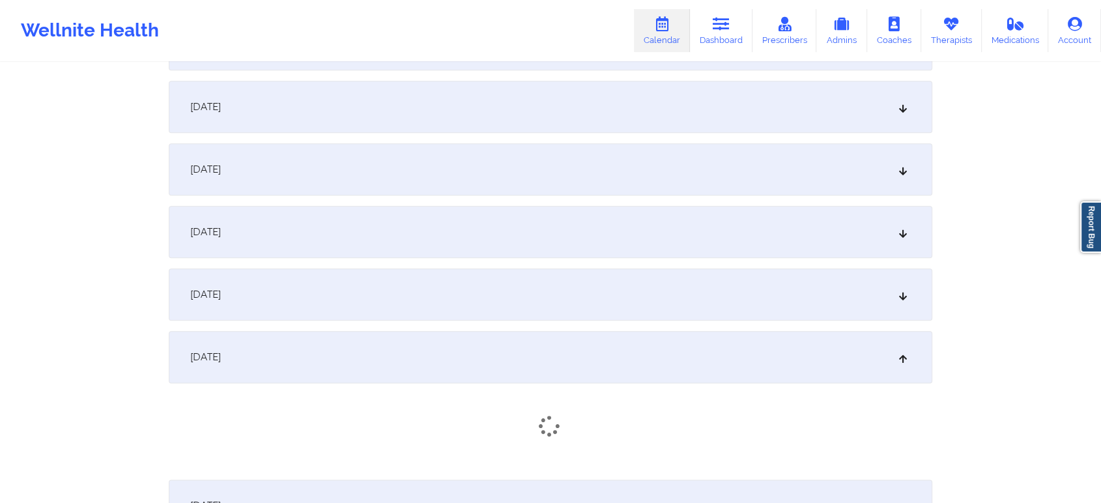
click at [894, 272] on div "[DATE]" at bounding box center [551, 294] width 764 height 52
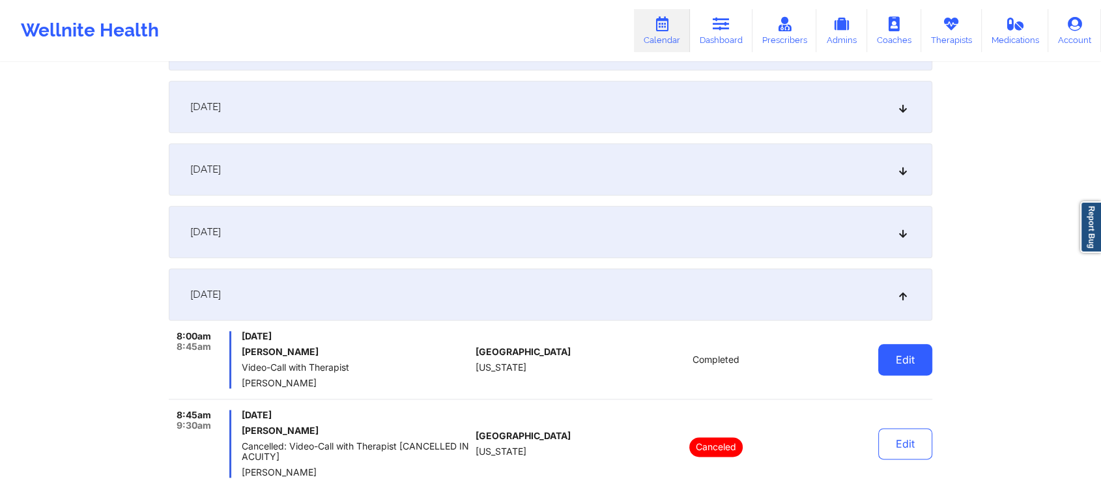
click at [913, 347] on button "Edit" at bounding box center [905, 359] width 54 height 31
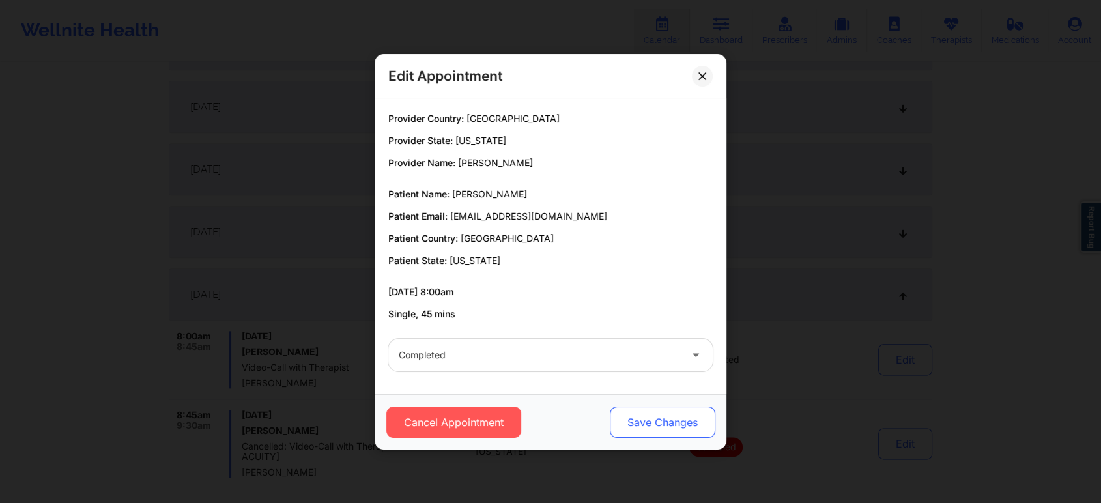
click at [672, 422] on button "Save Changes" at bounding box center [663, 422] width 106 height 31
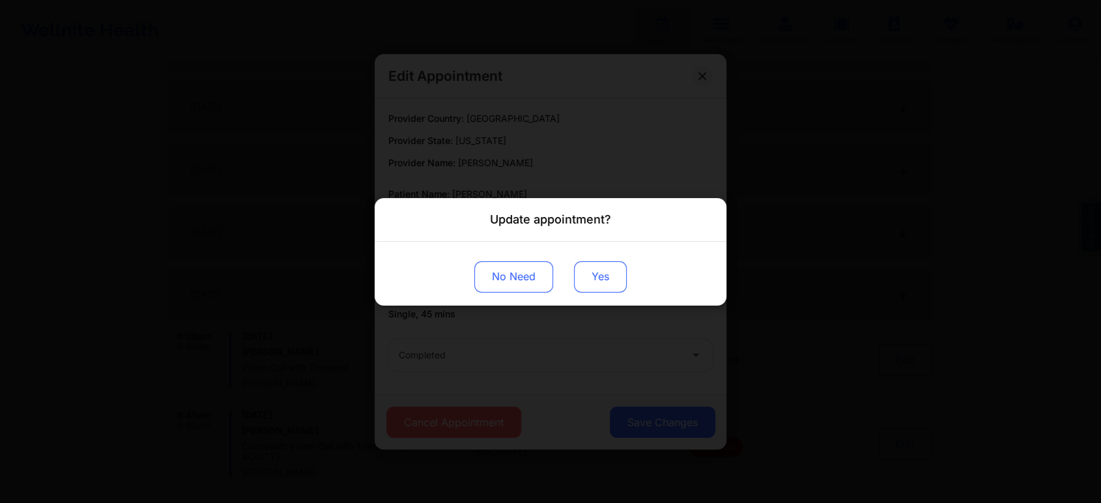
click at [605, 287] on button "Yes" at bounding box center [600, 276] width 53 height 31
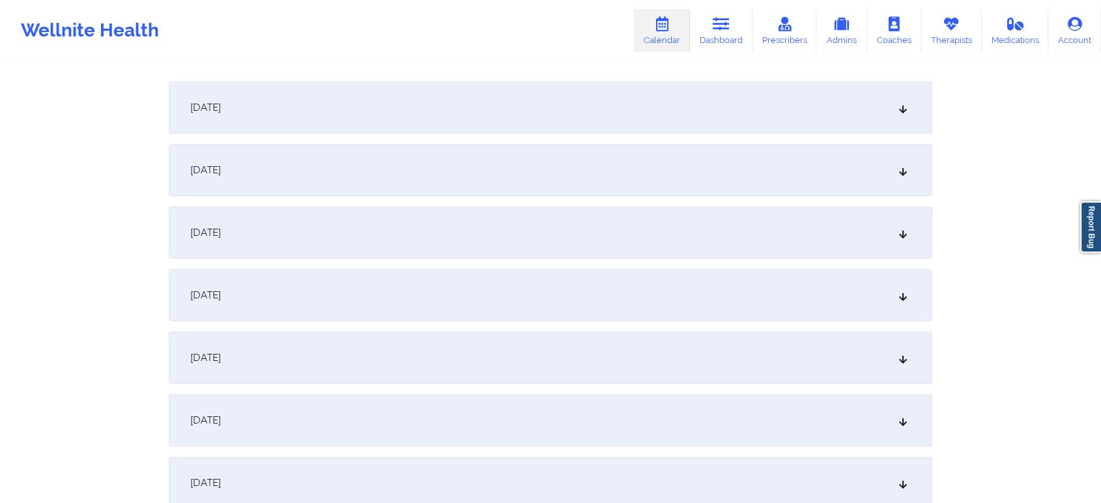
scroll to position [0, 0]
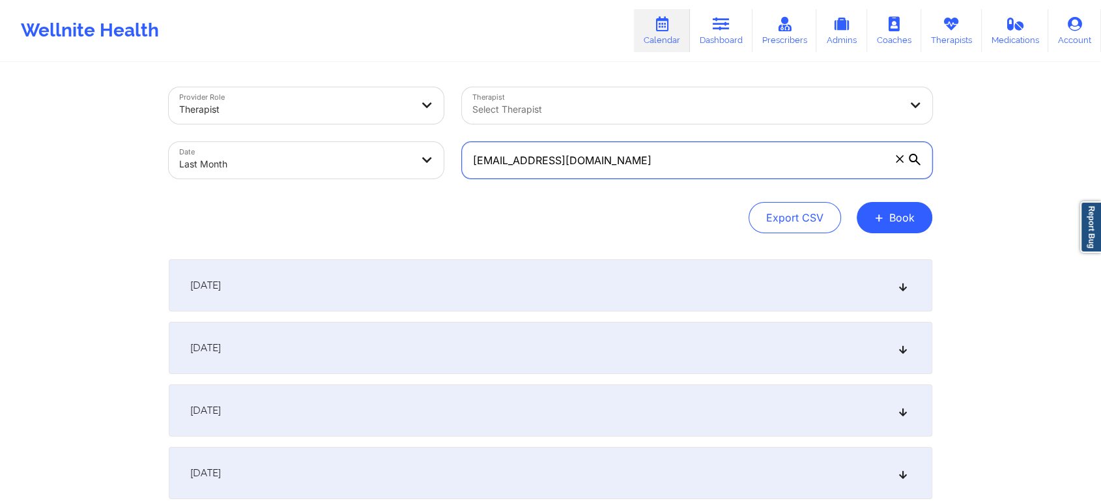
drag, startPoint x: 635, startPoint y: 145, endPoint x: 358, endPoint y: 143, distance: 276.9
click at [358, 143] on div "Provider Role Therapist Therapist Select Therapist Date Last Month [EMAIL_ADDRE…" at bounding box center [551, 132] width 782 height 109
paste input "cstahling"
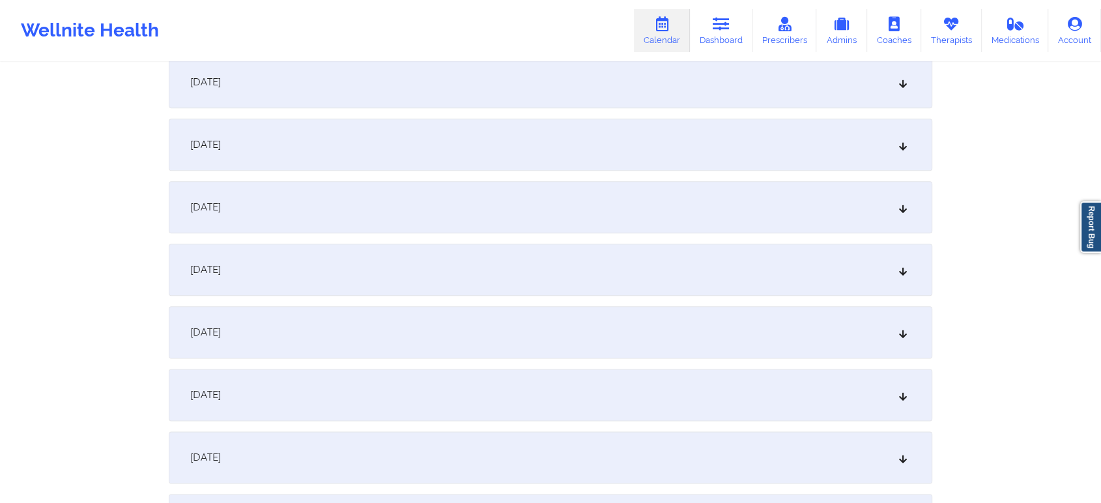
scroll to position [1525, 0]
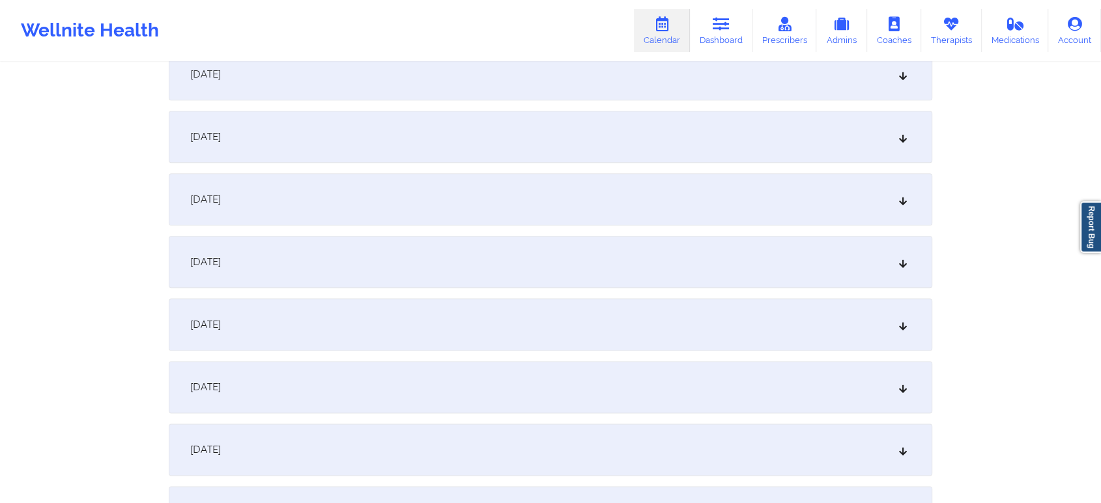
click at [364, 275] on div "[DATE]" at bounding box center [551, 262] width 764 height 52
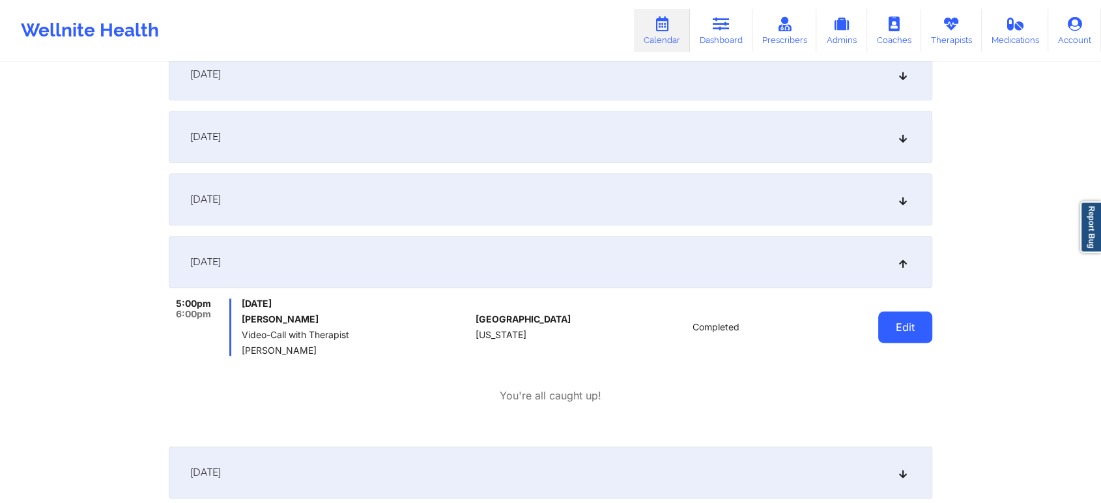
click at [902, 337] on button "Edit" at bounding box center [905, 326] width 54 height 31
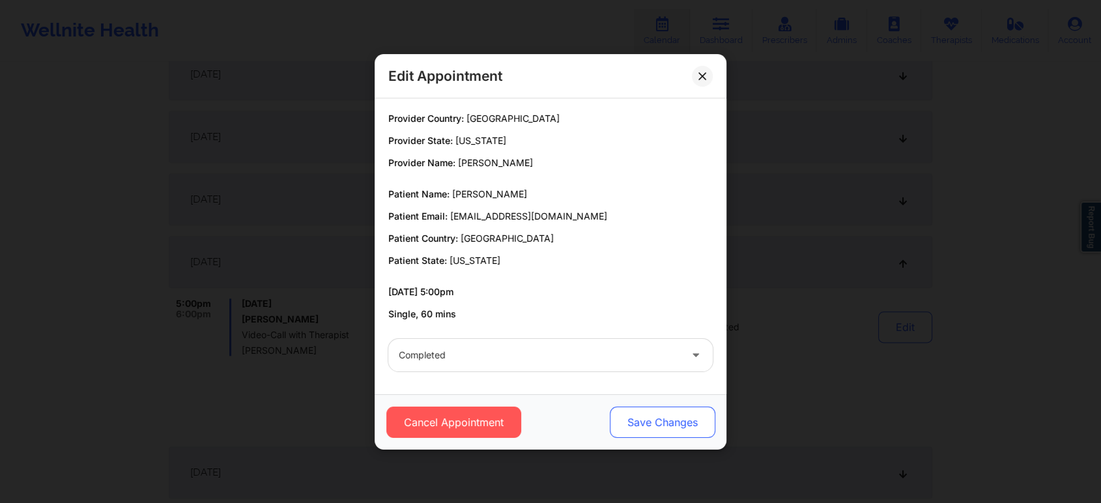
click at [617, 407] on button "Save Changes" at bounding box center [663, 422] width 106 height 31
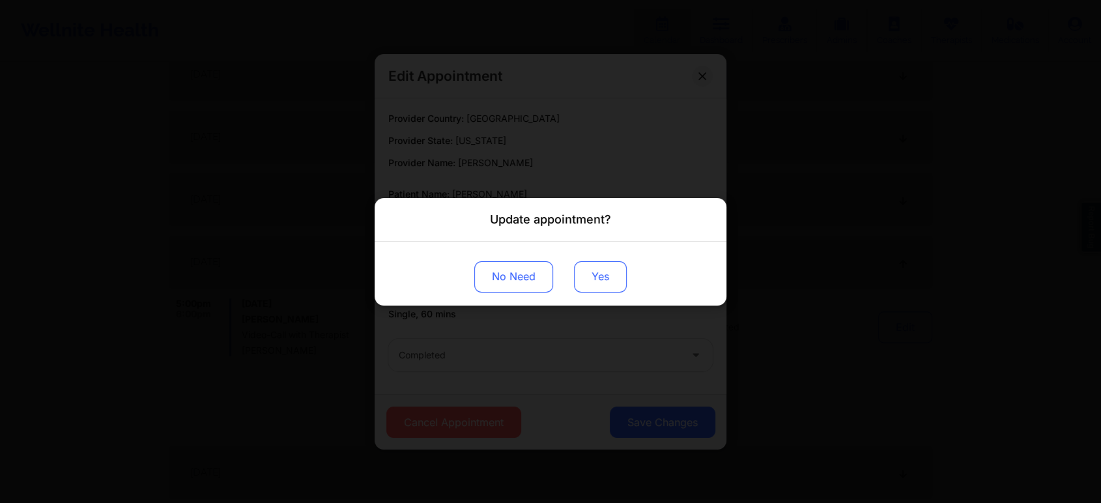
click at [605, 280] on button "Yes" at bounding box center [600, 276] width 53 height 31
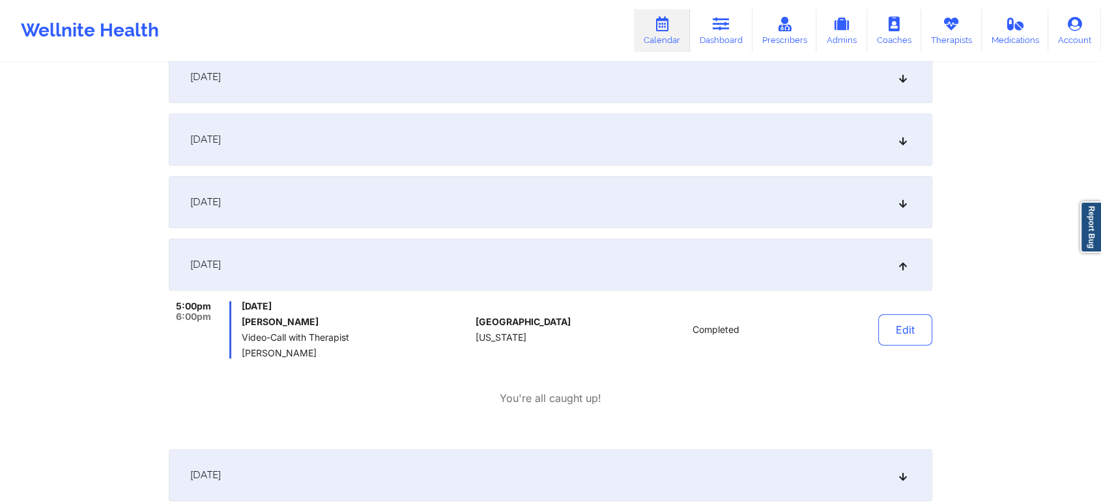
scroll to position [0, 0]
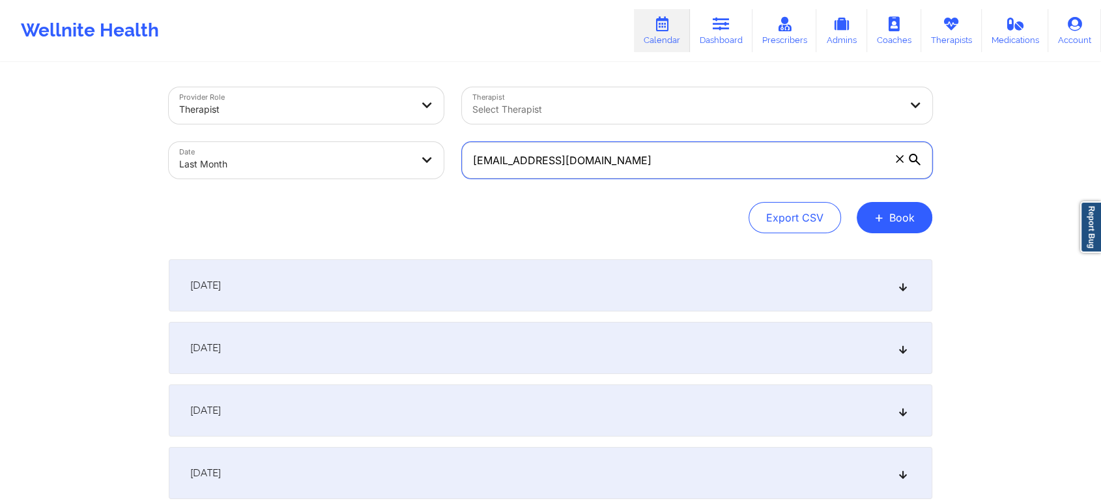
drag, startPoint x: 626, startPoint y: 149, endPoint x: 361, endPoint y: 145, distance: 264.6
click at [361, 145] on div "Provider Role Therapist Therapist Select Therapist Date Last Month [EMAIL_ADDRE…" at bounding box center [551, 132] width 782 height 109
paste input "rachelg1520"
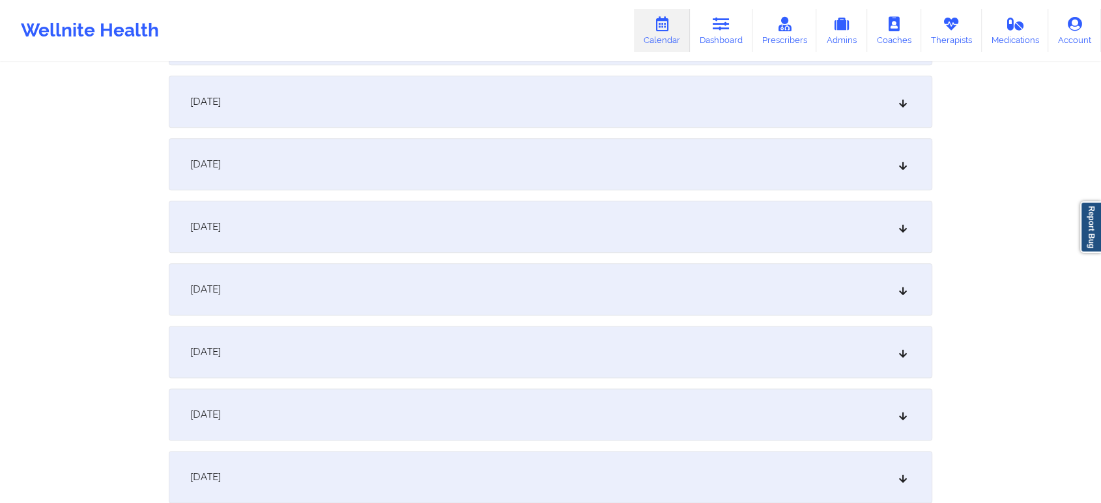
scroll to position [1568, 0]
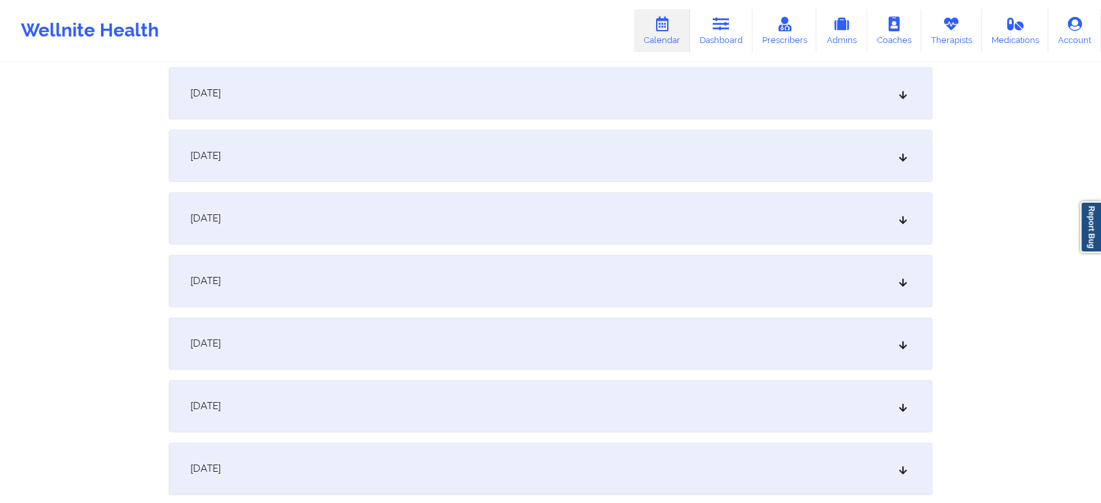
click at [394, 229] on div "[DATE]" at bounding box center [551, 218] width 764 height 52
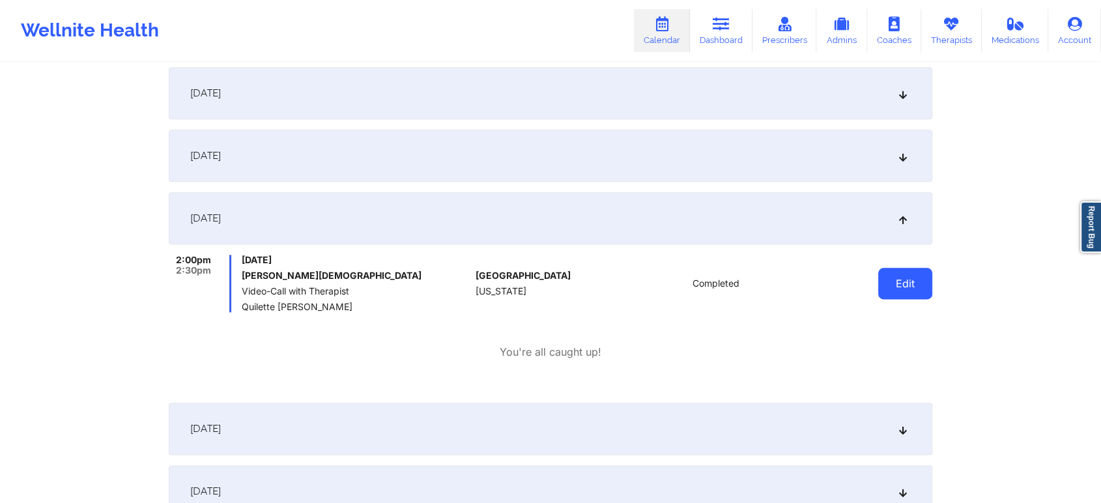
click at [887, 293] on button "Edit" at bounding box center [905, 283] width 54 height 31
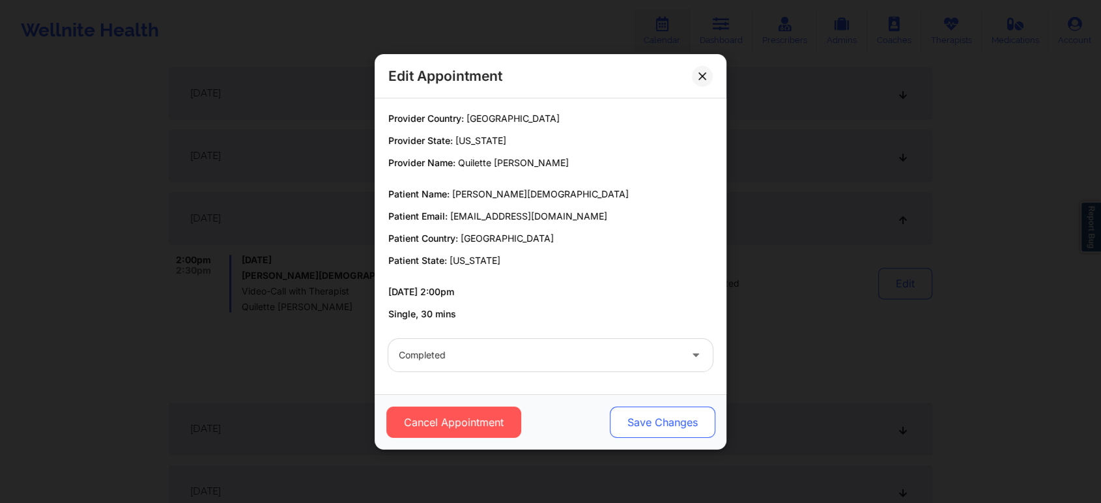
click at [678, 422] on button "Save Changes" at bounding box center [663, 422] width 106 height 31
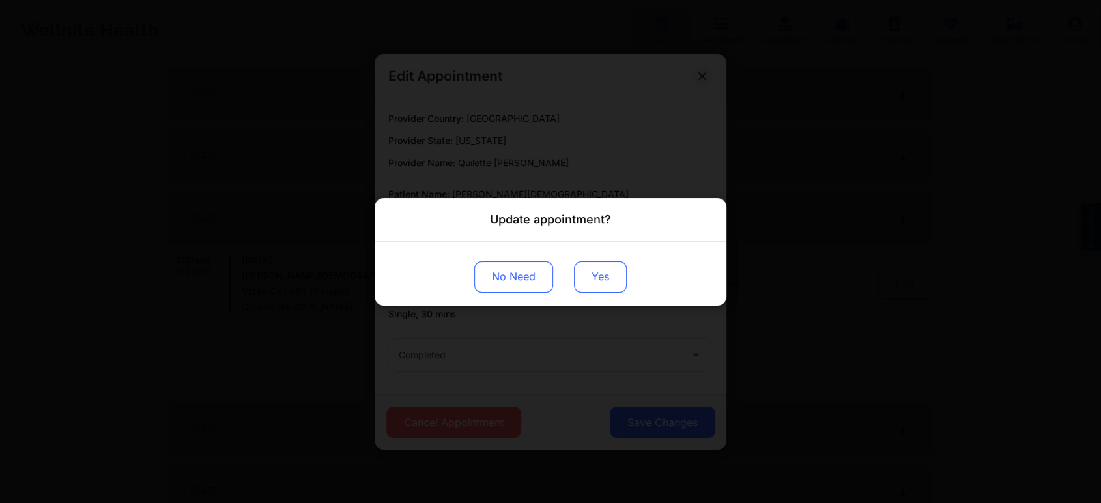
click at [609, 290] on button "Yes" at bounding box center [600, 276] width 53 height 31
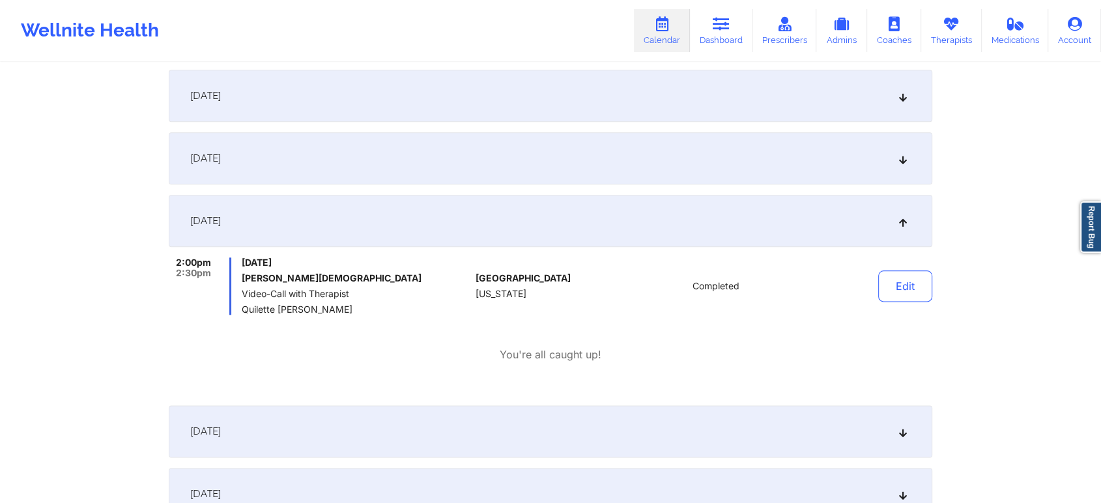
scroll to position [0, 0]
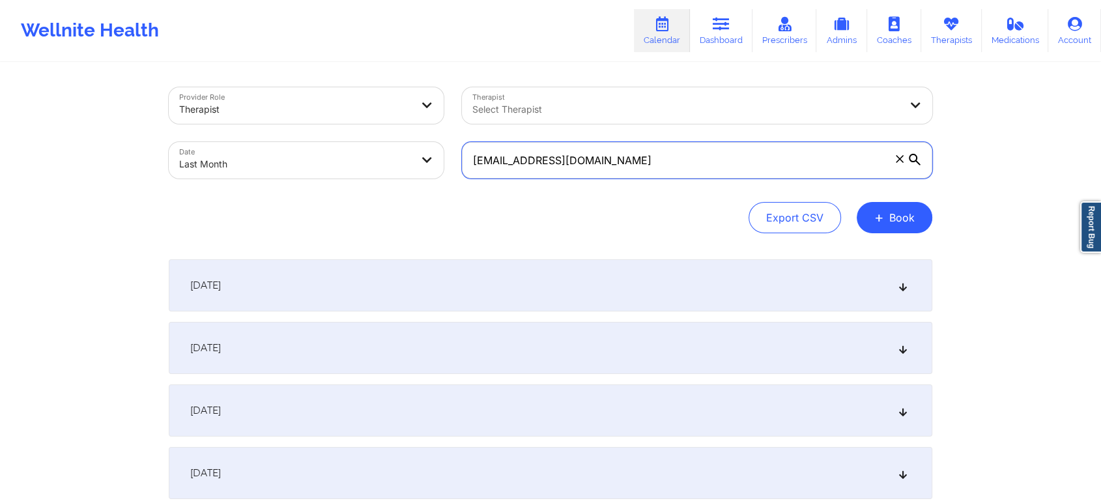
drag, startPoint x: 604, startPoint y: 172, endPoint x: 281, endPoint y: 118, distance: 327.0
click at [281, 118] on div "Provider Role Therapist Therapist Select Therapist Date Last Month [EMAIL_ADDRE…" at bounding box center [551, 132] width 782 height 109
paste input "[EMAIL_ADDRESS]"
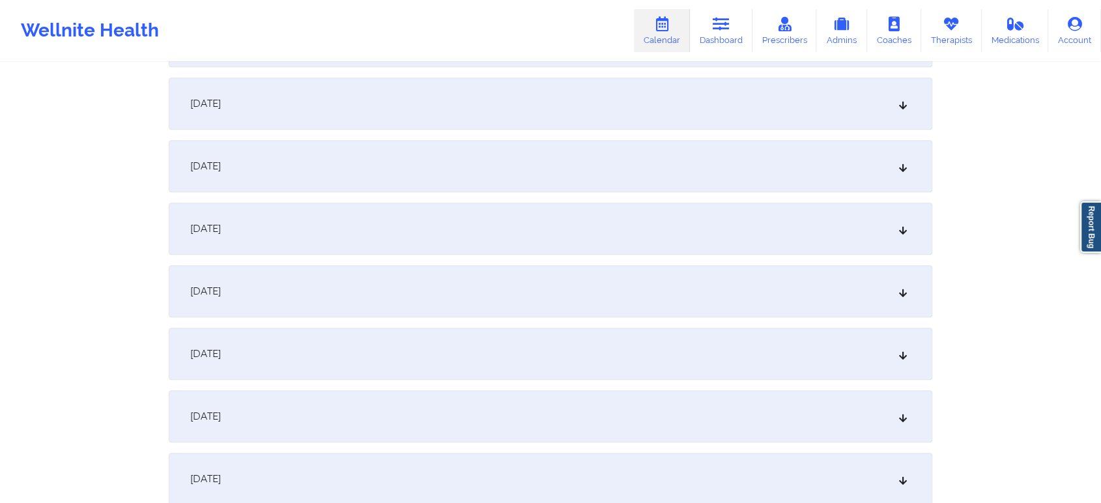
scroll to position [1397, 0]
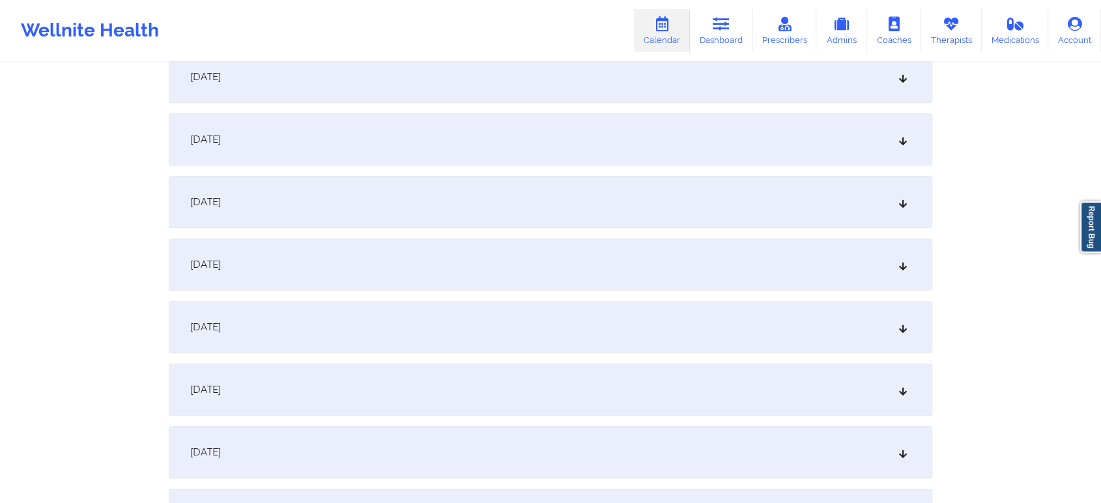
click at [375, 411] on div "[DATE]" at bounding box center [551, 390] width 764 height 52
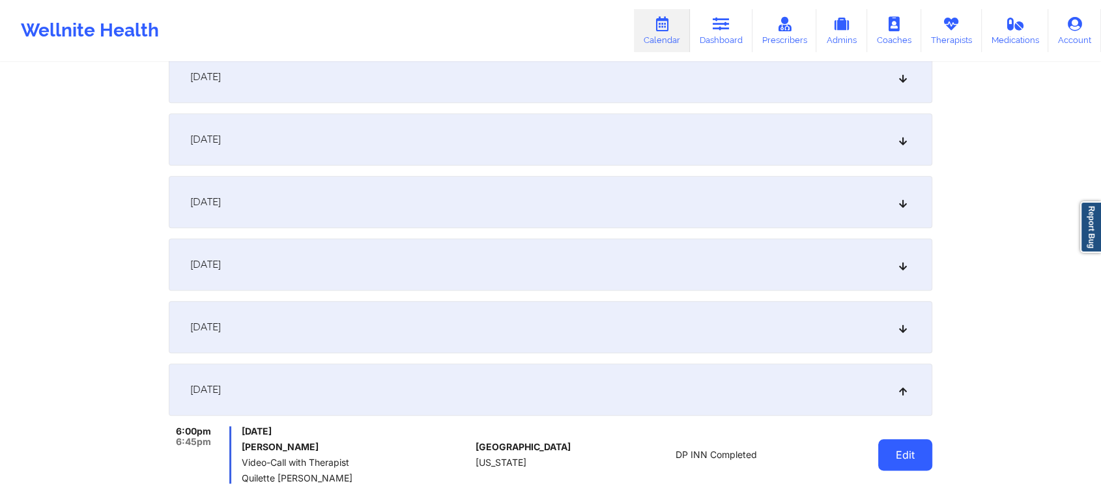
click at [890, 463] on button "Edit" at bounding box center [905, 454] width 54 height 31
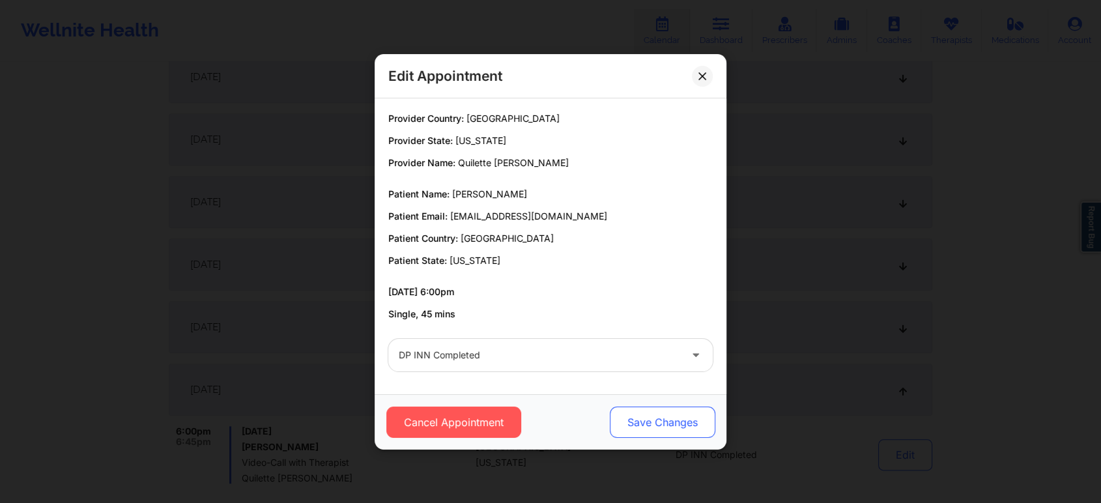
click at [642, 425] on button "Save Changes" at bounding box center [663, 422] width 106 height 31
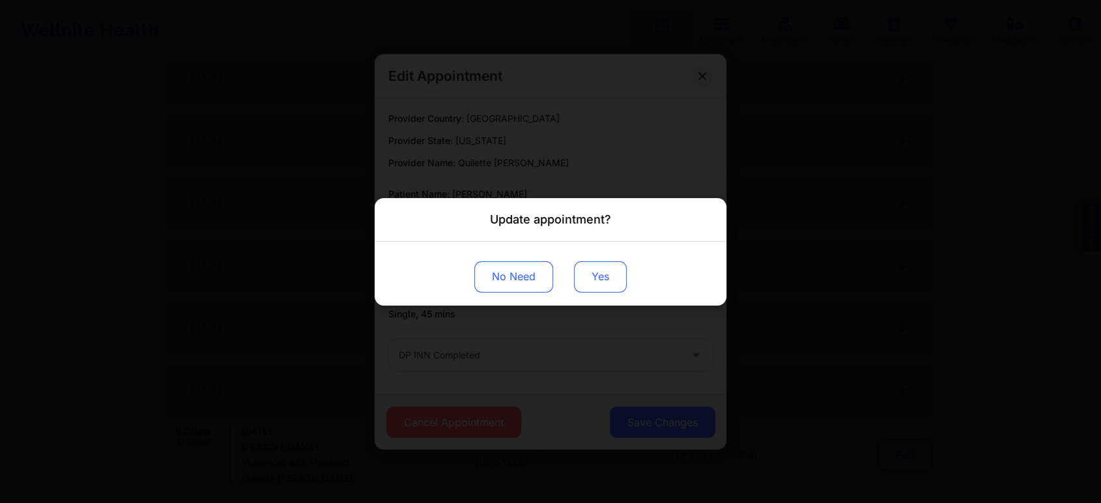
click at [592, 277] on button "Yes" at bounding box center [600, 276] width 53 height 31
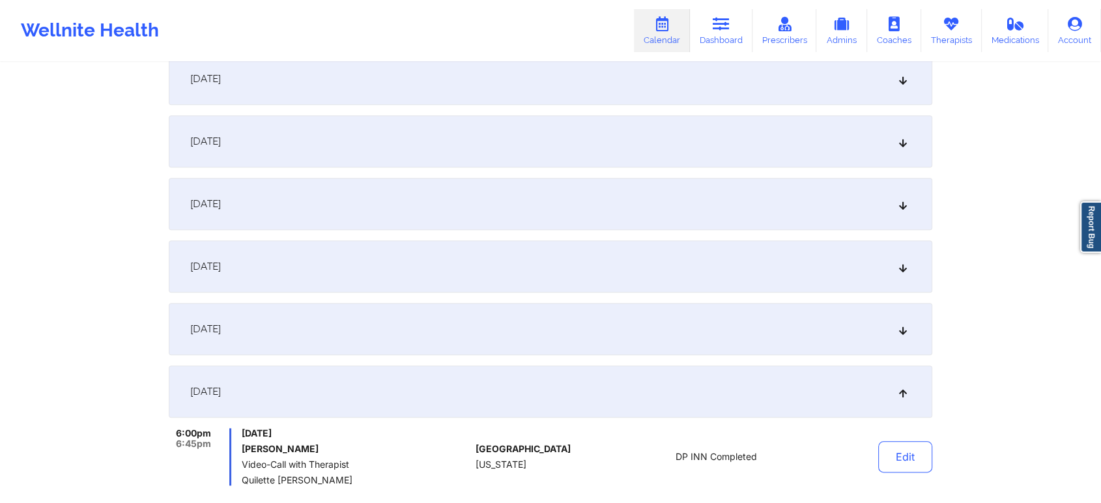
scroll to position [0, 0]
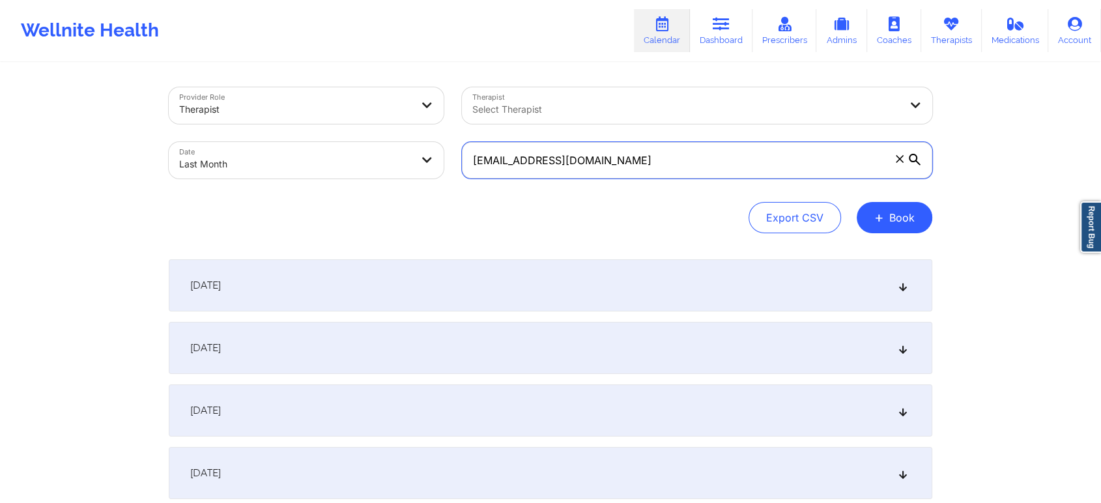
drag, startPoint x: 671, startPoint y: 168, endPoint x: 381, endPoint y: 181, distance: 290.9
click at [381, 181] on div "Provider Role Therapist Therapist Select Therapist Date Last Month [EMAIL_ADDRE…" at bounding box center [551, 132] width 782 height 109
paste input "[PERSON_NAME][EMAIL_ADDRESS]"
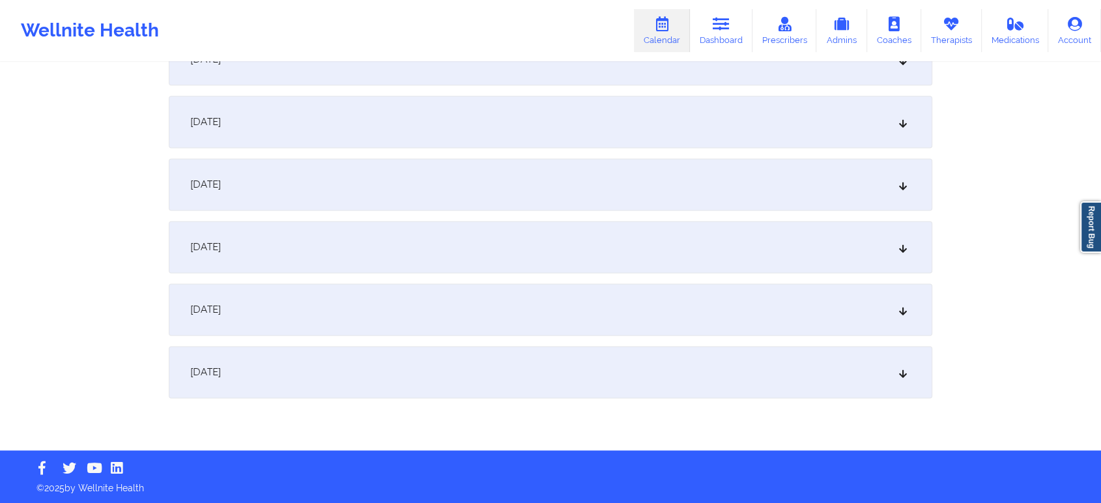
scroll to position [1701, 0]
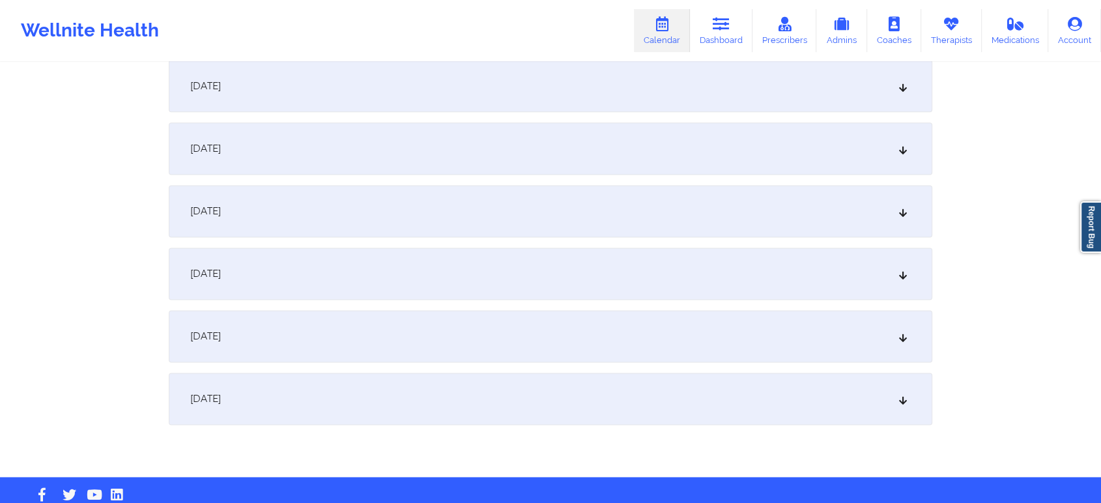
click at [448, 84] on div "[DATE]" at bounding box center [551, 86] width 764 height 52
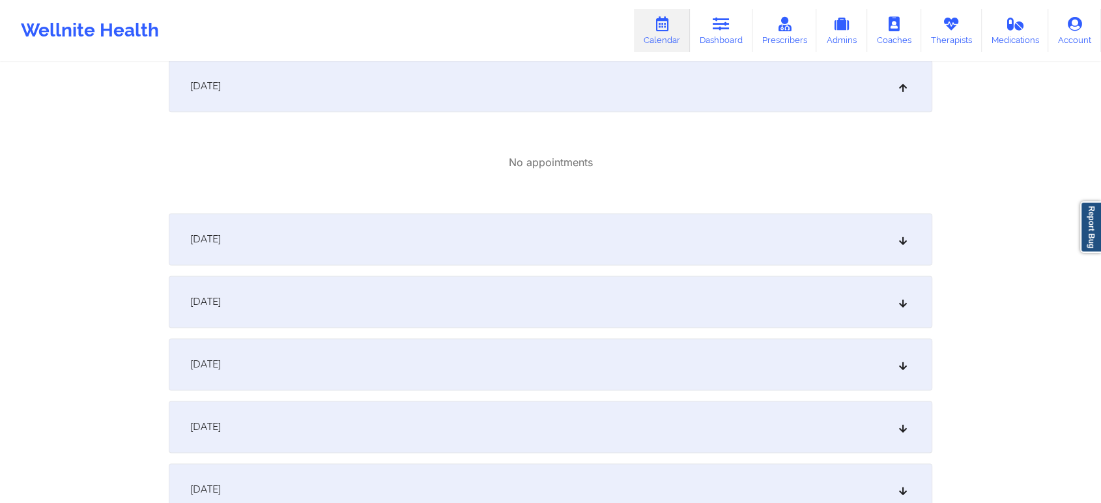
scroll to position [1261, 0]
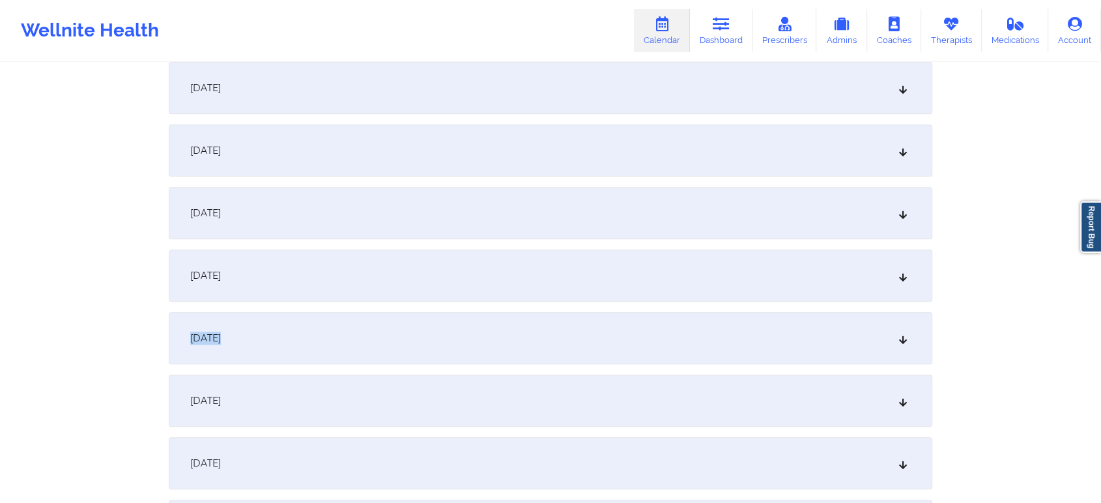
drag, startPoint x: 1100, startPoint y: 268, endPoint x: 1107, endPoint y: 324, distance: 57.1
click at [625, 318] on div "[DATE]" at bounding box center [551, 338] width 764 height 52
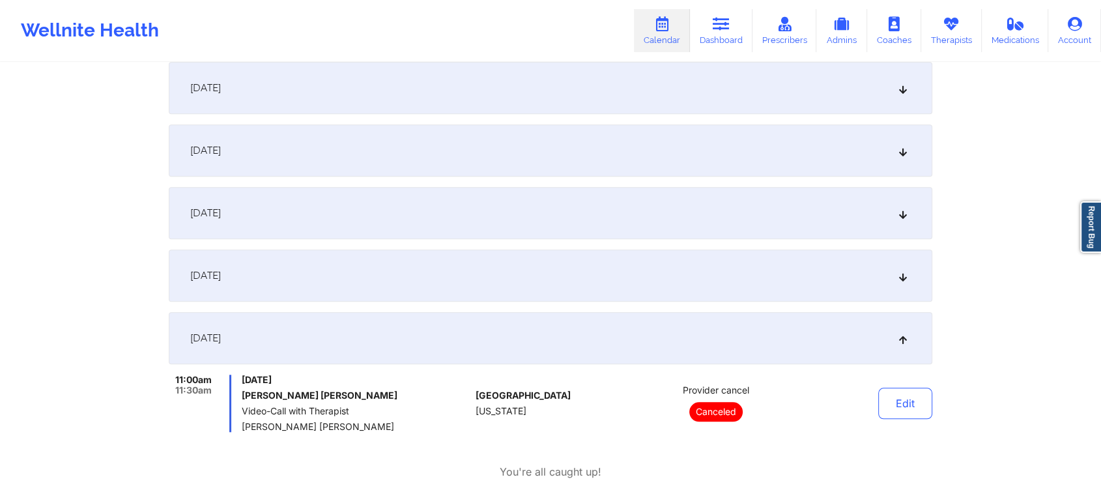
scroll to position [0, 0]
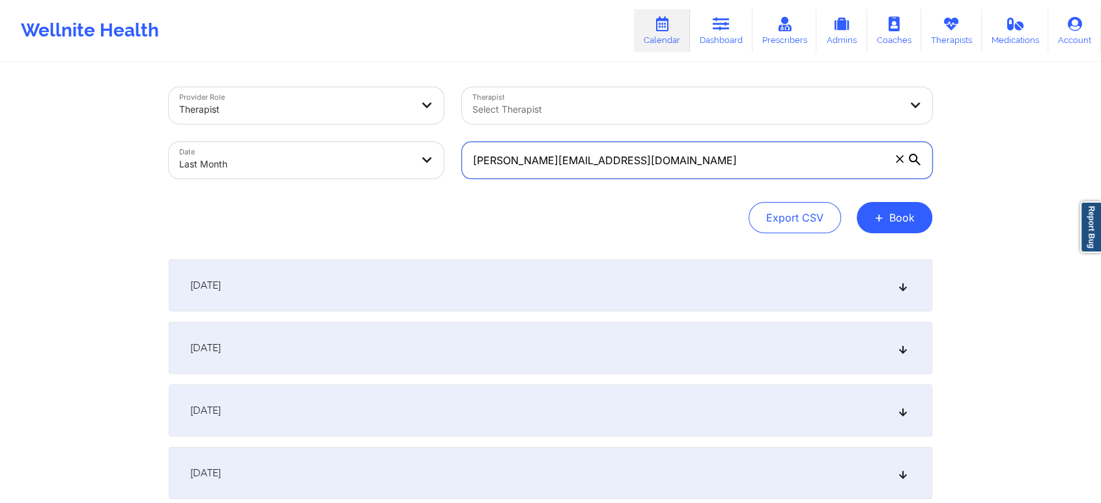
drag, startPoint x: 654, startPoint y: 147, endPoint x: 451, endPoint y: 179, distance: 205.7
click at [451, 179] on div "Provider Role Therapist Therapist Select Therapist Date Last Month [PERSON_NAME…" at bounding box center [551, 132] width 782 height 109
paste input "[EMAIL_ADDRESS]"
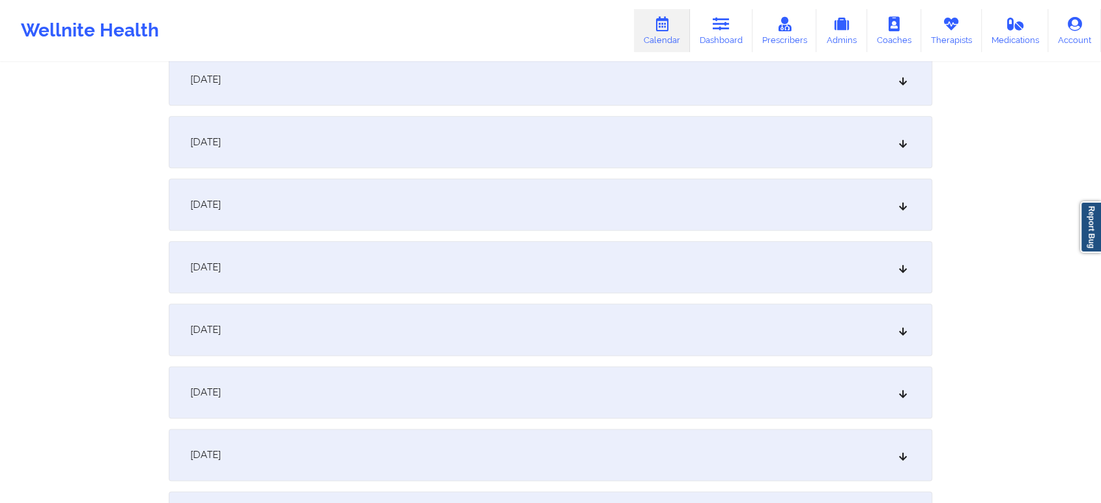
scroll to position [1484, 0]
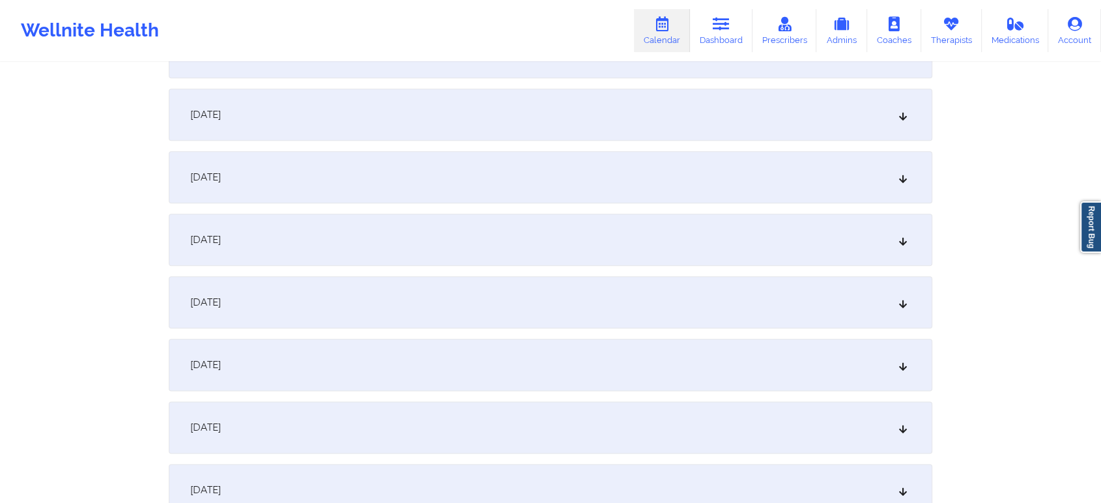
click at [439, 306] on div "[DATE]" at bounding box center [551, 302] width 764 height 52
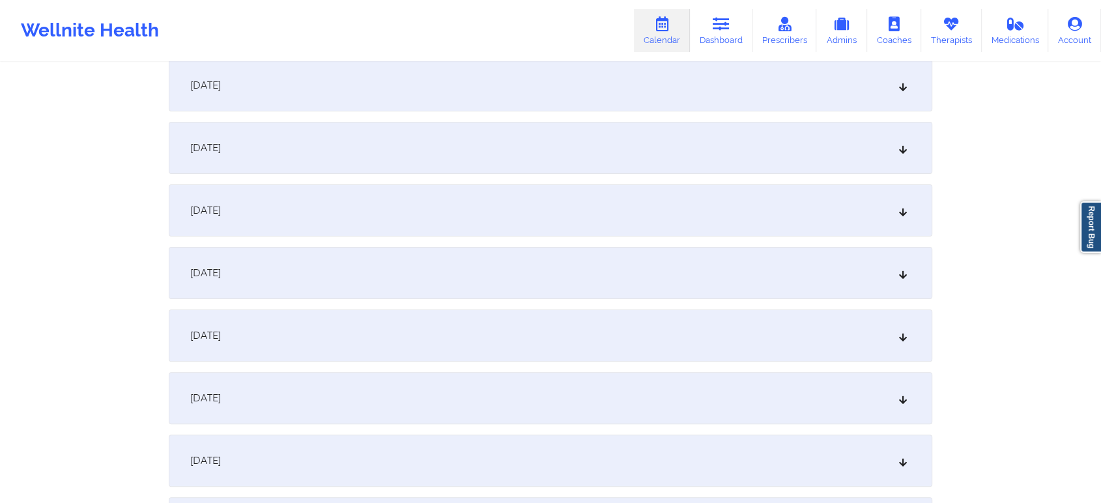
scroll to position [0, 0]
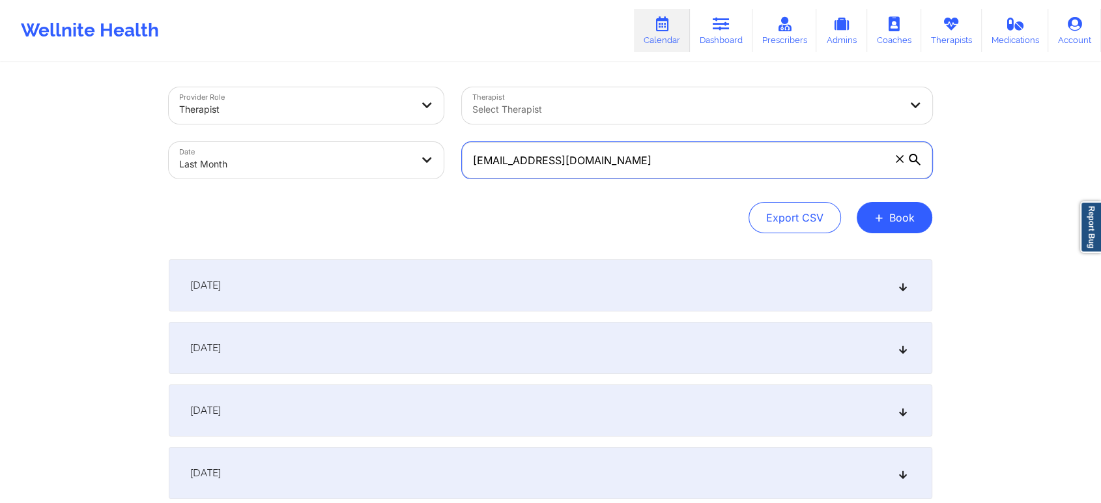
drag, startPoint x: 691, startPoint y: 172, endPoint x: 381, endPoint y: 171, distance: 310.8
click at [381, 171] on div "Provider Role Therapist Therapist Select Therapist Date Last Month [EMAIL_ADDRE…" at bounding box center [551, 132] width 782 height 109
paste input "[EMAIL_ADDRESS]"
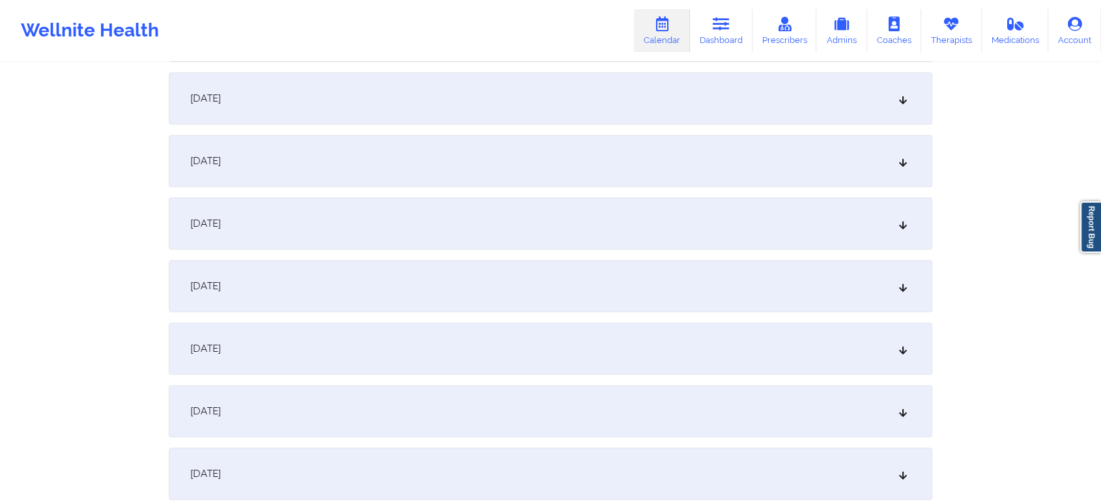
scroll to position [1324, 0]
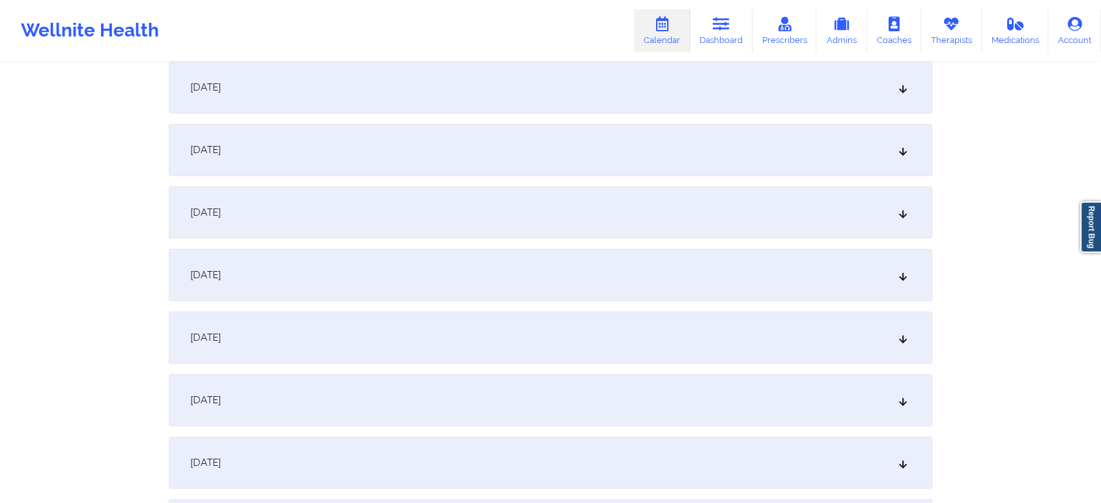
click at [616, 257] on div "[DATE]" at bounding box center [551, 275] width 764 height 52
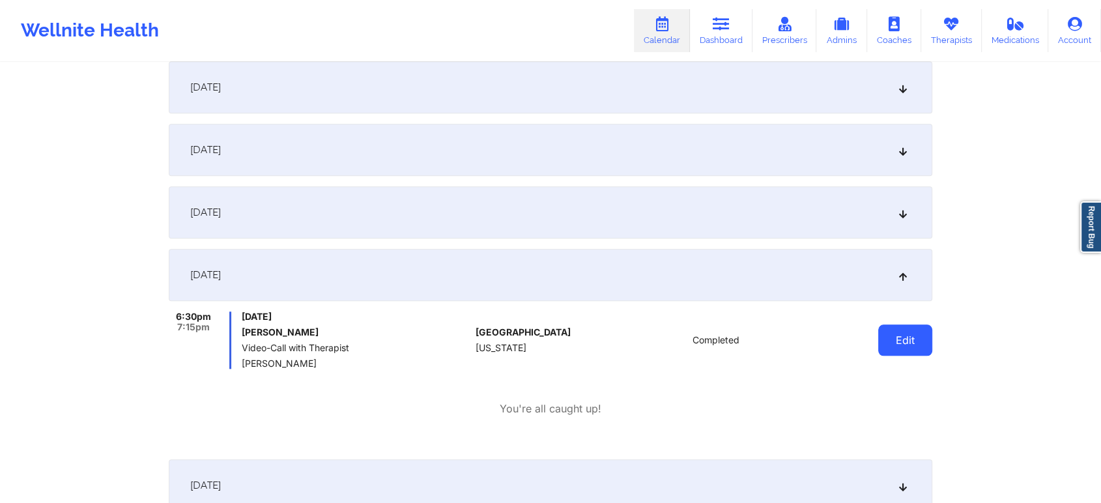
click at [897, 353] on button "Edit" at bounding box center [905, 339] width 54 height 31
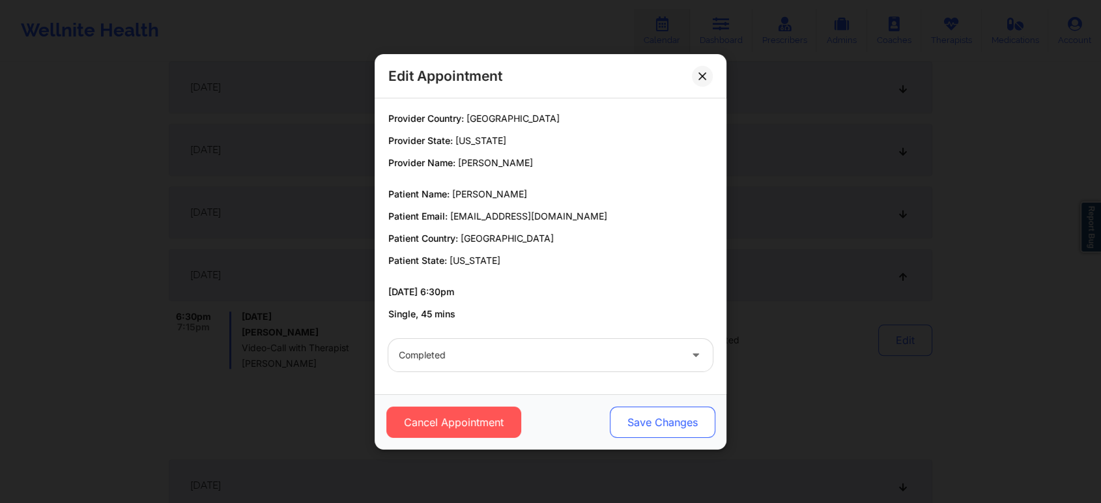
click at [658, 421] on button "Save Changes" at bounding box center [663, 422] width 106 height 31
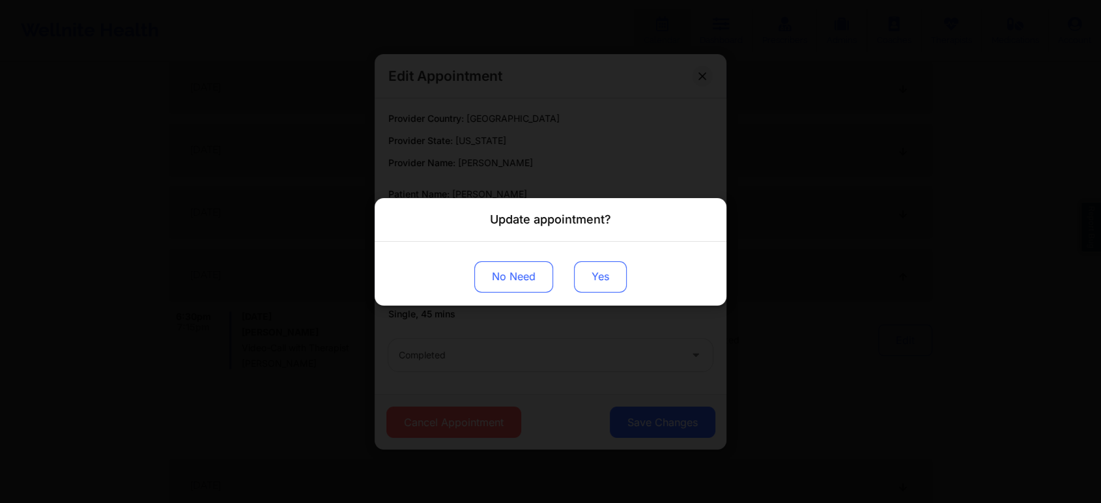
click at [597, 275] on button "Yes" at bounding box center [600, 276] width 53 height 31
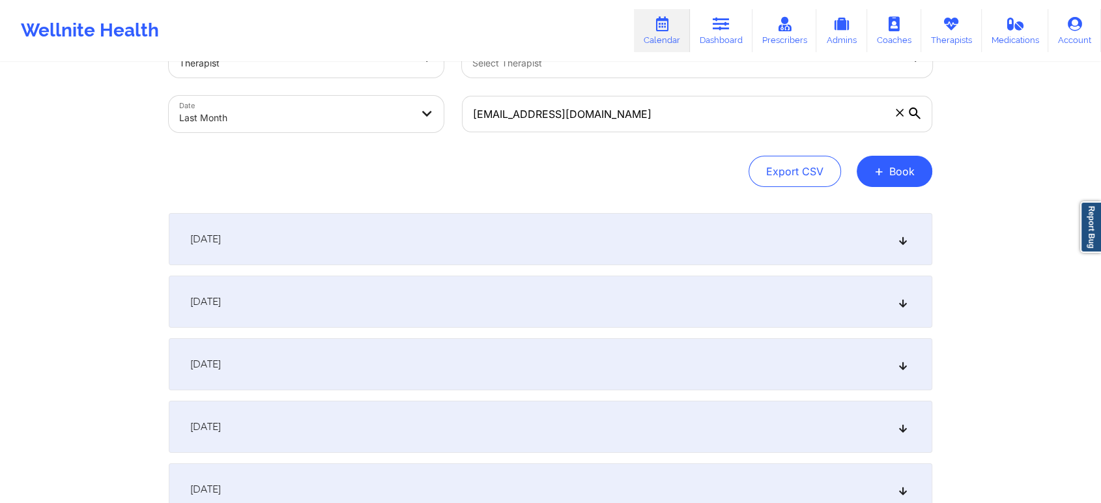
scroll to position [0, 0]
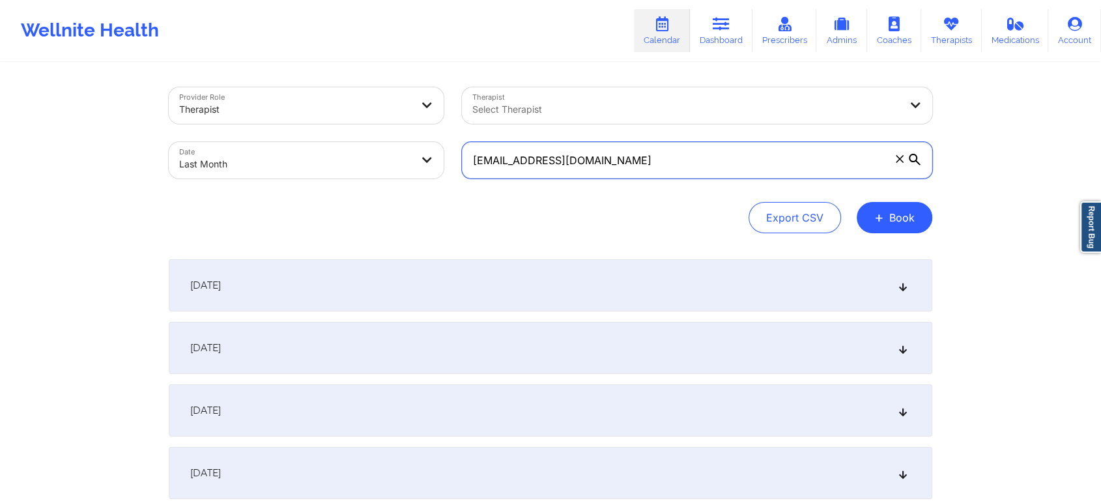
drag, startPoint x: 694, startPoint y: 160, endPoint x: 327, endPoint y: 201, distance: 369.1
click at [327, 201] on div "Provider Role Therapist Therapist Select Therapist Date Last Month [EMAIL_ADDRE…" at bounding box center [551, 160] width 764 height 146
paste input "[EMAIL_ADDRESS]"
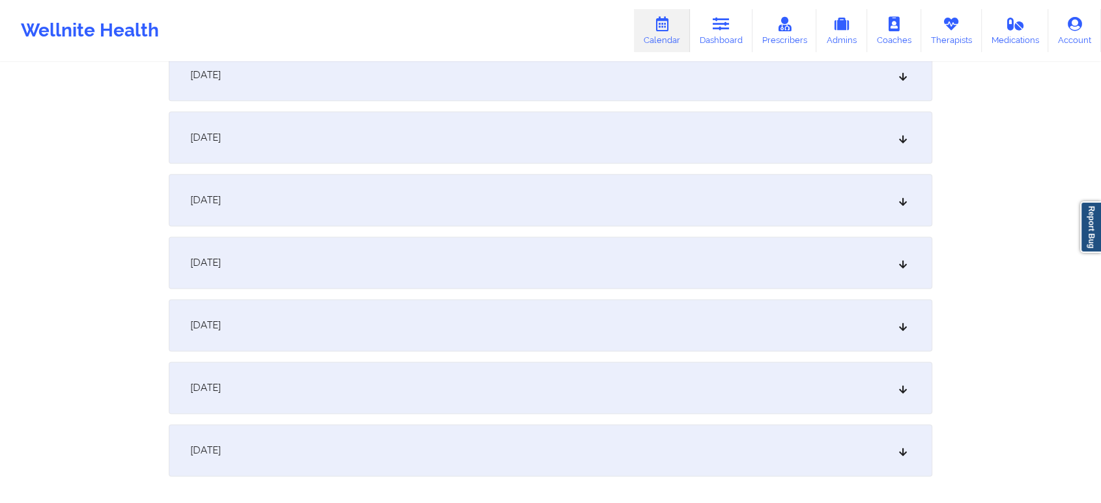
scroll to position [1617, 0]
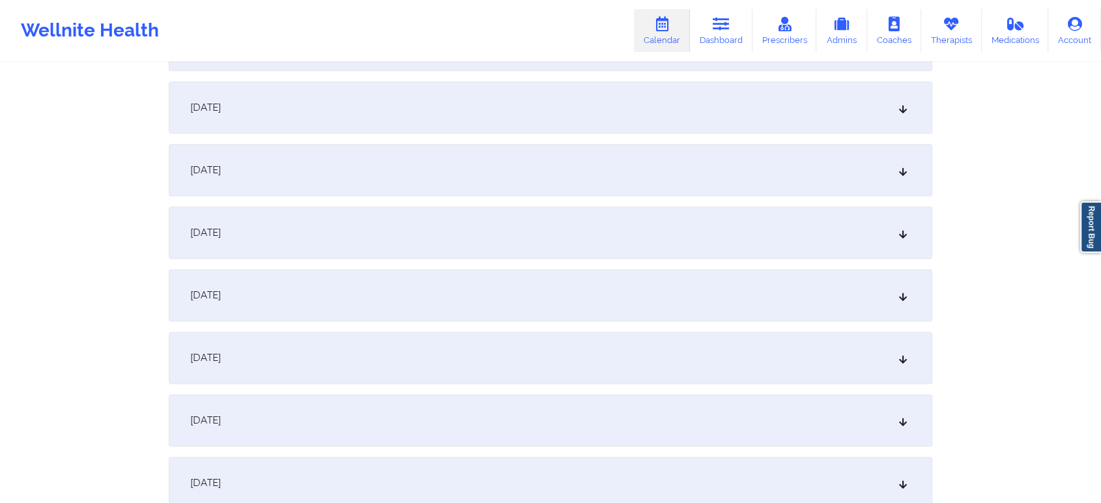
click at [508, 158] on div "[DATE]" at bounding box center [551, 170] width 764 height 52
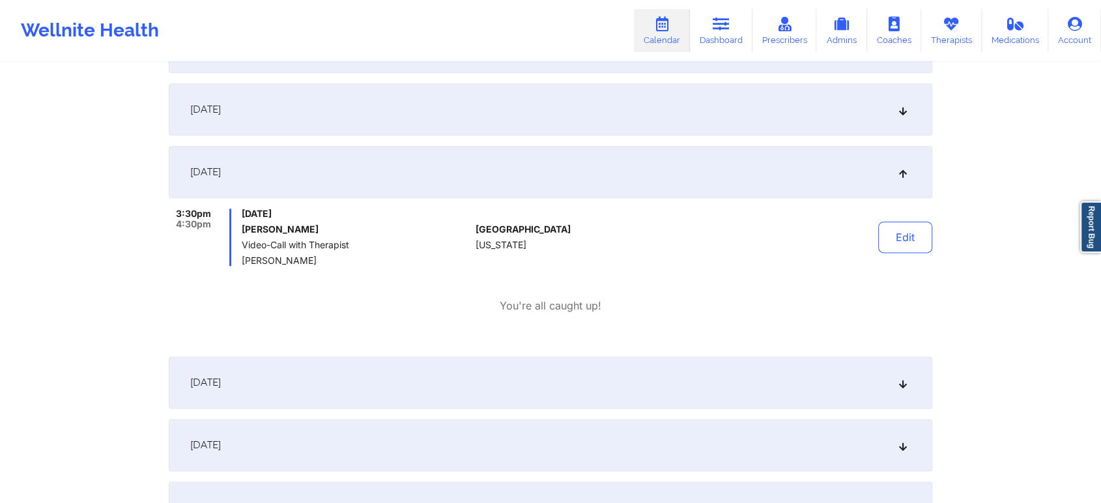
scroll to position [0, 0]
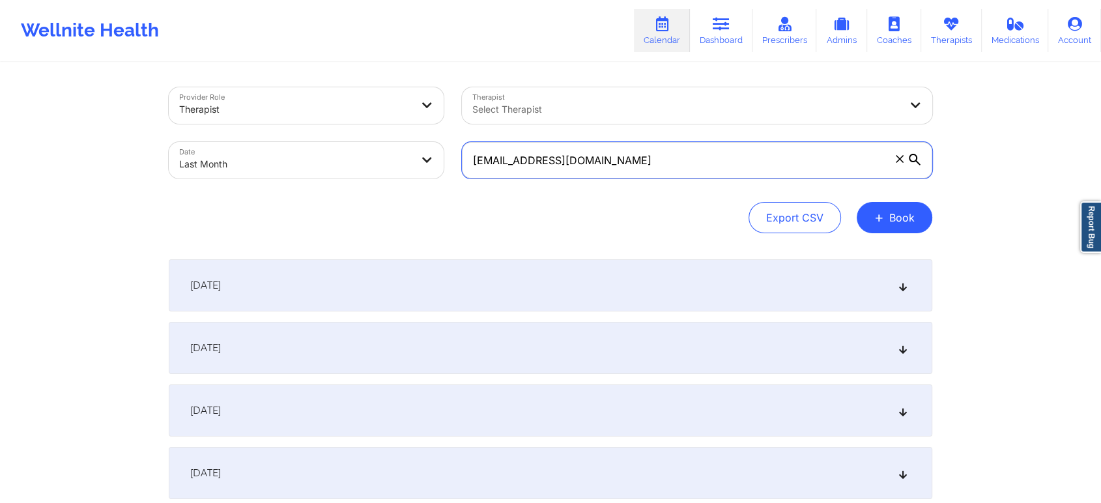
drag, startPoint x: 634, startPoint y: 167, endPoint x: 463, endPoint y: 163, distance: 170.8
click at [463, 163] on input "[EMAIL_ADDRESS][DOMAIN_NAME]" at bounding box center [697, 160] width 470 height 36
paste input "[EMAIL_ADDRESS]"
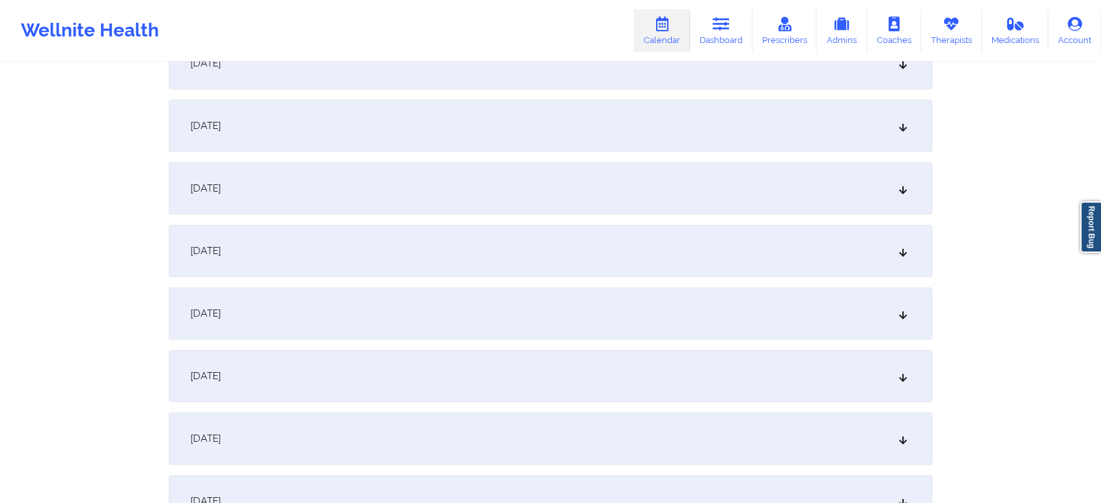
scroll to position [1383, 0]
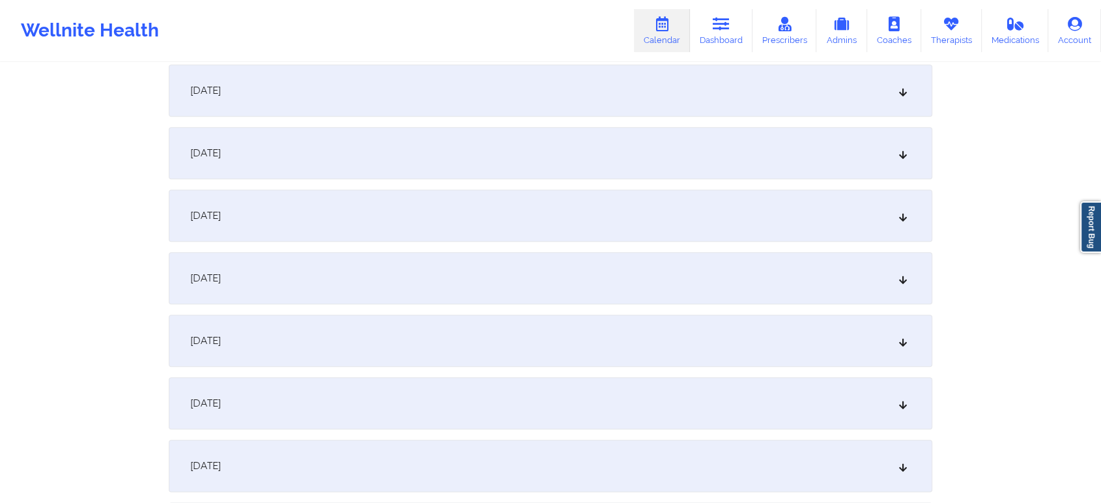
click at [664, 218] on div "[DATE]" at bounding box center [551, 216] width 764 height 52
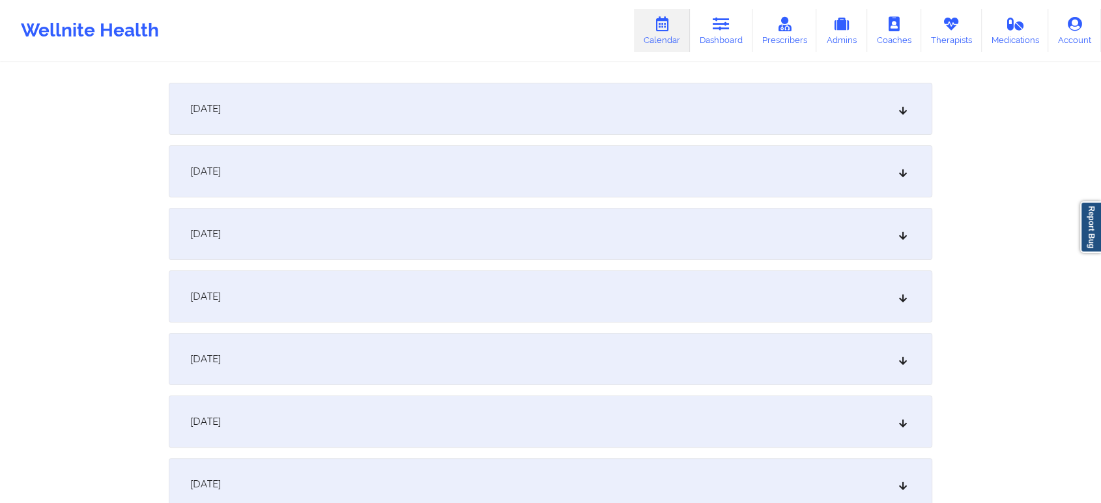
scroll to position [0, 0]
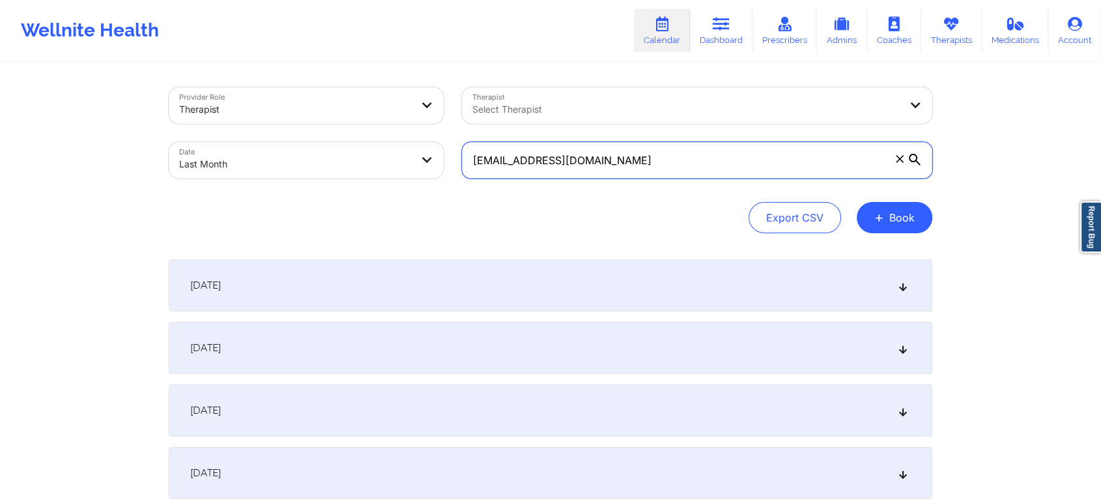
drag, startPoint x: 622, startPoint y: 153, endPoint x: 242, endPoint y: 202, distance: 383.6
click at [242, 202] on div "Provider Role Therapist Therapist Select Therapist Date Last Month [EMAIL_ADDRE…" at bounding box center [551, 160] width 764 height 146
paste input "kareemabryant01"
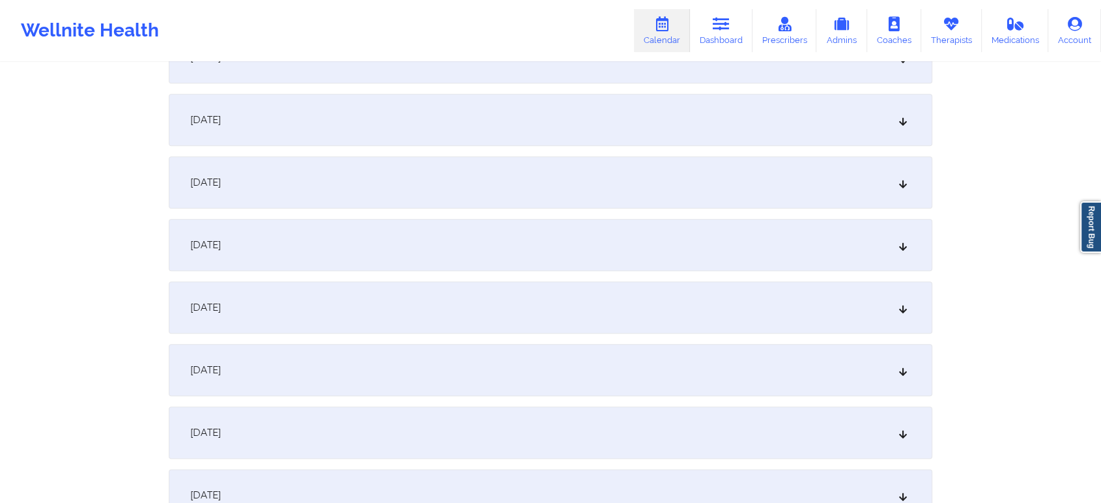
scroll to position [1408, 0]
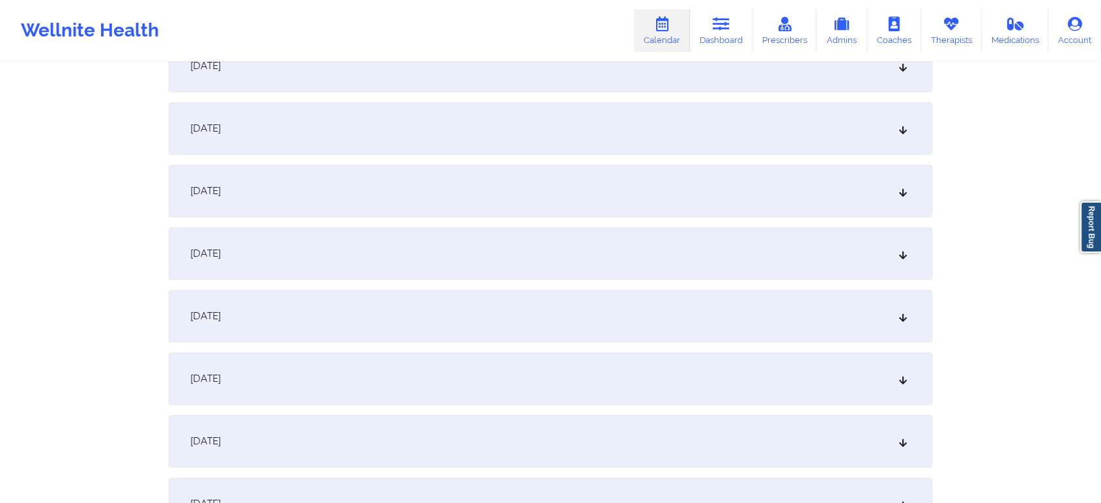
click at [549, 321] on div "[DATE]" at bounding box center [551, 316] width 764 height 52
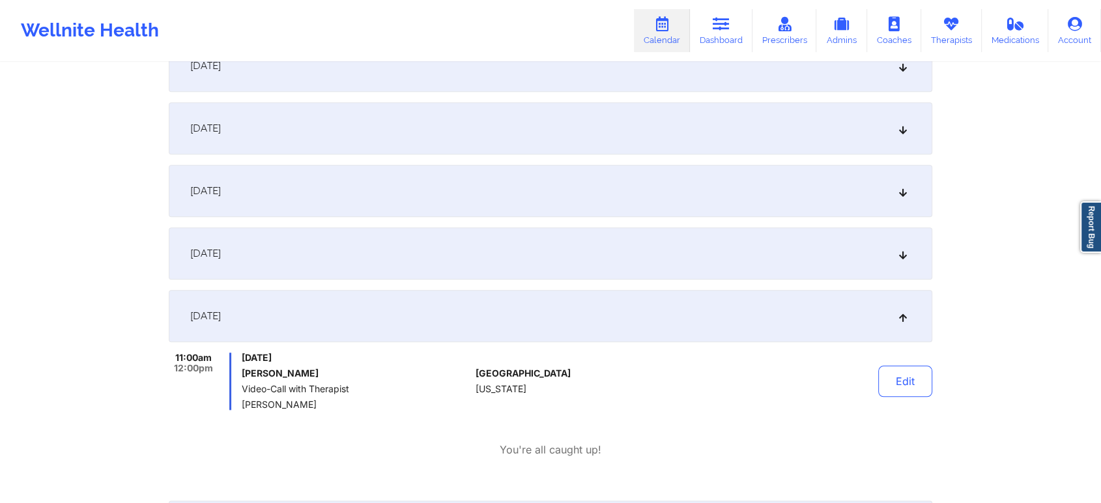
scroll to position [0, 0]
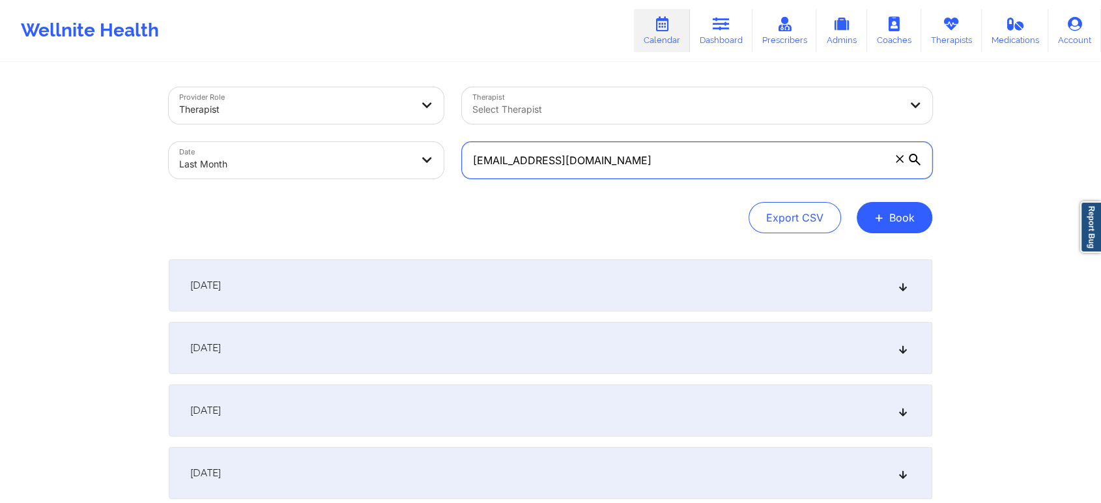
drag, startPoint x: 706, startPoint y: 163, endPoint x: 451, endPoint y: 160, distance: 255.4
click at [451, 160] on div "Provider Role Therapist Therapist Select Therapist Date Last Month [EMAIL_ADDRE…" at bounding box center [551, 132] width 782 height 109
paste input "brackinmichelle"
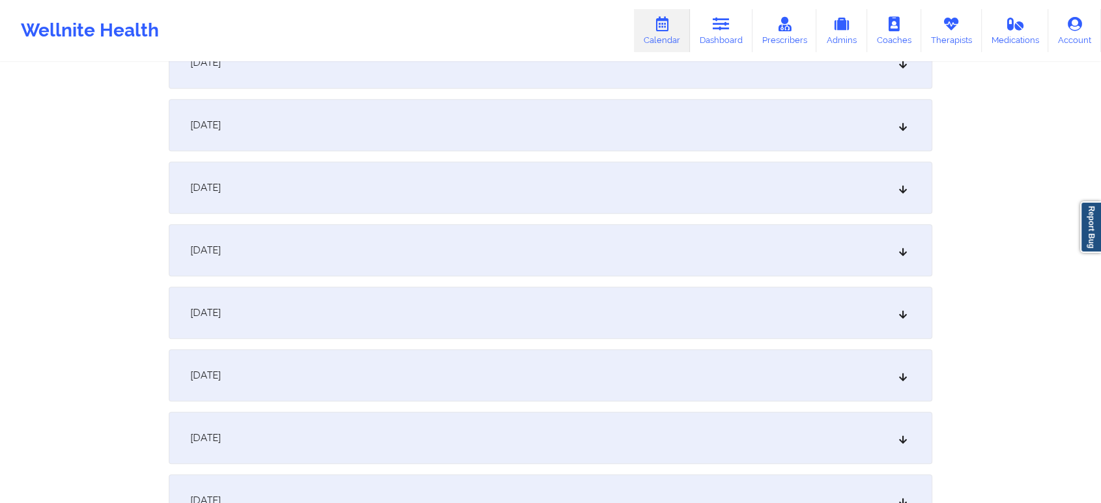
scroll to position [1357, 0]
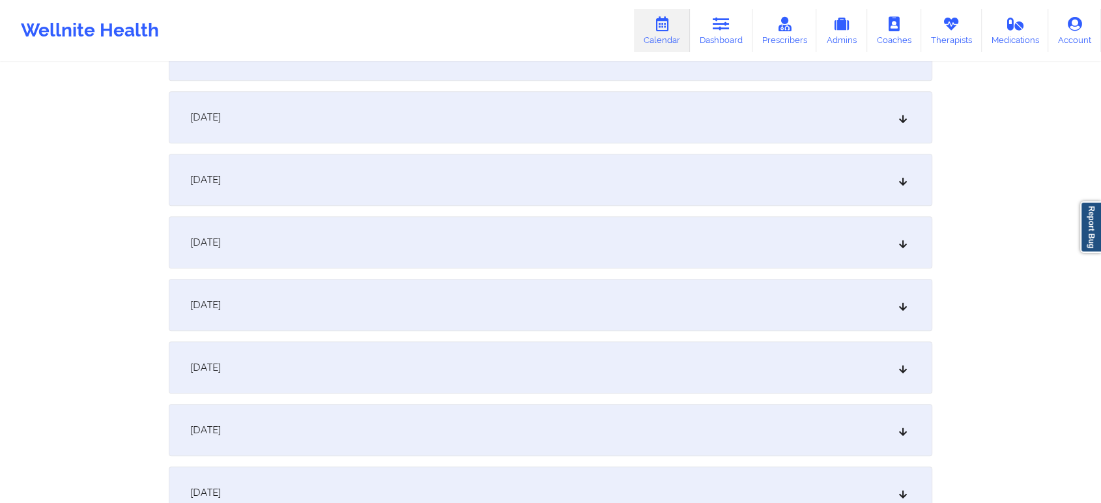
click at [732, 450] on div "[DATE]" at bounding box center [551, 430] width 764 height 52
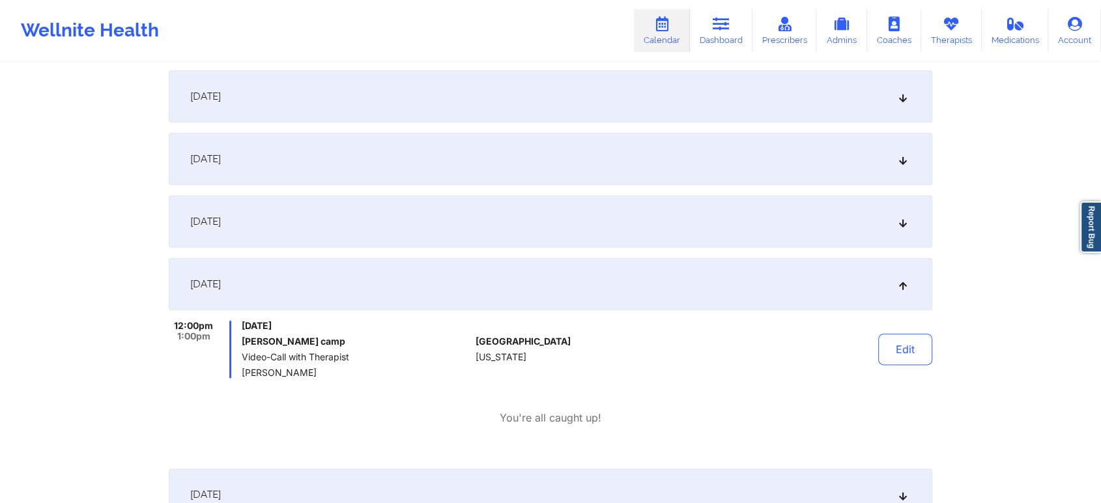
scroll to position [0, 0]
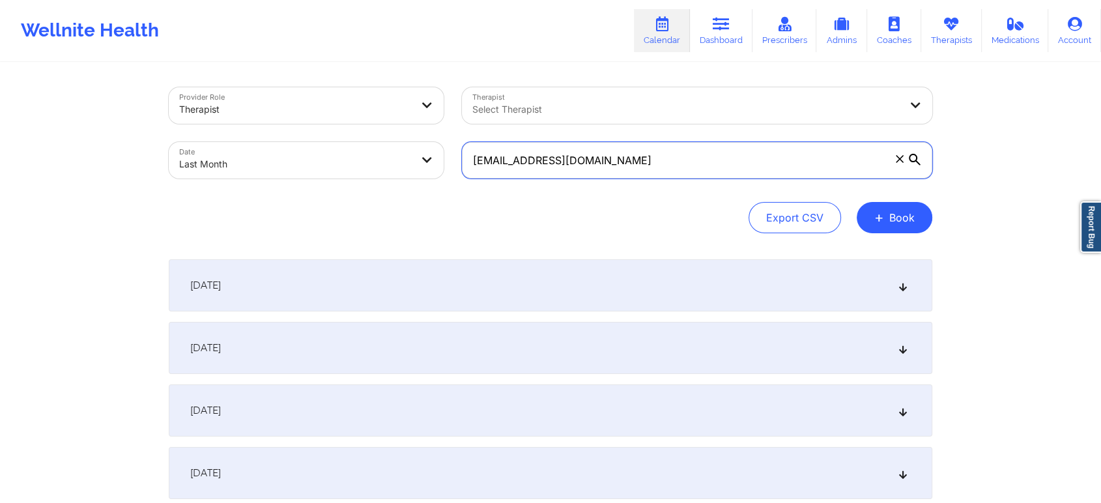
drag, startPoint x: 650, startPoint y: 156, endPoint x: 366, endPoint y: 143, distance: 284.4
click at [366, 143] on div "Provider Role Therapist Therapist Select Therapist Date Last Month [EMAIL_ADDRE…" at bounding box center [551, 132] width 782 height 109
paste input "nadianicoledlrr10"
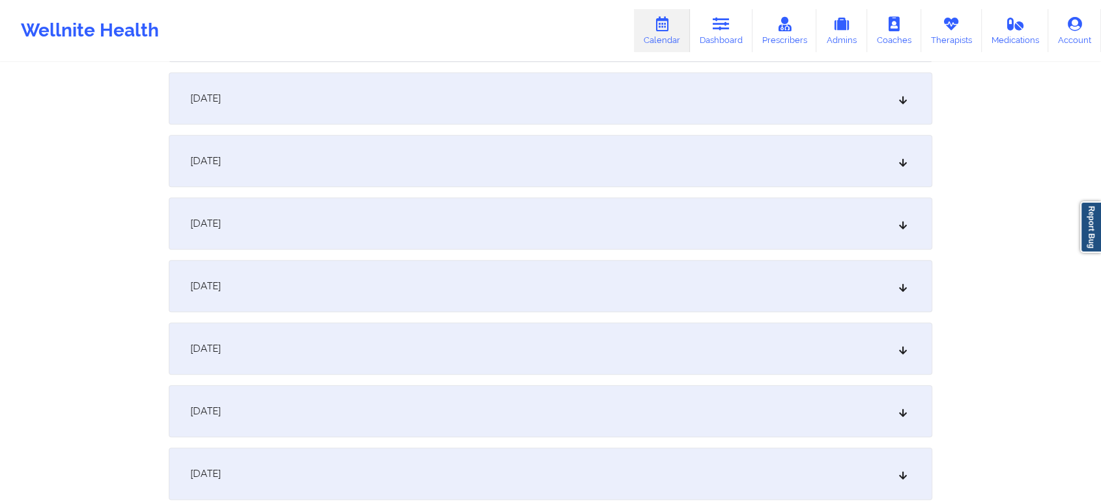
scroll to position [1367, 0]
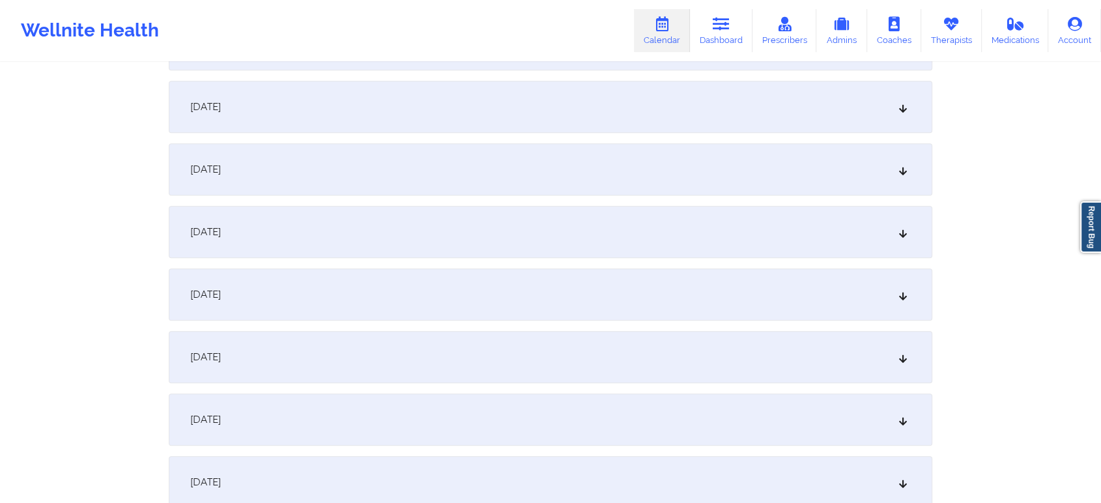
click at [647, 338] on div "[DATE]" at bounding box center [551, 357] width 764 height 52
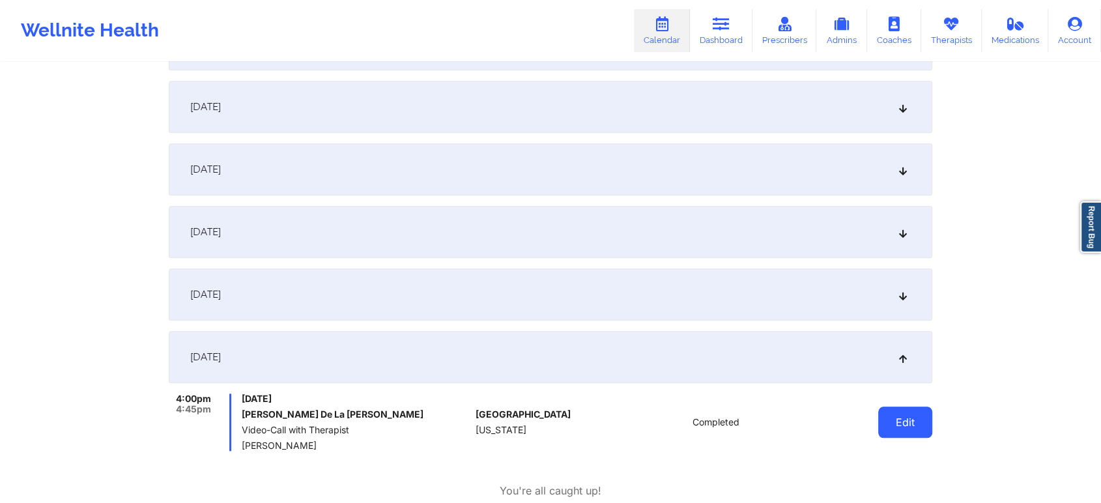
click at [905, 424] on button "Edit" at bounding box center [905, 422] width 54 height 31
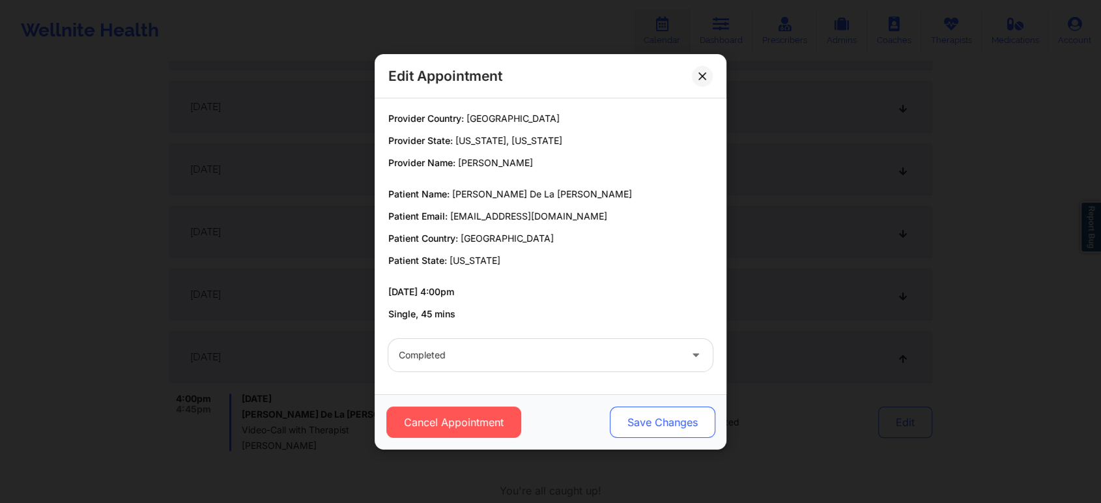
click at [643, 420] on button "Save Changes" at bounding box center [663, 422] width 106 height 31
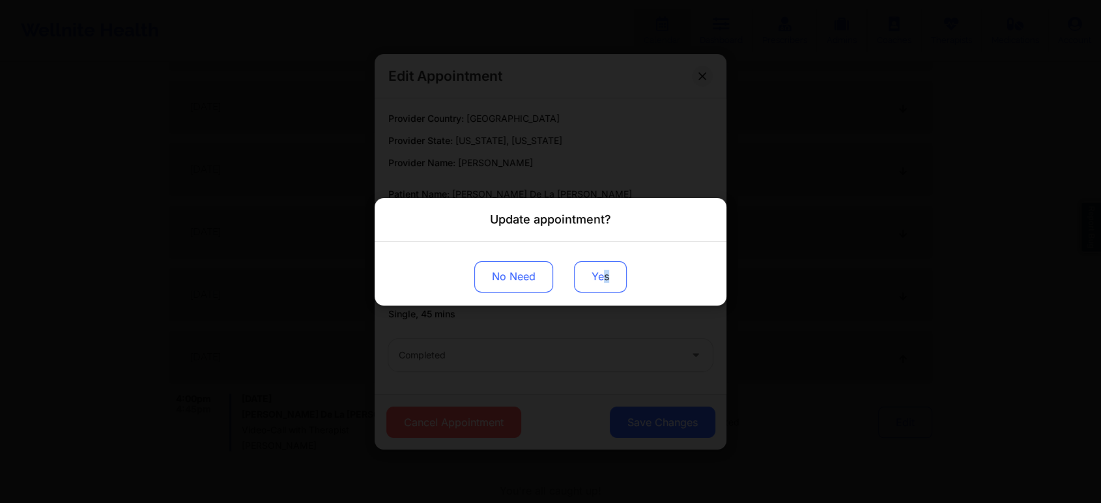
drag, startPoint x: 612, startPoint y: 259, endPoint x: 603, endPoint y: 272, distance: 15.0
click at [603, 272] on div "No Need Yes" at bounding box center [551, 273] width 352 height 64
click at [603, 272] on button "Yes" at bounding box center [600, 276] width 53 height 31
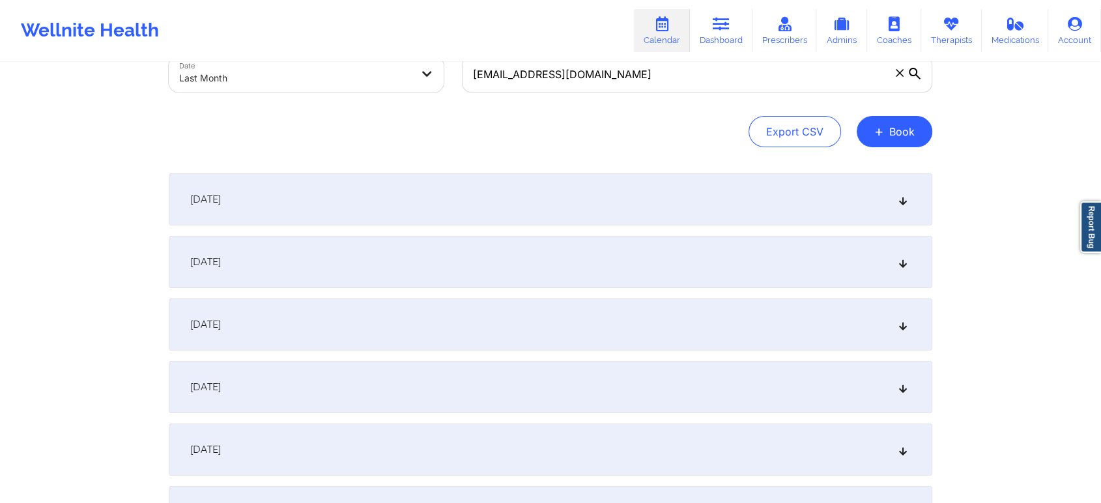
scroll to position [0, 0]
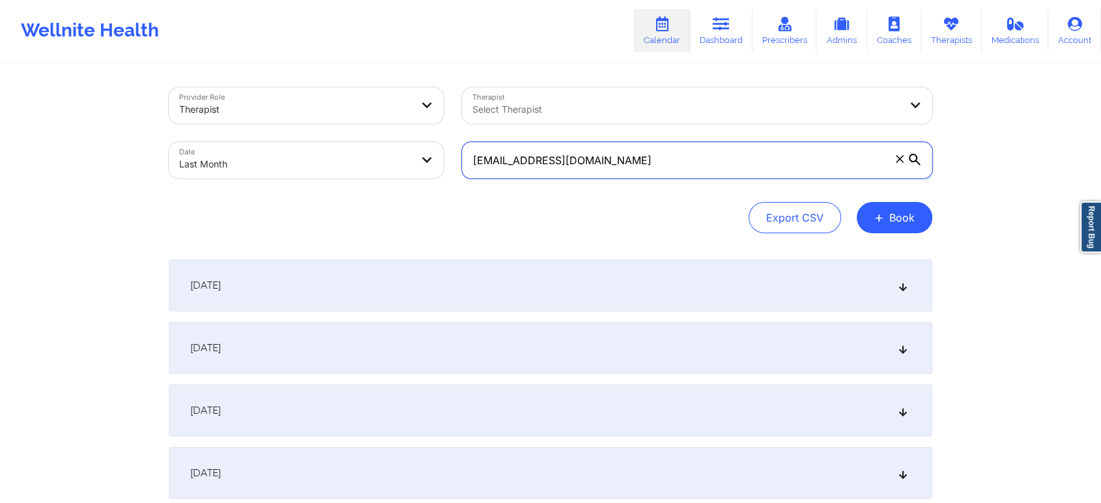
drag, startPoint x: 661, startPoint y: 162, endPoint x: 432, endPoint y: 154, distance: 228.8
click at [432, 154] on div "Provider Role Therapist Therapist Select Therapist Date Last Month [EMAIL_ADDRE…" at bounding box center [551, 132] width 782 height 109
paste input "[PERSON_NAME].alexander1719"
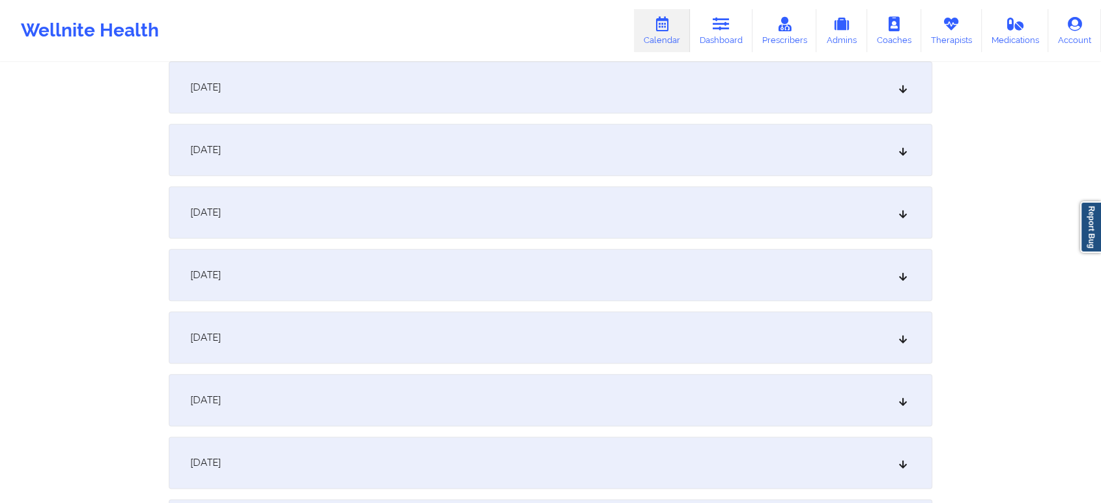
scroll to position [1458, 0]
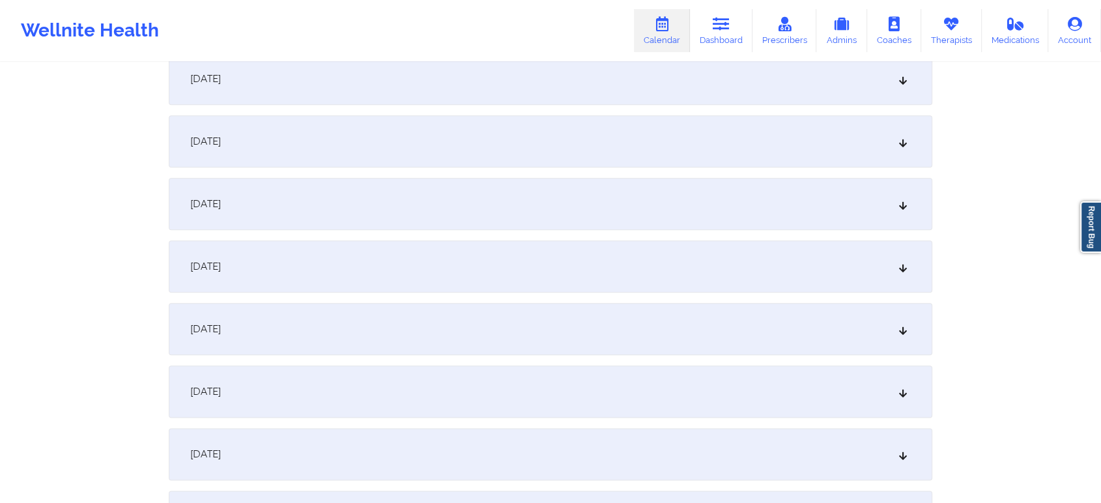
click at [354, 262] on div "[DATE]" at bounding box center [551, 266] width 764 height 52
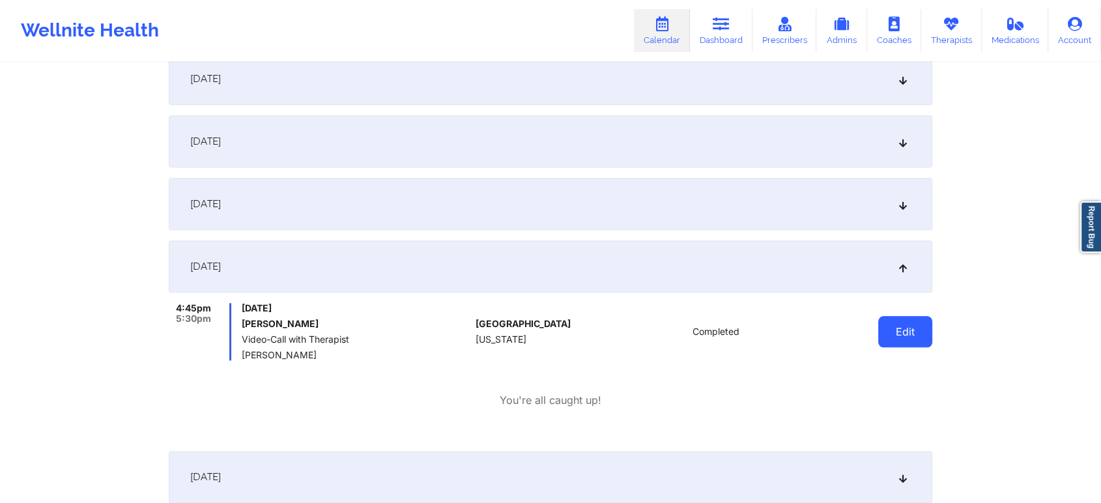
click at [899, 321] on button "Edit" at bounding box center [905, 331] width 54 height 31
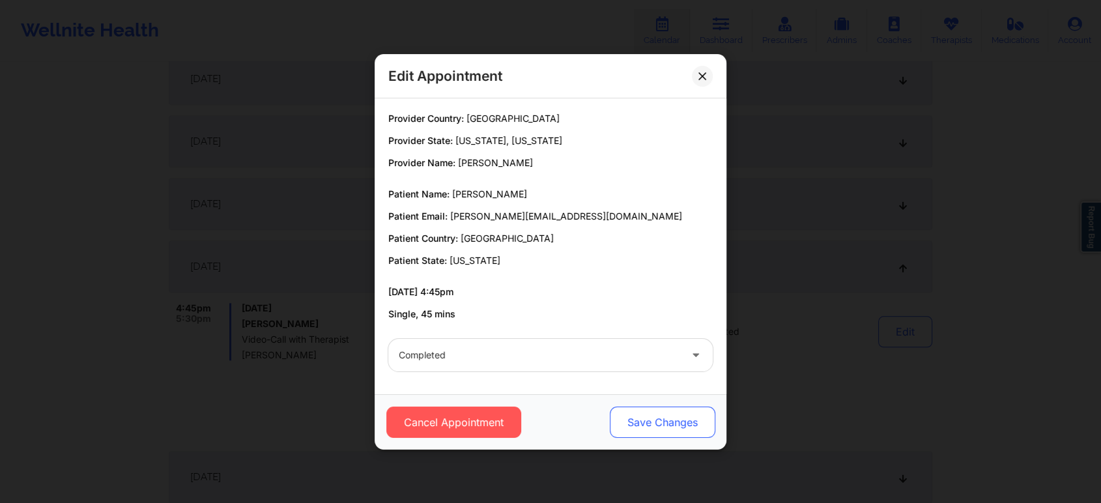
click at [656, 420] on button "Save Changes" at bounding box center [663, 422] width 106 height 31
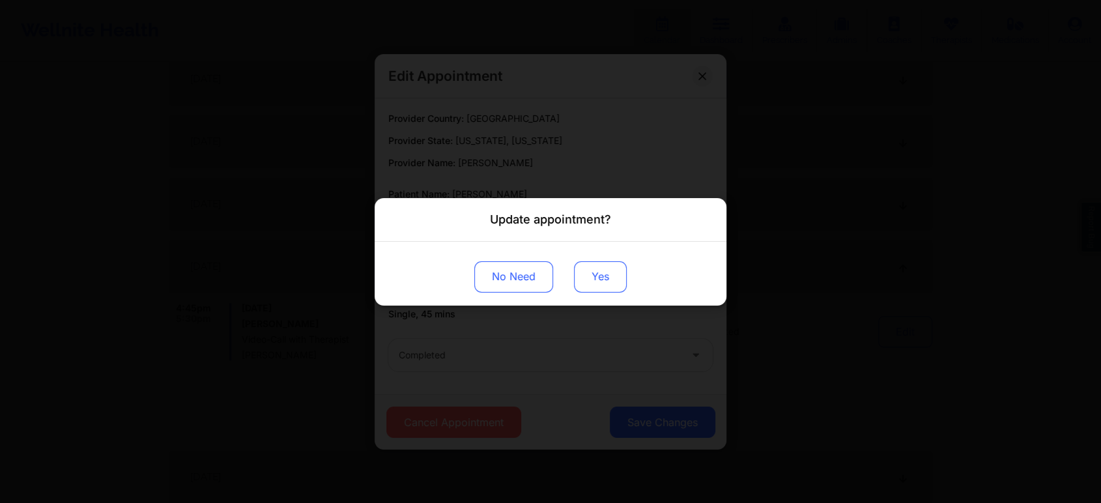
click at [588, 285] on button "Yes" at bounding box center [600, 276] width 53 height 31
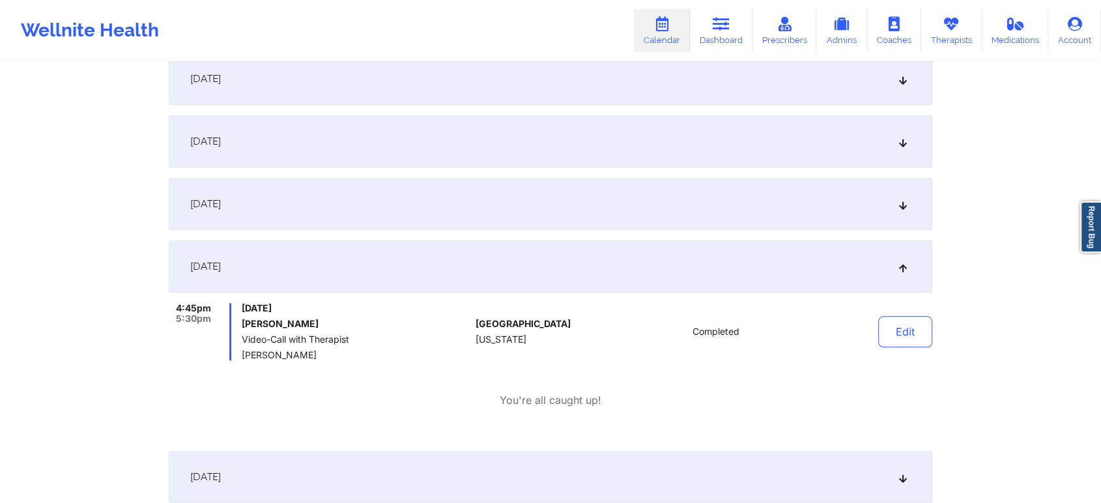
scroll to position [0, 0]
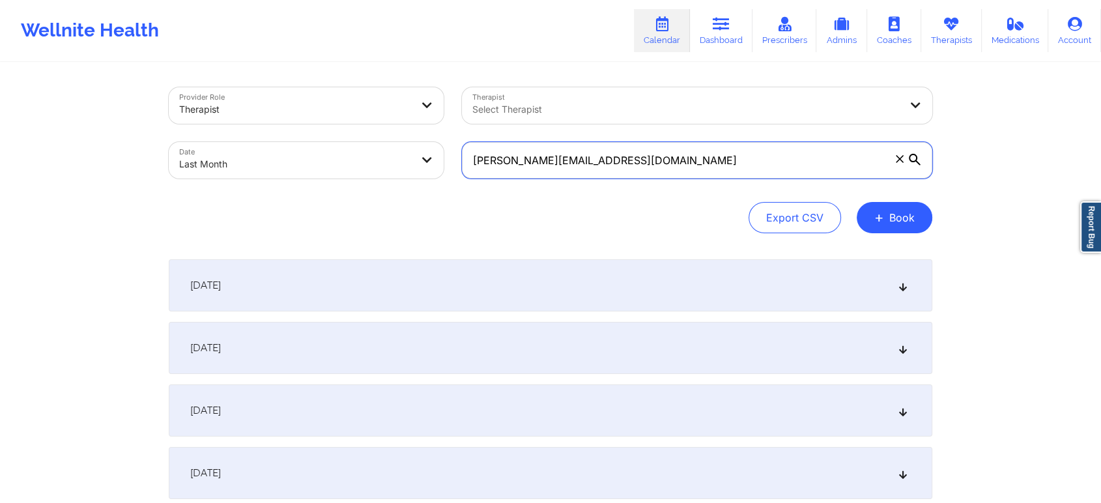
drag, startPoint x: 689, startPoint y: 150, endPoint x: 324, endPoint y: 127, distance: 365.6
click at [324, 127] on div "Provider Role Therapist Therapist Select Therapist Date Last Month [PERSON_NAME…" at bounding box center [551, 132] width 782 height 109
paste input "chicole82"
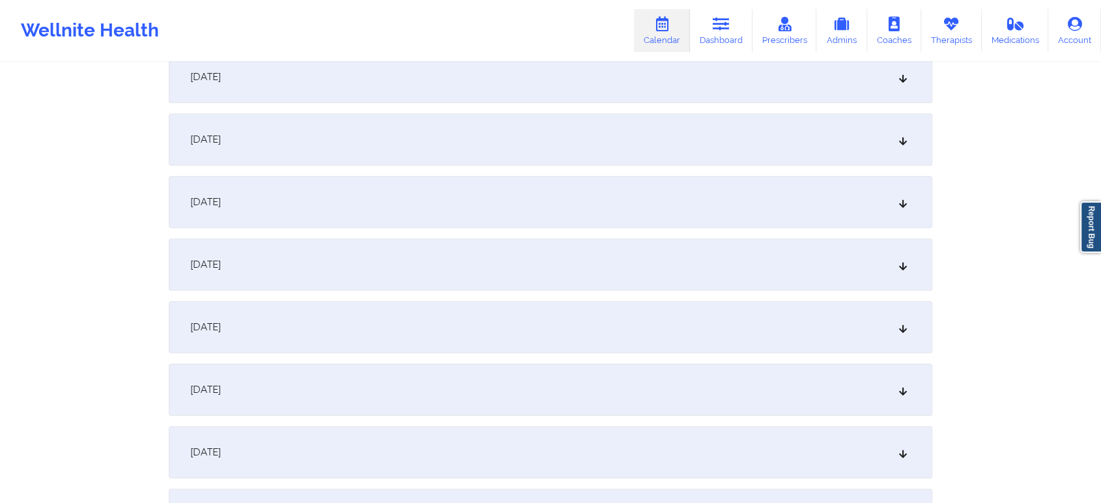
scroll to position [1343, 0]
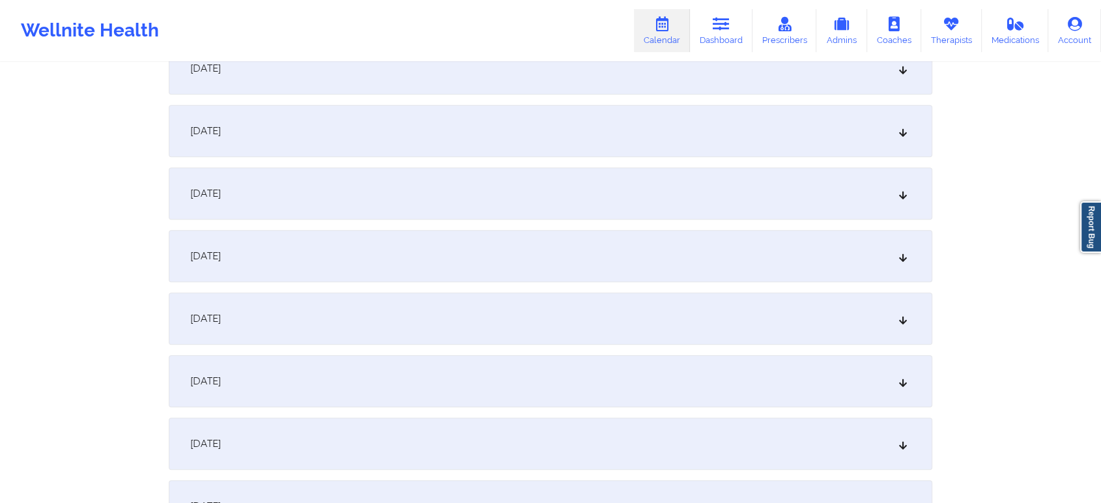
click at [726, 434] on div "[DATE]" at bounding box center [551, 444] width 764 height 52
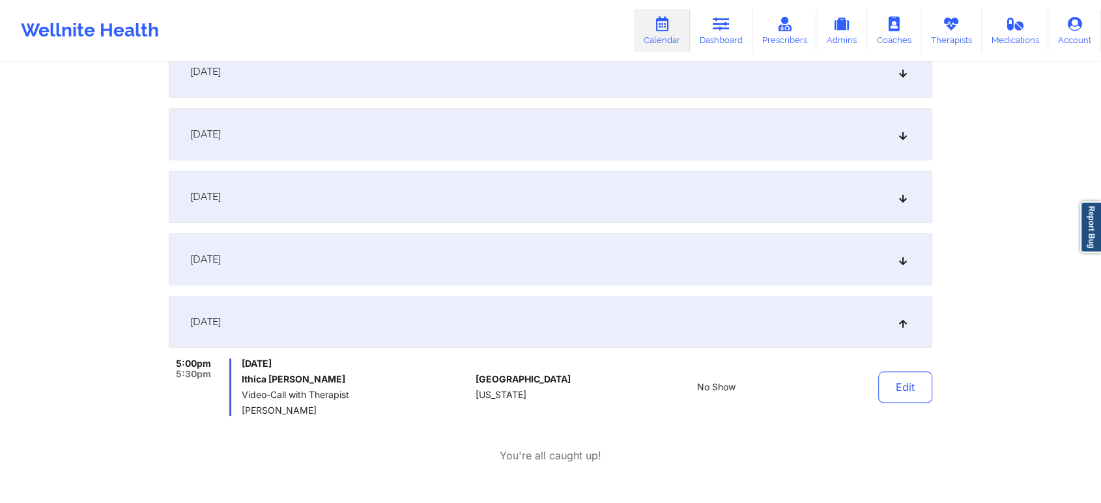
scroll to position [1512, 0]
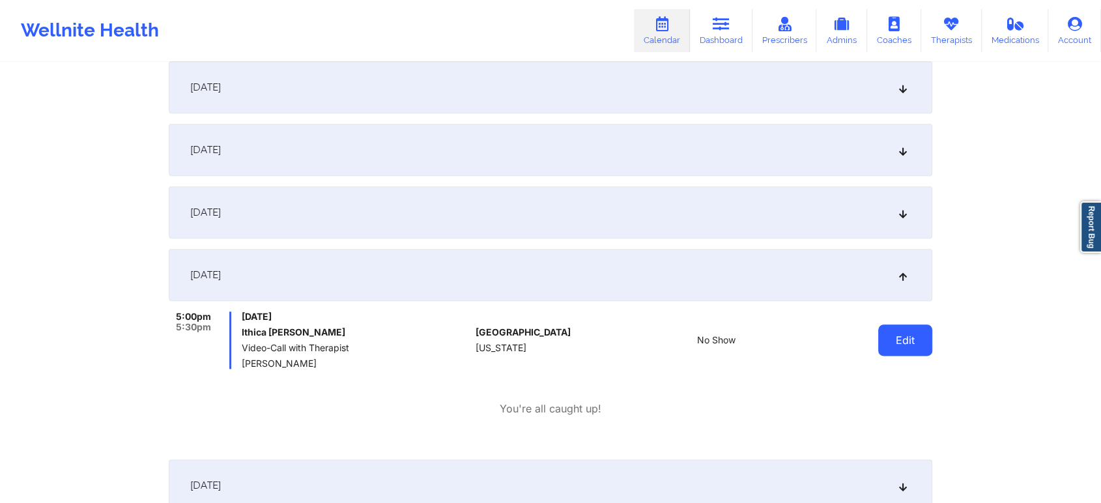
click at [915, 337] on button "Edit" at bounding box center [905, 339] width 54 height 31
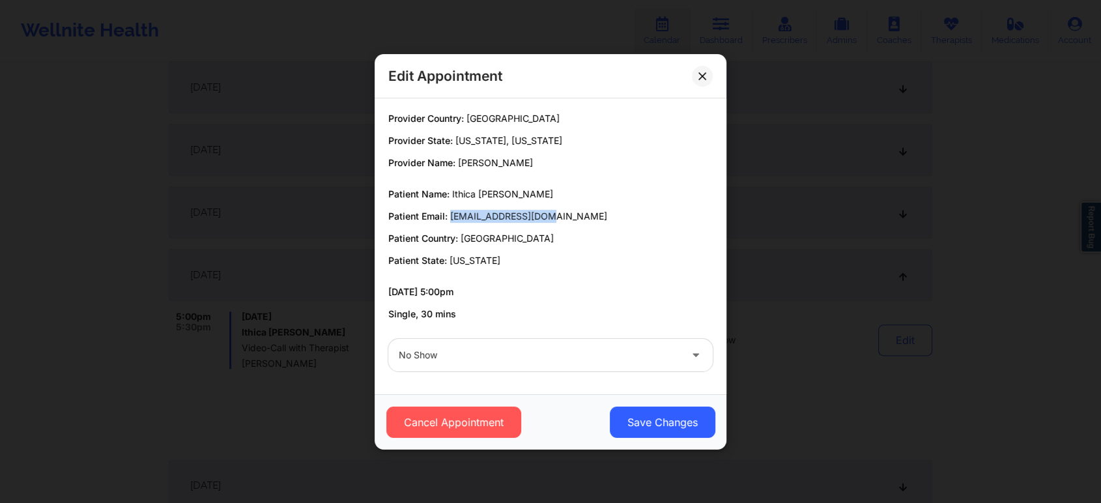
drag, startPoint x: 448, startPoint y: 218, endPoint x: 577, endPoint y: 214, distance: 129.1
click at [577, 214] on p "Patient Email: [EMAIL_ADDRESS][DOMAIN_NAME]" at bounding box center [550, 216] width 324 height 13
copy span "[EMAIL_ADDRESS][DOMAIN_NAME]"
click at [706, 72] on icon at bounding box center [702, 76] width 8 height 8
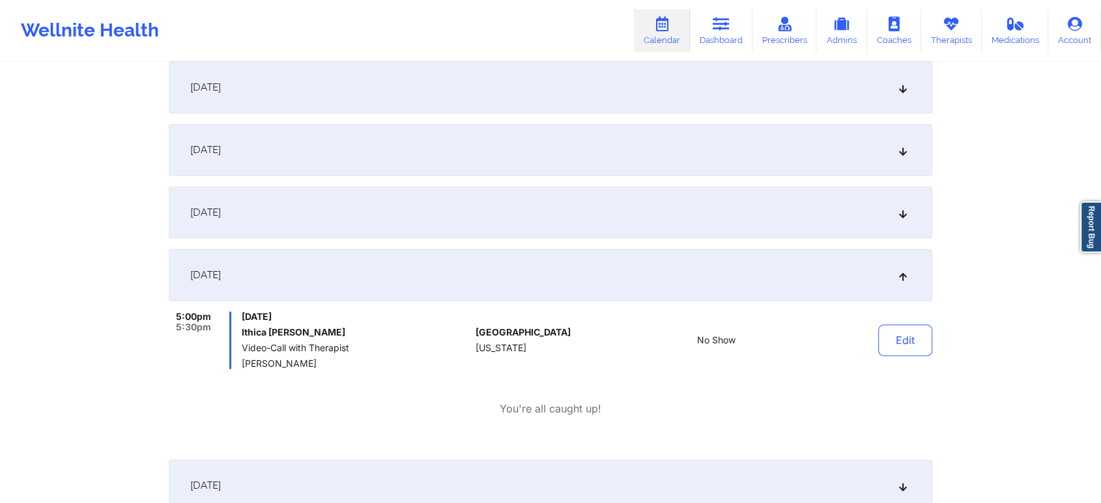
scroll to position [0, 0]
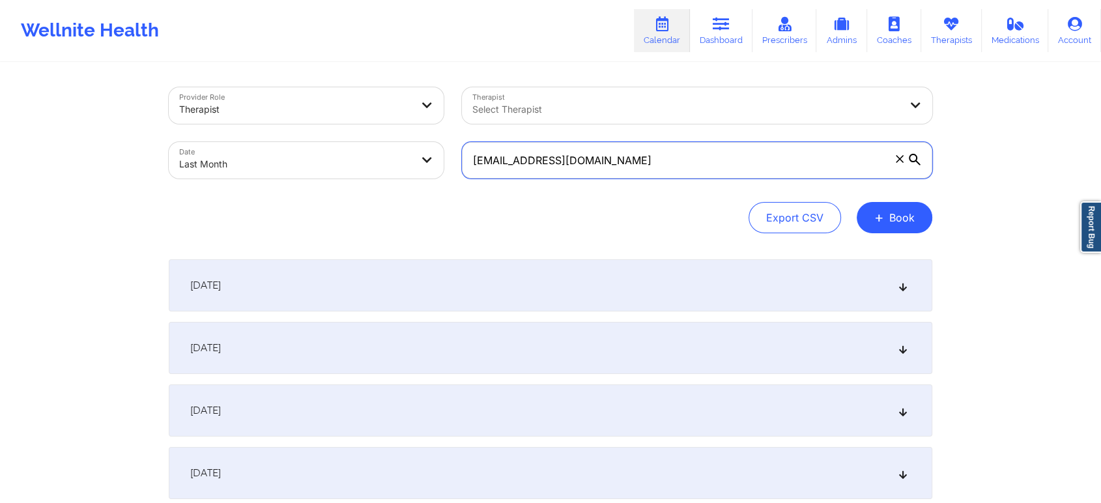
drag, startPoint x: 637, startPoint y: 172, endPoint x: 319, endPoint y: 149, distance: 318.2
click at [319, 149] on div "Provider Role Therapist Therapist Select Therapist Date Last Month [EMAIL_ADDRE…" at bounding box center [551, 132] width 782 height 109
paste input "[EMAIL_ADDRESS]"
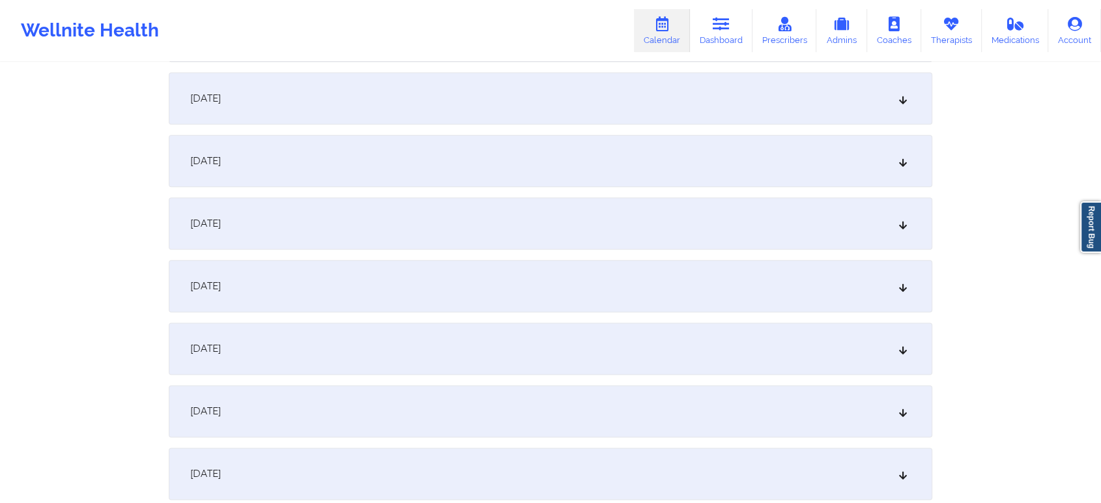
scroll to position [1525, 0]
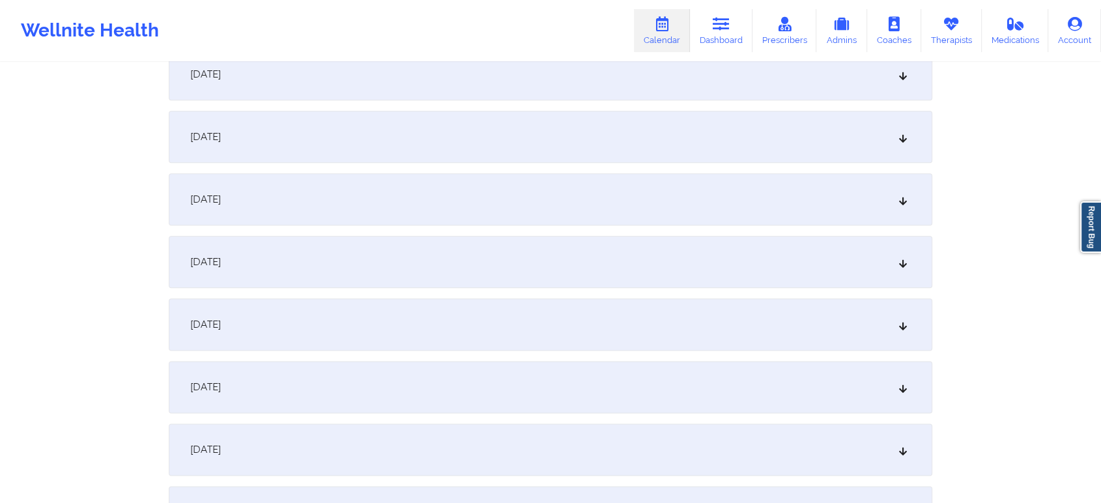
click at [296, 192] on div "[DATE]" at bounding box center [551, 199] width 764 height 52
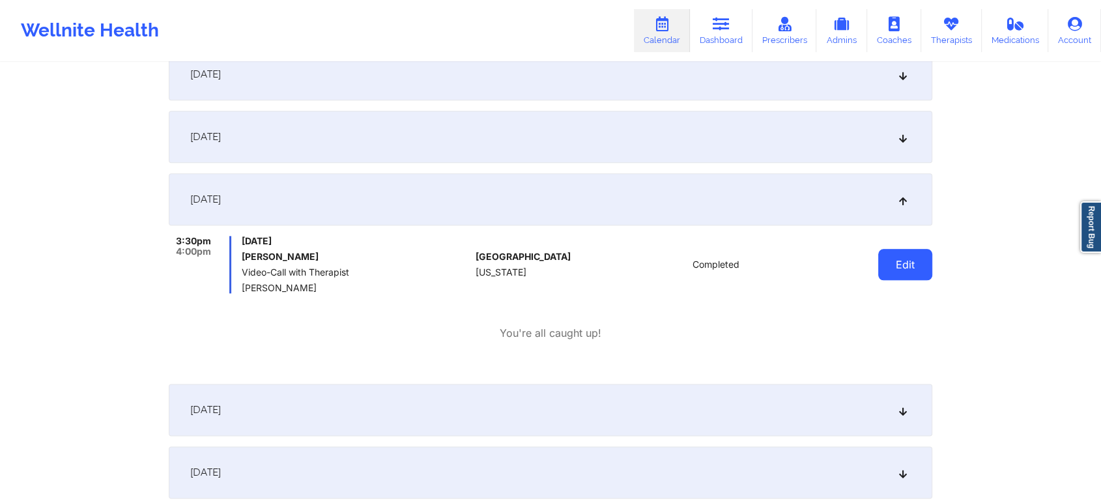
drag, startPoint x: 872, startPoint y: 263, endPoint x: 908, endPoint y: 257, distance: 35.6
click at [908, 257] on div "Edit" at bounding box center [872, 264] width 121 height 57
click at [908, 257] on button "Edit" at bounding box center [905, 264] width 54 height 31
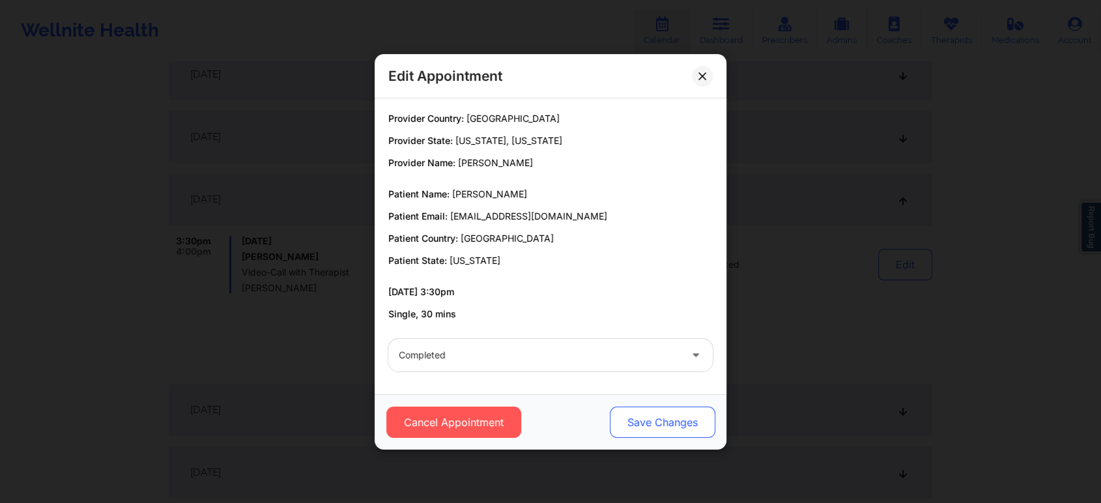
click at [648, 421] on button "Save Changes" at bounding box center [663, 422] width 106 height 31
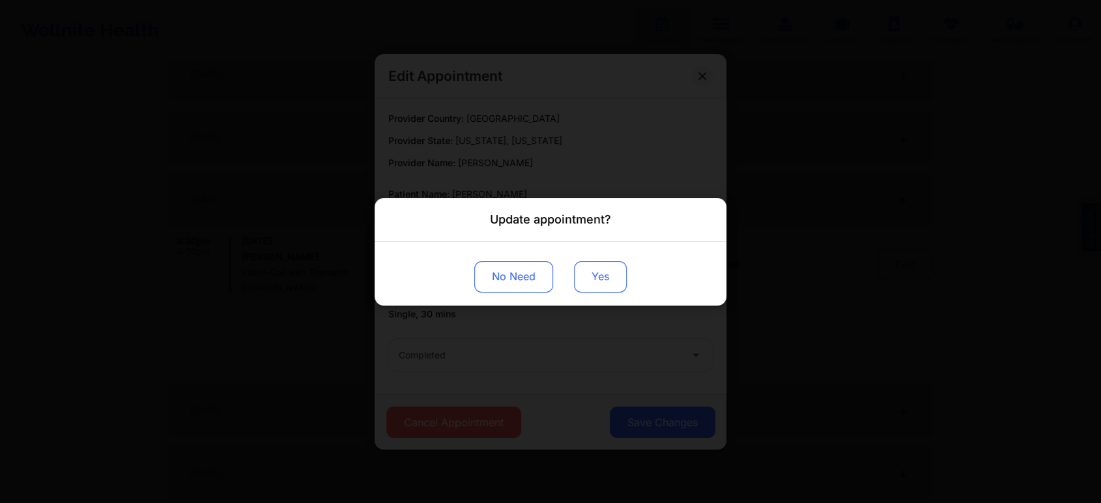
click at [601, 277] on button "Yes" at bounding box center [600, 276] width 53 height 31
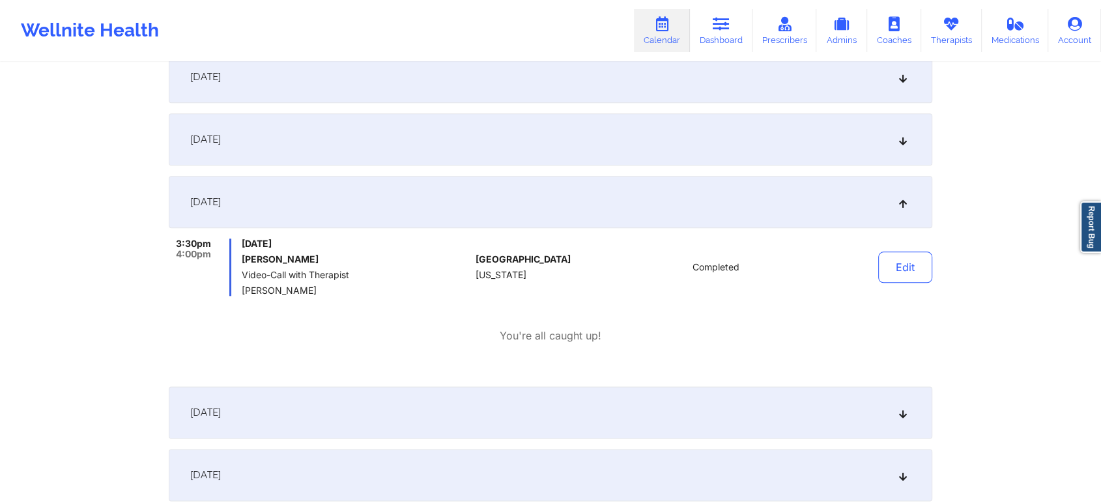
scroll to position [0, 0]
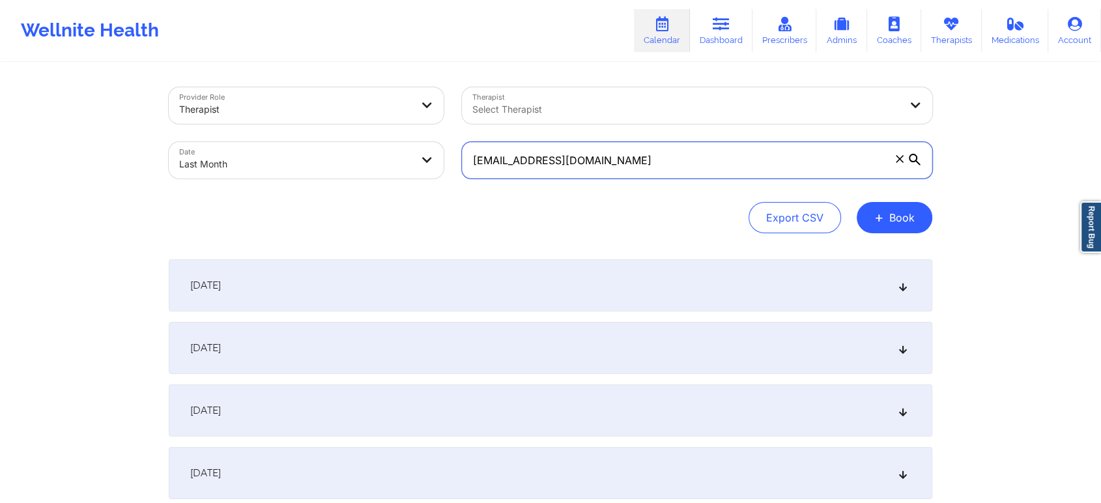
drag, startPoint x: 689, startPoint y: 161, endPoint x: 349, endPoint y: 174, distance: 339.7
click at [349, 174] on div "Provider Role Therapist Therapist Select Therapist Date Last Month [EMAIL_ADDRE…" at bounding box center [551, 132] width 782 height 109
paste input "[EMAIL_ADDRESS]"
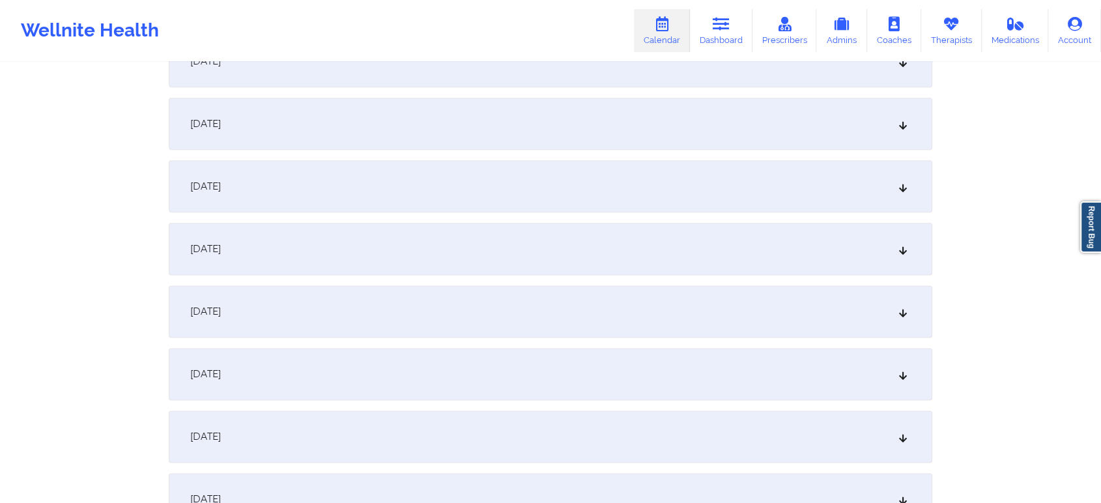
scroll to position [1427, 0]
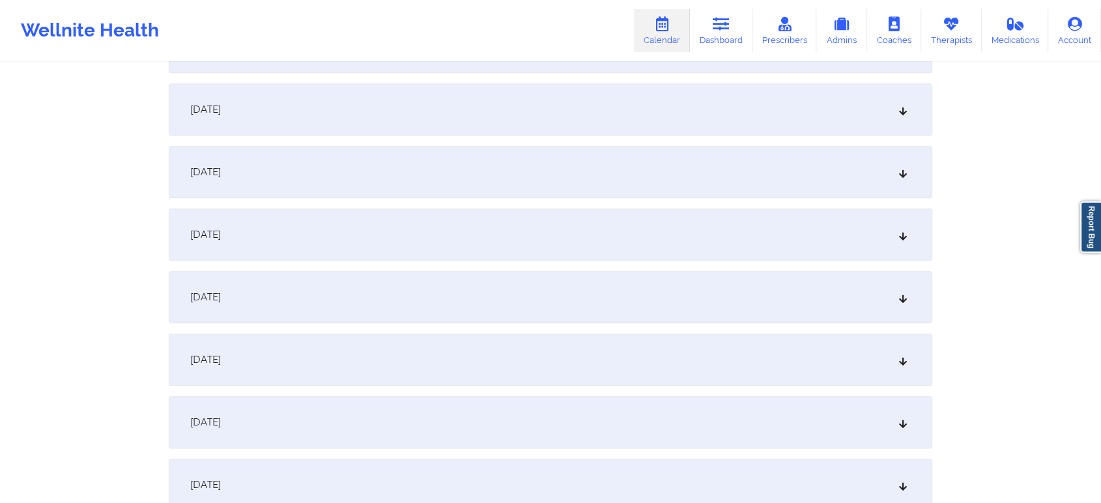
click at [433, 355] on div "[DATE]" at bounding box center [551, 360] width 764 height 52
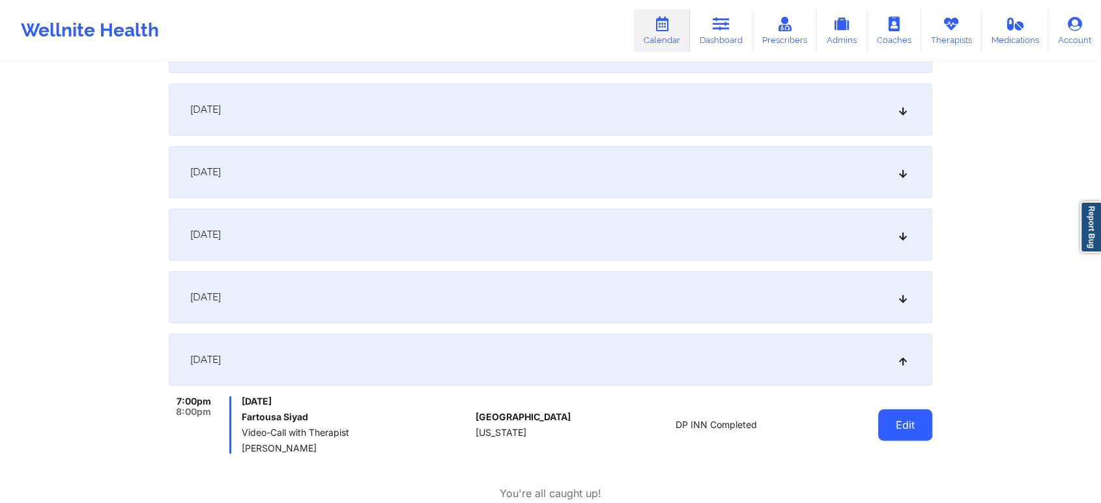
click at [906, 429] on button "Edit" at bounding box center [905, 424] width 54 height 31
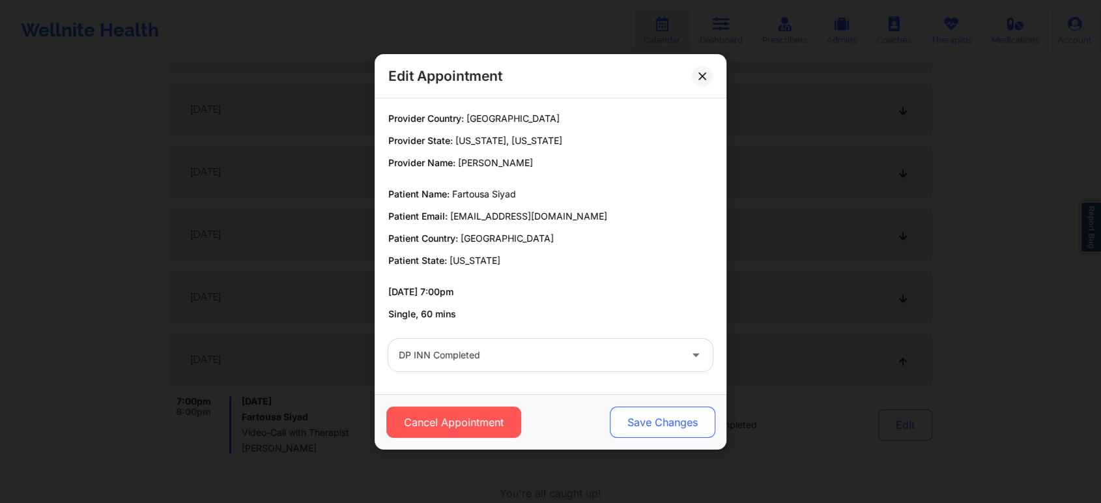
click at [632, 414] on button "Save Changes" at bounding box center [663, 422] width 106 height 31
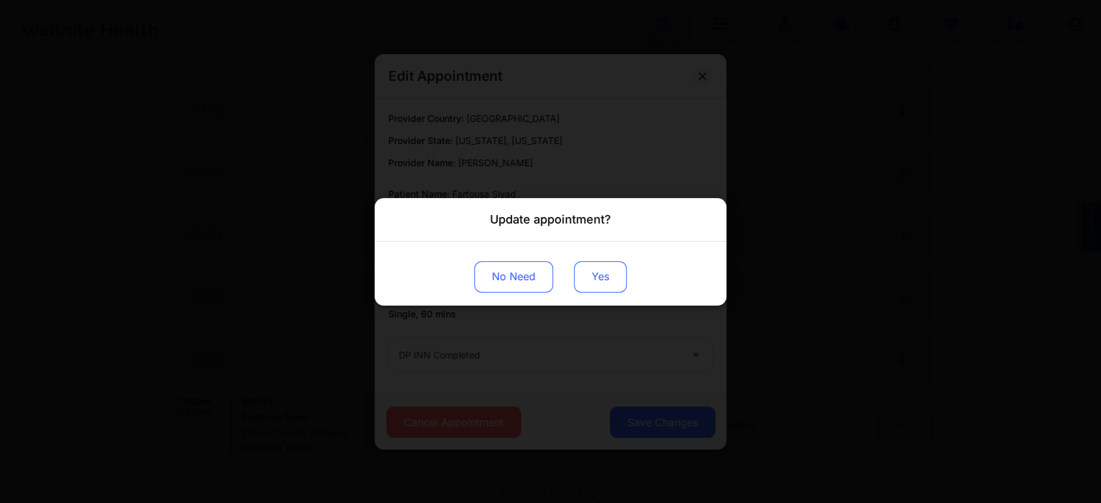
click at [601, 278] on button "Yes" at bounding box center [600, 276] width 53 height 31
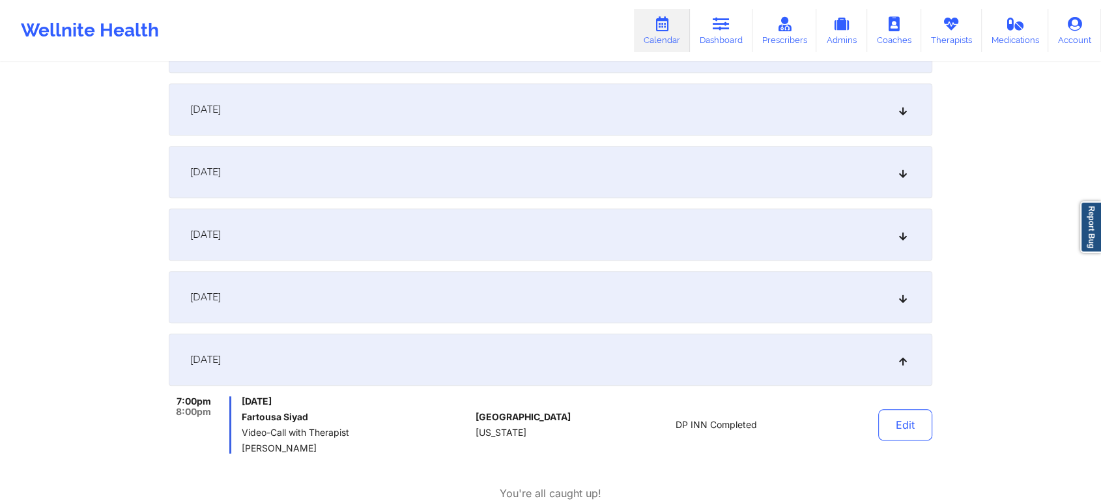
scroll to position [0, 0]
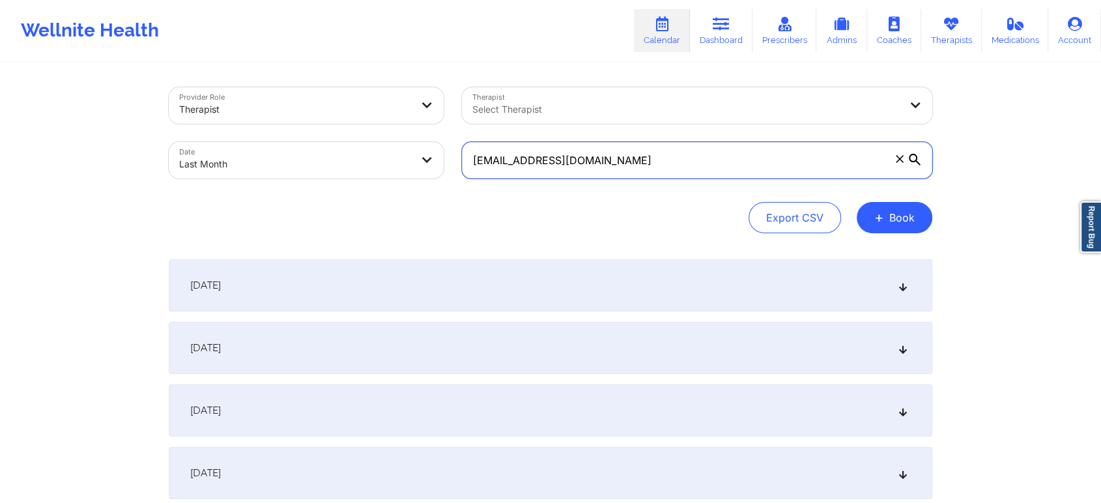
drag, startPoint x: 646, startPoint y: 154, endPoint x: 365, endPoint y: 138, distance: 282.0
click at [365, 138] on div "Provider Role Therapist Therapist Select Therapist Date Last Month [EMAIL_ADDRE…" at bounding box center [551, 132] width 782 height 109
paste input "hrsamuel06"
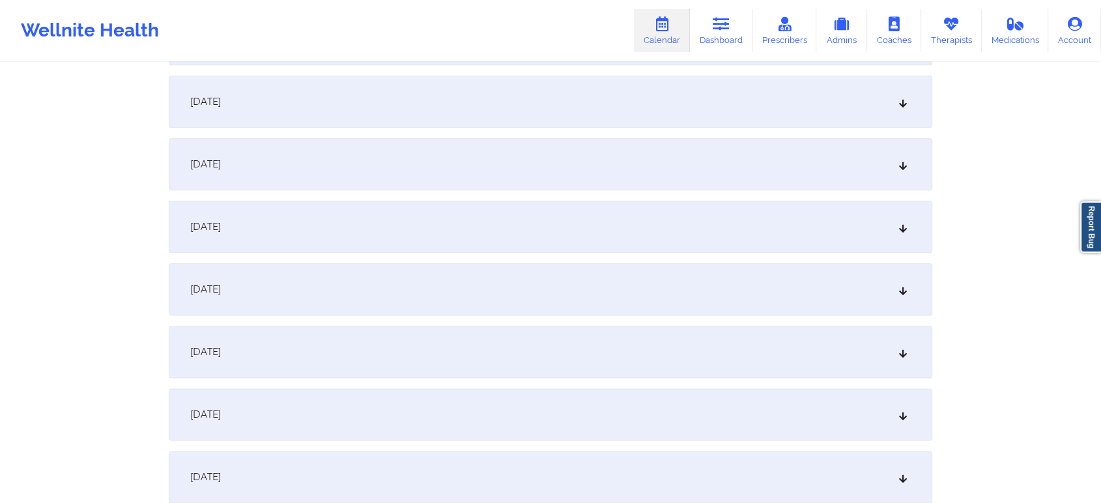
scroll to position [1506, 0]
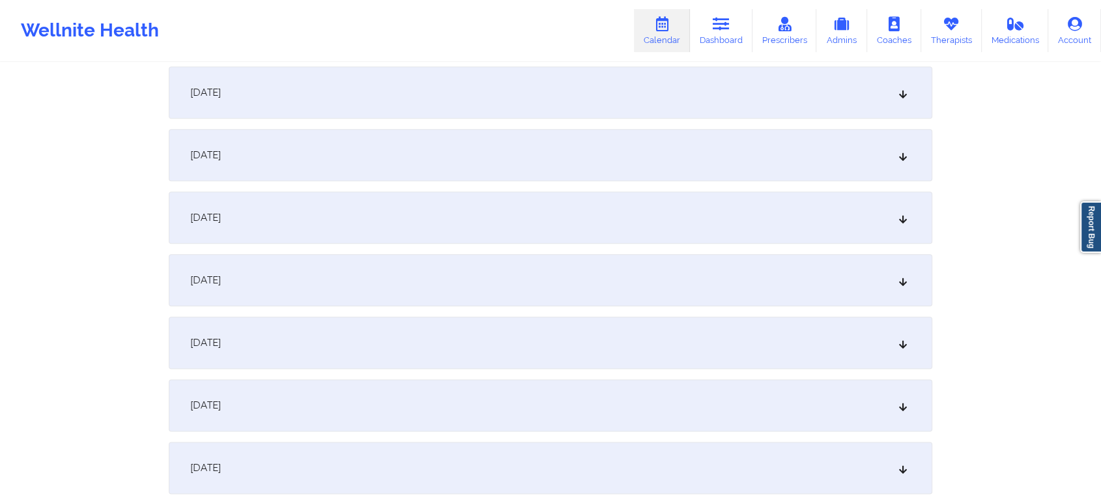
click at [397, 270] on div "[DATE]" at bounding box center [551, 280] width 764 height 52
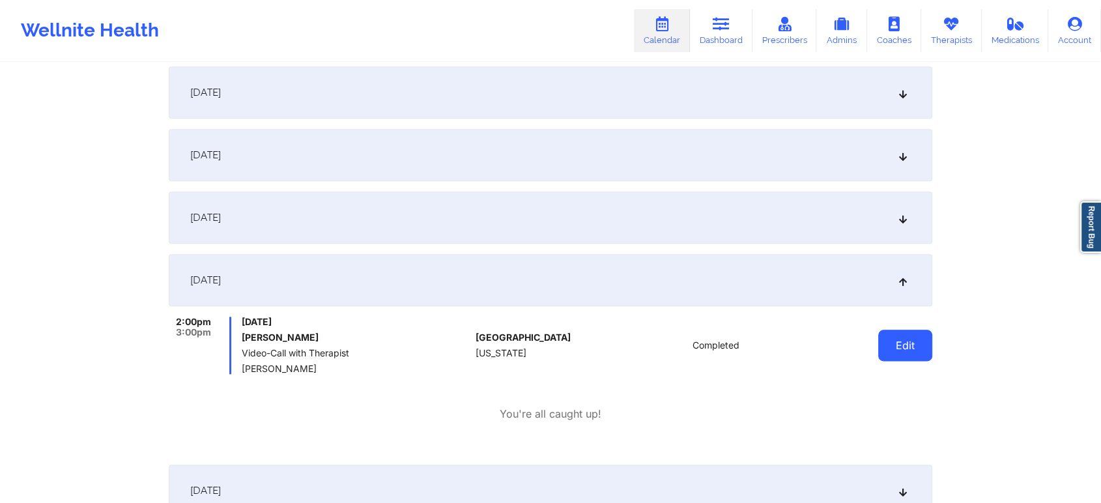
click at [906, 351] on button "Edit" at bounding box center [905, 345] width 54 height 31
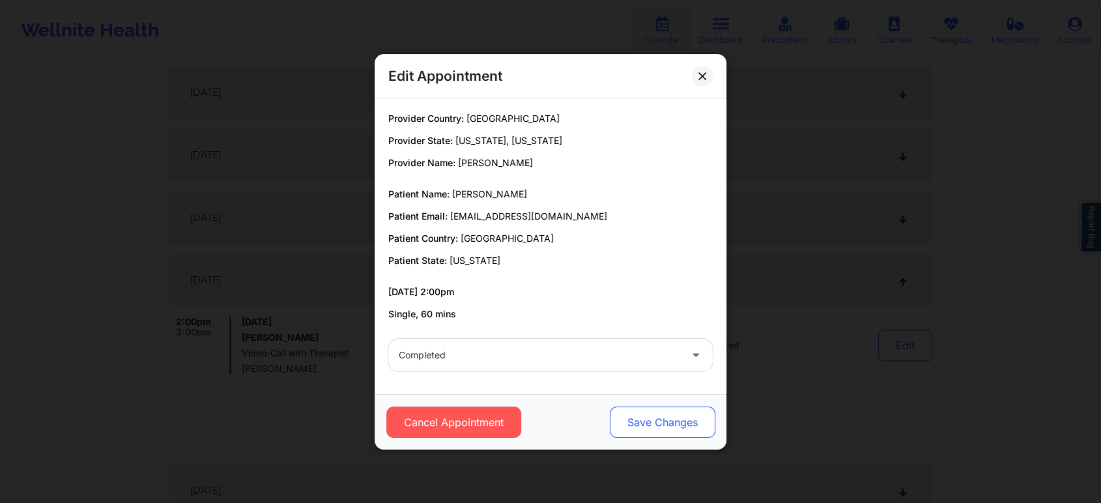
click at [652, 416] on button "Save Changes" at bounding box center [663, 422] width 106 height 31
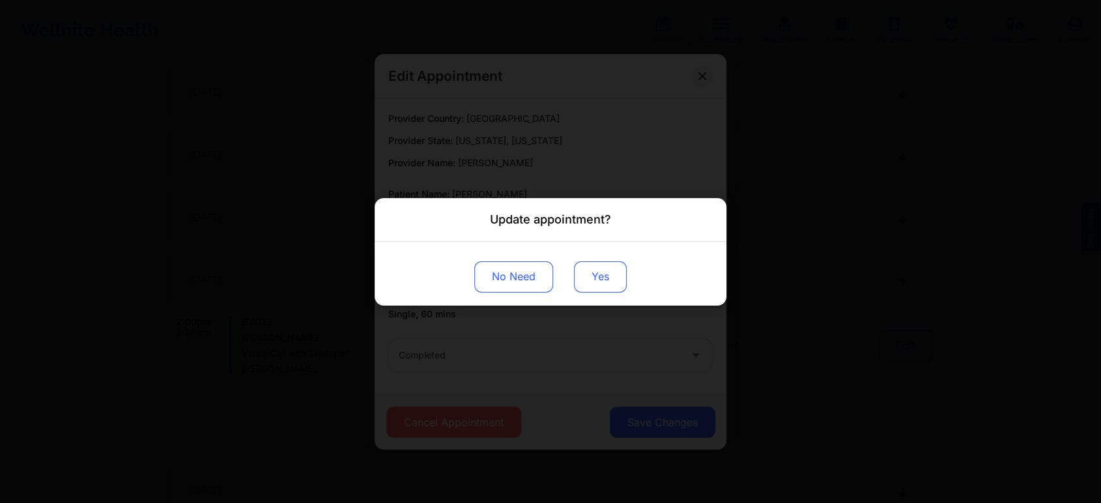
click at [595, 274] on button "Yes" at bounding box center [600, 276] width 53 height 31
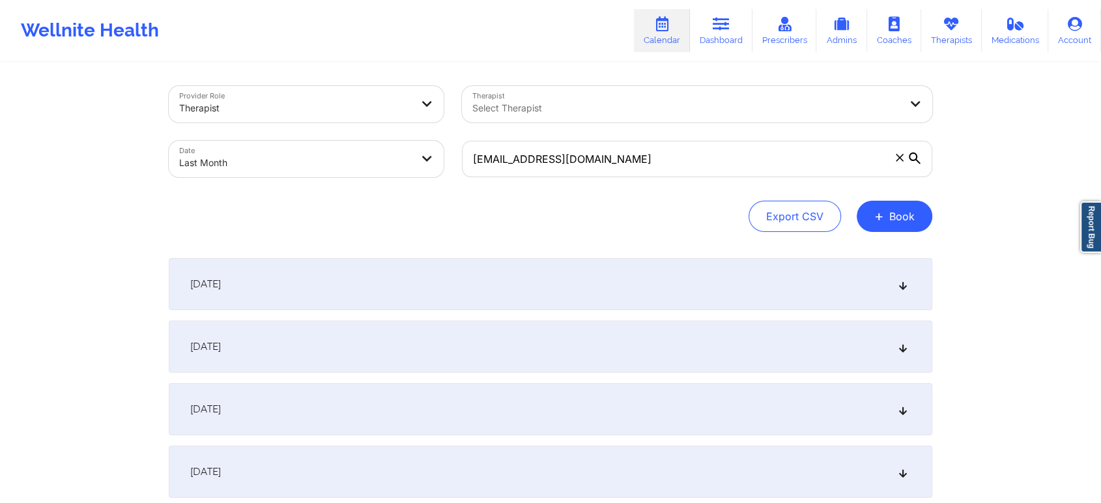
scroll to position [0, 0]
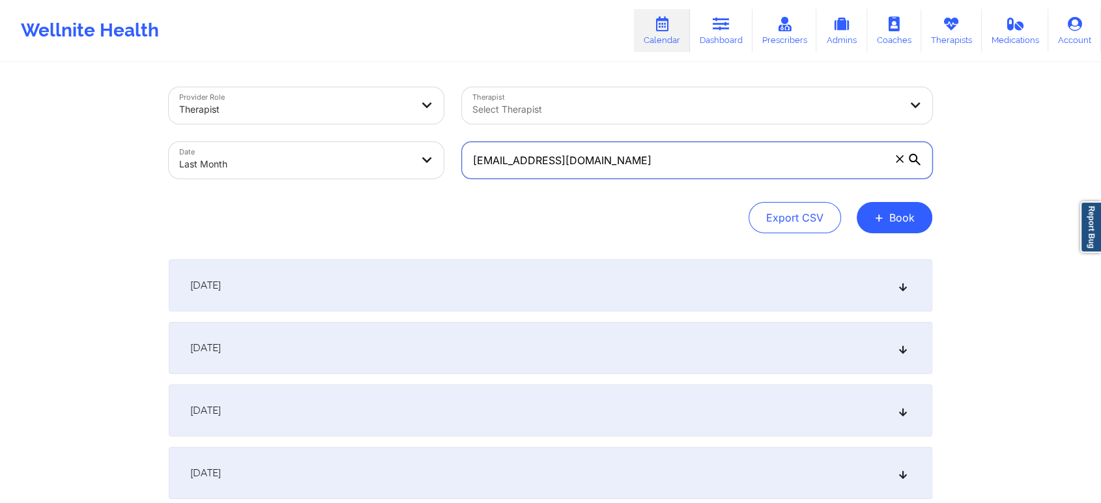
drag, startPoint x: 663, startPoint y: 158, endPoint x: 366, endPoint y: 155, distance: 296.5
click at [366, 155] on div "Provider Role Therapist Therapist Select Therapist Date Last Month [EMAIL_ADDRE…" at bounding box center [551, 132] width 782 height 109
paste input "[URL]"
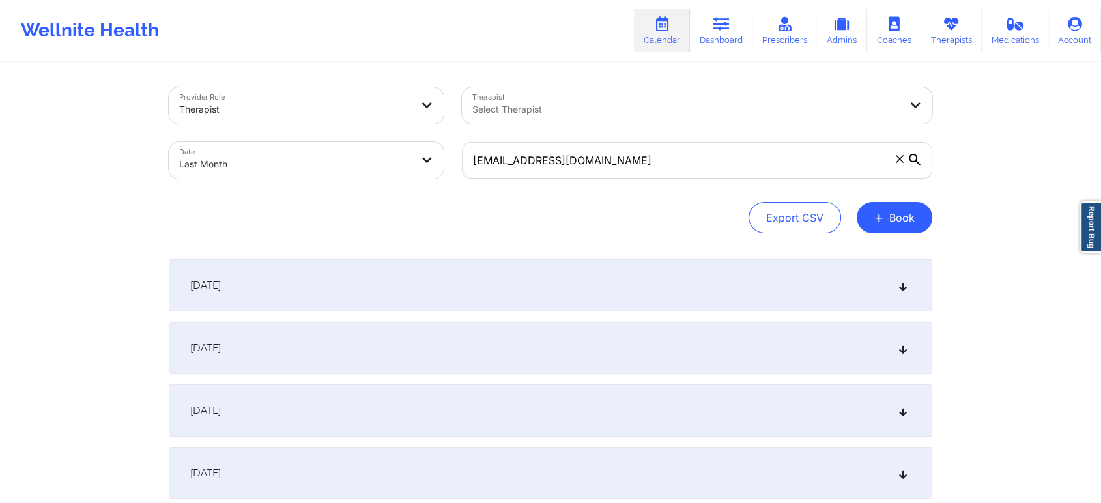
drag, startPoint x: 1095, startPoint y: 100, endPoint x: 1111, endPoint y: 70, distance: 33.5
click at [1101, 70] on html "Wellnite Health Calendar Dashboard Prescribers Admins Coaches Therapists Medica…" at bounding box center [550, 251] width 1101 height 503
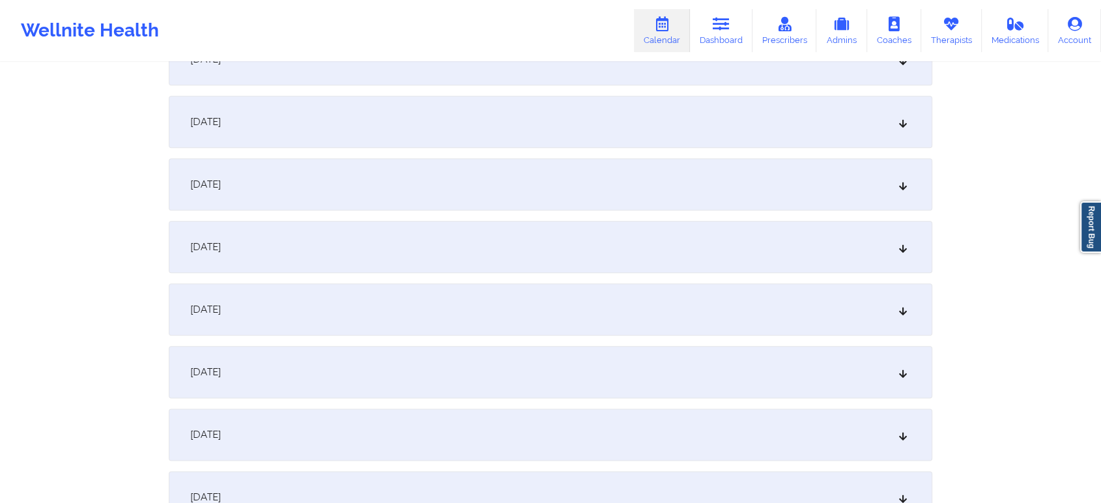
scroll to position [1480, 0]
click at [497, 295] on div "[DATE]" at bounding box center [551, 306] width 764 height 52
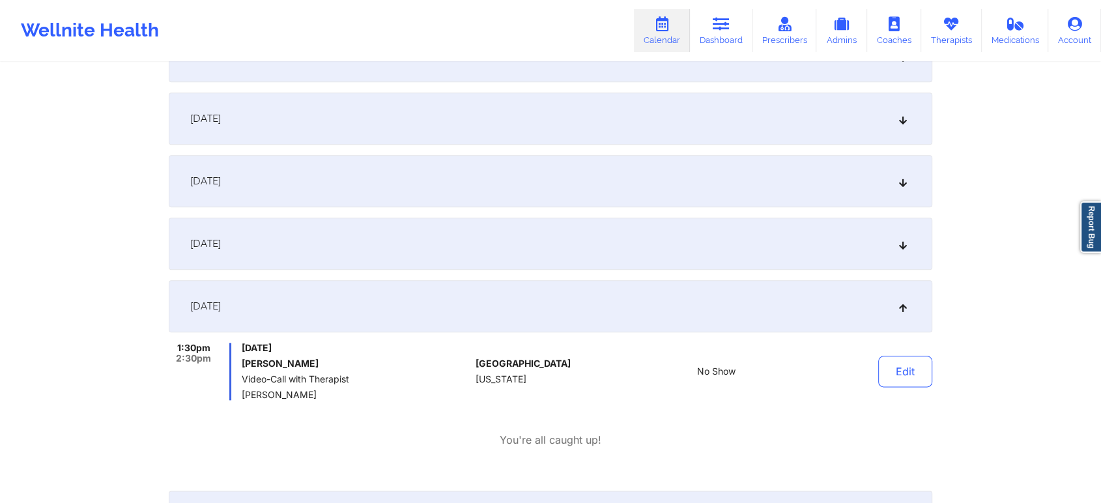
scroll to position [0, 0]
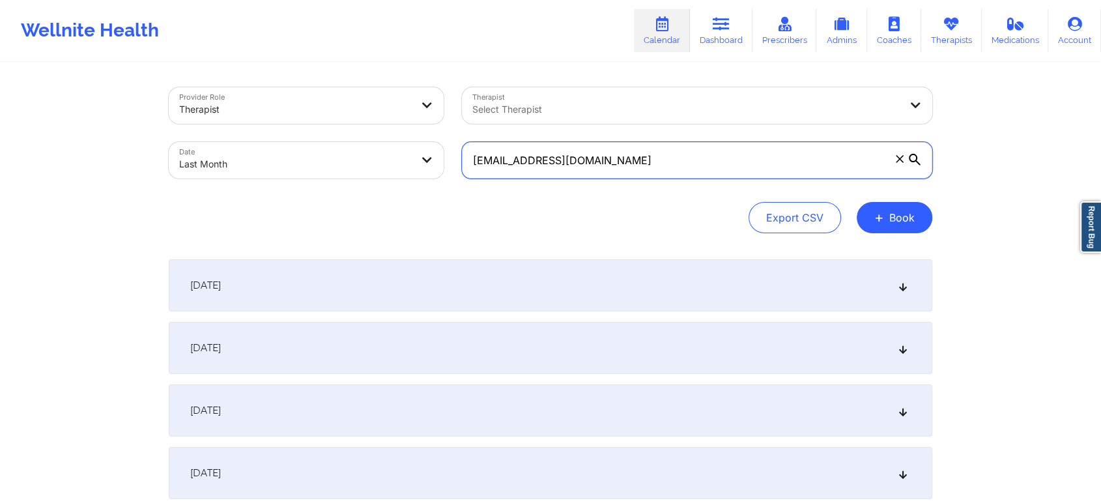
drag, startPoint x: 661, startPoint y: 177, endPoint x: 356, endPoint y: 134, distance: 307.2
click at [356, 134] on div "Provider Role Therapist Therapist Select Therapist Date Last Month [EMAIL_ADDRE…" at bounding box center [551, 132] width 782 height 109
paste input "harrisonfordfocusgroupe"
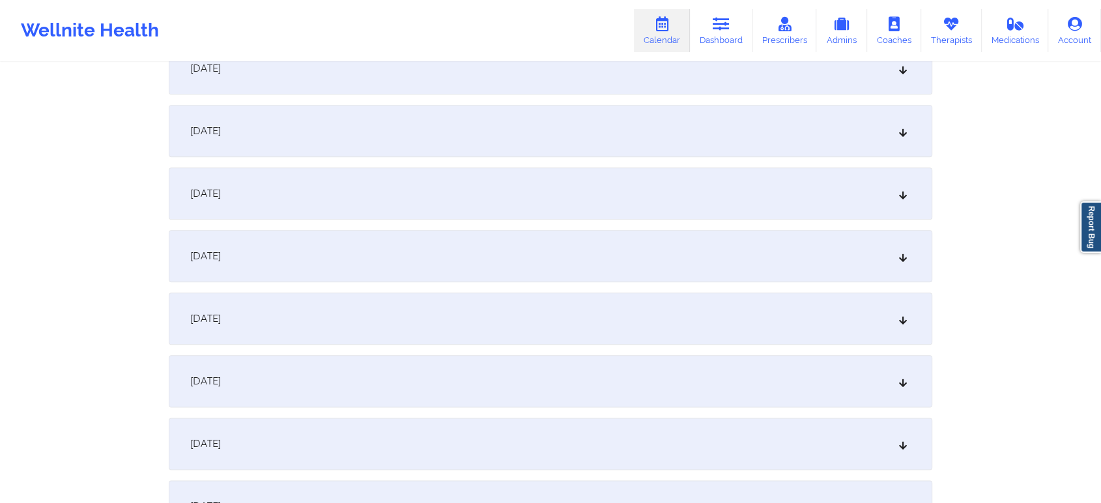
scroll to position [1501, 0]
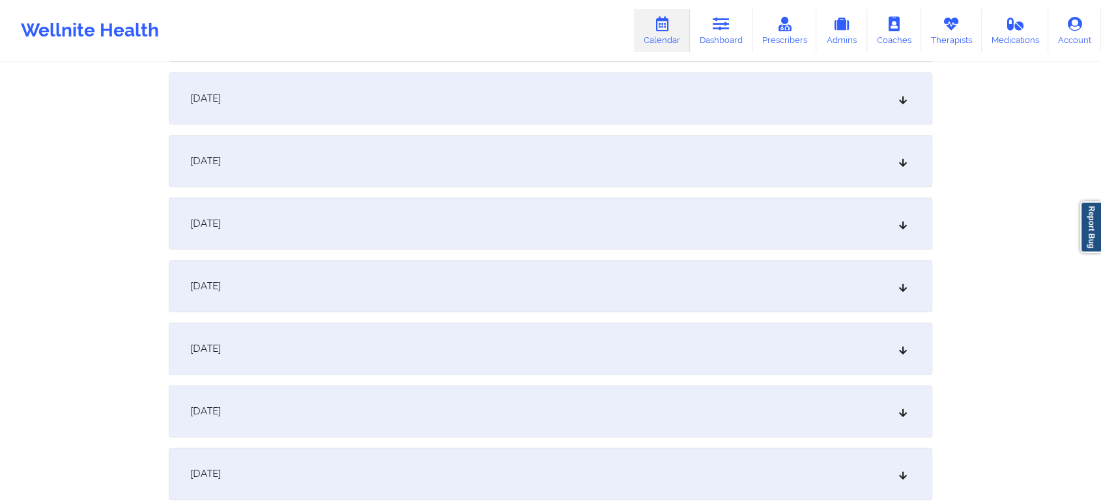
click at [515, 222] on div "[DATE]" at bounding box center [551, 223] width 764 height 52
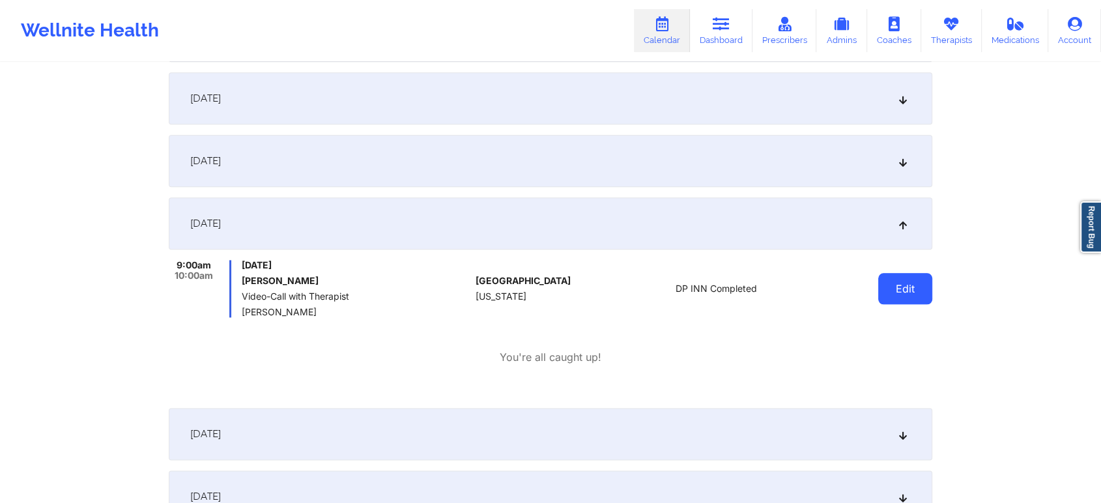
drag, startPoint x: 924, startPoint y: 268, endPoint x: 907, endPoint y: 289, distance: 26.4
click at [907, 289] on div "Edit" at bounding box center [872, 288] width 121 height 57
click at [907, 289] on button "Edit" at bounding box center [905, 288] width 54 height 31
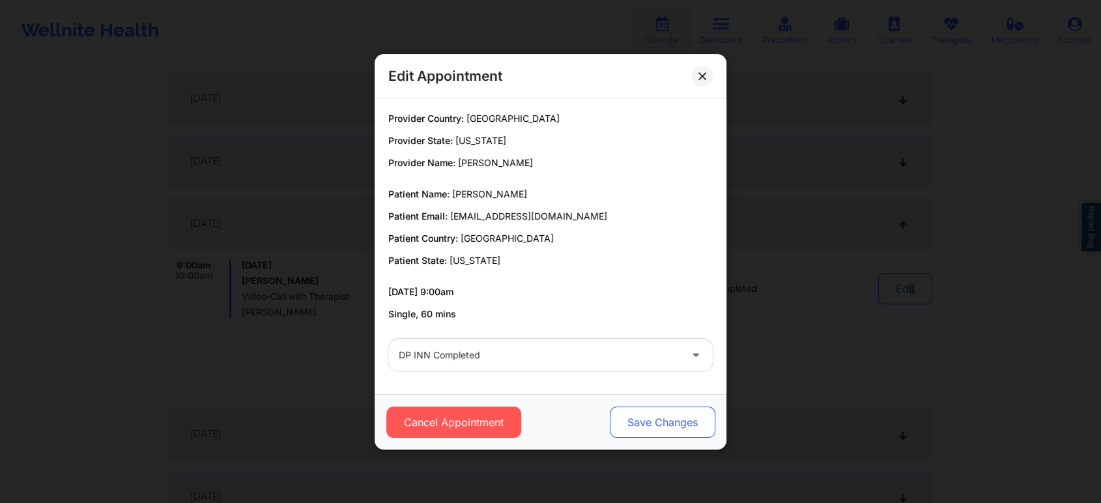
click at [661, 427] on button "Save Changes" at bounding box center [663, 422] width 106 height 31
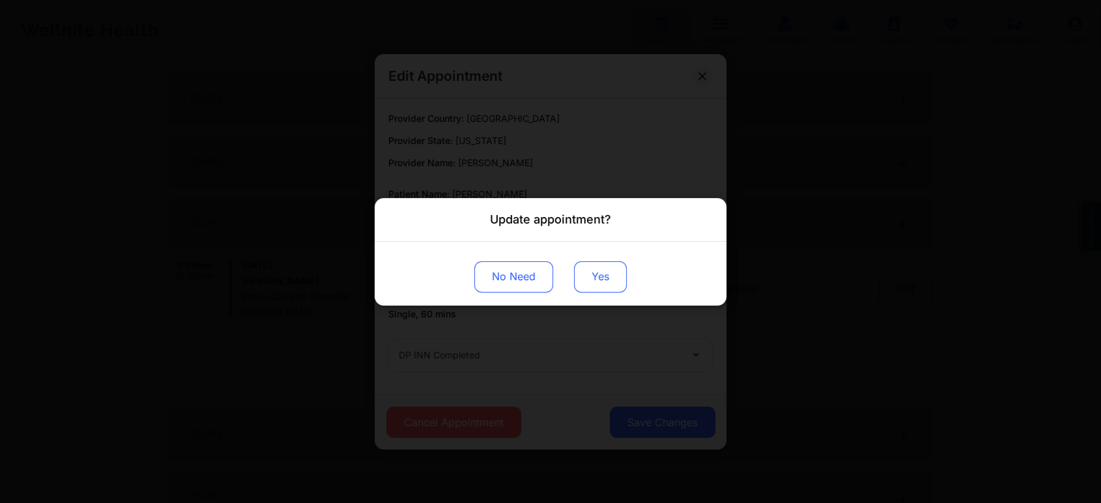
click at [591, 283] on button "Yes" at bounding box center [600, 276] width 53 height 31
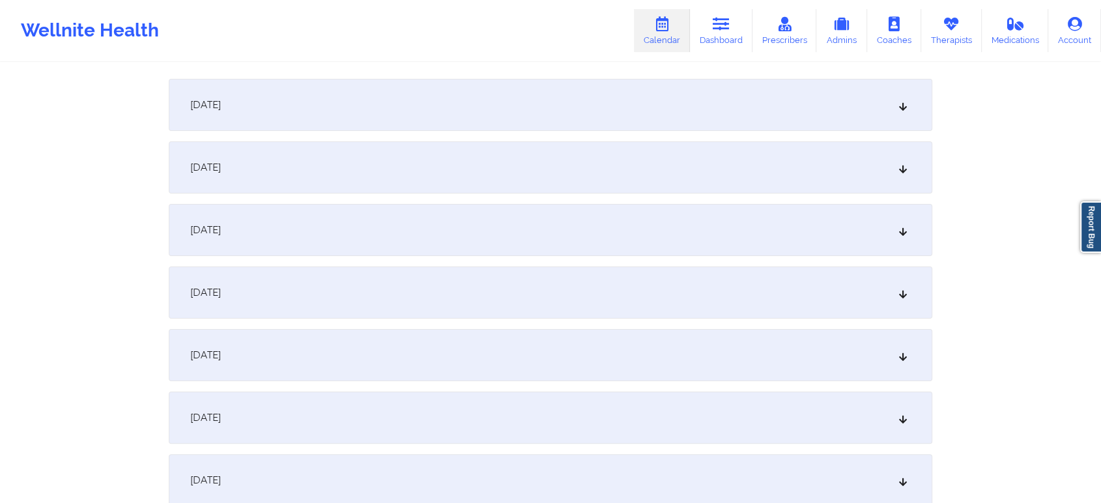
scroll to position [0, 0]
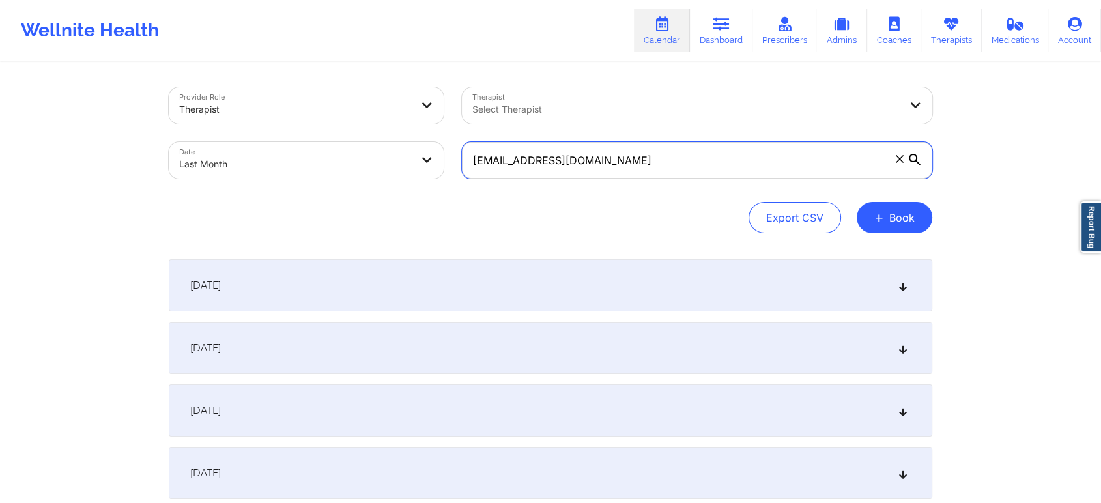
drag, startPoint x: 694, startPoint y: 166, endPoint x: 295, endPoint y: 129, distance: 400.5
click at [295, 129] on div "Provider Role Therapist Therapist Select Therapist Date Last Month [EMAIL_ADDRE…" at bounding box center [551, 132] width 782 height 109
paste input "[URL]"
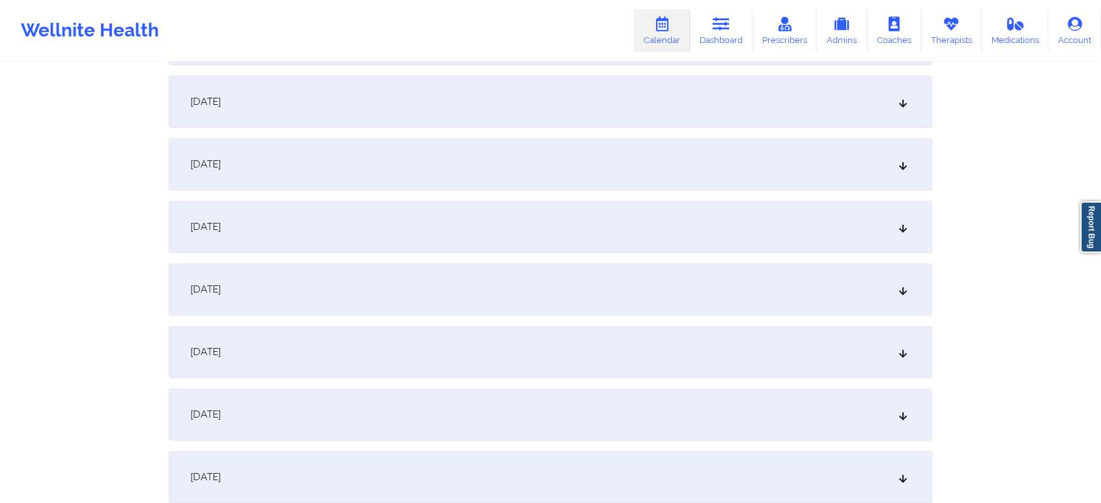
scroll to position [1652, 0]
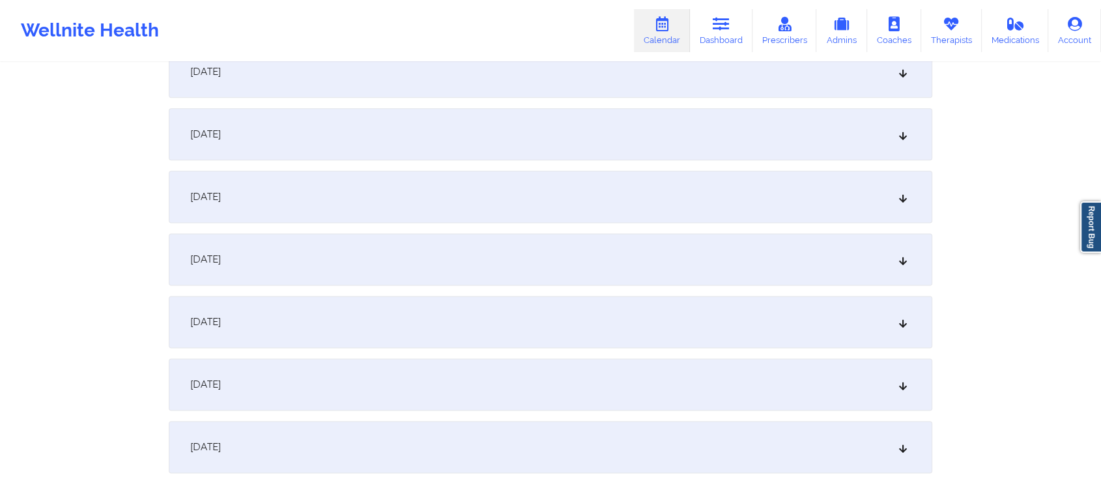
click at [465, 154] on div "[DATE]" at bounding box center [551, 134] width 764 height 52
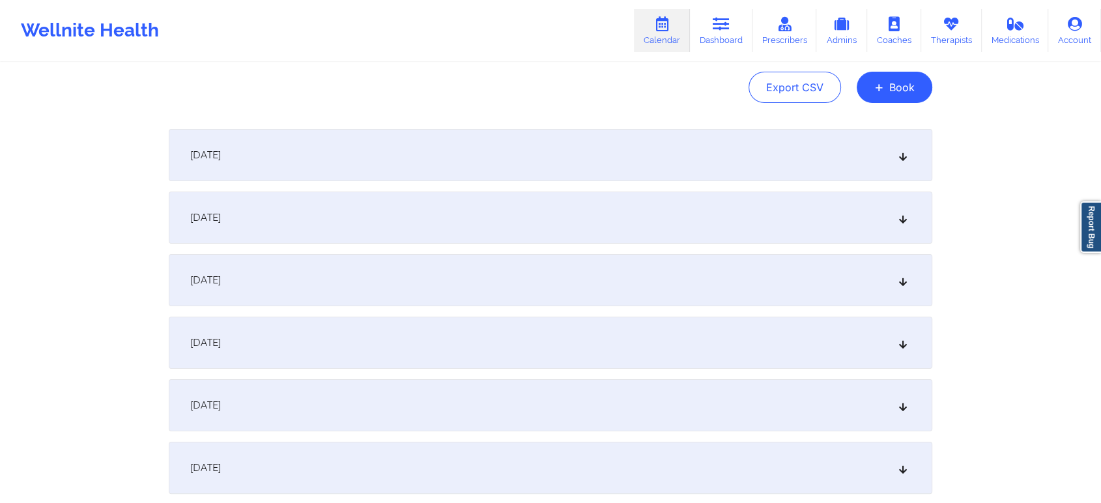
scroll to position [0, 0]
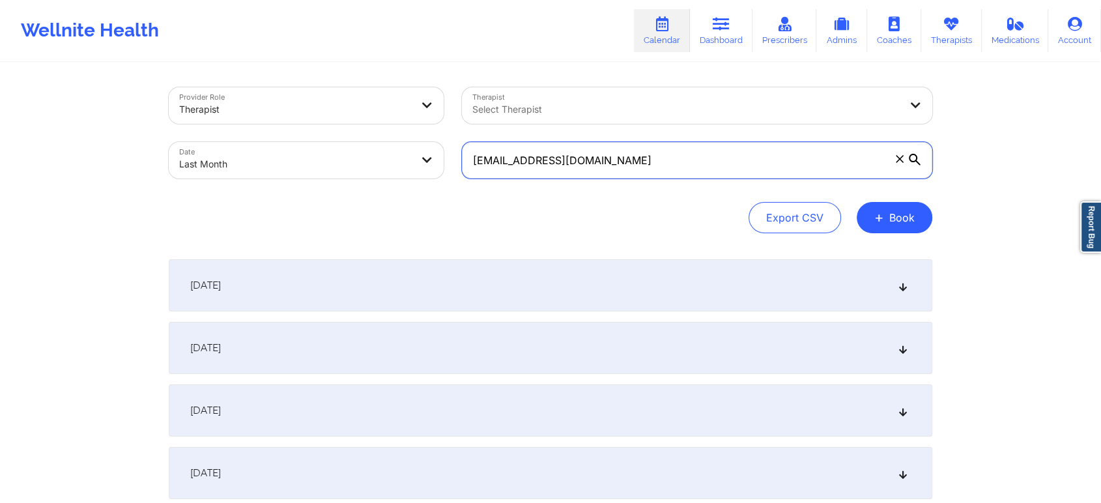
drag, startPoint x: 656, startPoint y: 175, endPoint x: 377, endPoint y: 148, distance: 280.2
click at [377, 148] on div "Provider Role Therapist Therapist Select Therapist Date Last Month [EMAIL_ADDRE…" at bounding box center [551, 132] width 782 height 109
paste input "[PERSON_NAME].tv7"
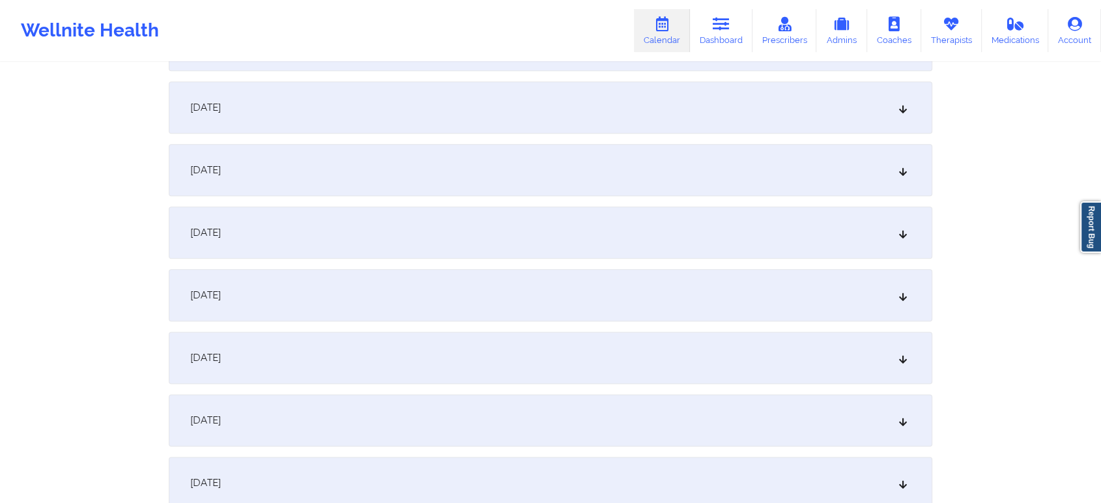
scroll to position [1574, 0]
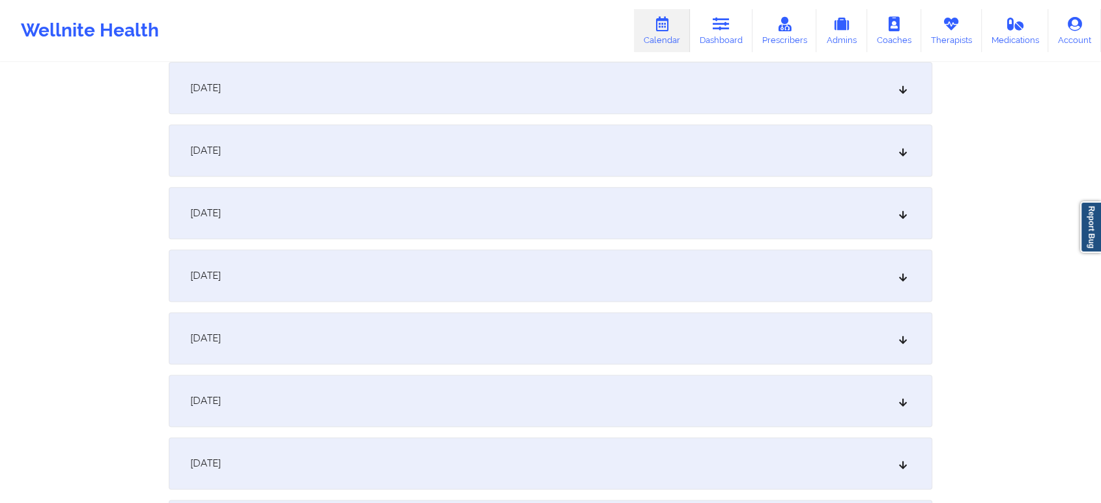
click at [517, 222] on div "[DATE]" at bounding box center [551, 213] width 764 height 52
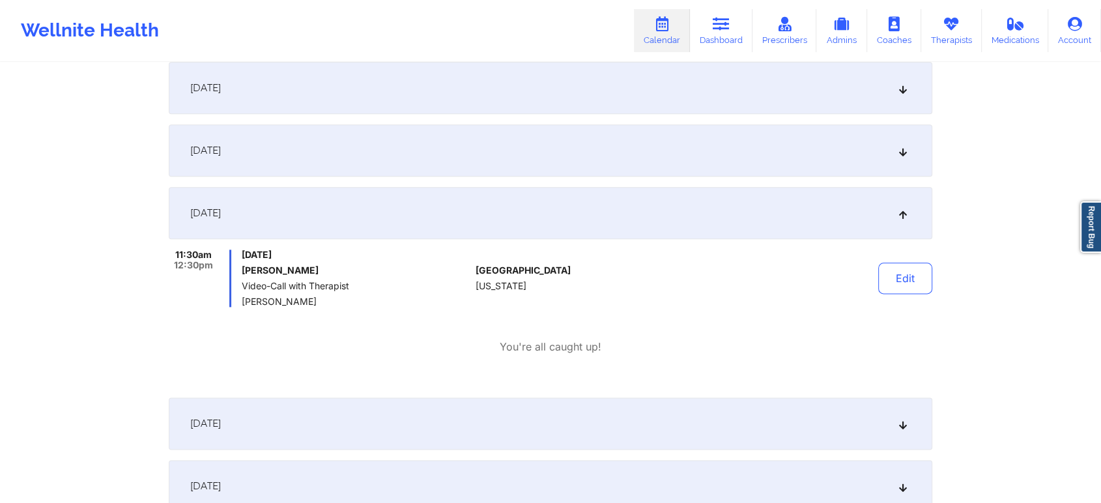
scroll to position [0, 0]
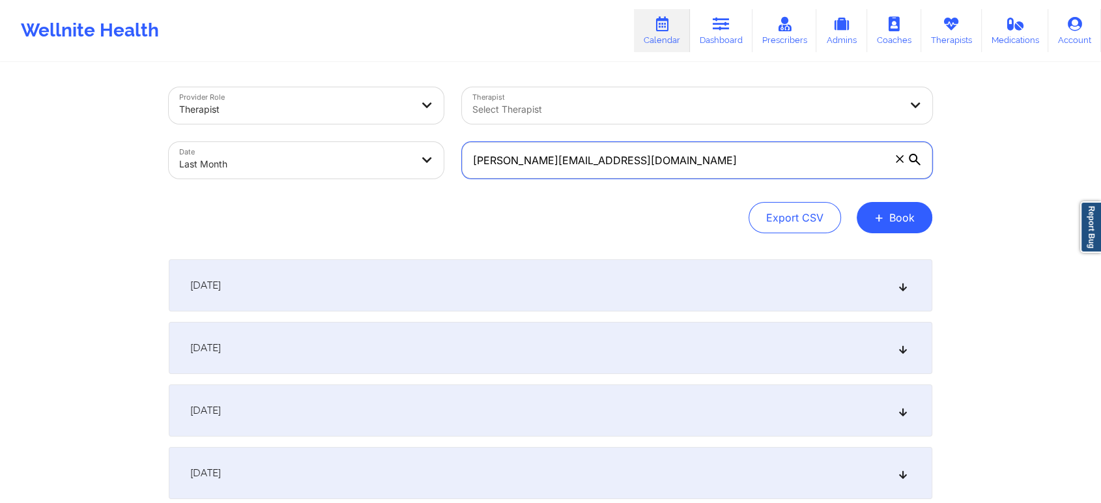
drag, startPoint x: 687, startPoint y: 156, endPoint x: 352, endPoint y: 203, distance: 338.7
click at [352, 203] on div "Provider Role Therapist Therapist Select Therapist Date Last Month [PERSON_NAME…" at bounding box center [551, 160] width 764 height 146
paste input "[EMAIL_ADDRESS]"
type input "[EMAIL_ADDRESS][DOMAIN_NAME]"
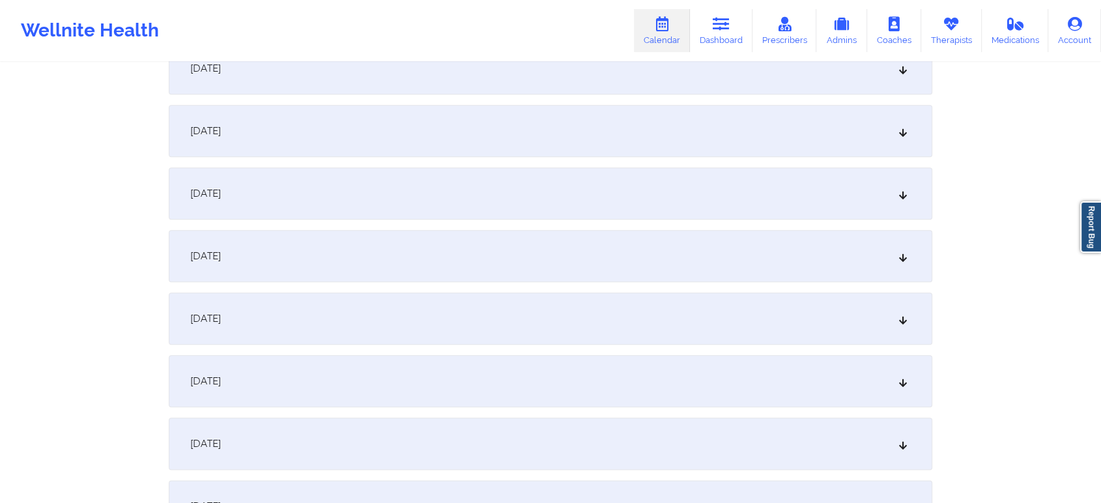
scroll to position [1383, 0]
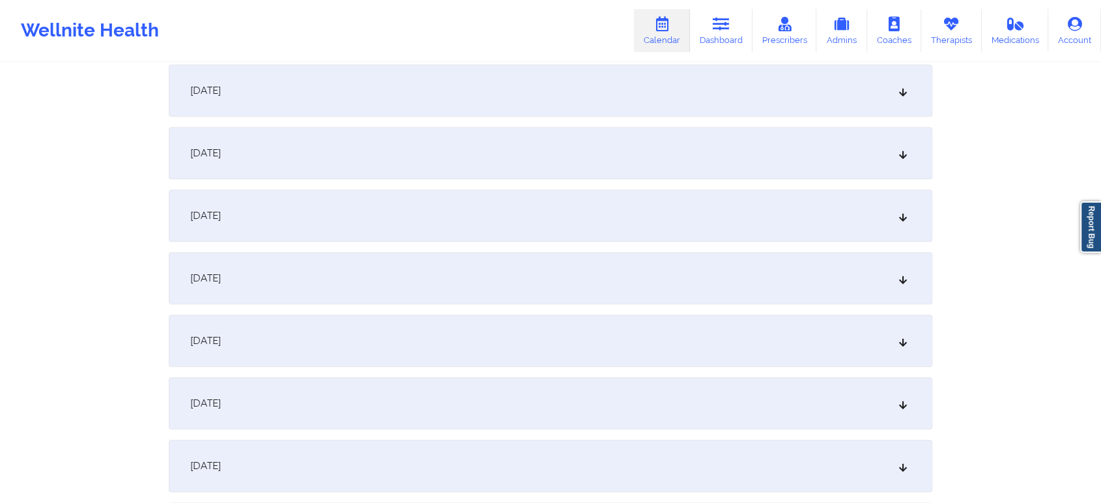
click at [489, 230] on div "[DATE]" at bounding box center [551, 216] width 764 height 52
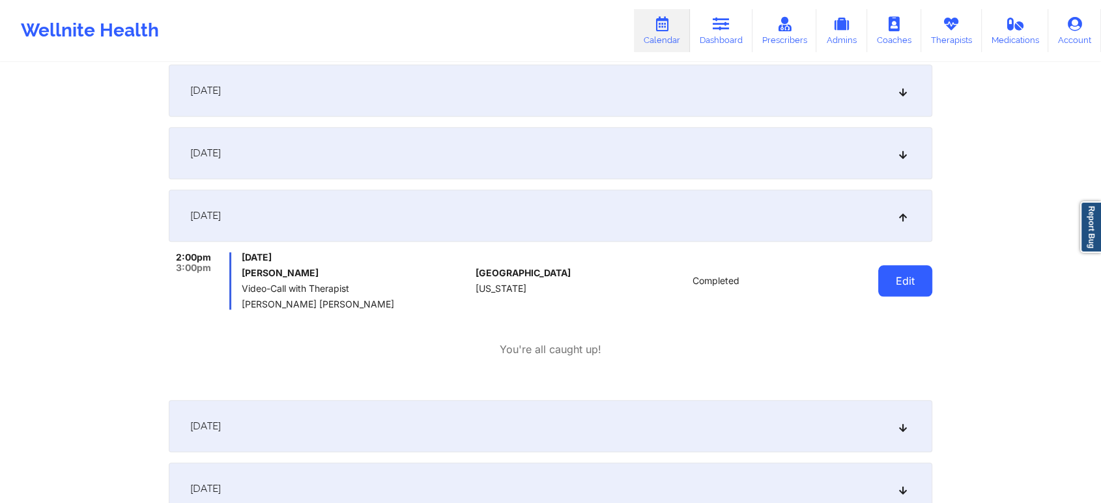
click at [923, 280] on button "Edit" at bounding box center [905, 280] width 54 height 31
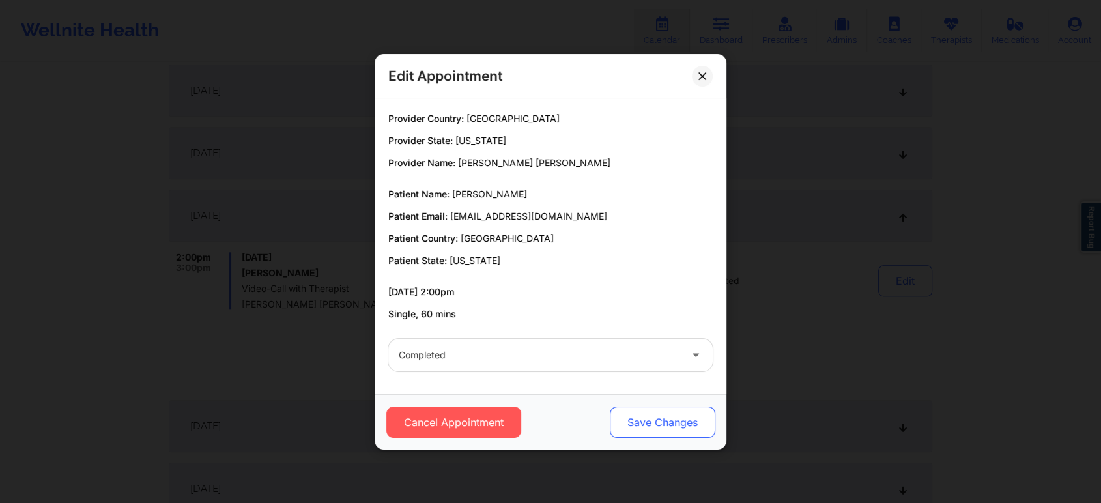
click at [631, 420] on button "Save Changes" at bounding box center [663, 422] width 106 height 31
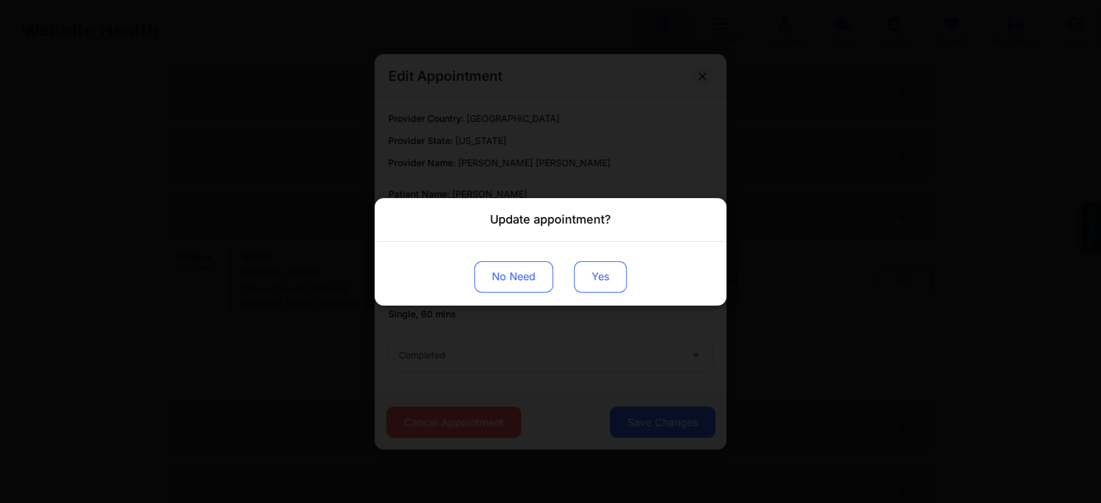
drag, startPoint x: 567, startPoint y: 275, endPoint x: 607, endPoint y: 285, distance: 40.9
click at [607, 285] on div "No Need Yes" at bounding box center [551, 273] width 352 height 64
click at [593, 287] on button "Yes" at bounding box center [600, 276] width 53 height 31
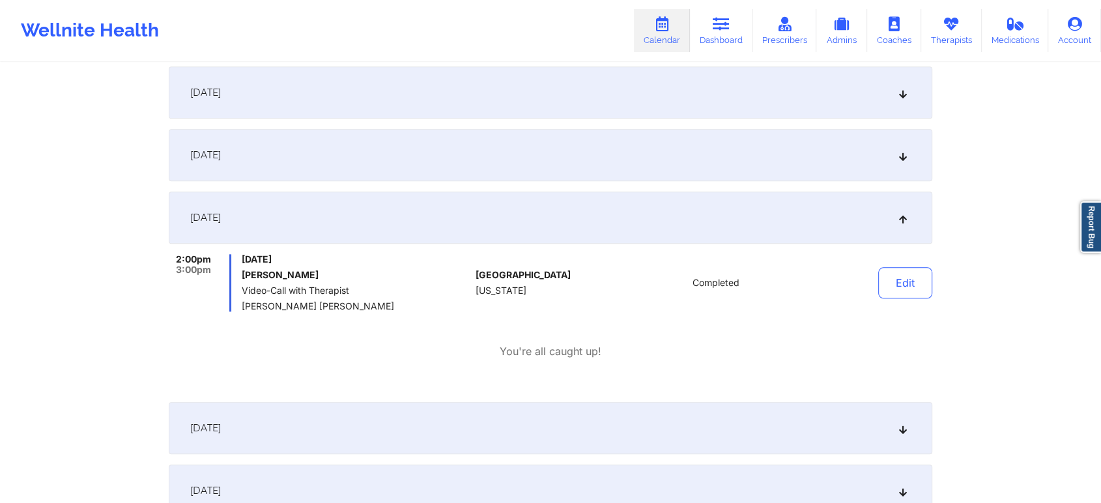
scroll to position [0, 0]
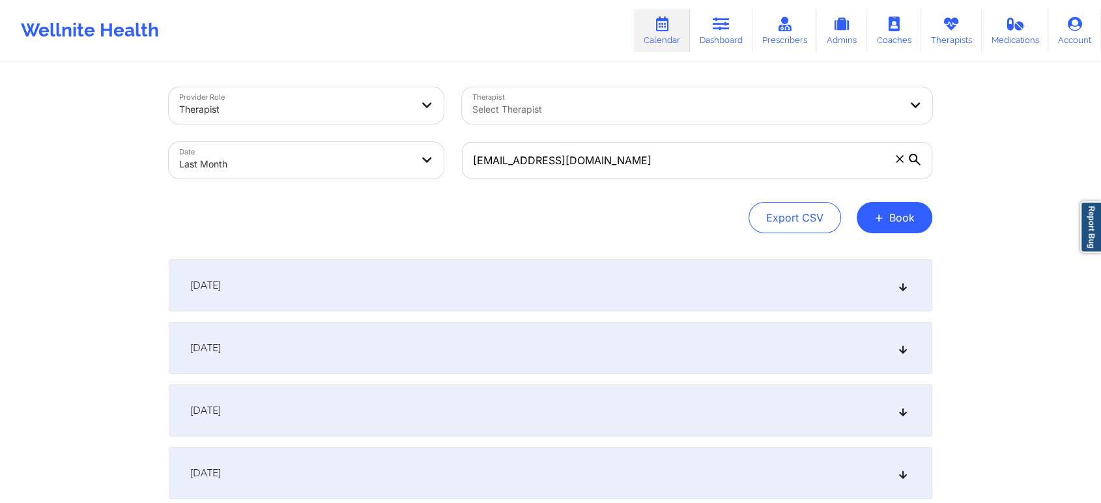
select select "2025-8"
select select "2025-9"
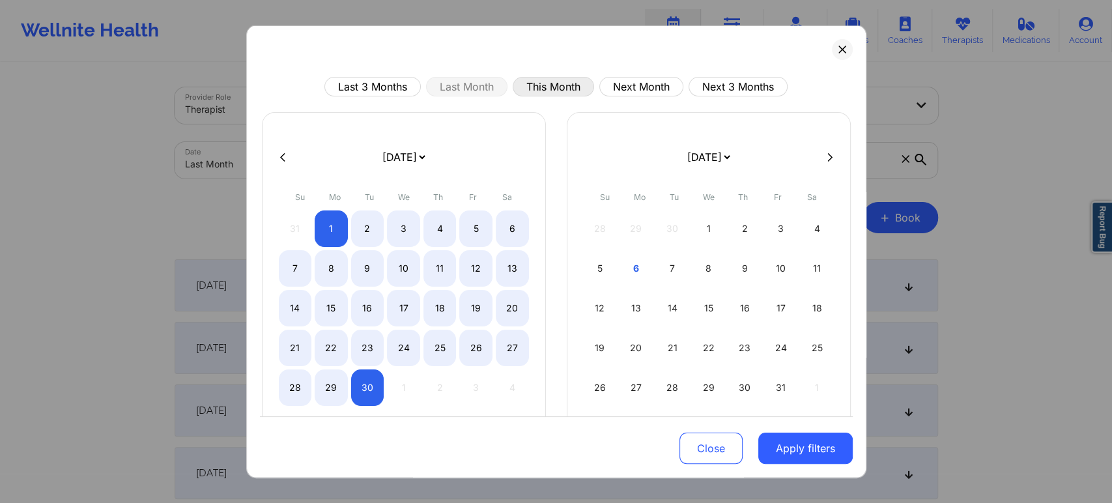
click at [529, 83] on button "This Month" at bounding box center [553, 87] width 81 height 20
select select "2025-9"
select select "2025-10"
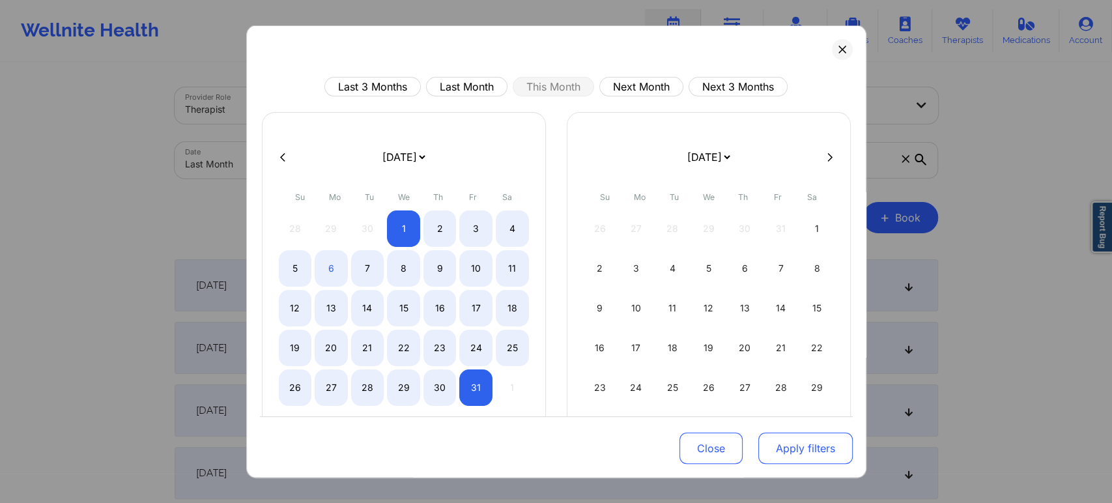
click at [770, 459] on button "Apply filters" at bounding box center [805, 448] width 94 height 31
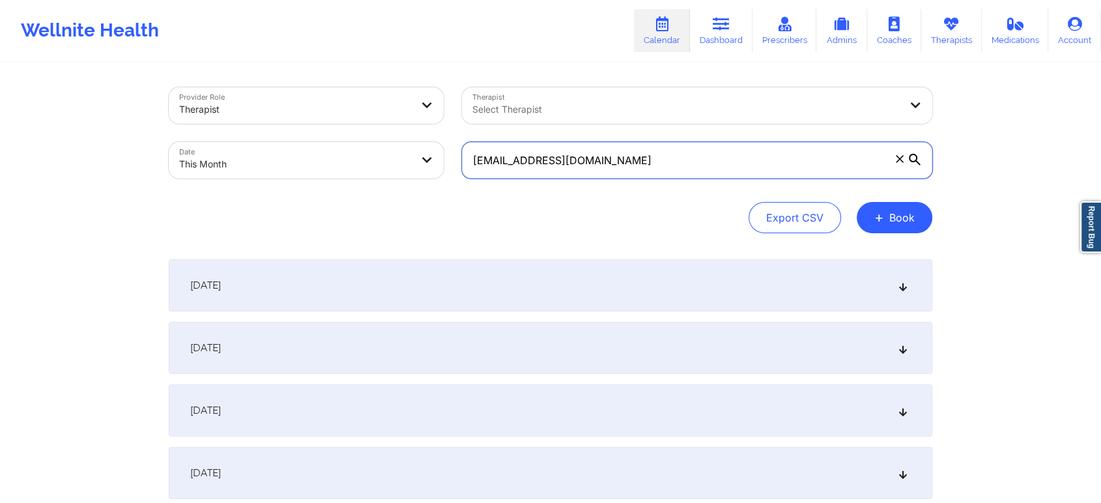
drag, startPoint x: 648, startPoint y: 166, endPoint x: 412, endPoint y: 186, distance: 236.1
click at [412, 186] on div "Provider Role Therapist Therapist Select Therapist Date This Month [EMAIL_ADDRE…" at bounding box center [551, 132] width 782 height 109
paste input "[PERSON_NAME][EMAIL_ADDRESS]"
type input "[PERSON_NAME][EMAIL_ADDRESS][DOMAIN_NAME]"
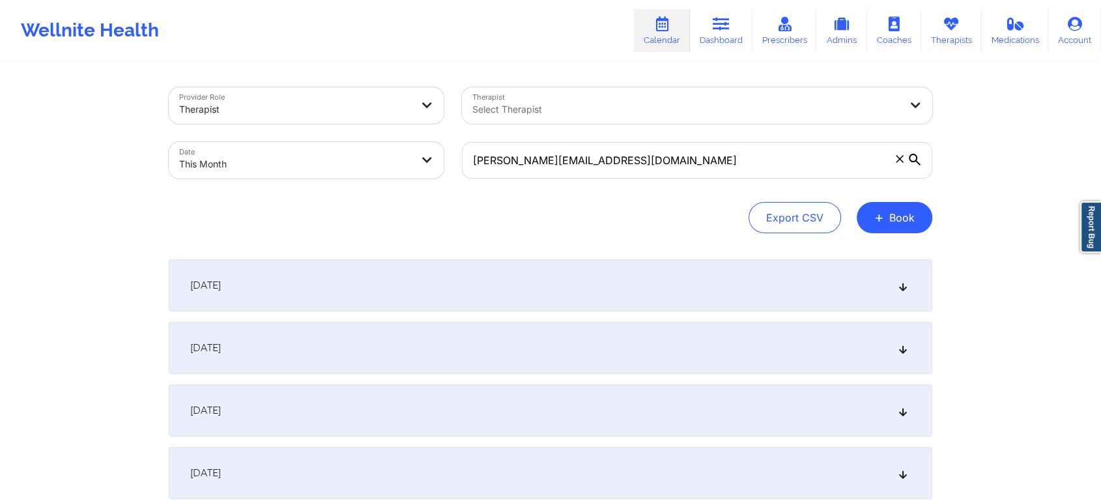
click at [740, 367] on div "[DATE]" at bounding box center [551, 348] width 764 height 52
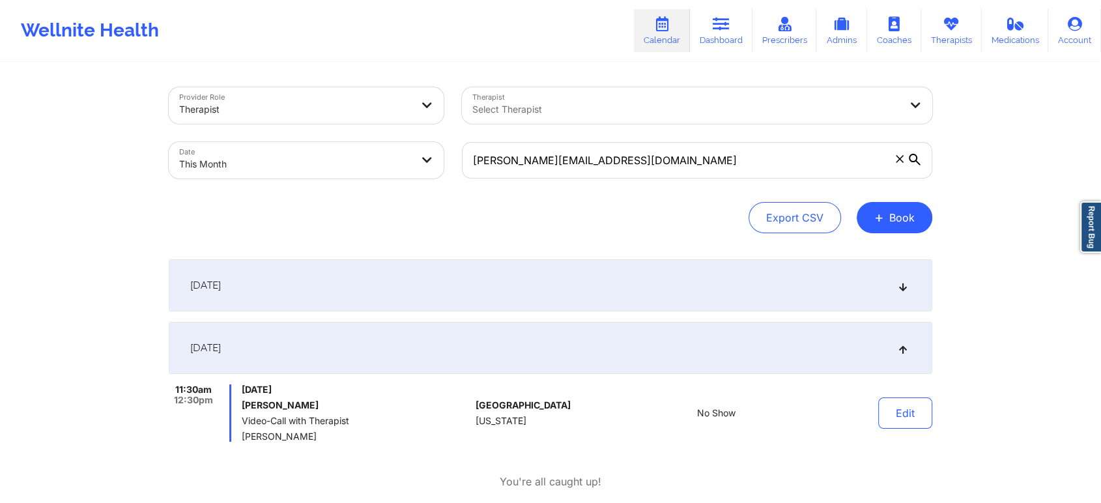
scroll to position [169, 0]
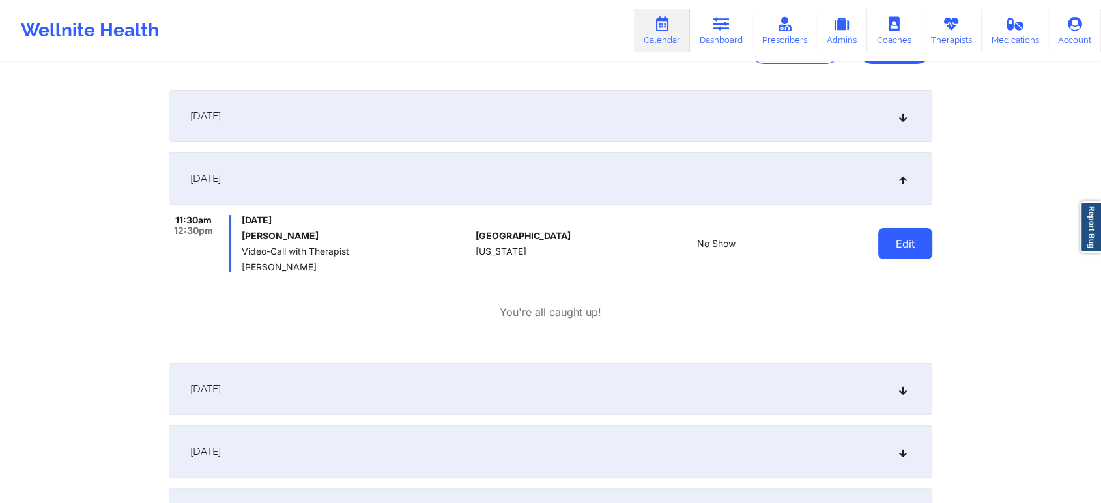
click at [897, 249] on button "Edit" at bounding box center [905, 243] width 54 height 31
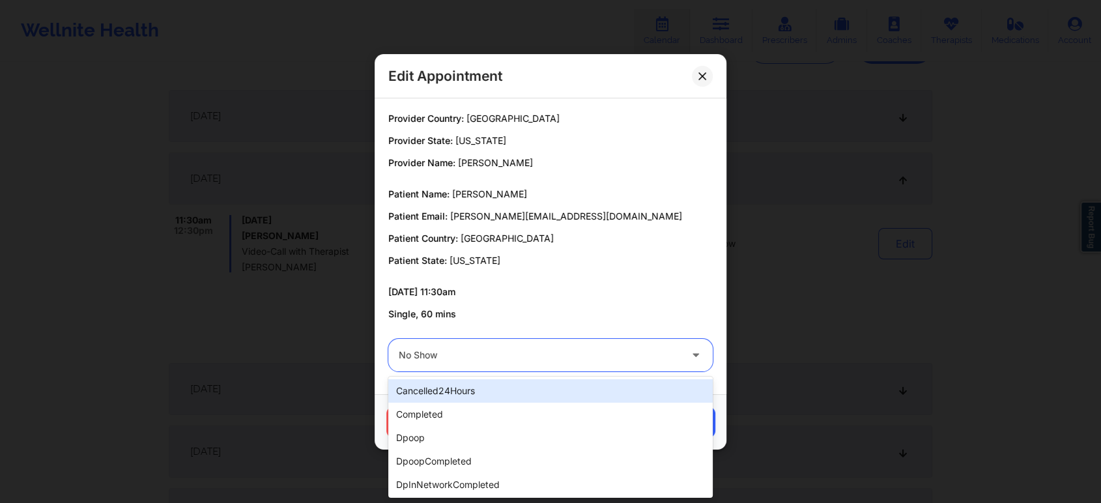
click at [541, 364] on div "No Show" at bounding box center [539, 355] width 281 height 33
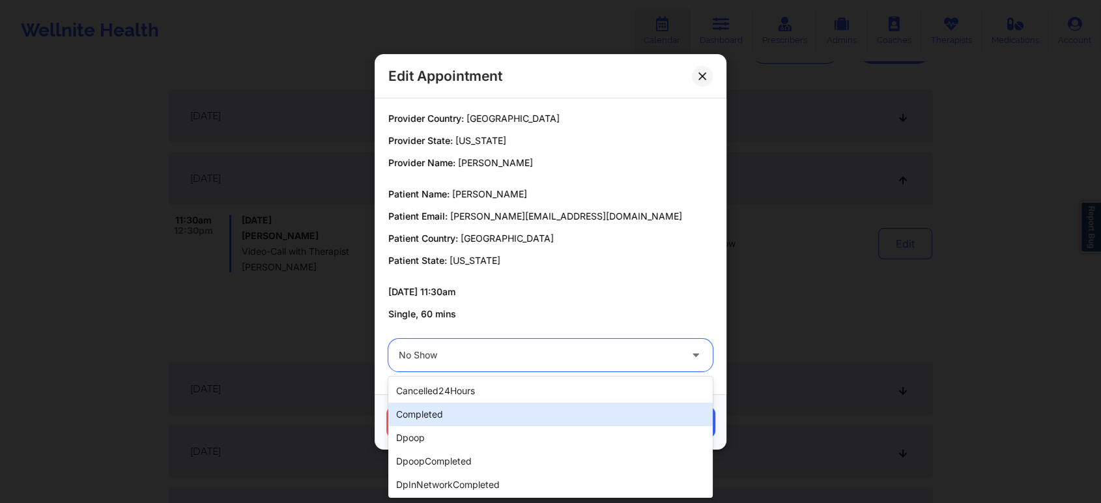
click at [465, 414] on div "completed" at bounding box center [550, 414] width 324 height 23
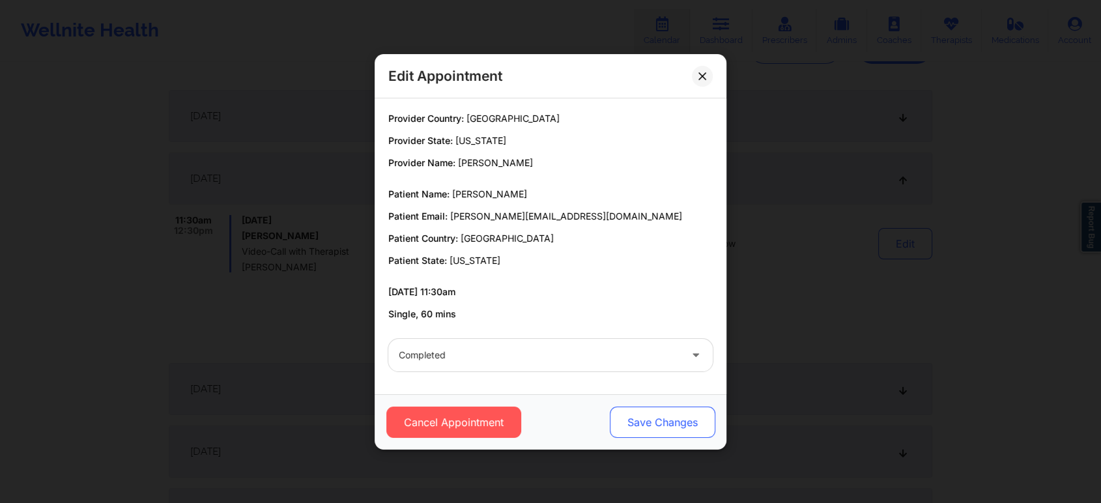
drag, startPoint x: 650, startPoint y: 394, endPoint x: 650, endPoint y: 421, distance: 26.7
click at [650, 421] on div "Cancel Appointment Save Changes" at bounding box center [551, 421] width 352 height 55
click at [650, 421] on button "Save Changes" at bounding box center [663, 422] width 106 height 31
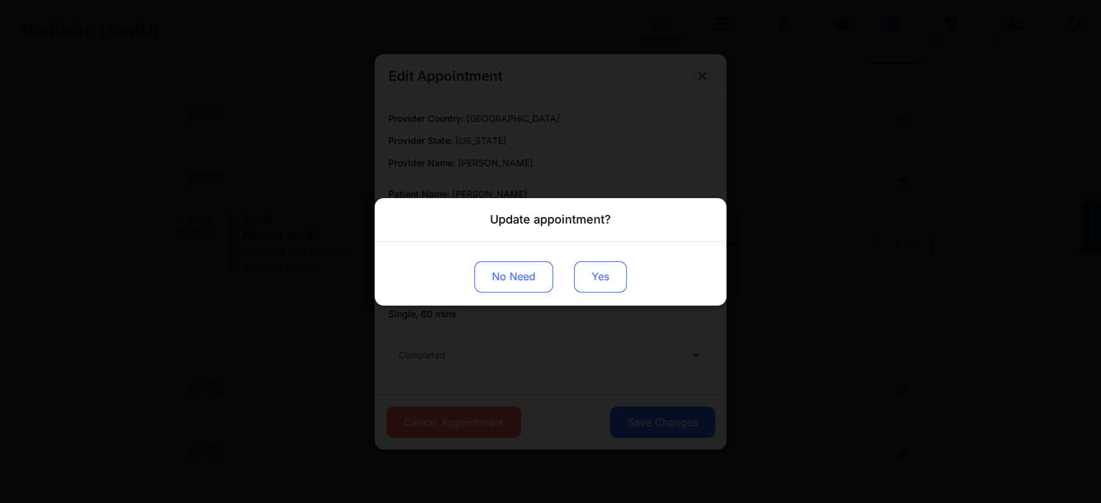
click at [584, 280] on button "Yes" at bounding box center [600, 276] width 53 height 31
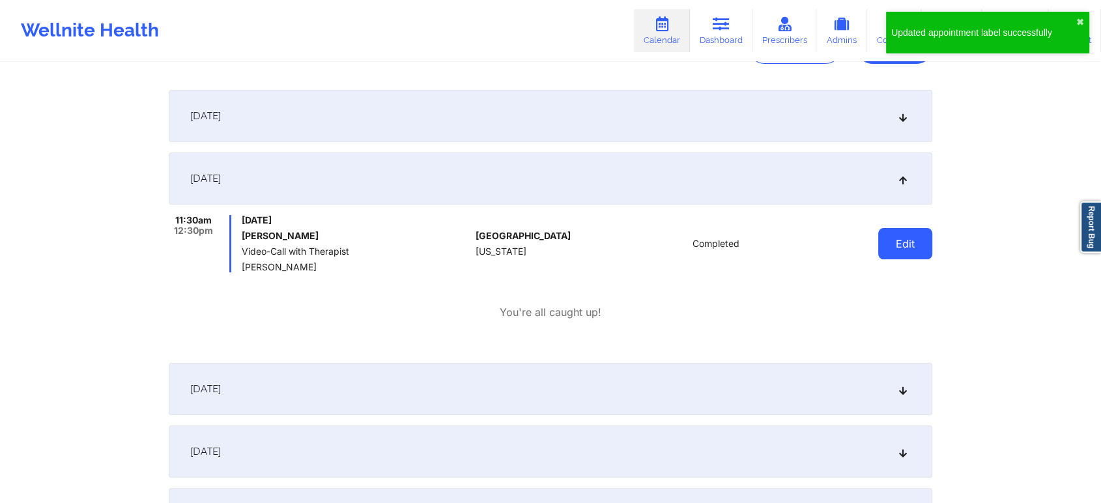
drag, startPoint x: 864, startPoint y: 257, endPoint x: 891, endPoint y: 248, distance: 29.1
click at [891, 248] on div "Edit" at bounding box center [872, 243] width 121 height 57
click at [891, 248] on button "Edit" at bounding box center [905, 243] width 54 height 31
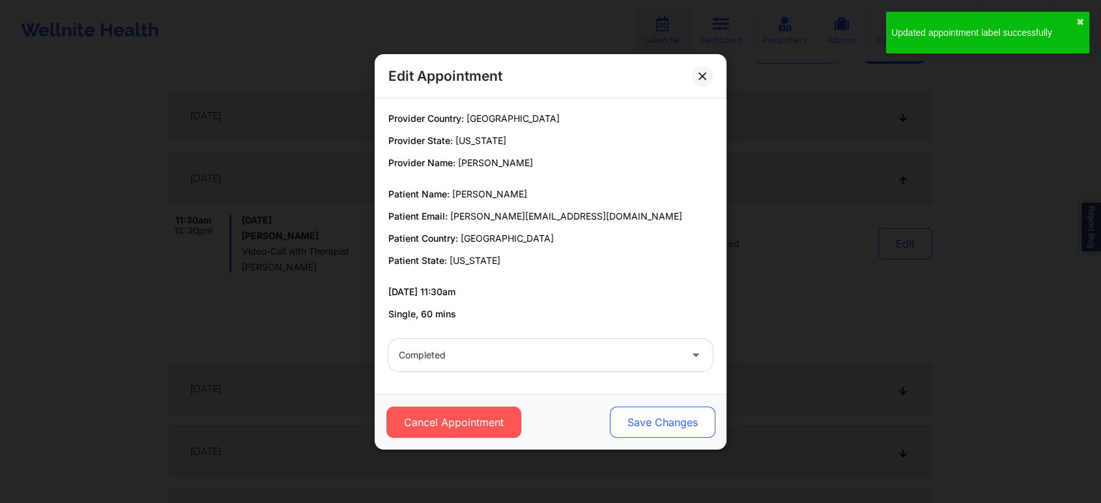
click at [654, 424] on button "Save Changes" at bounding box center [663, 422] width 106 height 31
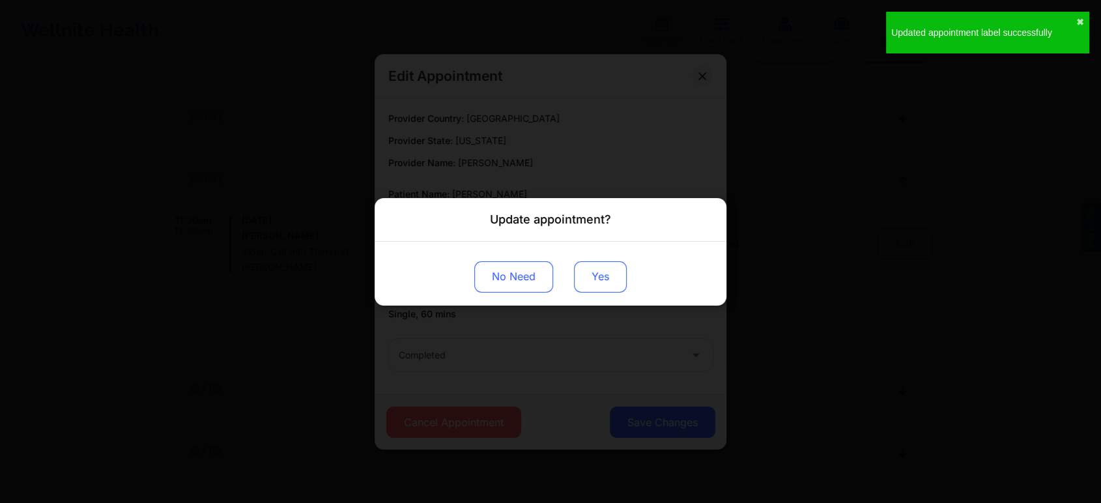
click at [592, 266] on button "Yes" at bounding box center [600, 276] width 53 height 31
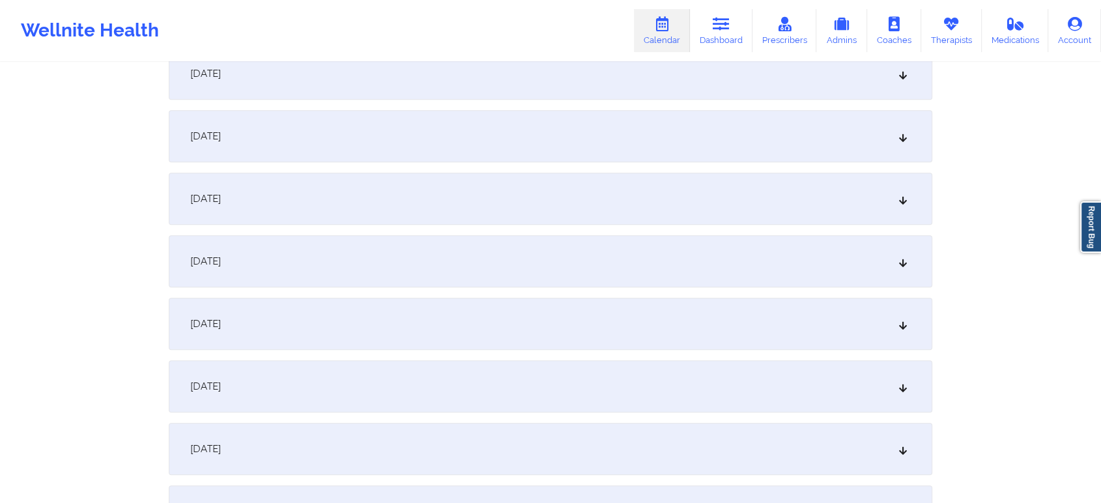
scroll to position [0, 0]
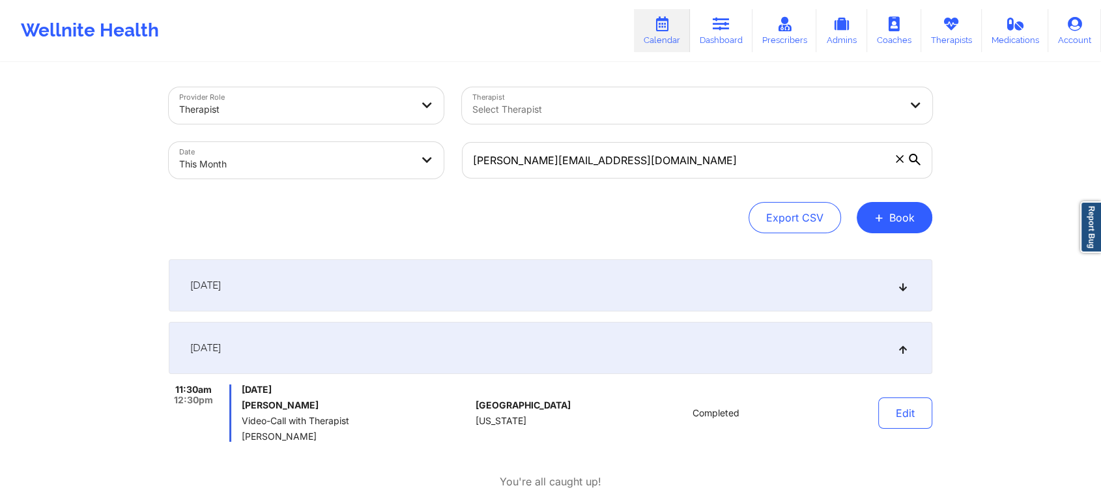
click at [553, 135] on div "[PERSON_NAME][EMAIL_ADDRESS][DOMAIN_NAME]" at bounding box center [697, 160] width 489 height 55
select select "2025-9"
select select "2025-10"
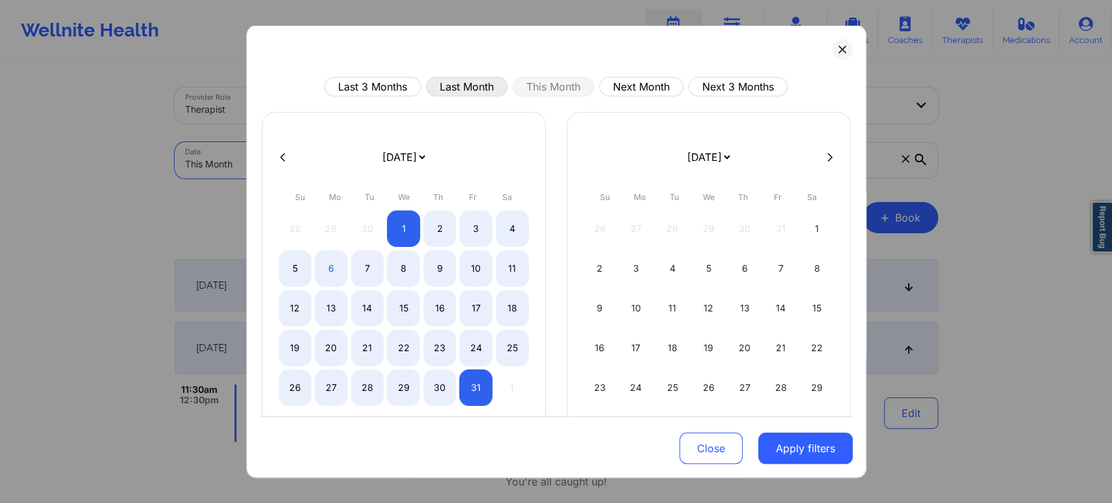
click at [448, 93] on button "Last Month" at bounding box center [466, 87] width 81 height 20
select select "2025-8"
select select "2025-9"
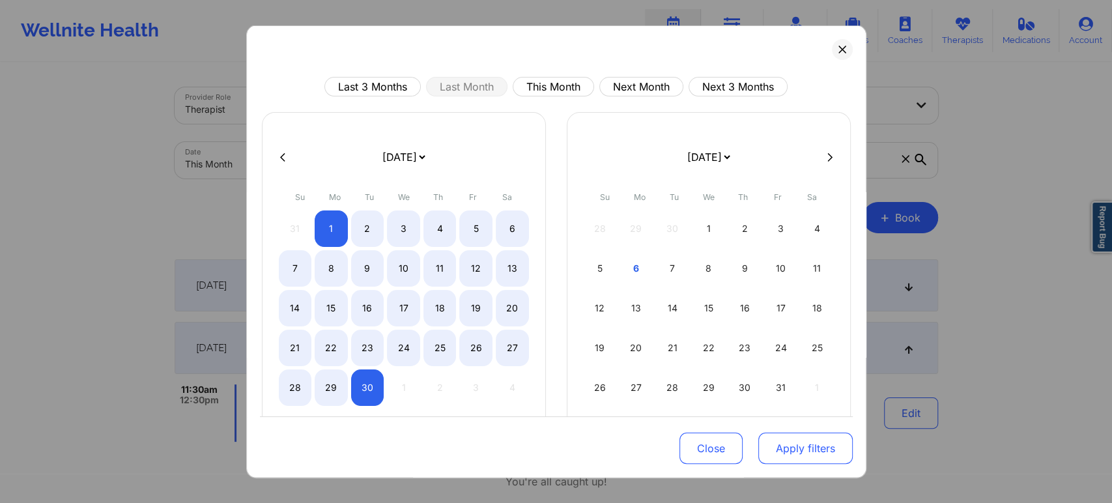
click at [766, 448] on button "Apply filters" at bounding box center [805, 448] width 94 height 31
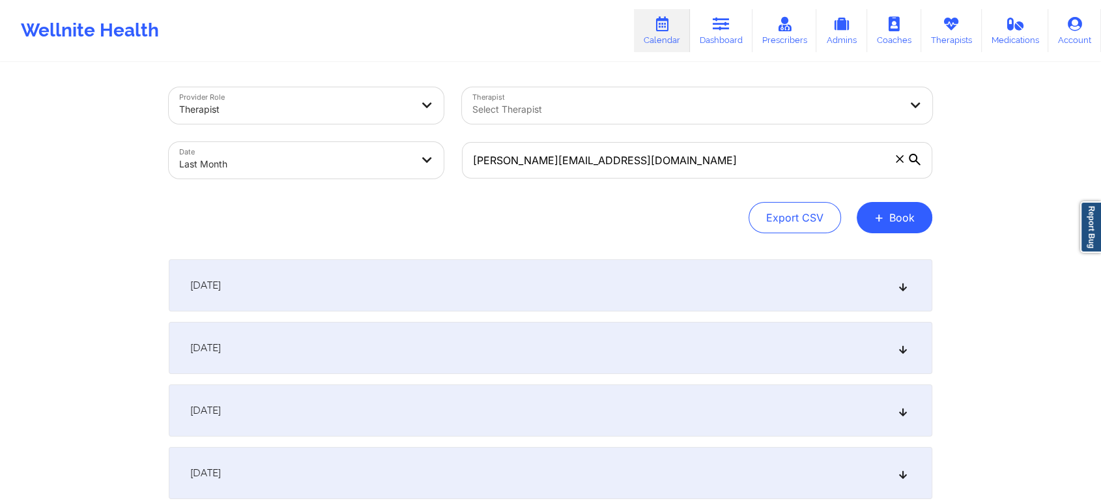
drag, startPoint x: 657, startPoint y: 179, endPoint x: 664, endPoint y: 165, distance: 15.7
click at [664, 165] on div "[PERSON_NAME][EMAIL_ADDRESS][DOMAIN_NAME]" at bounding box center [697, 160] width 489 height 55
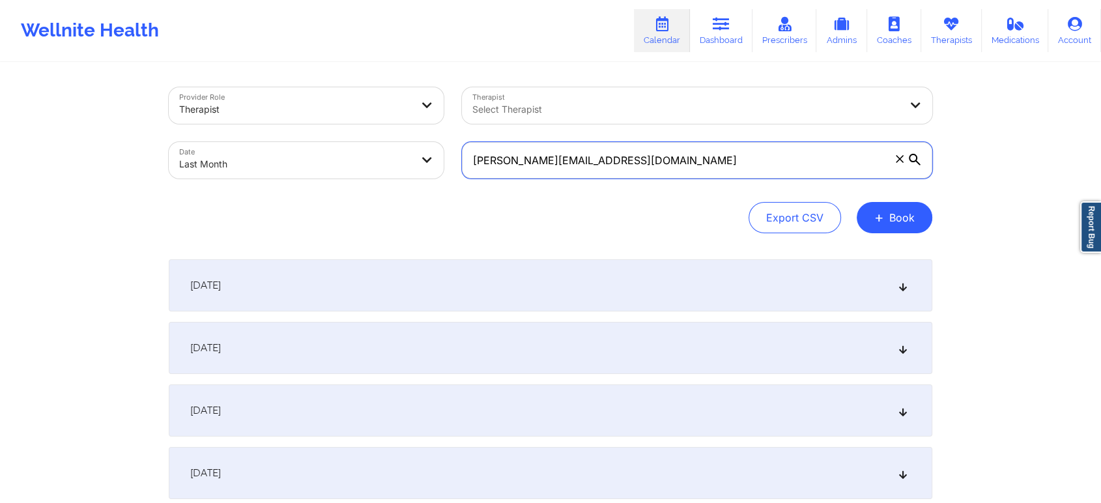
drag, startPoint x: 664, startPoint y: 165, endPoint x: 380, endPoint y: 186, distance: 284.9
click at [380, 186] on div "Provider Role Therapist Therapist Select Therapist Date Last Month [PERSON_NAME…" at bounding box center [551, 132] width 782 height 109
paste input "[EMAIL_ADDRESS]"
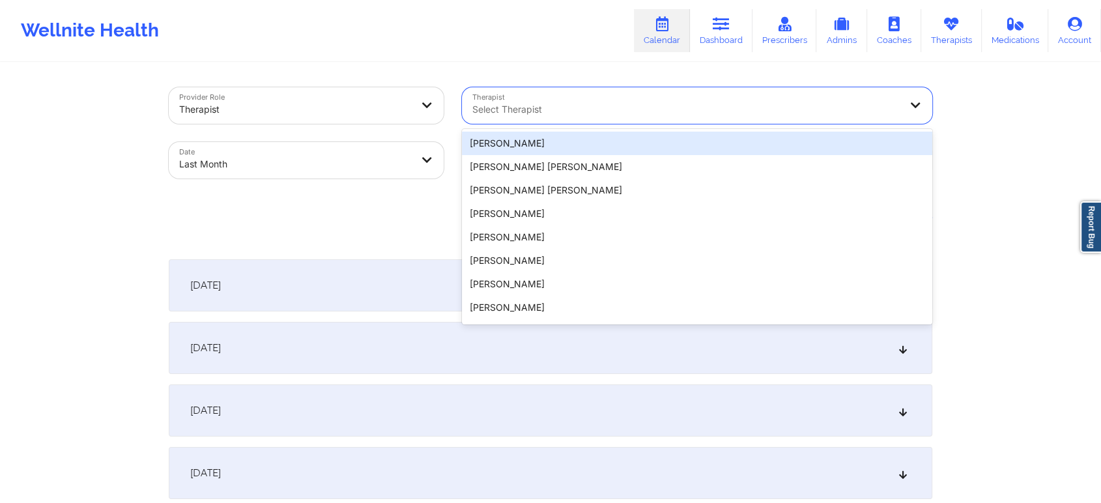
click at [851, 122] on div "Select Therapist" at bounding box center [681, 105] width 439 height 36
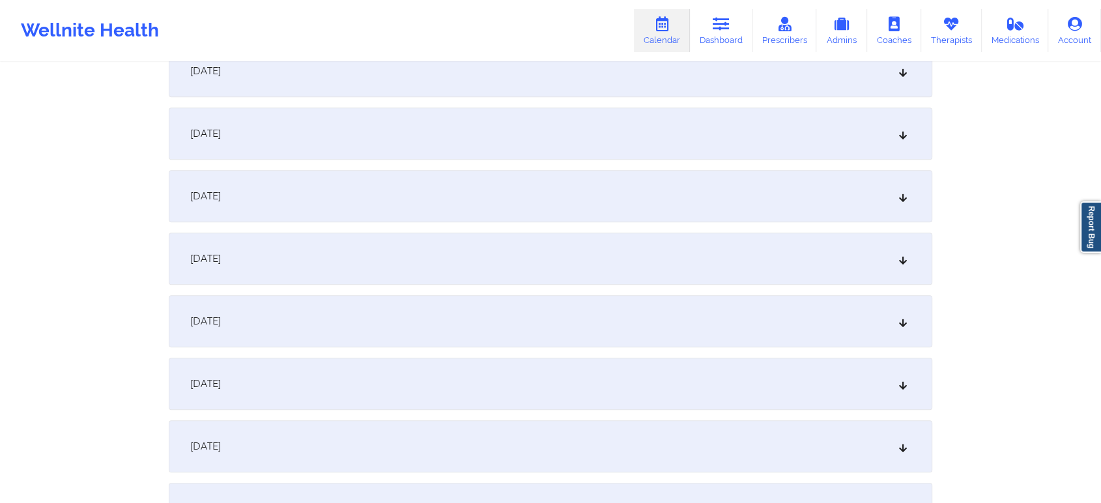
scroll to position [1346, 0]
click at [654, 259] on div "[DATE]" at bounding box center [551, 253] width 764 height 52
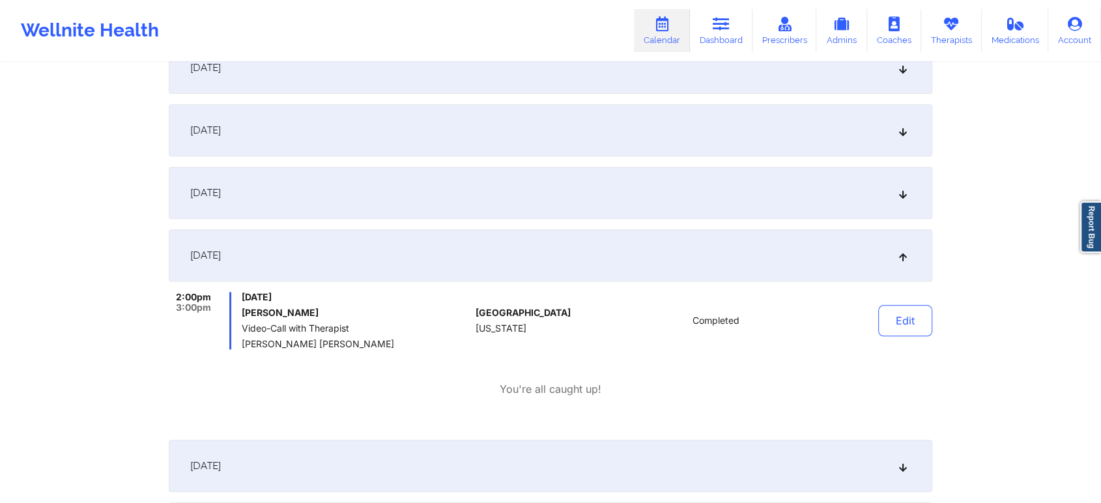
scroll to position [0, 0]
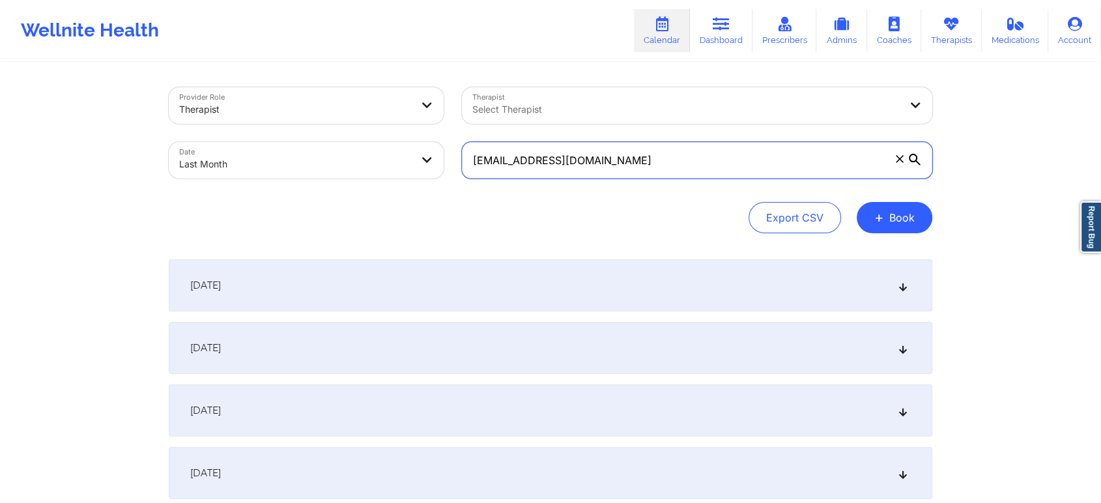
drag, startPoint x: 679, startPoint y: 176, endPoint x: 413, endPoint y: 145, distance: 267.7
click at [413, 145] on div "Provider Role Therapist Therapist Select Therapist Date Last Month [EMAIL_ADDRE…" at bounding box center [551, 132] width 782 height 109
paste input "[EMAIL_ADDRESS]"
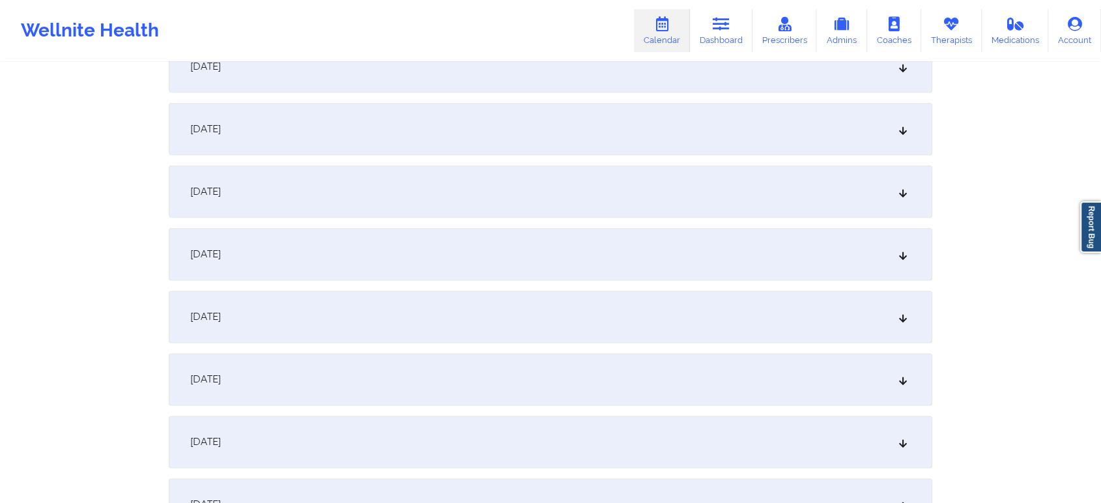
scroll to position [1590, 0]
click at [487, 195] on div "[DATE]" at bounding box center [551, 197] width 764 height 52
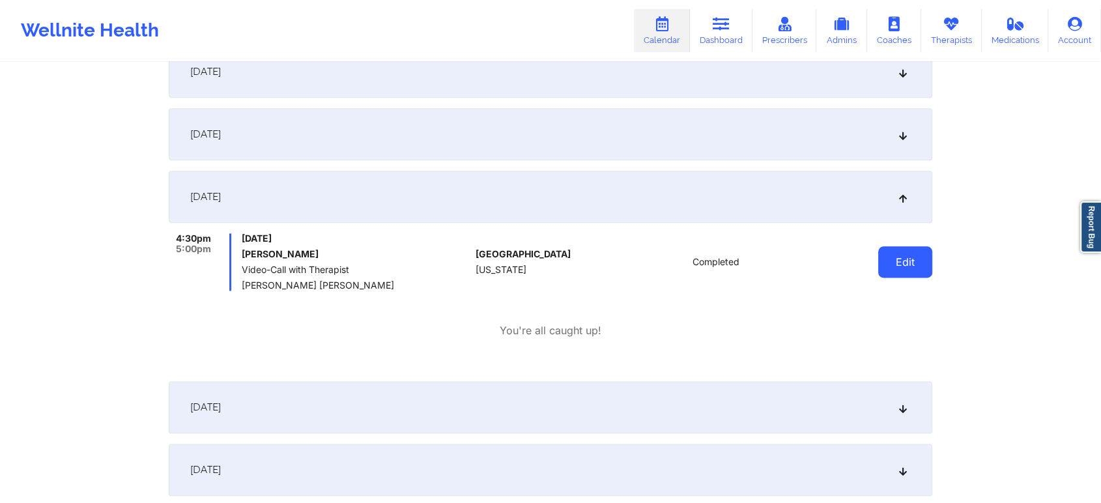
click at [905, 264] on button "Edit" at bounding box center [905, 261] width 54 height 31
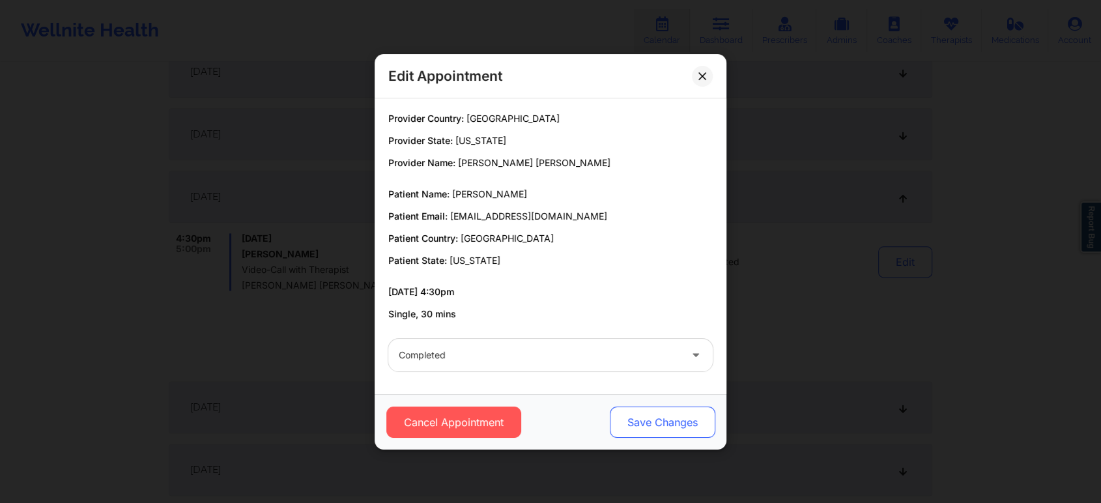
click at [661, 426] on button "Save Changes" at bounding box center [663, 422] width 106 height 31
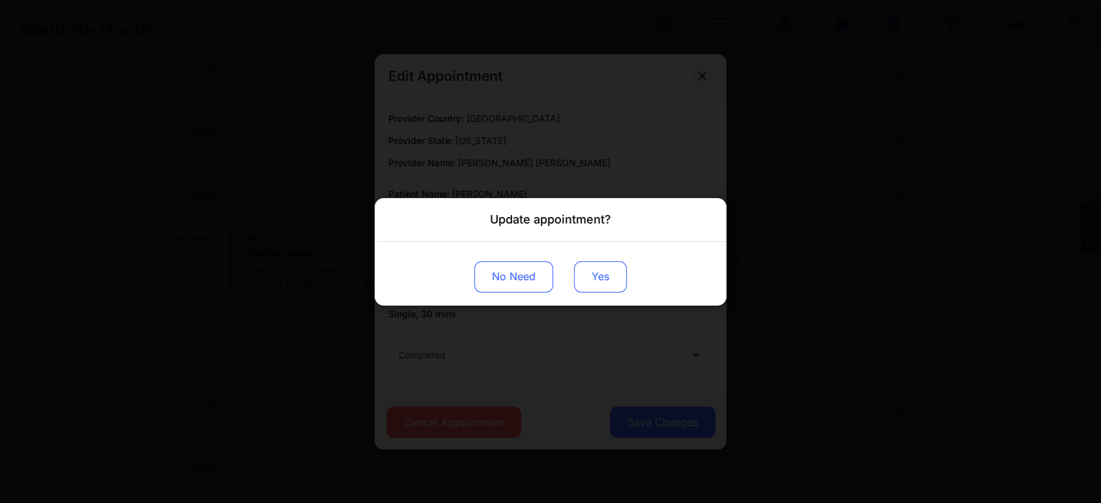
click at [598, 283] on button "Yes" at bounding box center [600, 276] width 53 height 31
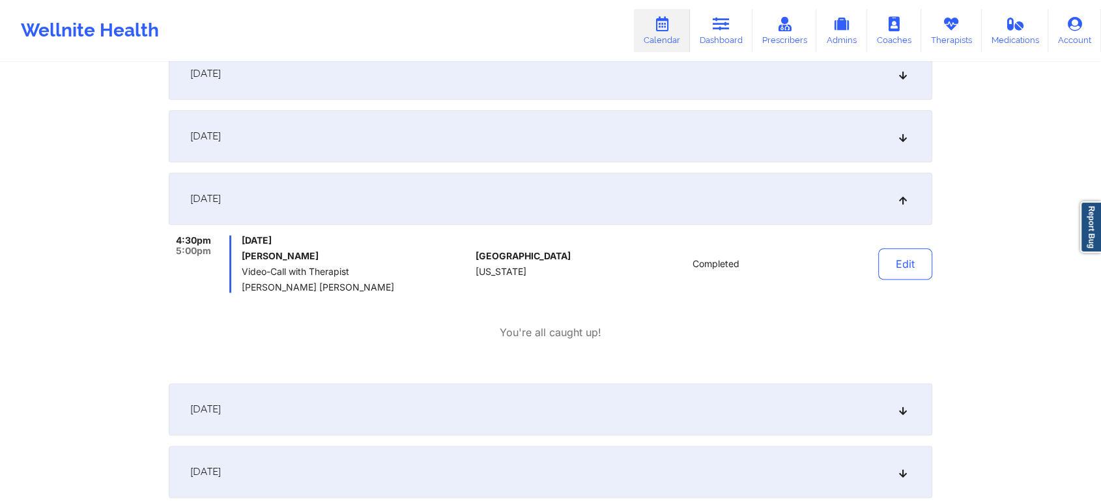
scroll to position [0, 0]
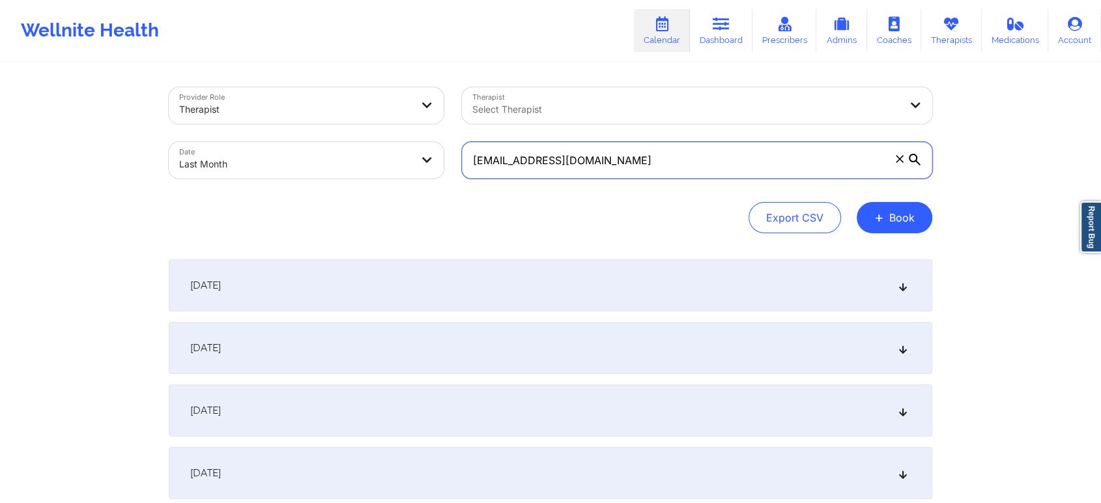
drag, startPoint x: 601, startPoint y: 154, endPoint x: 344, endPoint y: 152, distance: 256.7
click at [344, 152] on div "Provider Role Therapist Therapist Select Therapist Date Last Month [EMAIL_ADDRE…" at bounding box center [551, 132] width 782 height 109
paste input "mishwendt77@gmai"
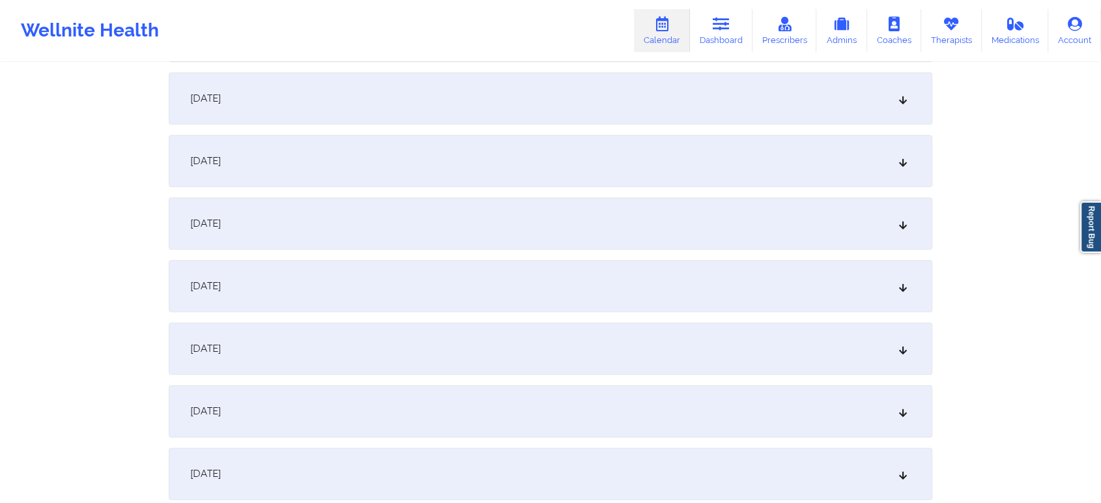
scroll to position [1417, 0]
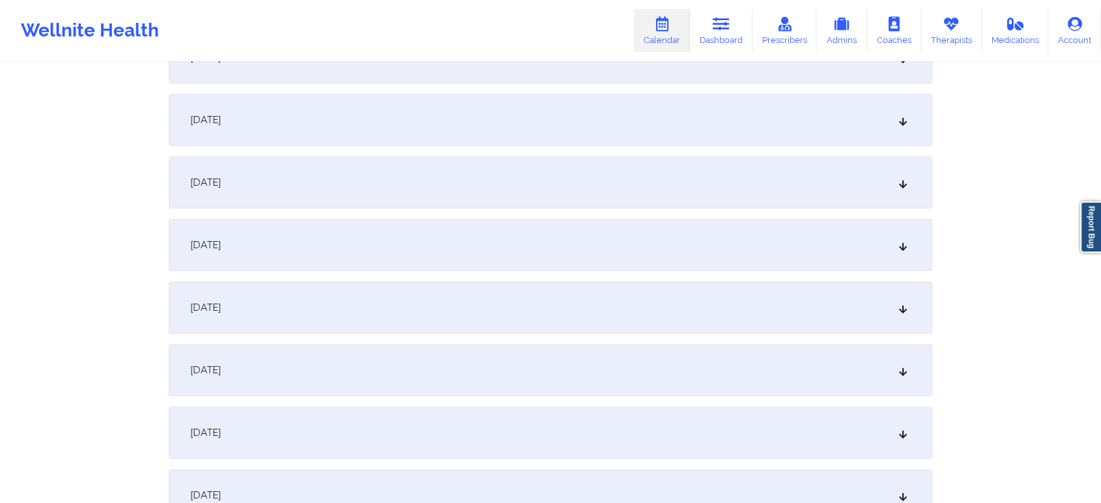
click at [620, 390] on div "[DATE]" at bounding box center [551, 370] width 764 height 52
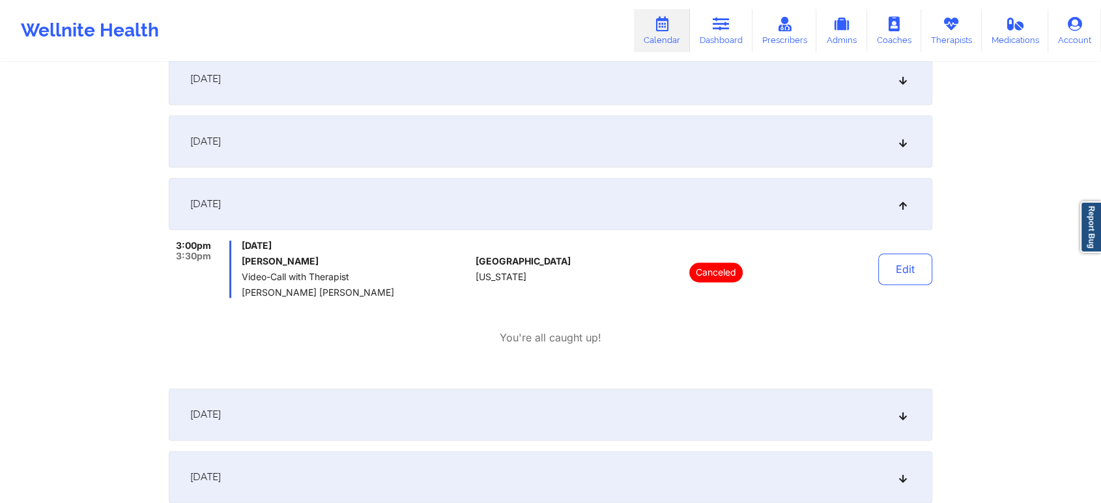
scroll to position [0, 0]
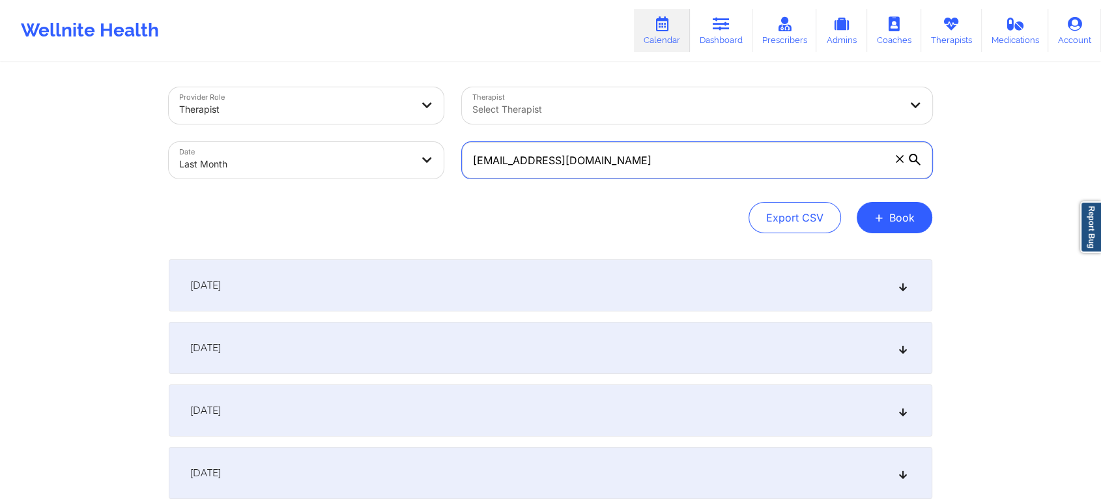
drag, startPoint x: 649, startPoint y: 162, endPoint x: 247, endPoint y: 144, distance: 402.4
click at [247, 144] on div "Provider Role Therapist Therapist Select Therapist Date Last Month [EMAIL_ADDRE…" at bounding box center [551, 132] width 782 height 109
paste input "anajison"
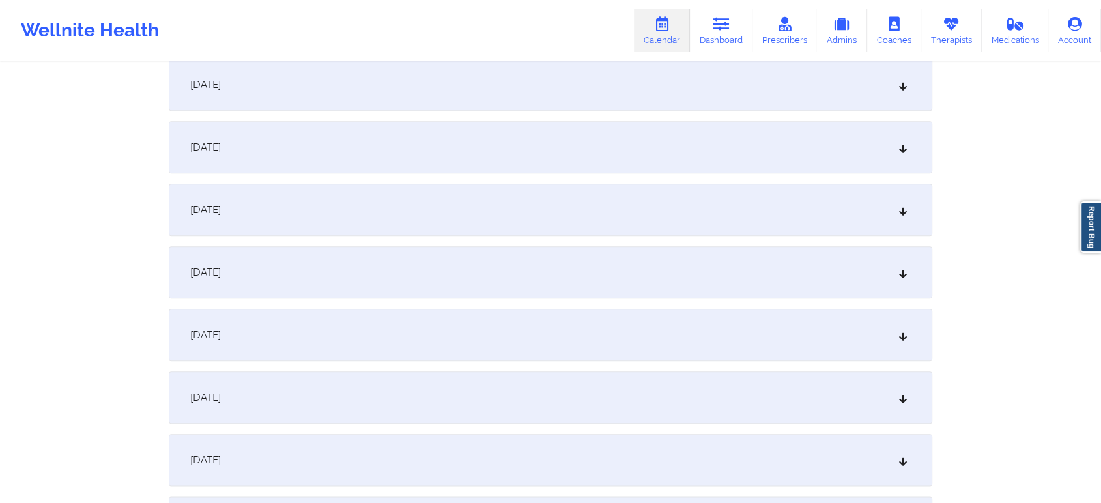
scroll to position [1392, 0]
click at [448, 384] on div "[DATE]" at bounding box center [551, 395] width 764 height 52
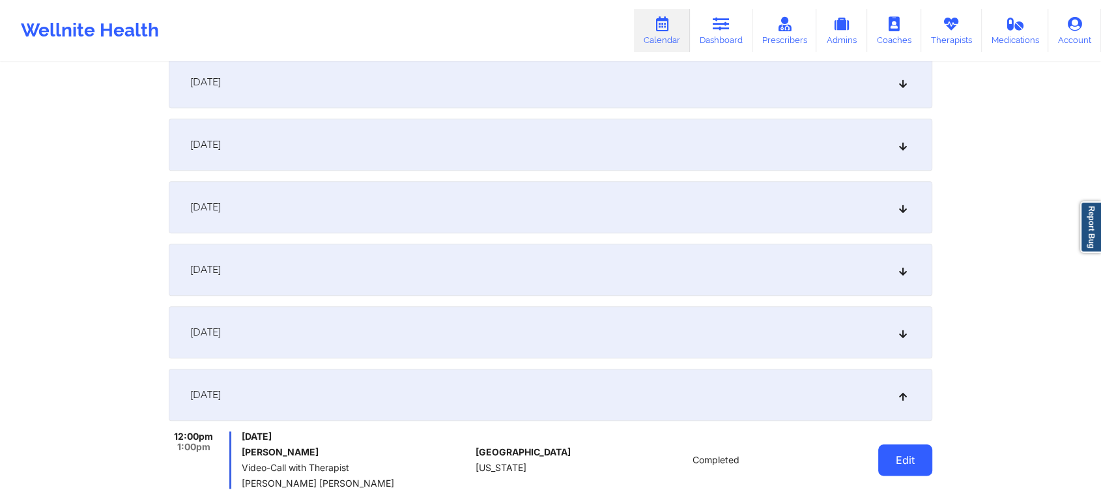
click at [904, 452] on button "Edit" at bounding box center [905, 459] width 54 height 31
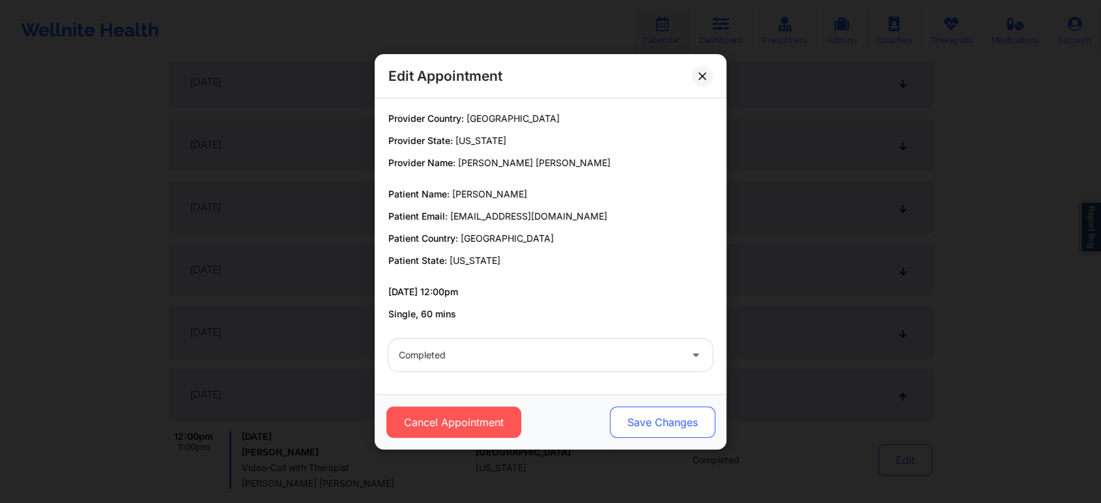
click at [656, 411] on button "Save Changes" at bounding box center [663, 422] width 106 height 31
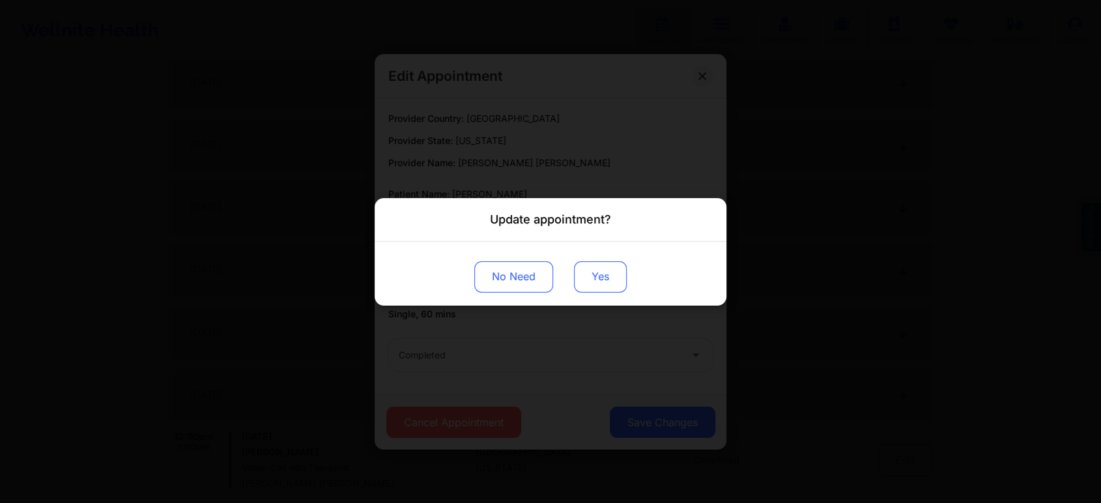
click at [609, 265] on button "Yes" at bounding box center [600, 276] width 53 height 31
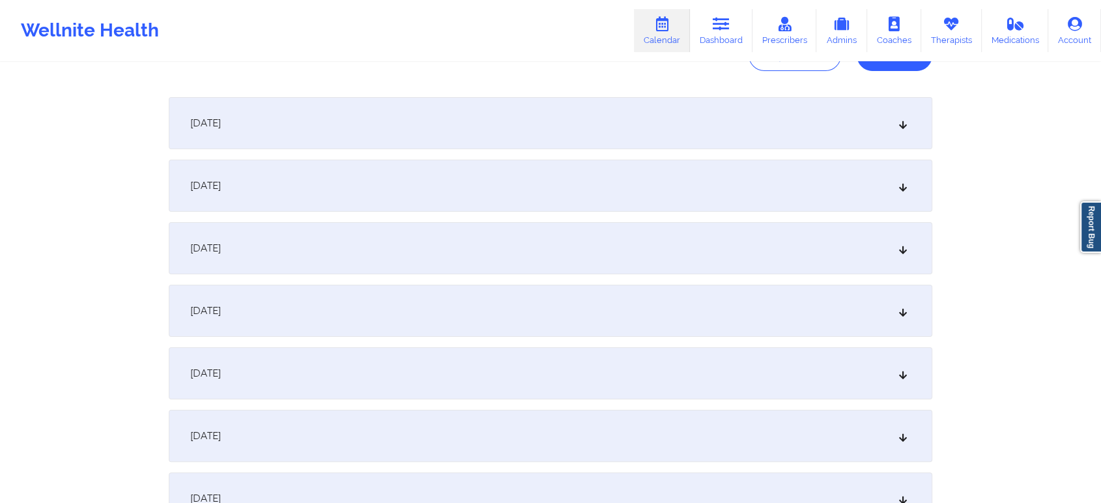
scroll to position [0, 0]
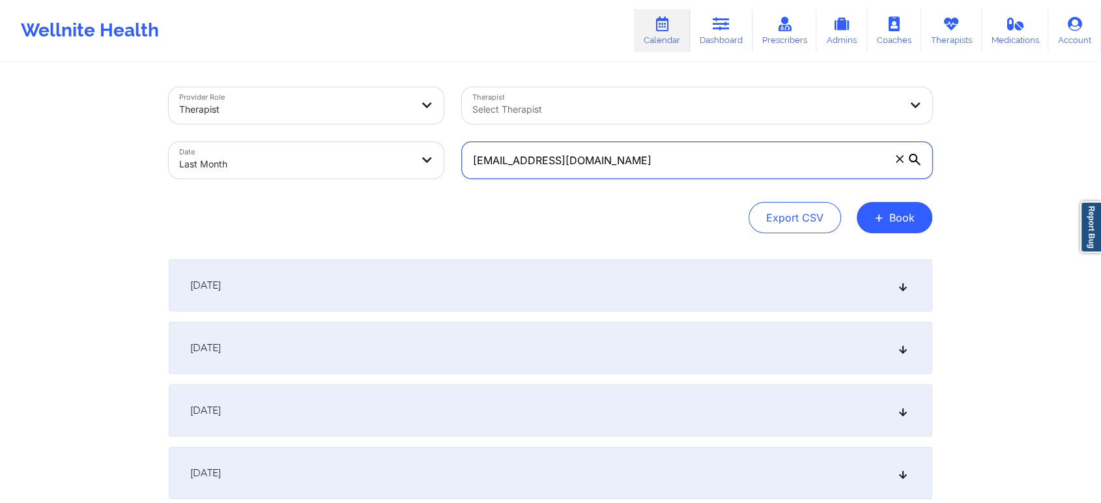
drag, startPoint x: 637, startPoint y: 154, endPoint x: 307, endPoint y: 154, distance: 329.7
click at [307, 154] on div "Provider Role Therapist Therapist Select Therapist Date Last Month [EMAIL_ADDRE…" at bounding box center [551, 132] width 782 height 109
paste
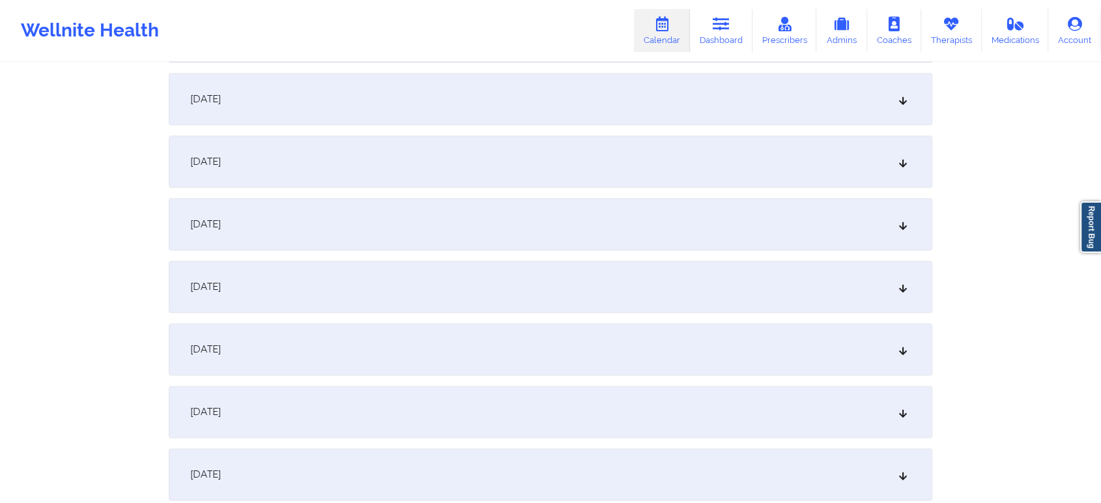
scroll to position [1525, 0]
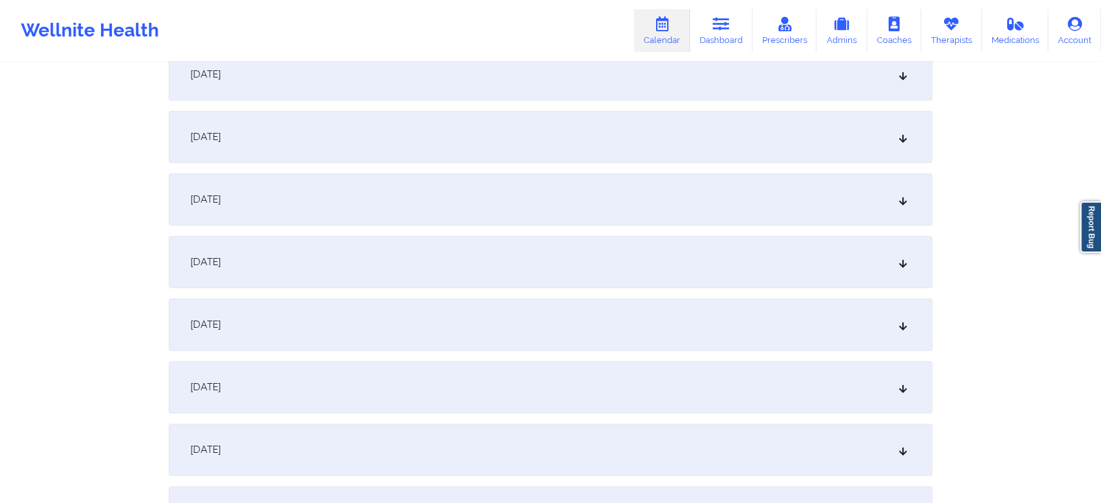
click at [719, 266] on div "[DATE]" at bounding box center [551, 262] width 764 height 52
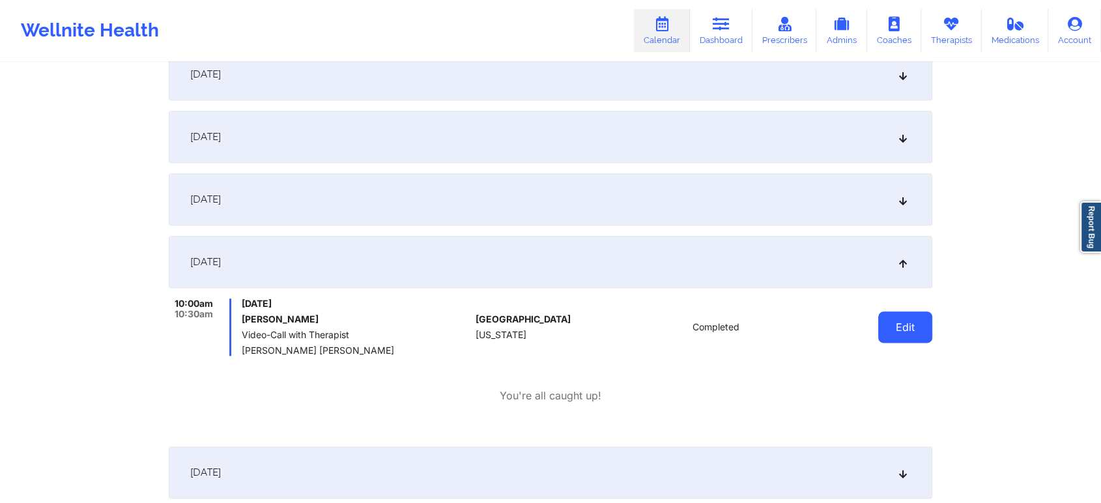
click at [911, 341] on button "Edit" at bounding box center [905, 326] width 54 height 31
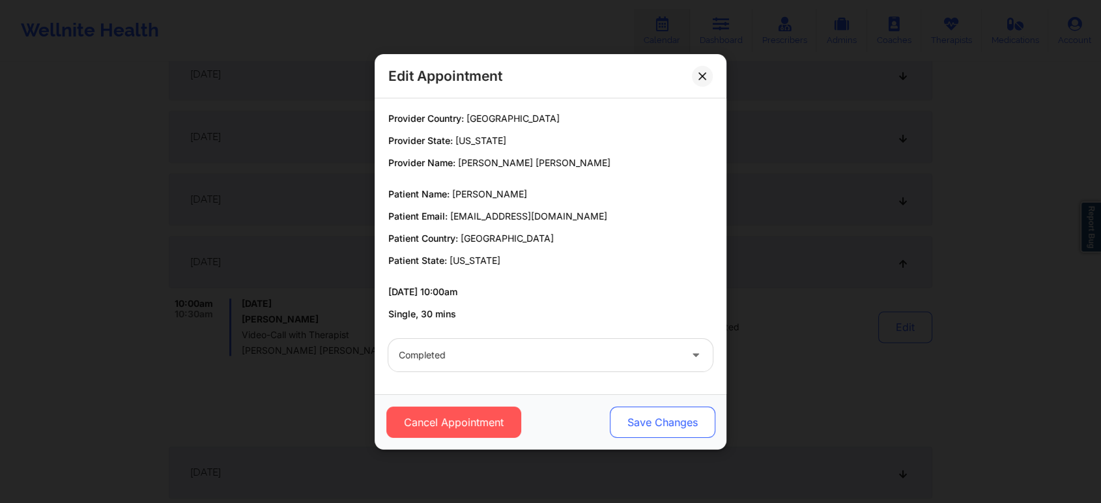
click at [667, 427] on button "Save Changes" at bounding box center [663, 422] width 106 height 31
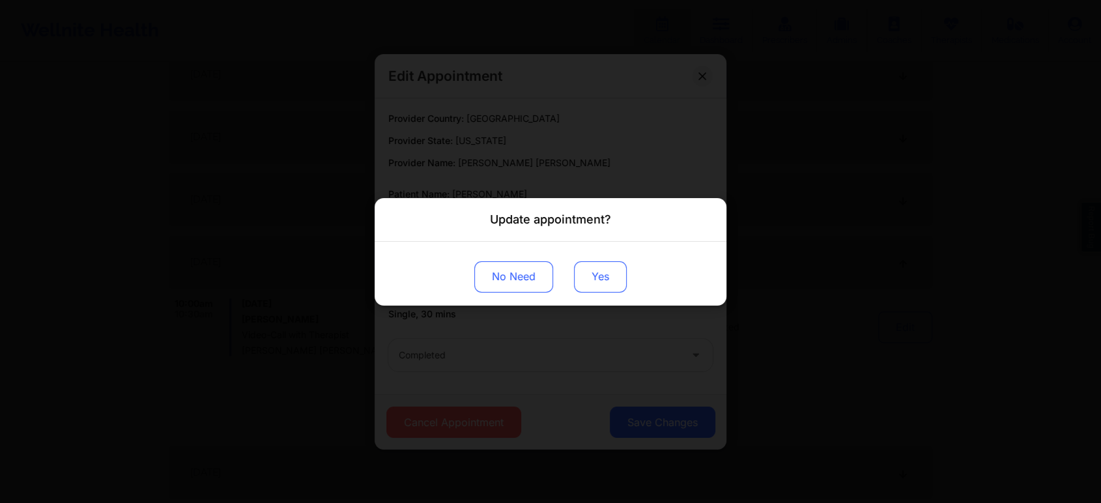
click at [597, 280] on button "Yes" at bounding box center [600, 276] width 53 height 31
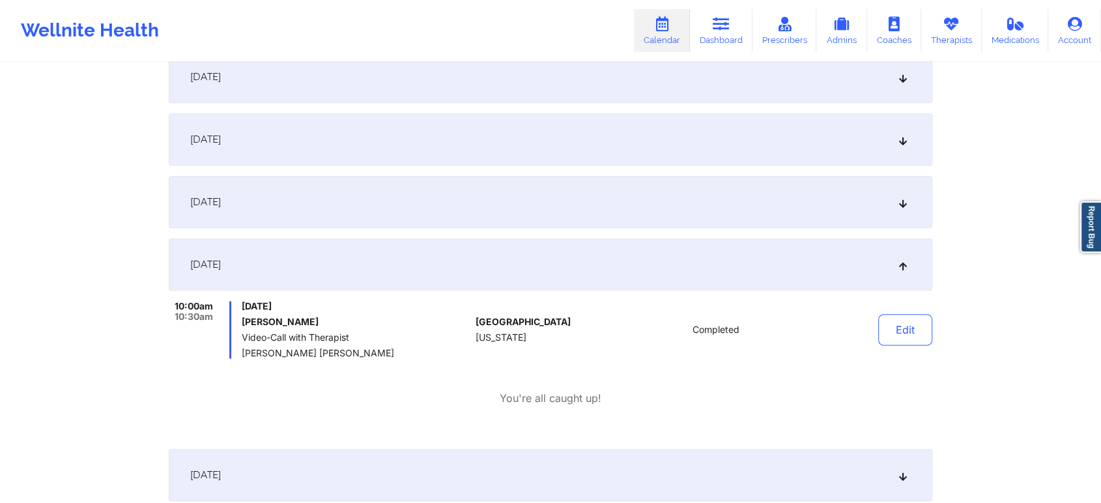
scroll to position [0, 0]
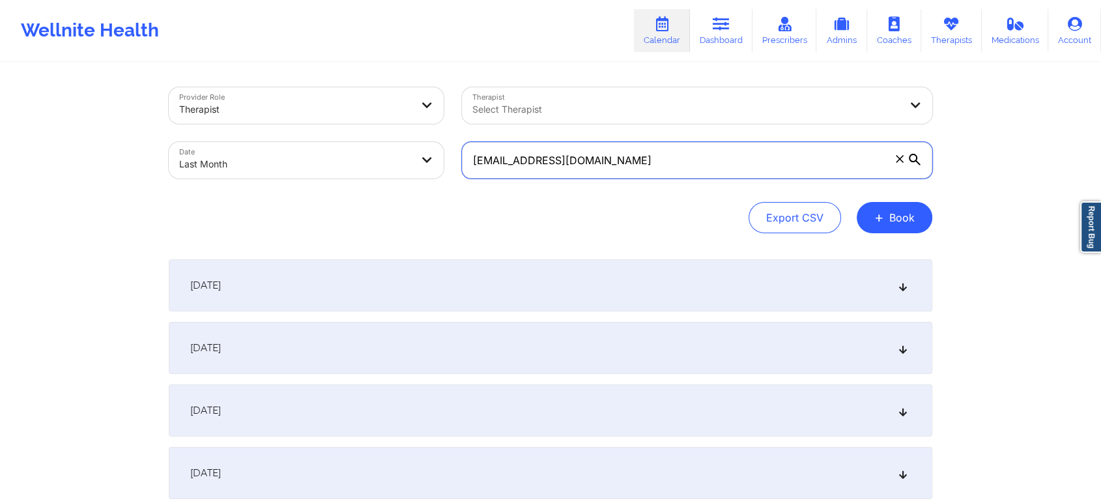
drag, startPoint x: 615, startPoint y: 176, endPoint x: 335, endPoint y: 132, distance: 283.7
click at [335, 132] on div "Provider Role Therapist Therapist Select Therapist Date Last Month [EMAIL_ADDRE…" at bounding box center [551, 132] width 782 height 109
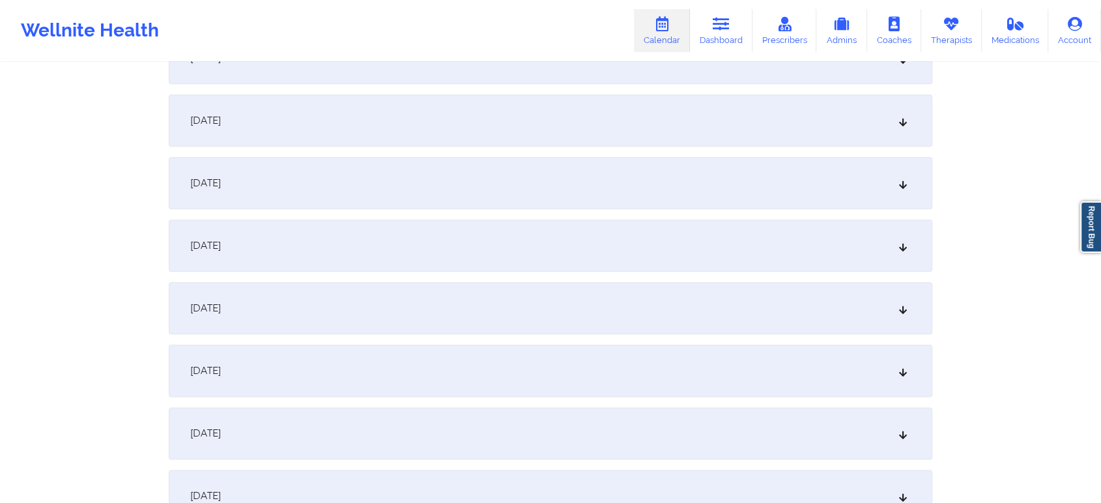
scroll to position [1481, 0]
click at [551, 317] on div "[DATE]" at bounding box center [551, 306] width 764 height 52
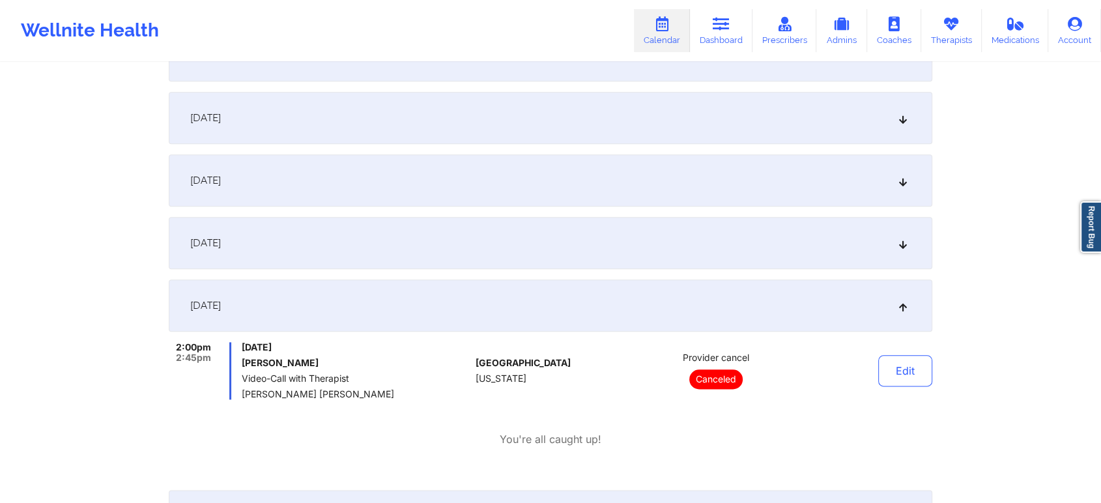
scroll to position [0, 0]
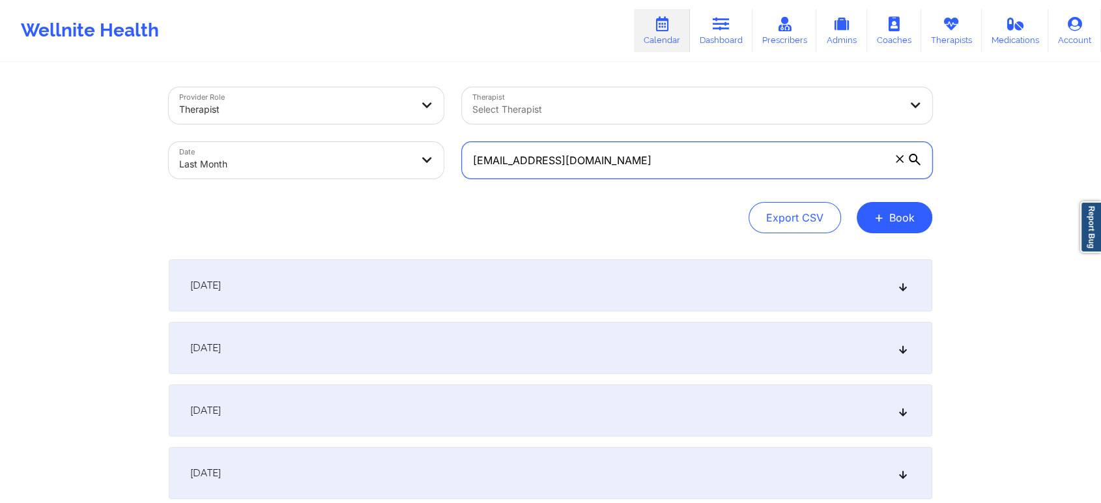
drag, startPoint x: 674, startPoint y: 158, endPoint x: 308, endPoint y: 109, distance: 370.2
click at [308, 109] on div "Provider Role Therapist Therapist Select Therapist Date Last Month [EMAIL_ADDRE…" at bounding box center [551, 132] width 782 height 109
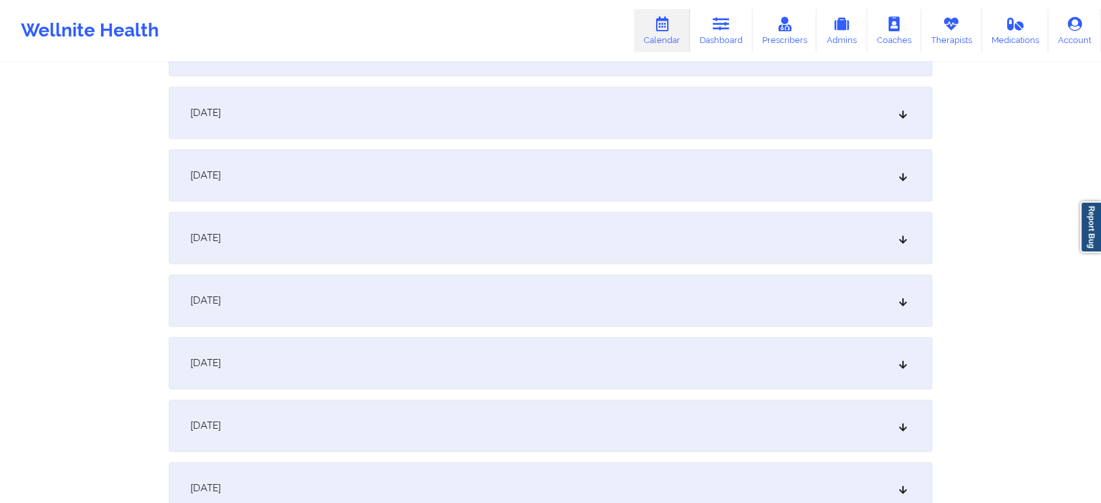
scroll to position [1585, 0]
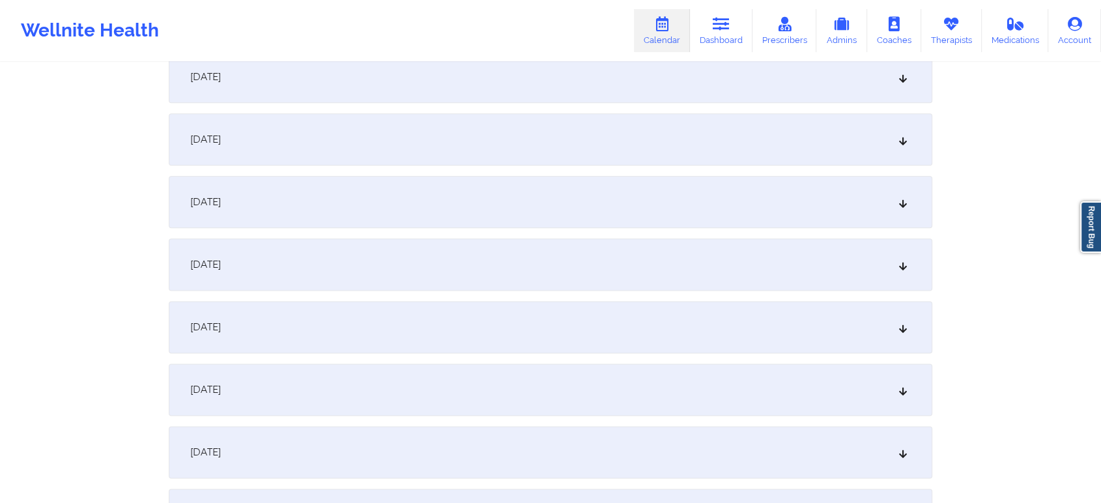
click at [471, 129] on div "[DATE]" at bounding box center [551, 139] width 764 height 52
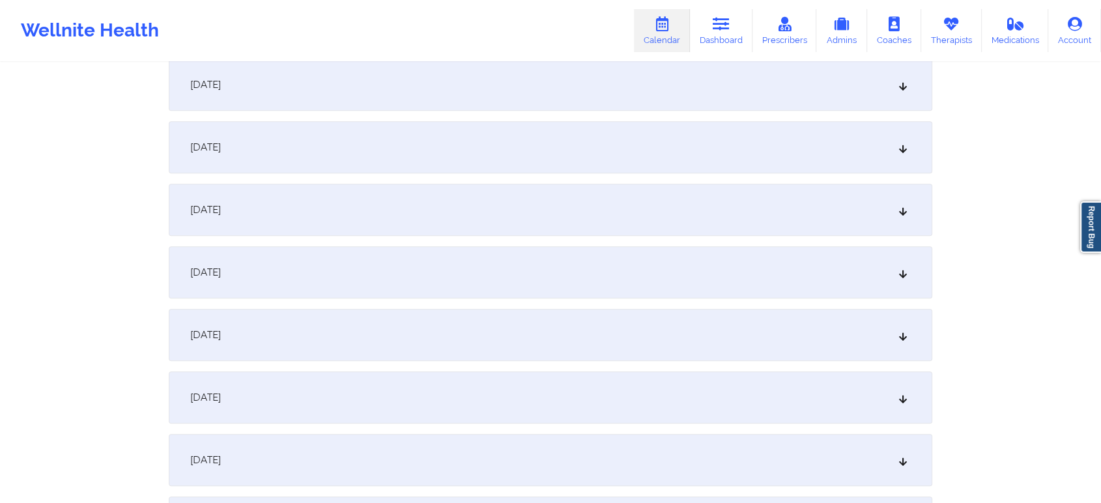
scroll to position [0, 0]
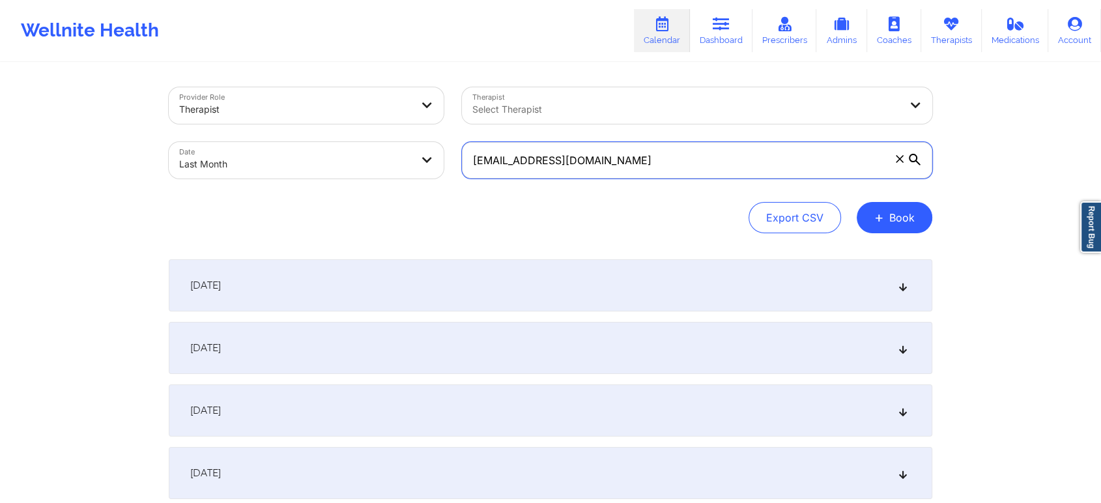
drag, startPoint x: 653, startPoint y: 158, endPoint x: 309, endPoint y: 151, distance: 343.5
click at [309, 151] on div "Provider Role Therapist Therapist Select Therapist Date Last Month [EMAIL_ADDRE…" at bounding box center [551, 132] width 782 height 109
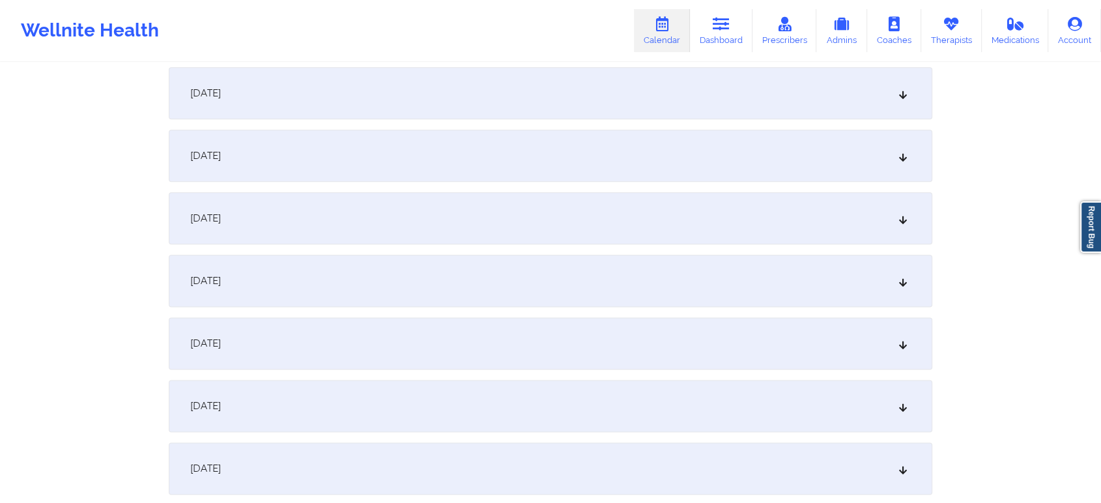
scroll to position [1563, 0]
click at [506, 236] on div "[DATE]" at bounding box center [551, 223] width 764 height 52
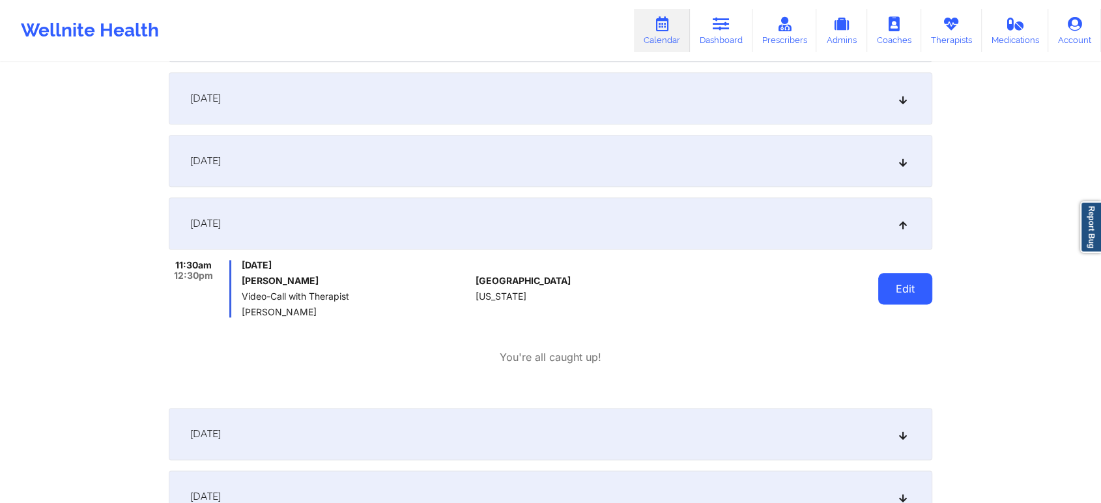
click at [900, 298] on button "Edit" at bounding box center [905, 288] width 54 height 31
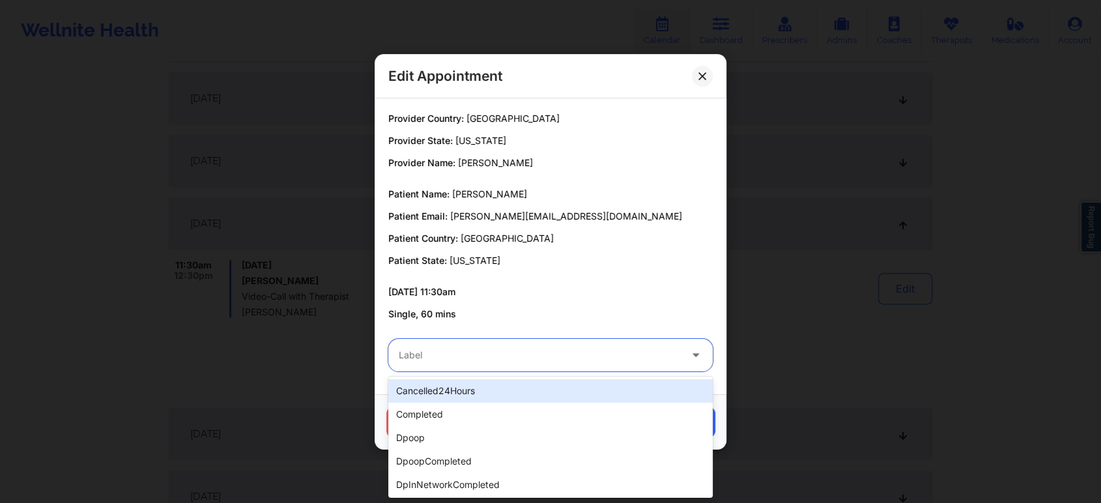
click at [530, 369] on div "Label" at bounding box center [534, 355] width 293 height 33
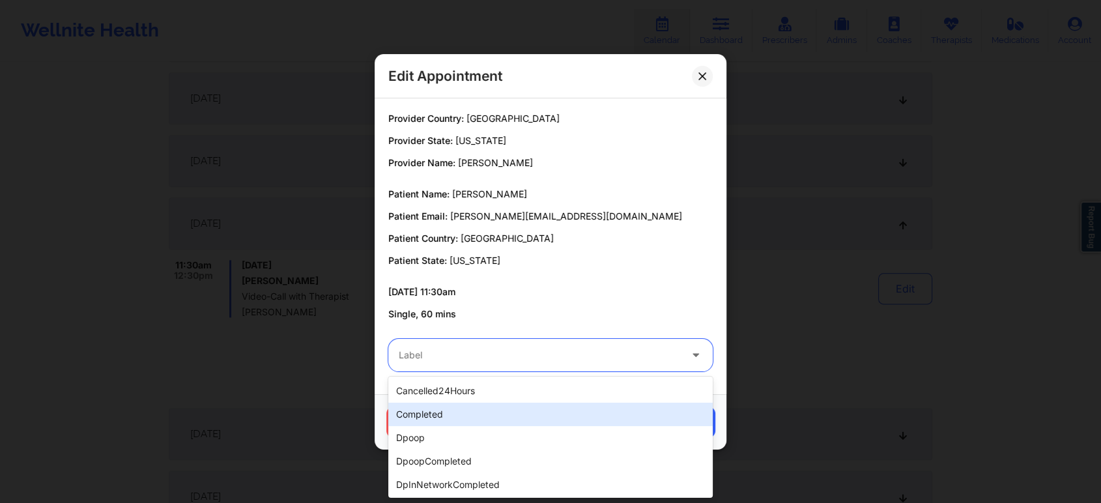
click at [493, 416] on div "completed" at bounding box center [550, 414] width 324 height 23
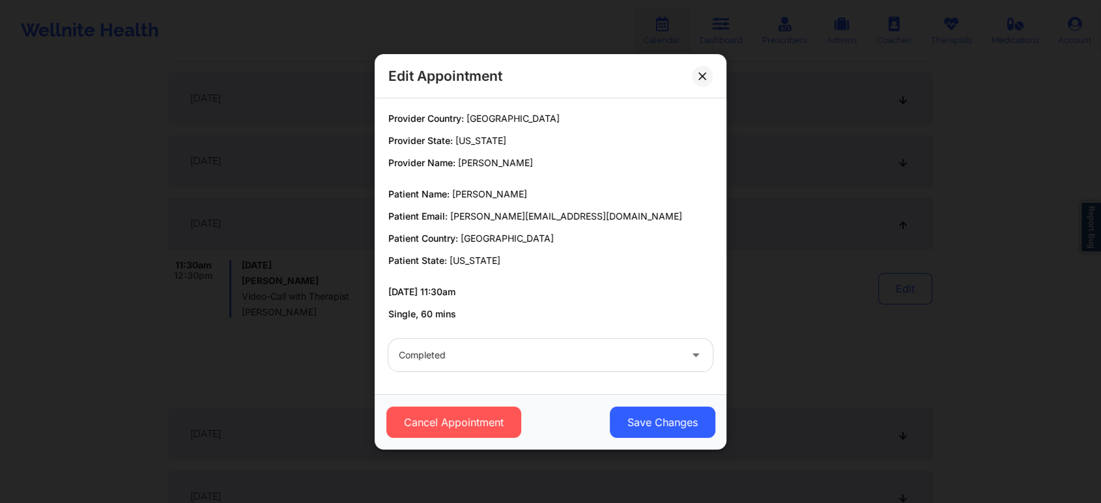
click at [717, 437] on div "Cancel Appointment Save Changes" at bounding box center [551, 421] width 352 height 55
click at [667, 418] on button "Save Changes" at bounding box center [663, 422] width 106 height 31
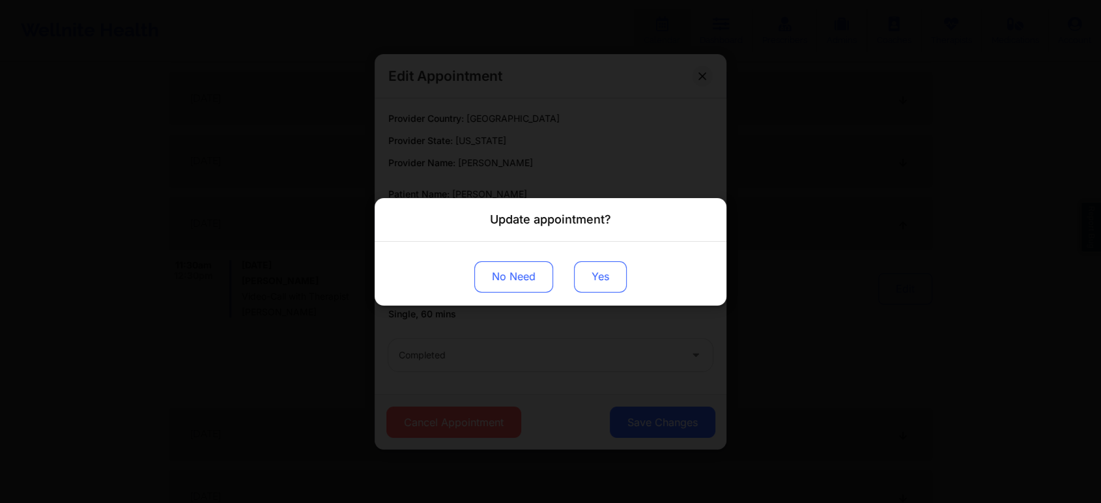
click at [610, 288] on button "Yes" at bounding box center [600, 276] width 53 height 31
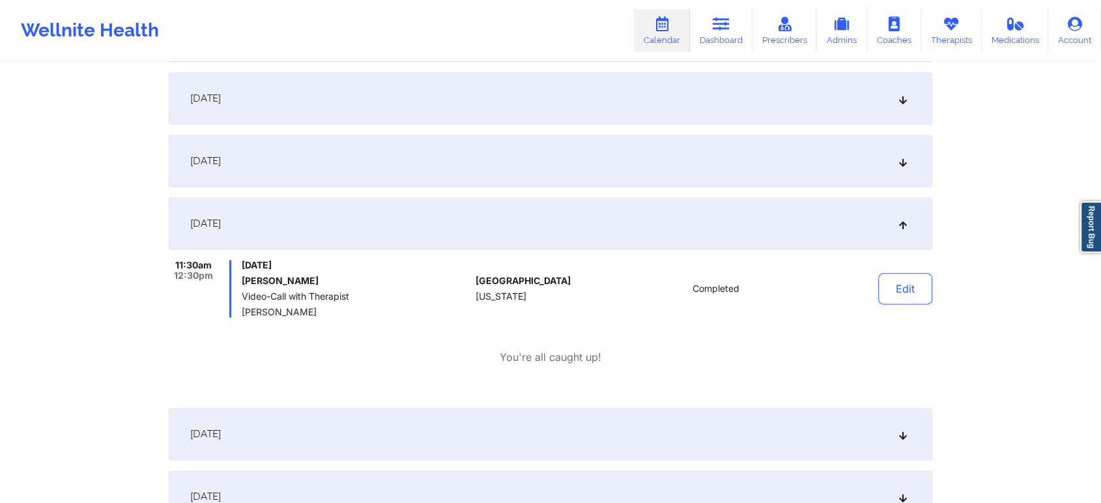
click at [858, 281] on div "Edit" at bounding box center [872, 288] width 121 height 57
click at [902, 293] on button "Edit" at bounding box center [905, 288] width 54 height 31
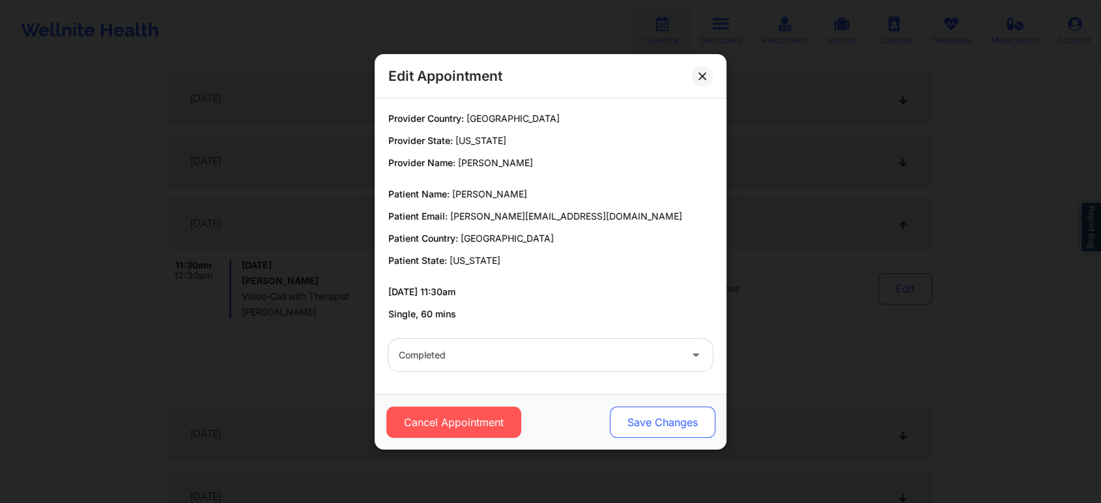
click at [650, 436] on button "Save Changes" at bounding box center [663, 422] width 106 height 31
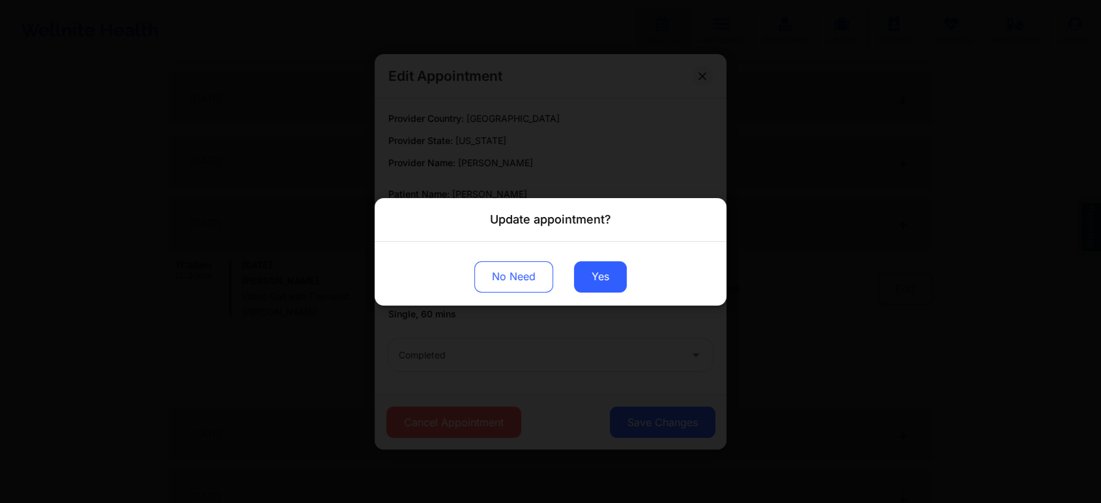
click at [693, 407] on div "Update appointment? No Need Yes" at bounding box center [550, 251] width 1101 height 503
click at [618, 287] on button "Yes" at bounding box center [600, 276] width 53 height 31
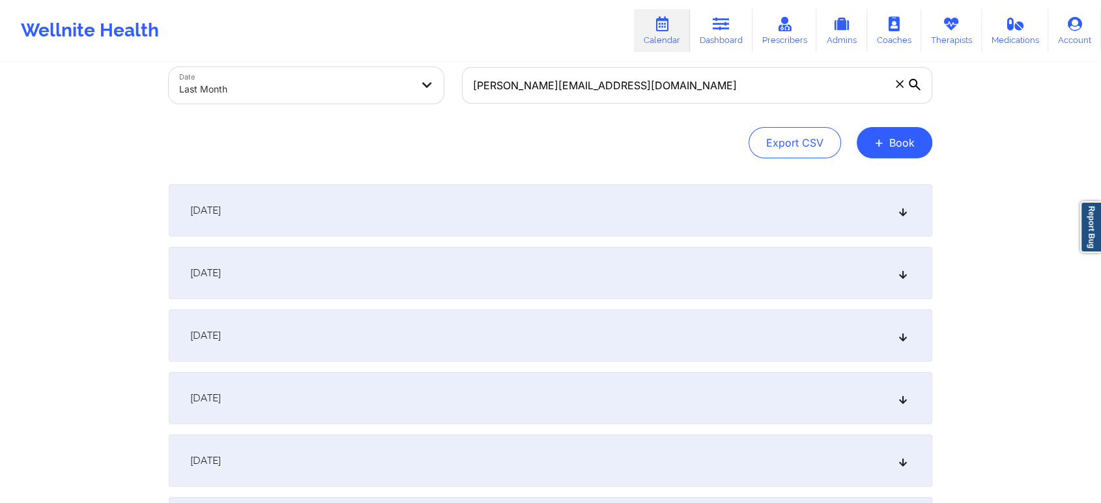
scroll to position [0, 0]
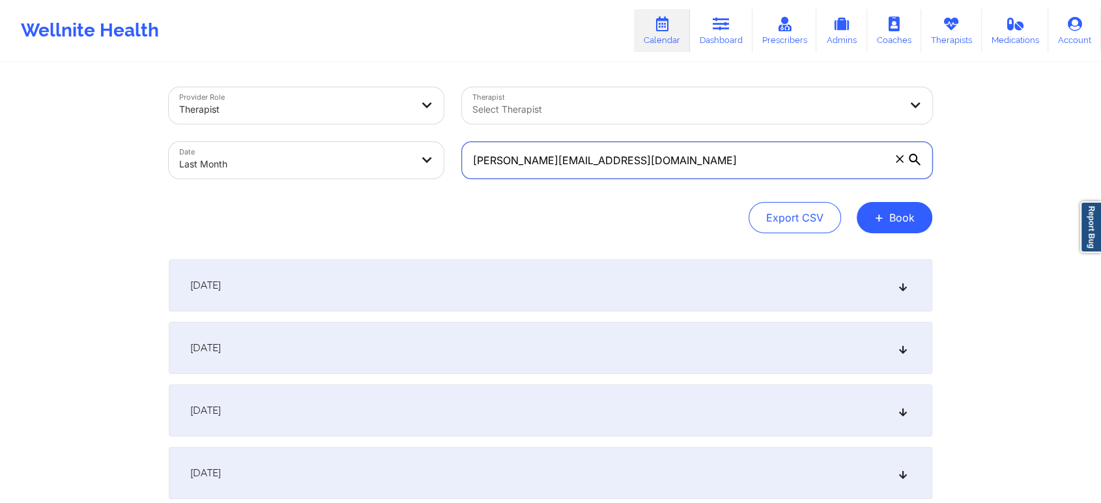
drag, startPoint x: 664, startPoint y: 158, endPoint x: 381, endPoint y: 145, distance: 283.7
click at [381, 145] on div "Provider Role Therapist Therapist Select Therapist Date Last Month [PERSON_NAME…" at bounding box center [551, 132] width 782 height 109
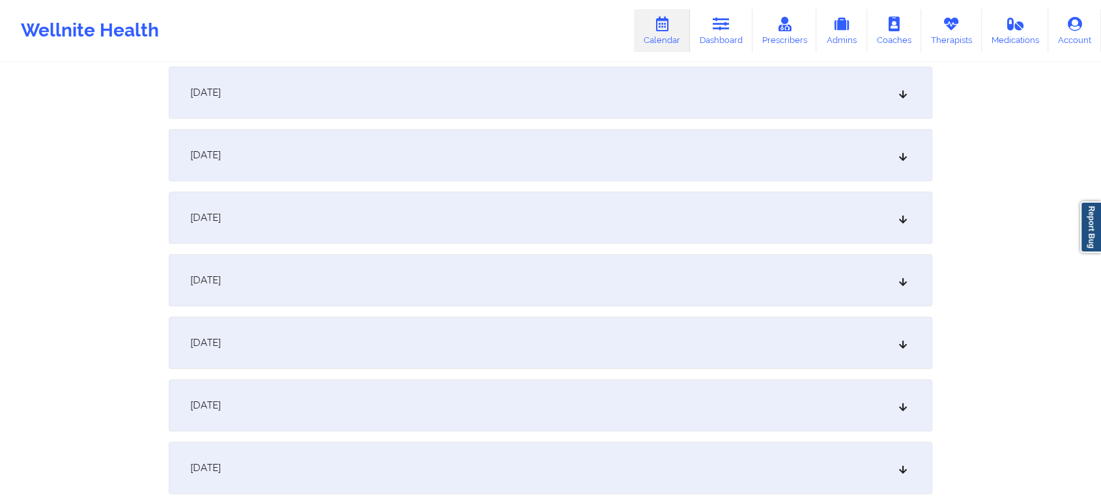
scroll to position [1476, 0]
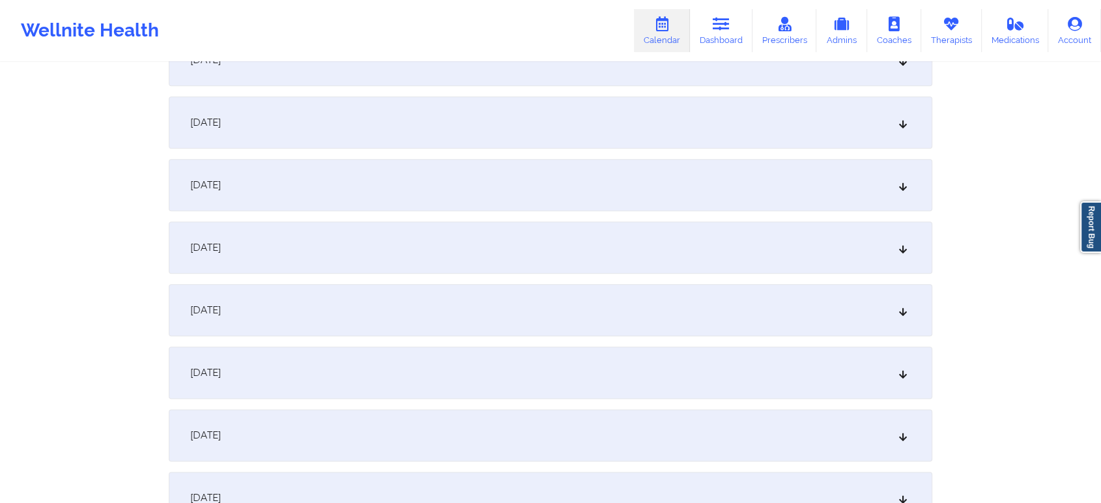
click at [561, 299] on div "[DATE]" at bounding box center [551, 310] width 764 height 52
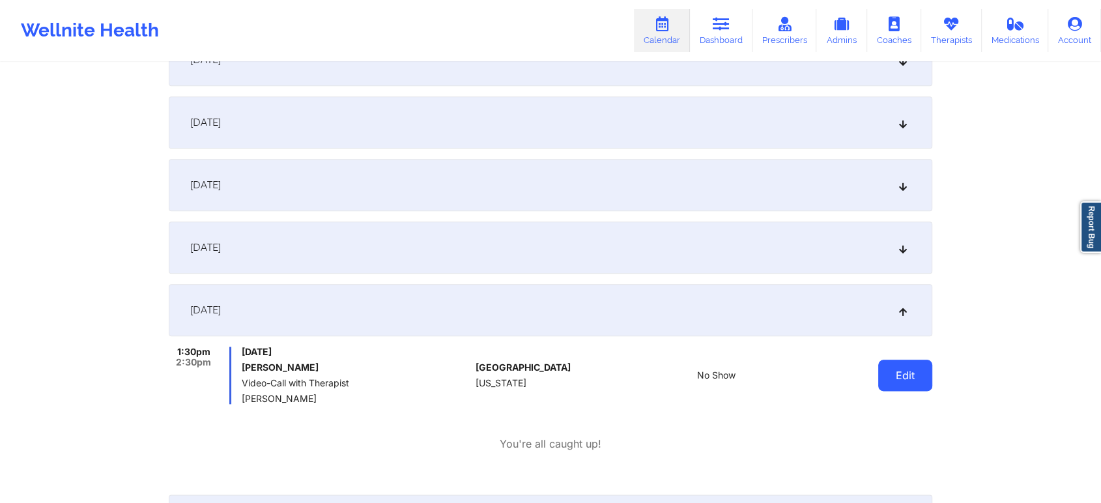
click at [893, 371] on button "Edit" at bounding box center [905, 375] width 54 height 31
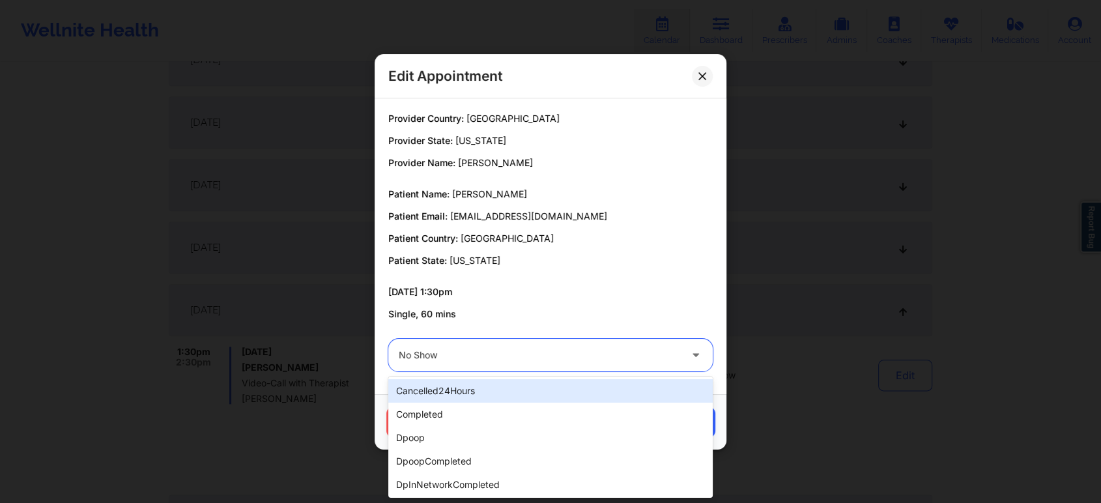
click at [455, 349] on div at bounding box center [539, 355] width 281 height 16
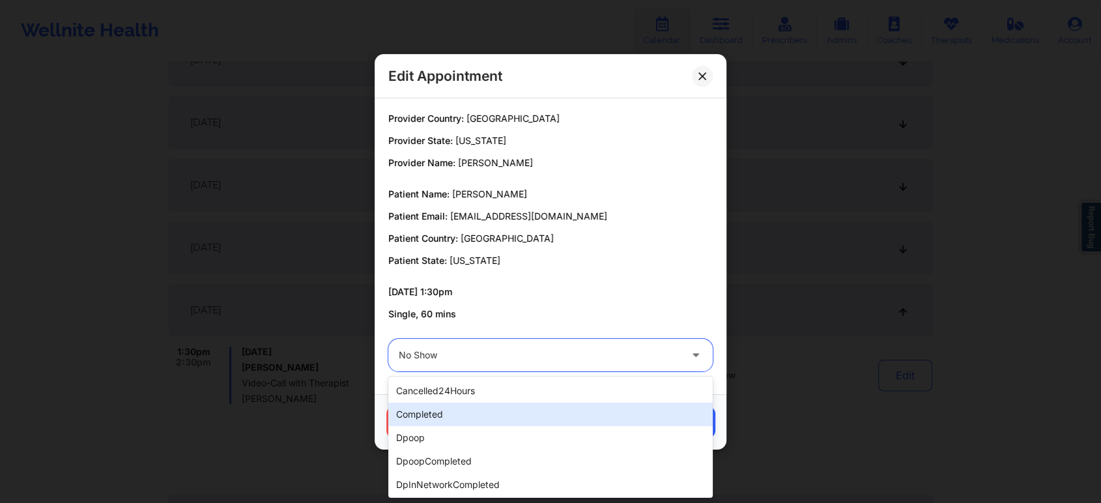
click at [434, 410] on div "completed" at bounding box center [550, 414] width 324 height 23
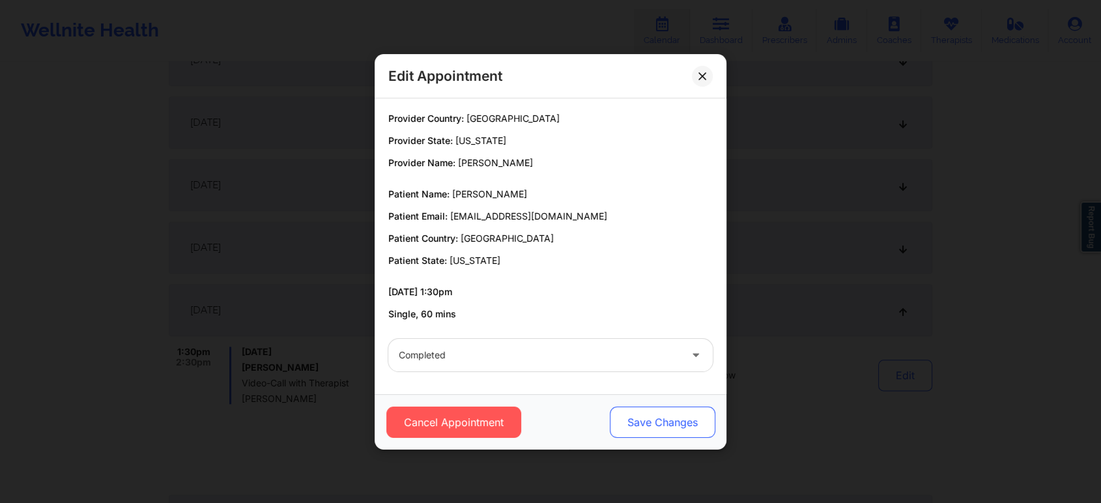
click at [676, 424] on button "Save Changes" at bounding box center [663, 422] width 106 height 31
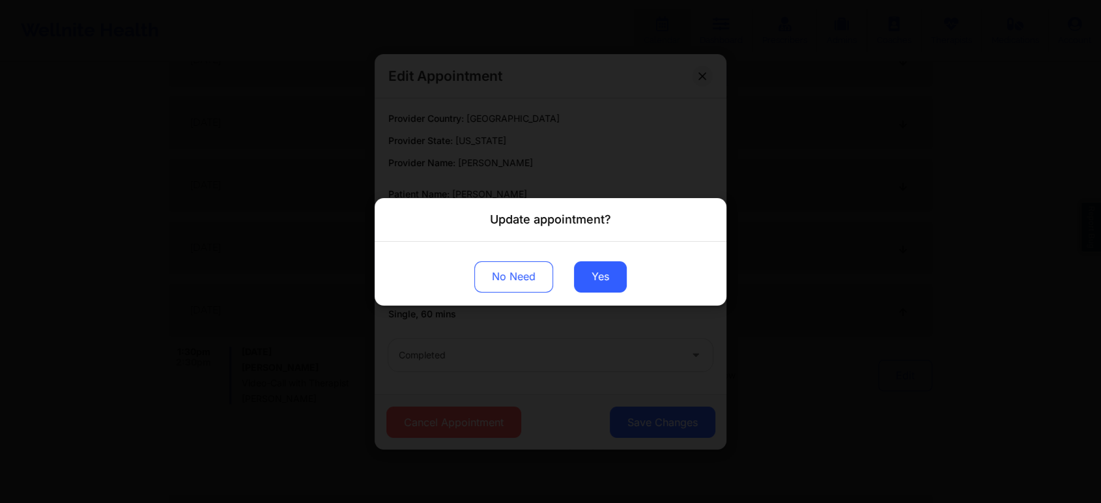
click at [605, 296] on div "No Need Yes" at bounding box center [551, 273] width 352 height 64
click at [598, 278] on button "Yes" at bounding box center [600, 276] width 53 height 31
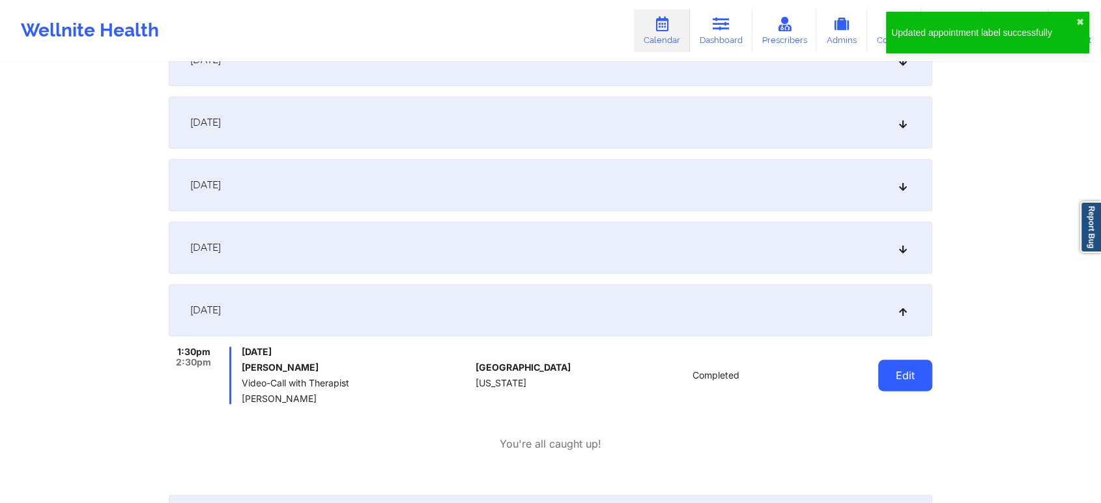
click at [891, 373] on button "Edit" at bounding box center [905, 375] width 54 height 31
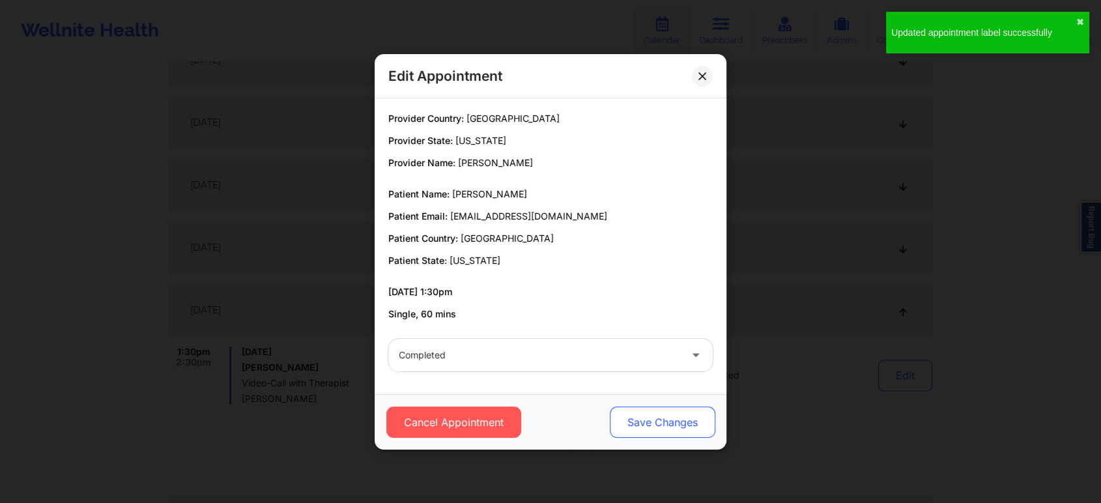
click at [698, 422] on button "Save Changes" at bounding box center [663, 422] width 106 height 31
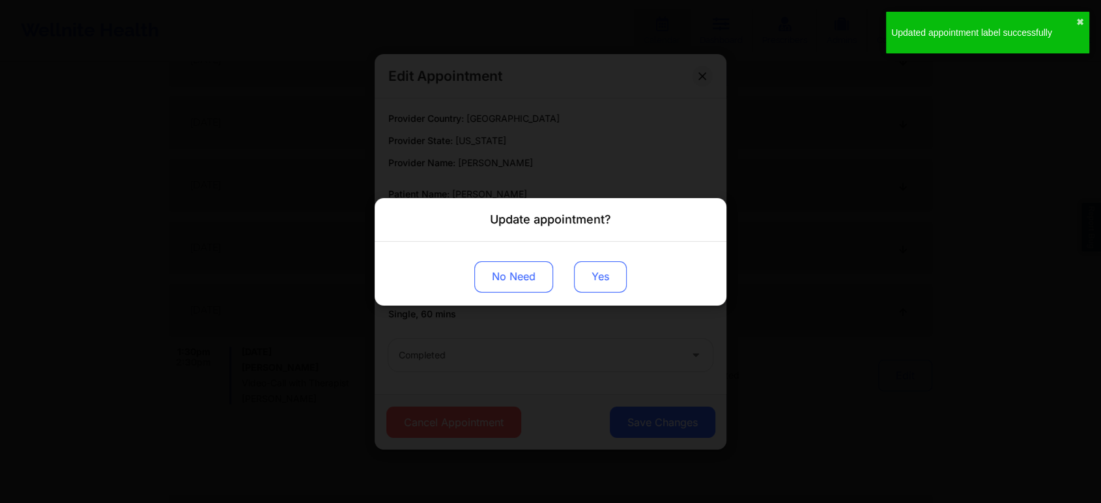
click at [584, 263] on button "Yes" at bounding box center [600, 276] width 53 height 31
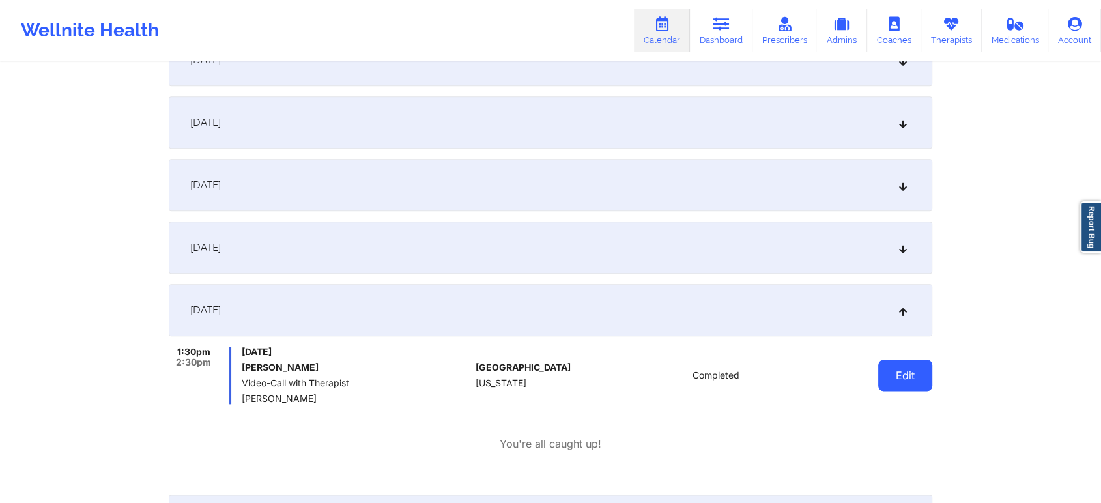
click at [910, 373] on button "Edit" at bounding box center [905, 375] width 54 height 31
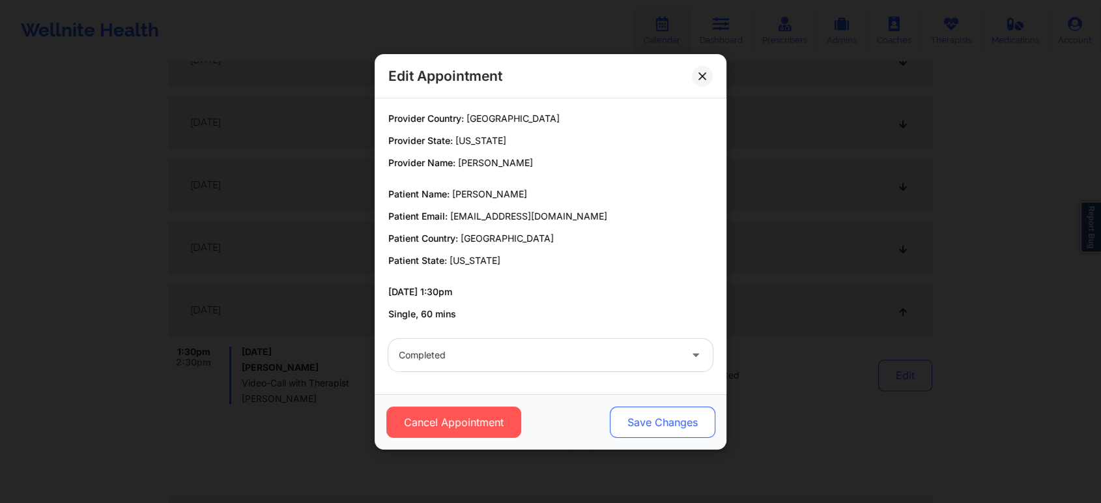
click at [670, 428] on button "Save Changes" at bounding box center [663, 422] width 106 height 31
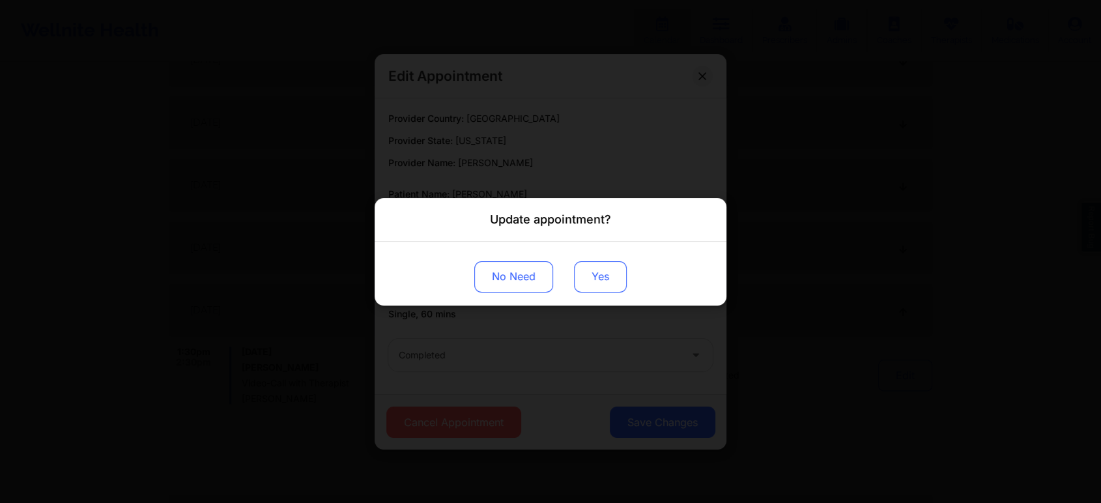
click at [594, 277] on button "Yes" at bounding box center [600, 276] width 53 height 31
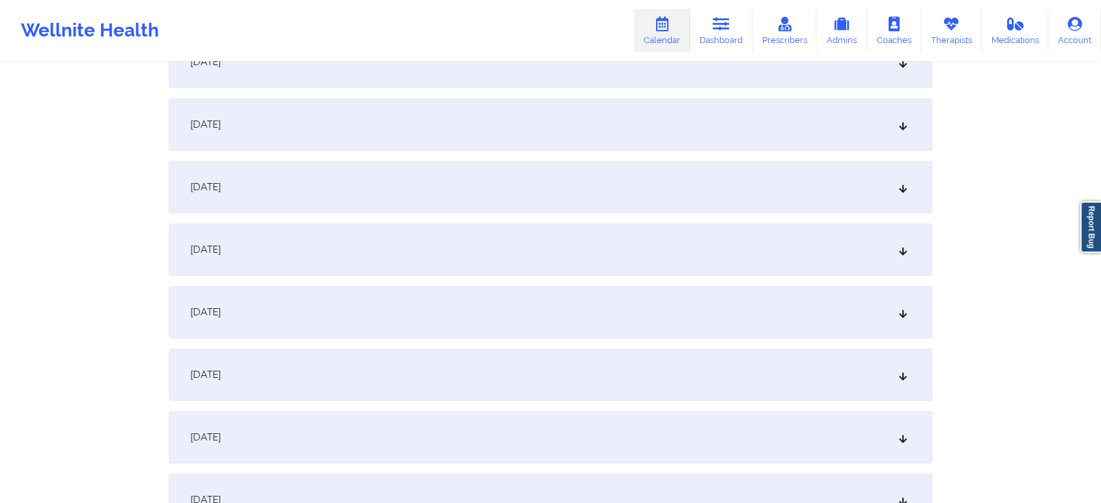
scroll to position [10, 0]
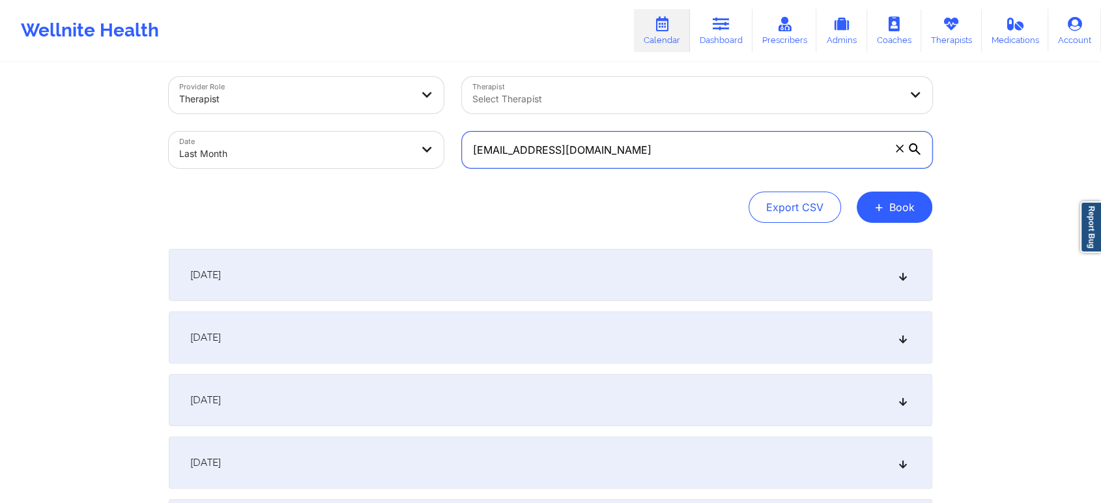
drag, startPoint x: 674, startPoint y: 152, endPoint x: 285, endPoint y: 103, distance: 392.0
click at [285, 103] on div "Provider Role Therapist Therapist Select Therapist Date Last Month [EMAIL_ADDRE…" at bounding box center [551, 122] width 782 height 109
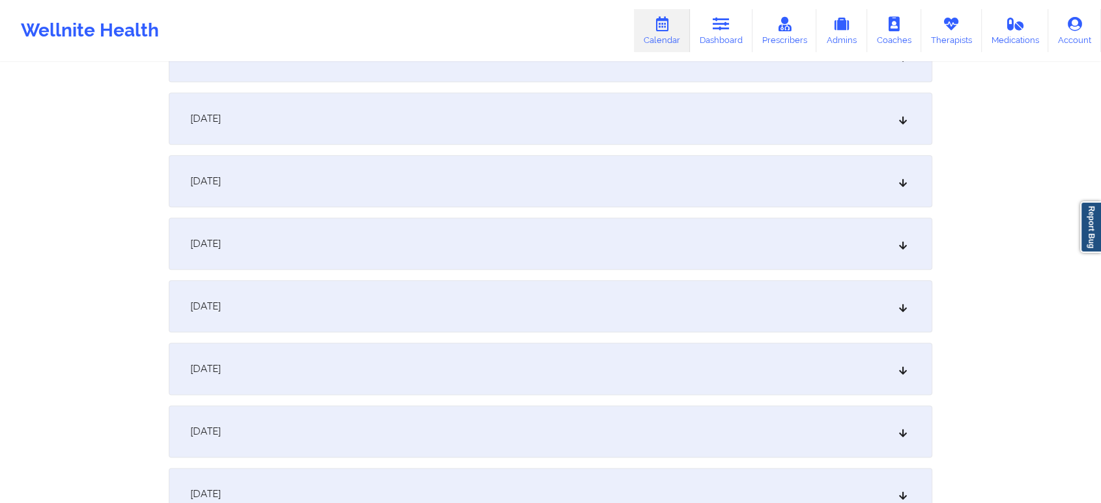
scroll to position [1470, 0]
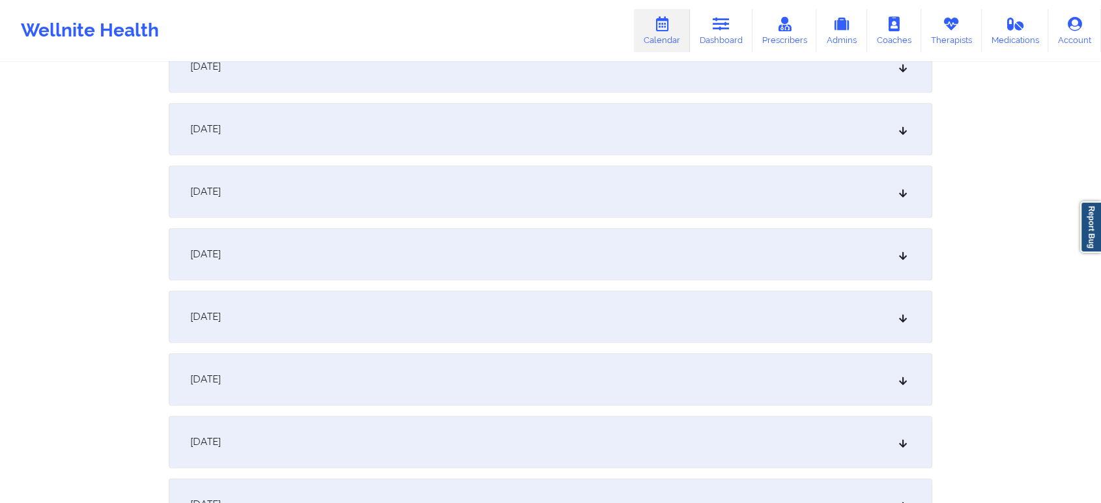
click at [526, 126] on div "[DATE]" at bounding box center [551, 129] width 764 height 52
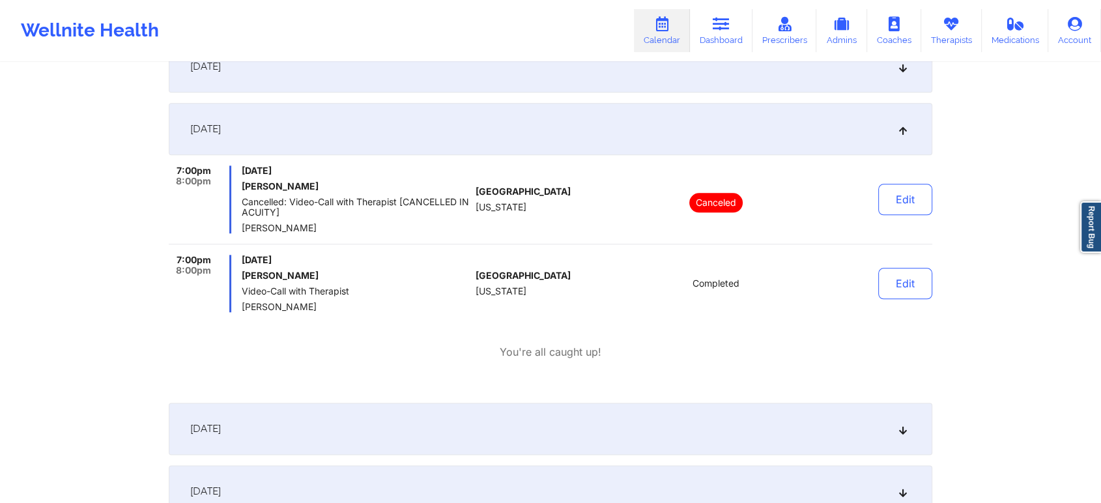
click at [917, 290] on button "Edit" at bounding box center [905, 283] width 54 height 31
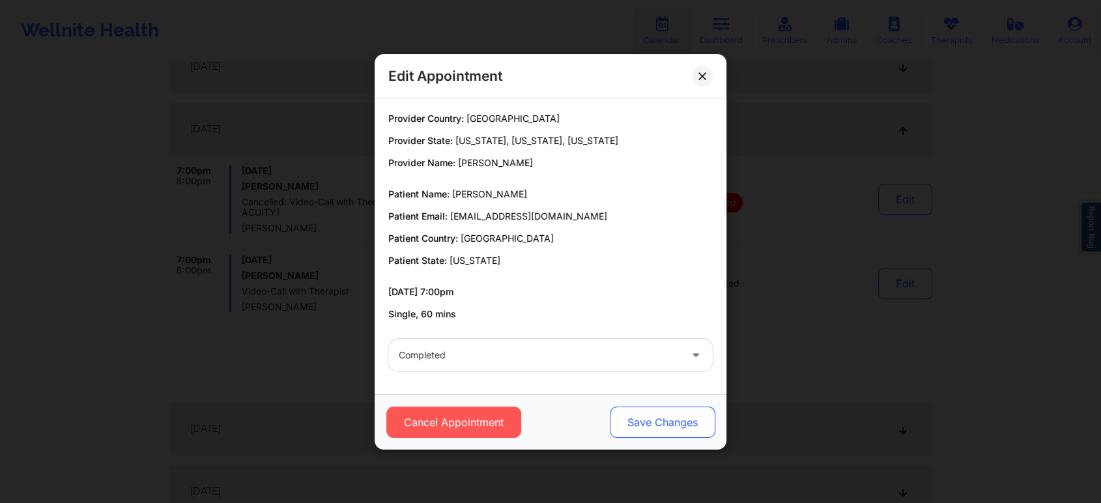
click at [665, 429] on button "Save Changes" at bounding box center [663, 422] width 106 height 31
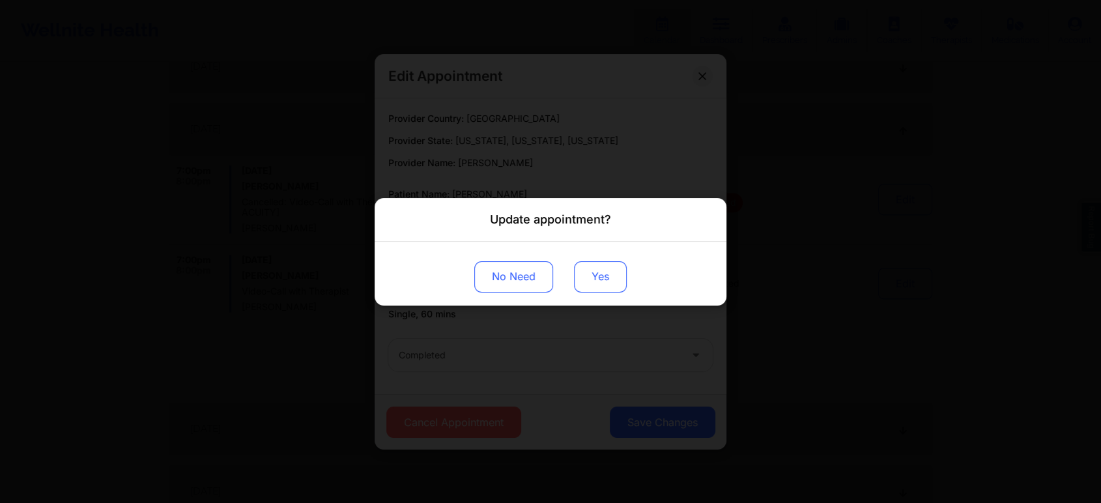
click at [597, 265] on button "Yes" at bounding box center [600, 276] width 53 height 31
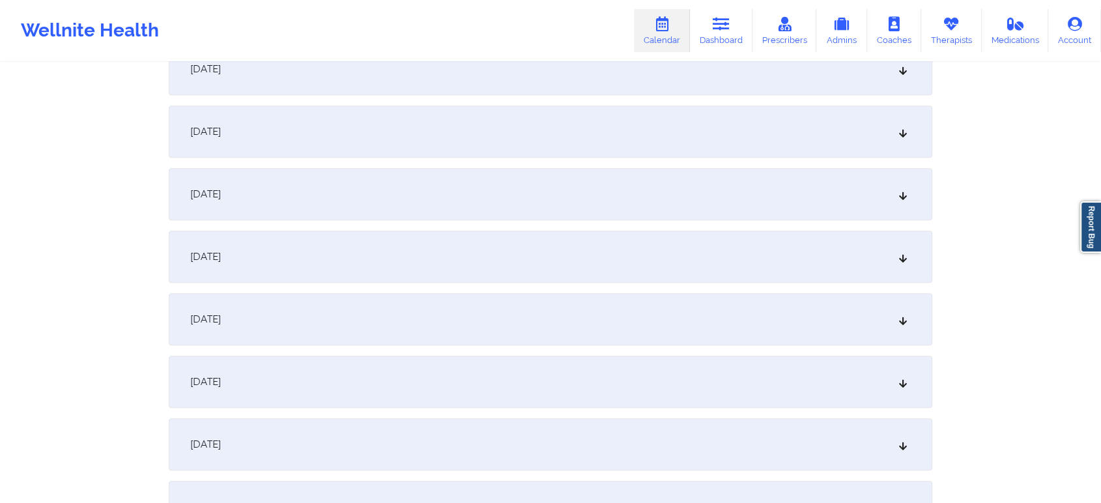
scroll to position [0, 0]
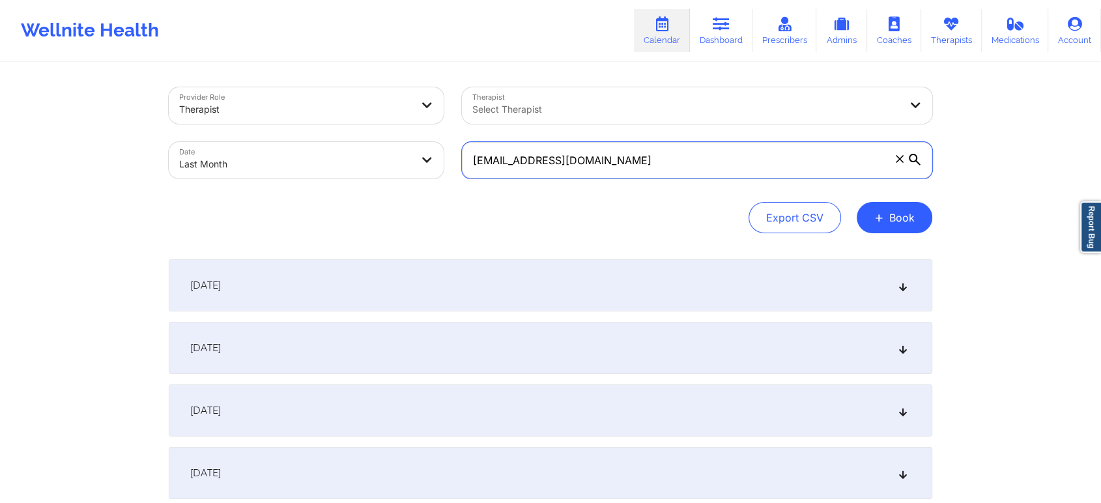
drag, startPoint x: 647, startPoint y: 175, endPoint x: 406, endPoint y: 164, distance: 241.3
click at [406, 164] on div "Provider Role Therapist Therapist Select Therapist Date Last Month [EMAIL_ADDRE…" at bounding box center [551, 132] width 782 height 109
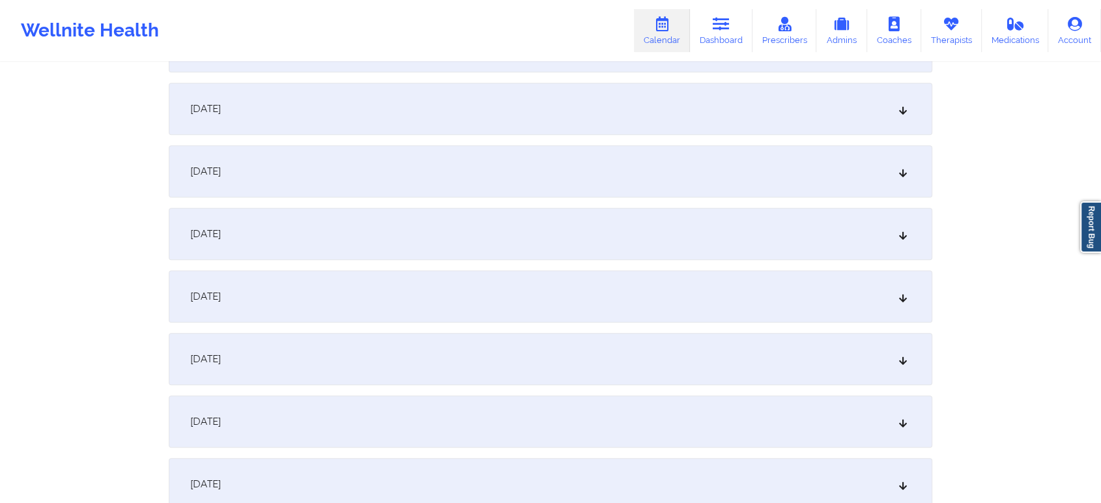
scroll to position [1367, 0]
click at [466, 222] on div "[DATE]" at bounding box center [551, 232] width 764 height 52
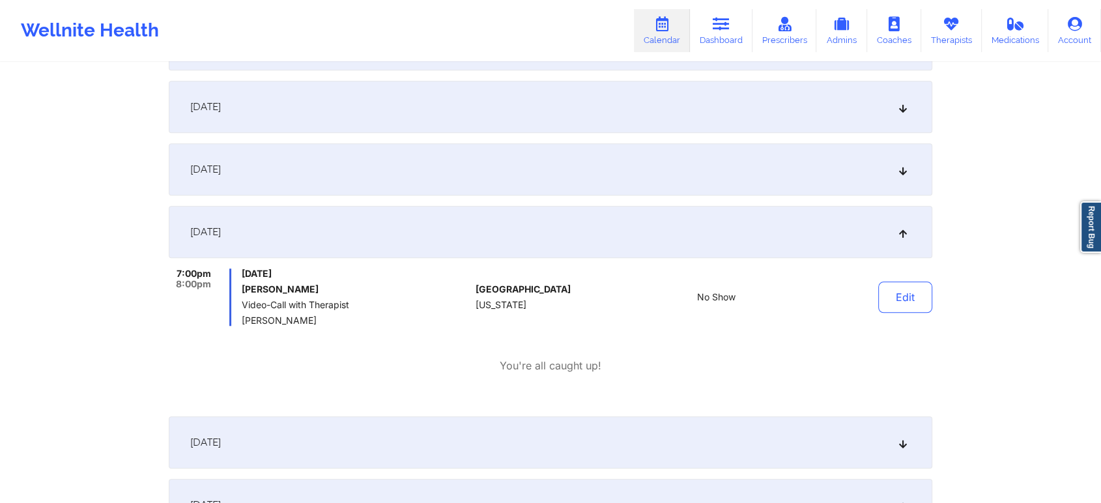
scroll to position [0, 0]
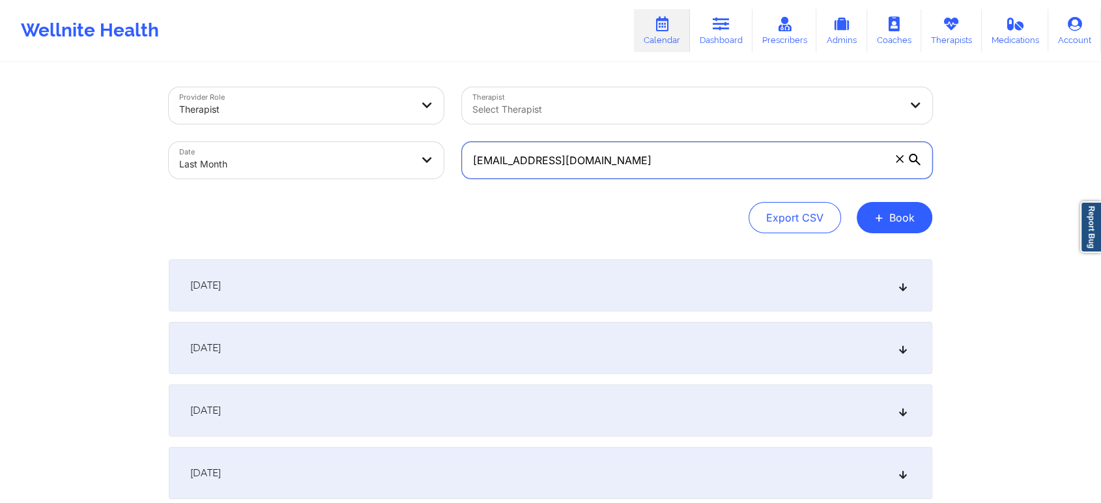
drag, startPoint x: 628, startPoint y: 161, endPoint x: 259, endPoint y: 122, distance: 371.5
click at [259, 122] on div "Provider Role Therapist Therapist Select Therapist Date Last Month [EMAIL_ADDRE…" at bounding box center [551, 132] width 782 height 109
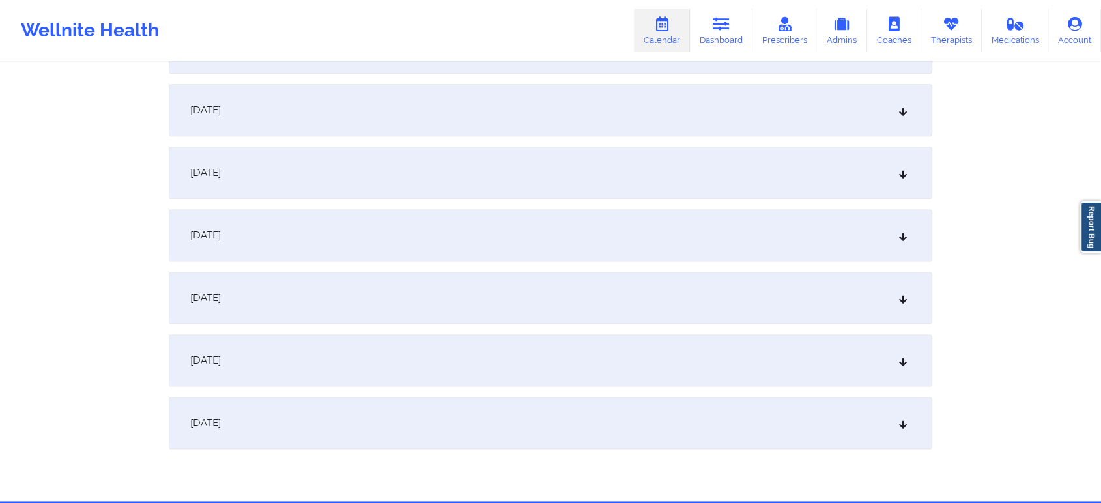
scroll to position [1552, 0]
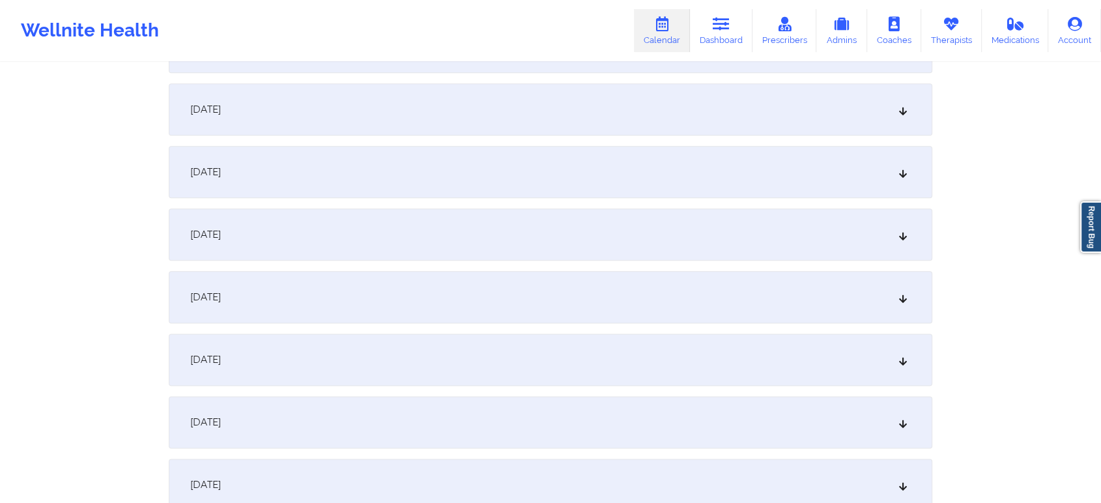
click at [478, 151] on div "[DATE]" at bounding box center [551, 172] width 764 height 52
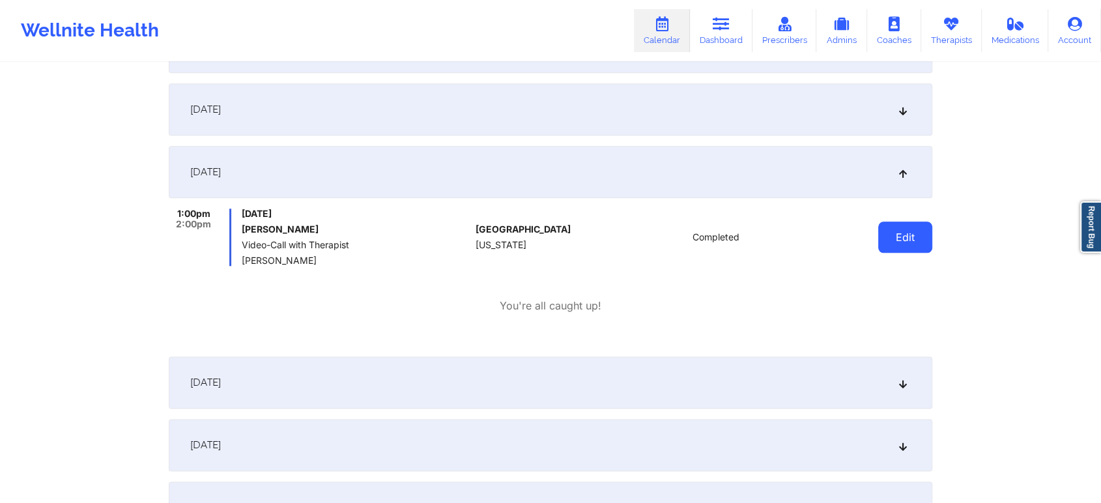
click at [897, 240] on button "Edit" at bounding box center [905, 237] width 54 height 31
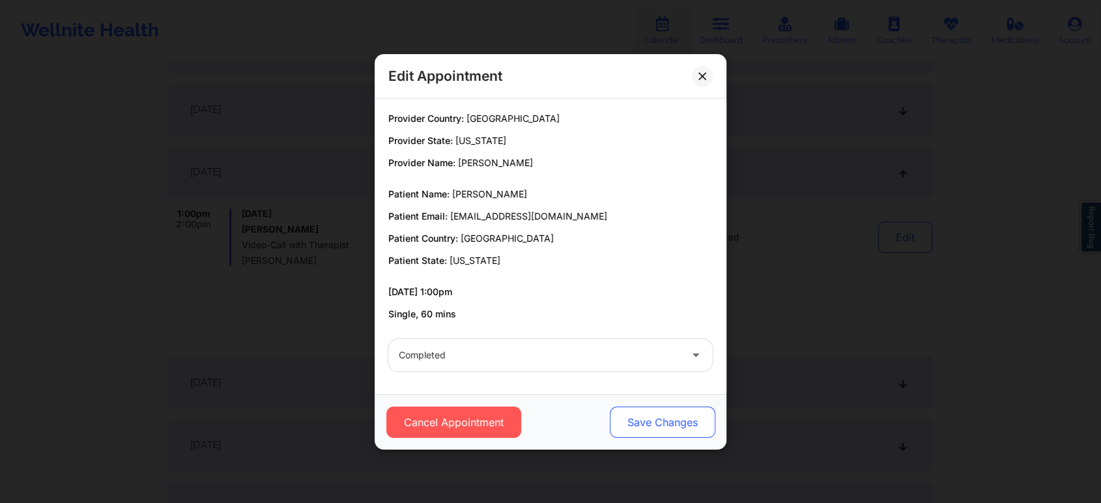
click at [665, 431] on button "Save Changes" at bounding box center [663, 422] width 106 height 31
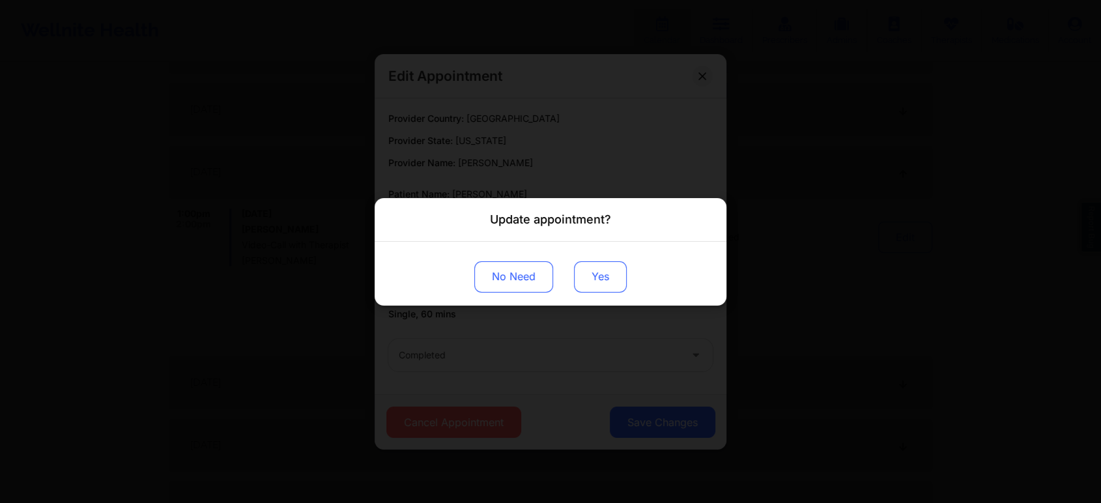
click at [594, 283] on button "Yes" at bounding box center [600, 276] width 53 height 31
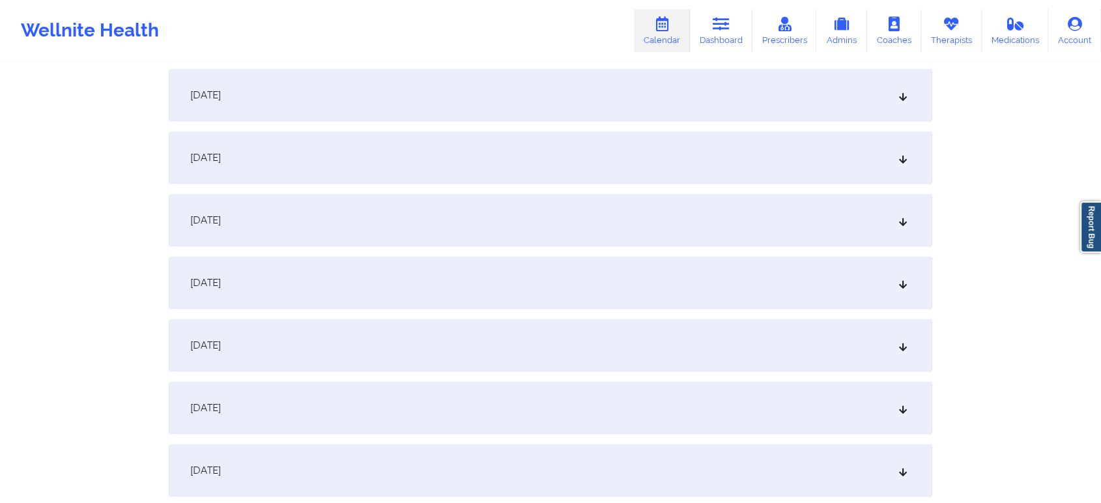
scroll to position [0, 0]
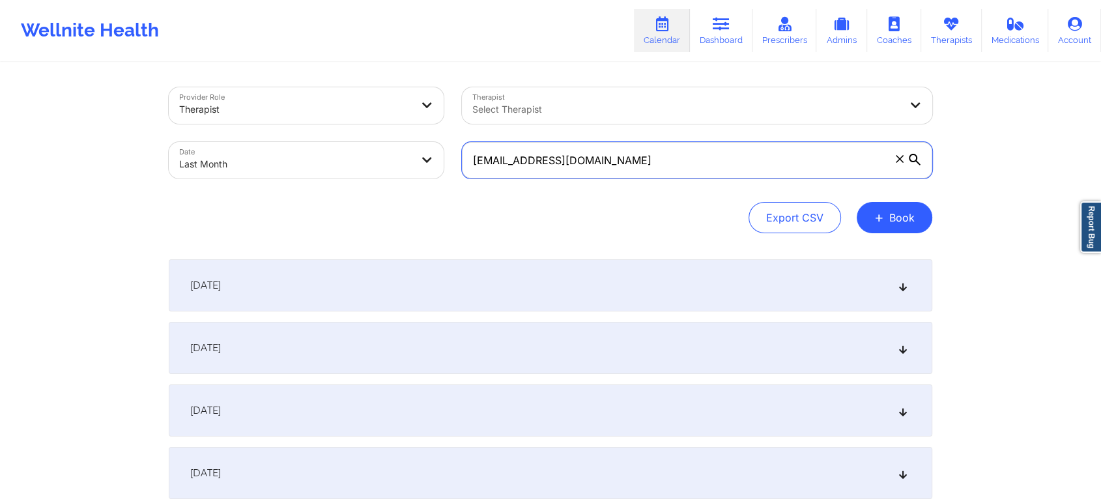
drag, startPoint x: 628, startPoint y: 145, endPoint x: 324, endPoint y: 157, distance: 303.9
click at [324, 157] on div "Provider Role Therapist Therapist Select Therapist Date Last Month [EMAIL_ADDRE…" at bounding box center [551, 132] width 782 height 109
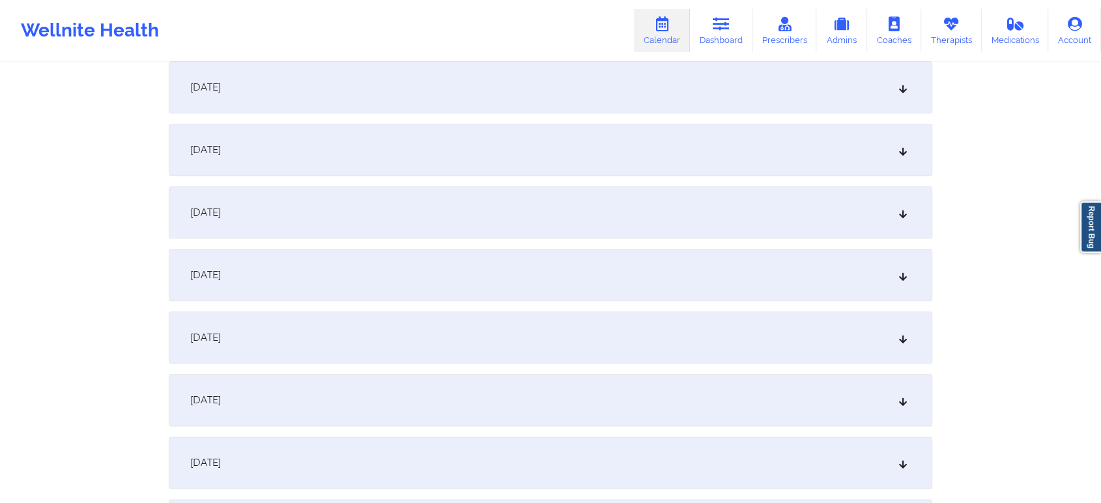
scroll to position [1441, 0]
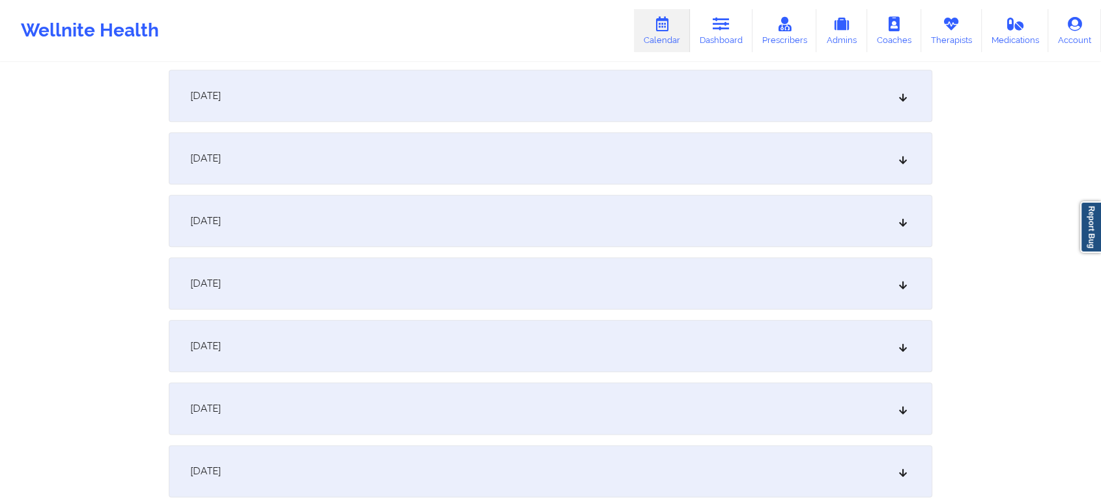
click at [546, 348] on div "[DATE]" at bounding box center [551, 346] width 764 height 52
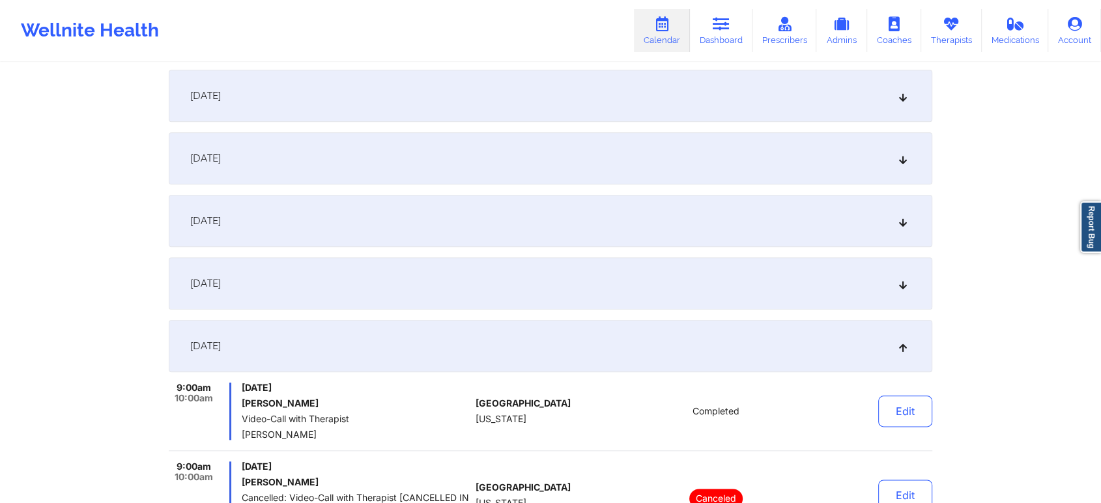
click at [875, 376] on div "[DATE] 9:00am 10:00am [DATE] [PERSON_NAME] Video-Call with Therapist [PERSON_NA…" at bounding box center [551, 464] width 764 height 289
click at [902, 399] on button "Edit" at bounding box center [905, 411] width 54 height 31
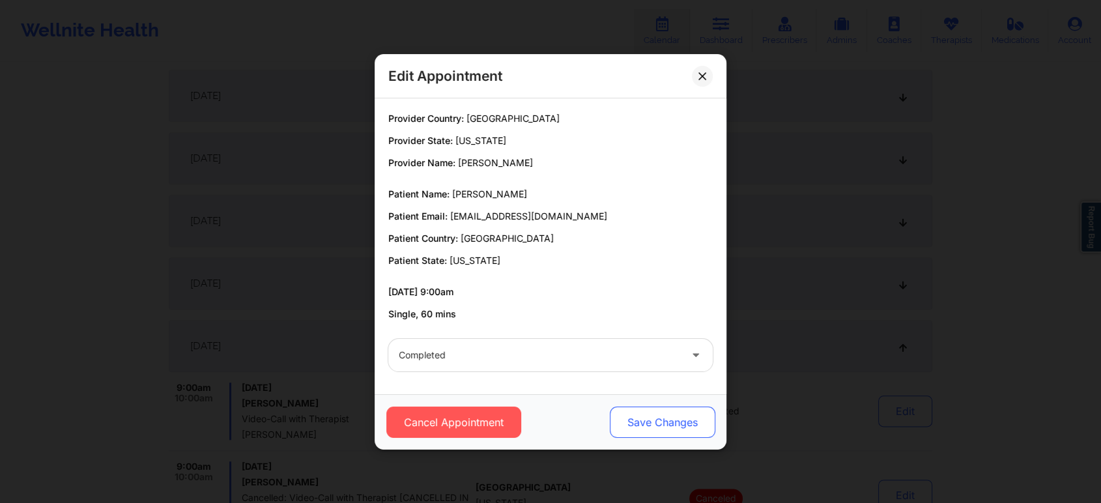
click at [657, 410] on button "Save Changes" at bounding box center [663, 422] width 106 height 31
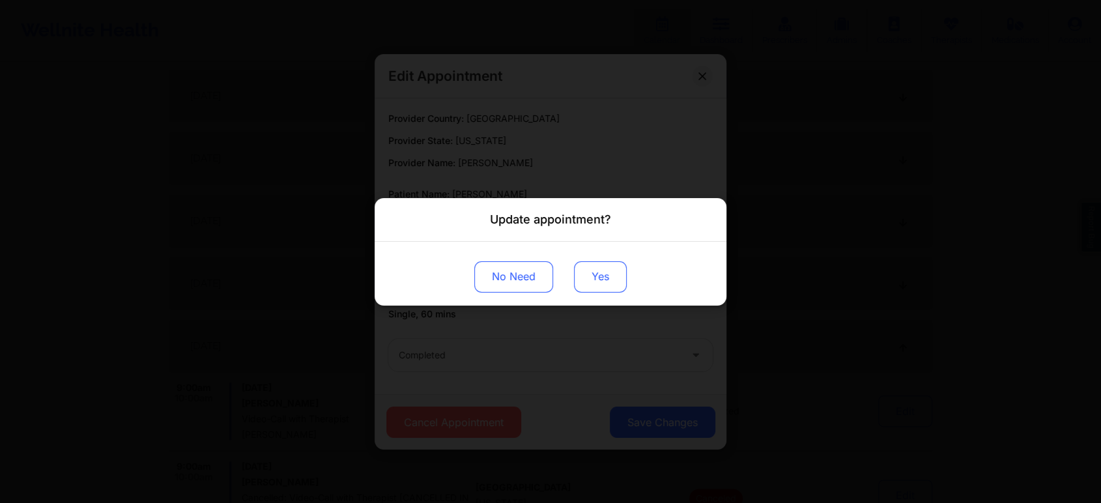
click at [594, 286] on button "Yes" at bounding box center [600, 276] width 53 height 31
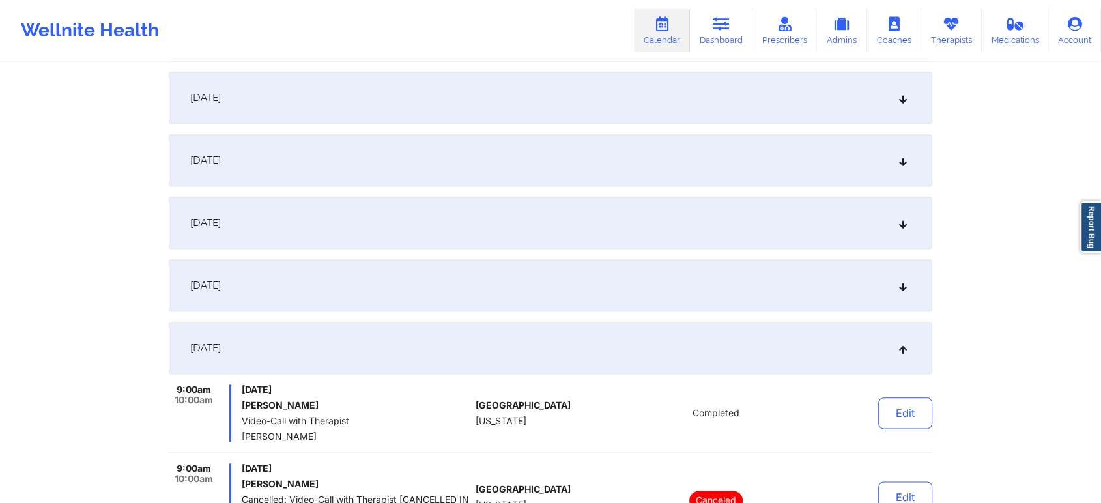
scroll to position [0, 0]
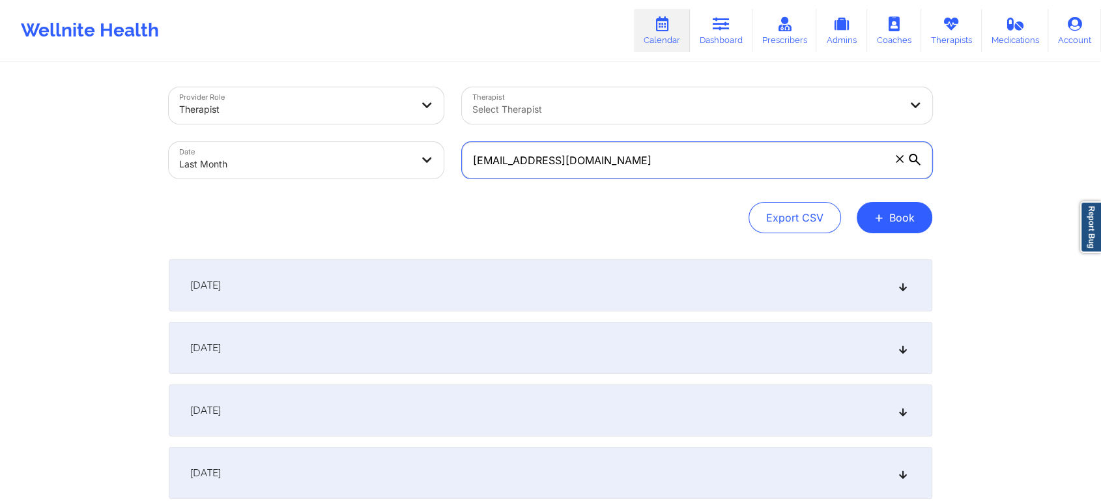
drag, startPoint x: 670, startPoint y: 171, endPoint x: 214, endPoint y: 151, distance: 455.9
click at [214, 151] on div "Provider Role Therapist Therapist Select Therapist Date Last Month [EMAIL_ADDRE…" at bounding box center [551, 132] width 782 height 109
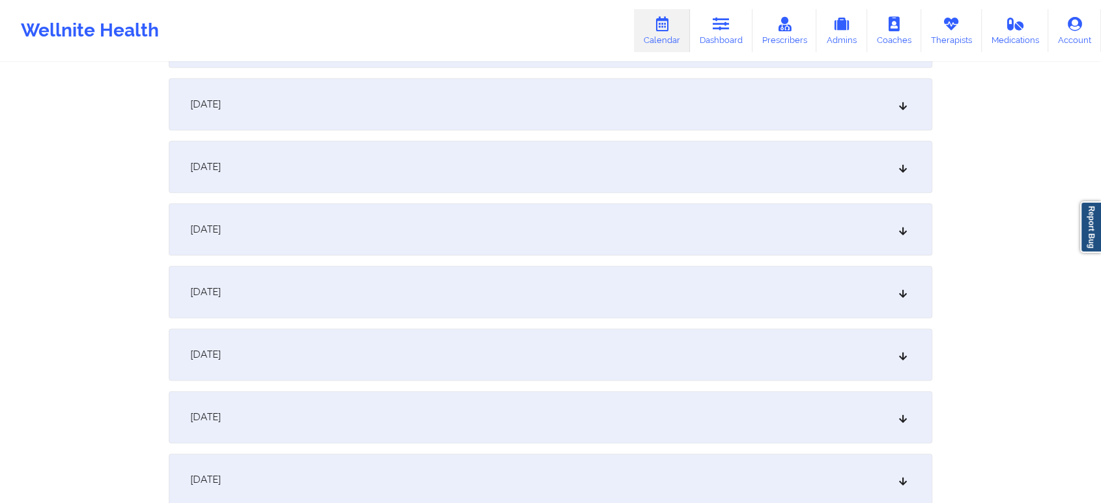
scroll to position [1614, 0]
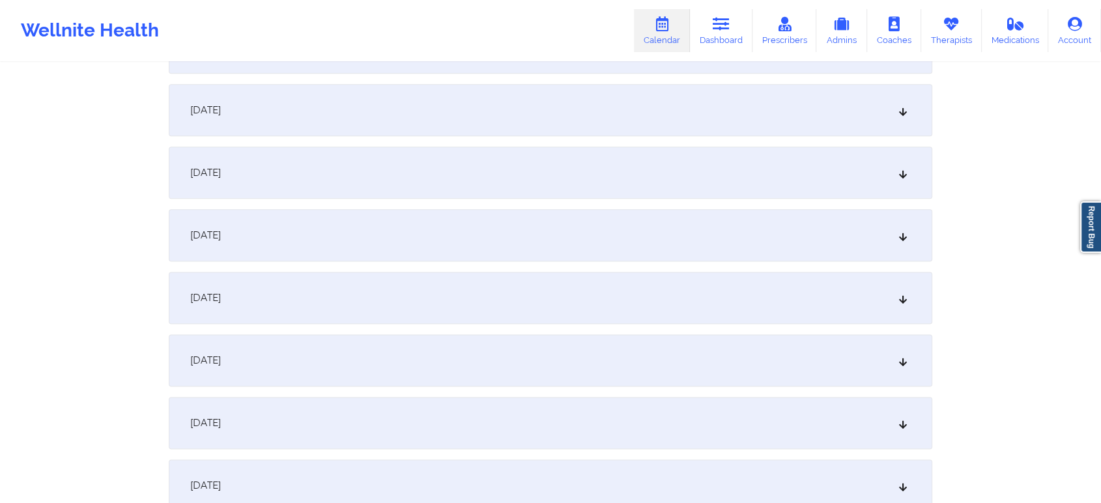
click at [588, 184] on div "[DATE]" at bounding box center [551, 173] width 764 height 52
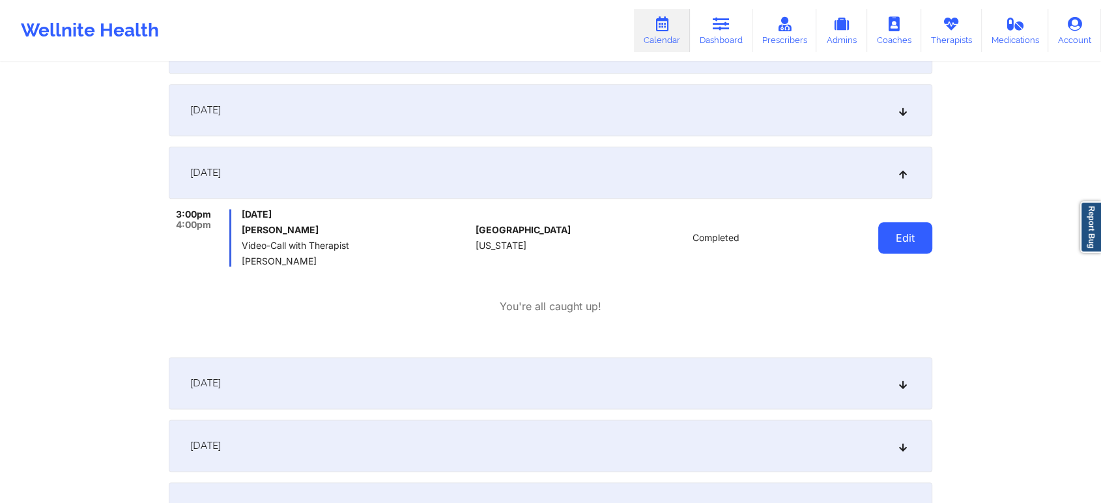
click at [917, 244] on button "Edit" at bounding box center [905, 237] width 54 height 31
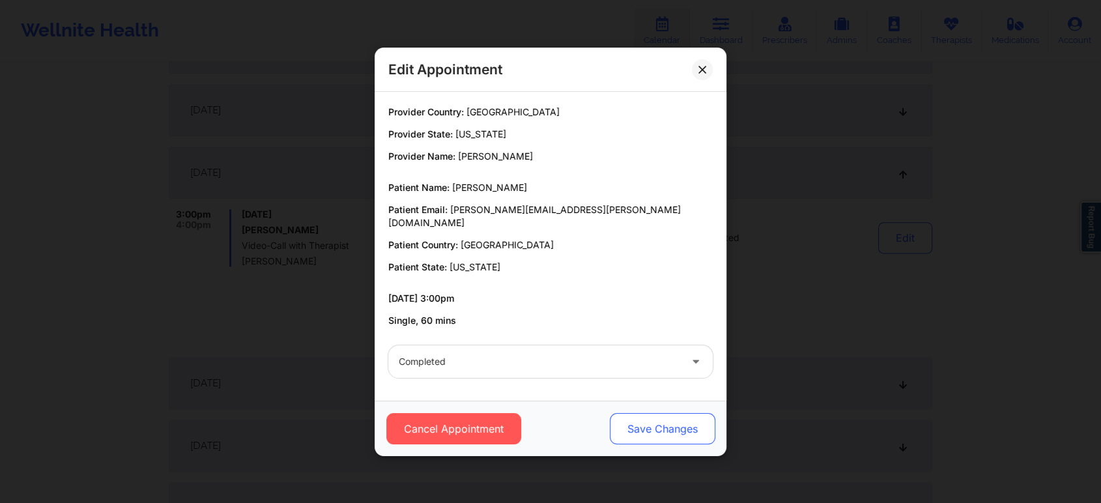
click at [641, 413] on button "Save Changes" at bounding box center [663, 428] width 106 height 31
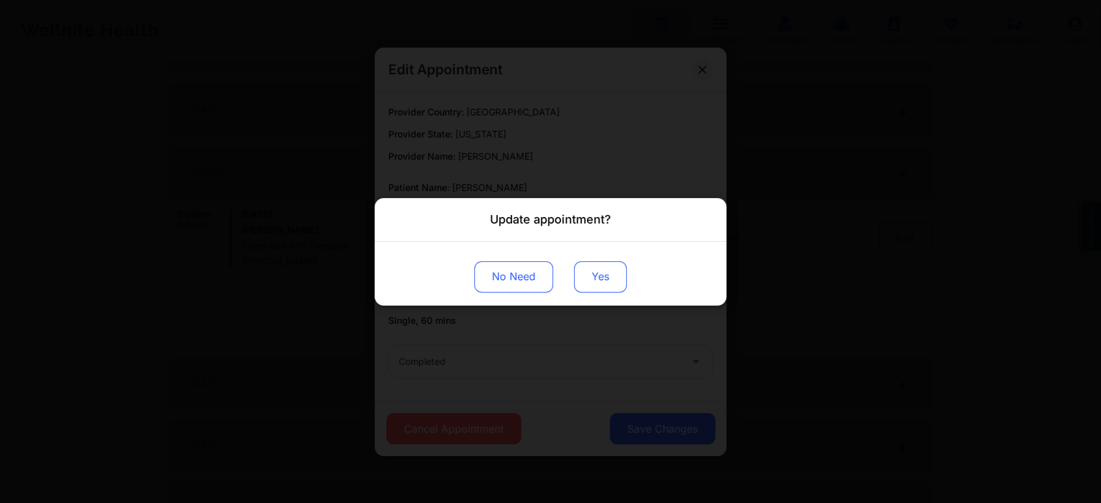
click at [609, 279] on button "Yes" at bounding box center [600, 276] width 53 height 31
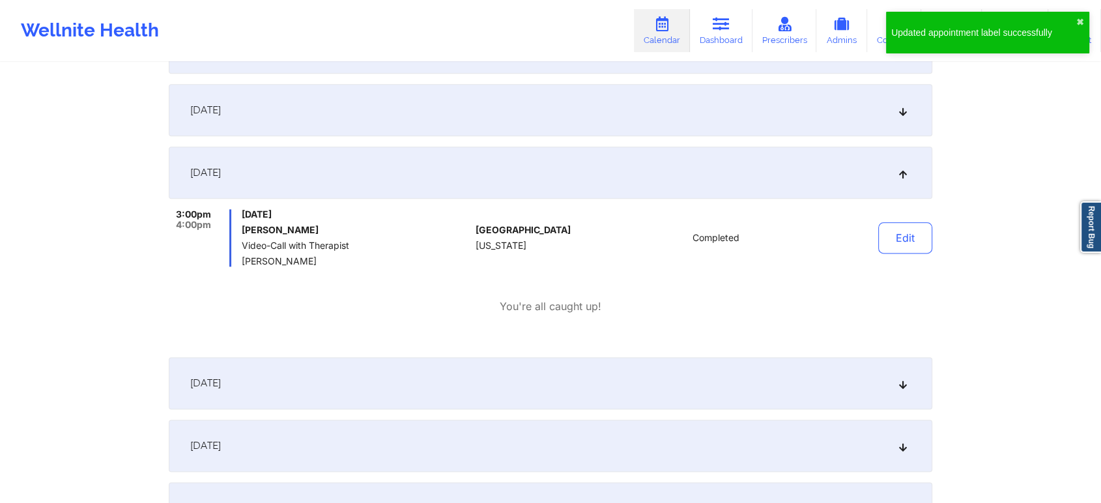
scroll to position [0, 0]
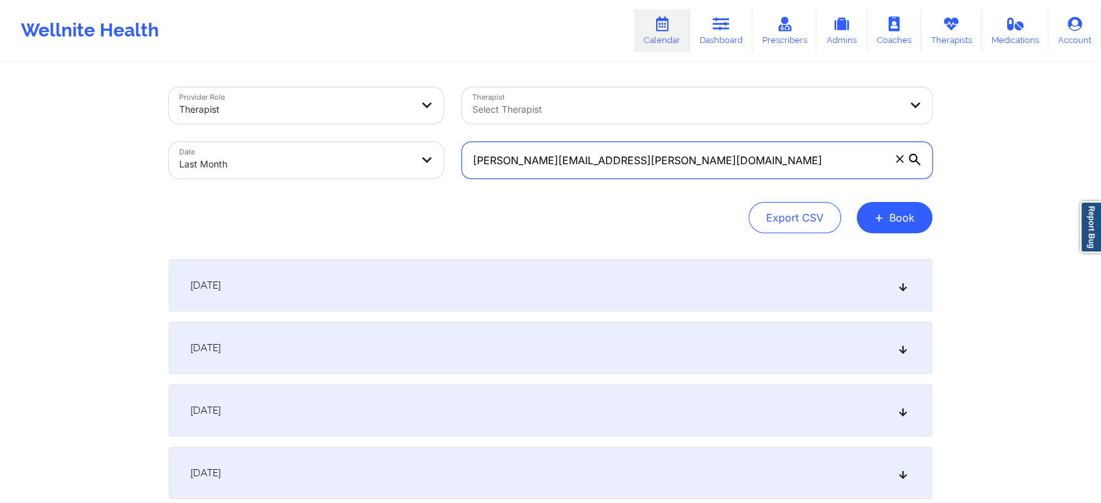
drag, startPoint x: 666, startPoint y: 164, endPoint x: 297, endPoint y: 130, distance: 370.3
click at [297, 130] on div "Provider Role Therapist Therapist Select Therapist Date Last Month [PERSON_NAME…" at bounding box center [551, 132] width 782 height 109
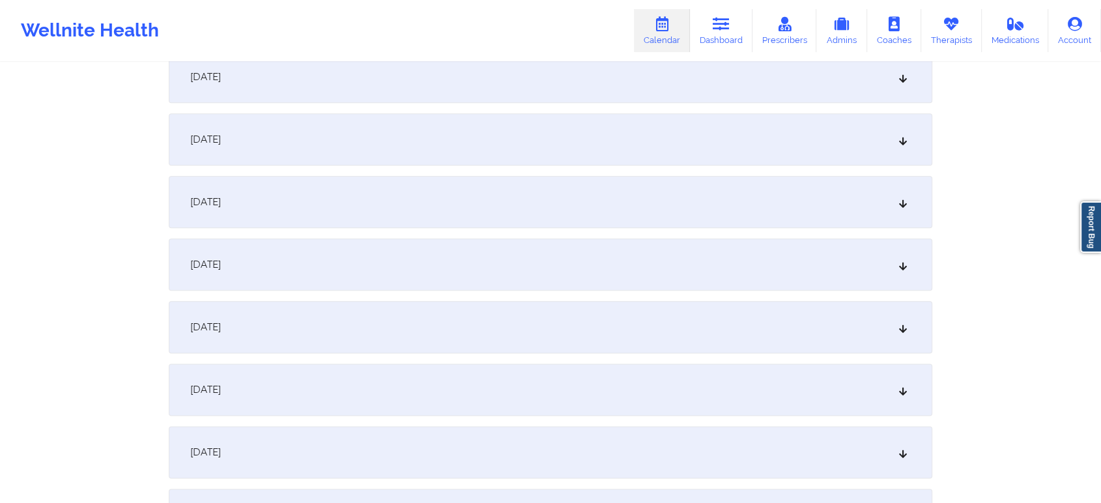
scroll to position [1519, 0]
click at [511, 204] on div "[DATE]" at bounding box center [551, 205] width 764 height 52
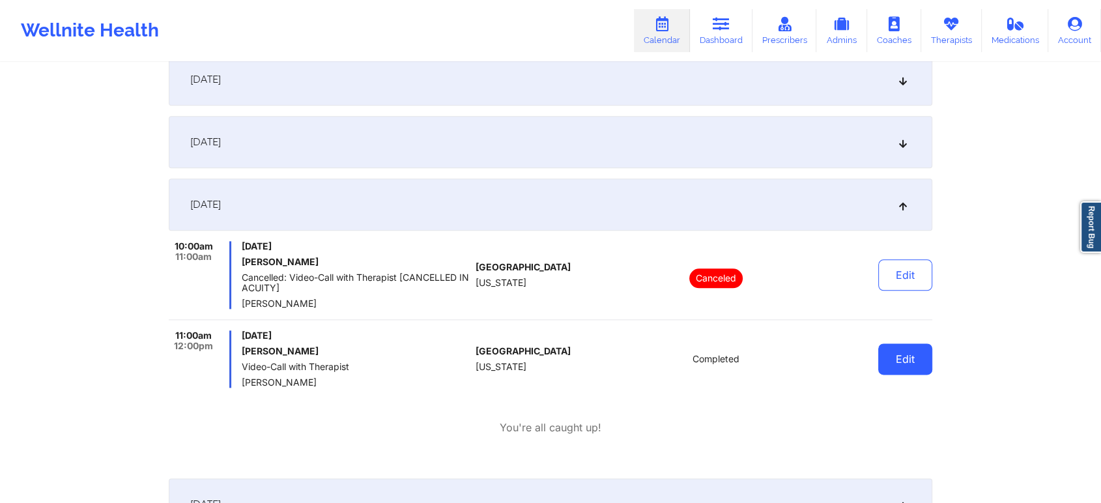
click at [885, 360] on button "Edit" at bounding box center [905, 358] width 54 height 31
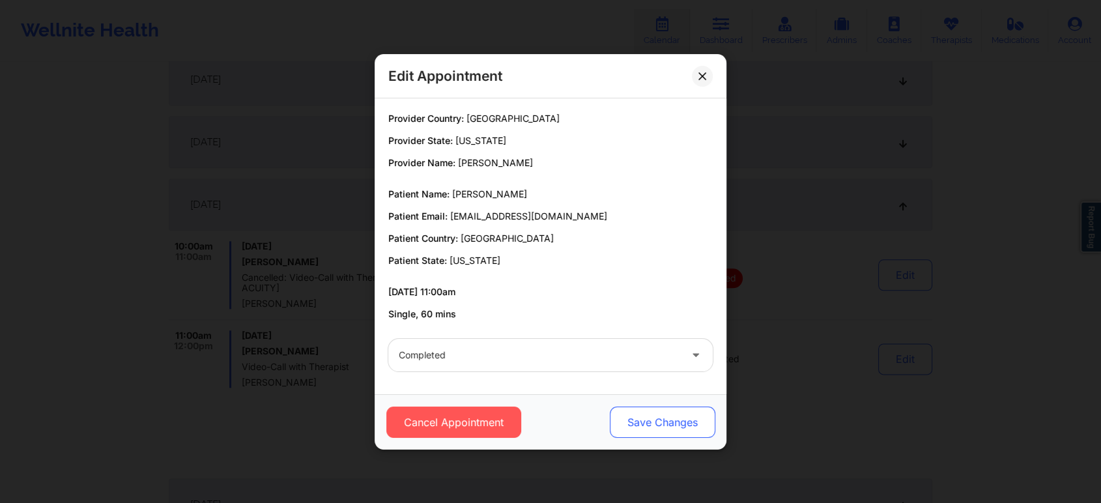
click at [654, 429] on button "Save Changes" at bounding box center [663, 422] width 106 height 31
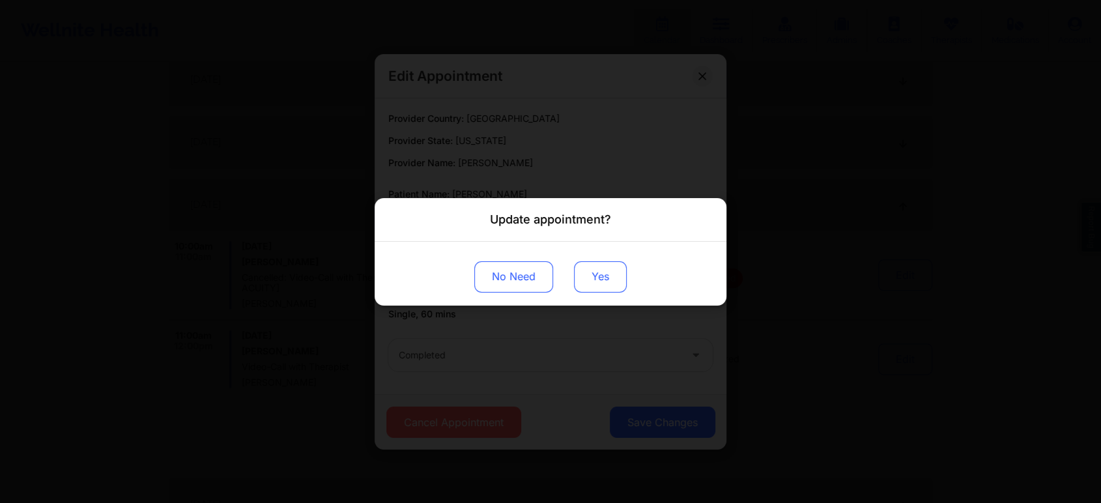
click at [600, 276] on button "Yes" at bounding box center [600, 276] width 53 height 31
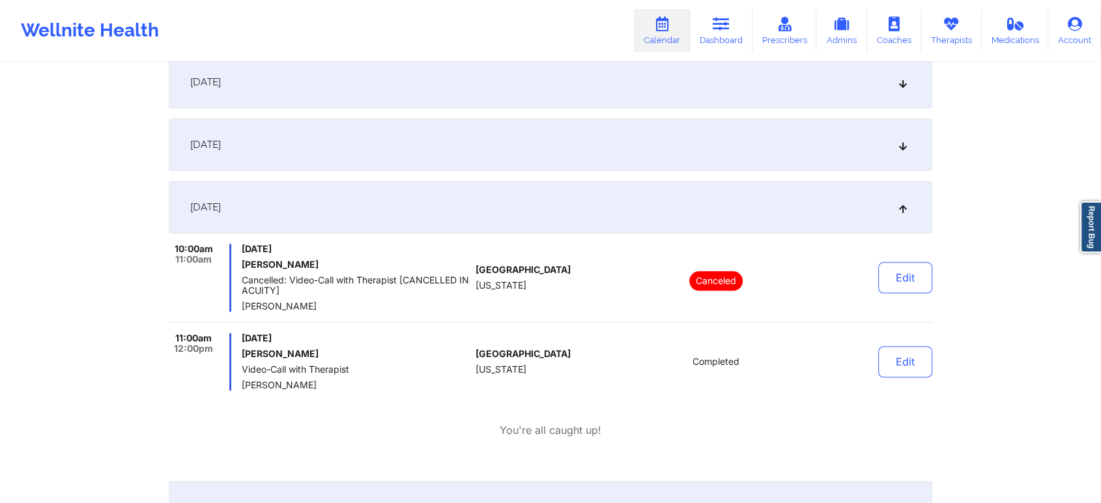
scroll to position [0, 0]
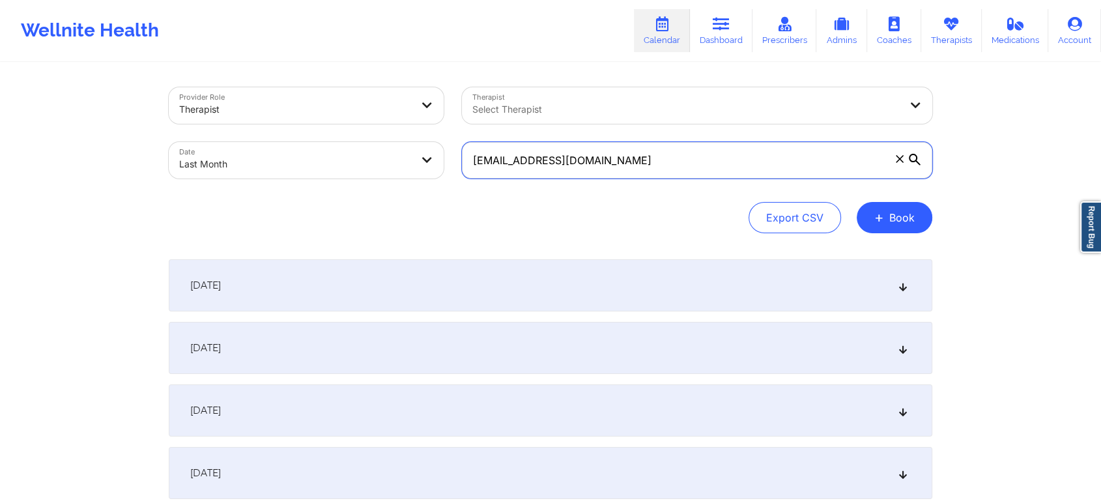
drag, startPoint x: 655, startPoint y: 145, endPoint x: 386, endPoint y: 178, distance: 271.1
click at [386, 178] on div "Provider Role Therapist Therapist Select Therapist Date Last Month [EMAIL_ADDRE…" at bounding box center [551, 132] width 782 height 109
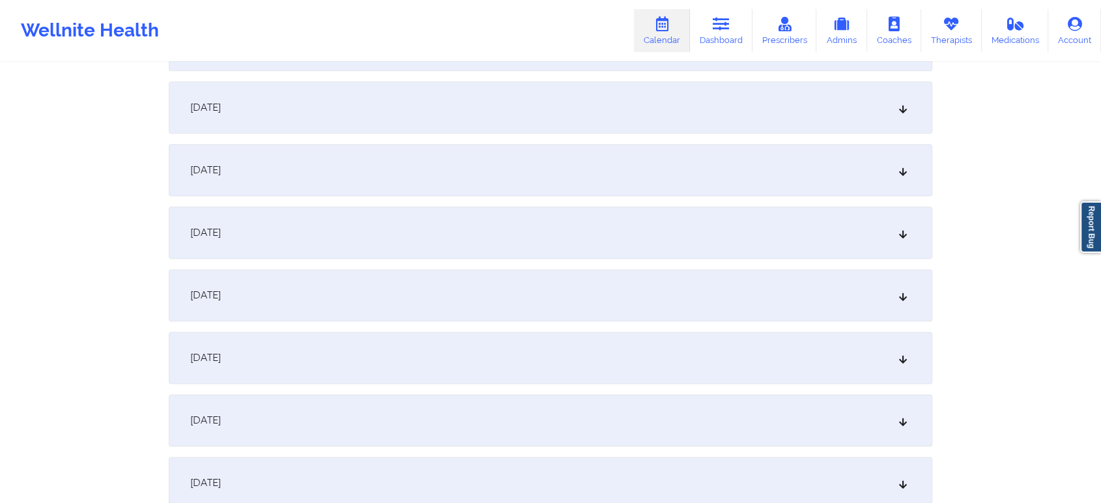
scroll to position [1536, 0]
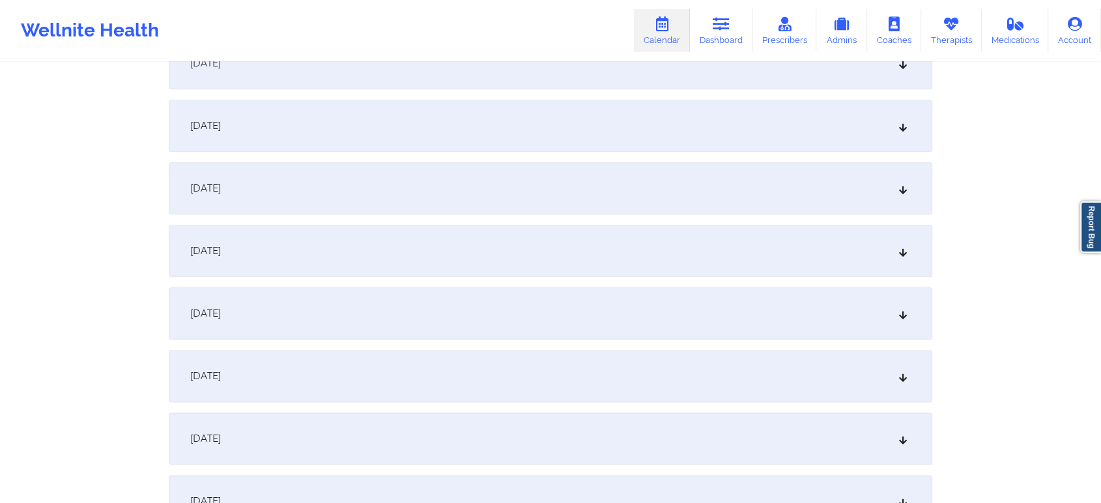
click at [474, 185] on div "[DATE]" at bounding box center [551, 188] width 764 height 52
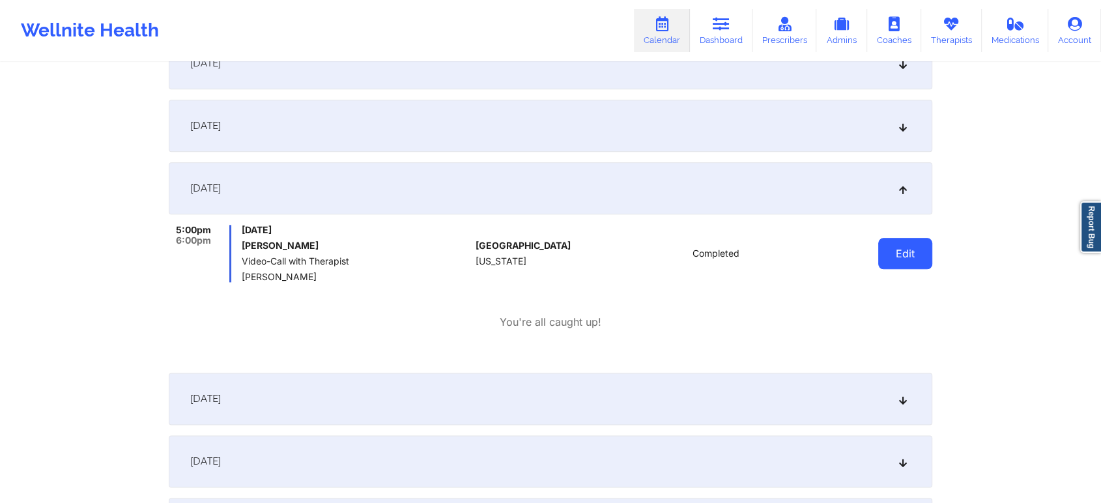
click at [907, 255] on button "Edit" at bounding box center [905, 253] width 54 height 31
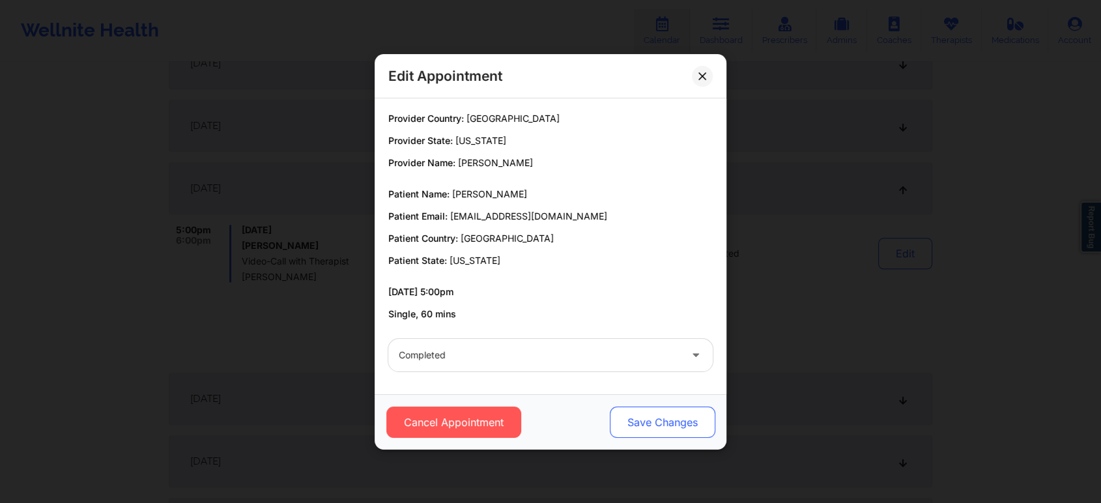
click at [635, 436] on button "Save Changes" at bounding box center [663, 422] width 106 height 31
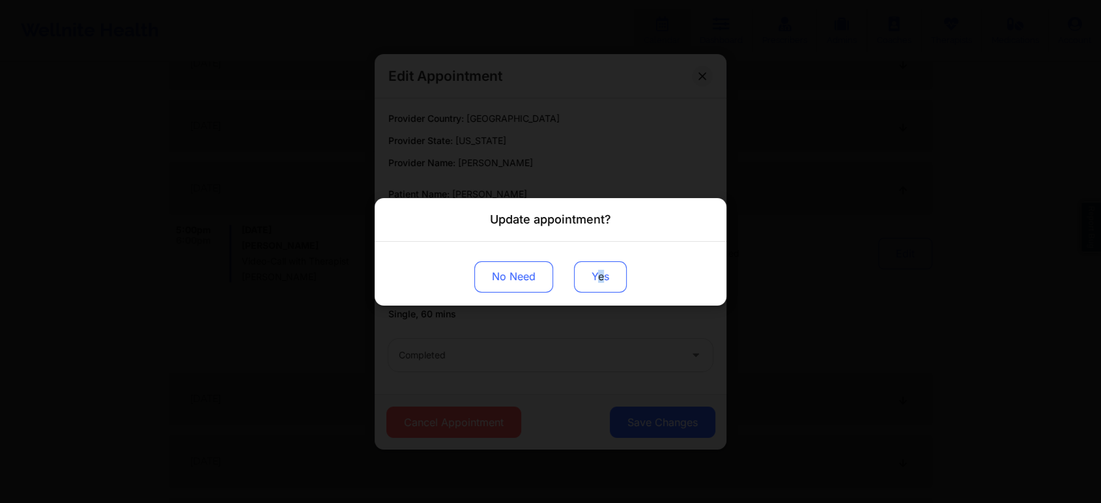
drag, startPoint x: 601, startPoint y: 254, endPoint x: 595, endPoint y: 267, distance: 14.3
click at [595, 267] on div "No Need Yes" at bounding box center [551, 273] width 352 height 64
click at [595, 267] on button "Yes" at bounding box center [600, 276] width 53 height 31
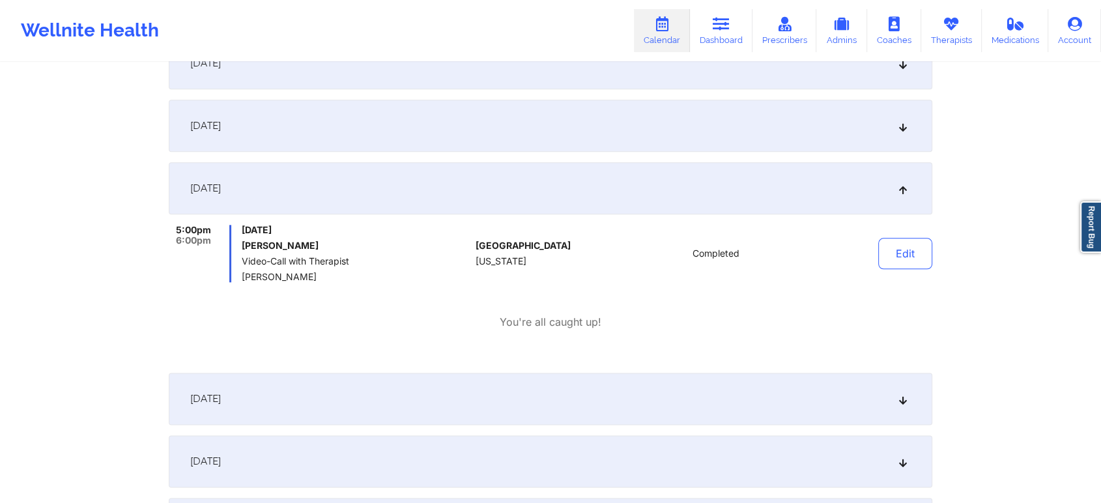
scroll to position [0, 0]
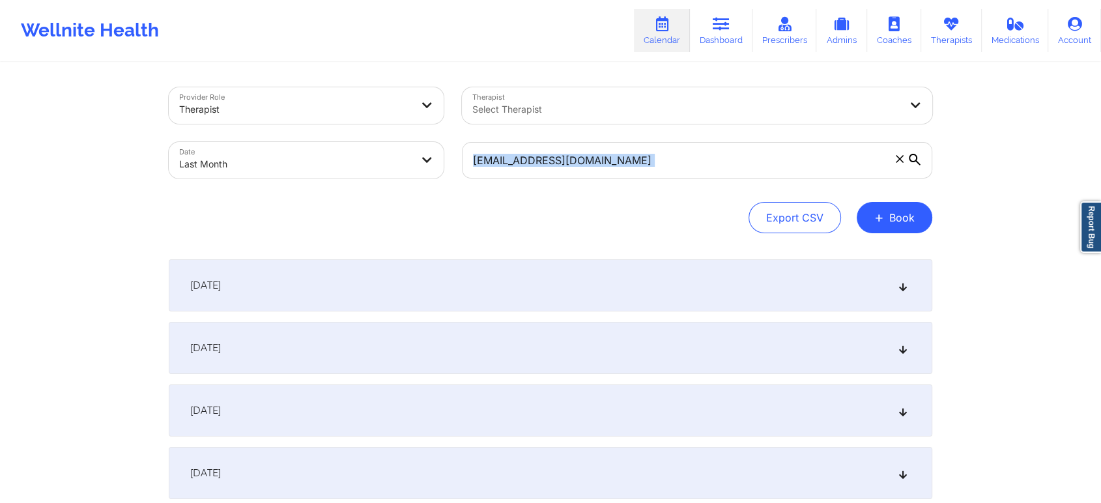
drag, startPoint x: 676, startPoint y: 192, endPoint x: 665, endPoint y: 162, distance: 32.0
click at [665, 162] on div "Provider Role Therapist Therapist Select Therapist Date Last Month [EMAIL_ADDRE…" at bounding box center [551, 160] width 764 height 146
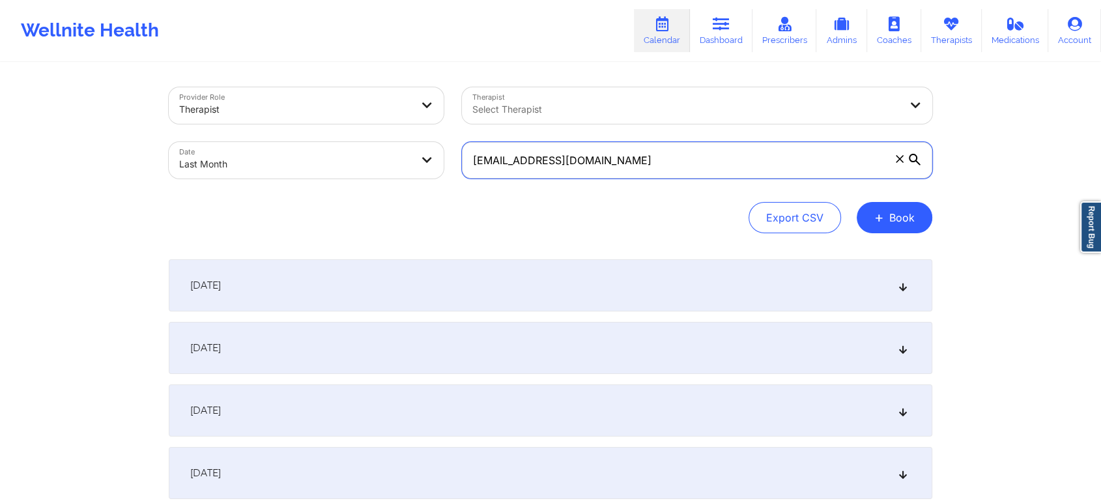
drag, startPoint x: 665, startPoint y: 162, endPoint x: 306, endPoint y: 121, distance: 362.0
click at [306, 121] on div "Provider Role Therapist Therapist Select Therapist Date Last Month [EMAIL_ADDRE…" at bounding box center [551, 132] width 782 height 109
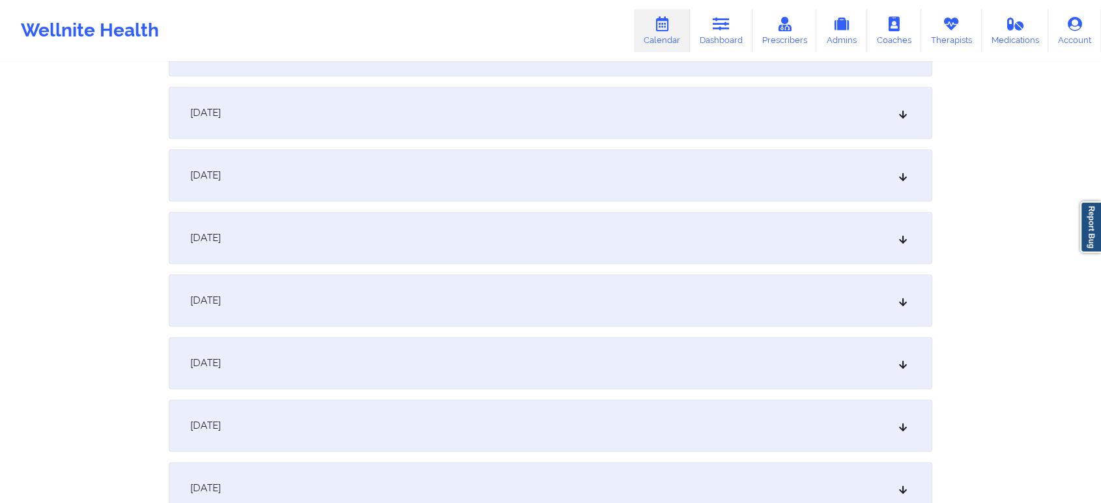
scroll to position [1546, 0]
click at [511, 222] on div "[DATE]" at bounding box center [551, 240] width 764 height 52
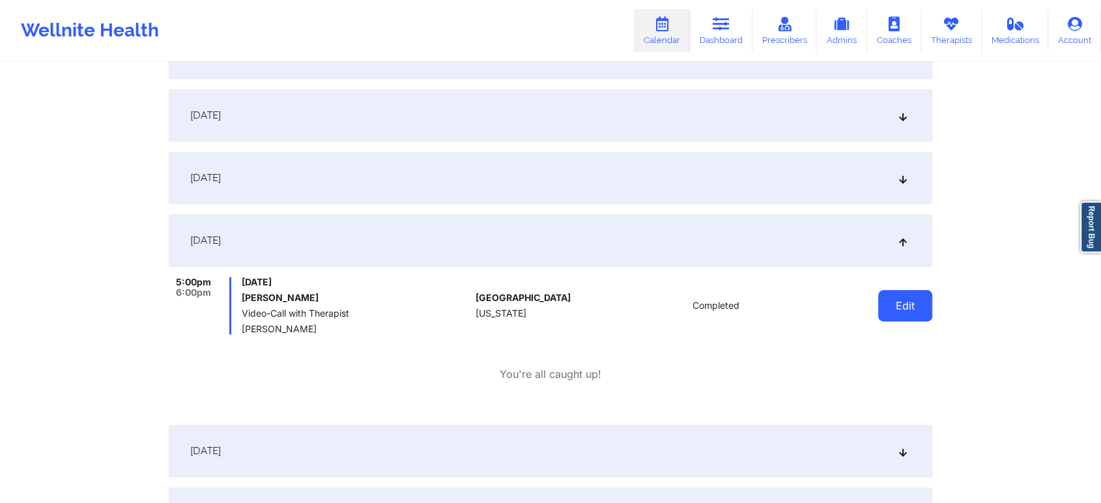
click at [914, 301] on button "Edit" at bounding box center [905, 305] width 54 height 31
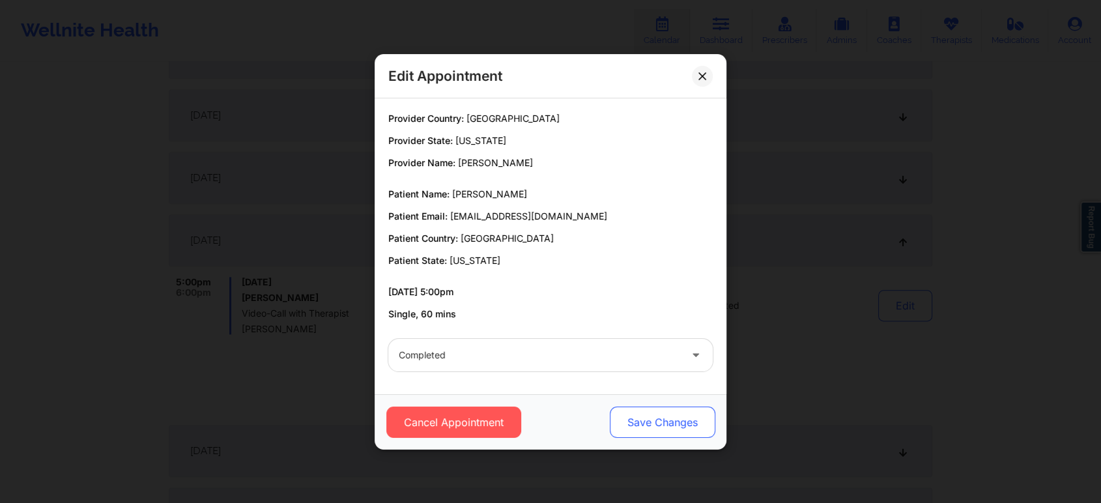
click at [667, 410] on button "Save Changes" at bounding box center [663, 422] width 106 height 31
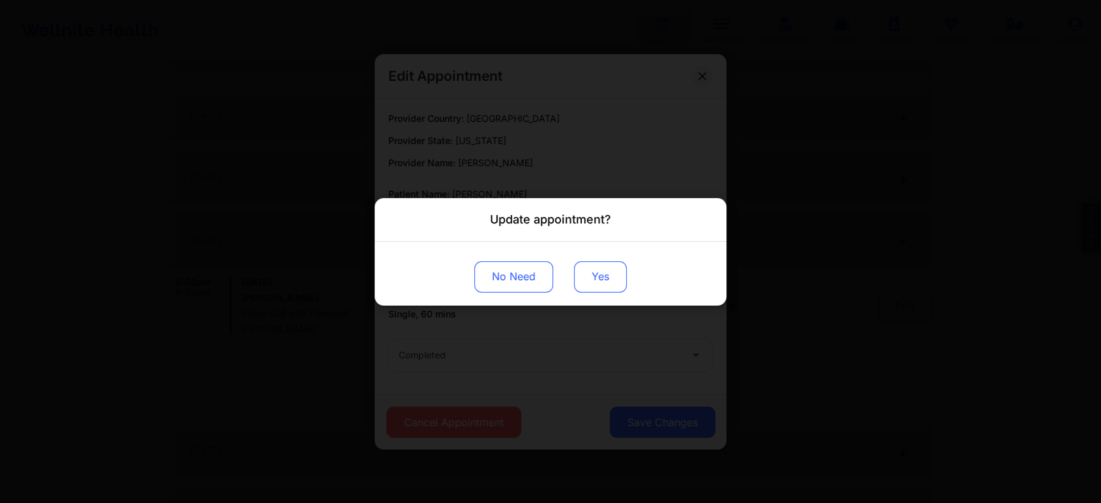
click at [605, 276] on button "Yes" at bounding box center [600, 276] width 53 height 31
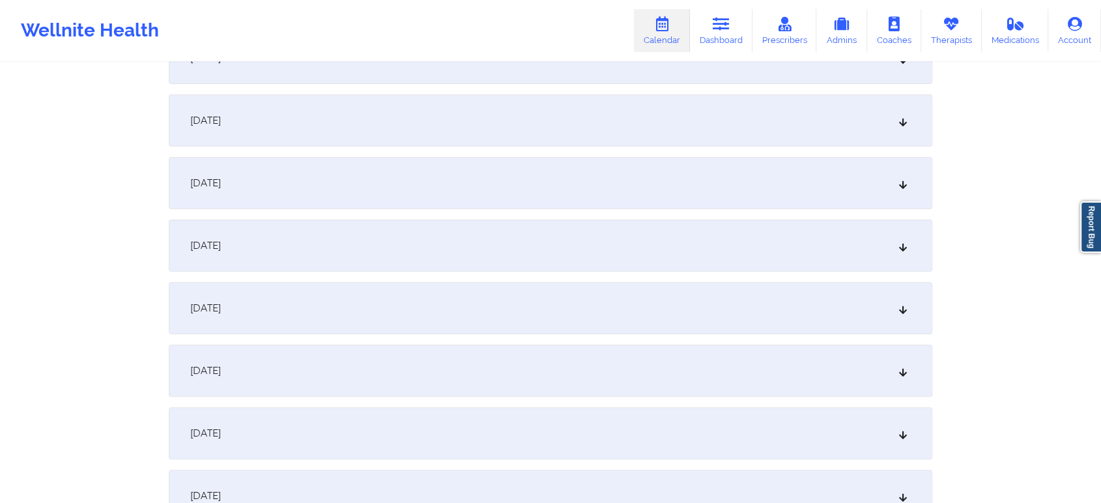
scroll to position [0, 0]
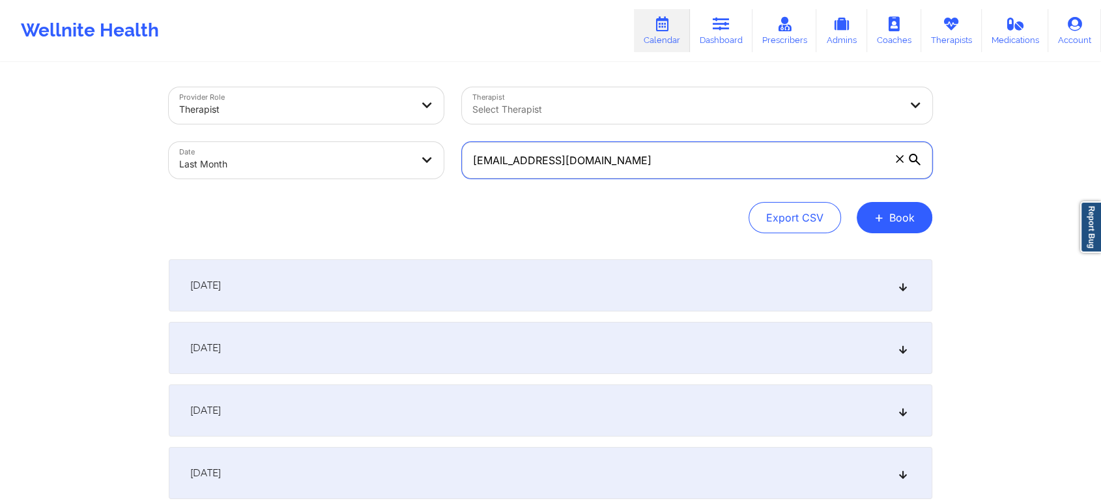
drag, startPoint x: 657, startPoint y: 166, endPoint x: 339, endPoint y: 184, distance: 319.2
click at [339, 184] on div "Provider Role Therapist Therapist Select Therapist Date Last Month [EMAIL_ADDRE…" at bounding box center [551, 132] width 782 height 109
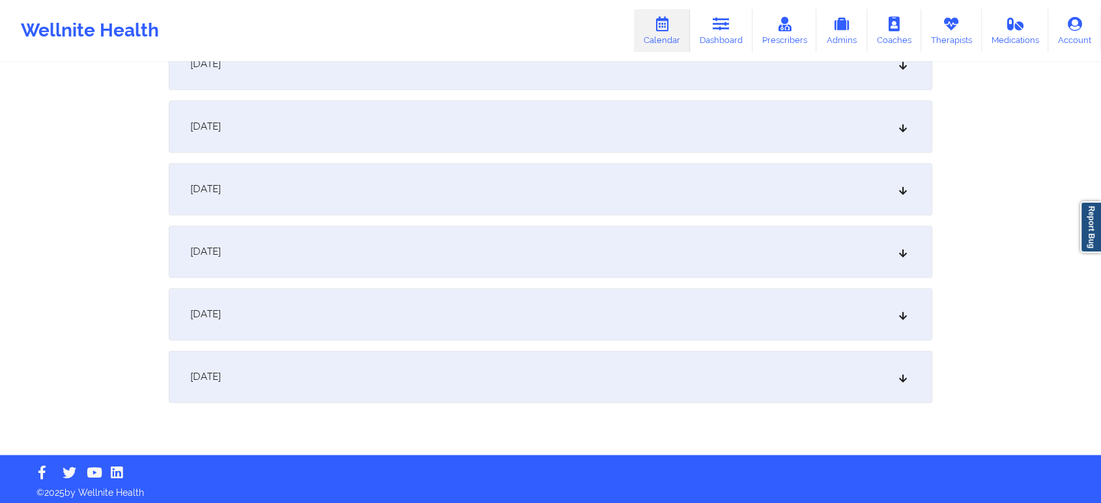
scroll to position [1592, 0]
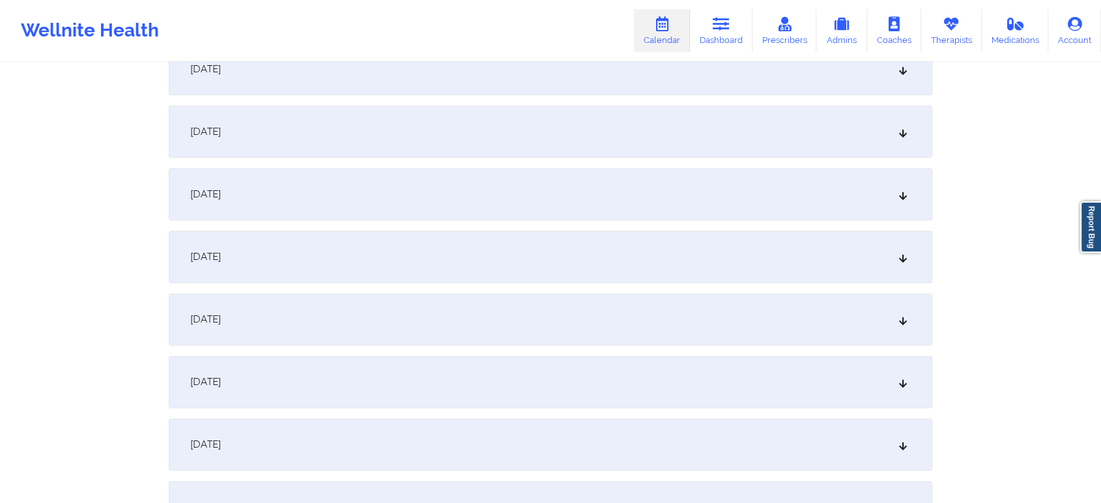
click at [580, 190] on div "[DATE]" at bounding box center [551, 194] width 764 height 52
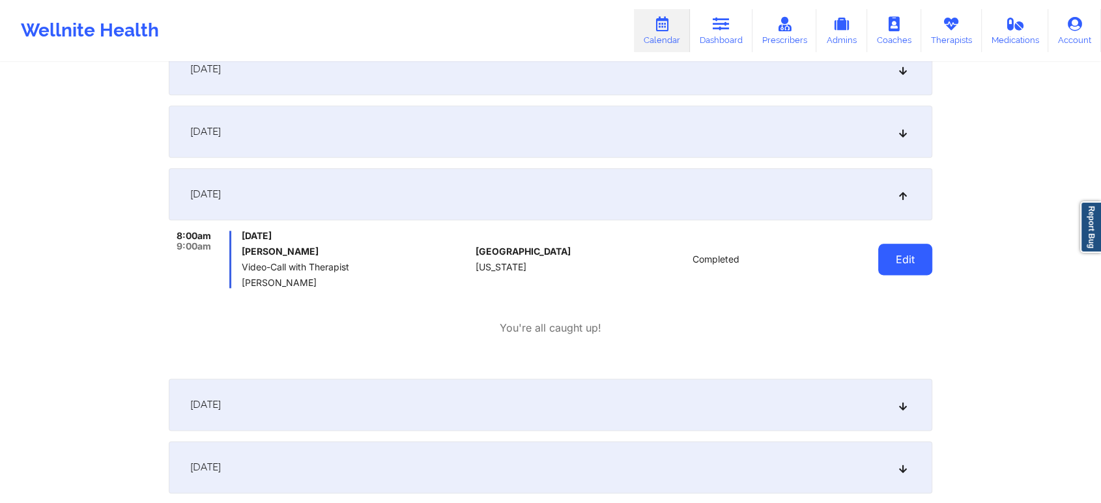
click at [900, 266] on button "Edit" at bounding box center [905, 259] width 54 height 31
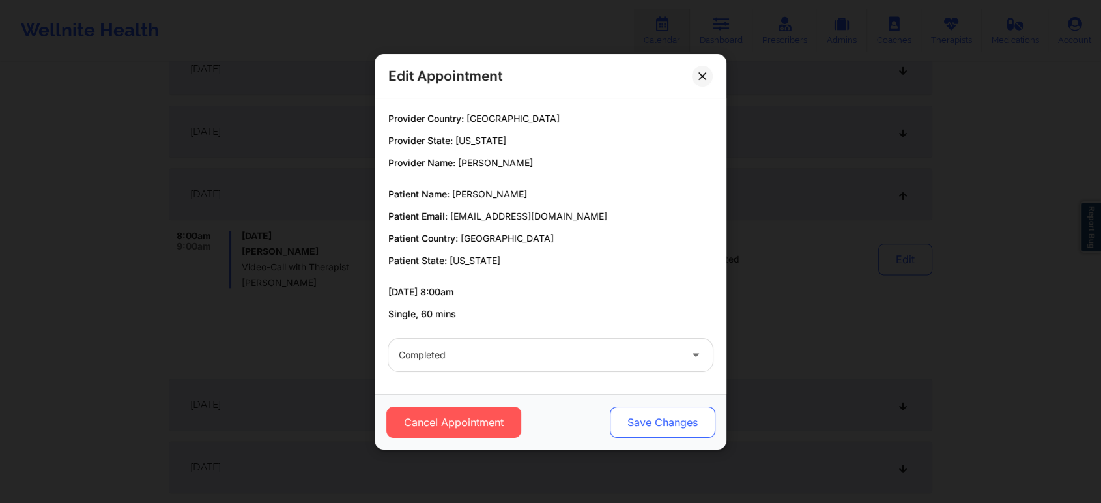
click at [663, 408] on button "Save Changes" at bounding box center [663, 422] width 106 height 31
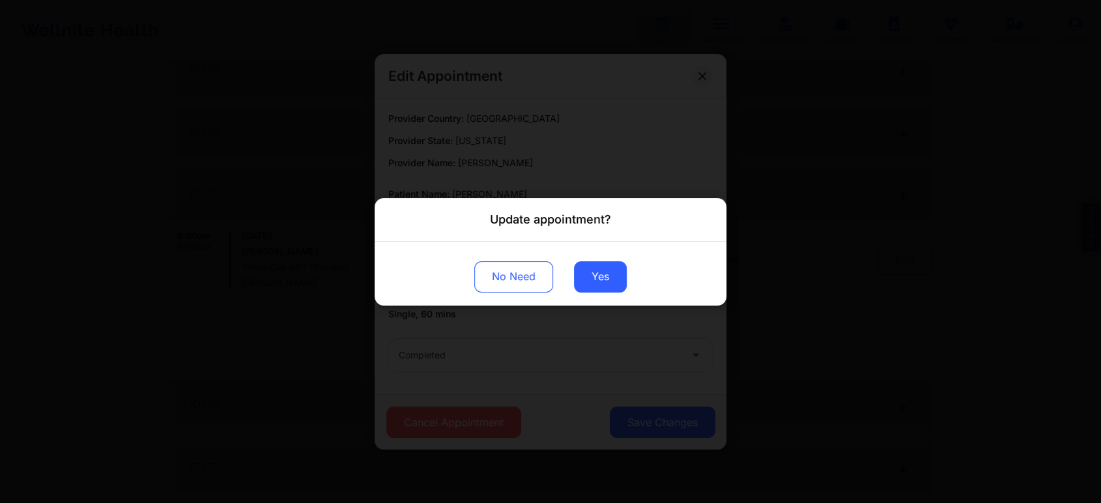
click at [622, 295] on div "No Need Yes" at bounding box center [551, 273] width 352 height 64
click at [595, 280] on button "Yes" at bounding box center [600, 276] width 53 height 31
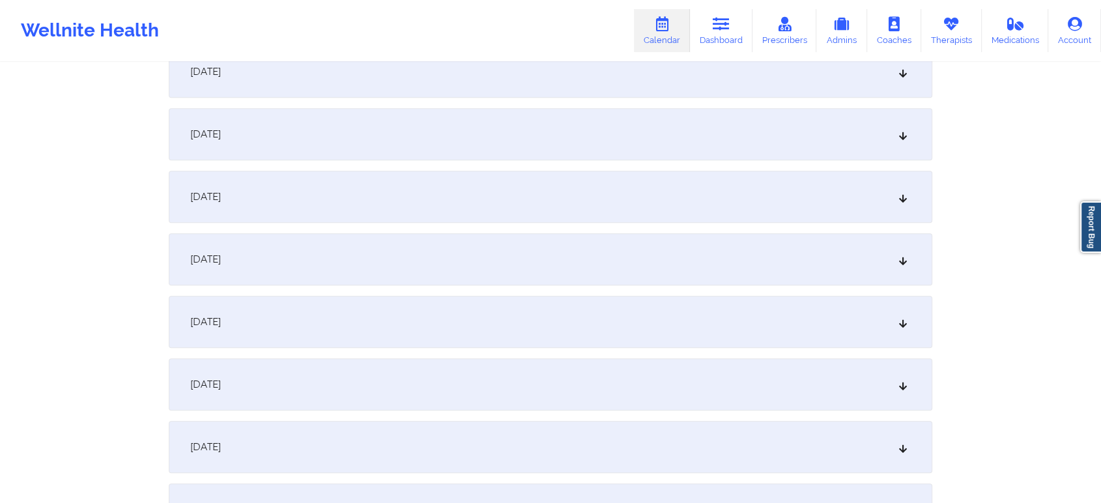
scroll to position [0, 0]
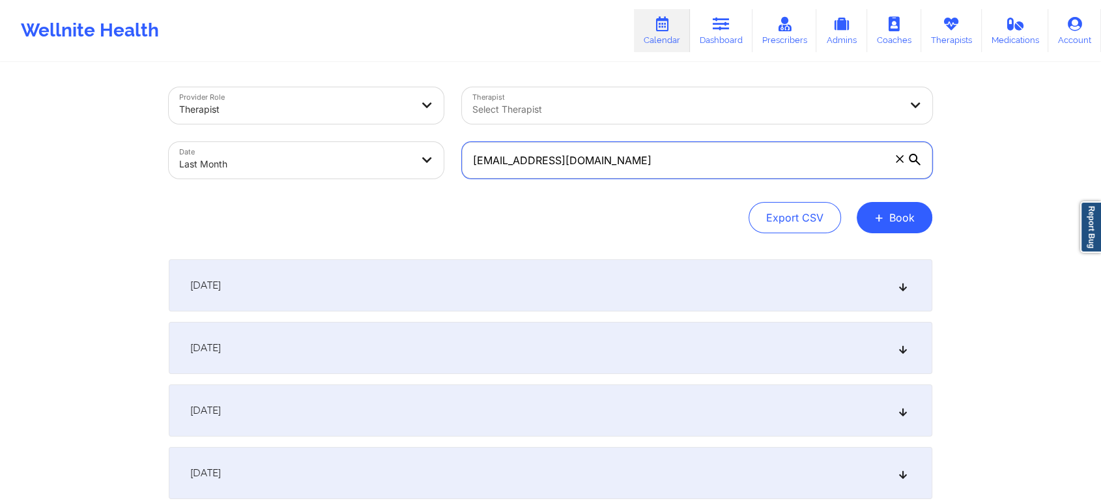
drag, startPoint x: 636, startPoint y: 152, endPoint x: 281, endPoint y: 130, distance: 355.1
click at [281, 130] on div "Provider Role Therapist Therapist Select Therapist Date Last Month [EMAIL_ADDRE…" at bounding box center [551, 132] width 782 height 109
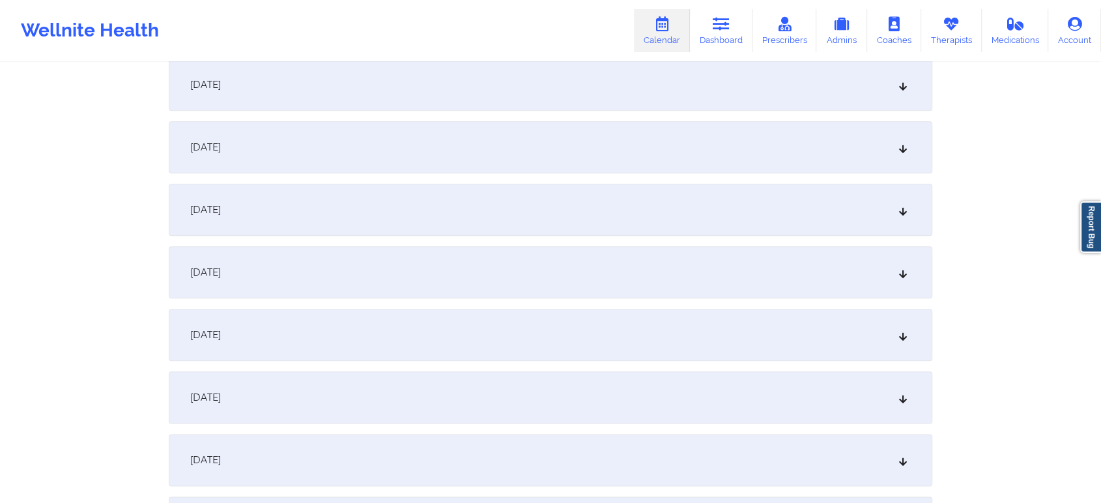
scroll to position [1433, 0]
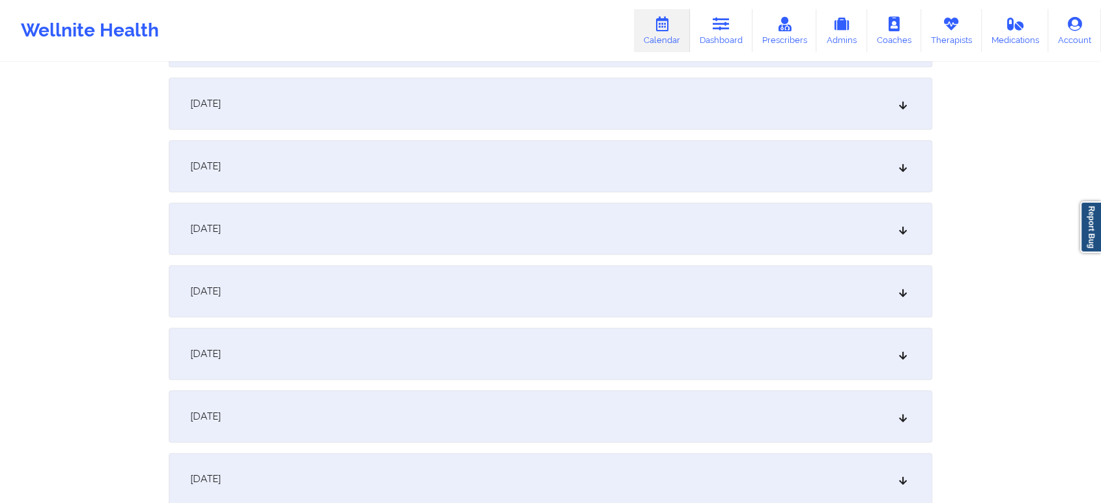
click at [563, 369] on div "[DATE]" at bounding box center [551, 354] width 764 height 52
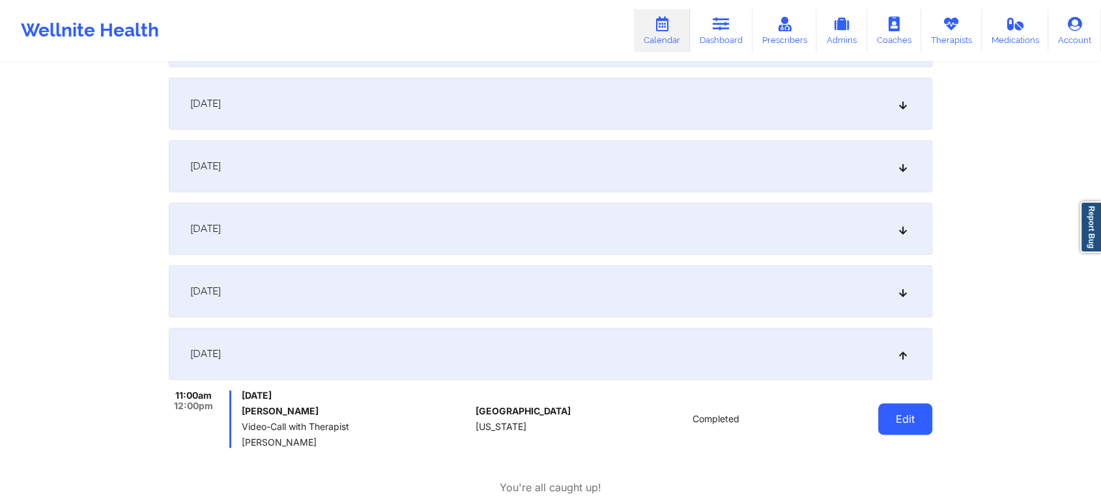
click at [903, 422] on button "Edit" at bounding box center [905, 418] width 54 height 31
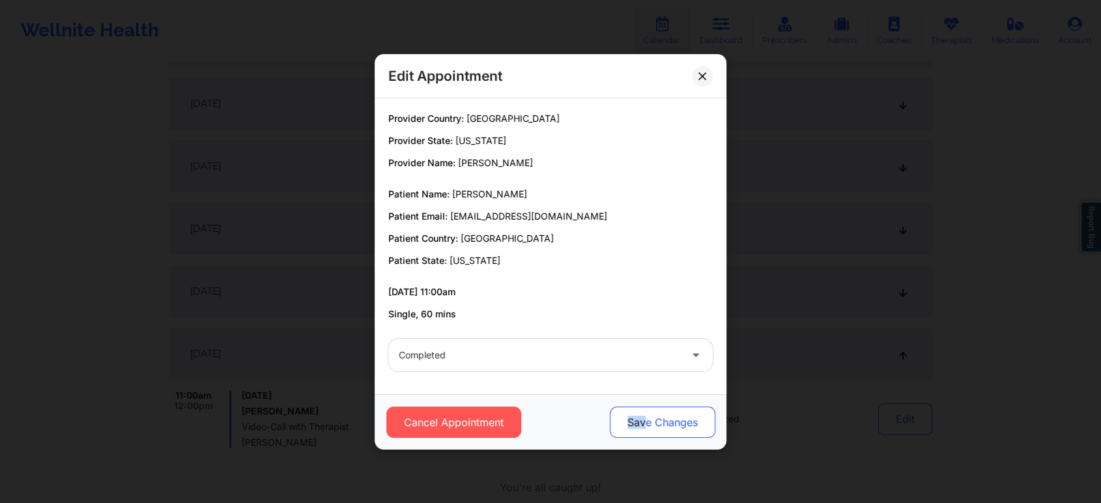
drag, startPoint x: 645, startPoint y: 403, endPoint x: 627, endPoint y: 423, distance: 26.7
click at [627, 423] on div "Cancel Appointment Save Changes" at bounding box center [551, 421] width 352 height 55
click at [627, 423] on button "Save Changes" at bounding box center [663, 422] width 106 height 31
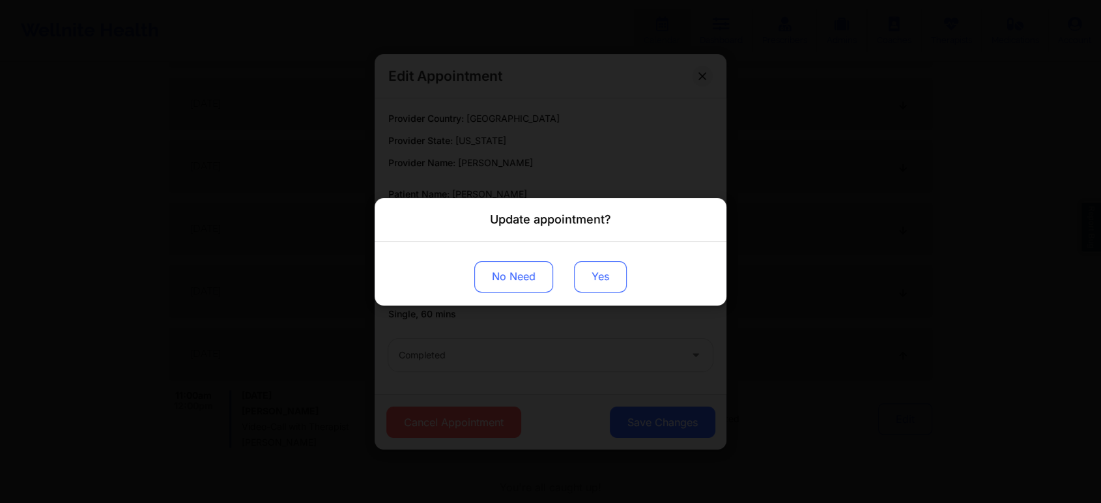
click at [596, 275] on button "Yes" at bounding box center [600, 276] width 53 height 31
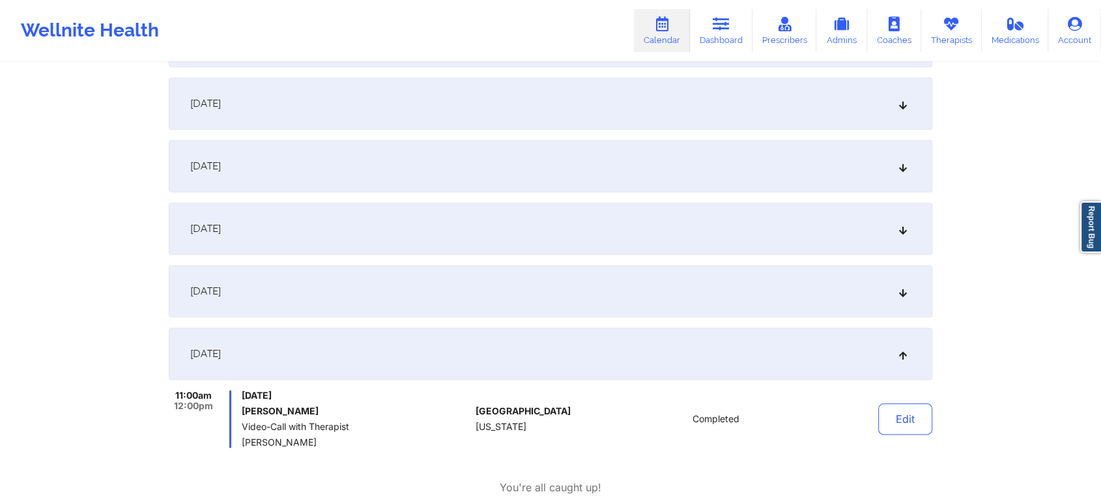
scroll to position [0, 0]
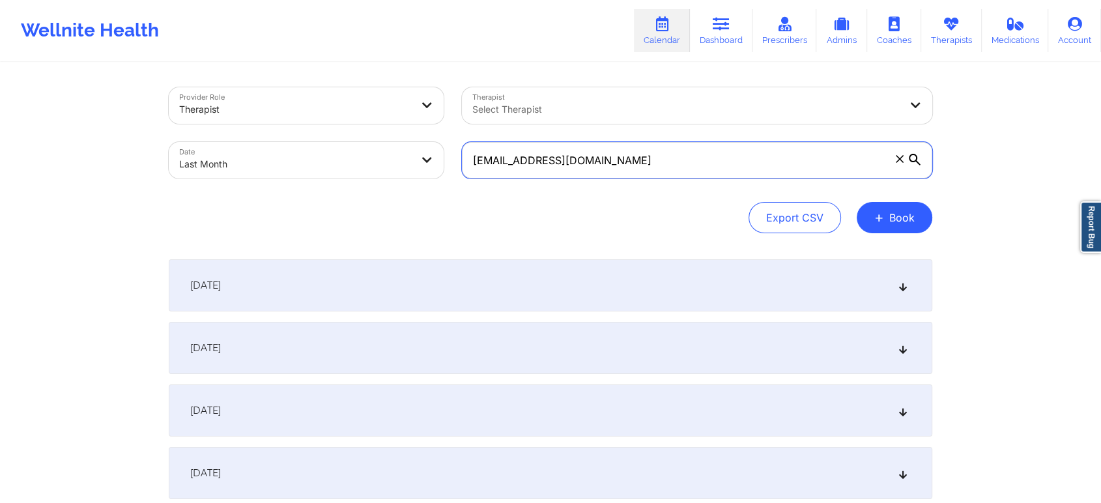
drag, startPoint x: 686, startPoint y: 156, endPoint x: 317, endPoint y: 145, distance: 369.6
click at [317, 145] on div "Provider Role Therapist Therapist Select Therapist Date Last Month [EMAIL_ADDRE…" at bounding box center [551, 132] width 782 height 109
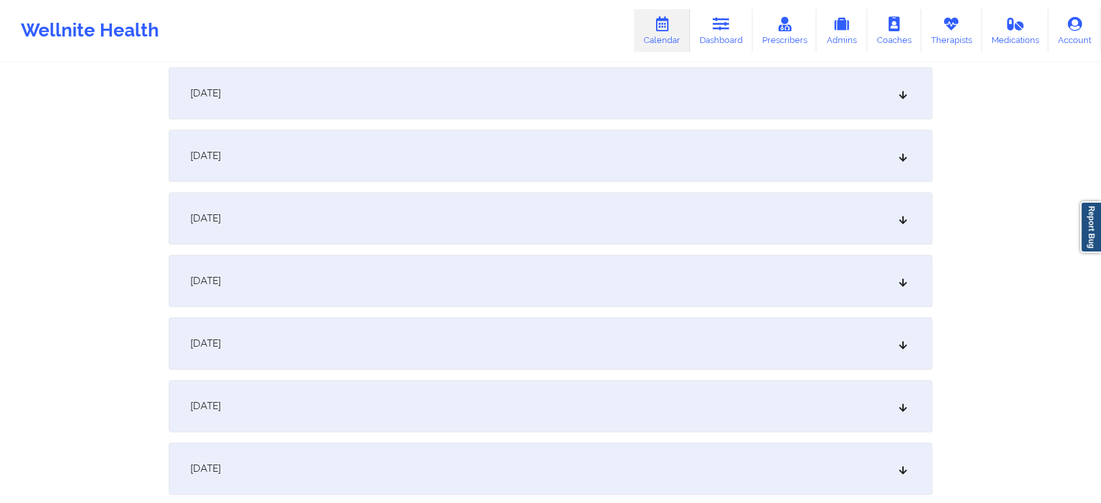
scroll to position [1679, 0]
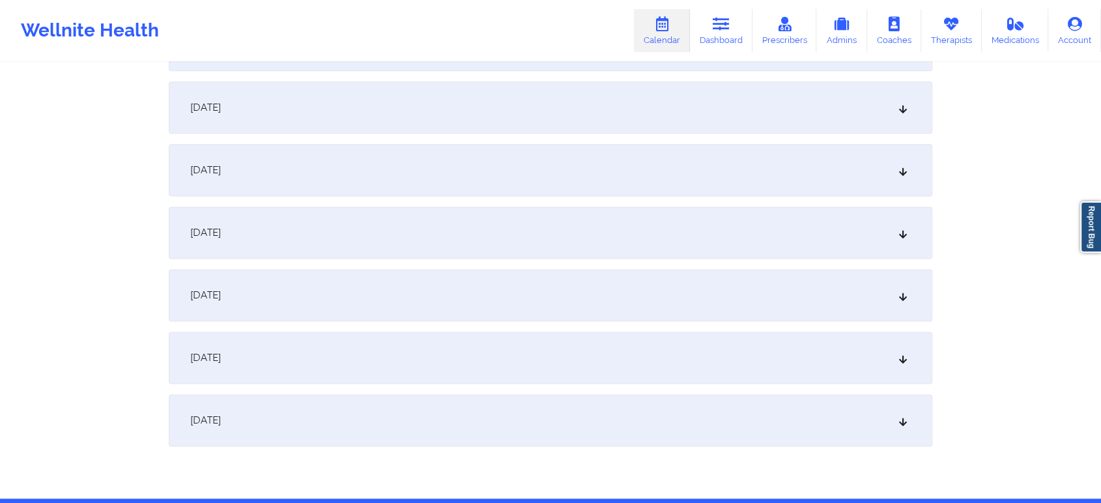
click at [406, 98] on div "[DATE]" at bounding box center [551, 107] width 764 height 52
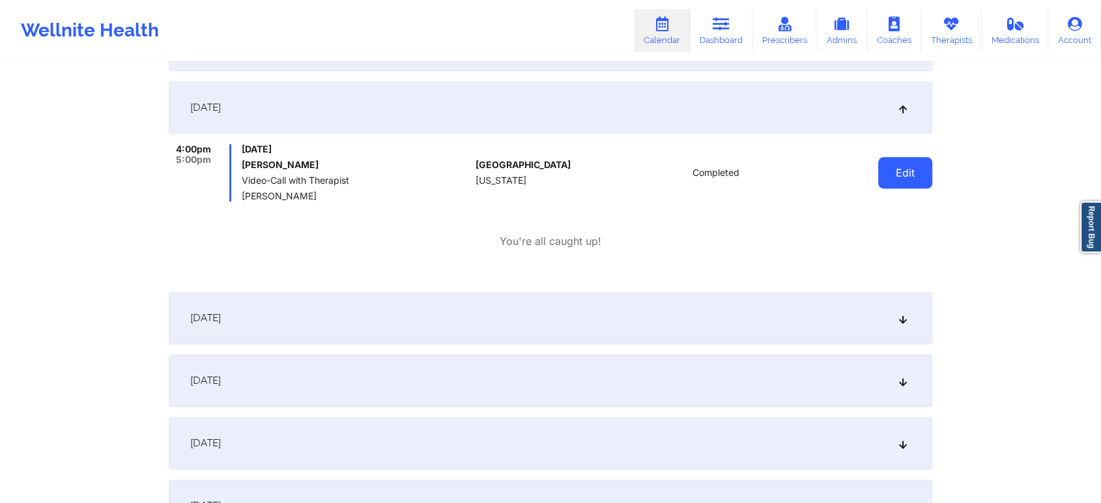
click at [908, 167] on button "Edit" at bounding box center [905, 172] width 54 height 31
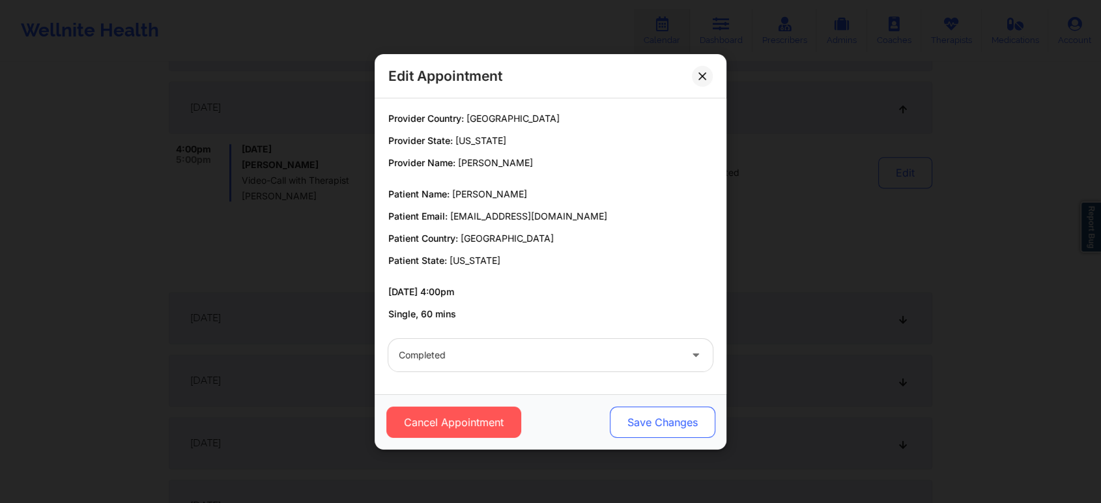
click at [655, 407] on button "Save Changes" at bounding box center [663, 422] width 106 height 31
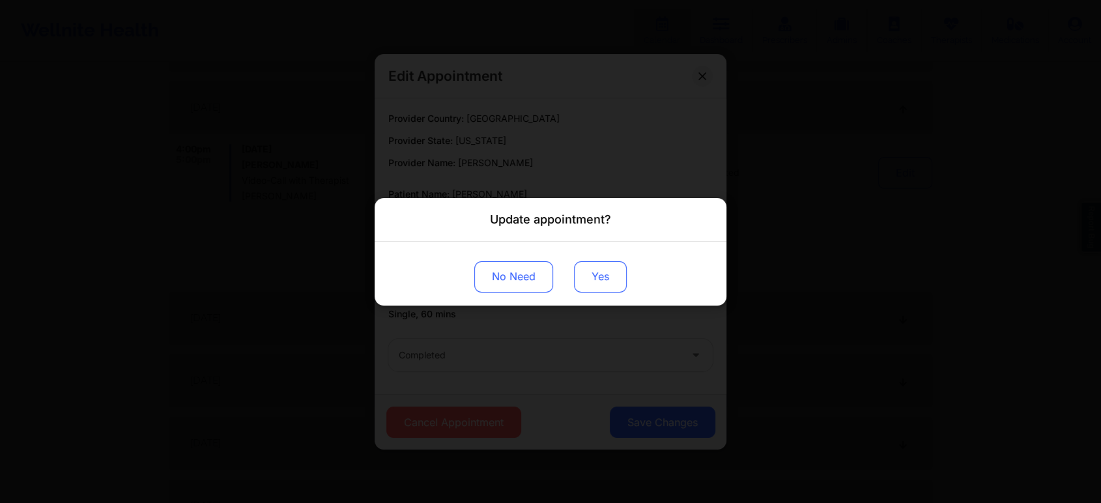
click at [598, 272] on button "Yes" at bounding box center [600, 276] width 53 height 31
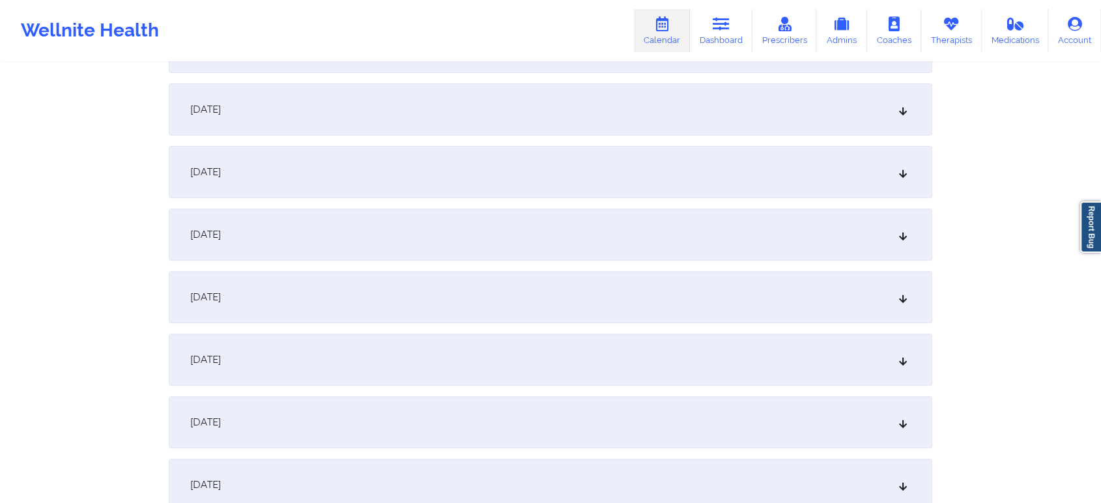
scroll to position [0, 0]
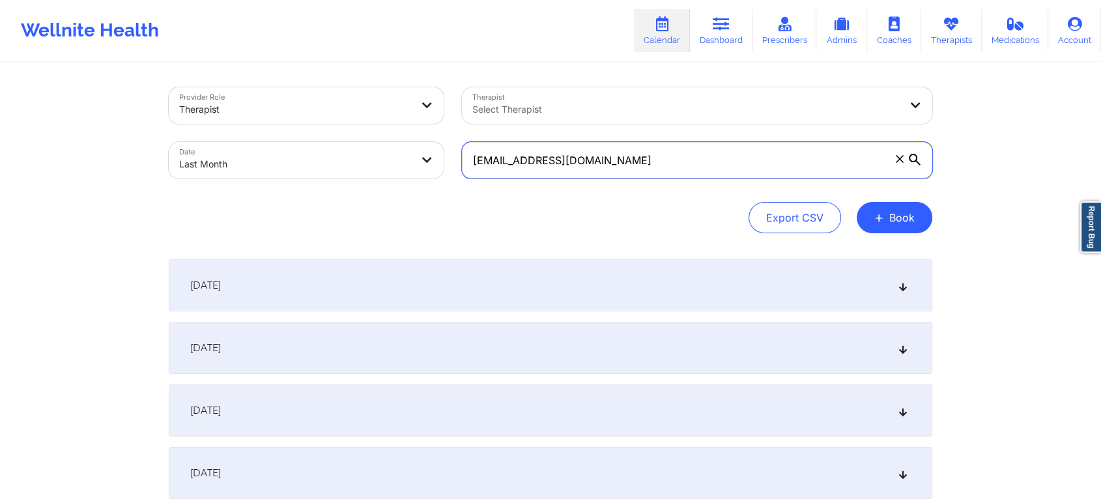
drag, startPoint x: 677, startPoint y: 160, endPoint x: 266, endPoint y: 134, distance: 411.3
click at [266, 134] on div "Provider Role Therapist Therapist Select Therapist Date Last Month [EMAIL_ADDRE…" at bounding box center [551, 132] width 782 height 109
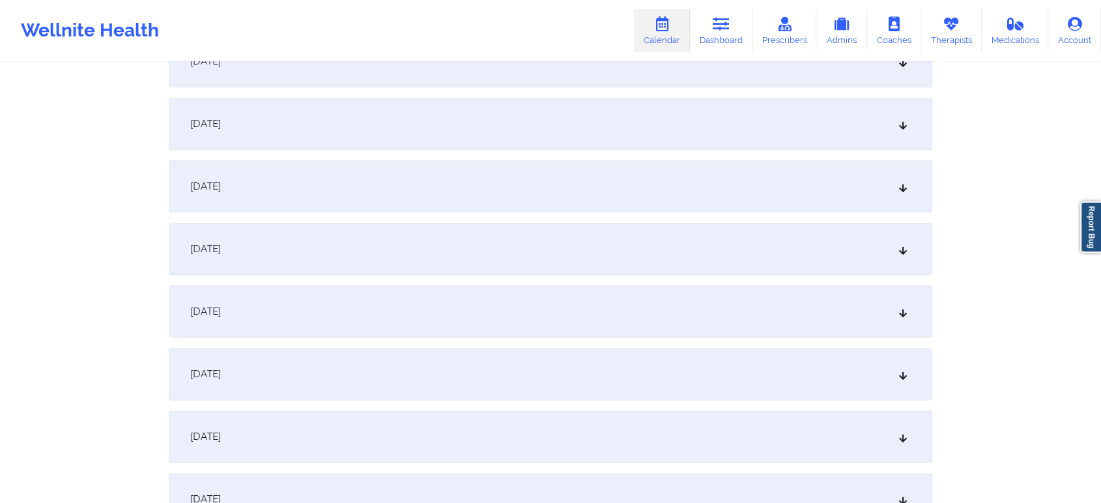
scroll to position [1587, 0]
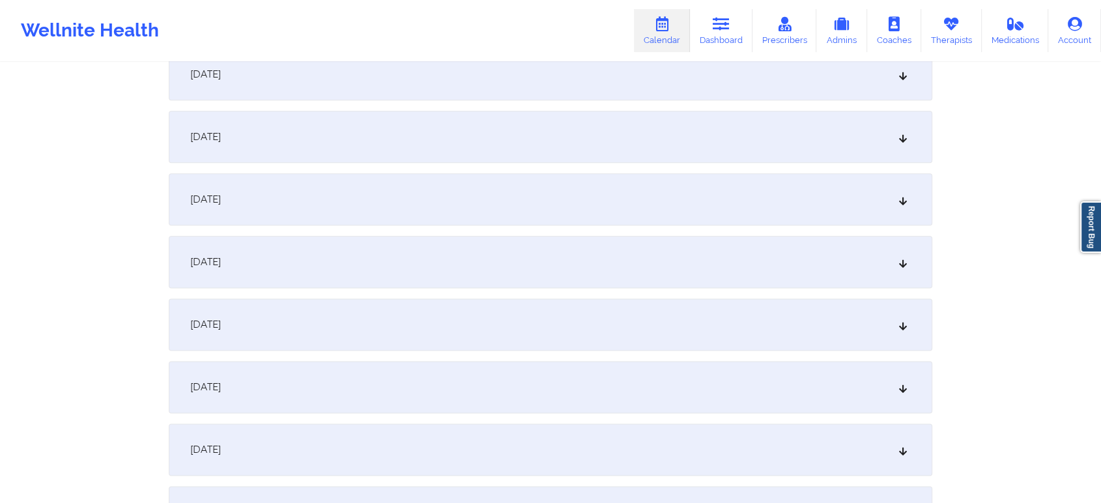
click at [515, 82] on div "[DATE]" at bounding box center [551, 74] width 764 height 52
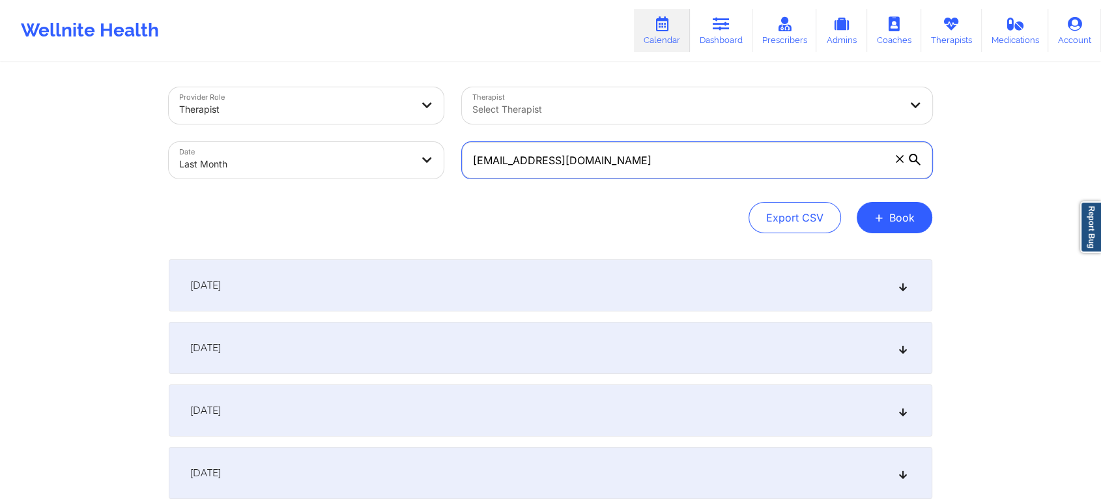
drag, startPoint x: 670, startPoint y: 161, endPoint x: 273, endPoint y: 149, distance: 397.0
click at [273, 149] on div "Provider Role Therapist Therapist Select Therapist Date Last Month [EMAIL_ADDRE…" at bounding box center [551, 132] width 782 height 109
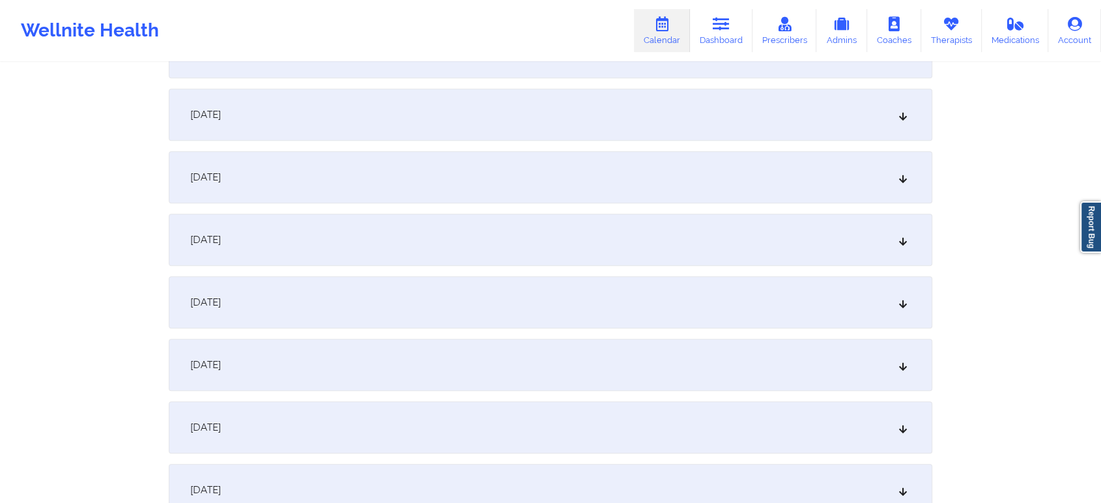
scroll to position [1387, 0]
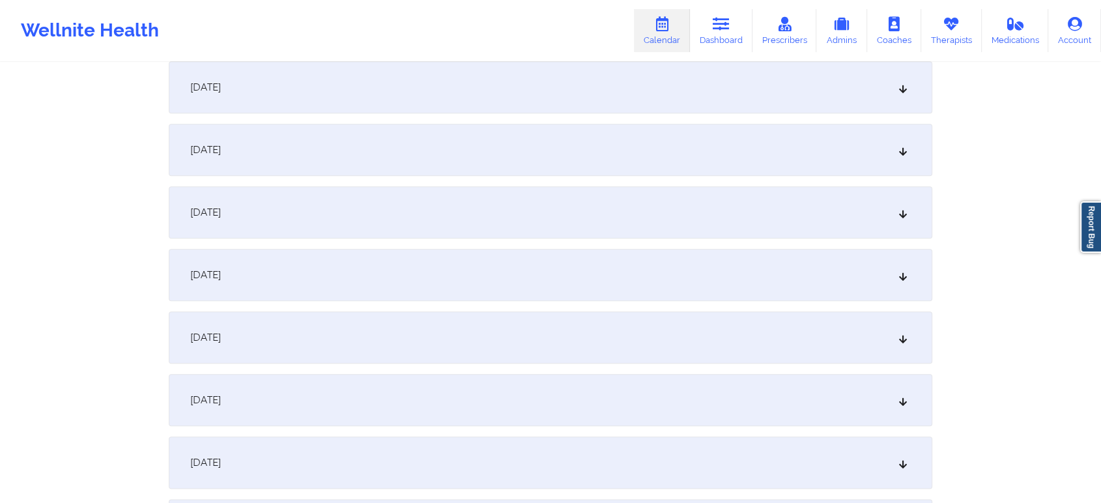
click at [461, 221] on div "[DATE]" at bounding box center [551, 212] width 764 height 52
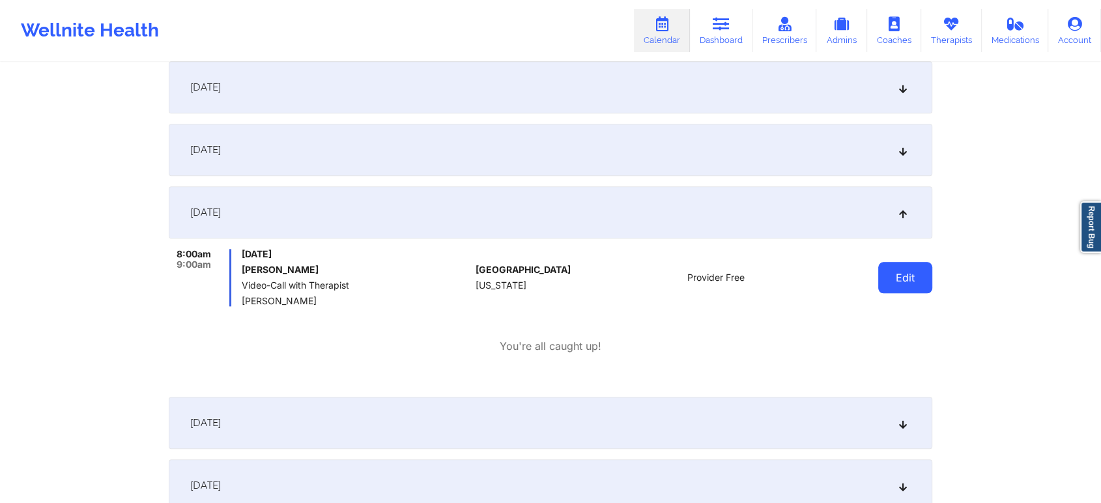
click at [900, 291] on button "Edit" at bounding box center [905, 277] width 54 height 31
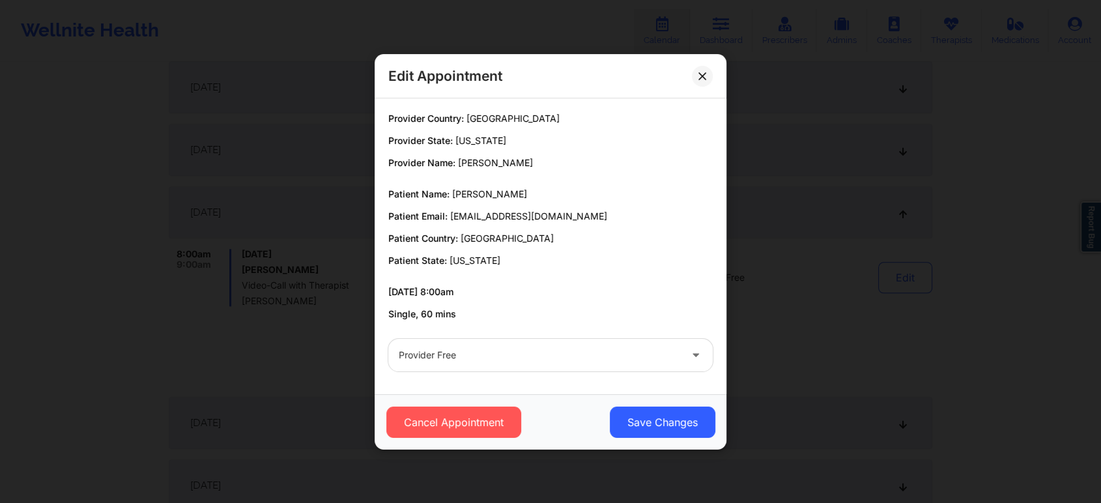
click at [574, 335] on div "Provider Free" at bounding box center [550, 355] width 343 height 51
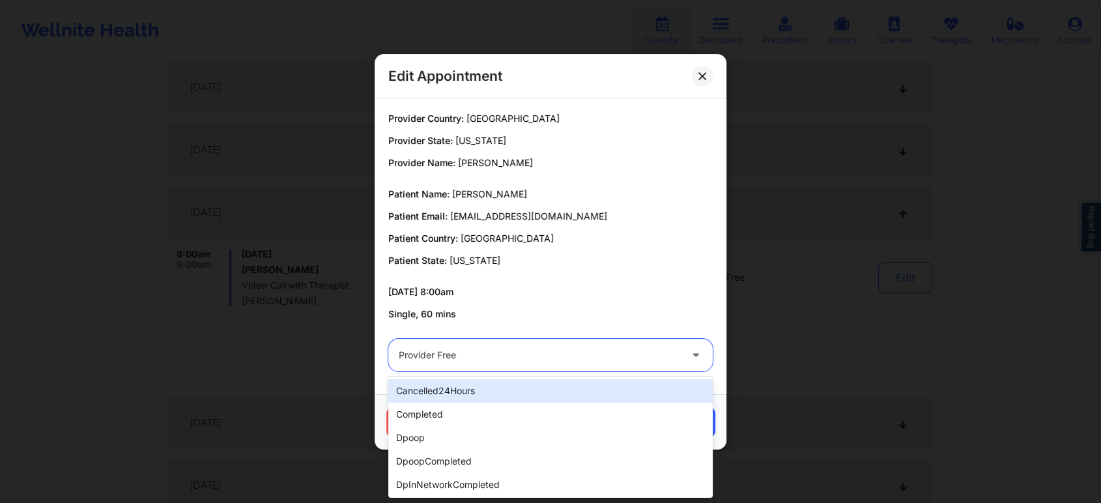
click at [553, 363] on div "Provider Free" at bounding box center [539, 355] width 281 height 33
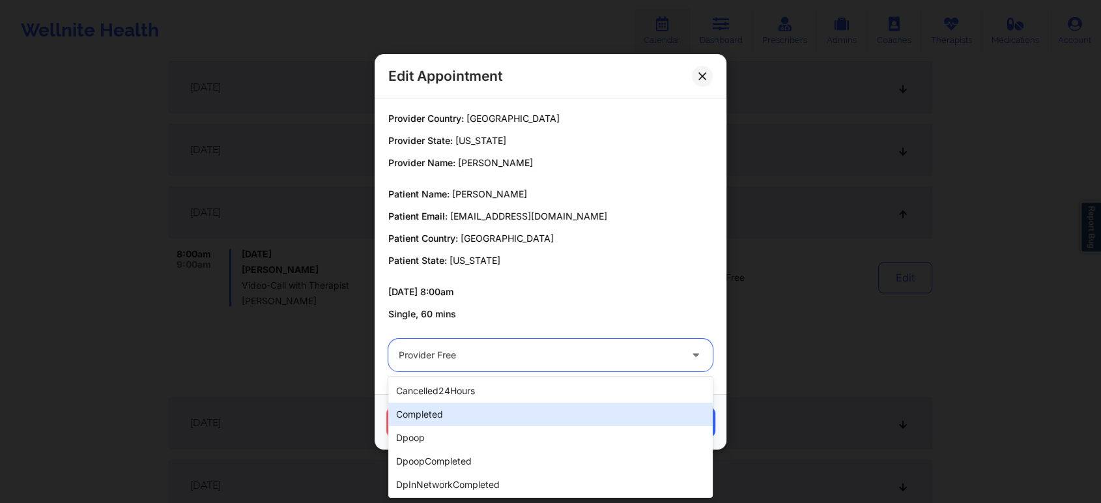
click at [468, 425] on div "completed" at bounding box center [550, 414] width 324 height 23
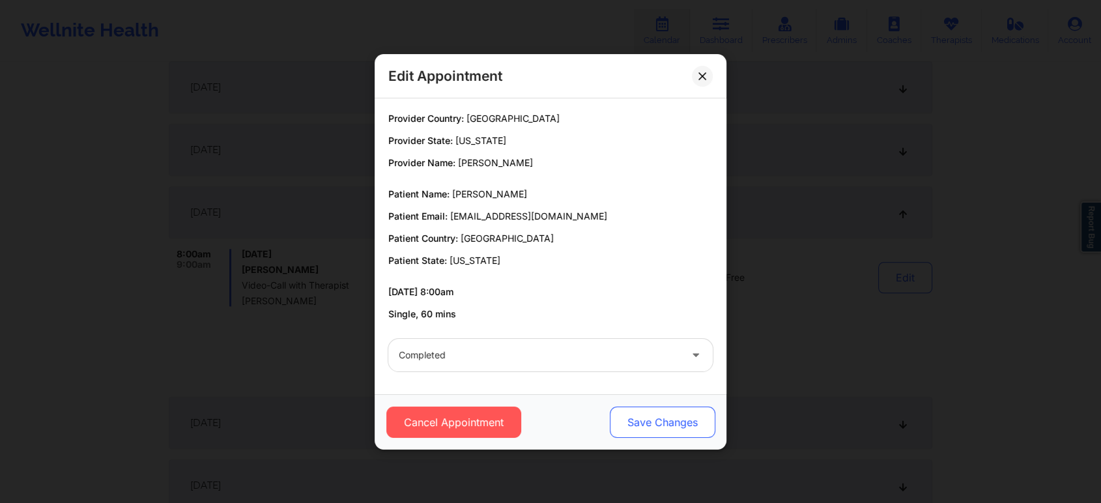
click at [680, 434] on button "Save Changes" at bounding box center [663, 422] width 106 height 31
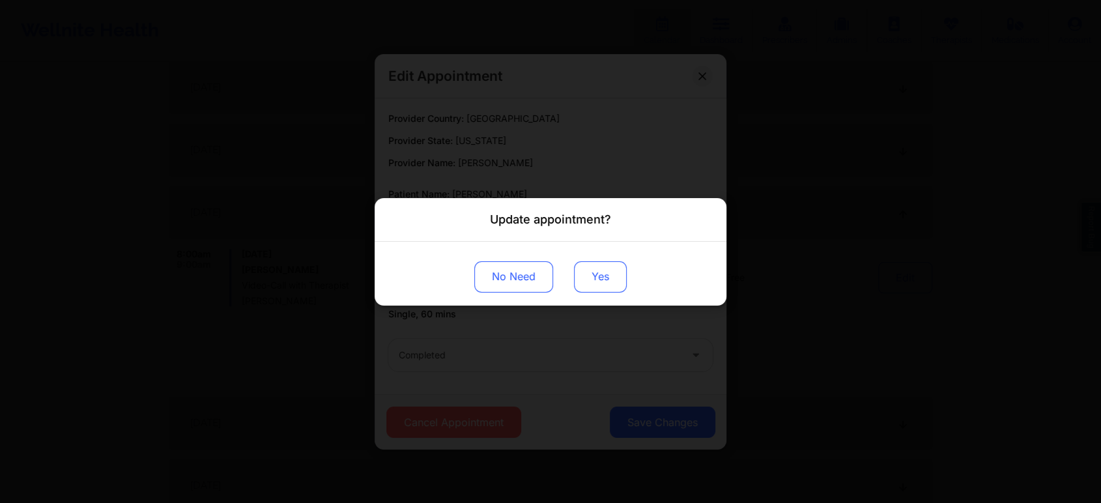
click at [594, 291] on button "Yes" at bounding box center [600, 276] width 53 height 31
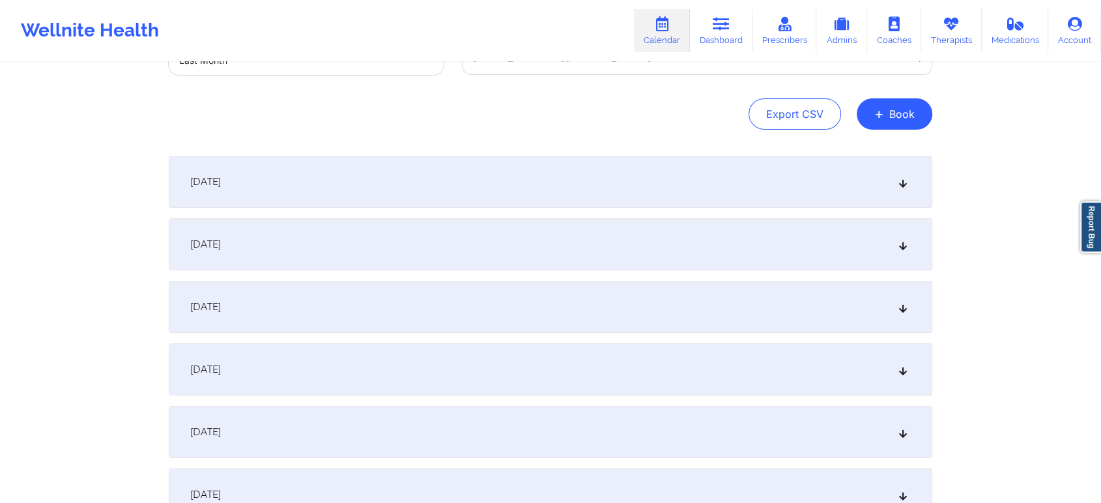
scroll to position [0, 0]
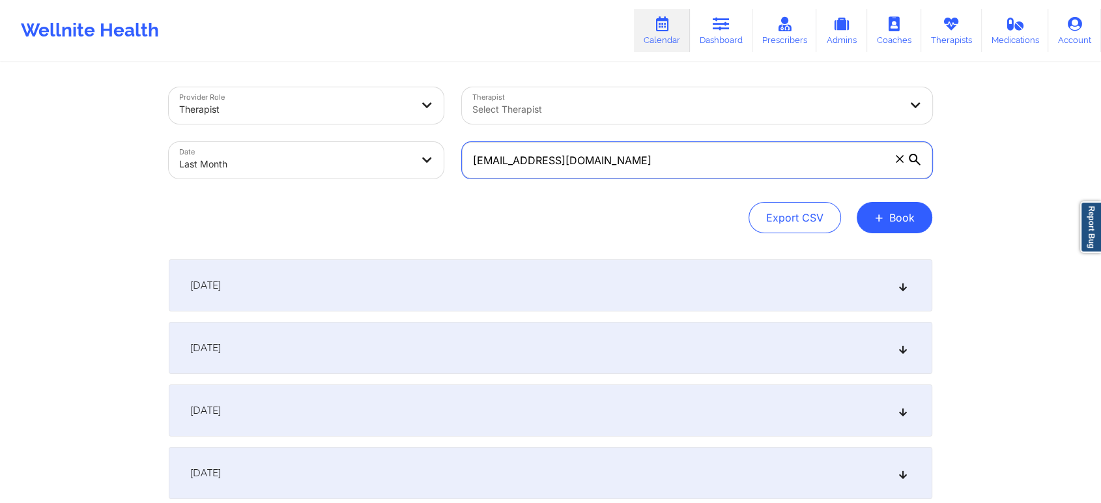
drag, startPoint x: 670, startPoint y: 166, endPoint x: 292, endPoint y: 118, distance: 380.9
click at [292, 118] on div "Provider Role Therapist Therapist Select Therapist Date Last Month [EMAIL_ADDRE…" at bounding box center [551, 132] width 782 height 109
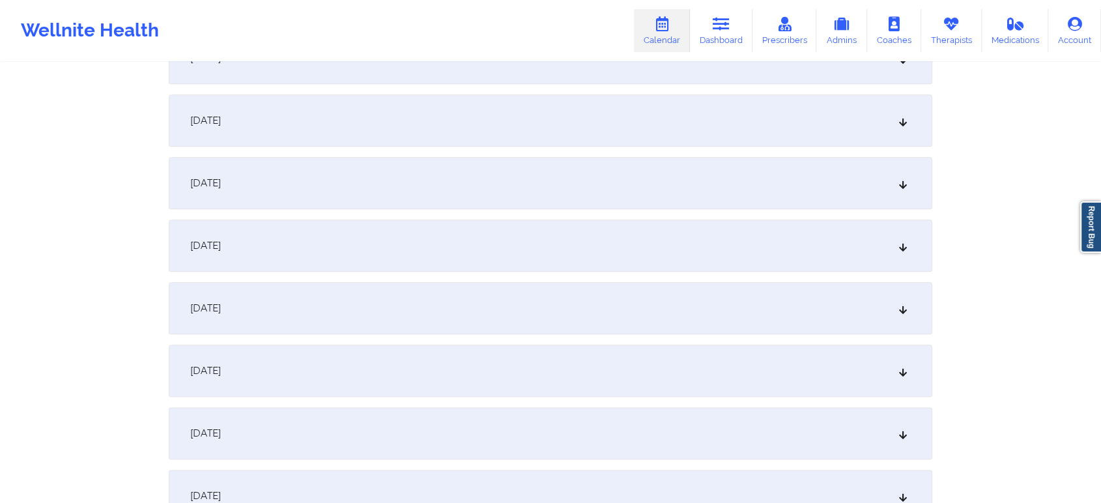
scroll to position [1476, 0]
click at [542, 133] on div "[DATE]" at bounding box center [551, 123] width 764 height 52
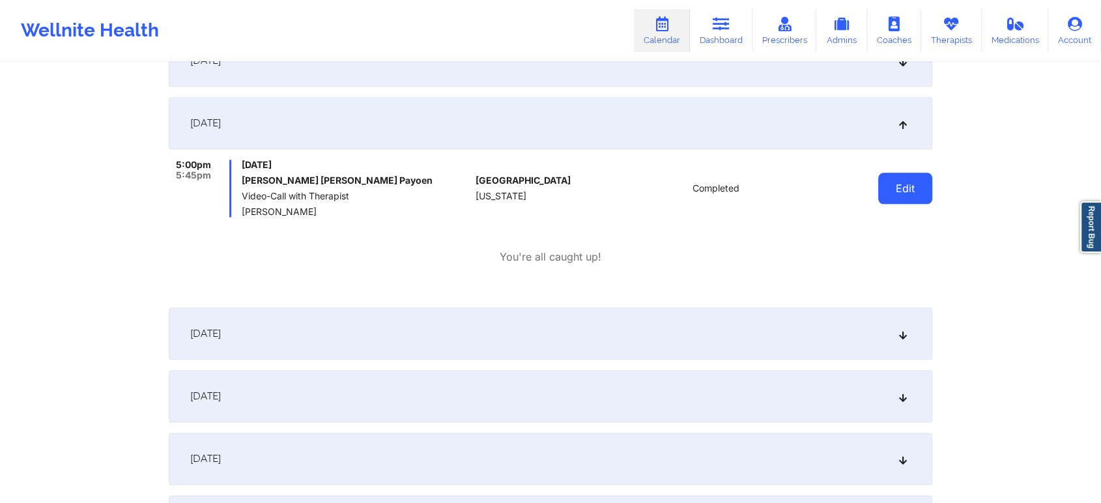
click at [880, 196] on button "Edit" at bounding box center [905, 188] width 54 height 31
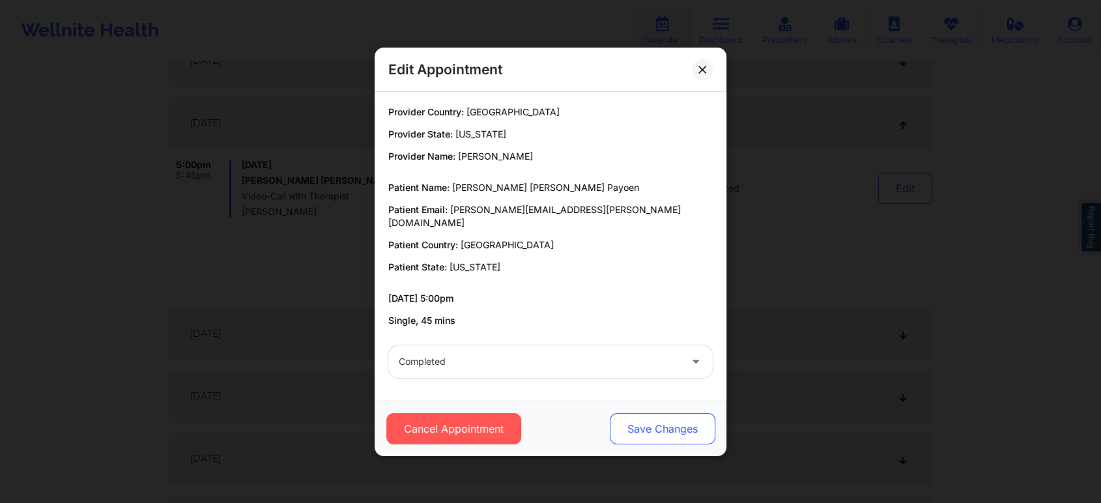
click at [665, 413] on button "Save Changes" at bounding box center [663, 428] width 106 height 31
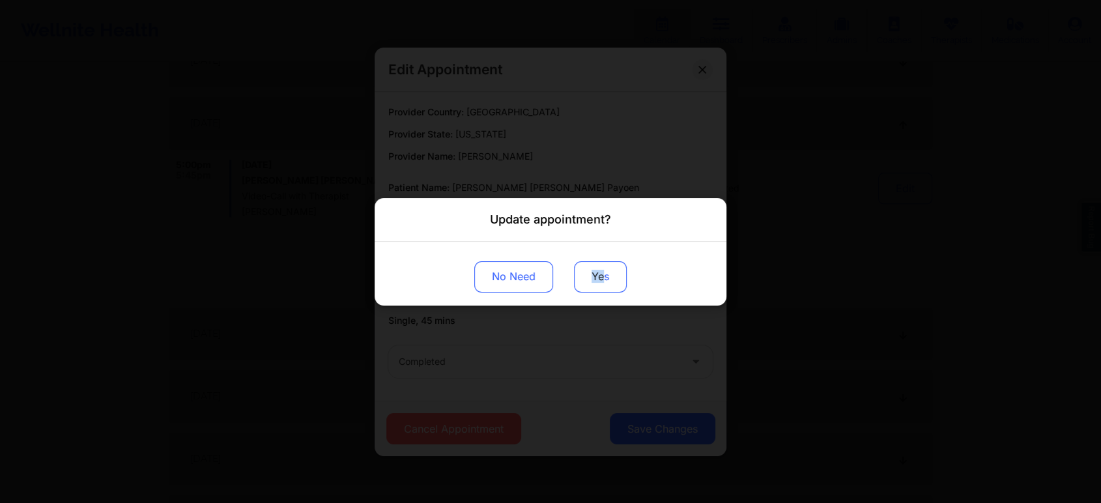
drag, startPoint x: 594, startPoint y: 298, endPoint x: 605, endPoint y: 272, distance: 28.1
click at [605, 272] on div "No Need Yes" at bounding box center [551, 273] width 352 height 64
click at [605, 272] on button "Yes" at bounding box center [600, 276] width 53 height 31
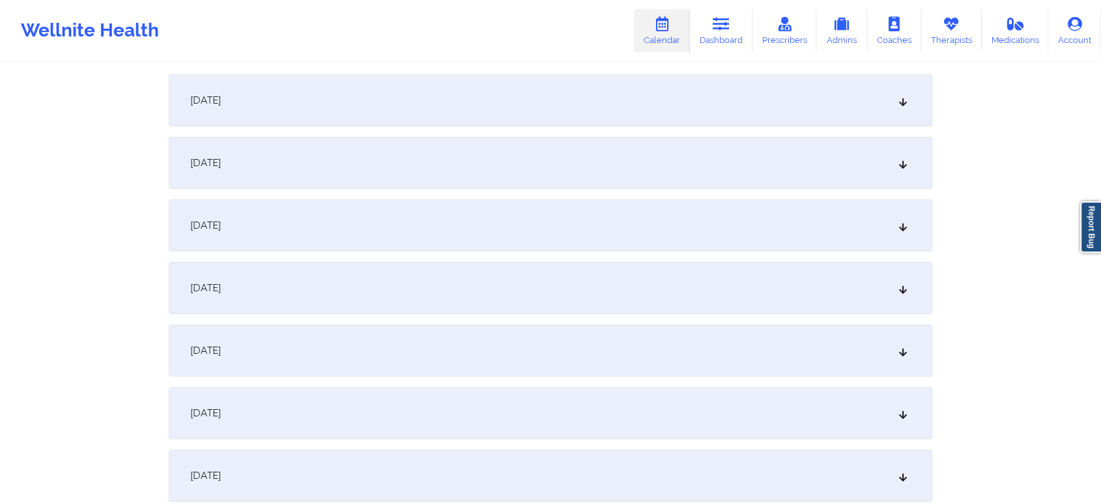
scroll to position [0, 0]
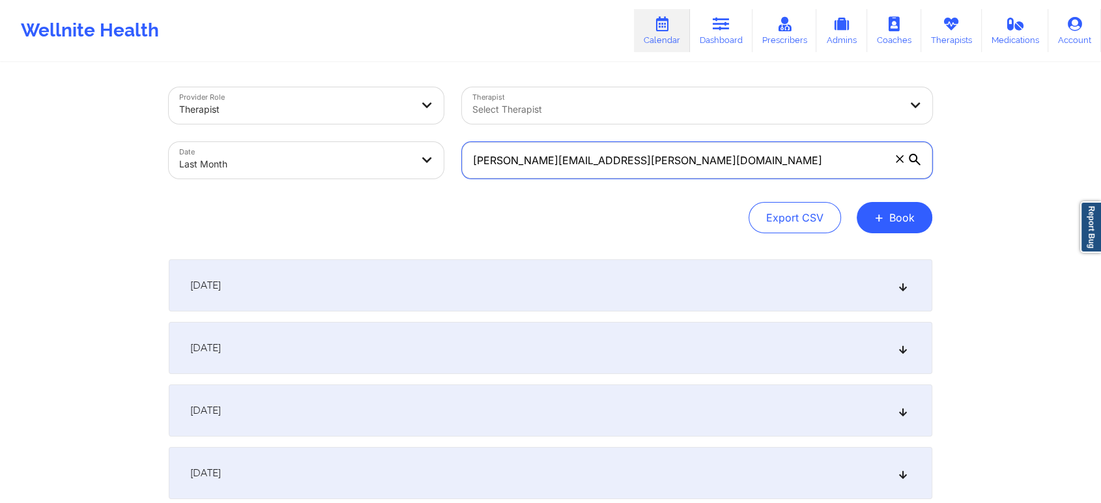
drag, startPoint x: 747, startPoint y: 152, endPoint x: 375, endPoint y: 127, distance: 372.3
click at [375, 127] on div "Provider Role Therapist Therapist Select Therapist Date Last Month [PERSON_NAME…" at bounding box center [551, 132] width 782 height 109
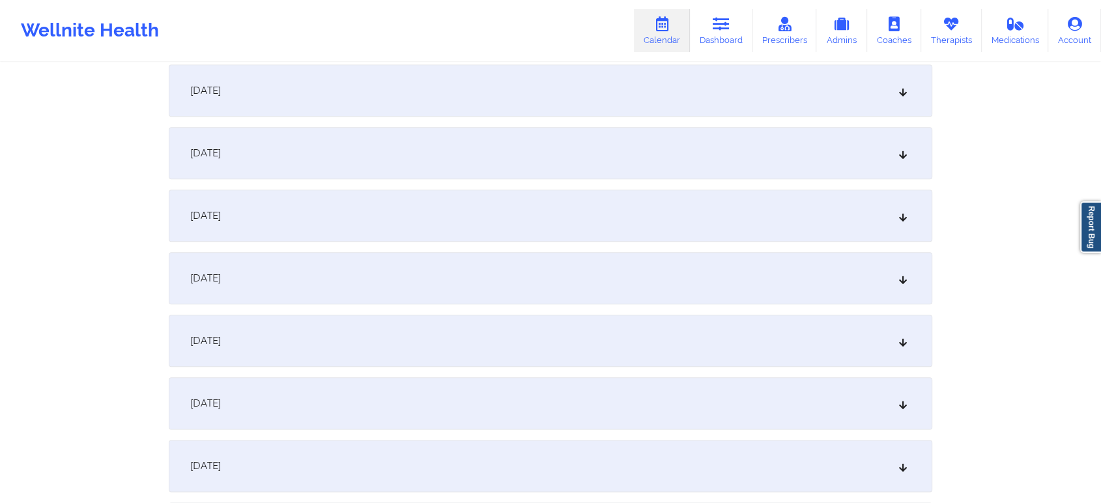
scroll to position [1452, 0]
click at [616, 284] on div "[DATE]" at bounding box center [551, 272] width 764 height 52
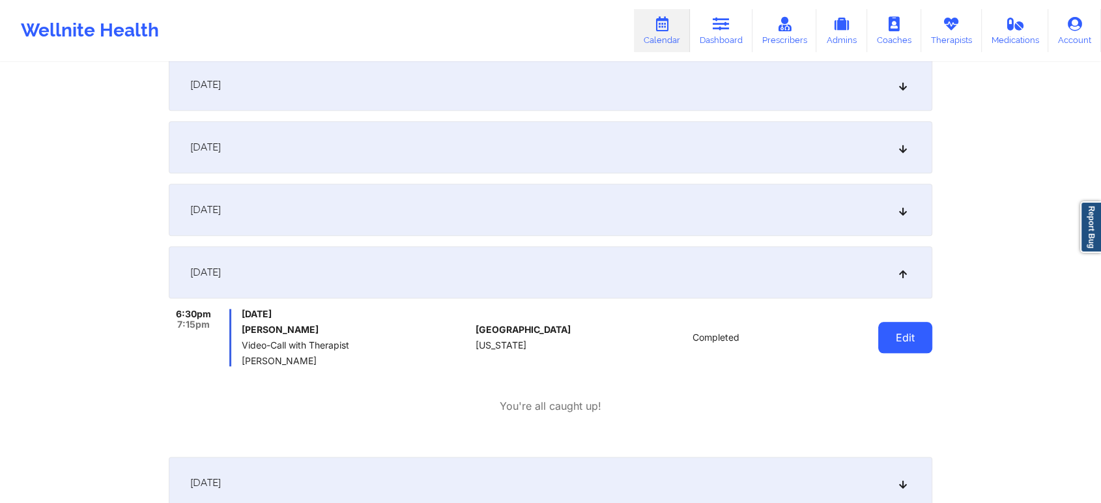
click at [904, 343] on button "Edit" at bounding box center [905, 337] width 54 height 31
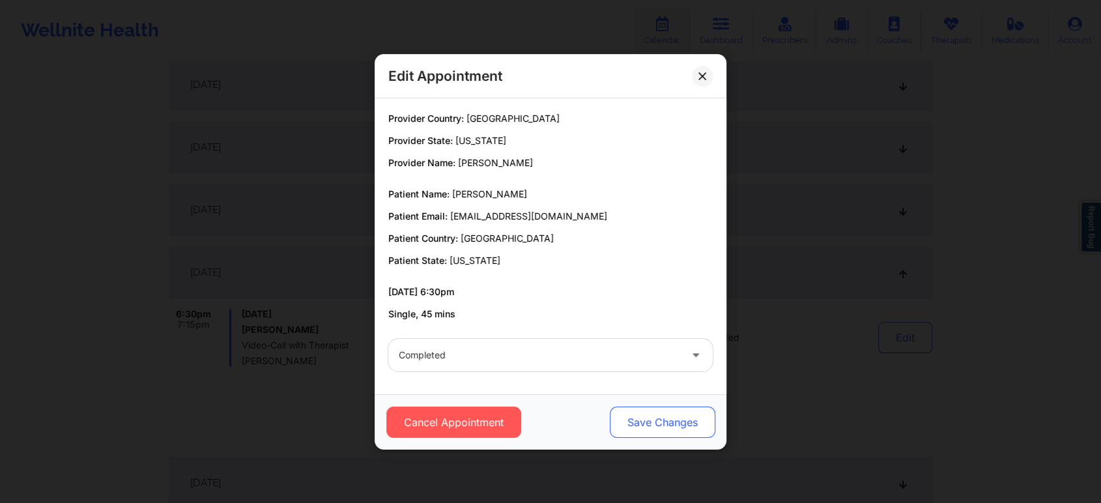
click at [646, 412] on button "Save Changes" at bounding box center [663, 422] width 106 height 31
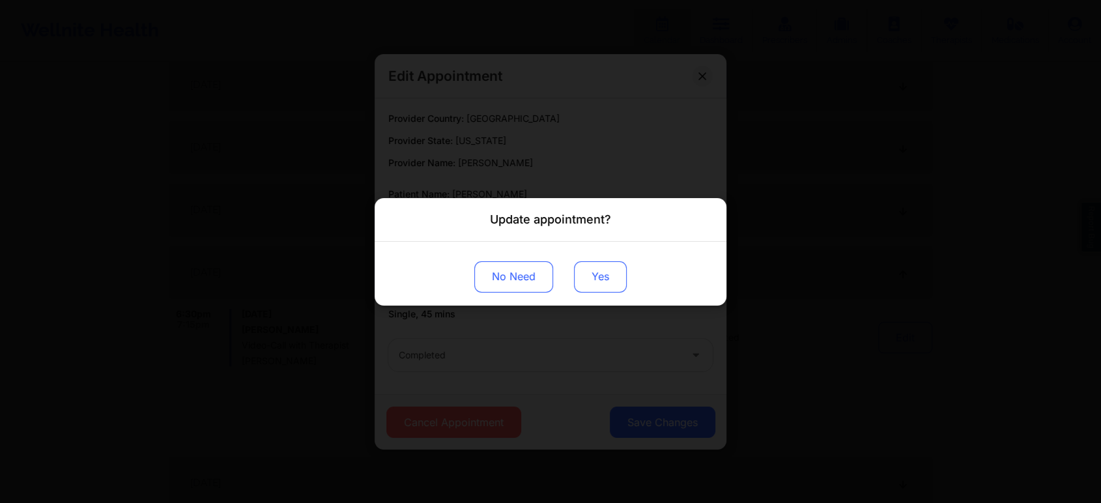
click at [598, 282] on button "Yes" at bounding box center [600, 276] width 53 height 31
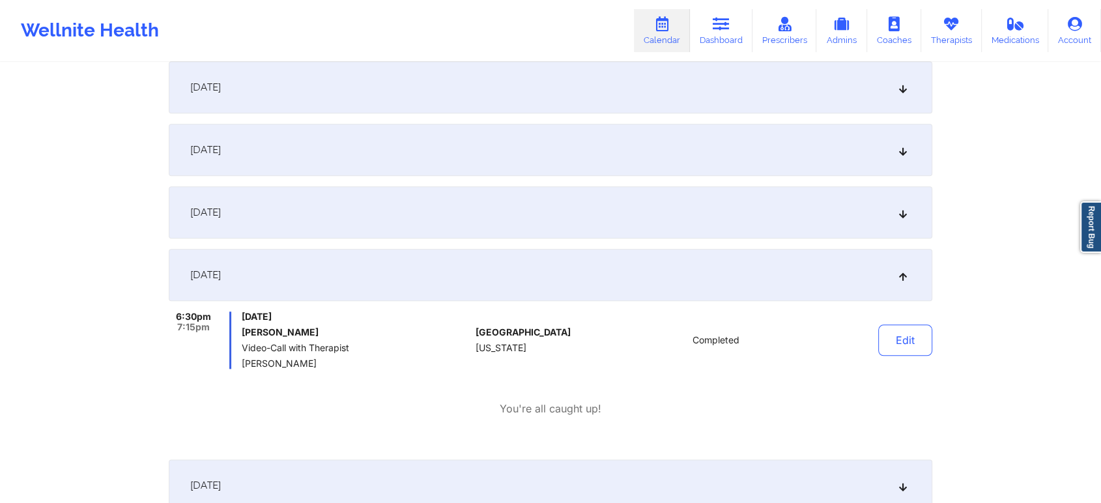
scroll to position [0, 0]
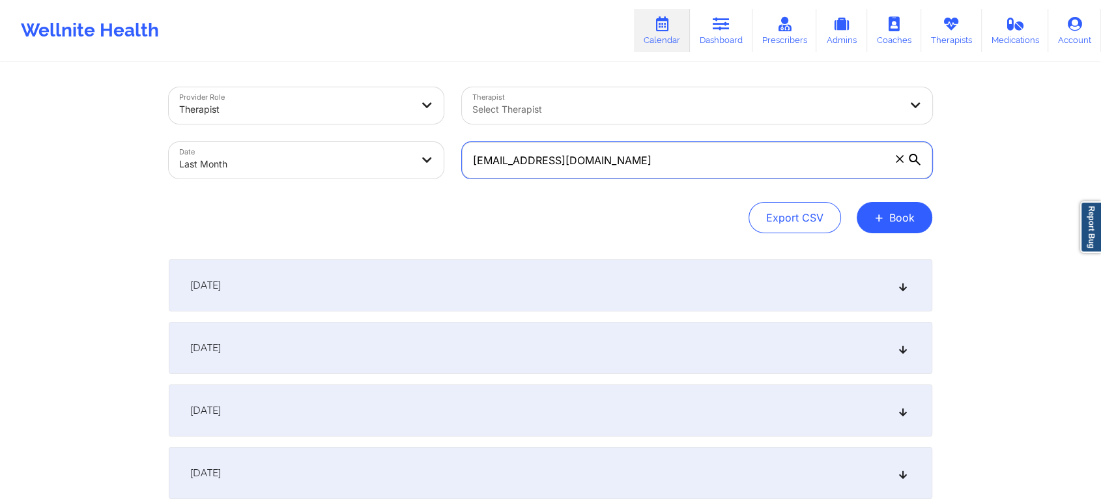
drag, startPoint x: 646, startPoint y: 154, endPoint x: 406, endPoint y: 144, distance: 240.0
click at [406, 144] on div "Provider Role Therapist Therapist Select Therapist Date Last Month [EMAIL_ADDRE…" at bounding box center [551, 132] width 782 height 109
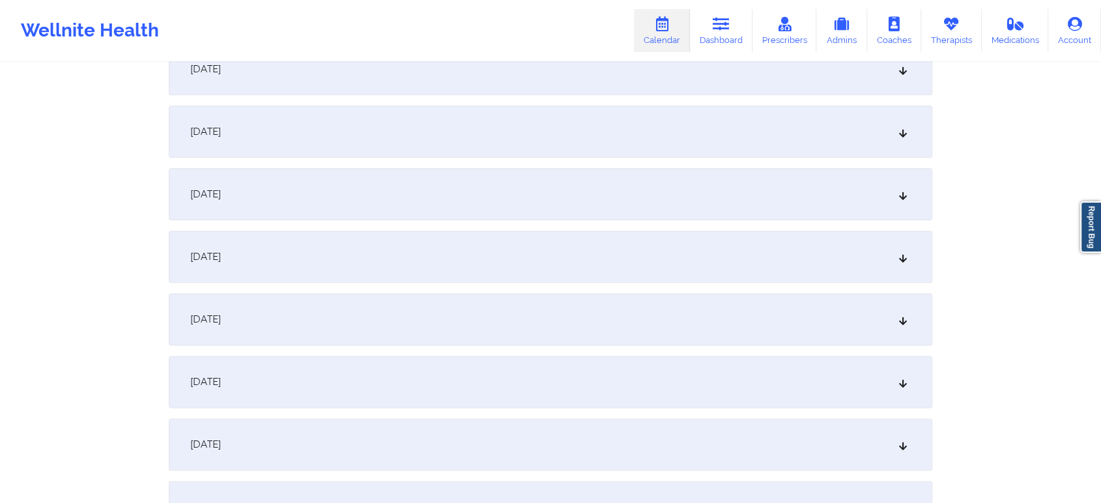
scroll to position [1495, 0]
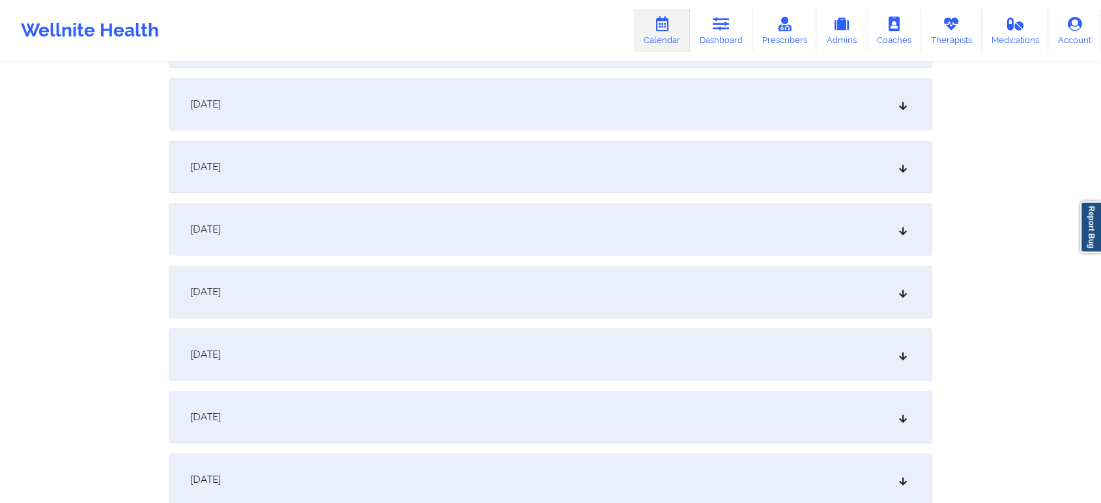
click at [474, 298] on div "[DATE]" at bounding box center [551, 292] width 764 height 52
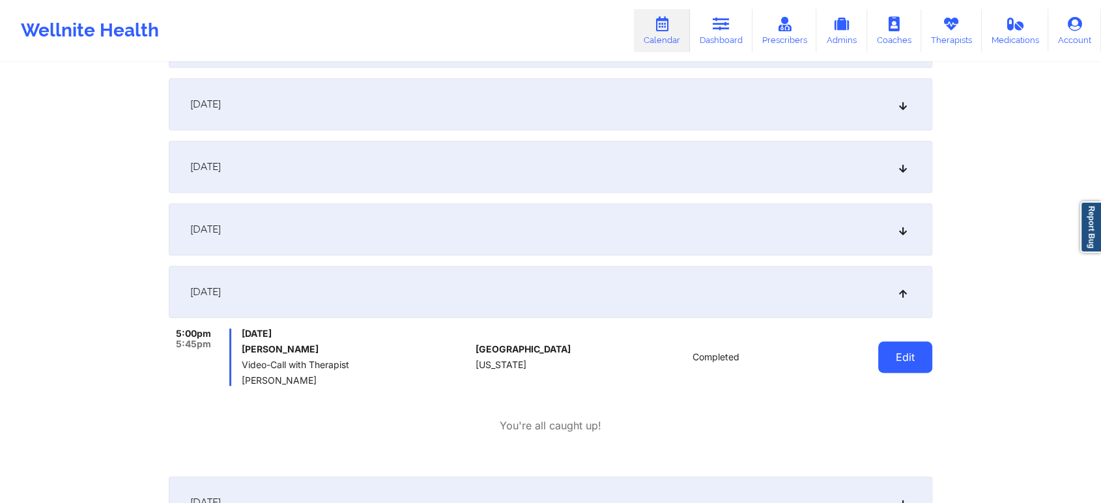
drag, startPoint x: 922, startPoint y: 339, endPoint x: 914, endPoint y: 357, distance: 20.1
click at [914, 357] on div "Edit" at bounding box center [872, 356] width 121 height 57
click at [914, 357] on button "Edit" at bounding box center [905, 356] width 54 height 31
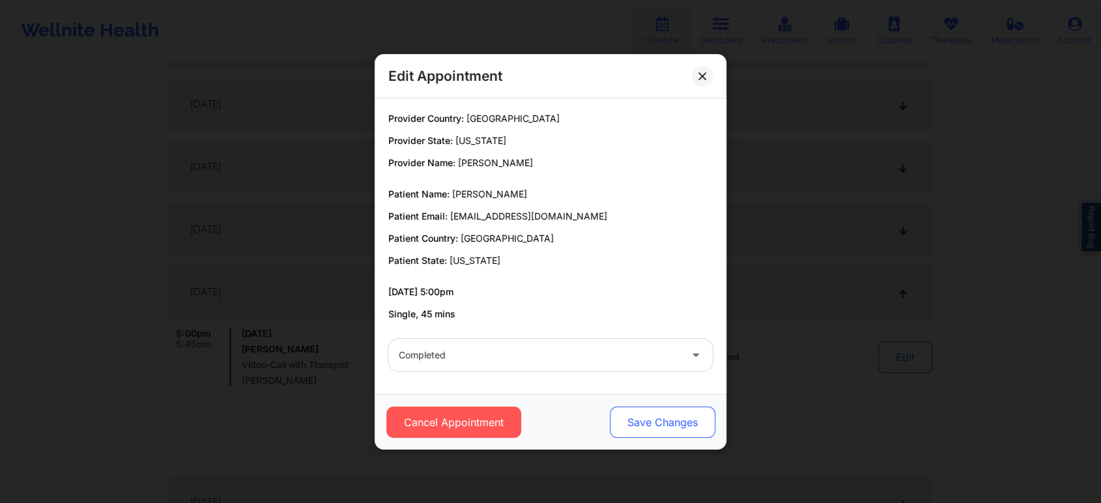
click at [672, 427] on button "Save Changes" at bounding box center [663, 422] width 106 height 31
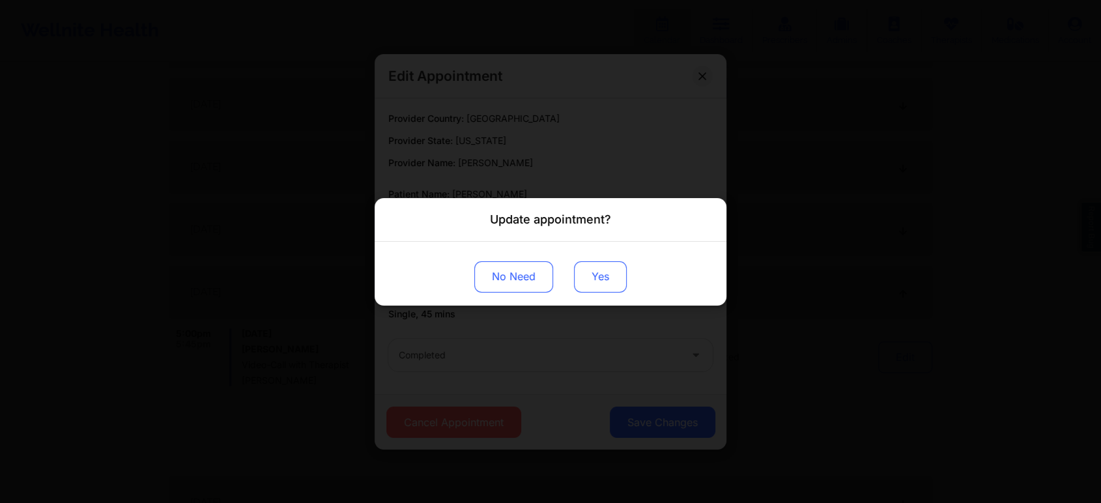
click at [590, 275] on button "Yes" at bounding box center [600, 276] width 53 height 31
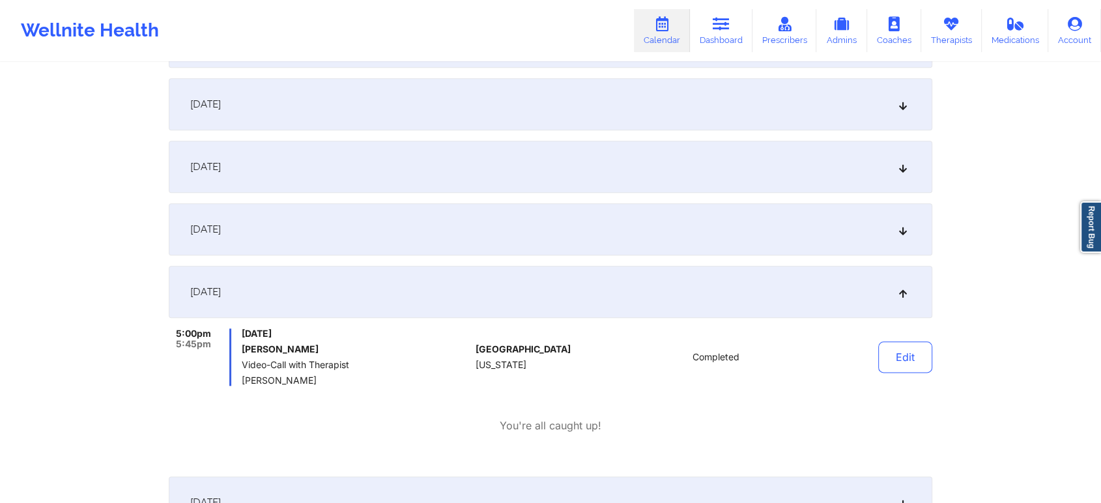
scroll to position [0, 0]
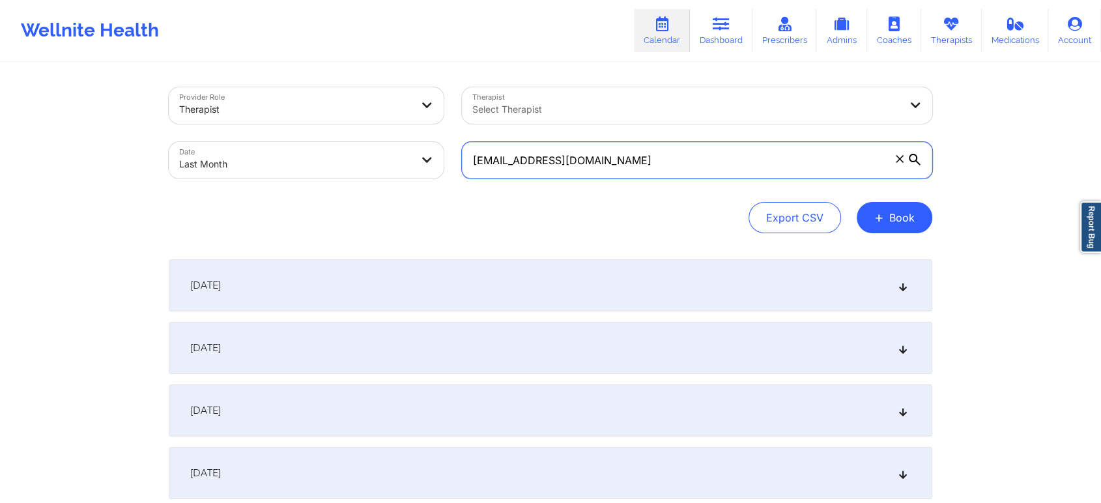
drag, startPoint x: 662, startPoint y: 162, endPoint x: 394, endPoint y: 156, distance: 268.5
click at [394, 156] on div "Provider Role Therapist Therapist Select Therapist Date Last Month [EMAIL_ADDRE…" at bounding box center [551, 132] width 782 height 109
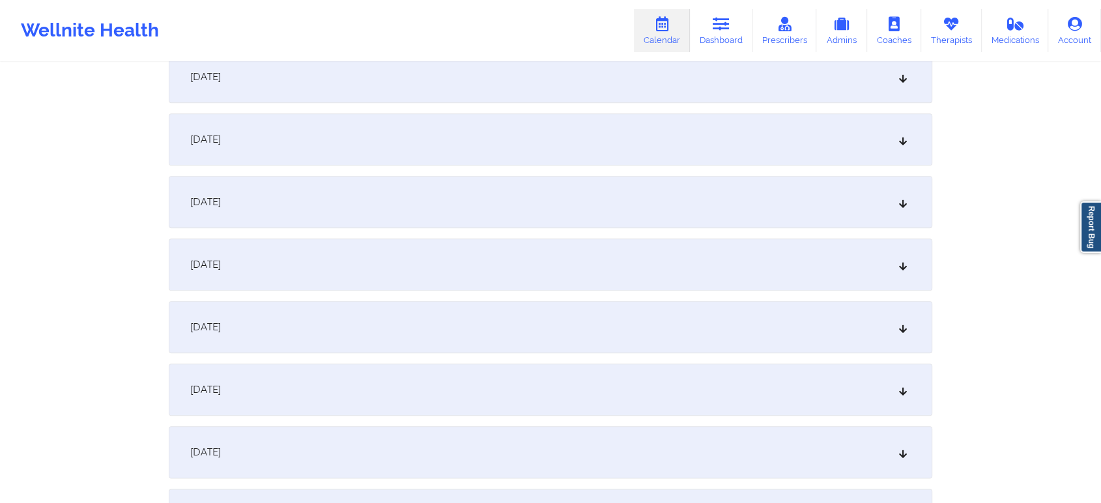
scroll to position [1402, 0]
click at [420, 310] on div "[DATE]" at bounding box center [551, 322] width 764 height 52
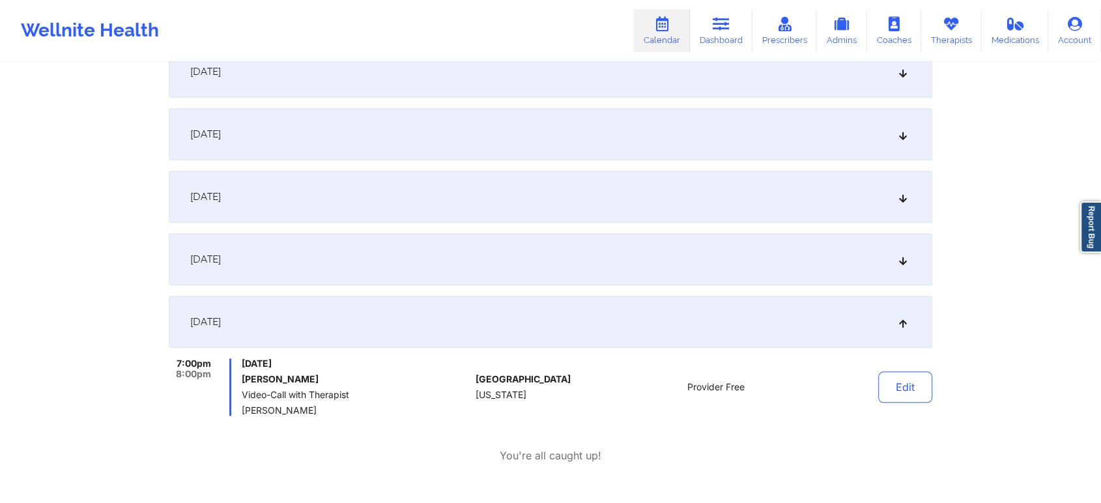
click at [519, 259] on div "[DATE]" at bounding box center [551, 259] width 764 height 52
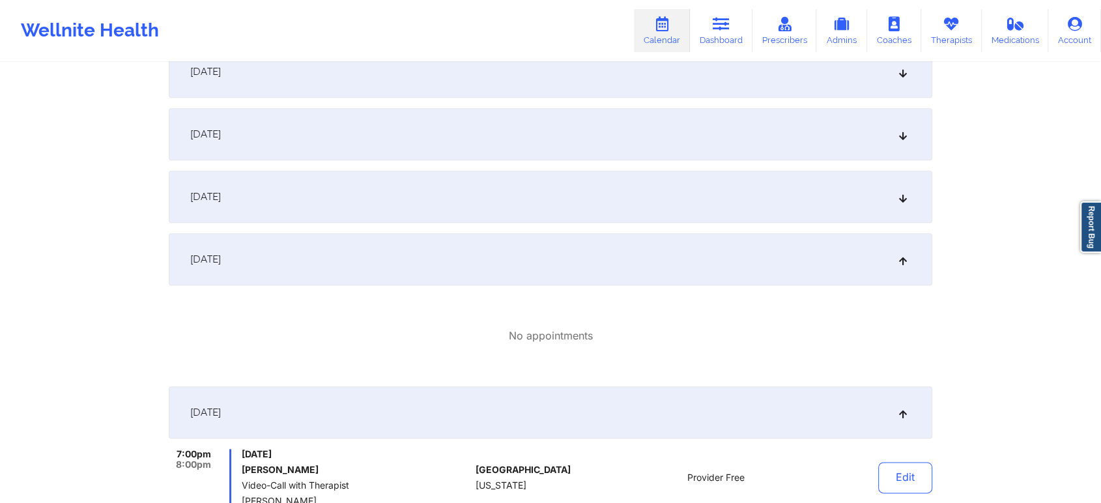
click at [555, 199] on div "[DATE]" at bounding box center [551, 197] width 764 height 52
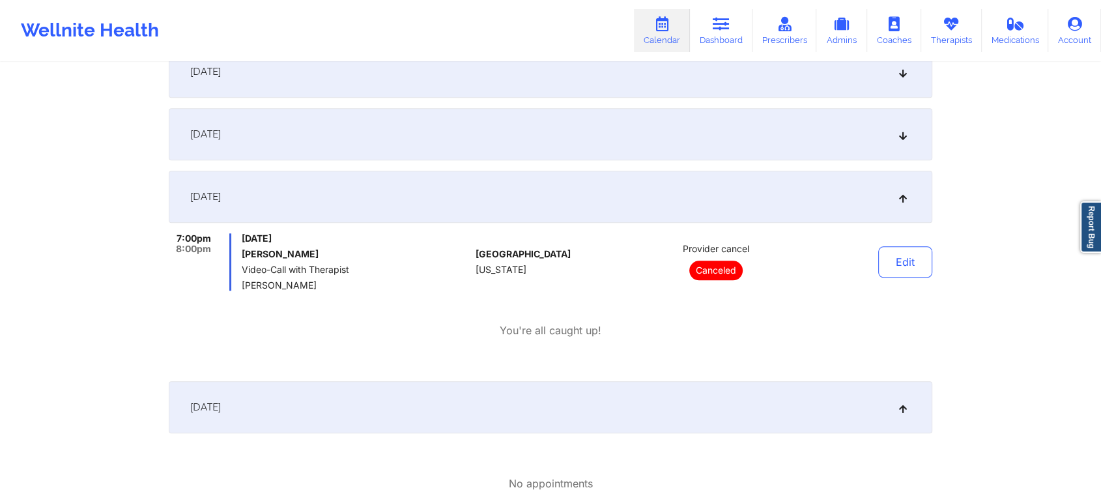
click at [571, 136] on div "[DATE]" at bounding box center [551, 134] width 764 height 52
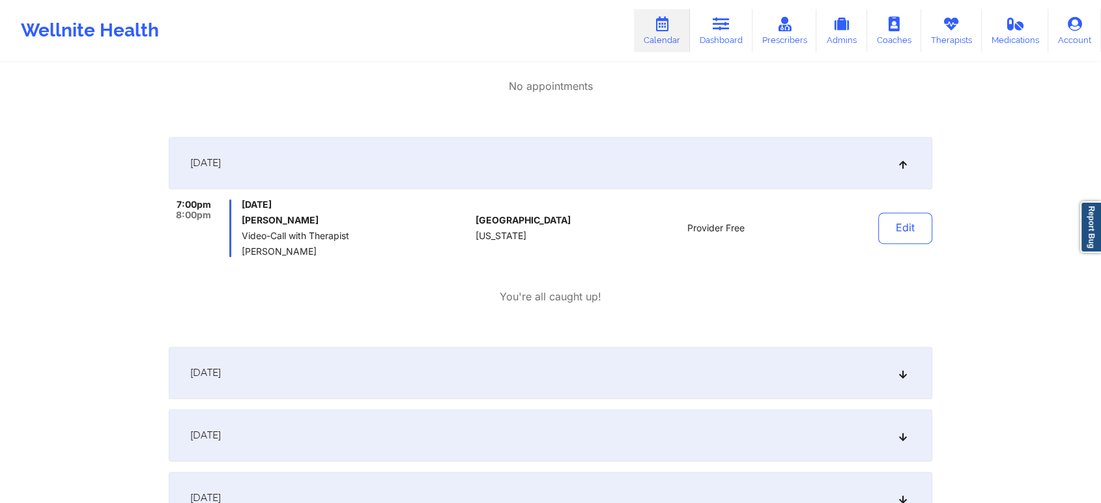
scroll to position [1900, 0]
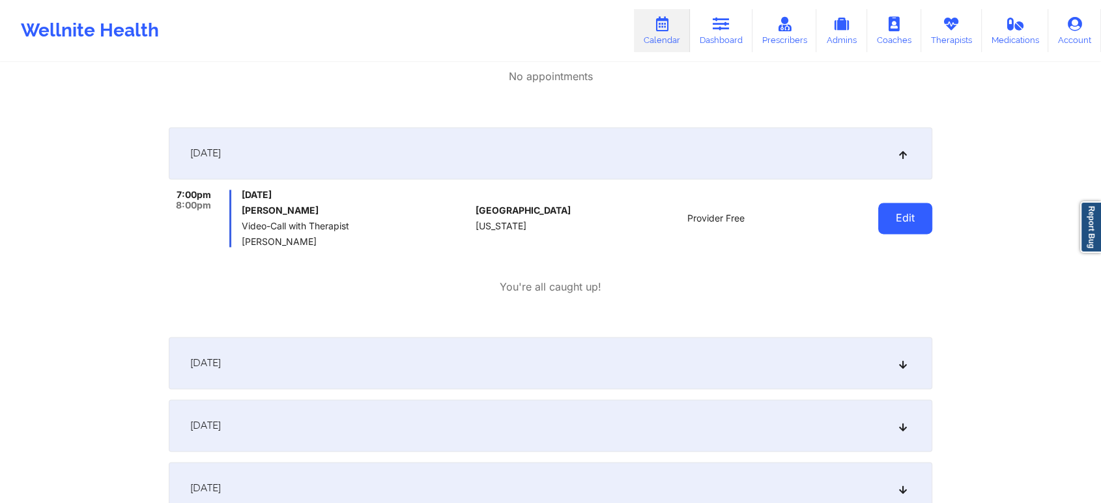
click at [897, 209] on button "Edit" at bounding box center [905, 218] width 54 height 31
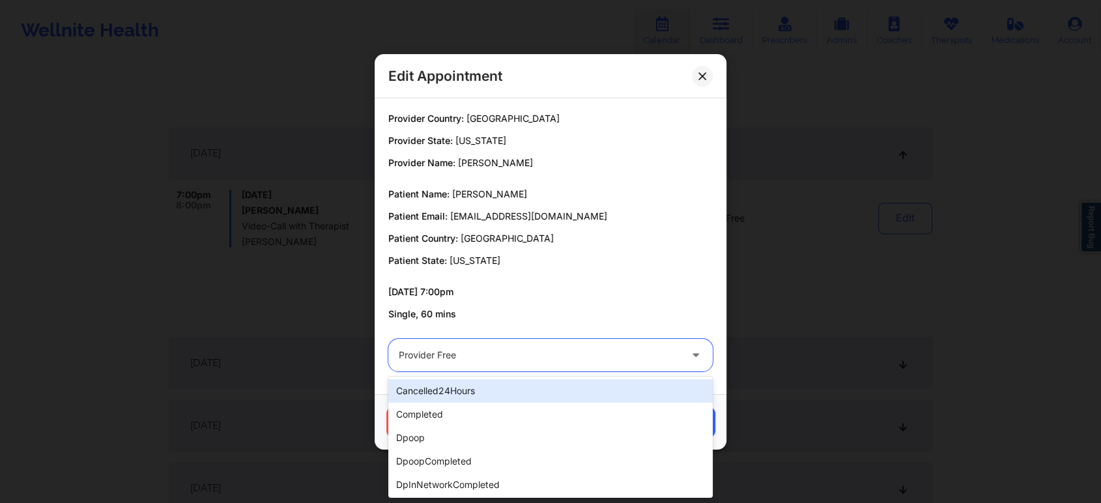
click at [538, 357] on div at bounding box center [539, 355] width 281 height 16
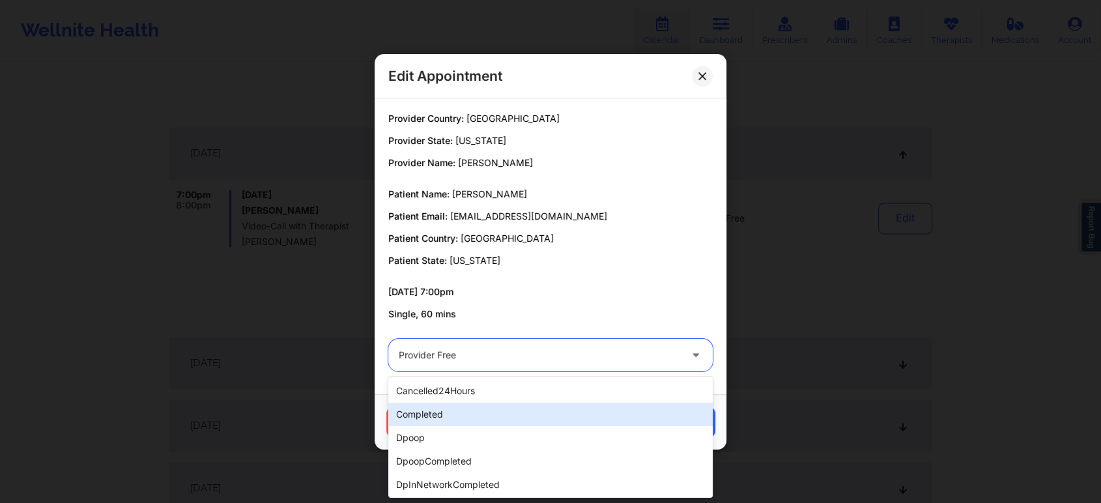
click at [463, 416] on div "completed" at bounding box center [550, 414] width 324 height 23
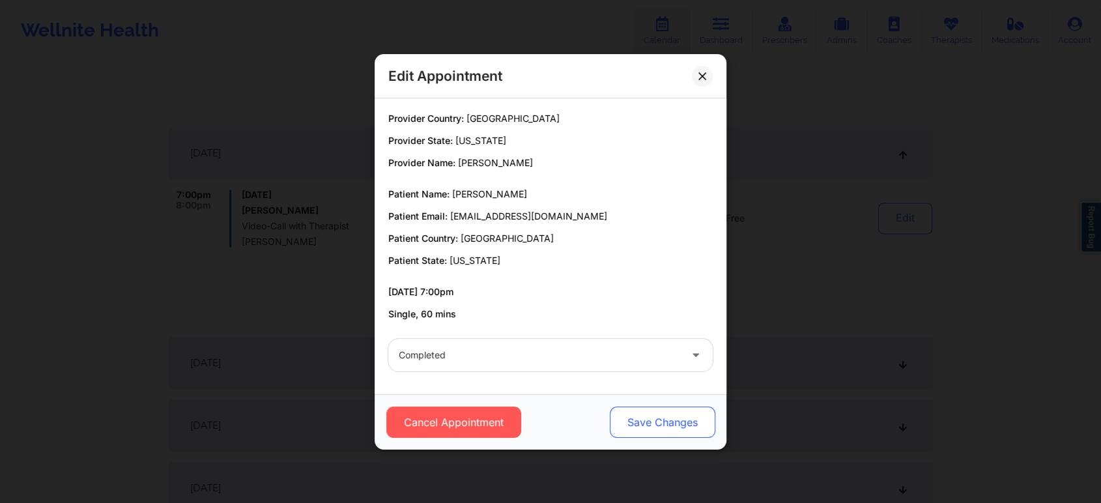
drag, startPoint x: 622, startPoint y: 433, endPoint x: 647, endPoint y: 418, distance: 29.8
click at [647, 418] on button "Save Changes" at bounding box center [663, 422] width 106 height 31
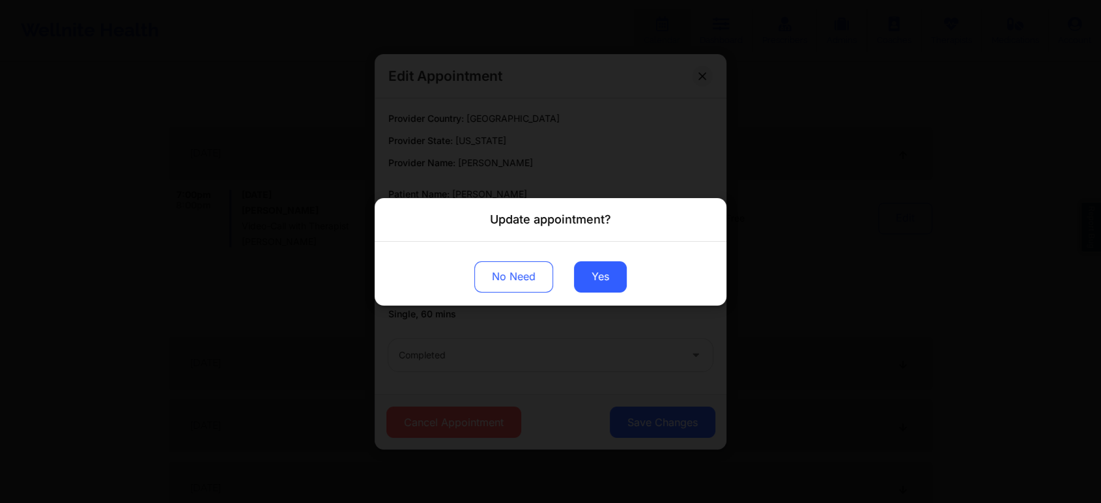
click at [602, 295] on div "No Need Yes" at bounding box center [551, 273] width 352 height 64
click at [605, 282] on button "Yes" at bounding box center [600, 276] width 53 height 31
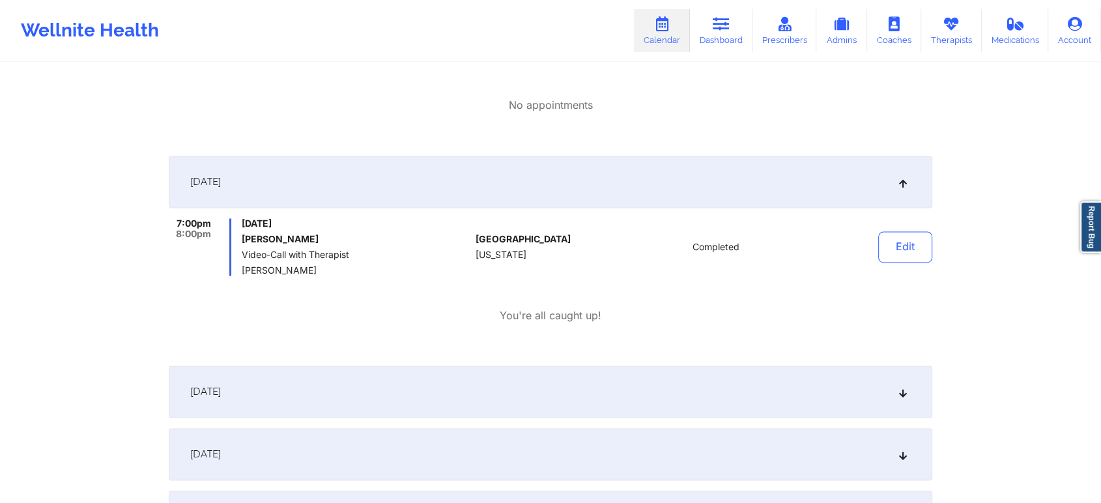
scroll to position [0, 0]
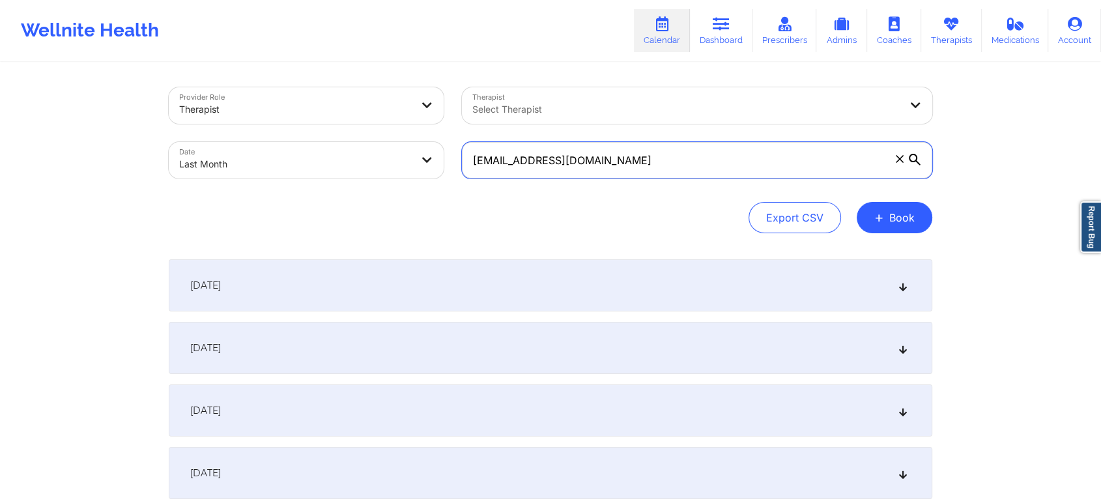
drag, startPoint x: 649, startPoint y: 161, endPoint x: 355, endPoint y: 114, distance: 297.6
click at [355, 114] on div "Provider Role Therapist Therapist Select Therapist Date Last Month [EMAIL_ADDRE…" at bounding box center [551, 132] width 782 height 109
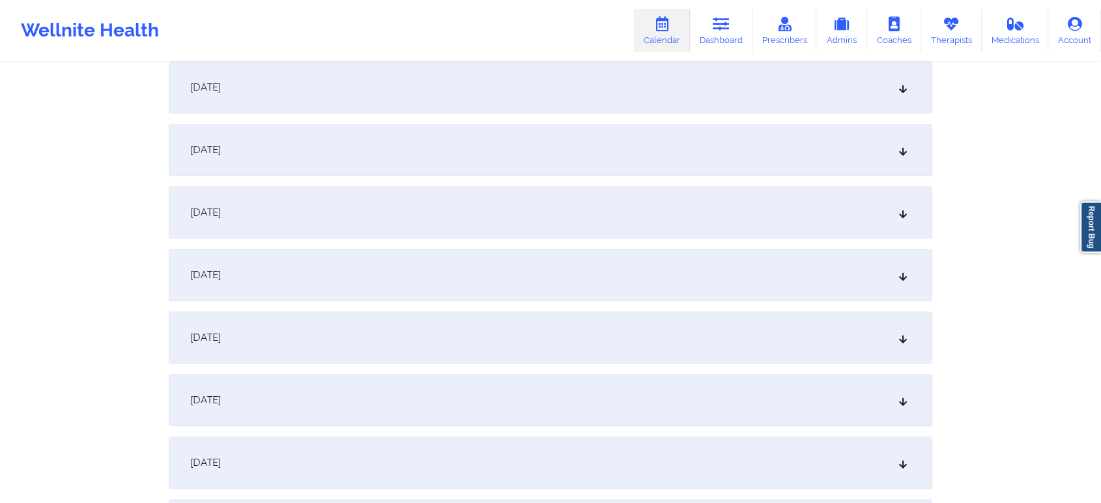
scroll to position [1435, 0]
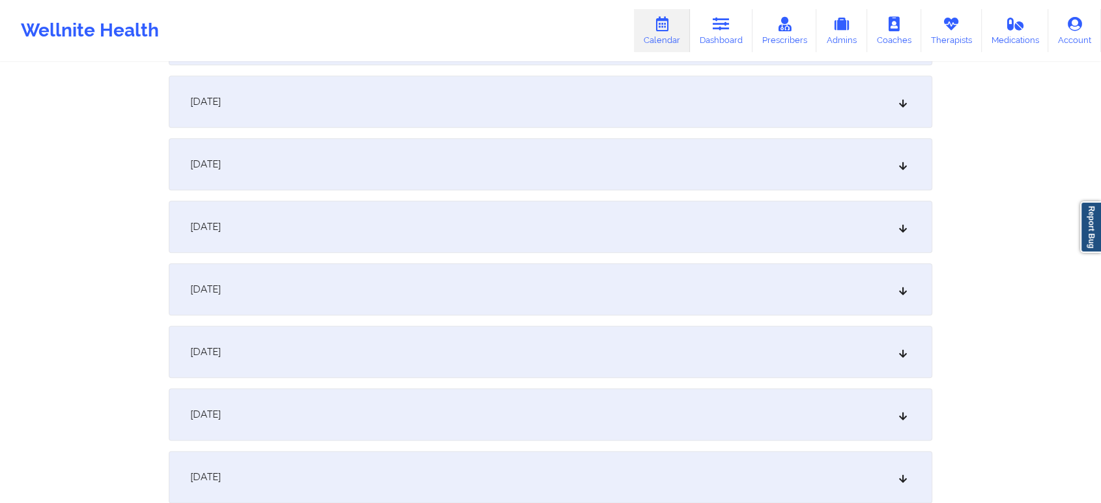
click at [474, 304] on div "[DATE]" at bounding box center [551, 289] width 764 height 52
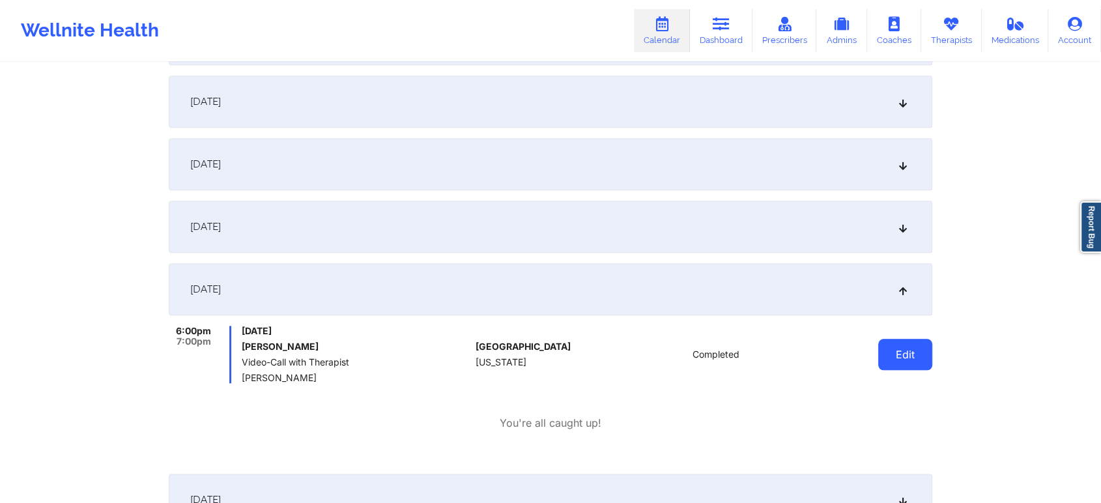
click at [902, 366] on button "Edit" at bounding box center [905, 354] width 54 height 31
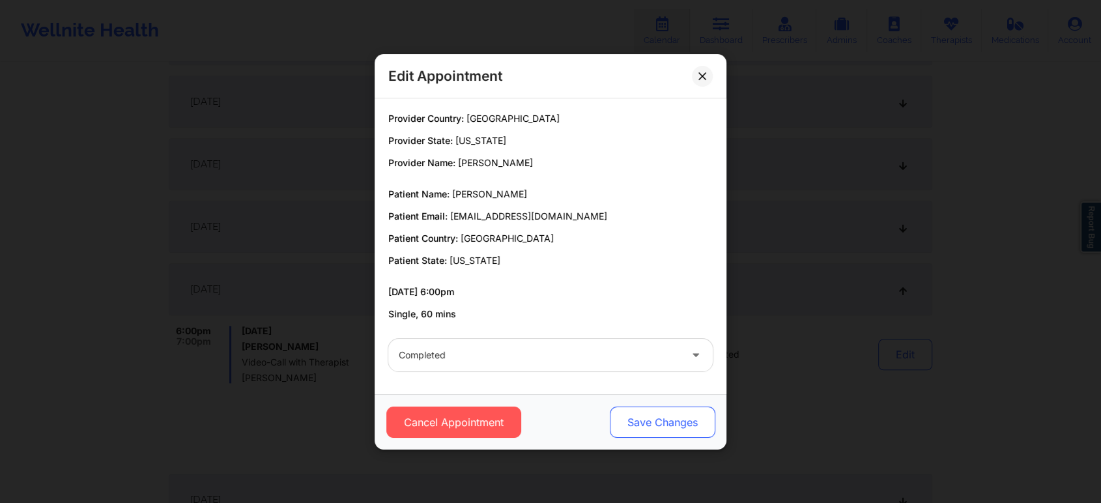
click at [680, 430] on button "Save Changes" at bounding box center [663, 422] width 106 height 31
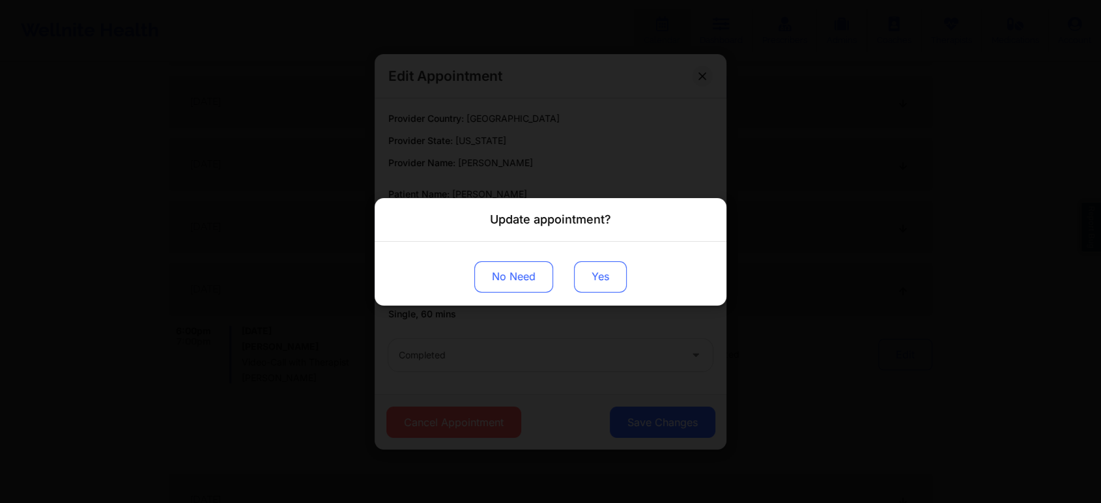
click at [581, 268] on button "Yes" at bounding box center [600, 276] width 53 height 31
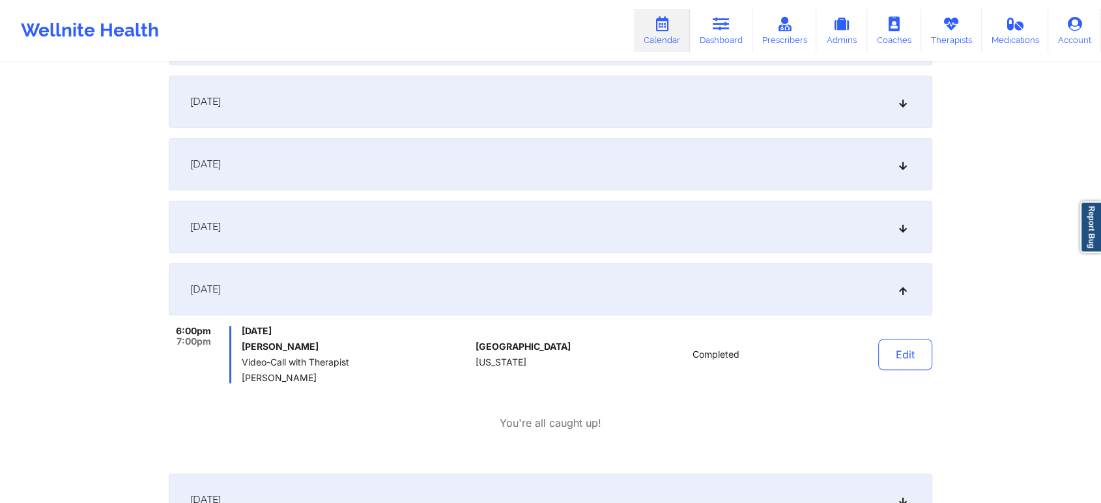
scroll to position [0, 0]
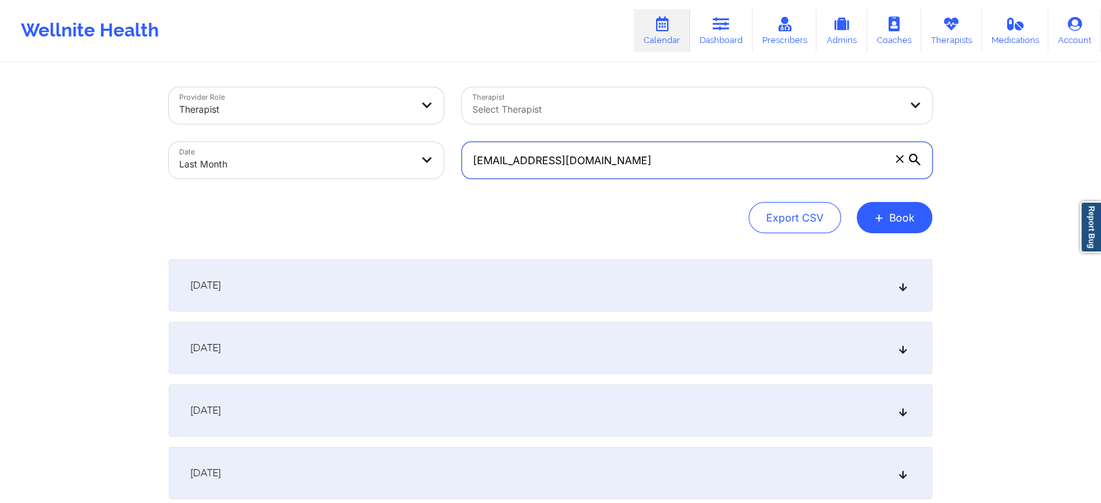
drag, startPoint x: 668, startPoint y: 158, endPoint x: 417, endPoint y: 171, distance: 251.2
click at [417, 171] on div "Provider Role Therapist Therapist Select Therapist Date Last Month [EMAIL_ADDRE…" at bounding box center [551, 132] width 782 height 109
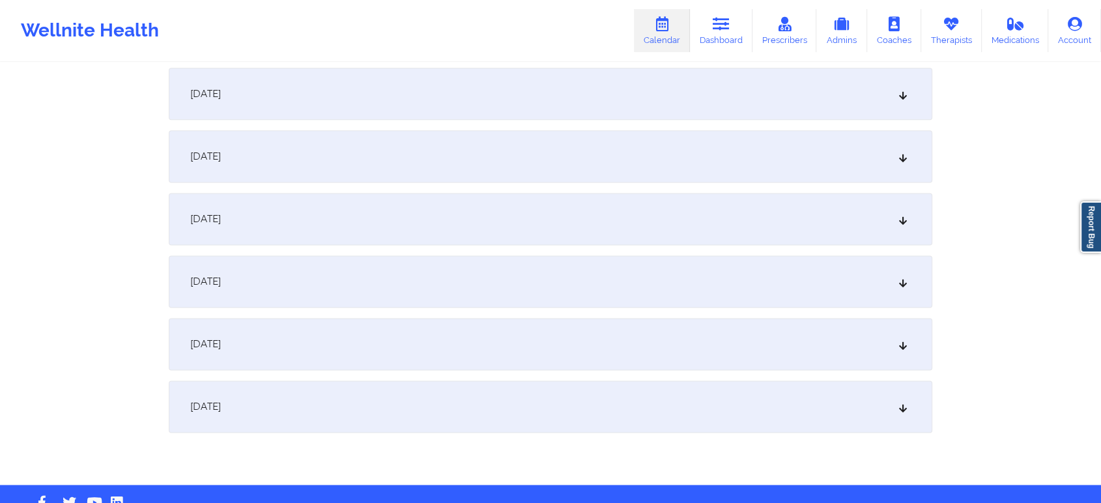
scroll to position [1544, 0]
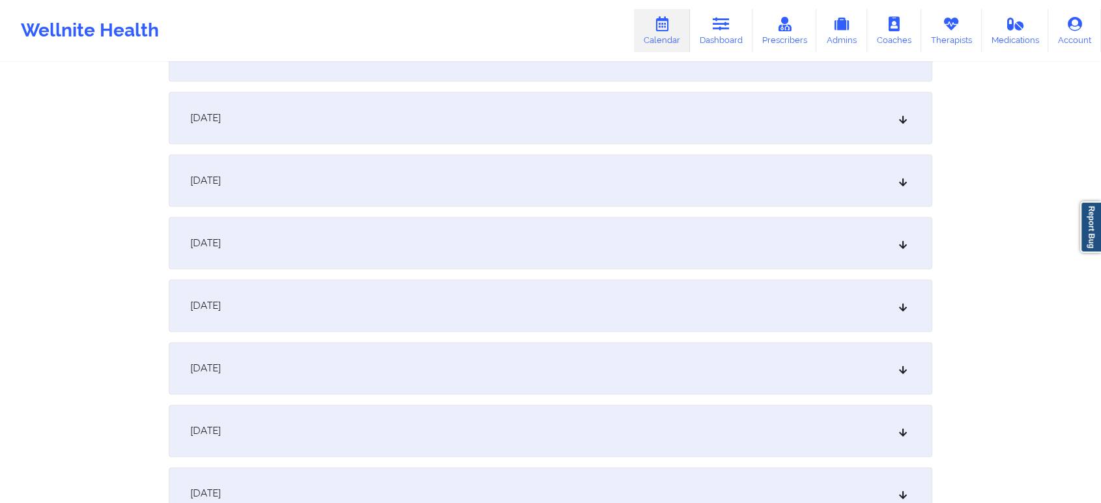
click at [458, 245] on div "[DATE]" at bounding box center [551, 243] width 764 height 52
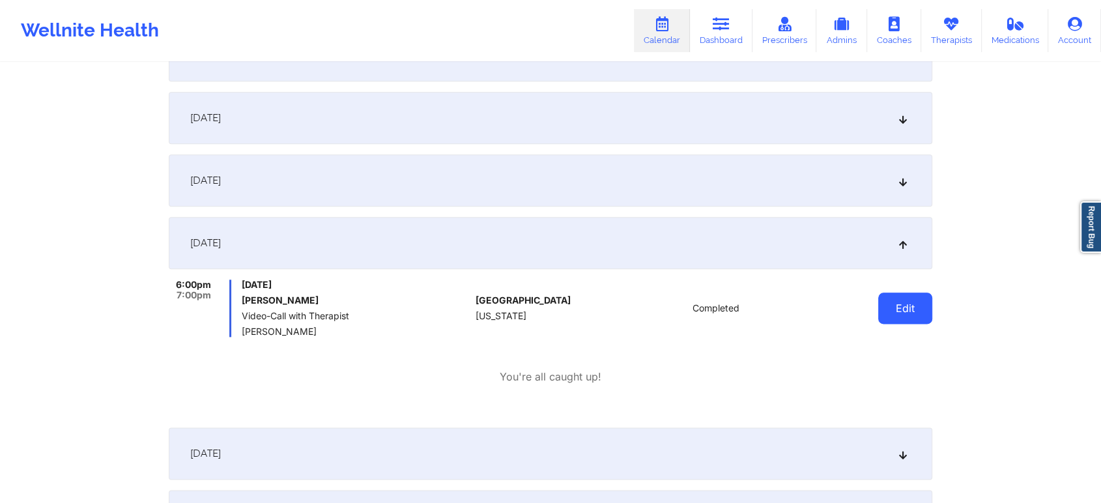
click at [910, 303] on button "Edit" at bounding box center [905, 308] width 54 height 31
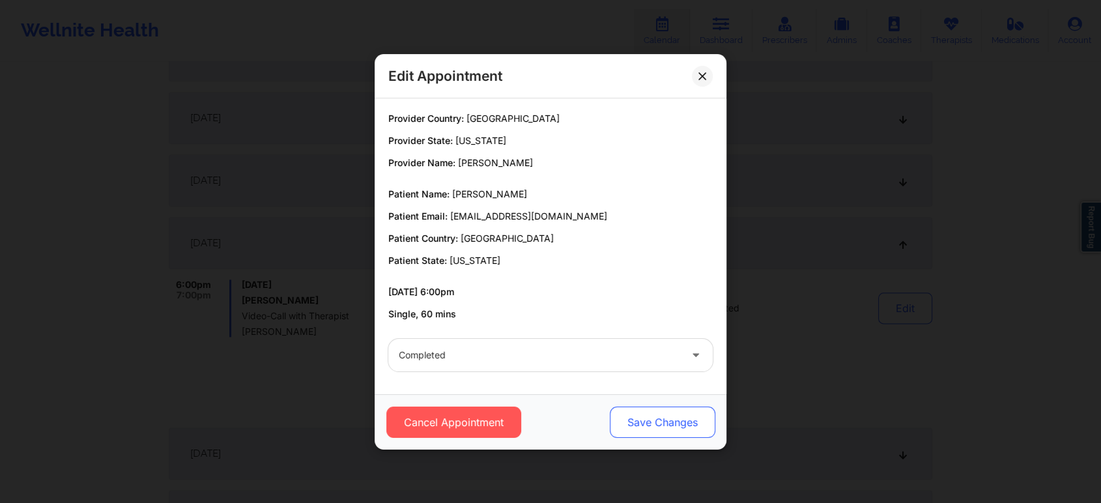
click at [649, 418] on button "Save Changes" at bounding box center [663, 422] width 106 height 31
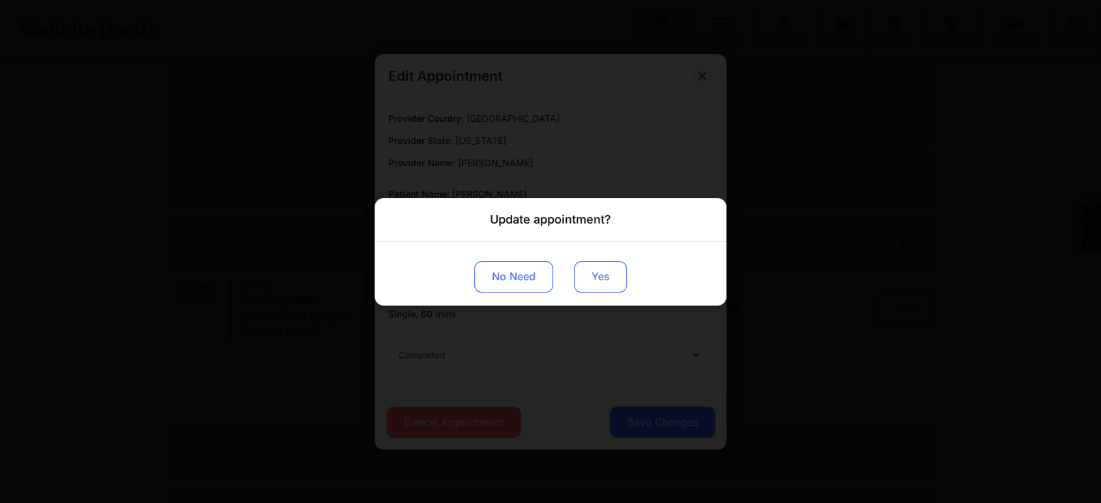
click at [598, 271] on button "Yes" at bounding box center [600, 276] width 53 height 31
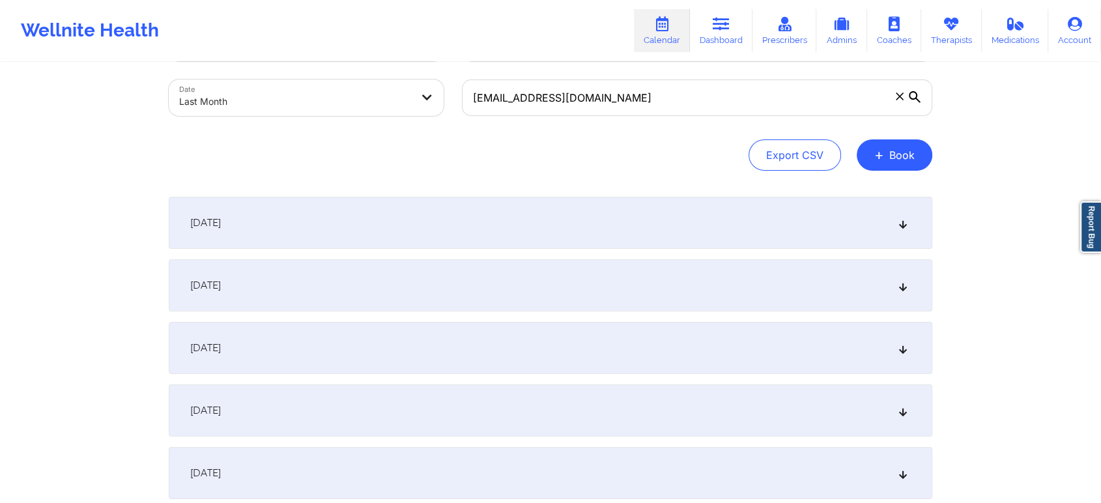
scroll to position [0, 0]
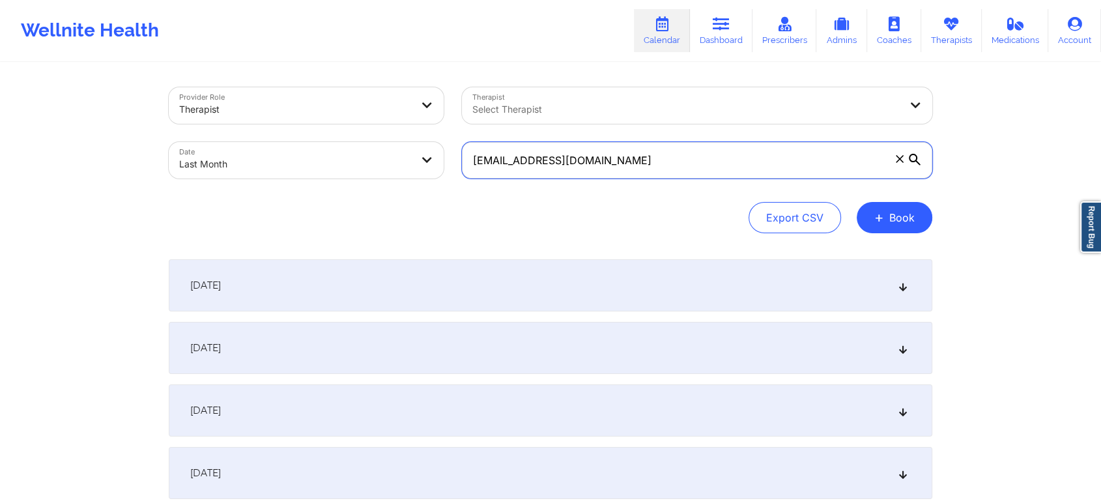
drag, startPoint x: 670, startPoint y: 158, endPoint x: 386, endPoint y: 195, distance: 286.5
click at [386, 195] on div "Provider Role Therapist Therapist Select Therapist Date Last Month [EMAIL_ADDRE…" at bounding box center [551, 160] width 764 height 146
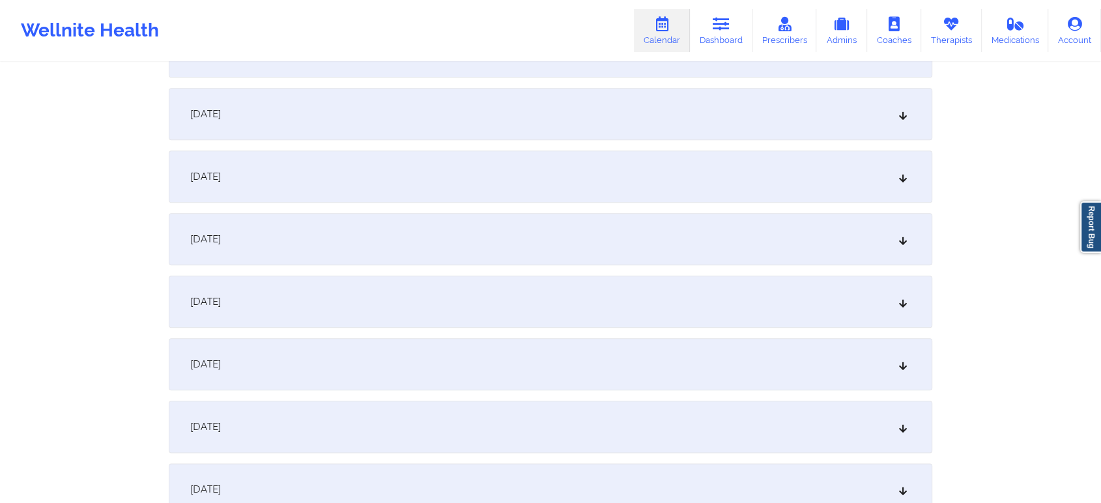
scroll to position [1447, 0]
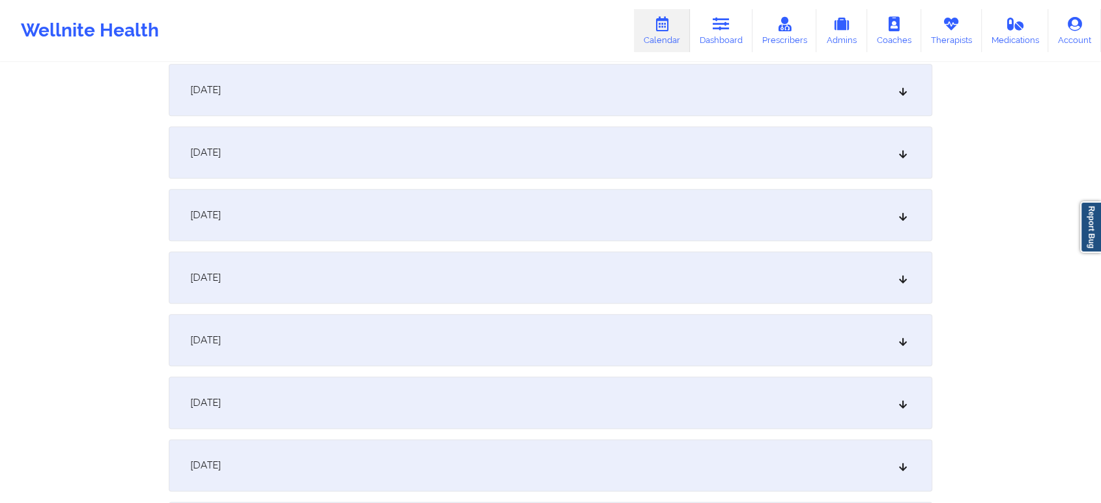
click at [390, 342] on div "[DATE]" at bounding box center [551, 340] width 764 height 52
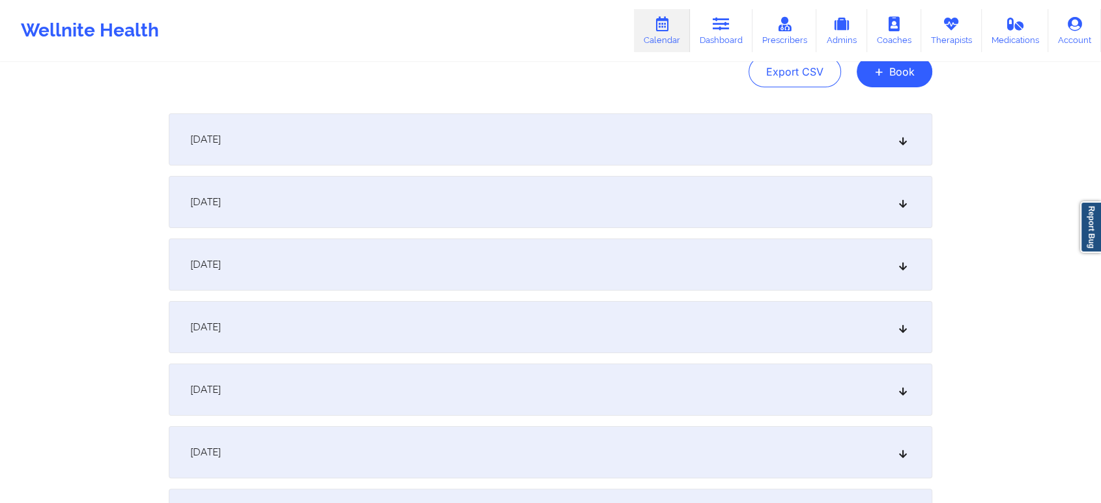
scroll to position [0, 0]
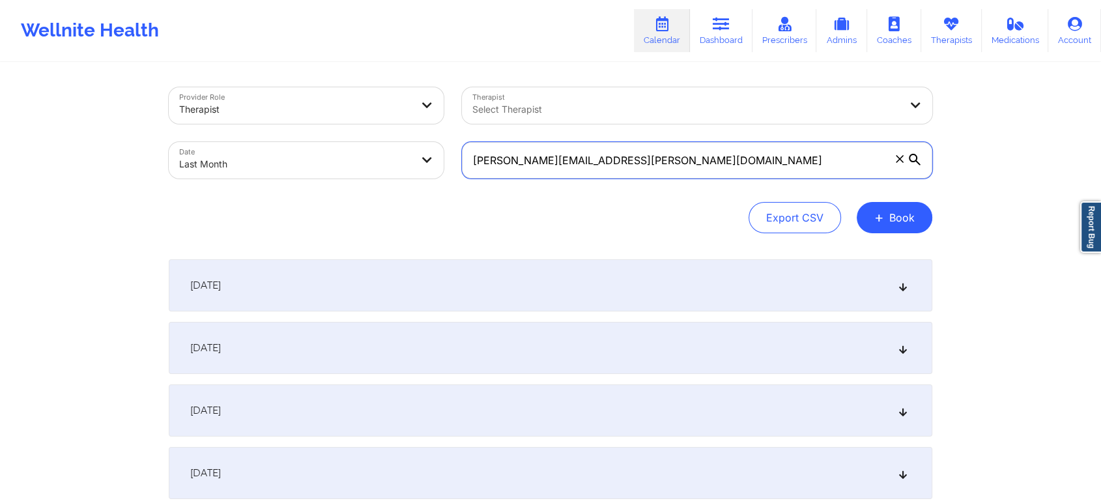
drag, startPoint x: 657, startPoint y: 161, endPoint x: 375, endPoint y: 180, distance: 282.1
click at [375, 180] on div "Provider Role Therapist Therapist Select Therapist Date Last Month [PERSON_NAME…" at bounding box center [551, 132] width 782 height 109
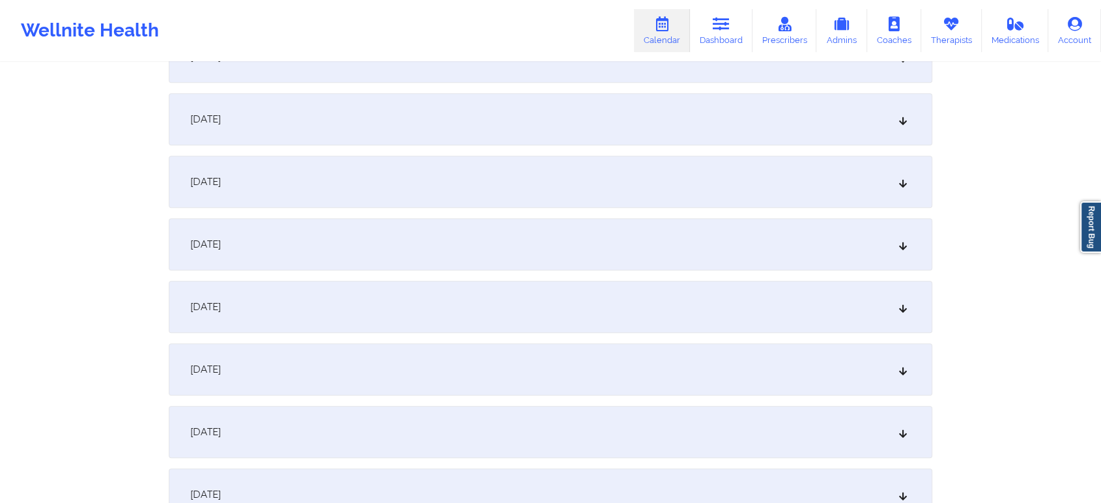
scroll to position [1349, 0]
click at [564, 264] on div "[DATE]" at bounding box center [551, 249] width 764 height 52
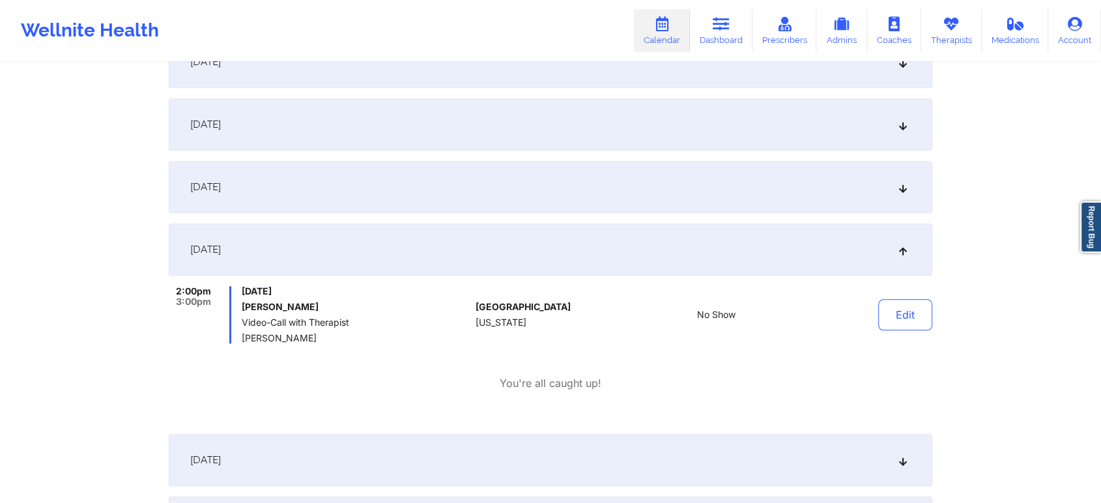
scroll to position [0, 0]
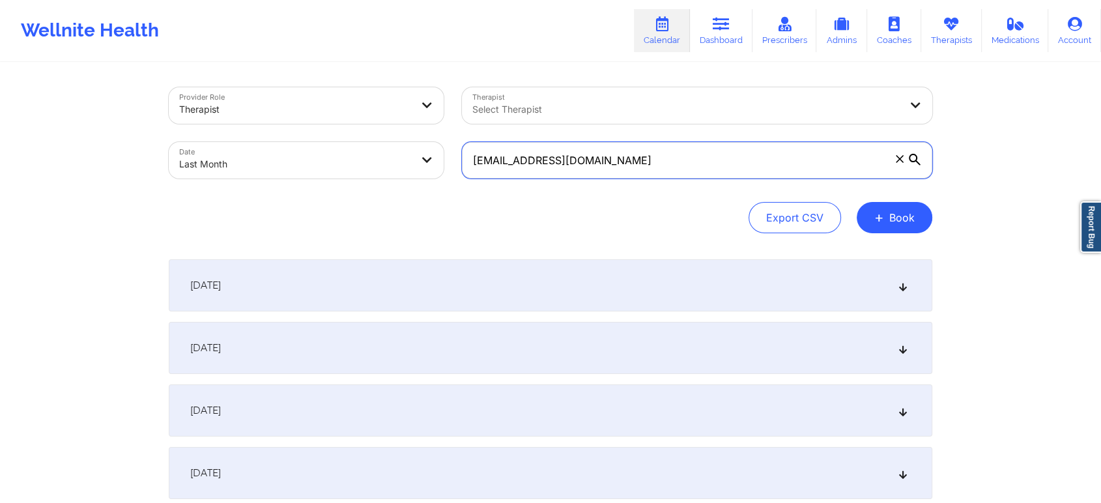
drag, startPoint x: 643, startPoint y: 156, endPoint x: 358, endPoint y: 145, distance: 285.0
click at [358, 145] on div "Provider Role Therapist Therapist Select Therapist Date Last Month [EMAIL_ADDRE…" at bounding box center [551, 132] width 782 height 109
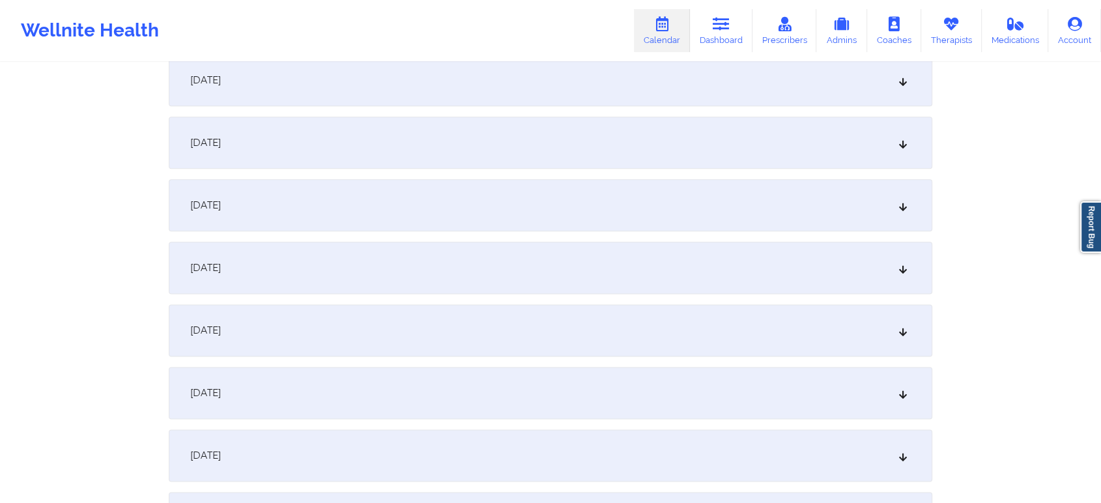
scroll to position [1579, 0]
click at [584, 214] on div "[DATE]" at bounding box center [551, 207] width 764 height 52
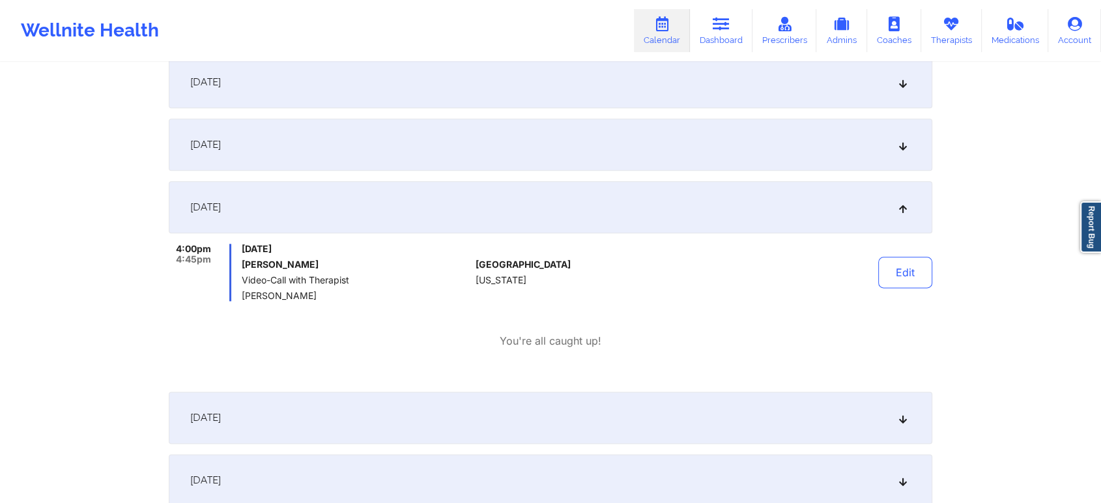
click at [909, 290] on div "Edit" at bounding box center [872, 272] width 121 height 57
click at [900, 269] on button "Edit" at bounding box center [905, 272] width 54 height 31
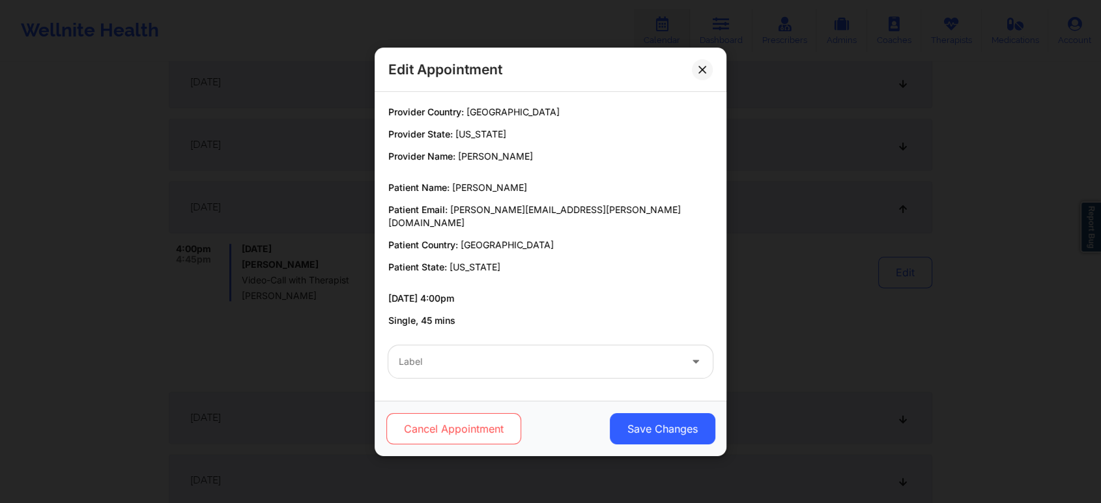
click at [478, 425] on button "Cancel Appointment" at bounding box center [453, 428] width 135 height 31
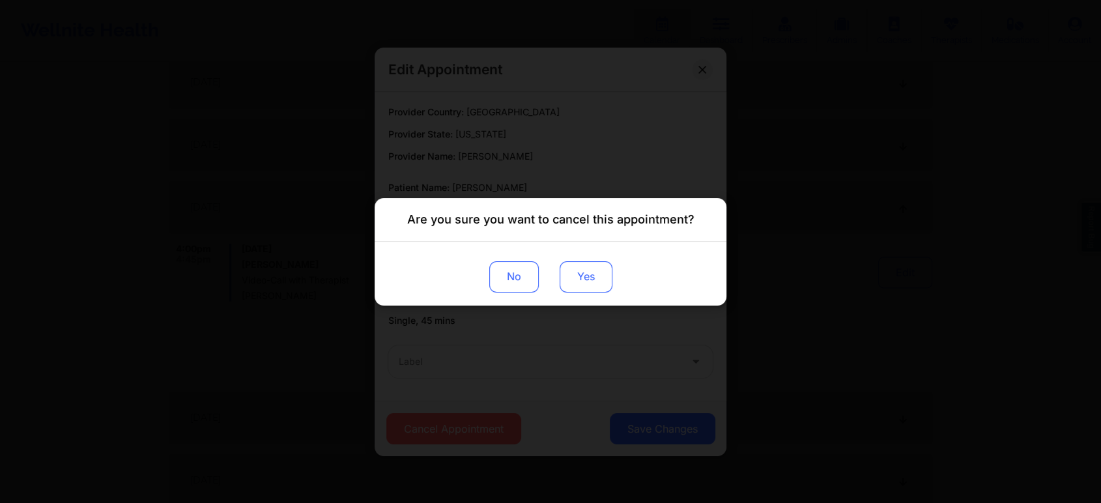
click at [579, 278] on button "Yes" at bounding box center [586, 276] width 53 height 31
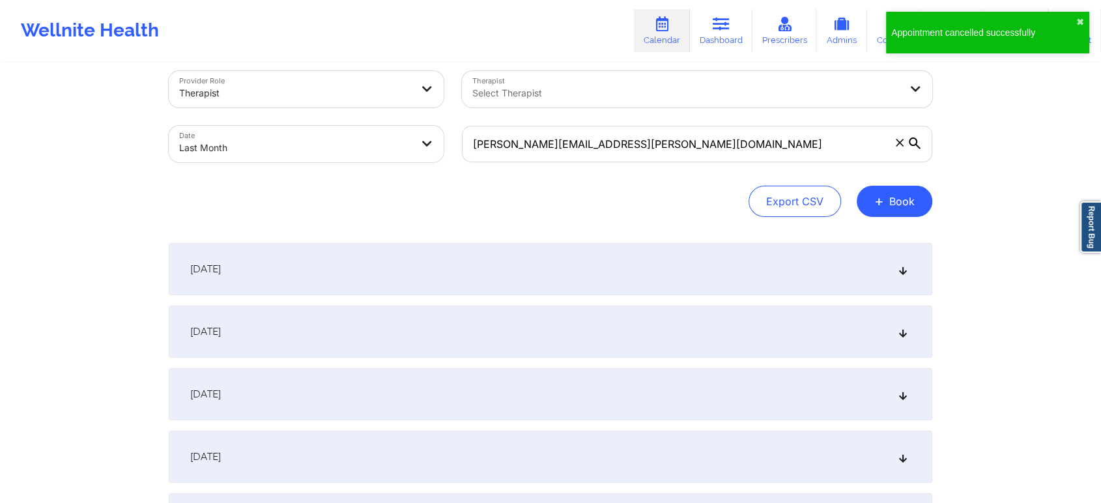
scroll to position [0, 0]
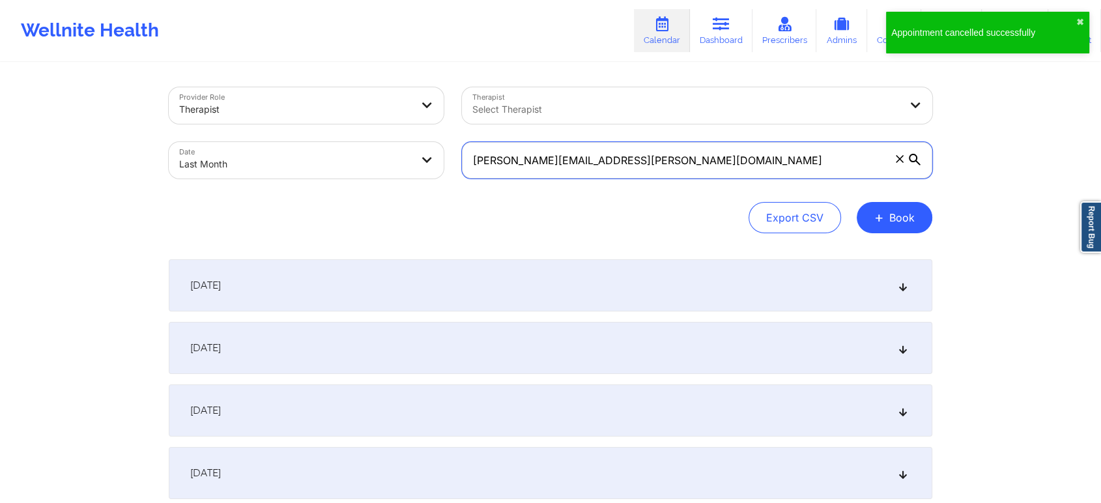
drag, startPoint x: 682, startPoint y: 165, endPoint x: 422, endPoint y: 160, distance: 259.4
click at [422, 160] on div "Provider Role Therapist Therapist Select Therapist Date Last Month [PERSON_NAME…" at bounding box center [551, 132] width 782 height 109
type input "[EMAIL_ADDRESS][DOMAIN_NAME]"
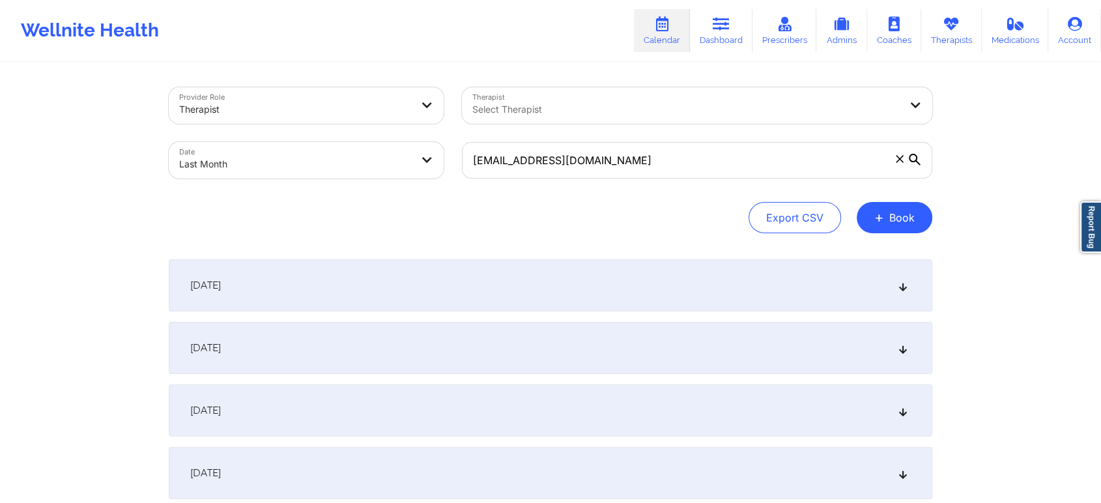
select select "2025-8"
select select "2025-9"
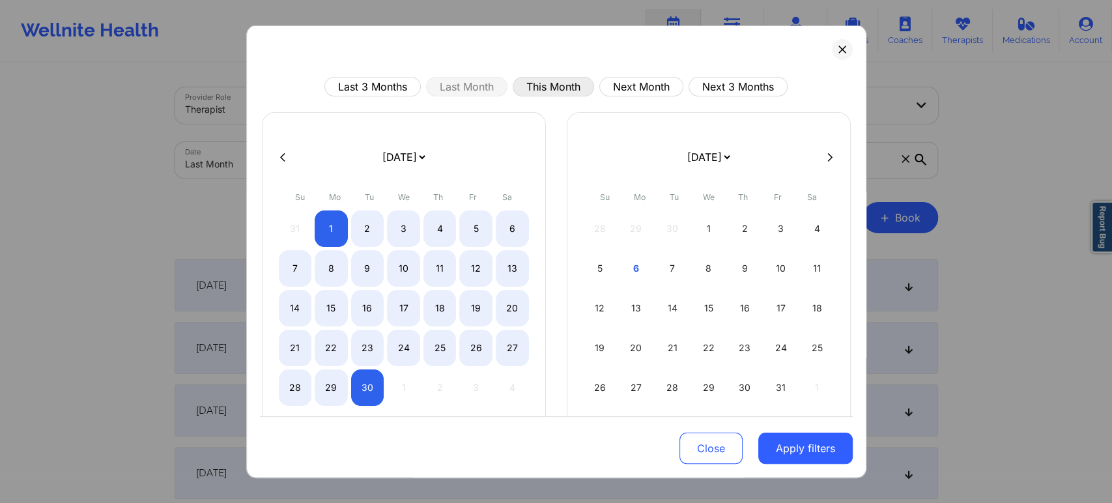
click at [544, 87] on button "This Month" at bounding box center [553, 87] width 81 height 20
select select "2025-9"
select select "2025-10"
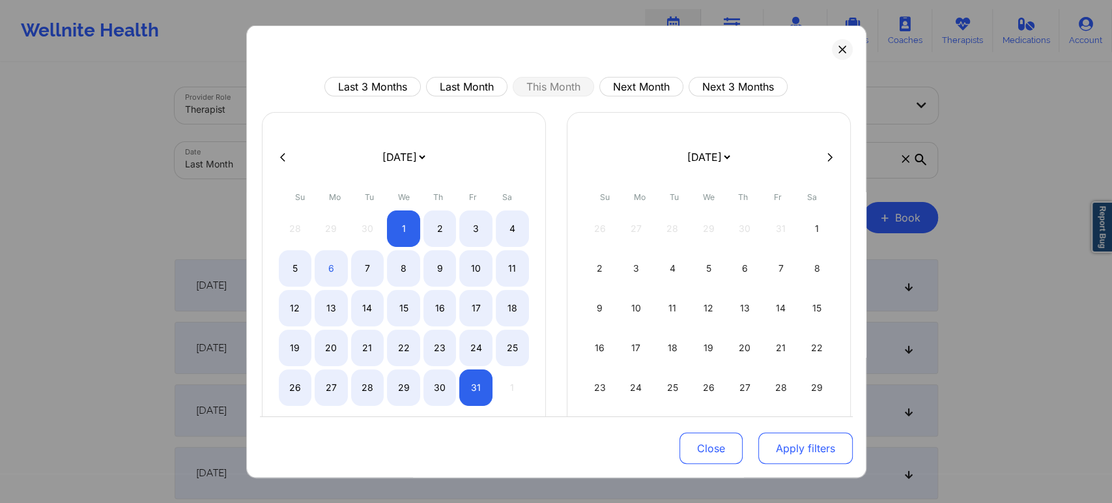
click at [777, 447] on button "Apply filters" at bounding box center [805, 448] width 94 height 31
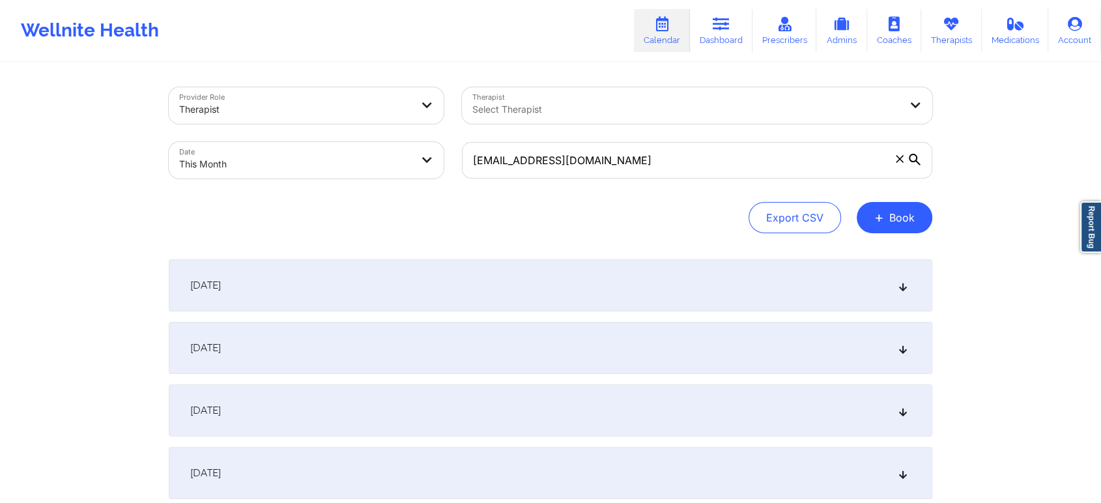
click at [777, 447] on div "[DATE]" at bounding box center [551, 473] width 764 height 52
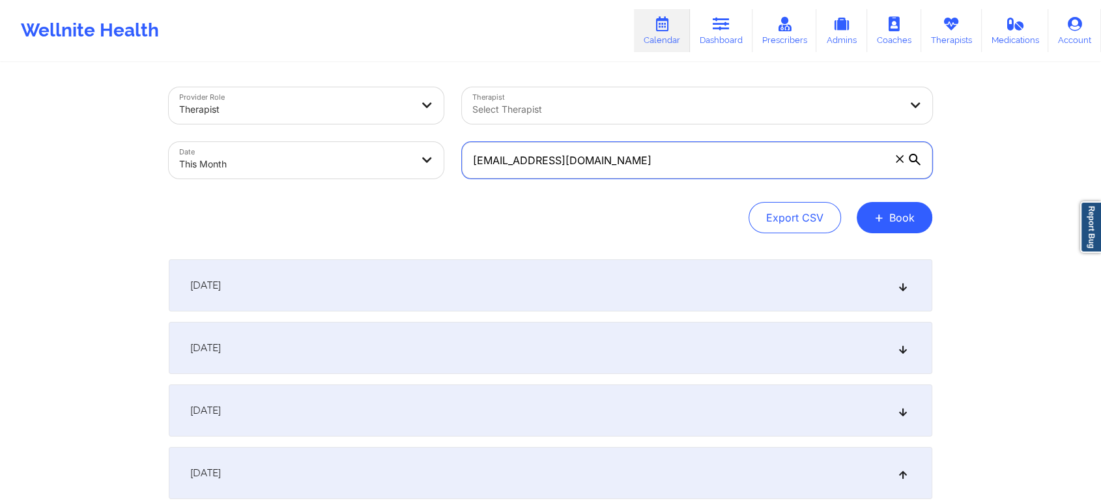
drag, startPoint x: 620, startPoint y: 160, endPoint x: 272, endPoint y: 160, distance: 347.9
click at [272, 160] on div "Provider Role Therapist Therapist Select Therapist Date This Month [EMAIL_ADDRE…" at bounding box center [551, 132] width 782 height 109
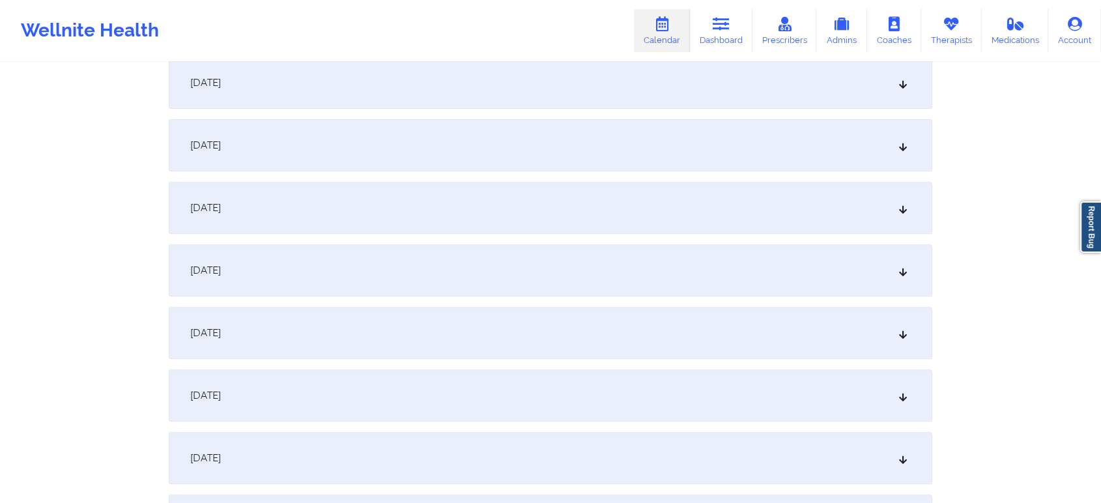
scroll to position [394, 0]
click at [636, 212] on div "[DATE]" at bounding box center [551, 204] width 764 height 52
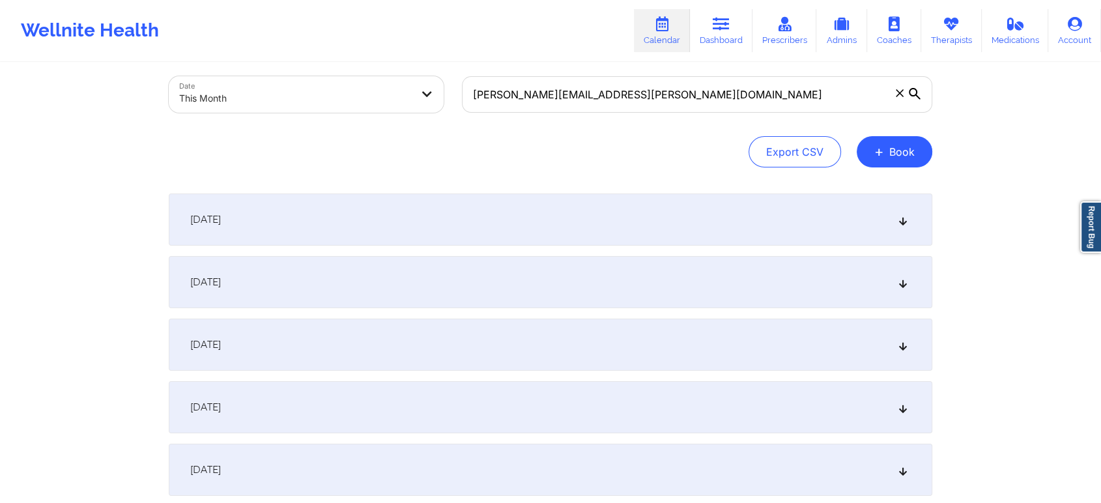
scroll to position [0, 0]
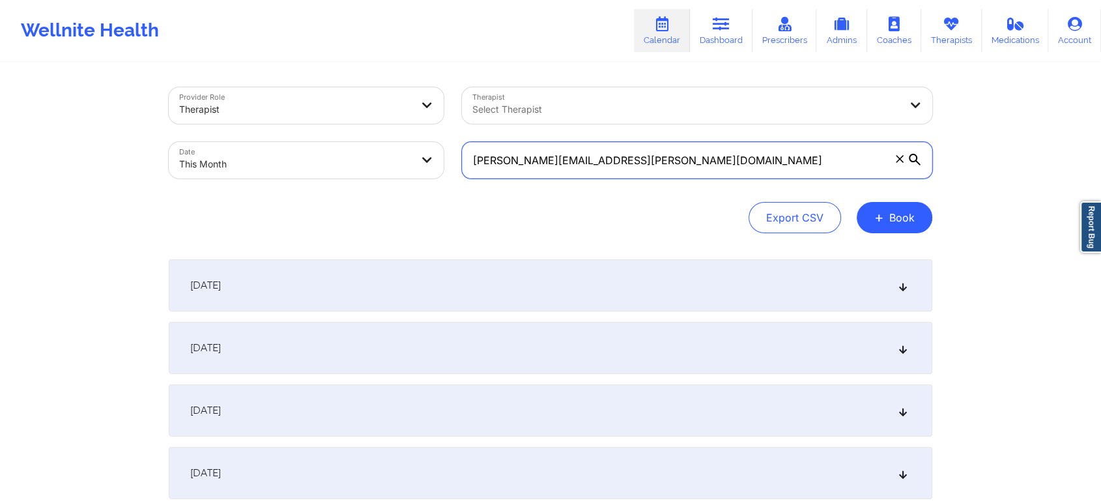
drag, startPoint x: 680, startPoint y: 160, endPoint x: 258, endPoint y: 217, distance: 425.5
click at [258, 217] on div "Provider Role Therapist Therapist Select Therapist Date This Month [PERSON_NAME…" at bounding box center [551, 160] width 764 height 146
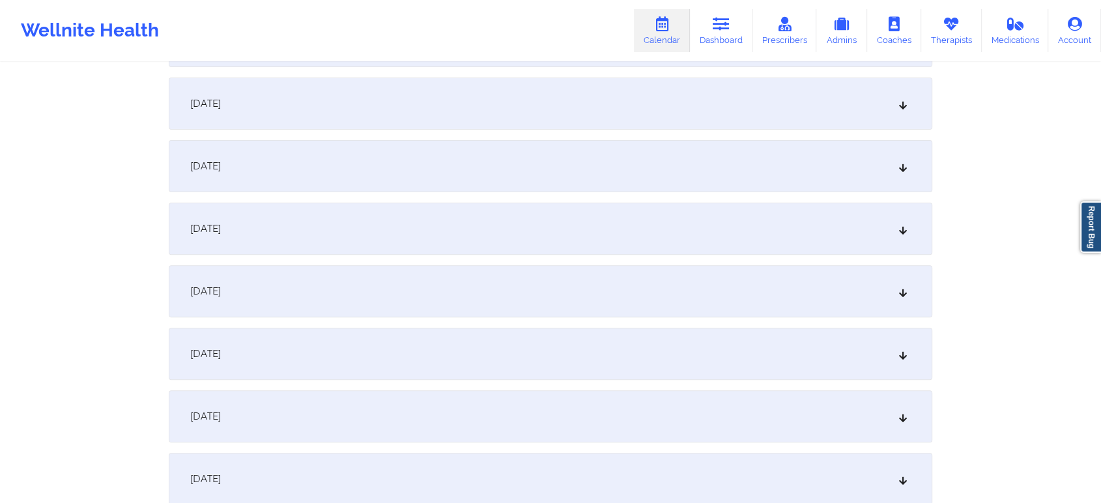
scroll to position [478, 0]
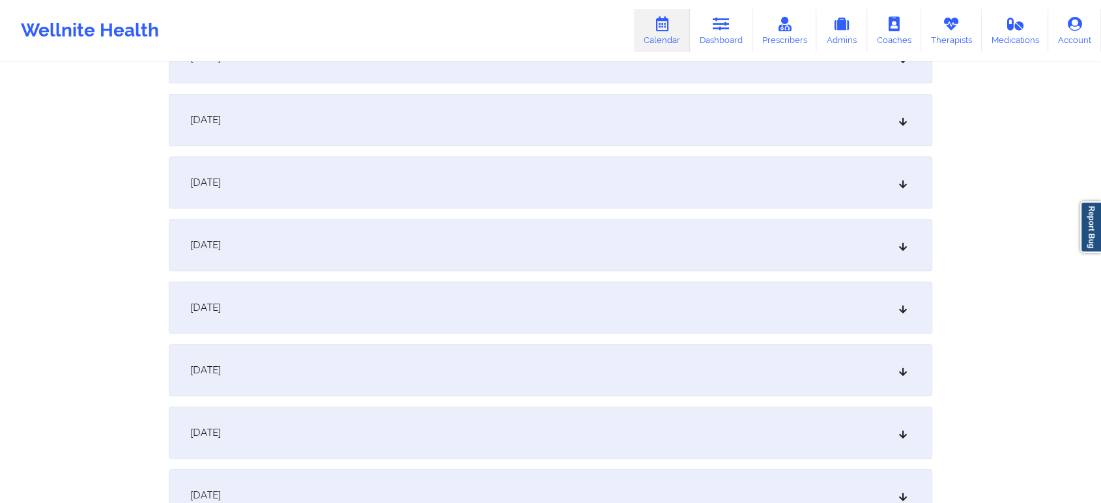
click at [513, 126] on div "[DATE]" at bounding box center [551, 120] width 764 height 52
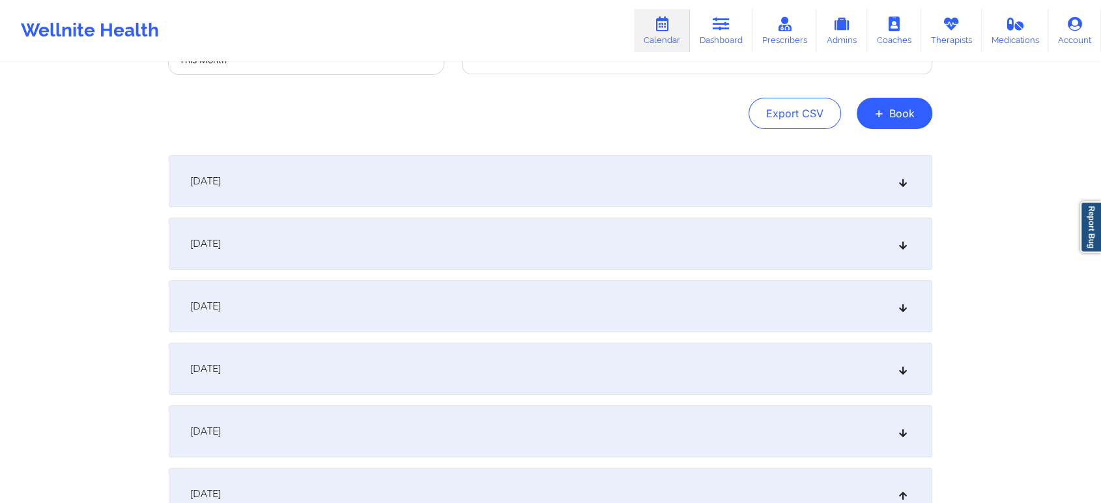
scroll to position [0, 0]
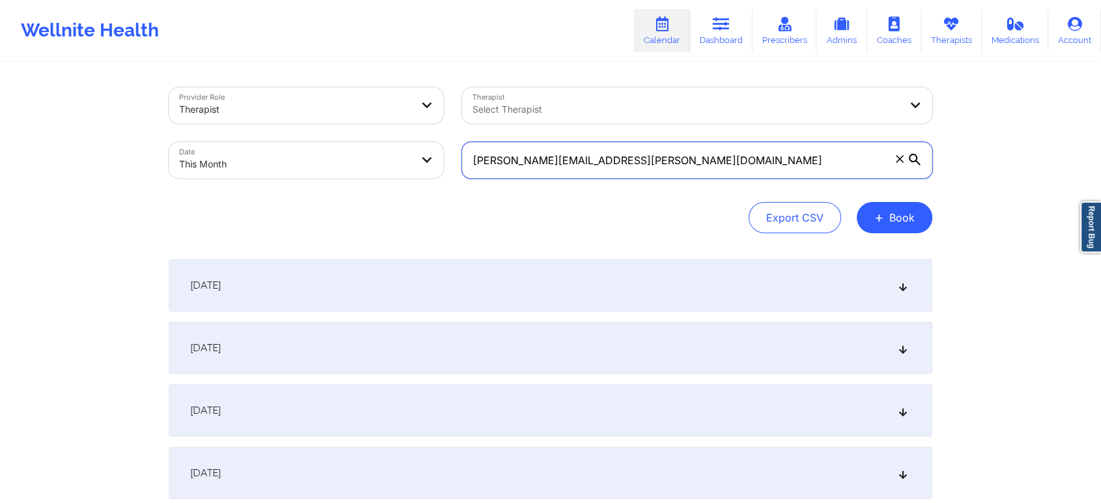
drag, startPoint x: 714, startPoint y: 169, endPoint x: 400, endPoint y: 195, distance: 315.2
click at [400, 195] on div "Provider Role Therapist Therapist Select Therapist Date This Month [PERSON_NAME…" at bounding box center [551, 160] width 764 height 146
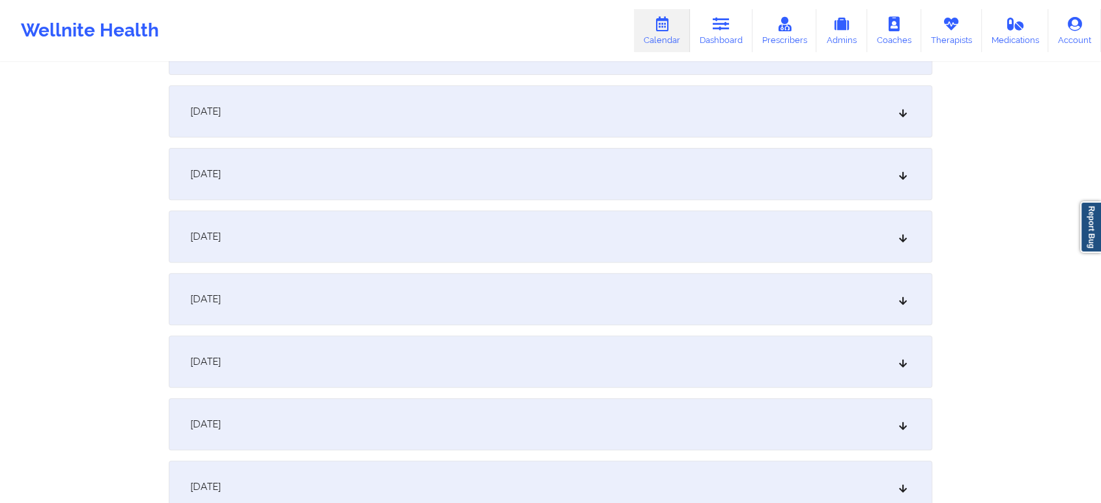
scroll to position [422, 0]
type input "[EMAIL_ADDRESS][DOMAIN_NAME]"
click at [694, 168] on div "[DATE]" at bounding box center [551, 177] width 764 height 52
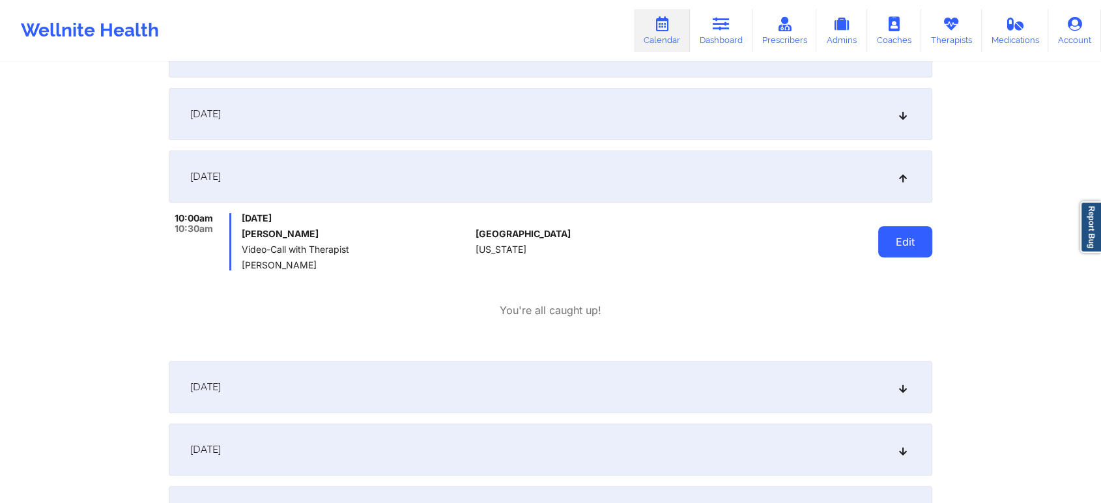
click at [928, 254] on button "Edit" at bounding box center [905, 241] width 54 height 31
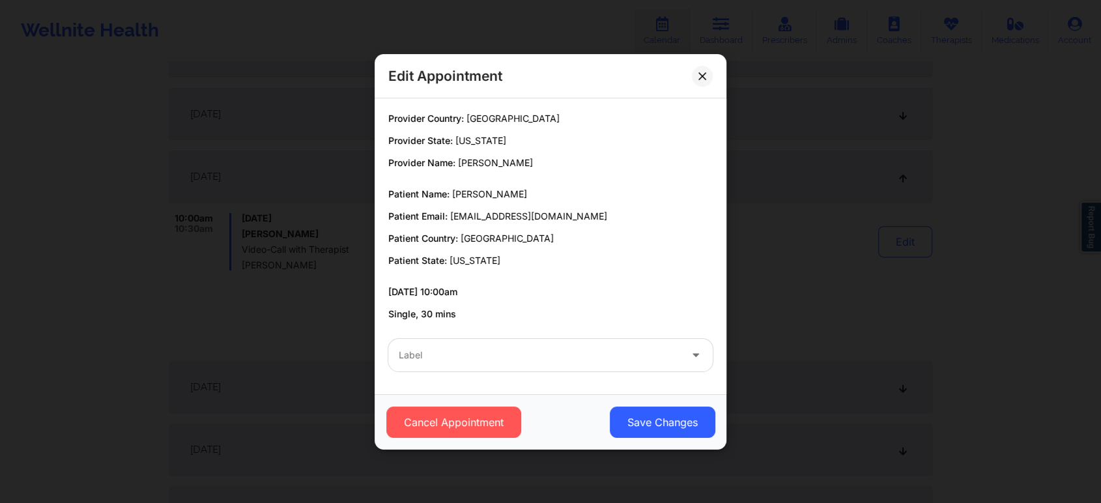
click at [532, 353] on div at bounding box center [539, 355] width 281 height 16
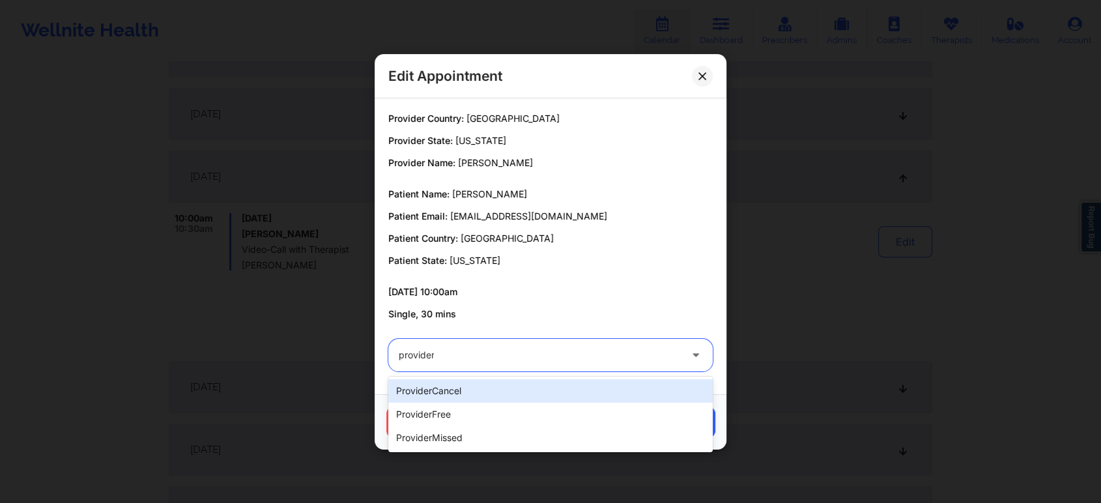
type input "provider"
click at [457, 386] on div "providerCancel" at bounding box center [550, 390] width 324 height 23
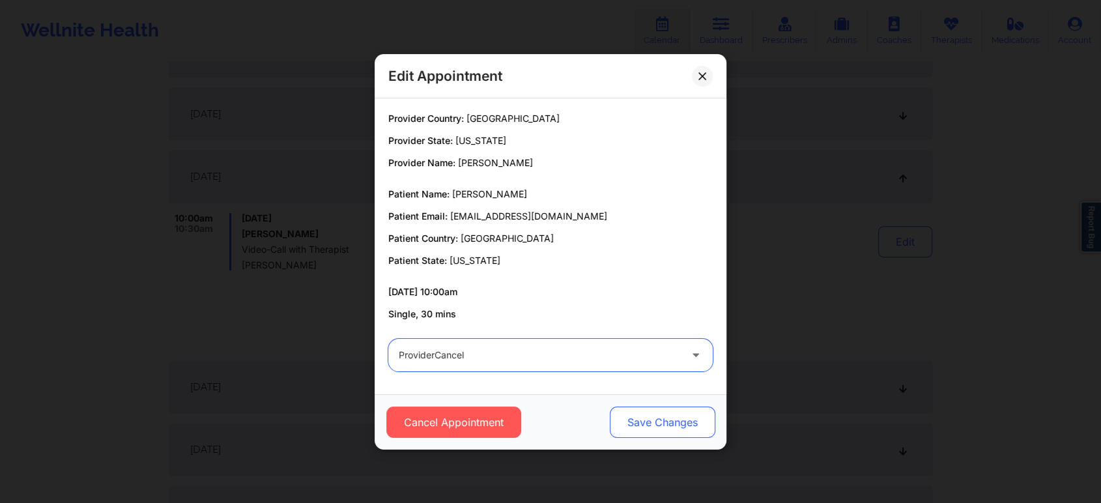
click at [640, 425] on button "Save Changes" at bounding box center [663, 422] width 106 height 31
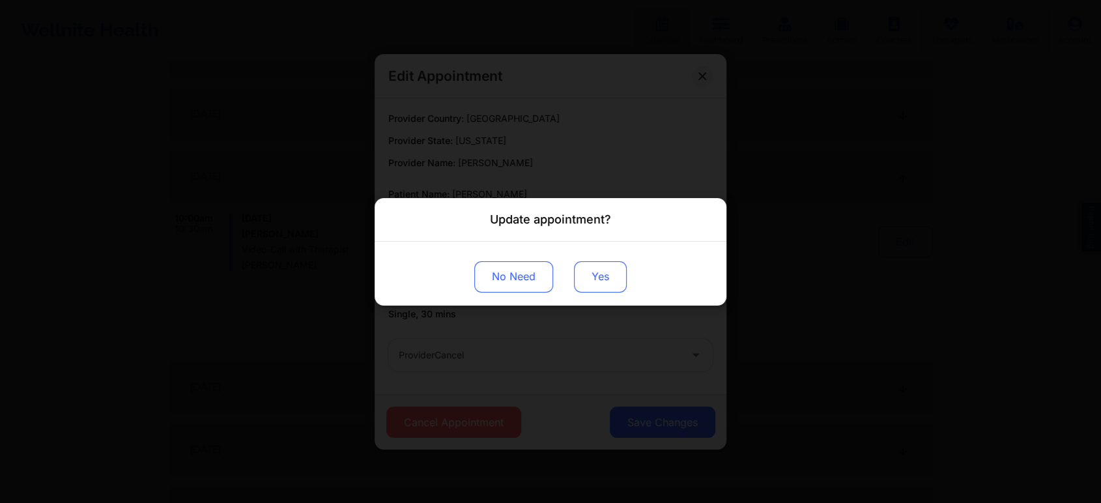
click at [626, 276] on button "Yes" at bounding box center [600, 276] width 53 height 31
